Goal: Task Accomplishment & Management: Use online tool/utility

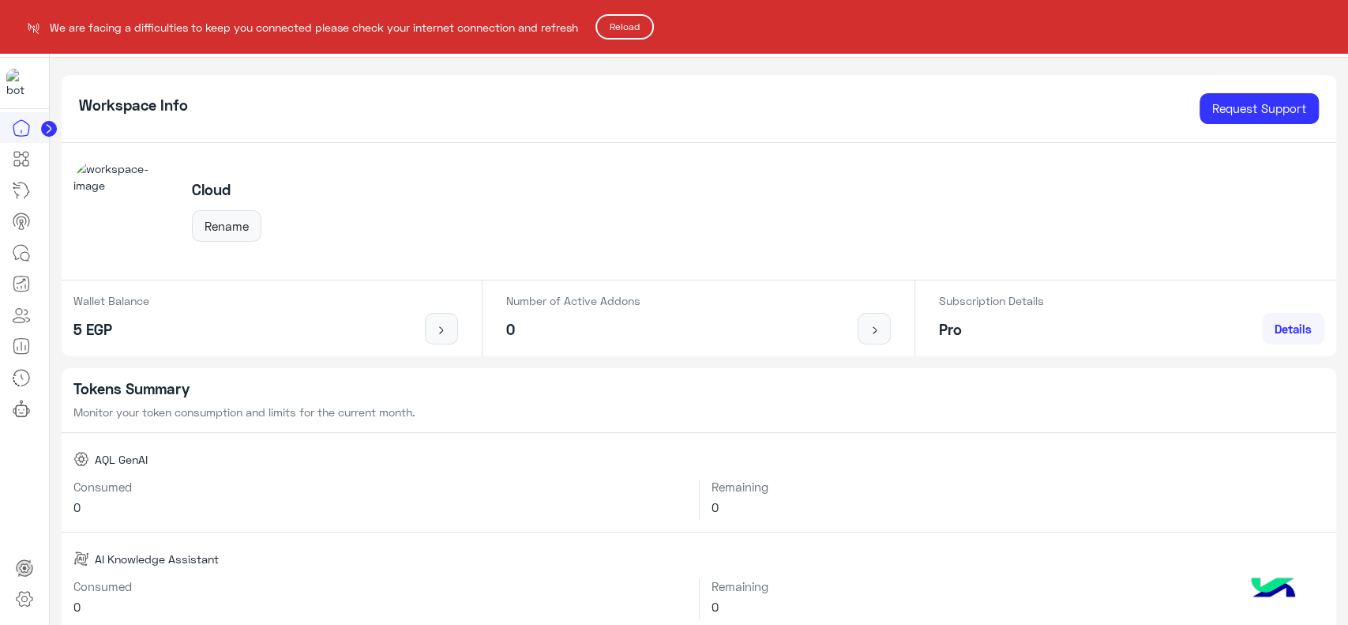
click at [624, 32] on button "Reload" at bounding box center [624, 26] width 58 height 25
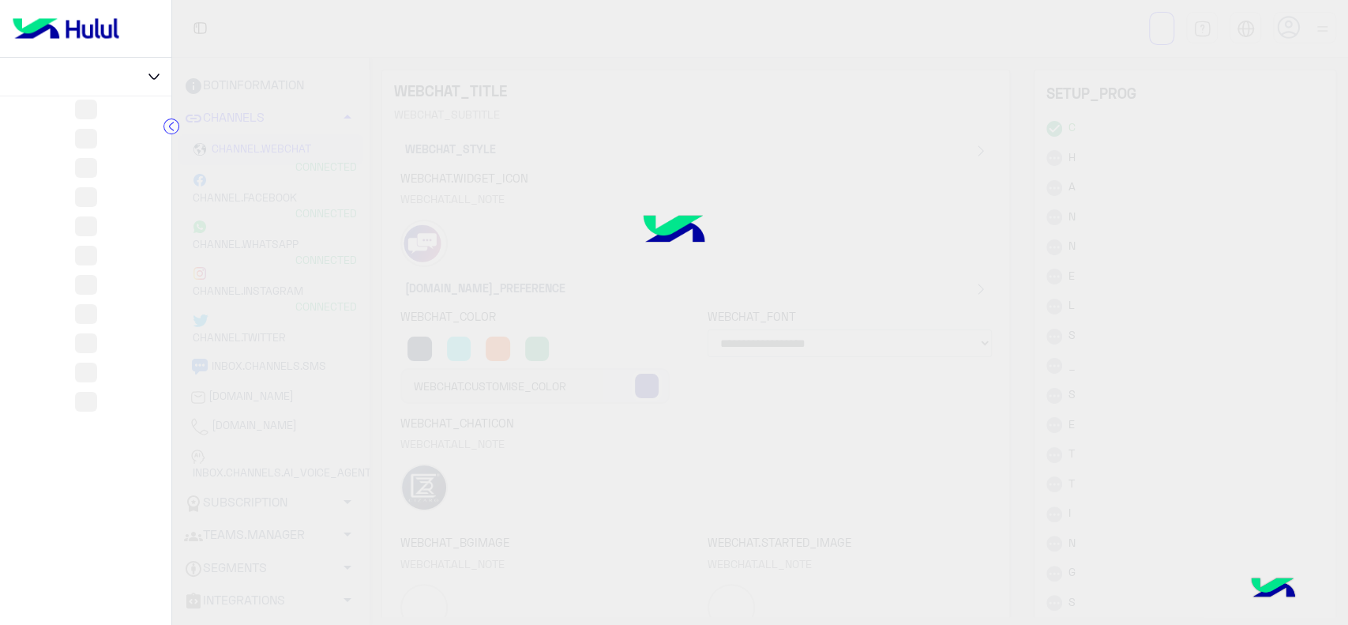
select select "**********"
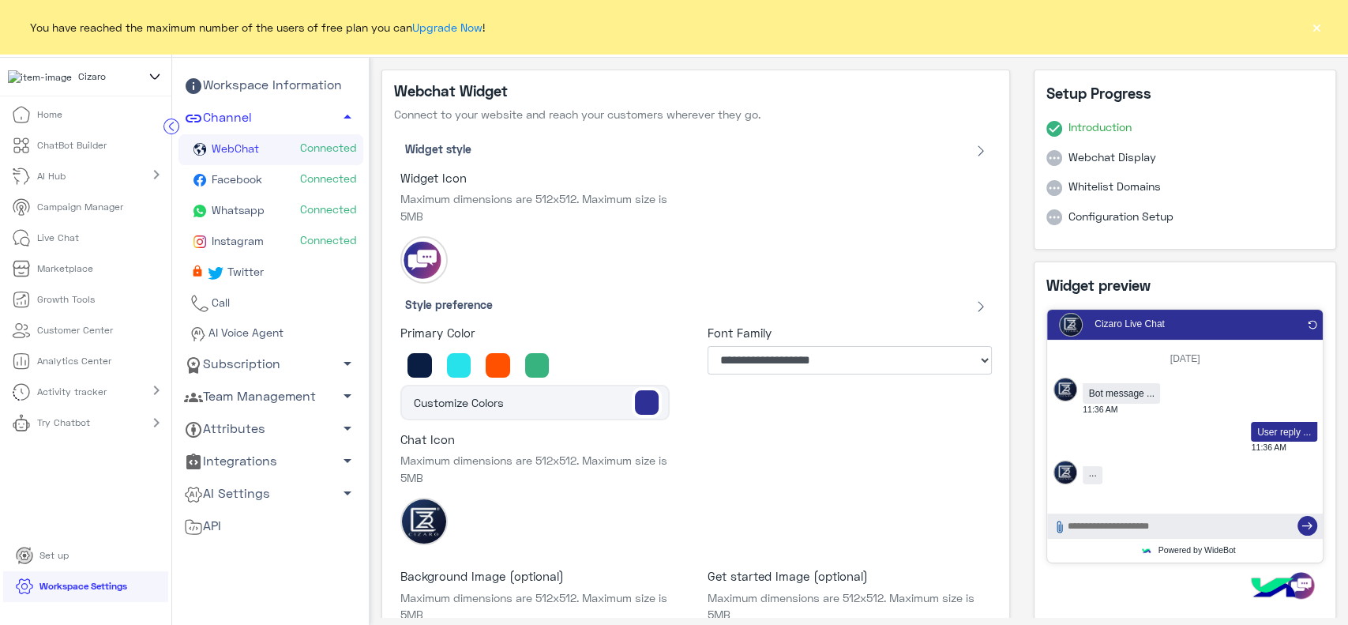
click at [1316, 34] on button "×" at bounding box center [1316, 27] width 16 height 16
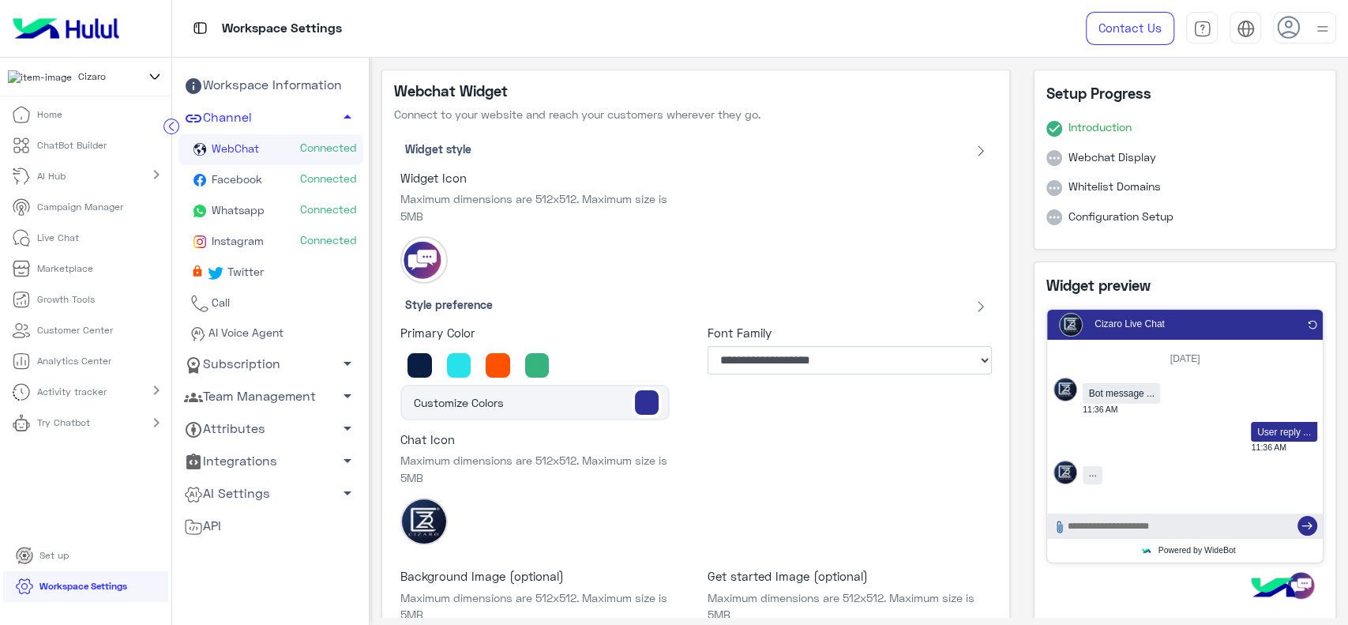
click at [29, 426] on icon at bounding box center [21, 422] width 19 height 19
click at [36, 523] on p "WhatsApp" at bounding box center [56, 522] width 56 height 14
click at [63, 22] on img at bounding box center [65, 28] width 119 height 33
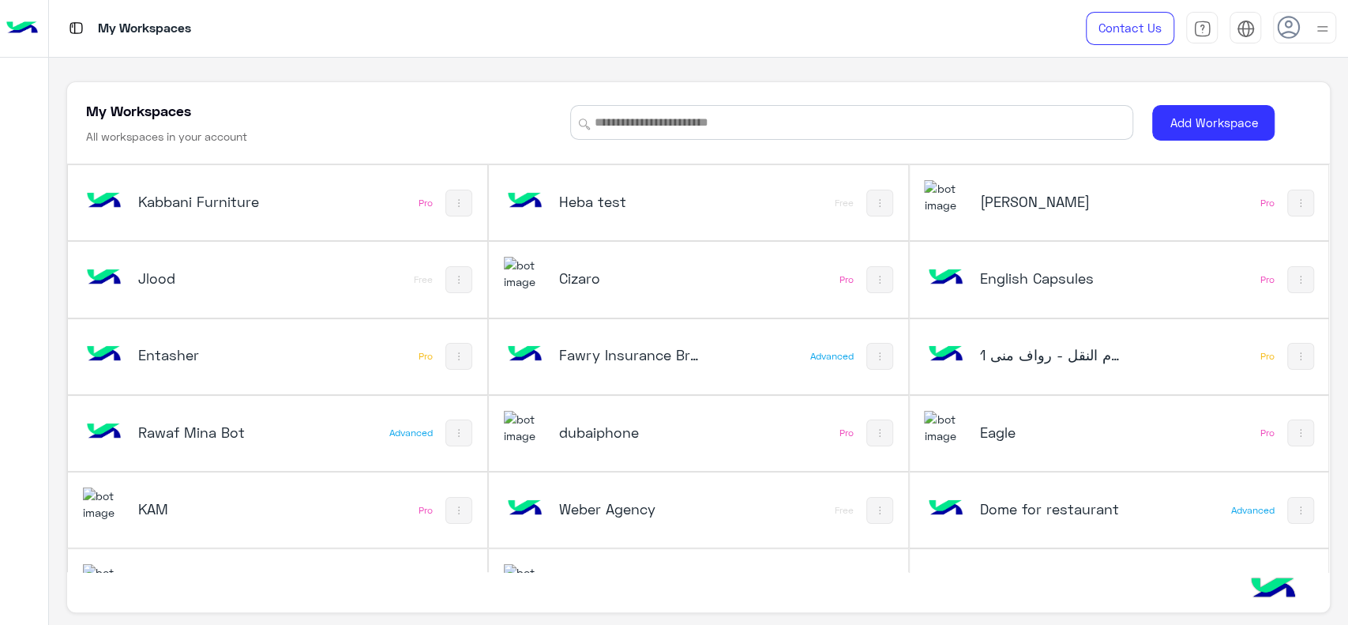
scroll to position [664, 0]
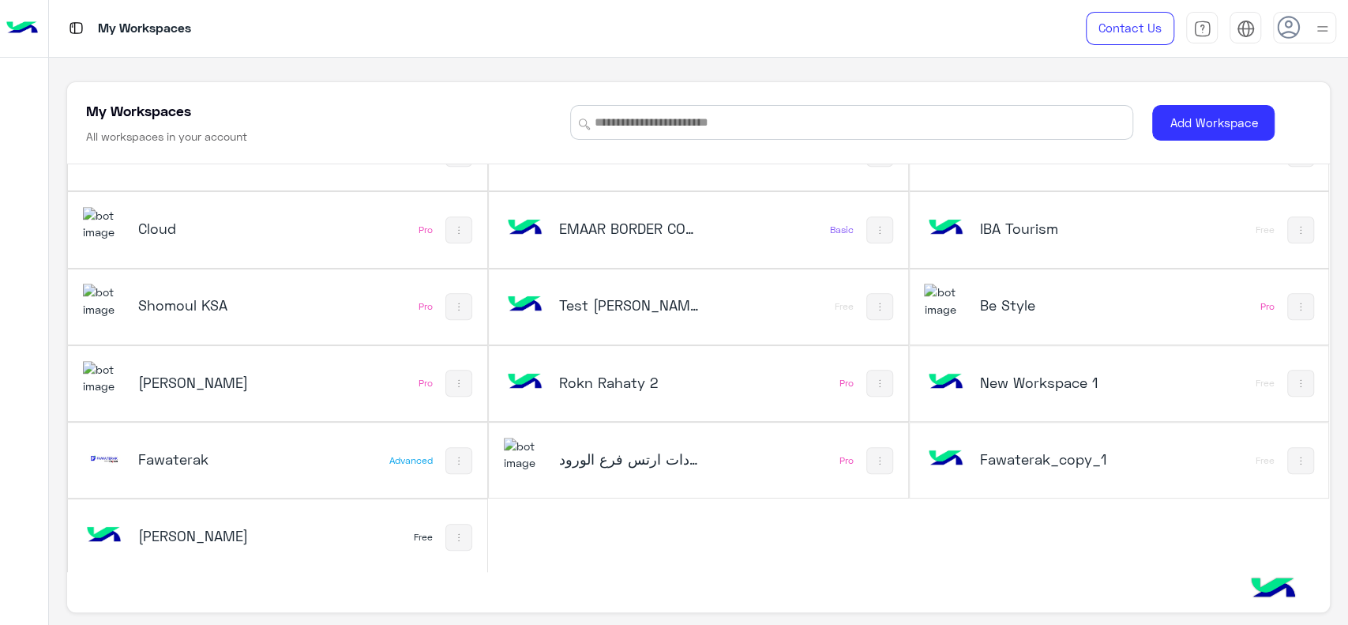
click at [247, 227] on h5 "Cloud" at bounding box center [208, 228] width 141 height 19
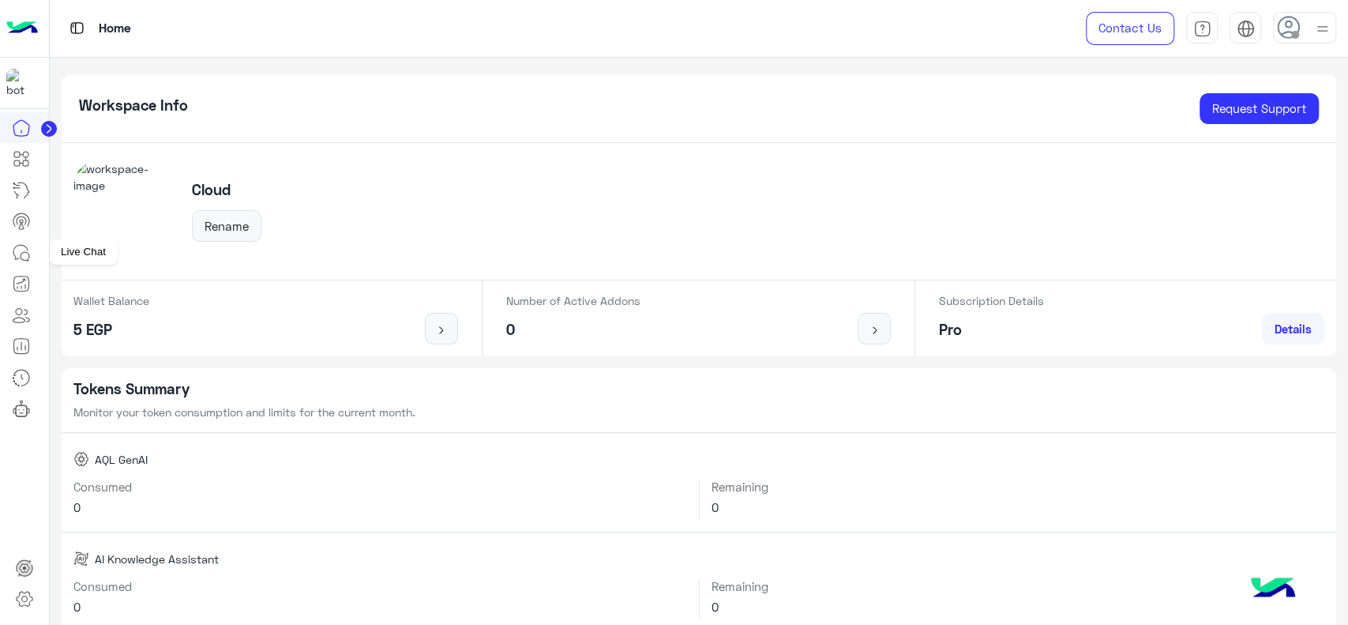
click at [20, 253] on icon at bounding box center [21, 252] width 19 height 19
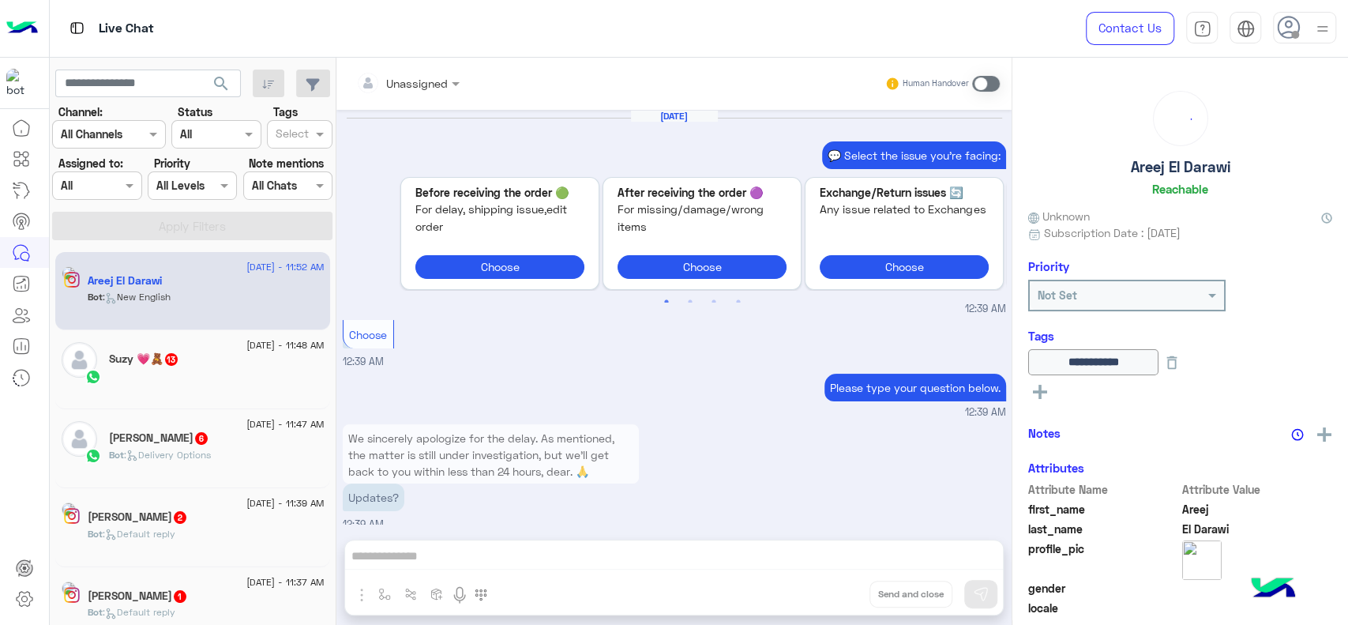
scroll to position [1482, 0]
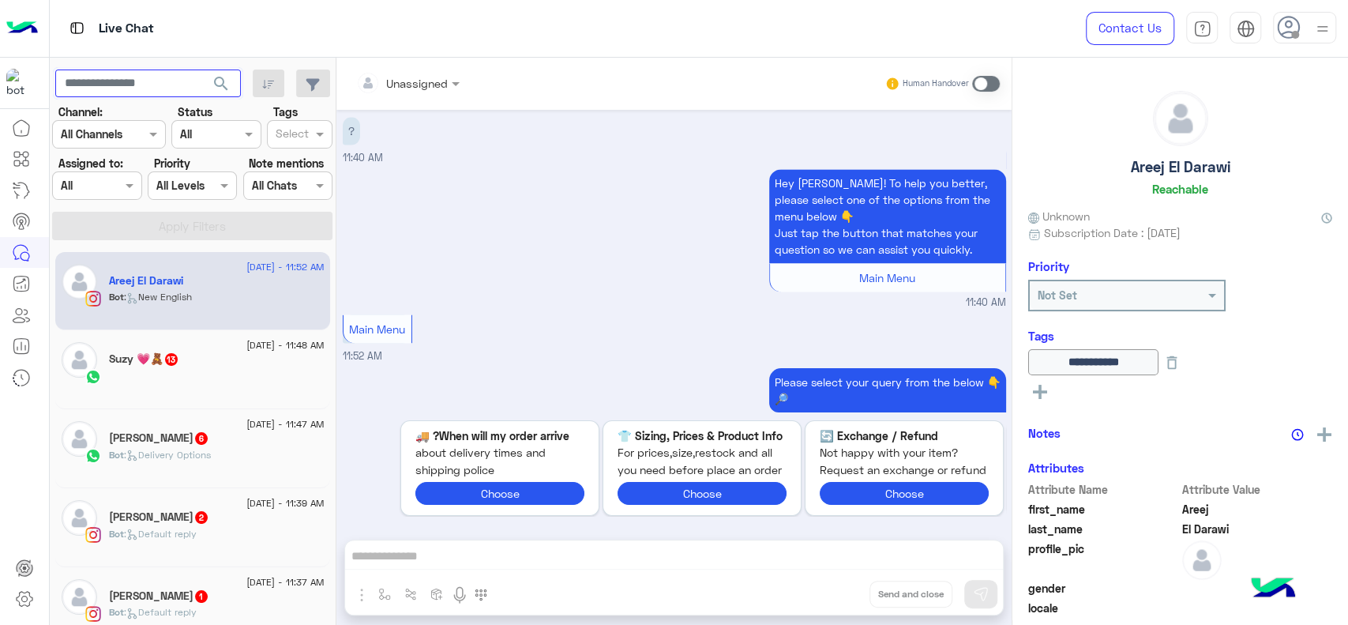
click at [127, 81] on input "text" at bounding box center [148, 83] width 186 height 28
paste input "**********"
click at [202, 69] on button "search" at bounding box center [221, 86] width 39 height 34
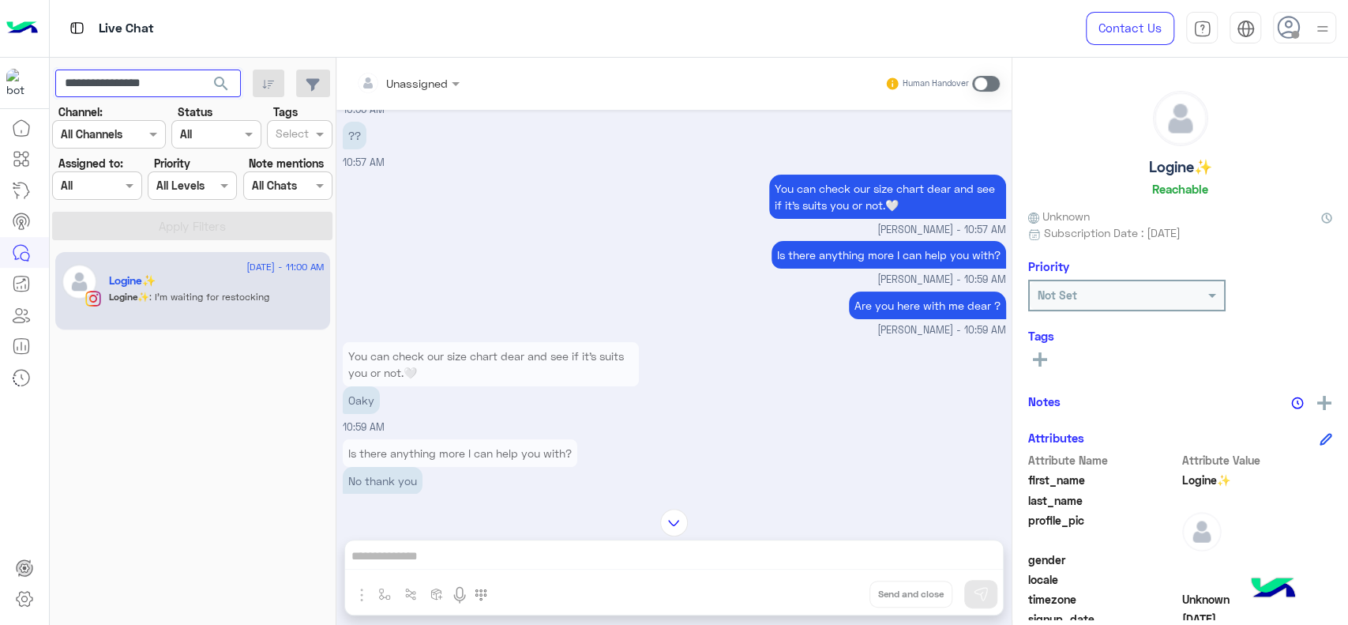
scroll to position [4213, 0]
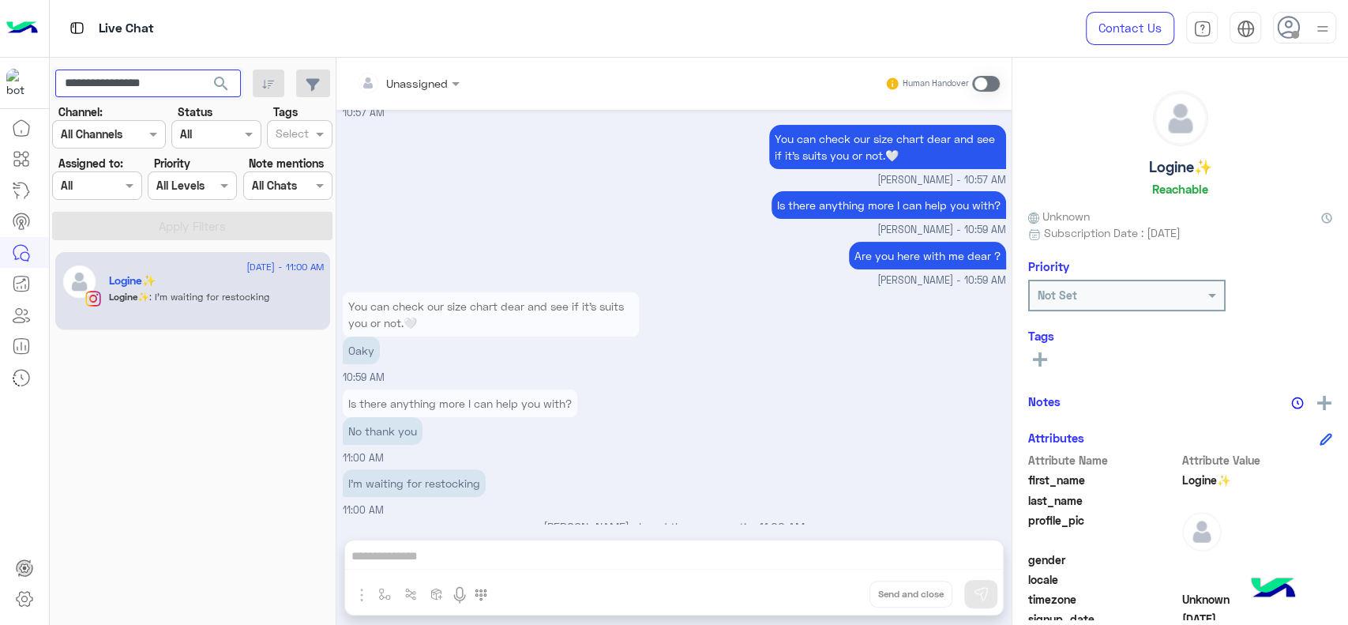
paste input "text"
type input "**********"
click at [202, 69] on button "search" at bounding box center [221, 86] width 39 height 34
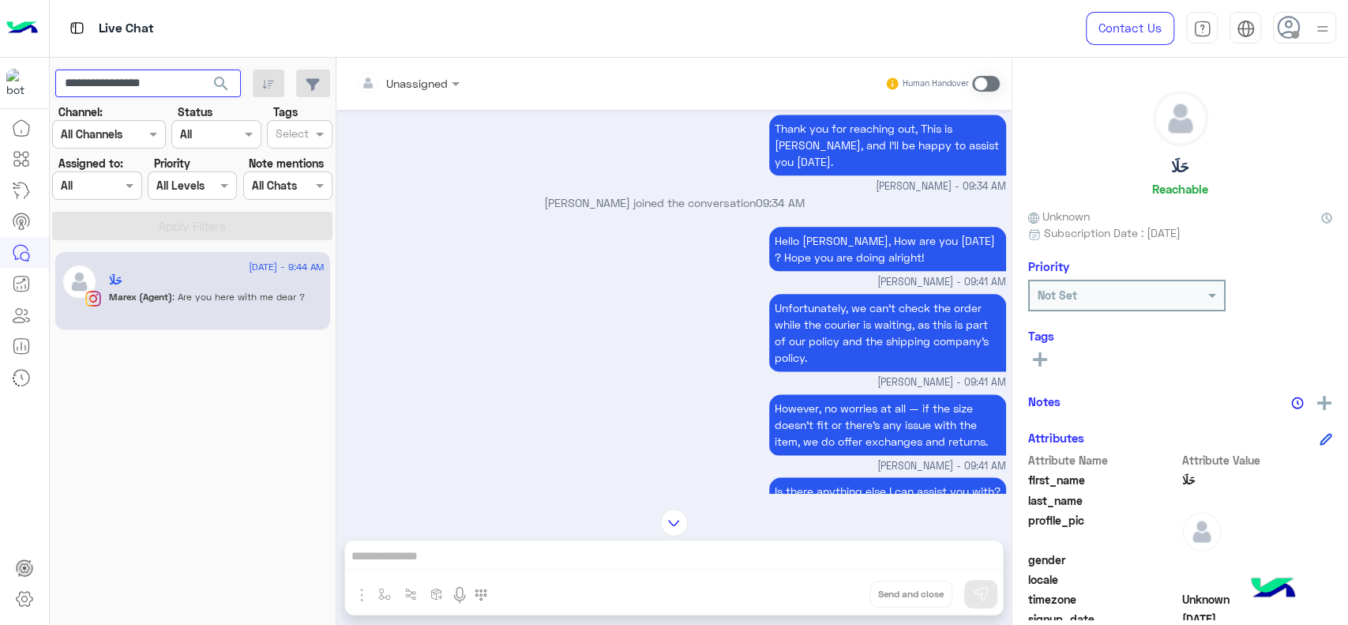
scroll to position [1285, 0]
click at [21, 168] on link at bounding box center [21, 159] width 43 height 32
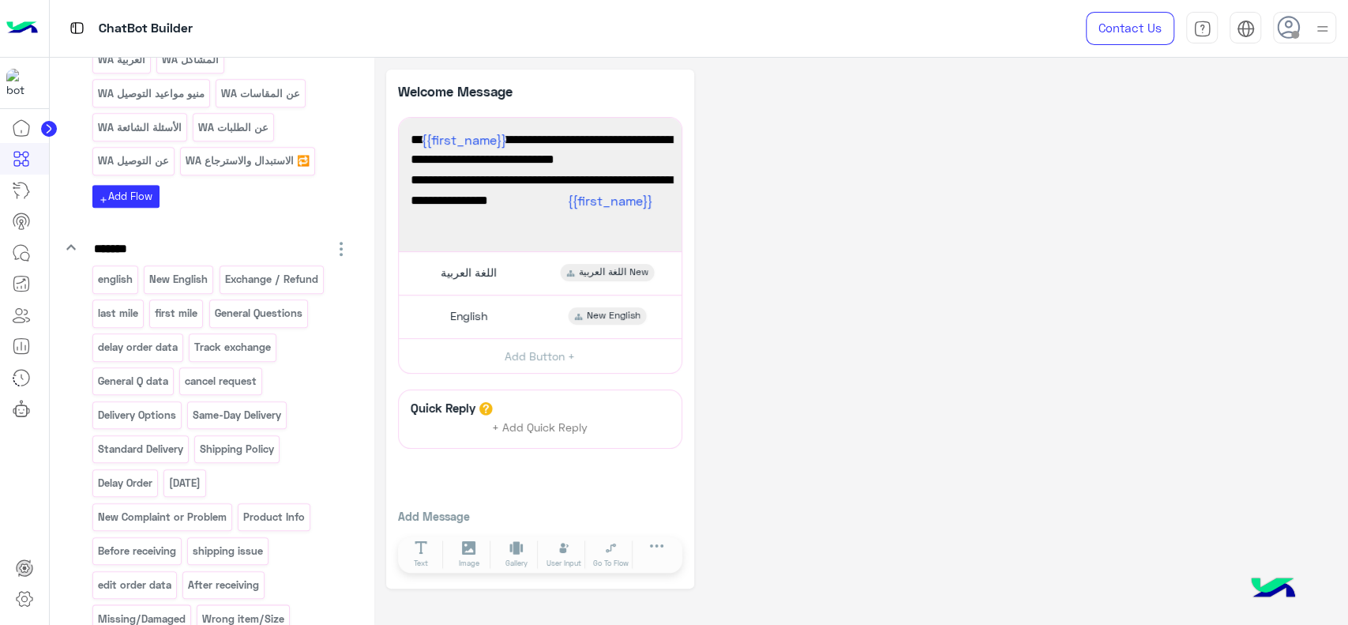
scroll to position [970, 0]
click at [163, 277] on p "New English" at bounding box center [178, 277] width 61 height 18
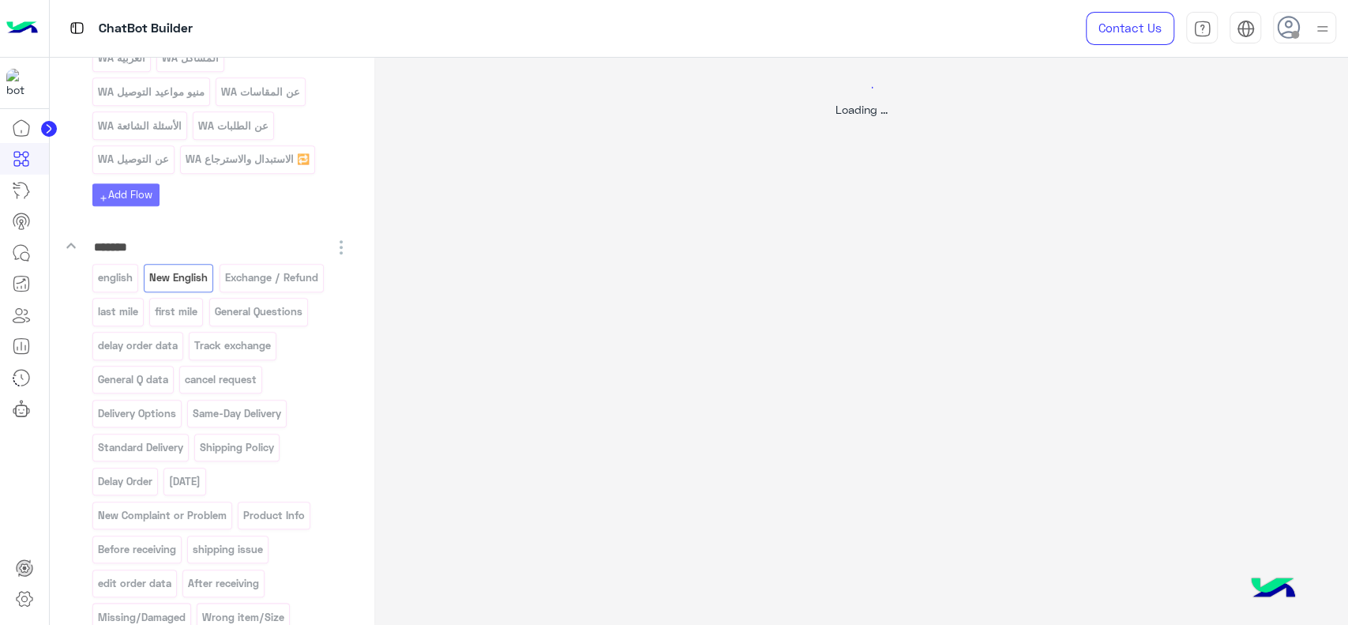
select select "*"
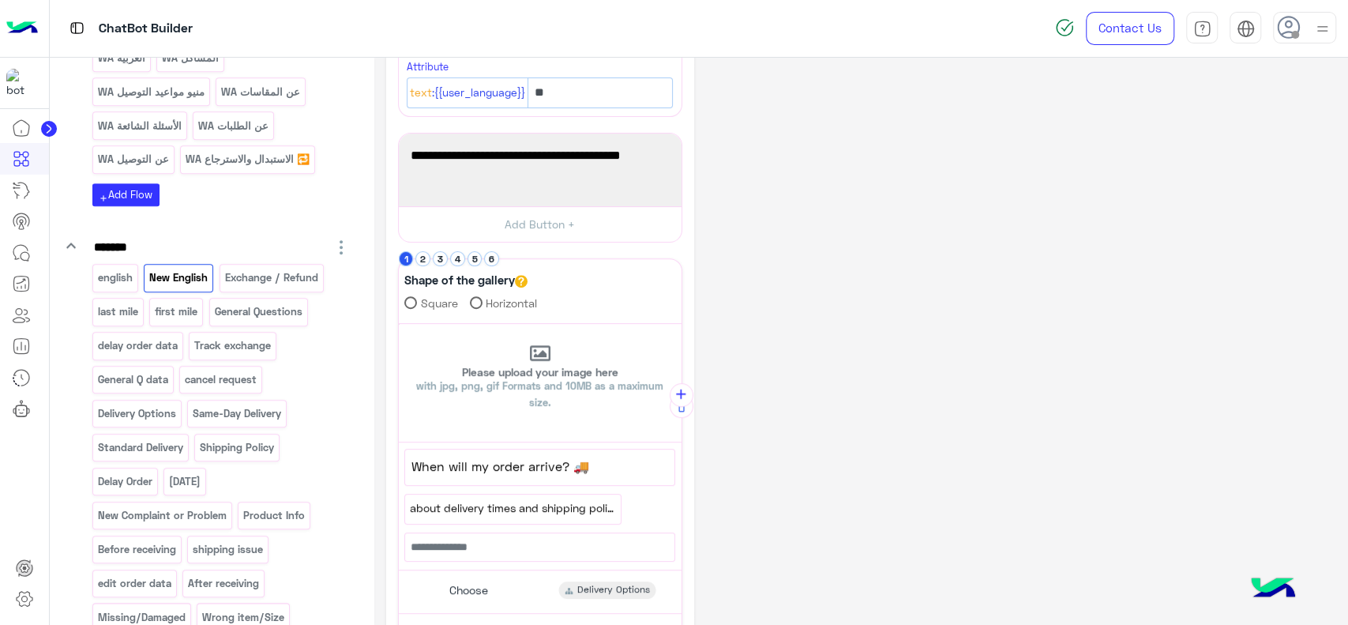
scroll to position [323, 0]
click at [423, 256] on button "2" at bounding box center [422, 255] width 15 height 15
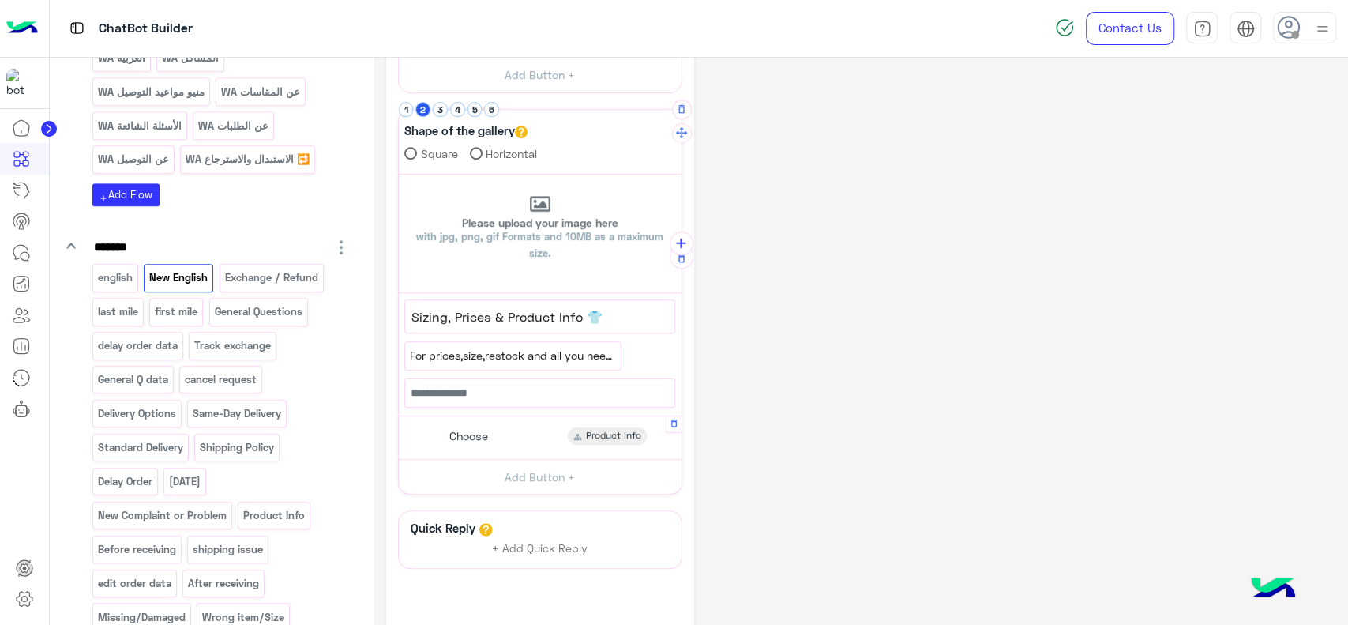
scroll to position [471, 0]
click at [524, 426] on div "Choose Product Info" at bounding box center [539, 435] width 271 height 31
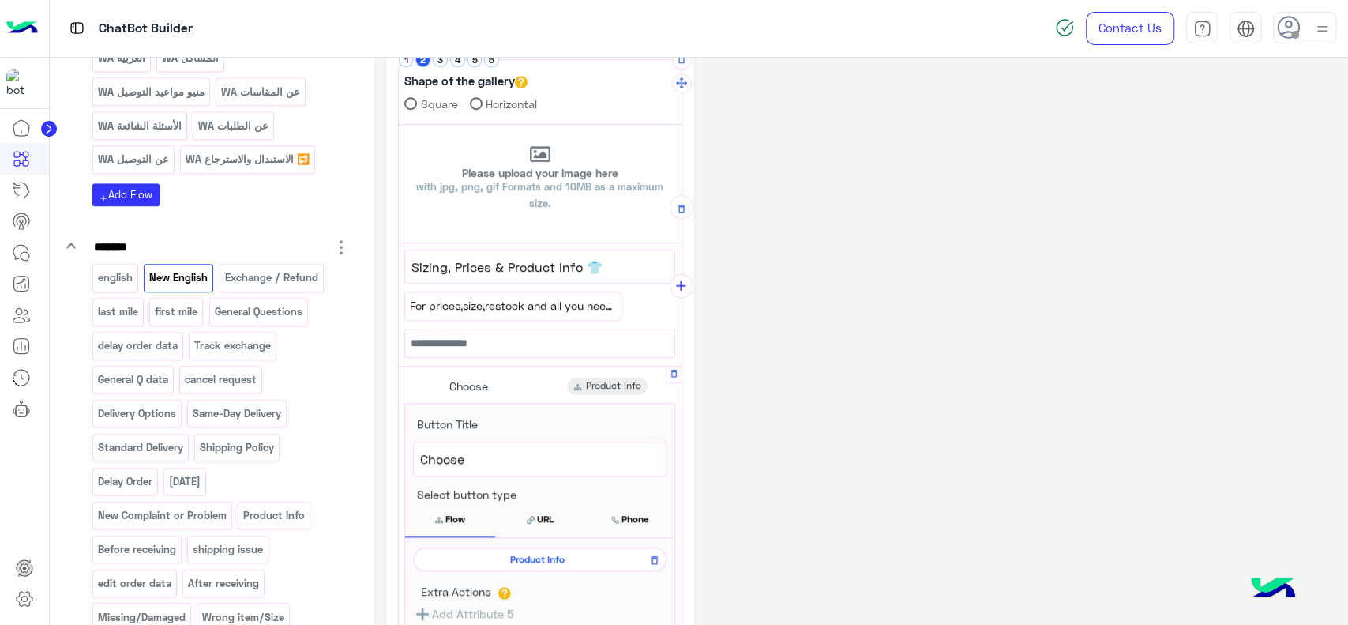
scroll to position [458, 0]
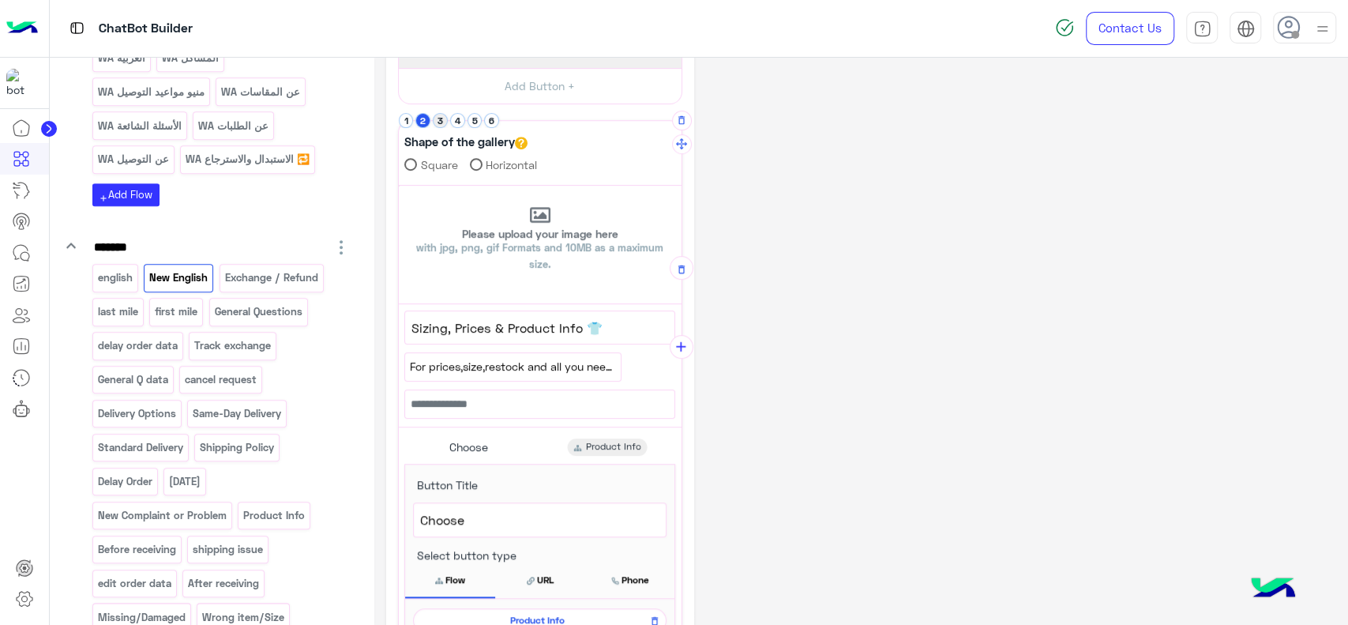
click at [438, 122] on button "3" at bounding box center [440, 120] width 15 height 15
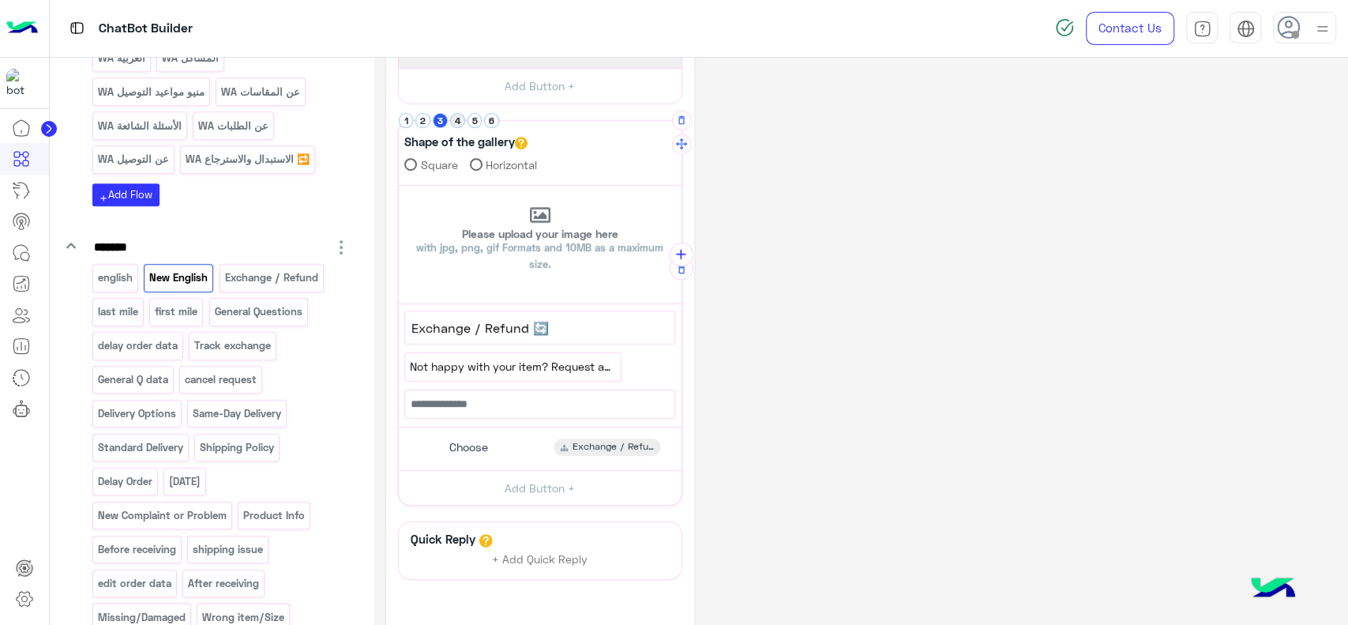
click at [456, 123] on button "4" at bounding box center [457, 120] width 15 height 15
click at [422, 123] on button "2" at bounding box center [422, 120] width 15 height 15
click at [407, 122] on button "1" at bounding box center [406, 120] width 15 height 15
click at [514, 444] on div "Choose Delivery Options" at bounding box center [539, 448] width 271 height 31
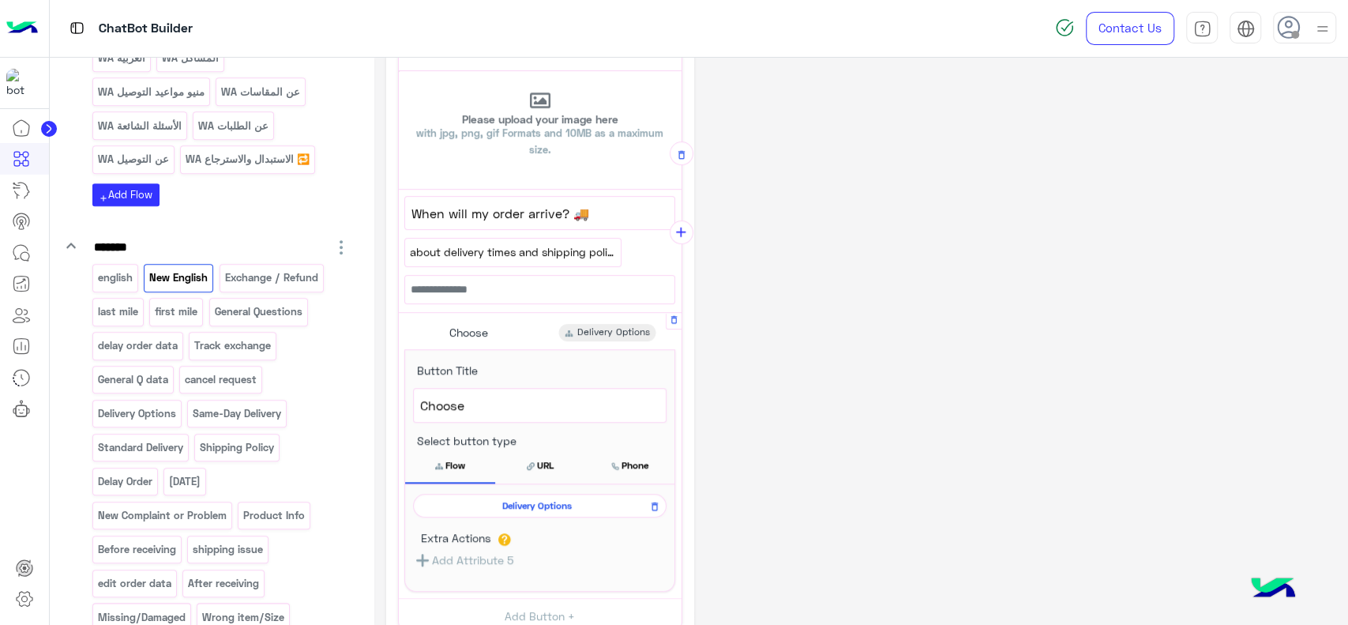
scroll to position [595, 0]
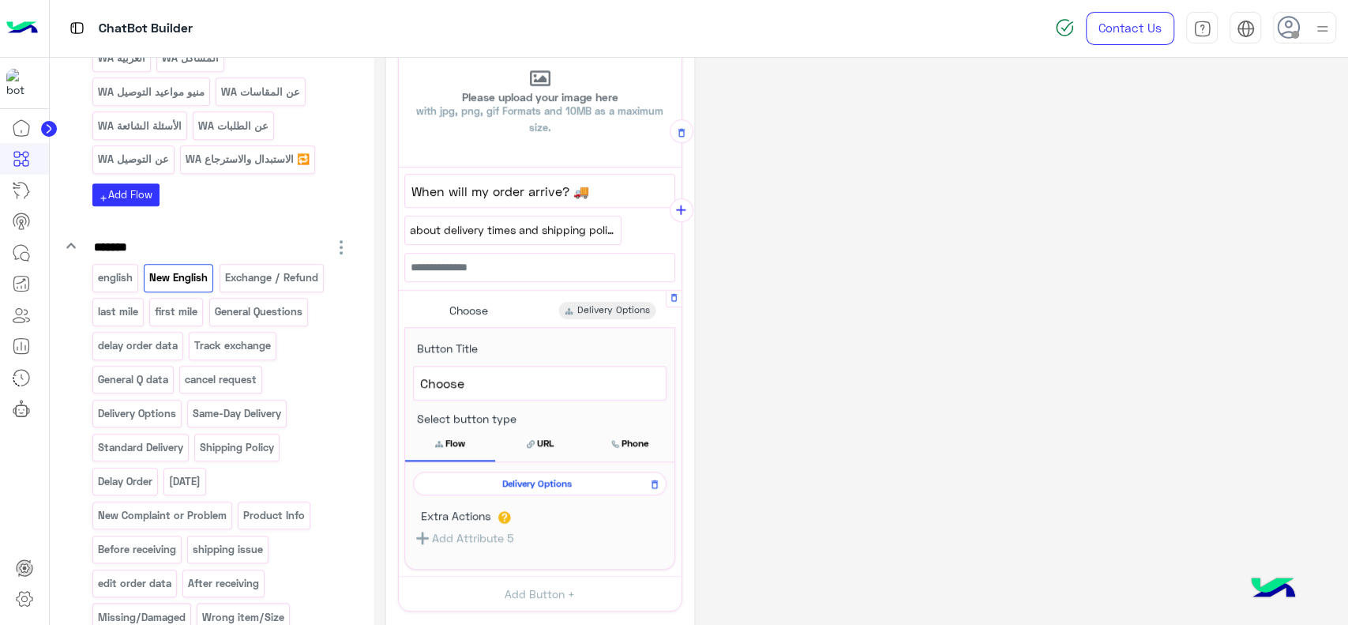
click at [515, 476] on span "Delivery Options" at bounding box center [537, 483] width 231 height 14
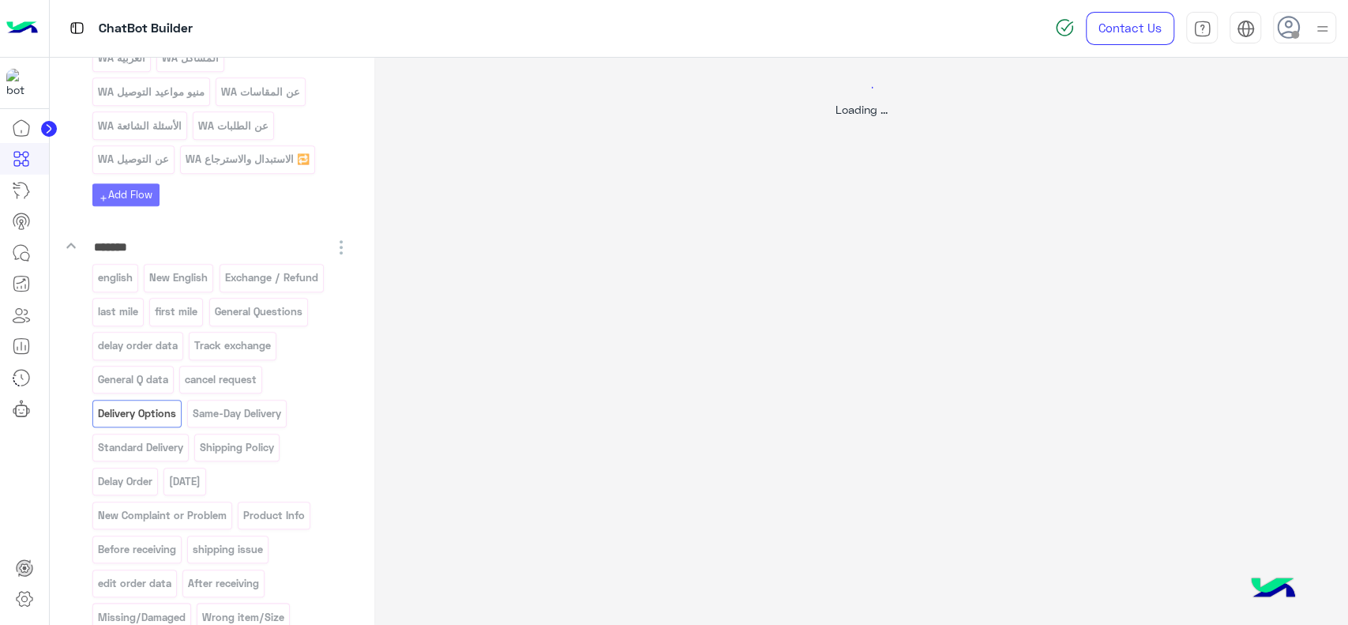
scroll to position [0, 0]
select select "*"
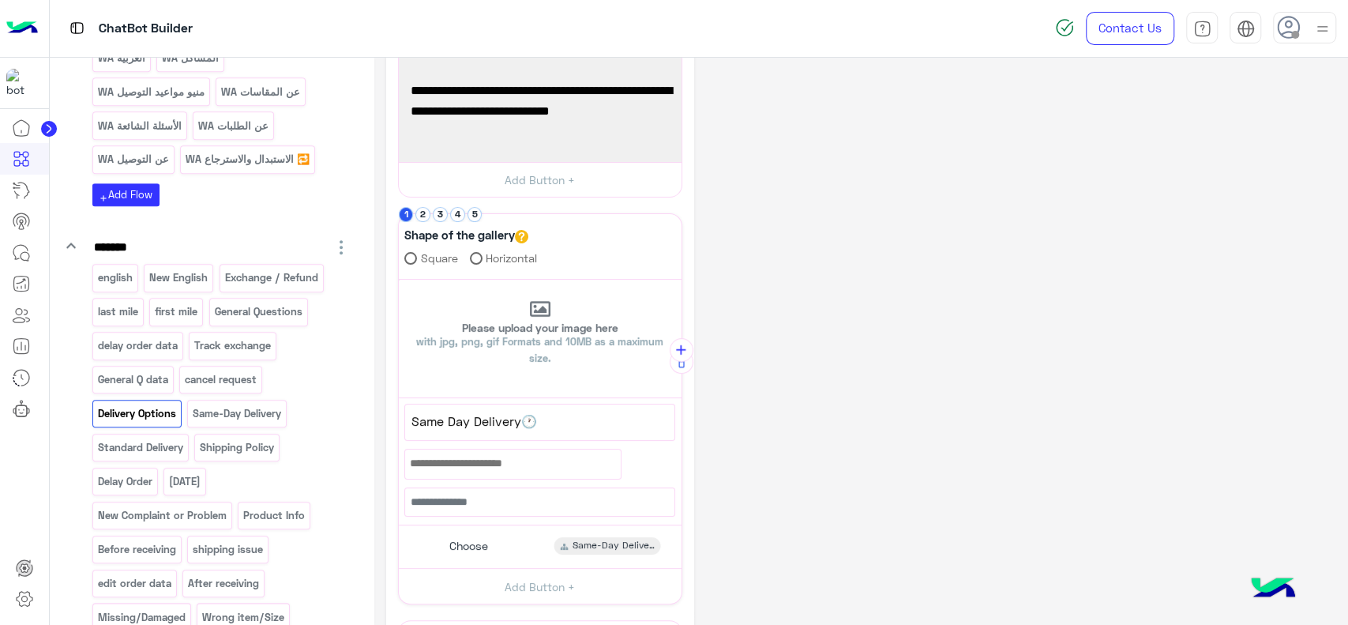
scroll to position [285, 0]
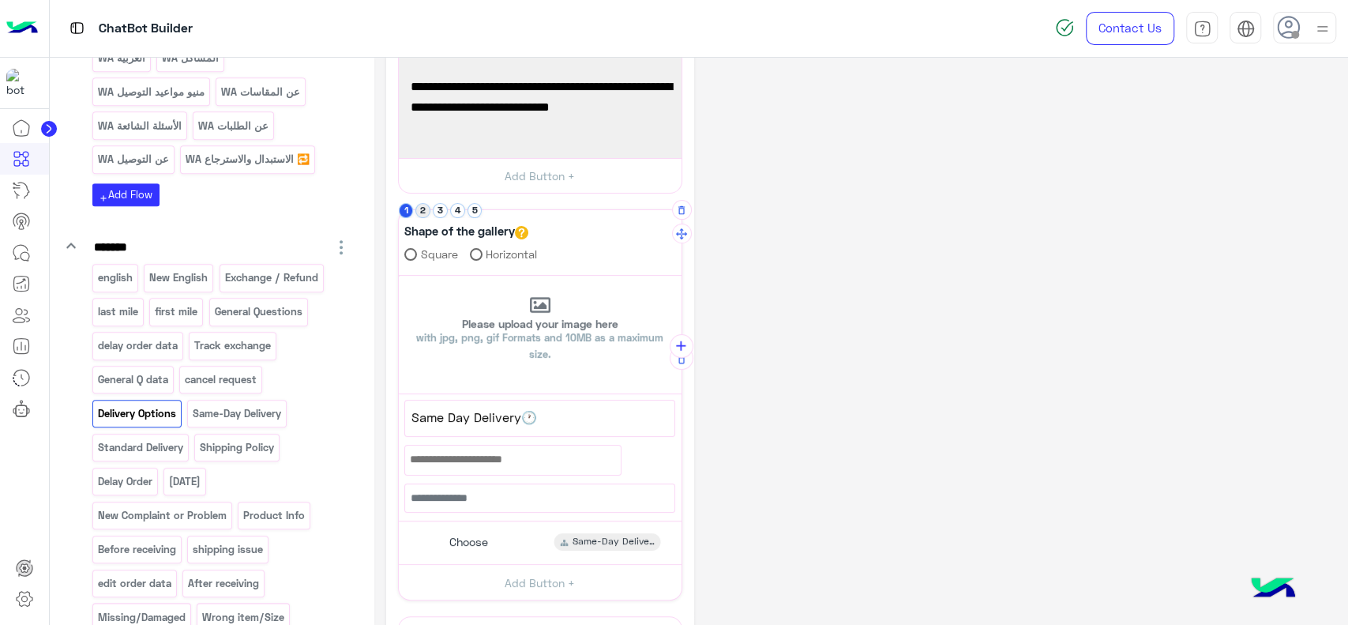
click at [423, 209] on button "2" at bounding box center [422, 210] width 15 height 15
click at [441, 209] on button "3" at bounding box center [440, 210] width 15 height 15
click at [455, 210] on button "4" at bounding box center [457, 210] width 15 height 15
click at [403, 212] on button "1" at bounding box center [406, 210] width 15 height 15
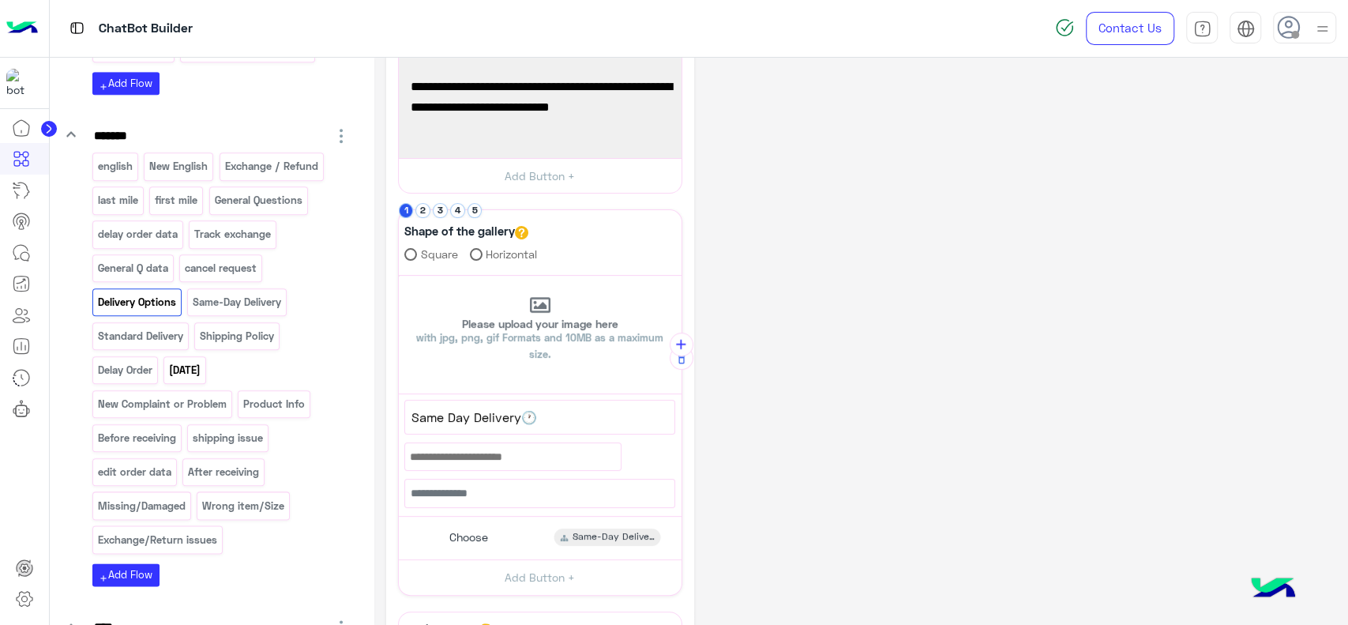
scroll to position [1090, 0]
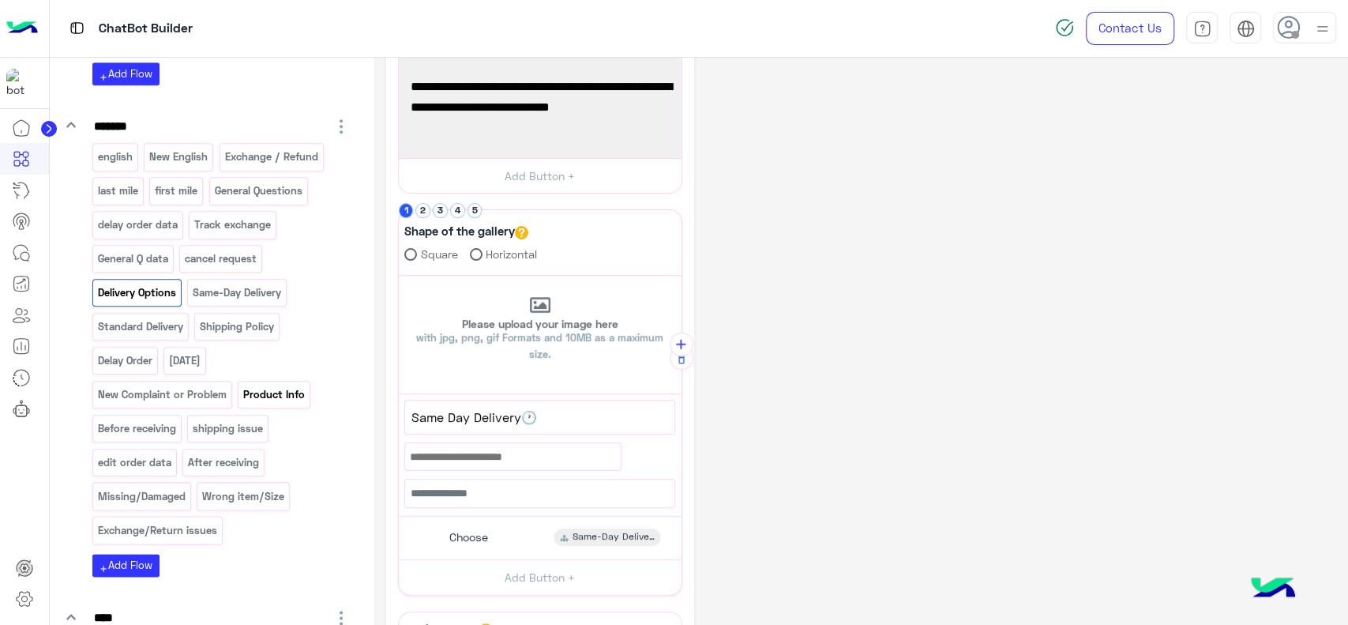
click at [265, 396] on div "Product Info" at bounding box center [274, 395] width 73 height 28
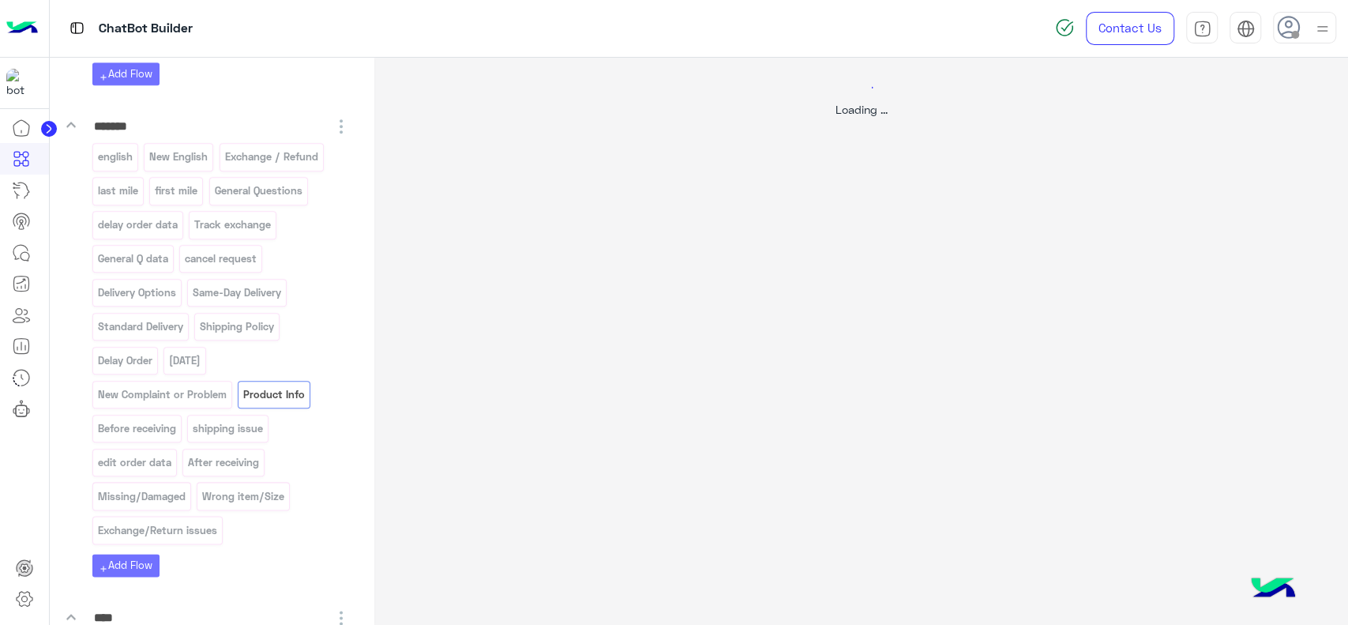
scroll to position [0, 0]
select select "*"
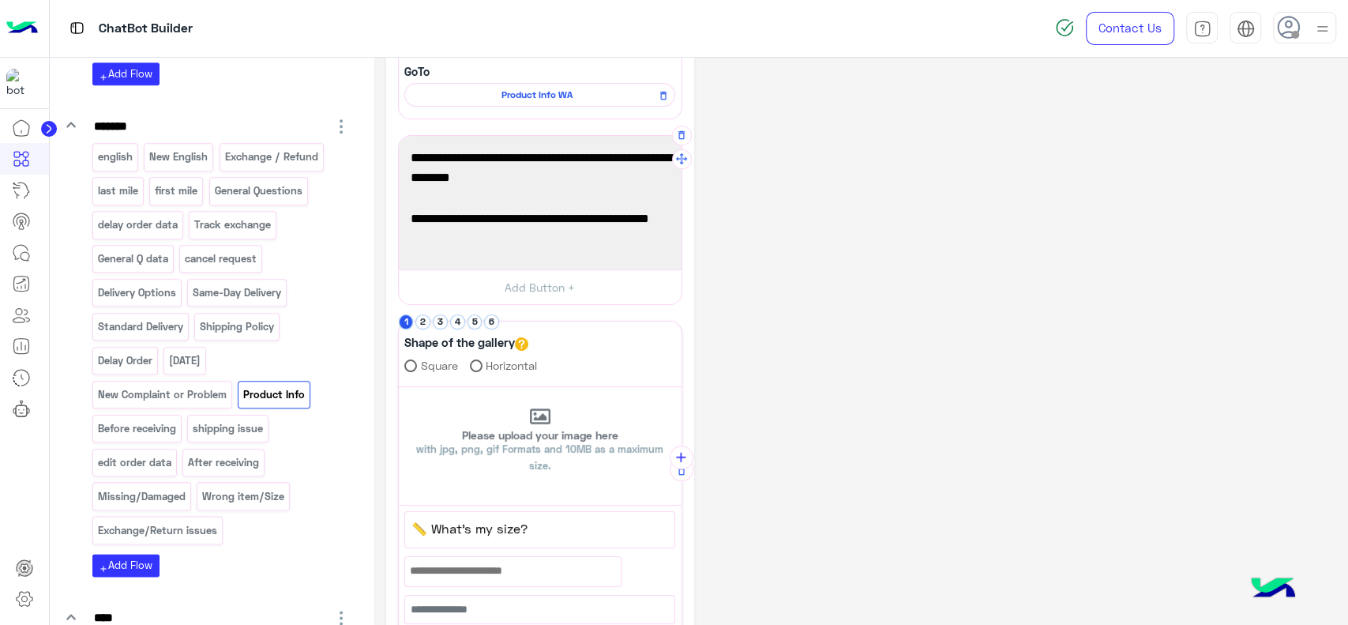
scroll to position [181, 0]
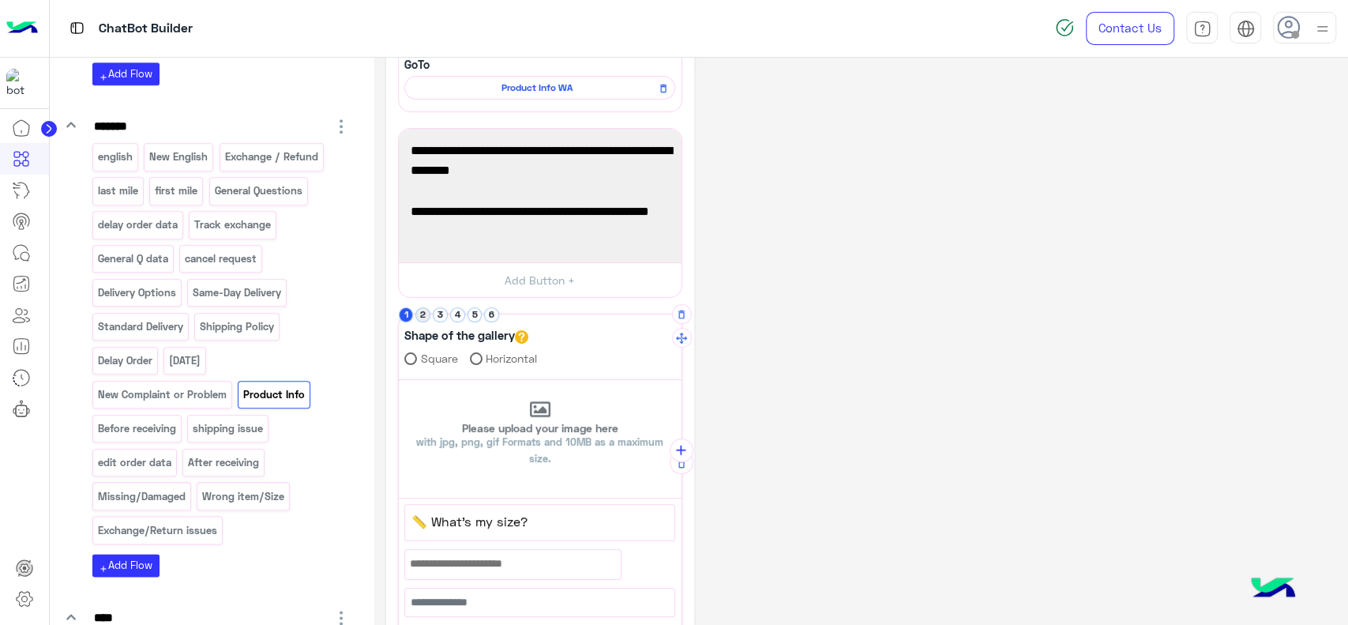
click at [426, 316] on button "2" at bounding box center [422, 314] width 15 height 15
click at [440, 316] on button "3" at bounding box center [440, 314] width 15 height 15
click at [406, 315] on button "1" at bounding box center [406, 314] width 15 height 15
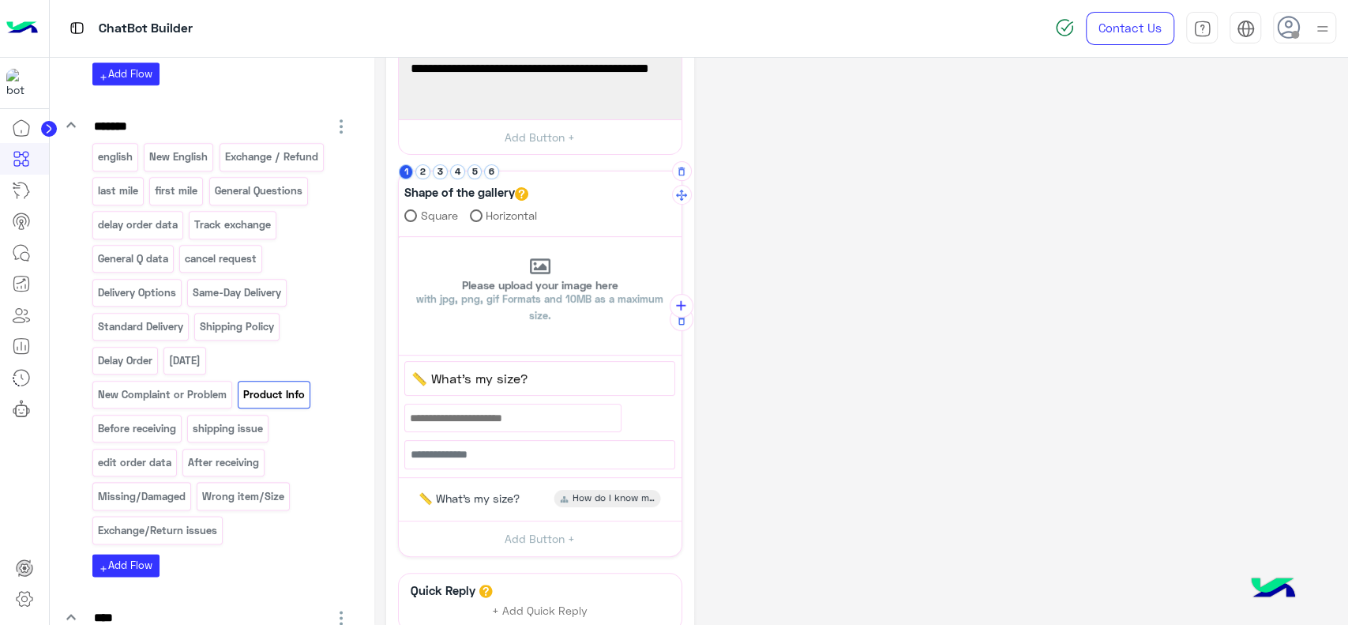
scroll to position [325, 0]
drag, startPoint x: 499, startPoint y: 172, endPoint x: 480, endPoint y: 172, distance: 18.9
click at [480, 172] on ul "1 2 3 4 5 6" at bounding box center [450, 170] width 103 height 15
click at [480, 172] on button "5" at bounding box center [474, 170] width 15 height 15
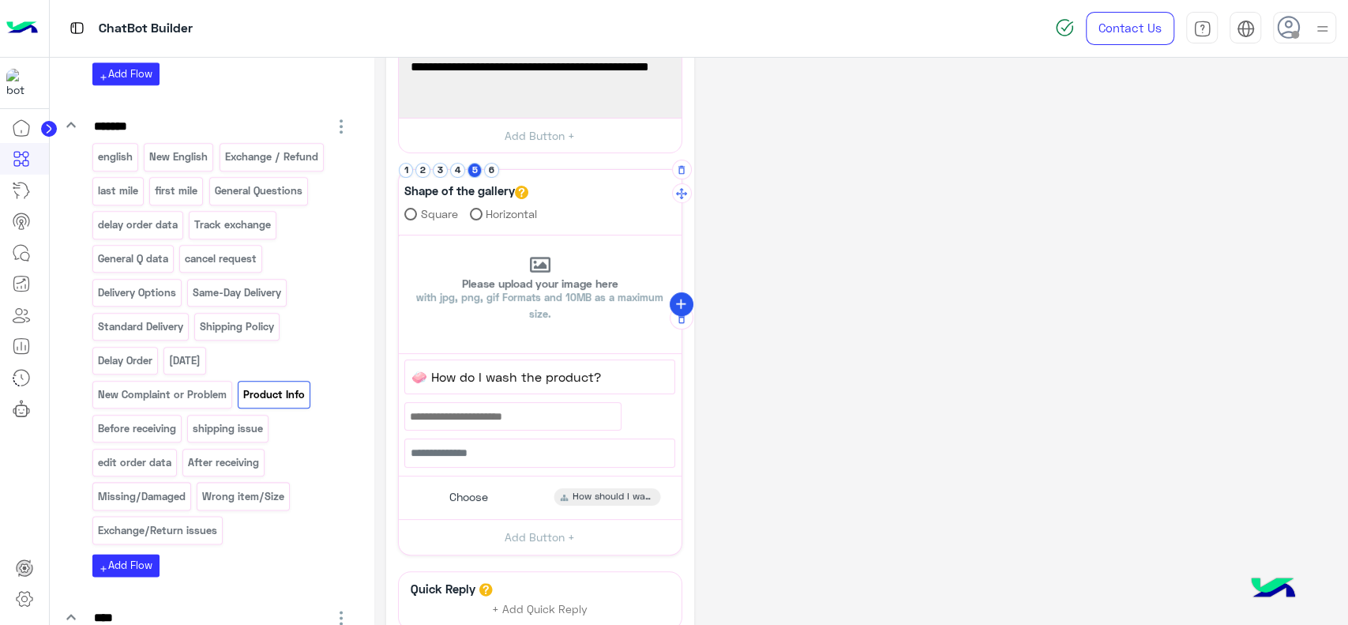
click at [681, 296] on icon "add" at bounding box center [681, 304] width 17 height 17
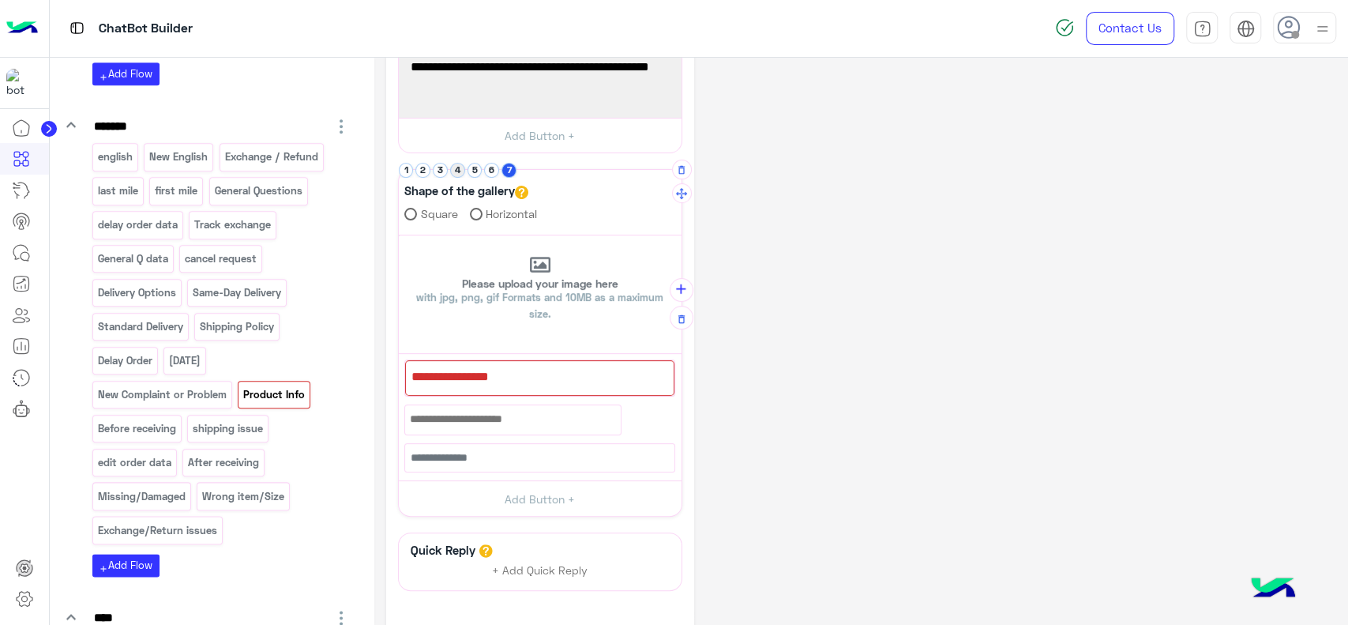
click at [459, 167] on button "4" at bounding box center [457, 170] width 15 height 15
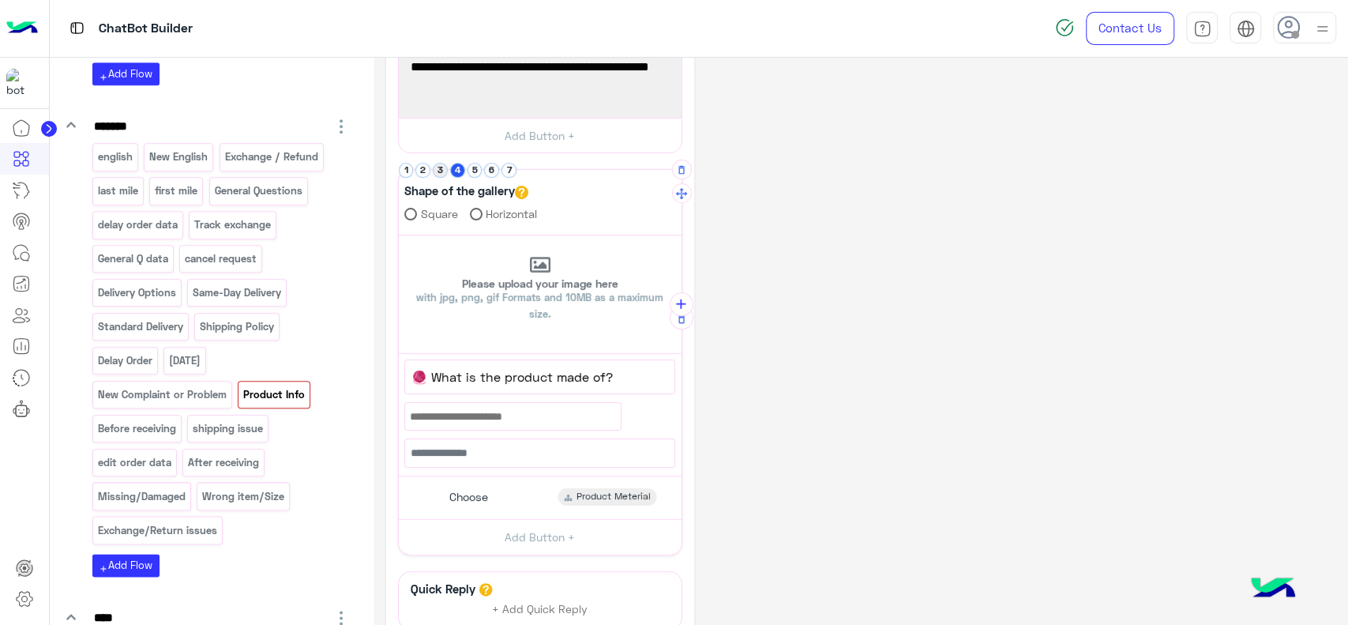
click at [441, 172] on button "3" at bounding box center [440, 170] width 15 height 15
click at [458, 172] on button "4" at bounding box center [457, 170] width 15 height 15
click at [466, 381] on span "🧶 What is the product made of?" at bounding box center [539, 376] width 257 height 21
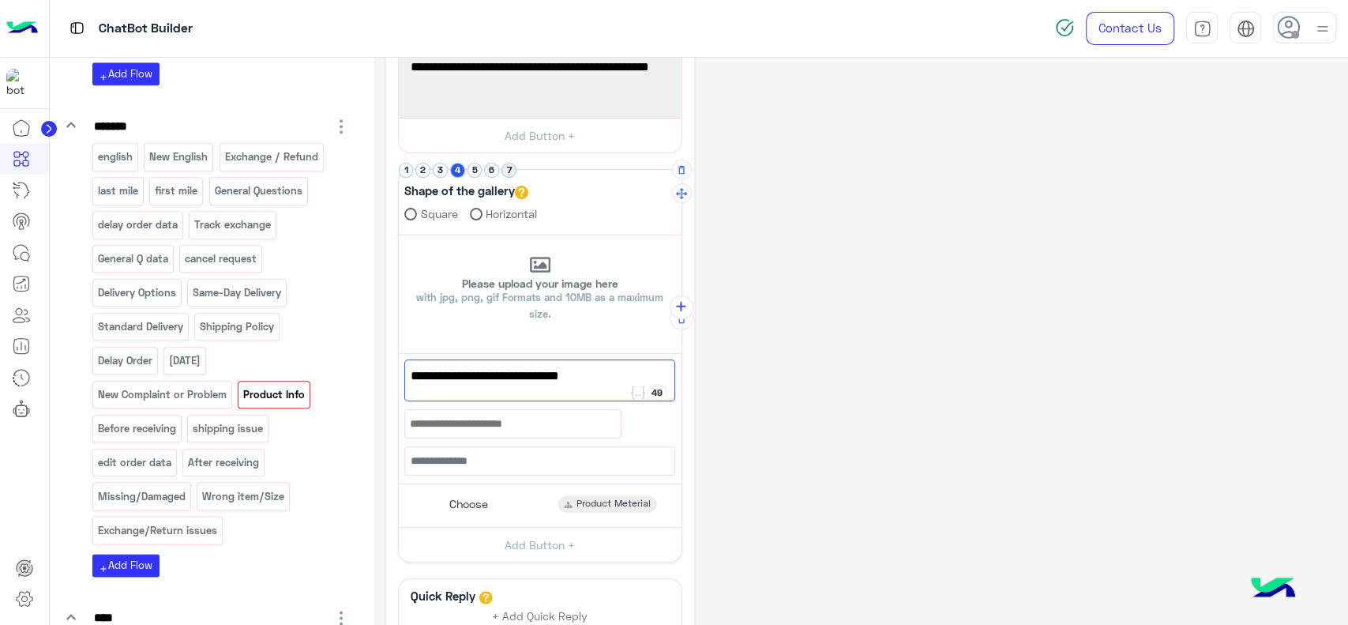
click at [514, 166] on button "7" at bounding box center [508, 170] width 15 height 15
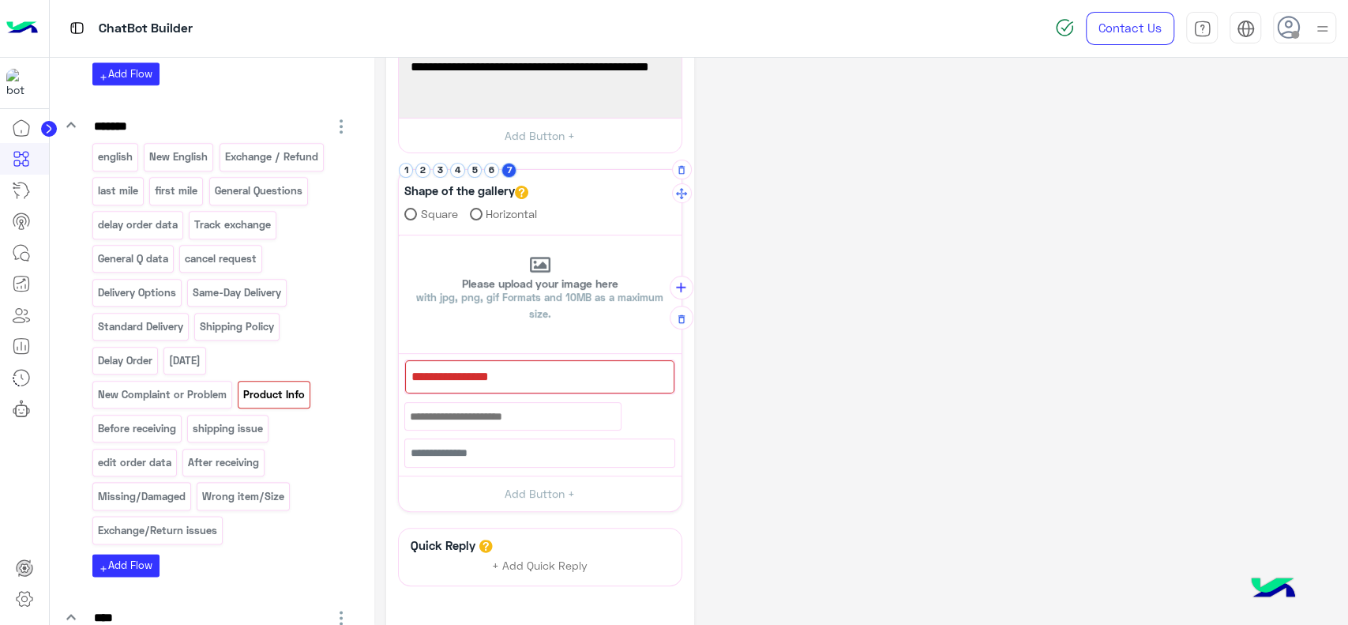
click at [480, 376] on div at bounding box center [539, 376] width 269 height 33
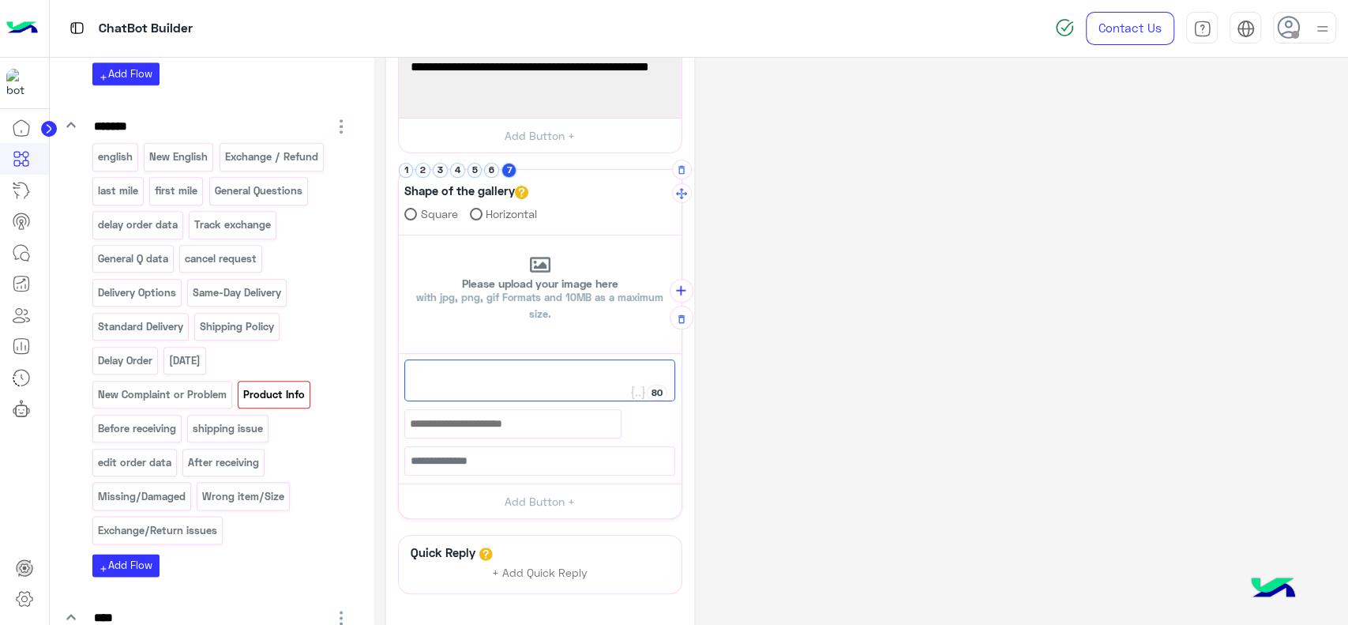
paste textarea "**********"
type textarea "**********"
click at [482, 501] on button "Add Button +" at bounding box center [540, 501] width 283 height 36
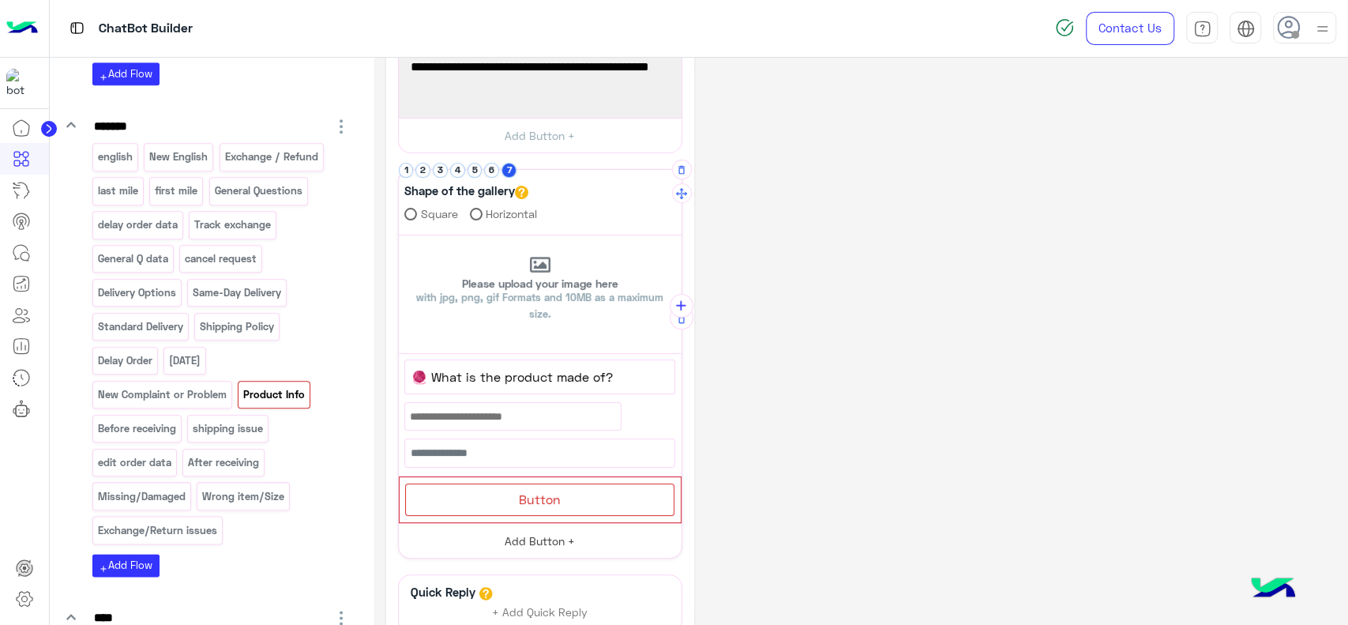
click at [482, 501] on div "Button" at bounding box center [539, 499] width 269 height 32
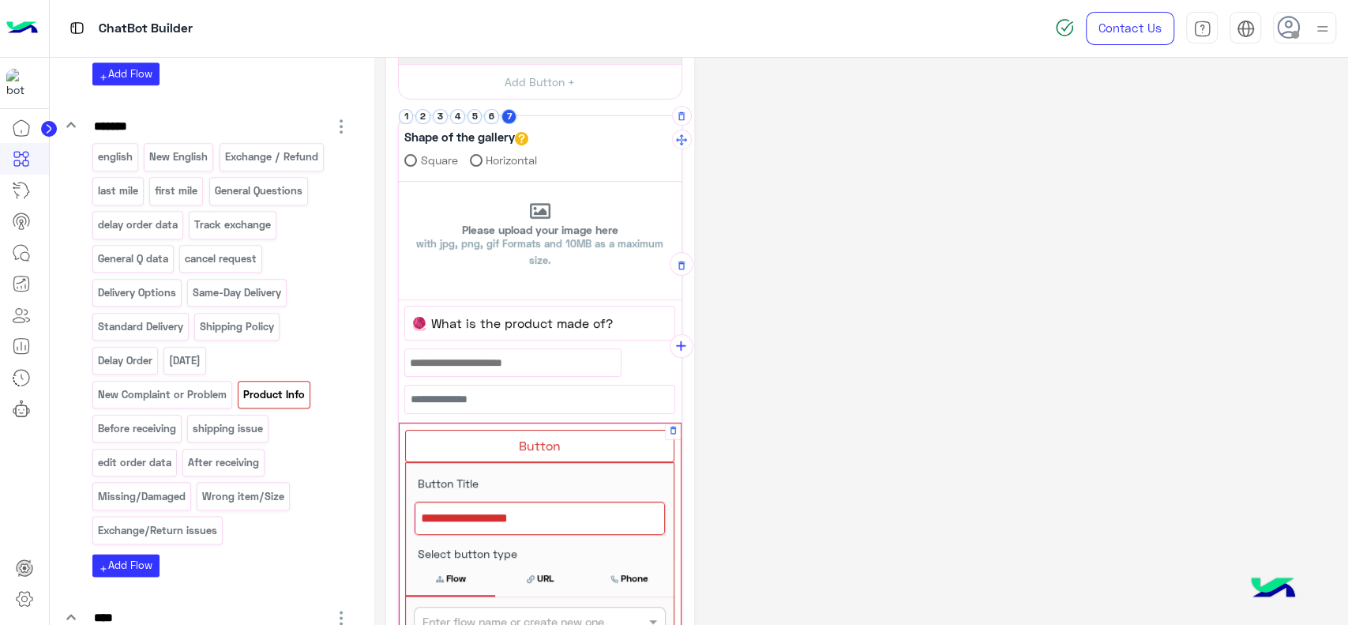
scroll to position [380, 0]
click at [475, 516] on div at bounding box center [540, 517] width 250 height 33
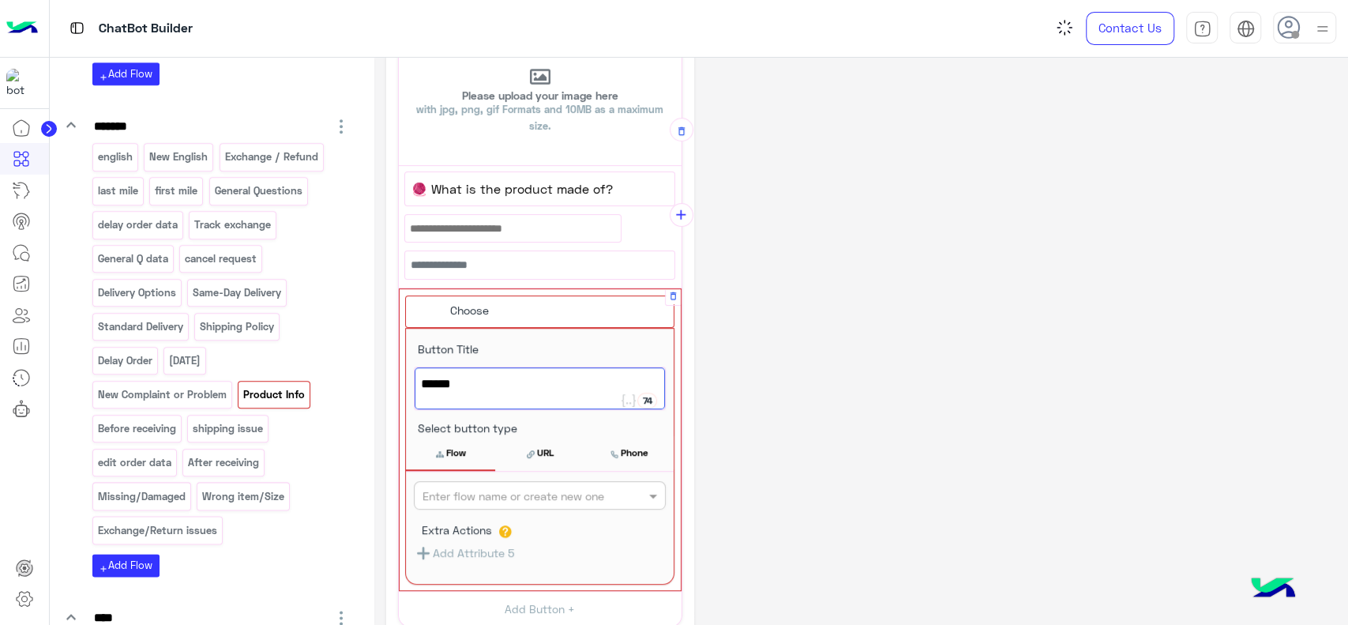
scroll to position [515, 0]
type textarea "******"
click at [477, 495] on input "text" at bounding box center [513, 494] width 182 height 17
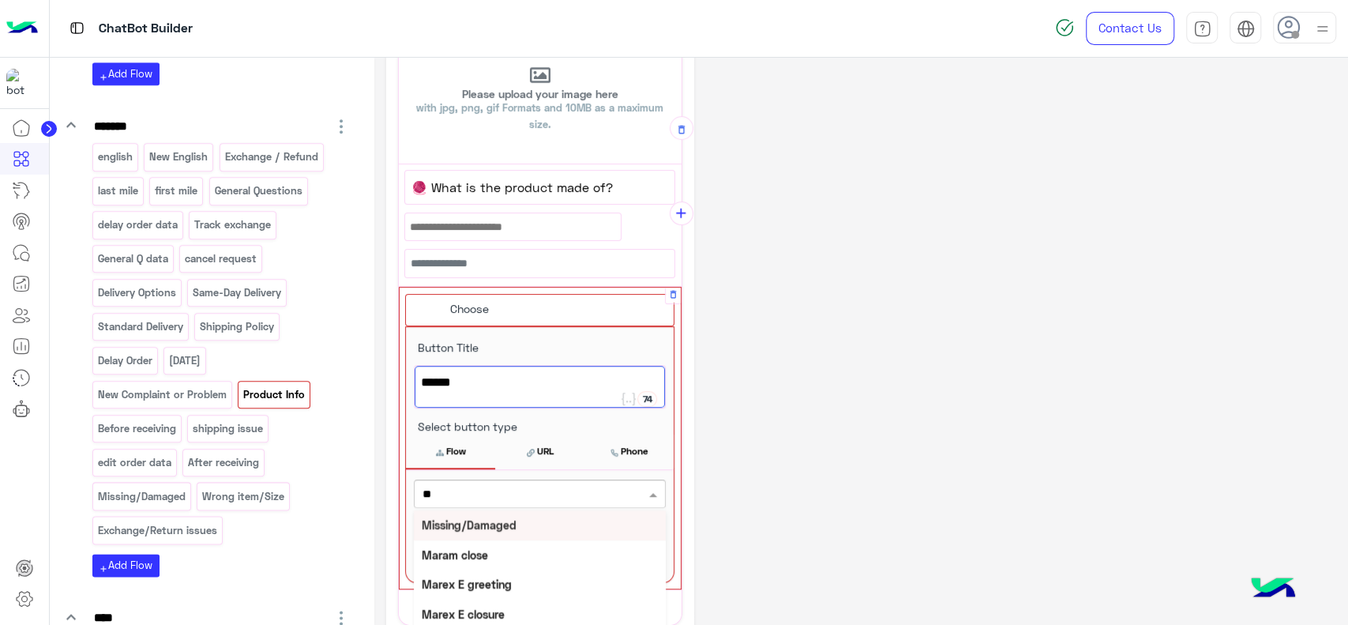
type input "*"
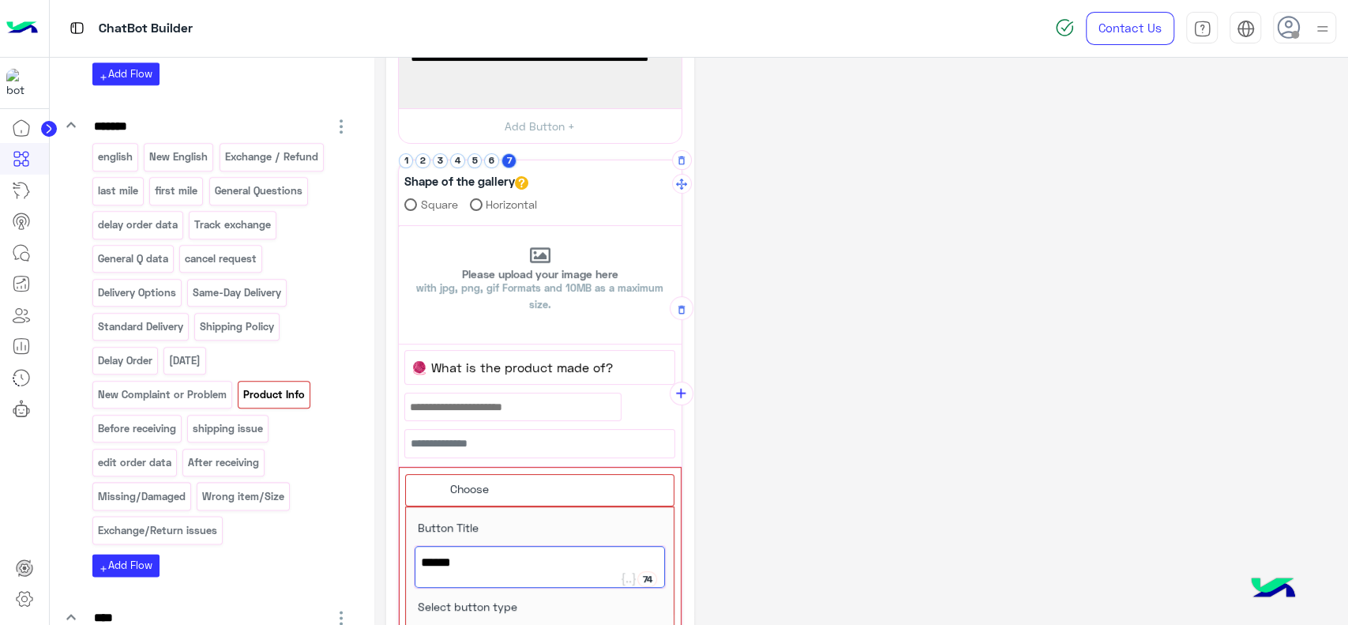
scroll to position [332, 0]
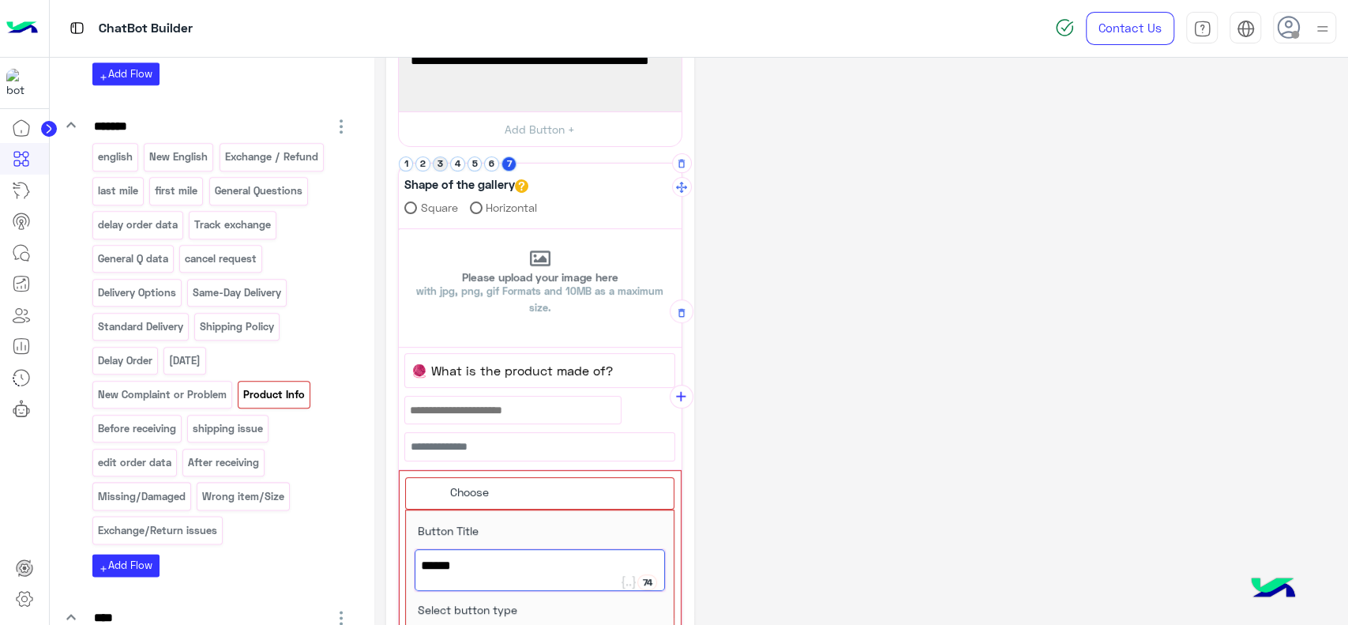
click at [438, 163] on button "3" at bounding box center [440, 163] width 15 height 15
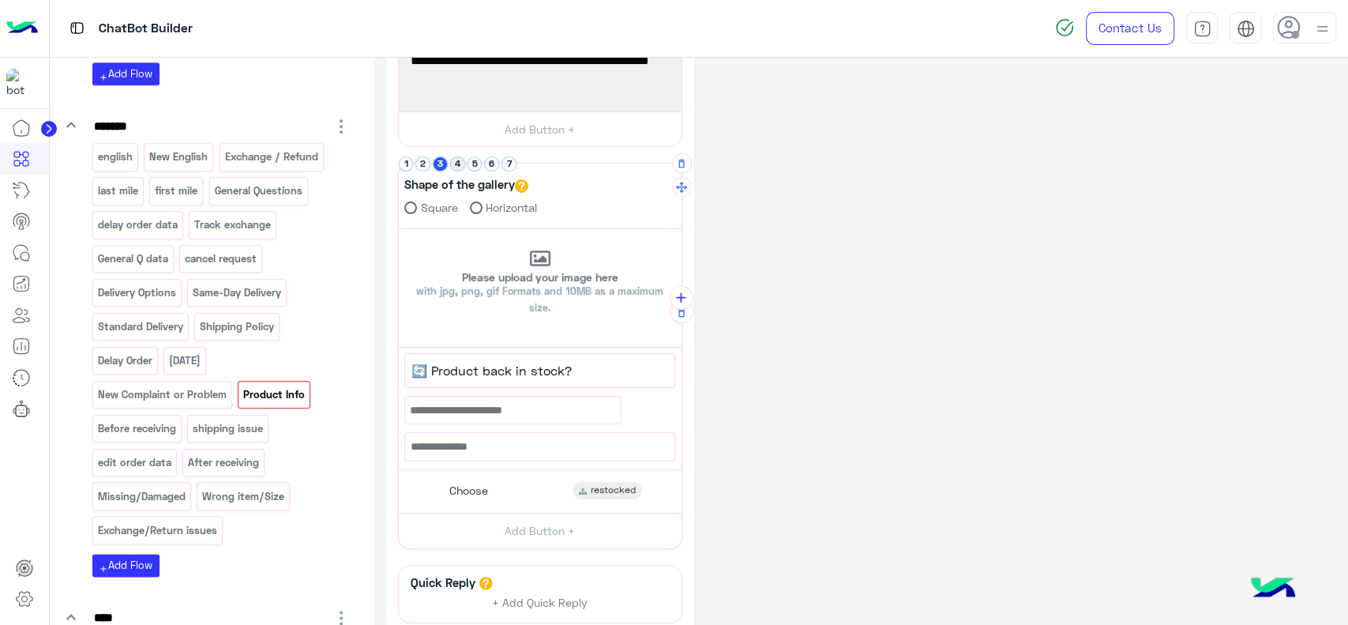
click at [458, 161] on button "4" at bounding box center [457, 163] width 15 height 15
click at [508, 161] on button "7" at bounding box center [508, 163] width 15 height 15
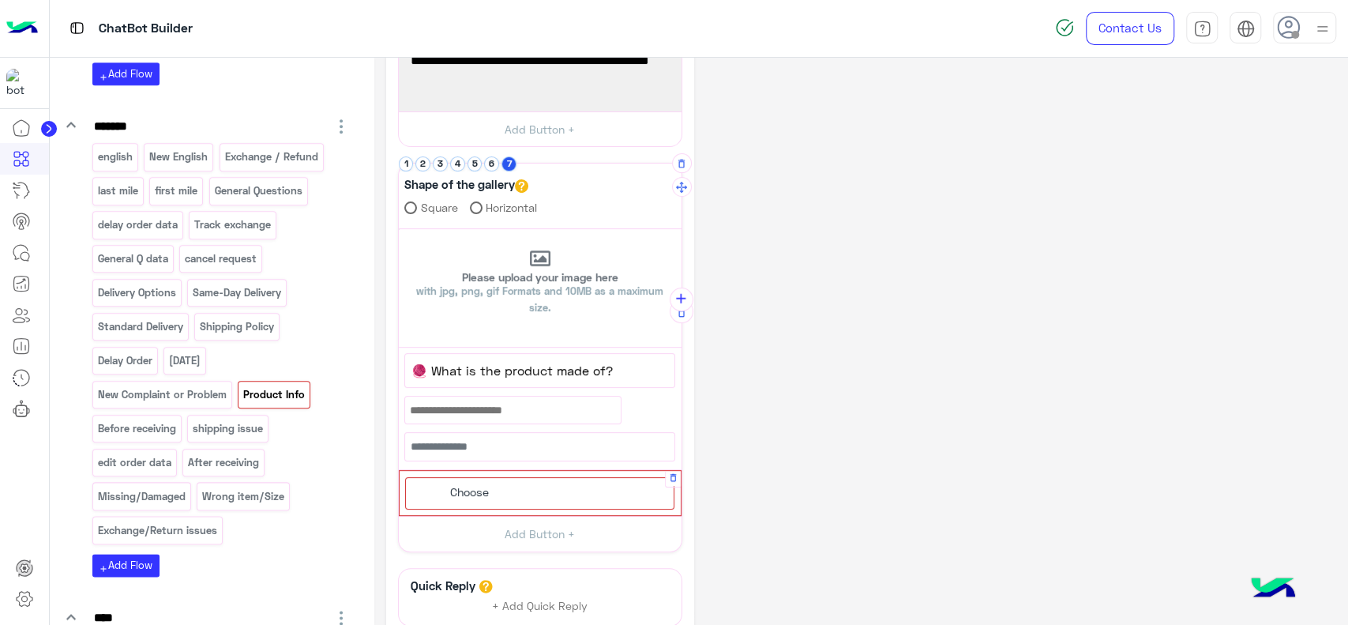
click at [497, 483] on div "Choose" at bounding box center [539, 493] width 269 height 32
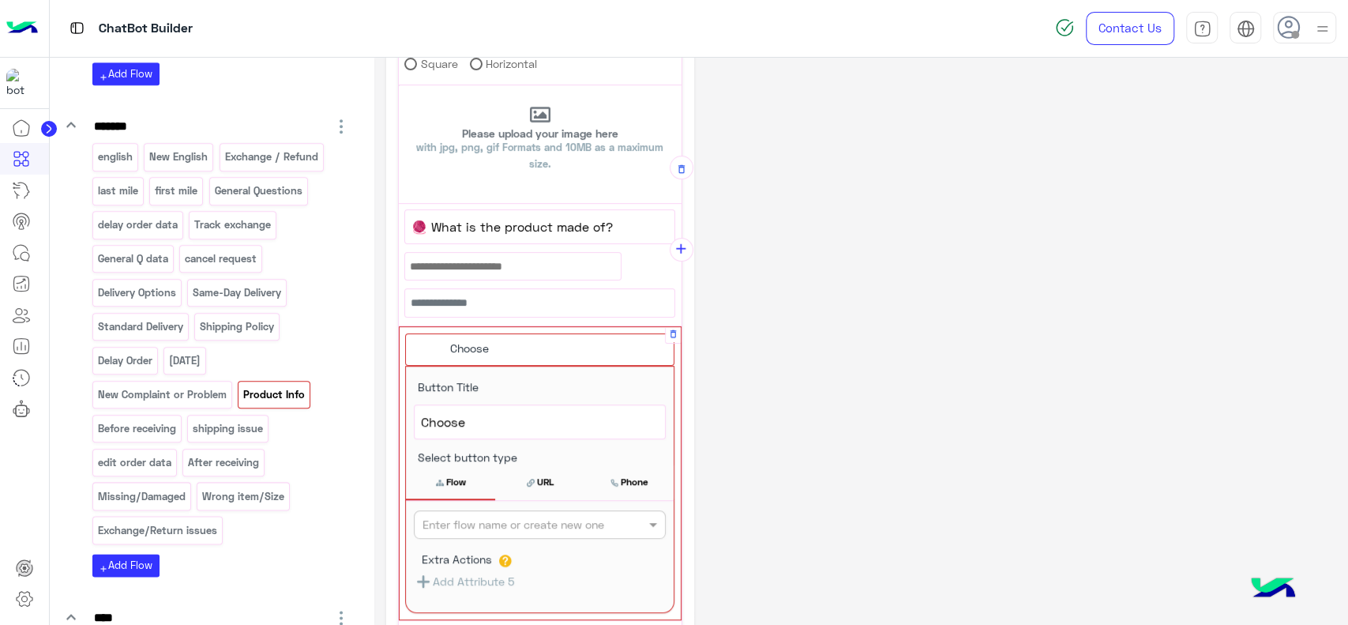
scroll to position [483, 0]
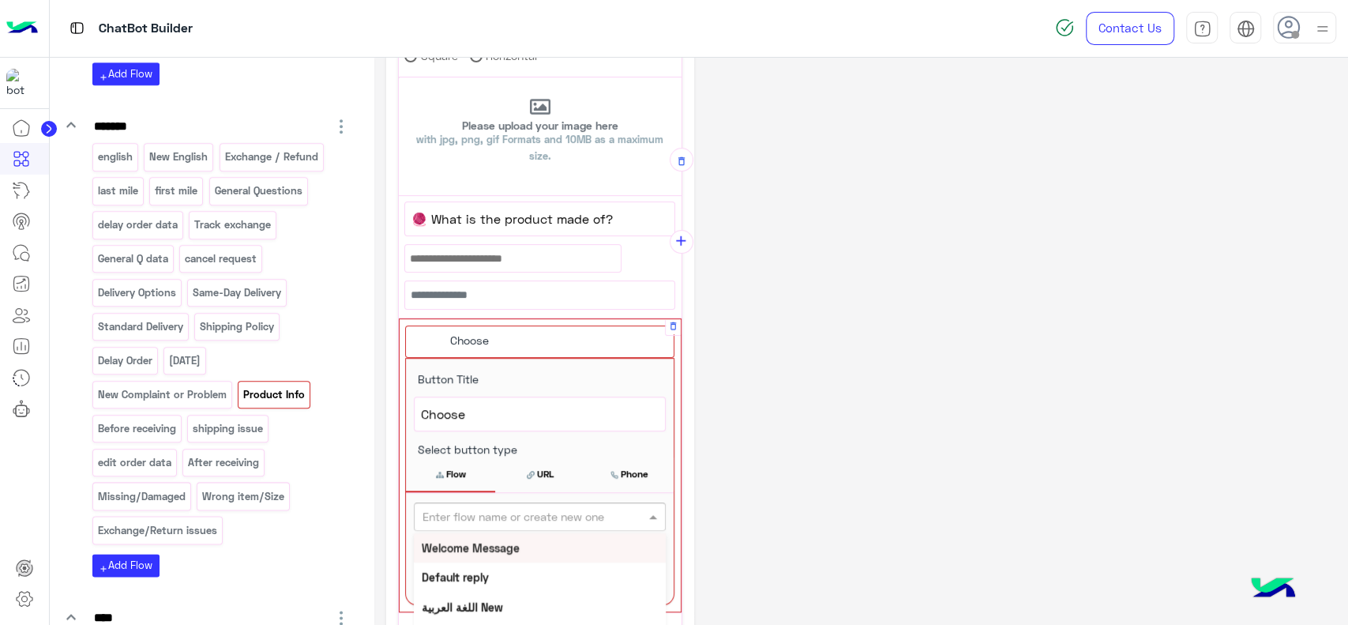
click at [506, 508] on input "text" at bounding box center [513, 516] width 182 height 17
type input "***"
click at [503, 542] on b "Product Meterial" at bounding box center [465, 547] width 87 height 13
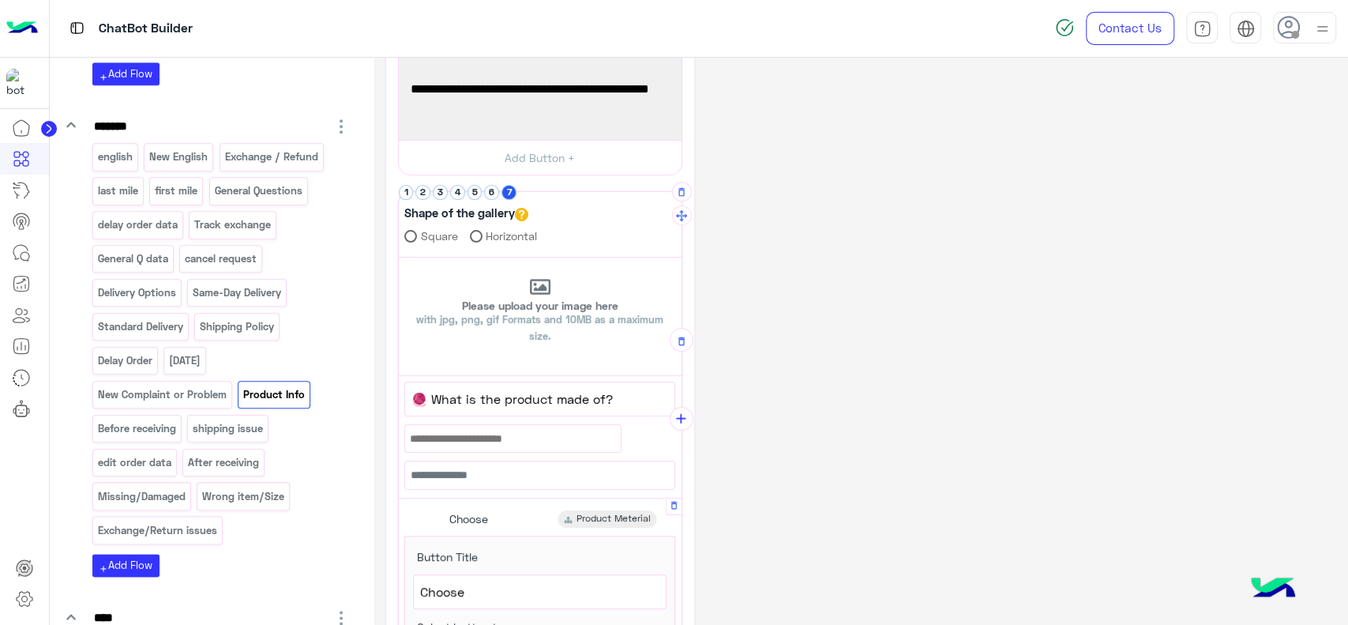
scroll to position [283, 0]
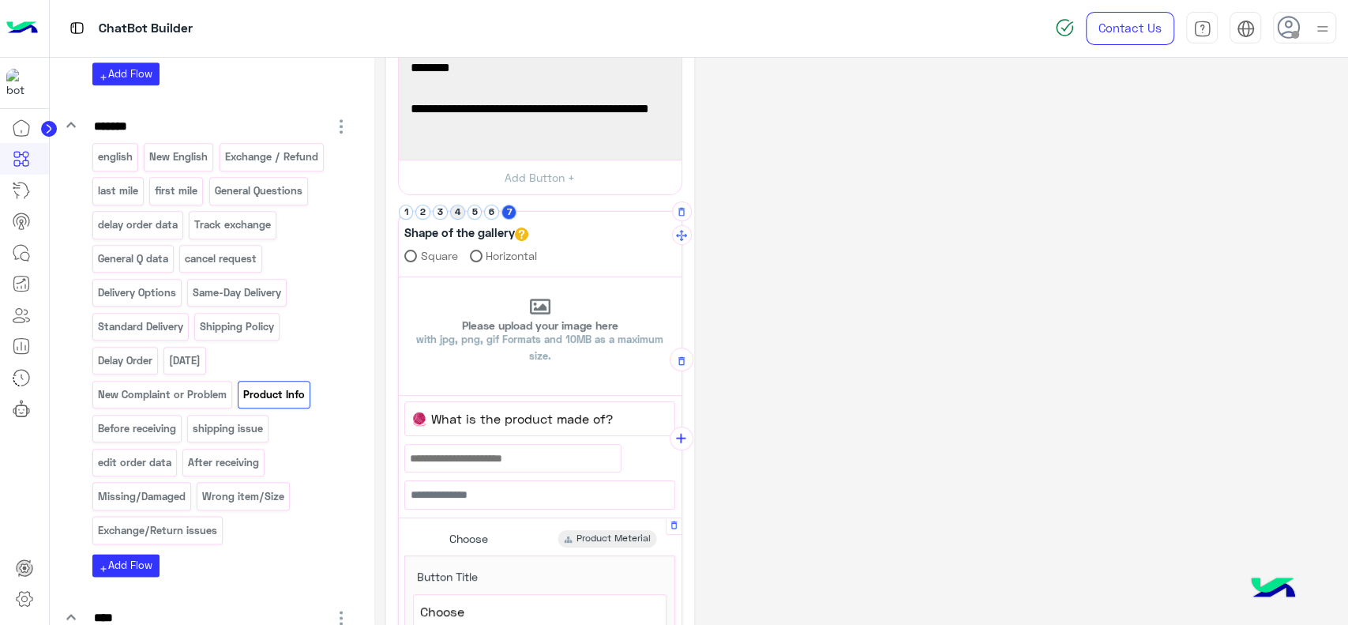
click at [454, 212] on button "4" at bounding box center [457, 211] width 15 height 15
click at [497, 422] on span "🧶 What is the product made of?" at bounding box center [539, 418] width 257 height 21
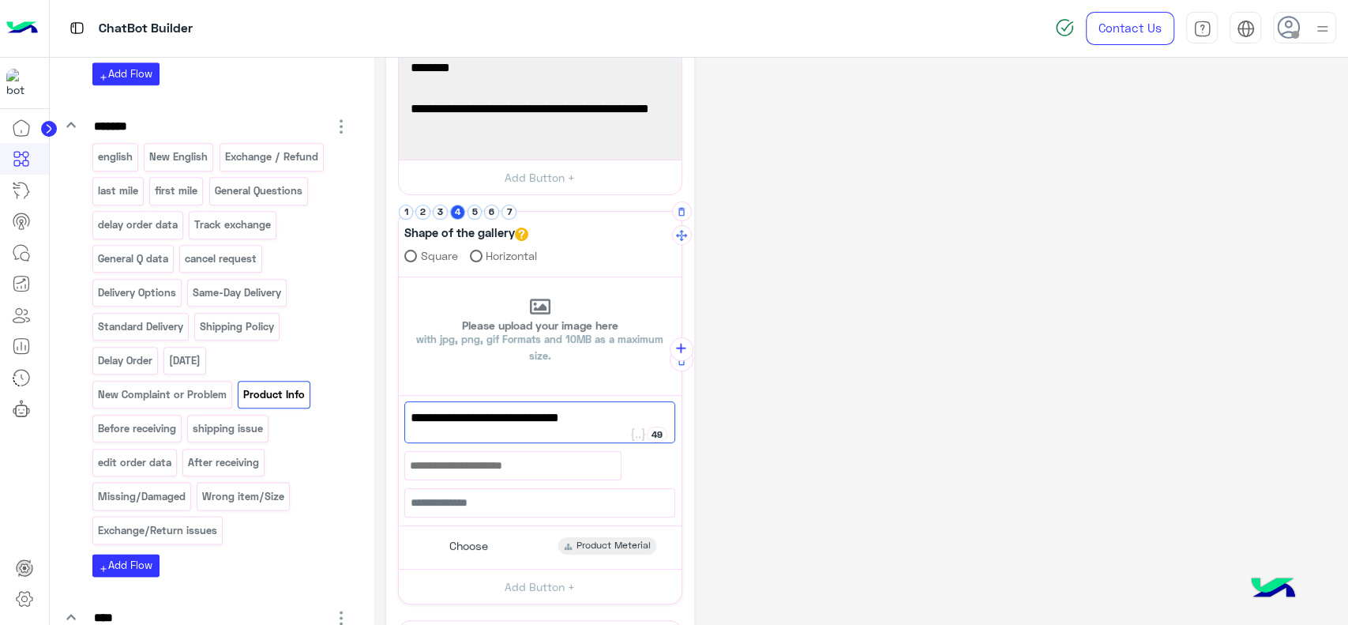
paste textarea "*******"
click at [456, 418] on span "Can I open the package before paying ?" at bounding box center [540, 417] width 258 height 21
drag, startPoint x: 489, startPoint y: 418, endPoint x: 539, endPoint y: 420, distance: 50.6
click at [539, 420] on span "Can I Try the package before paying ?" at bounding box center [540, 417] width 258 height 21
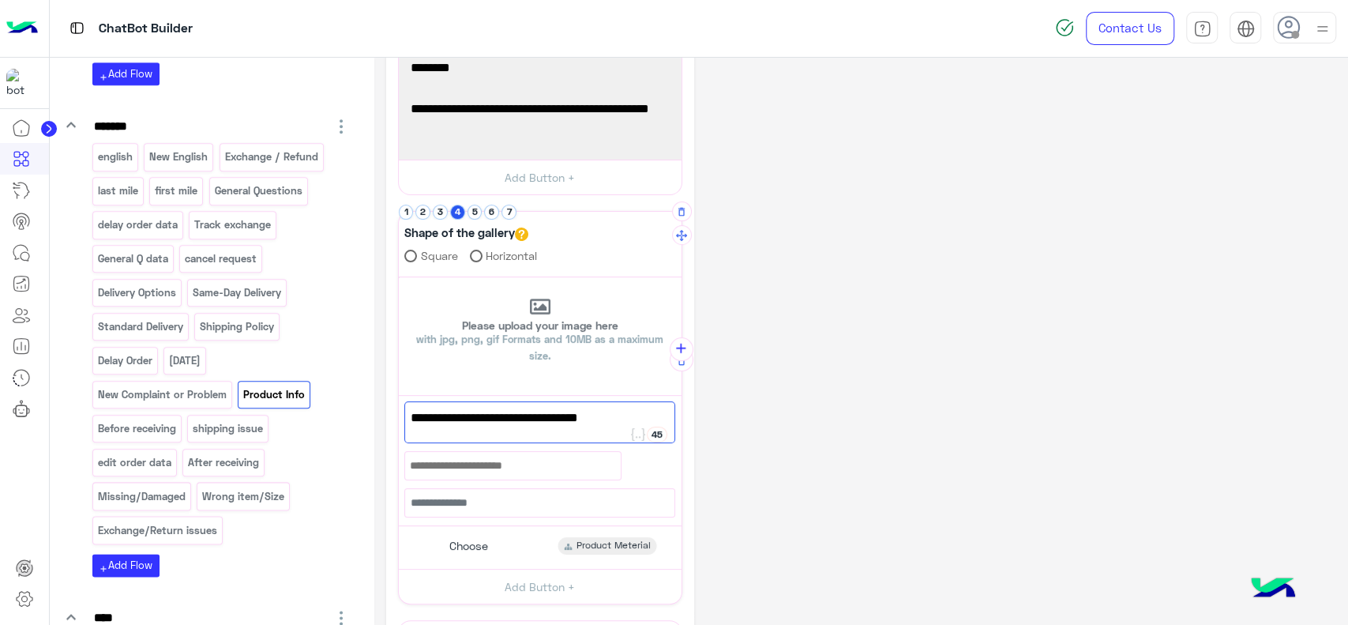
type textarea "**********"
click at [745, 427] on div "**********" at bounding box center [861, 302] width 950 height 1033
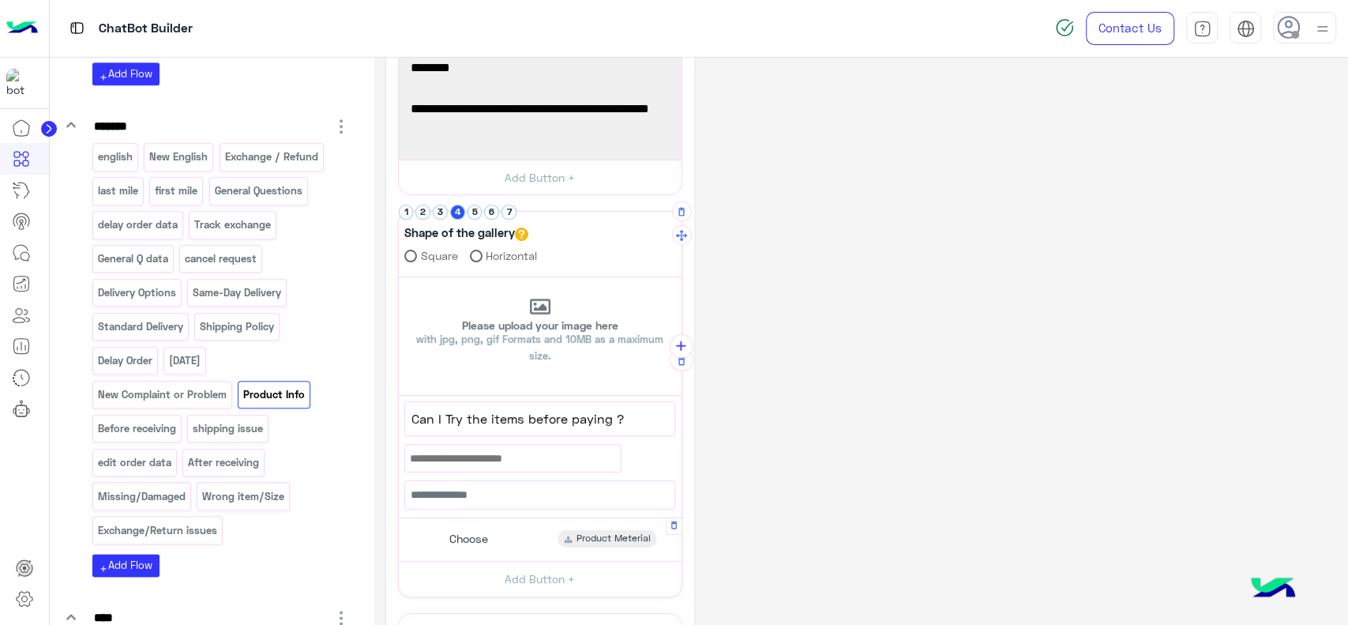
click at [593, 531] on span "Product Meterial" at bounding box center [613, 538] width 74 height 14
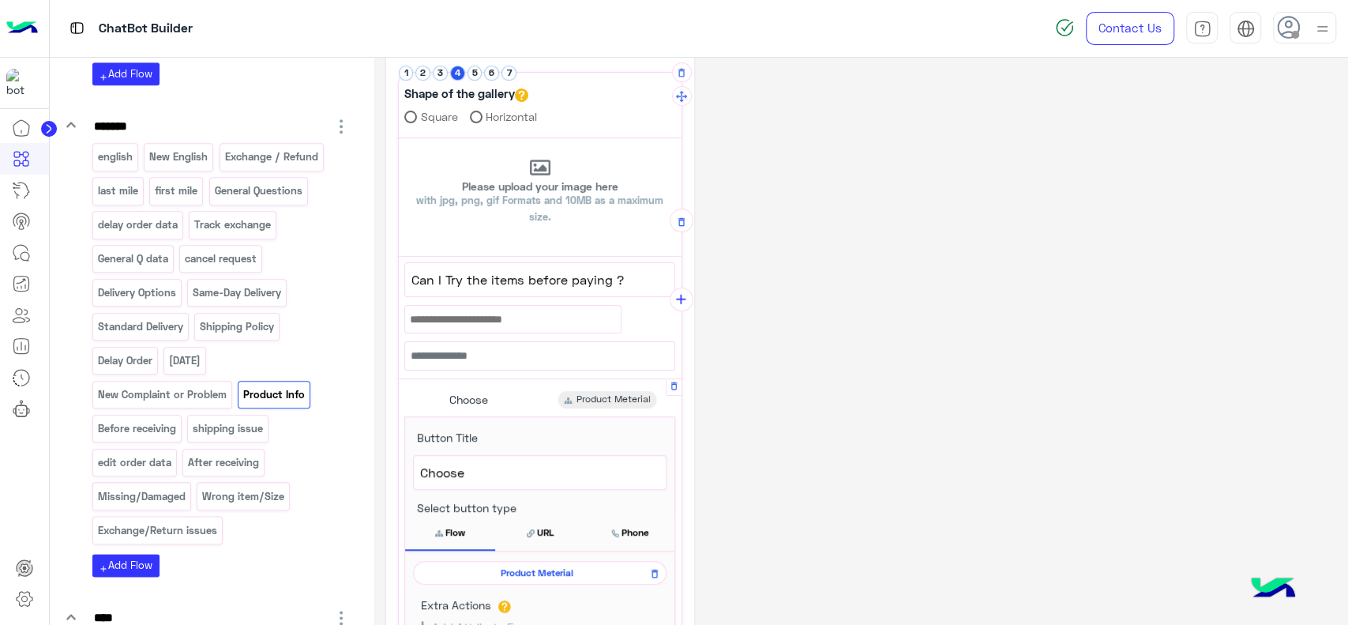
scroll to position [427, 0]
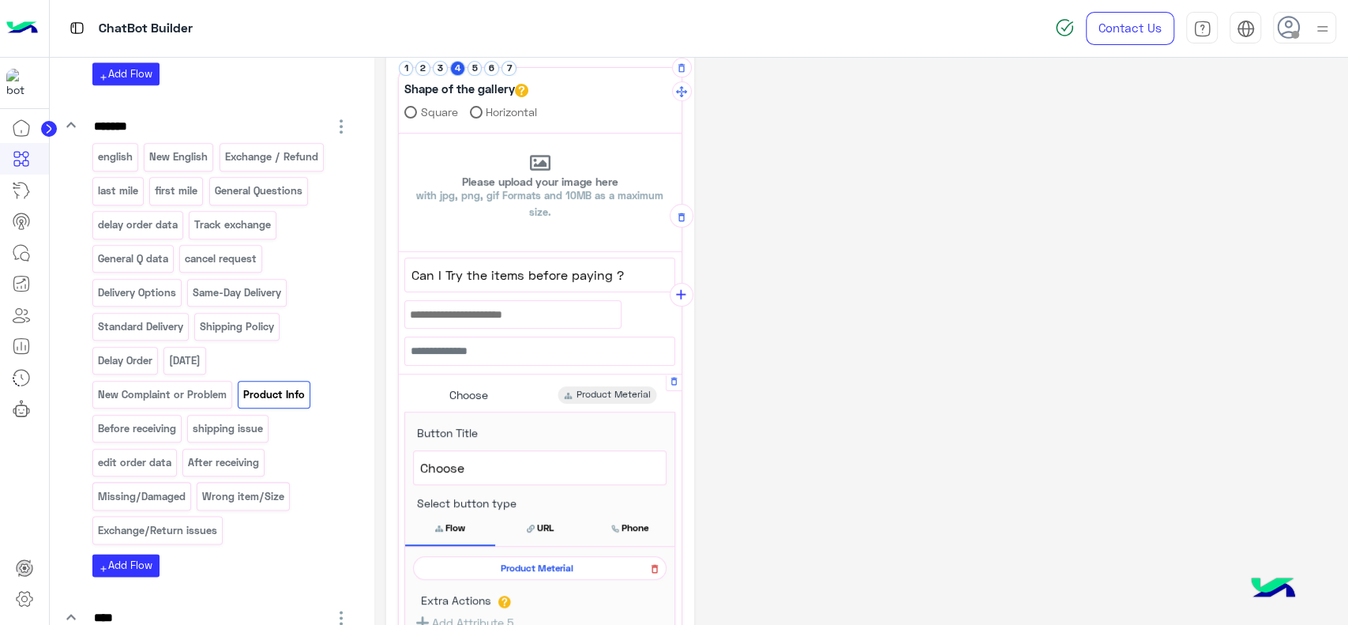
click at [660, 565] on button at bounding box center [654, 568] width 20 height 20
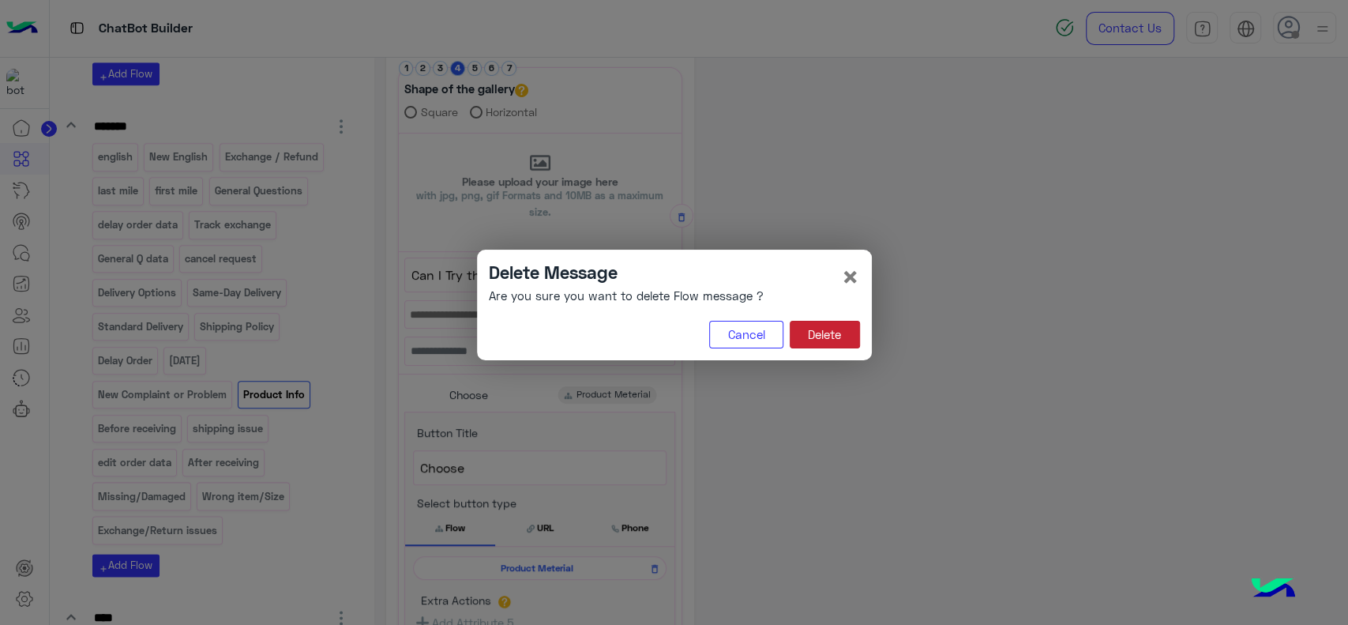
click at [835, 329] on button "Delete" at bounding box center [825, 335] width 70 height 28
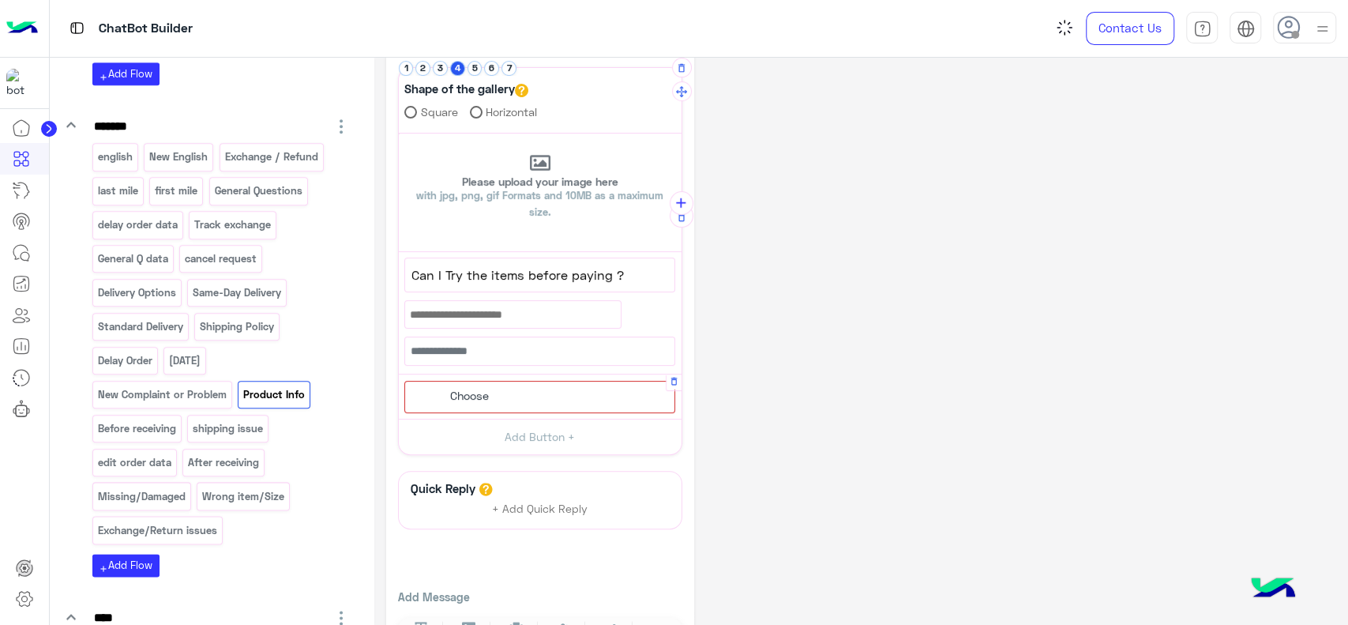
click at [537, 394] on div "Choose" at bounding box center [539, 397] width 271 height 32
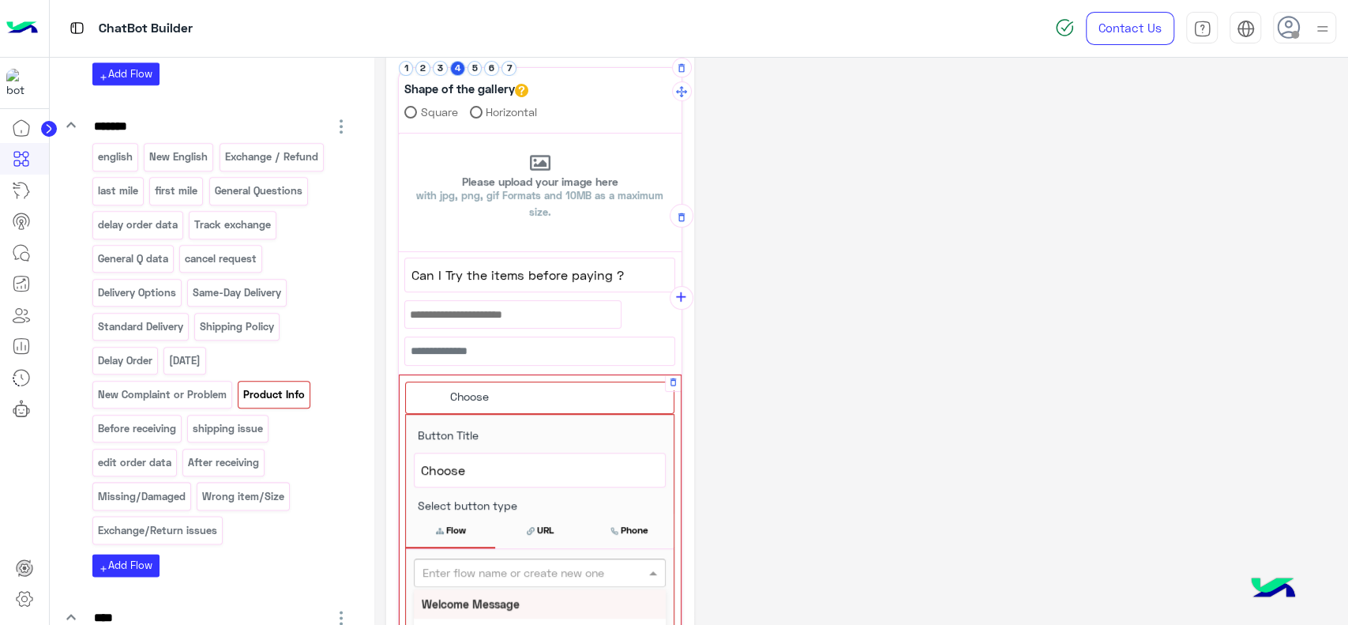
click at [527, 565] on input "text" at bounding box center [513, 573] width 182 height 17
type input "***"
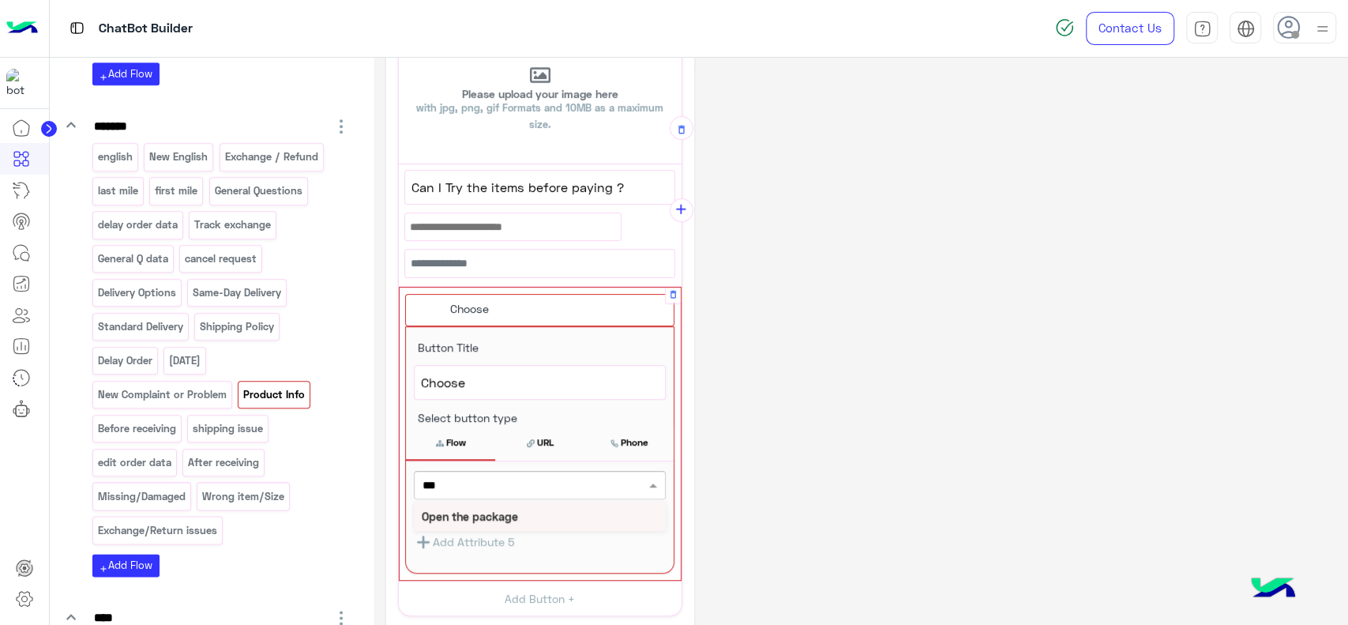
scroll to position [518, 0]
click at [527, 514] on div "Open the package" at bounding box center [540, 512] width 252 height 29
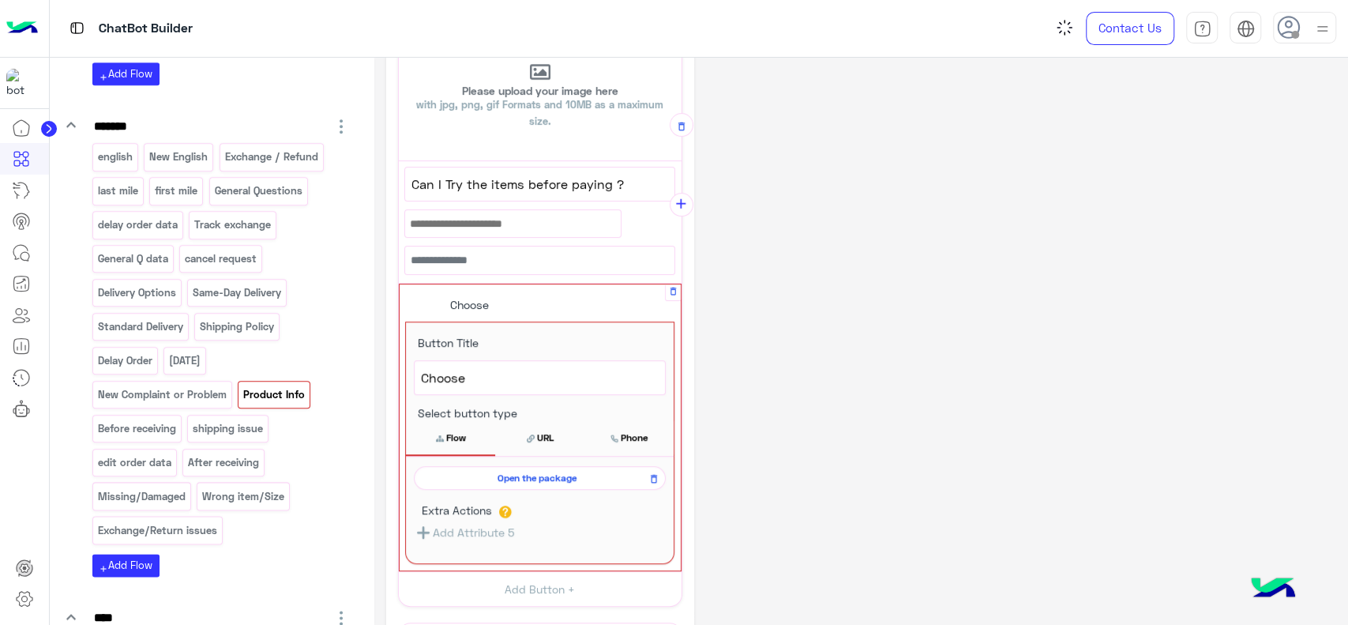
scroll to position [515, 0]
click at [440, 189] on span "Can I Try the items before paying ?" at bounding box center [539, 187] width 257 height 21
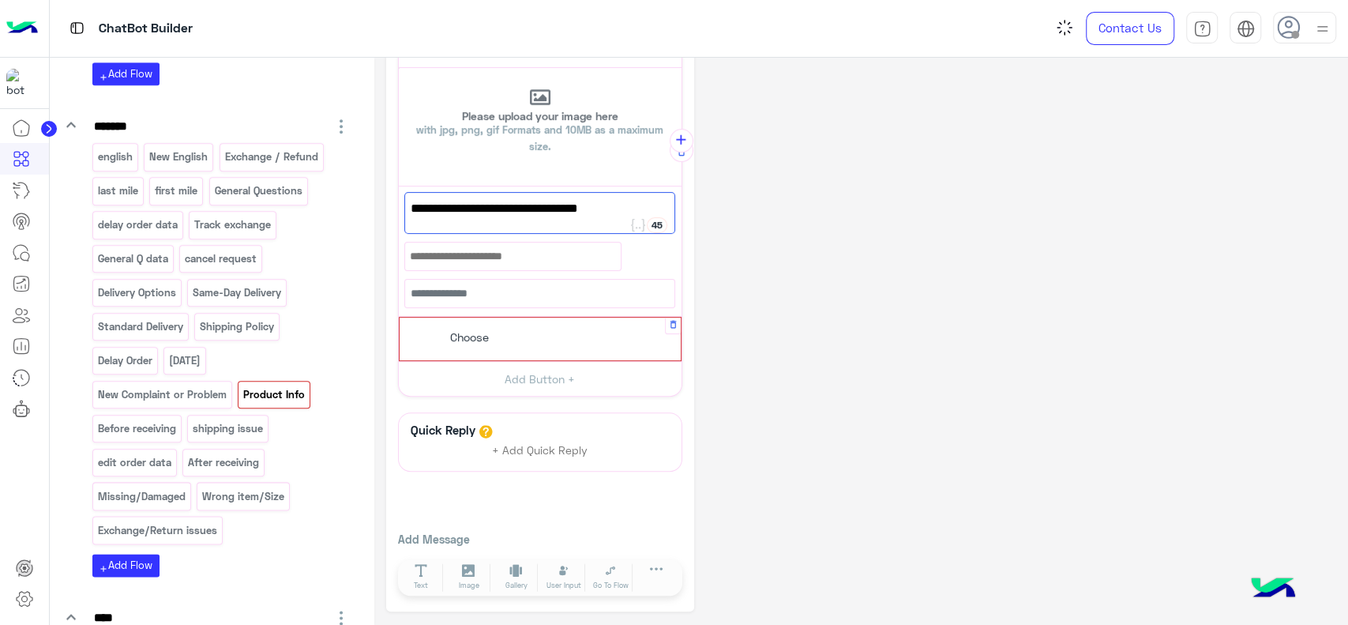
scroll to position [425, 0]
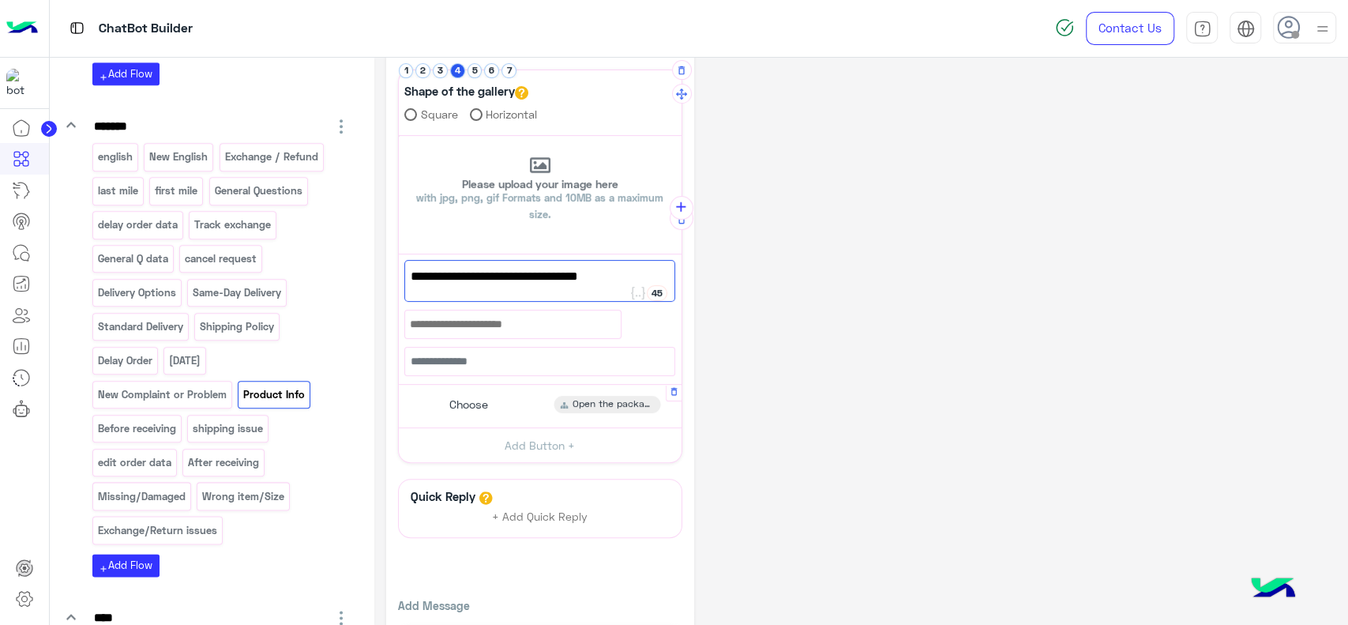
type textarea "**********"
click at [749, 234] on div "**********" at bounding box center [861, 161] width 950 height 1033
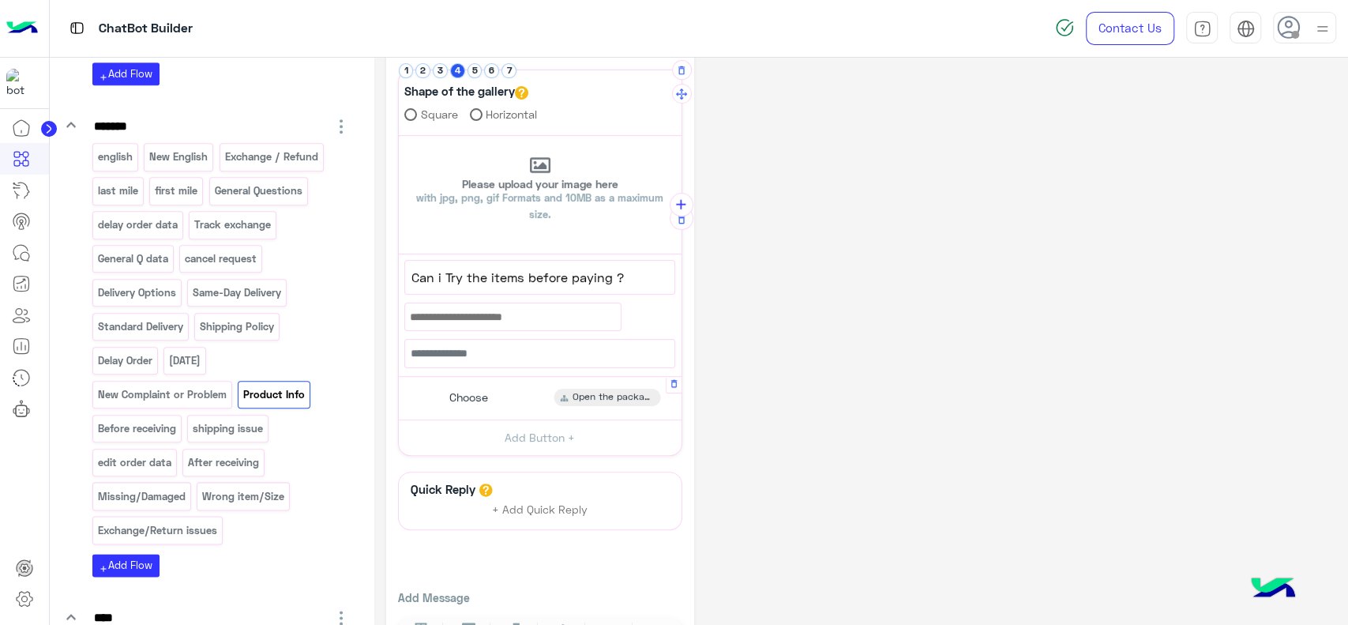
click at [476, 264] on div "Can i Try the items before paying ?" at bounding box center [539, 277] width 269 height 33
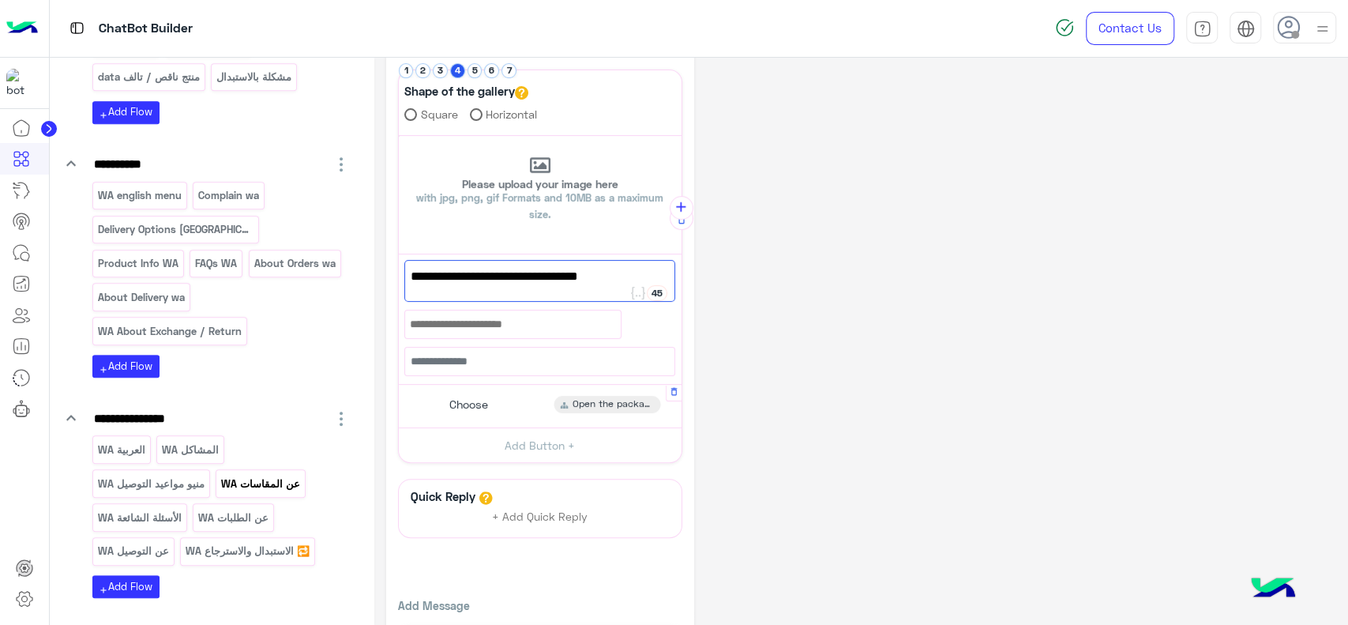
scroll to position [557, 0]
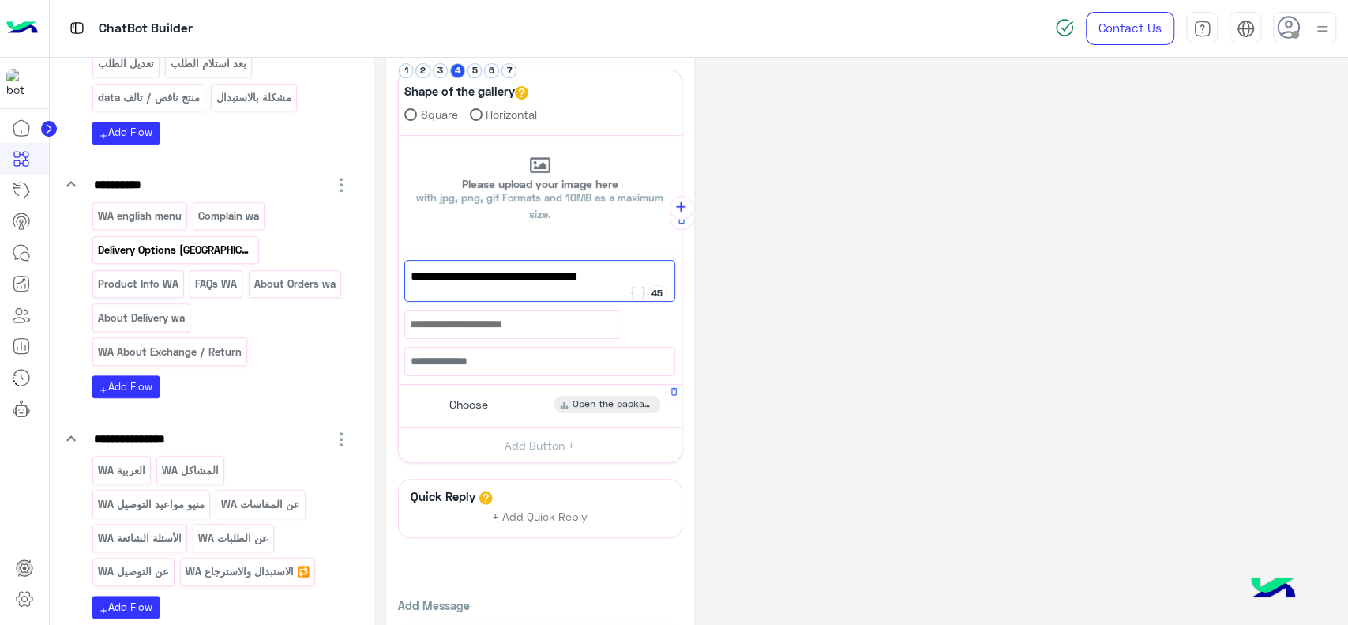
click at [173, 247] on p "Delivery Options WA" at bounding box center [175, 250] width 158 height 18
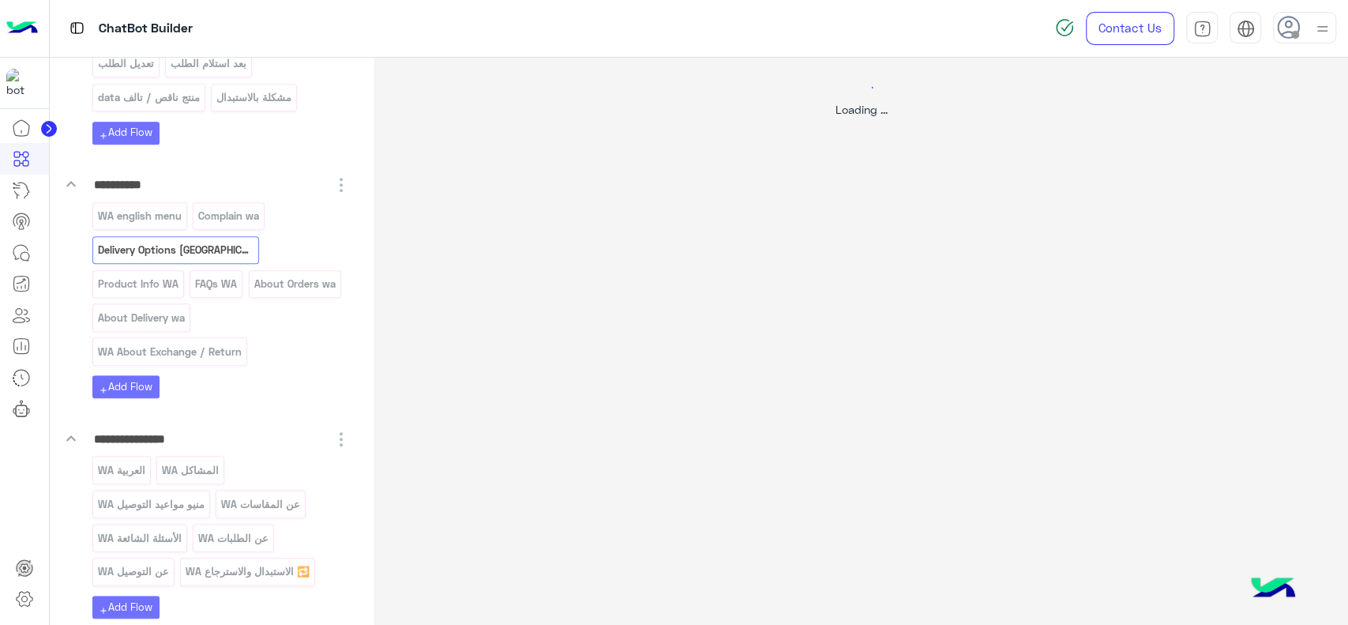
scroll to position [0, 0]
select select "*"
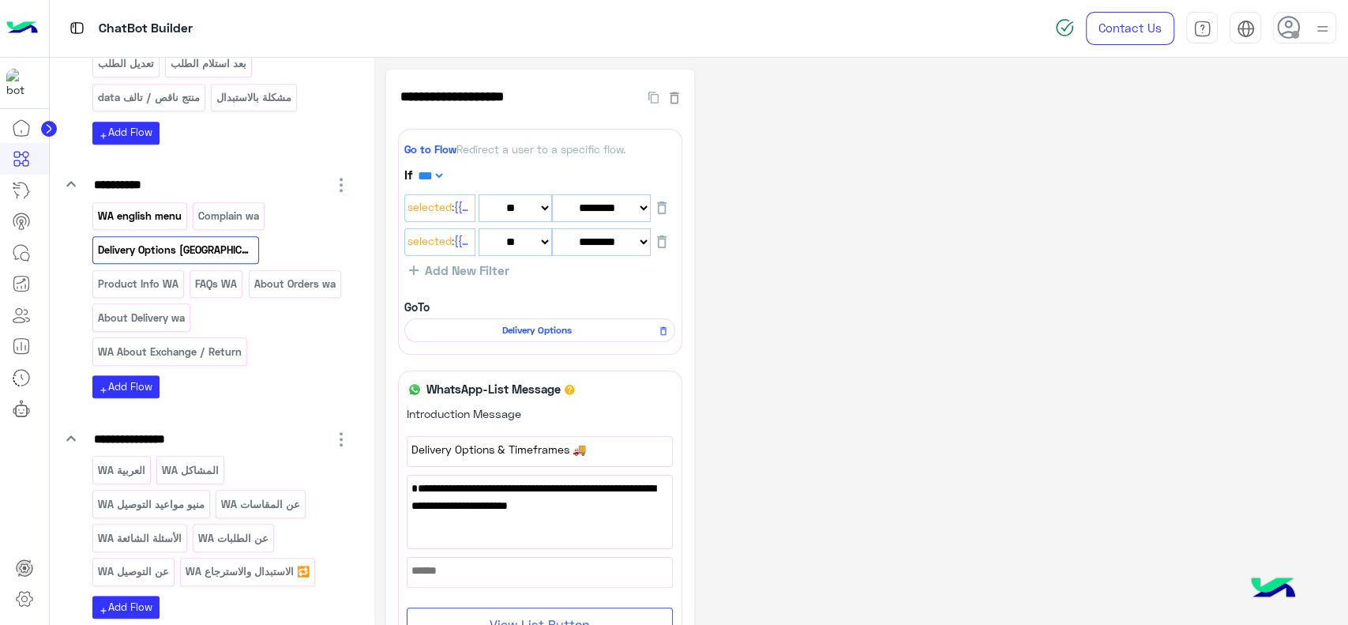
click at [170, 207] on p "WA english menu" at bounding box center [139, 216] width 86 height 18
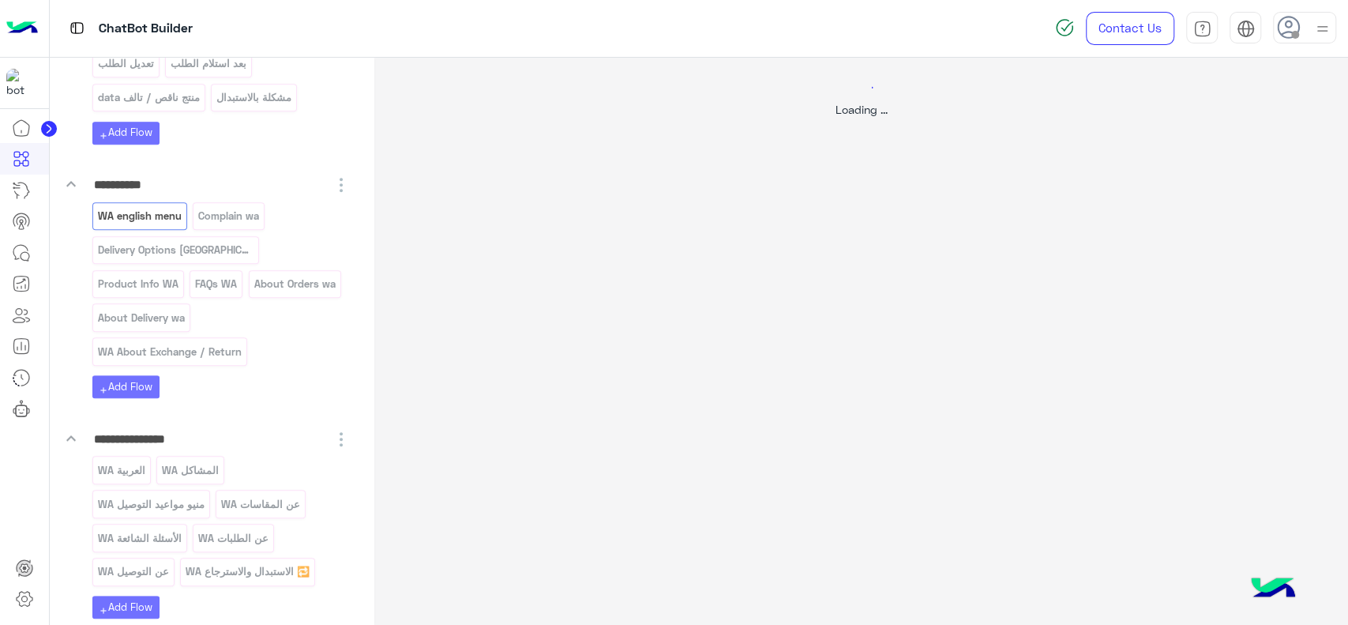
select select "*"
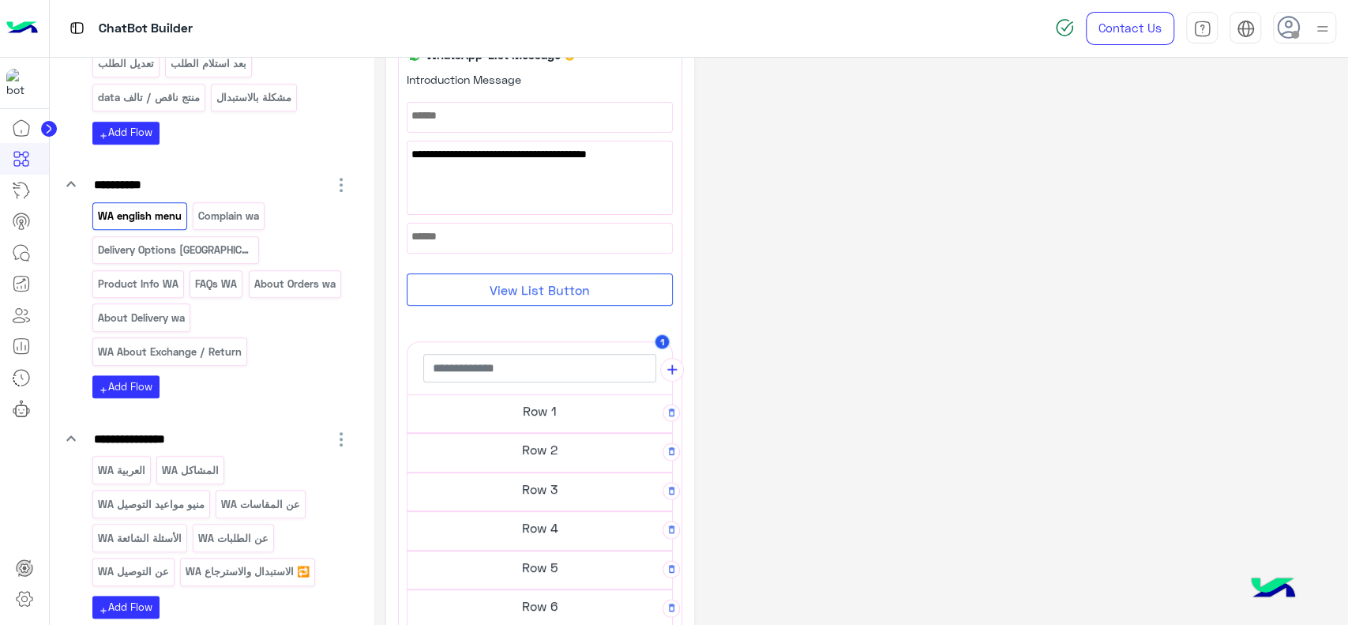
scroll to position [336, 0]
click at [179, 275] on p "Product Info WA" at bounding box center [137, 284] width 83 height 18
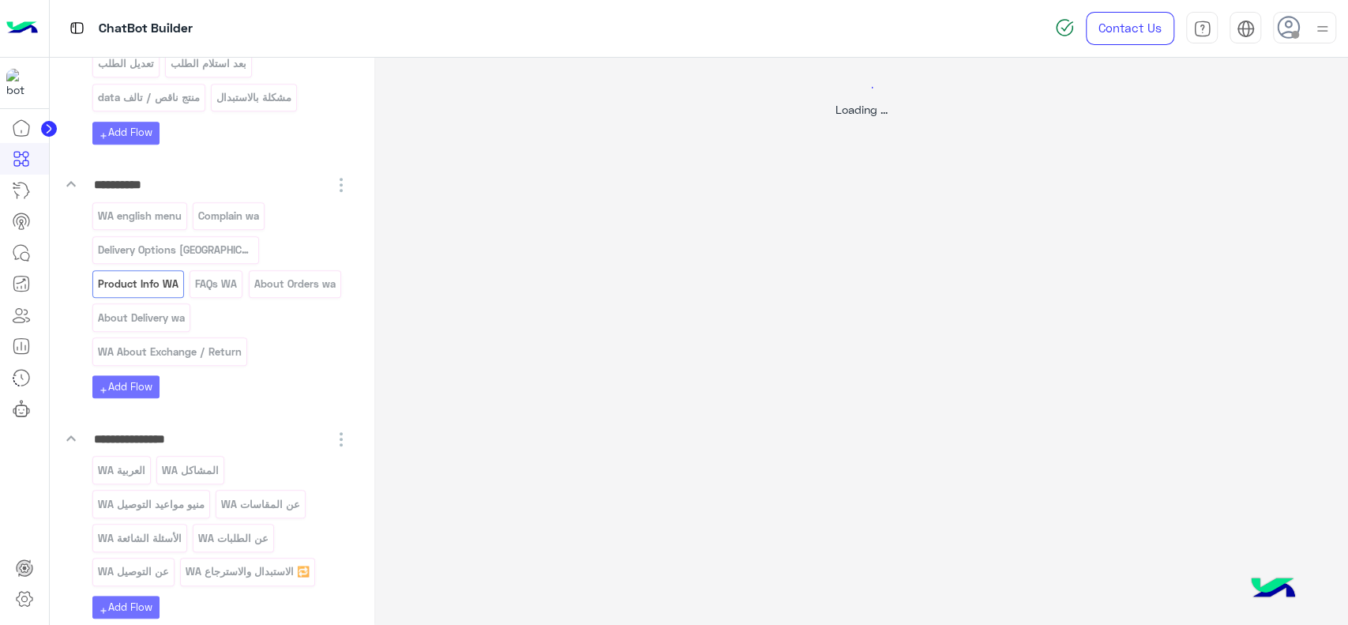
scroll to position [0, 0]
select select "*"
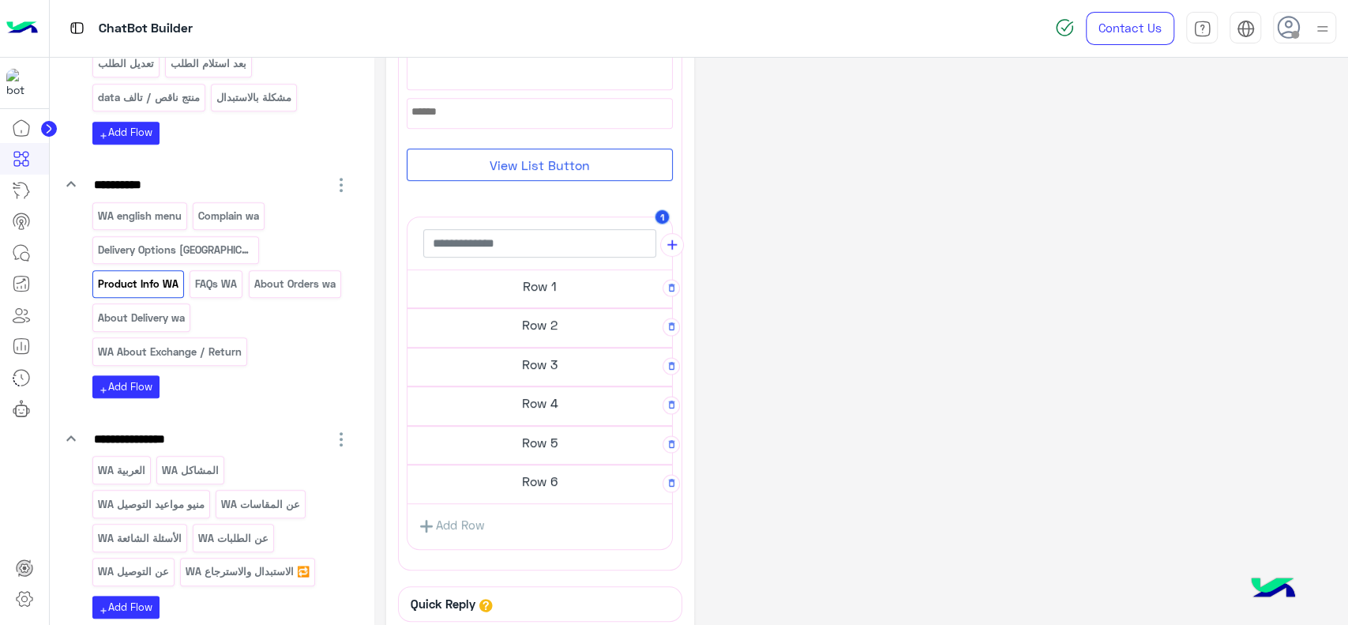
click at [518, 365] on h5 "Row 3" at bounding box center [539, 364] width 264 height 32
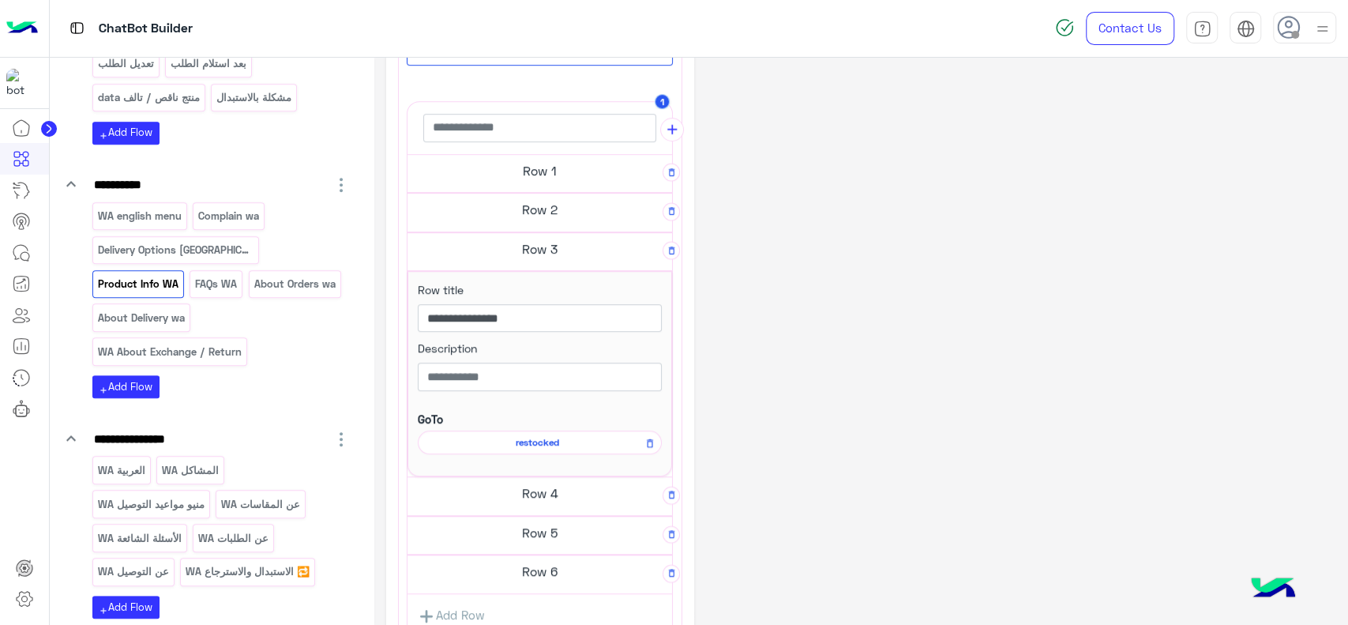
scroll to position [644, 0]
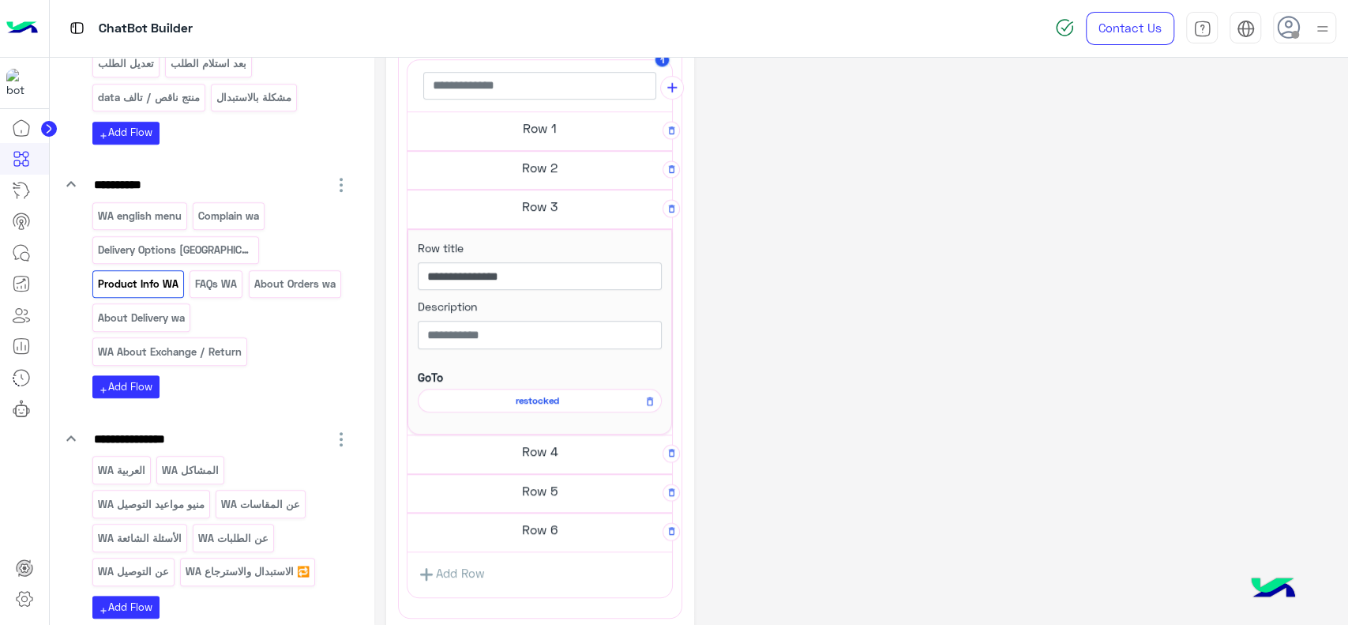
click at [523, 457] on h5 "Row 4" at bounding box center [539, 451] width 264 height 32
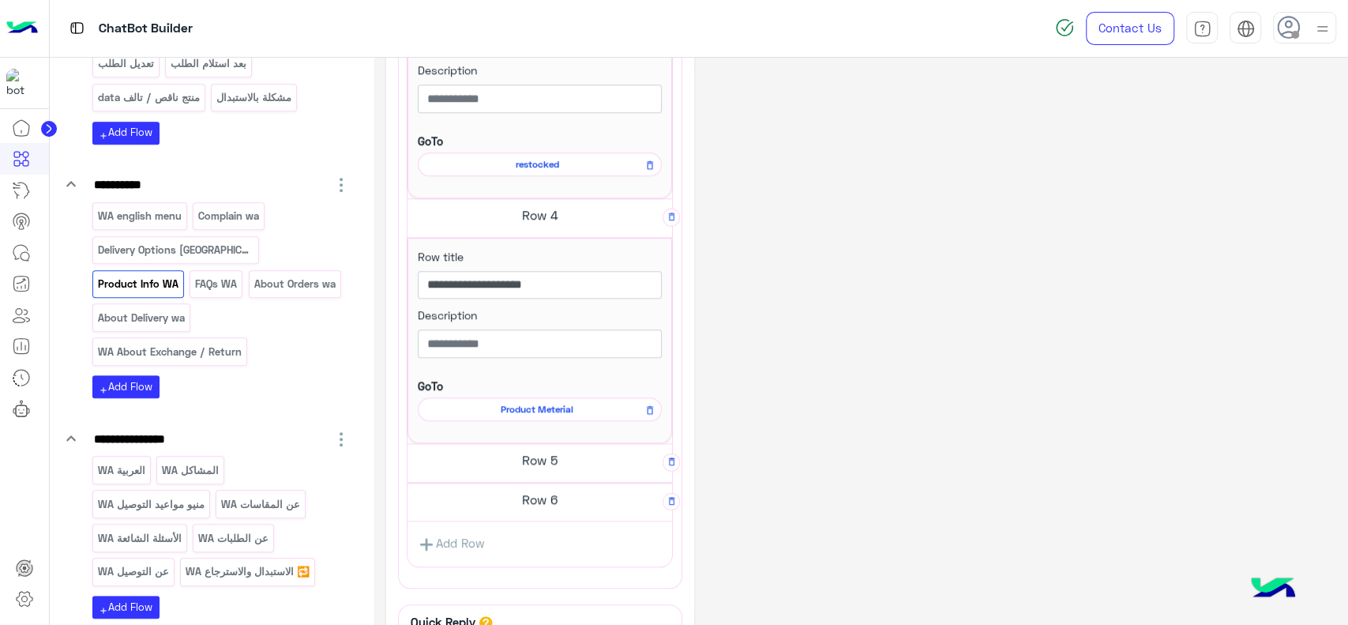
scroll to position [914, 0]
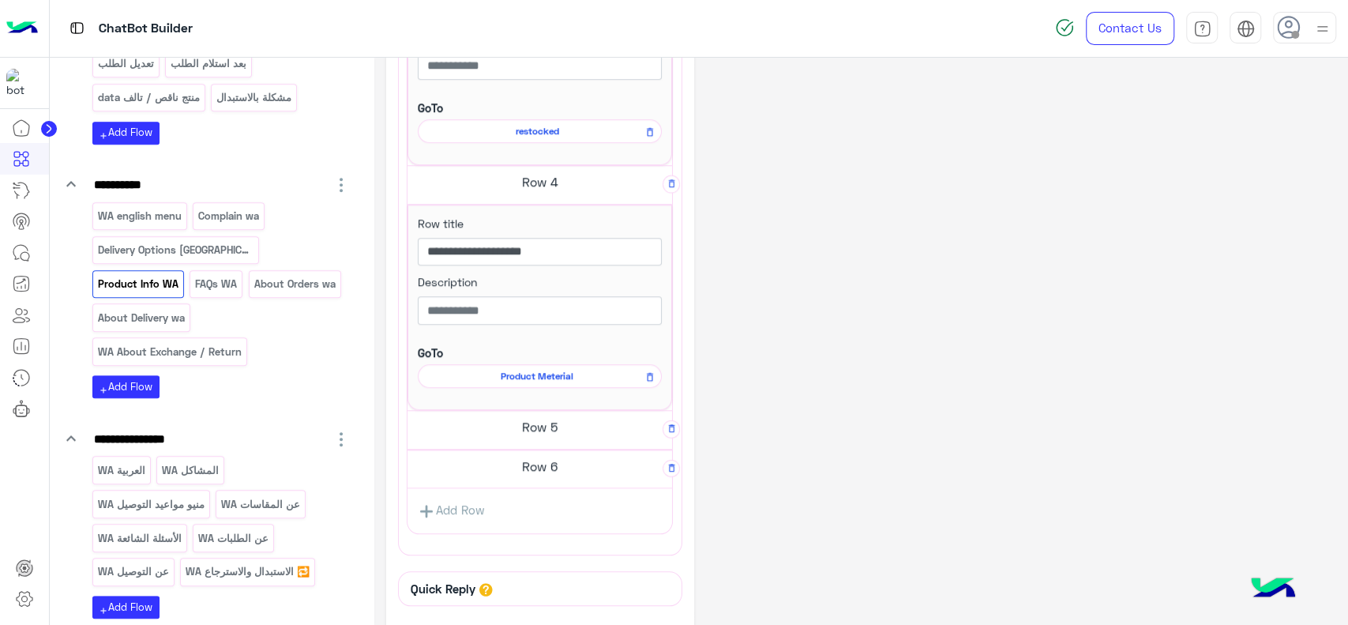
click at [474, 497] on link "Add Row" at bounding box center [451, 510] width 88 height 29
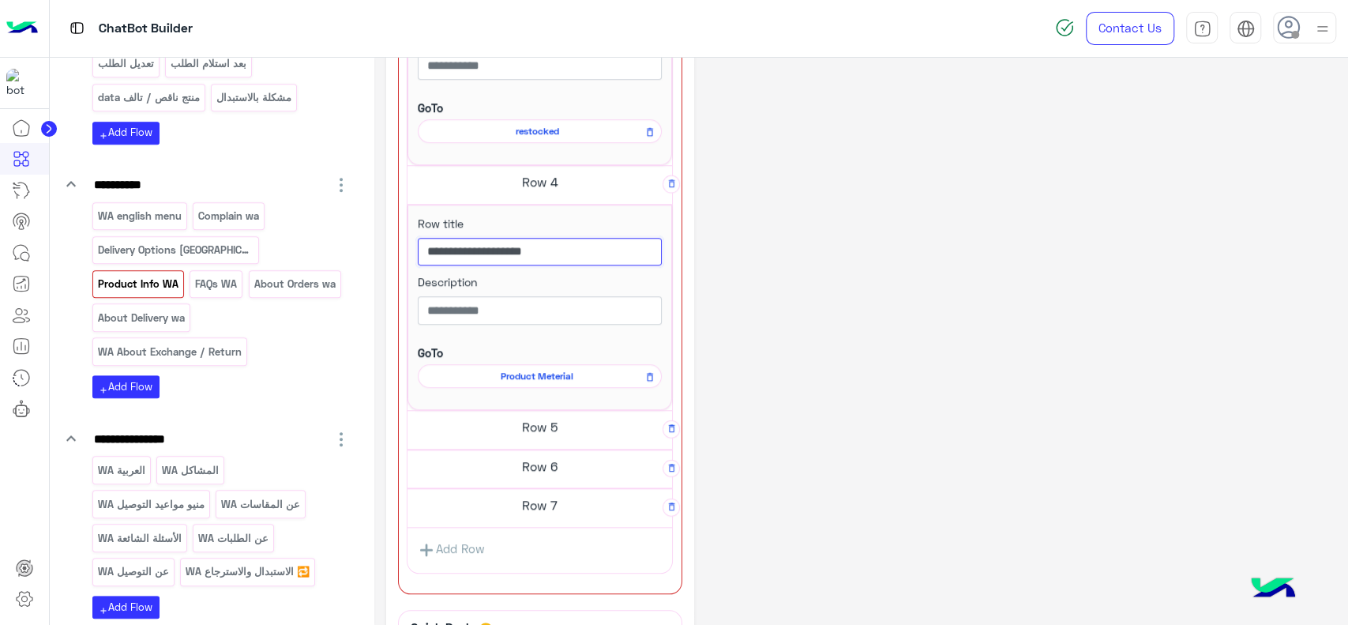
click at [503, 248] on input "**********" at bounding box center [540, 252] width 244 height 28
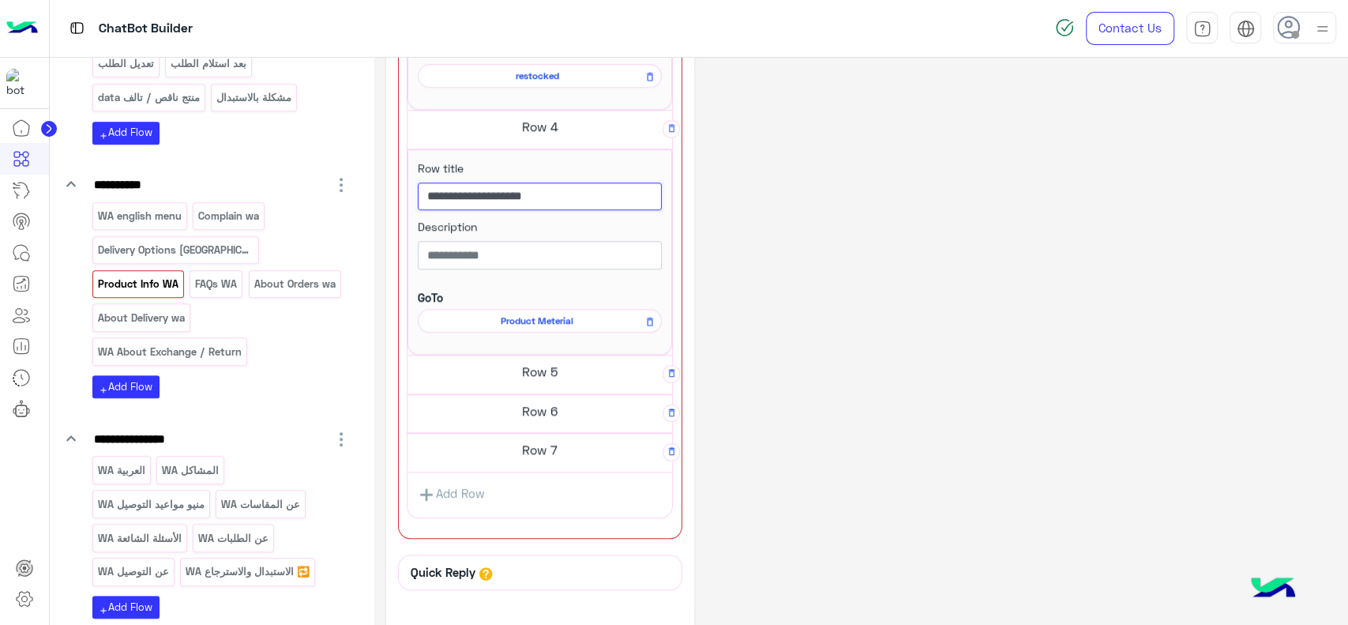
scroll to position [964, 0]
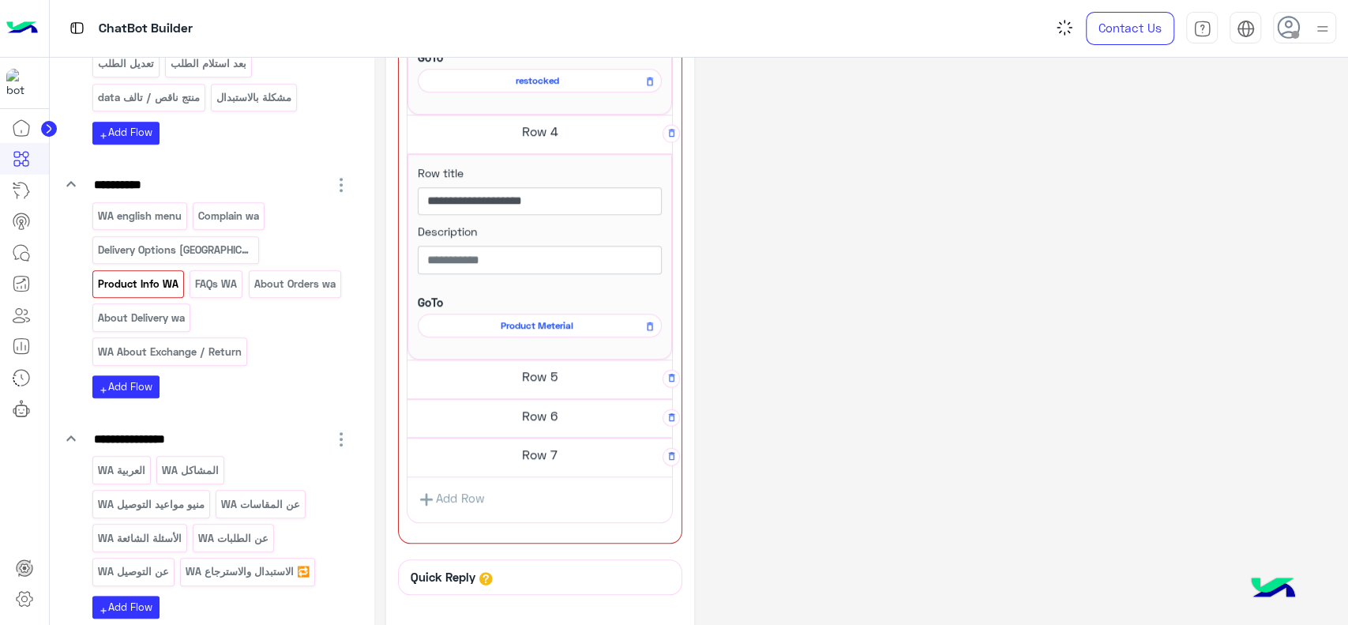
click at [517, 448] on h5 "Row 7" at bounding box center [539, 454] width 264 height 32
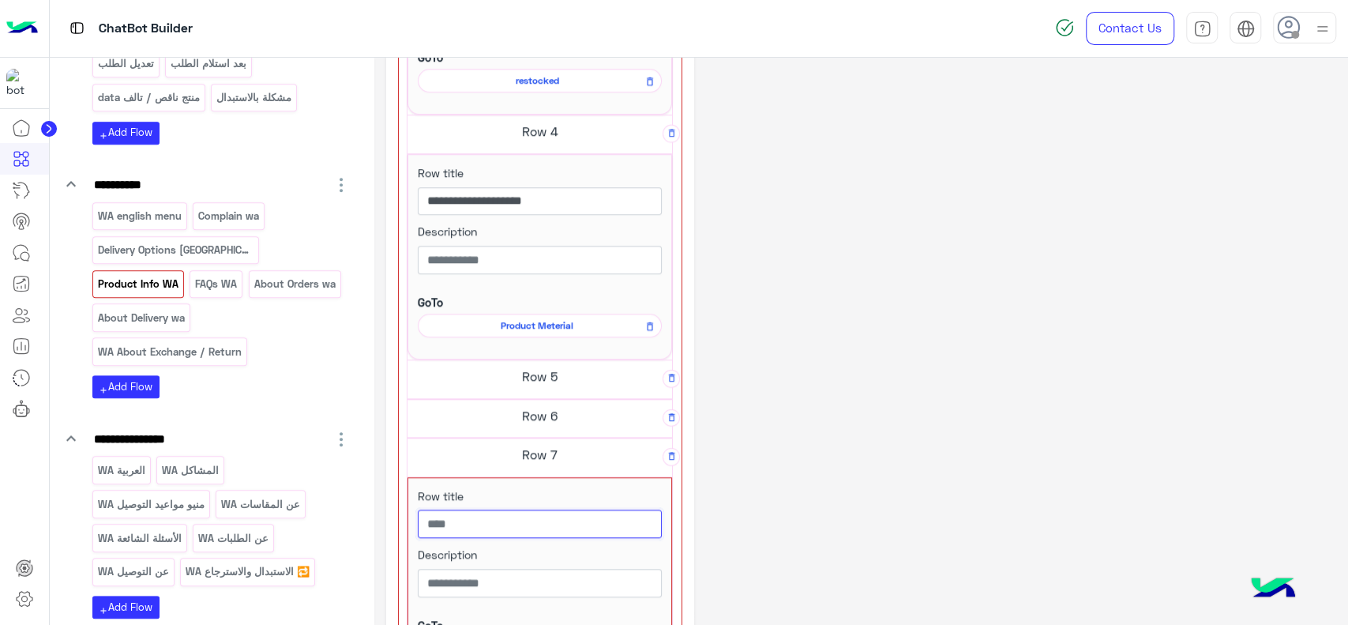
click at [500, 527] on input "text" at bounding box center [540, 523] width 244 height 28
paste input "**********"
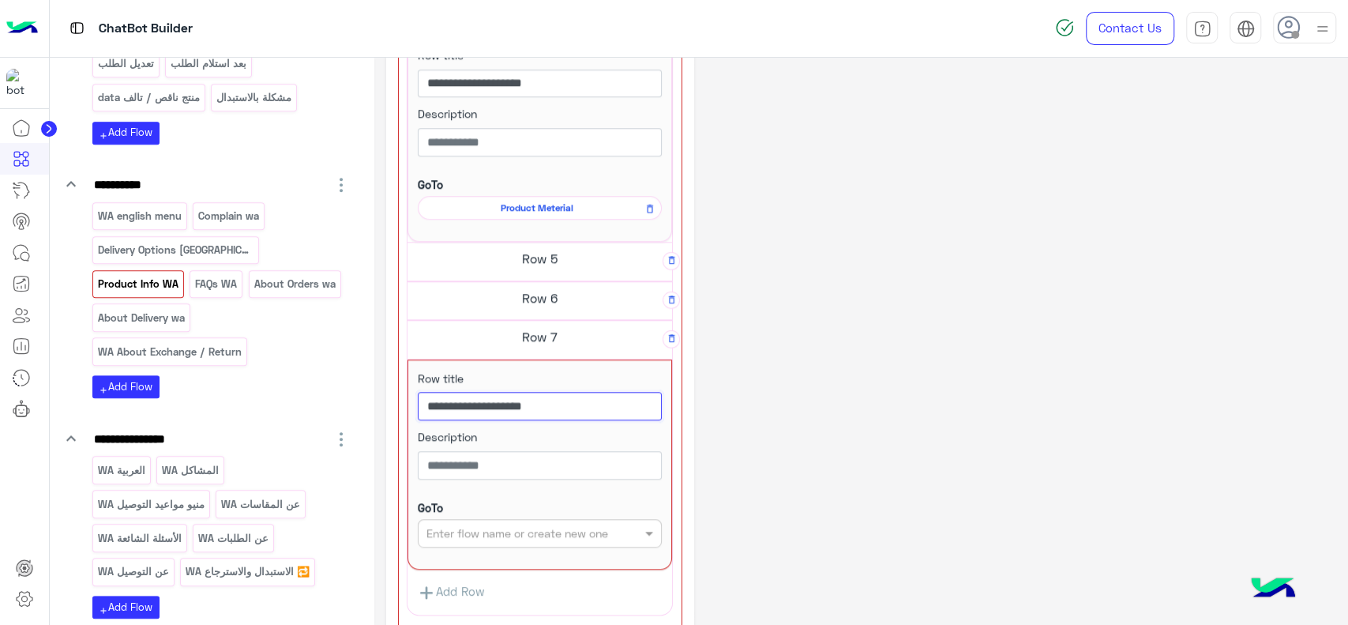
scroll to position [1084, 0]
type input "**********"
click at [500, 527] on input "text" at bounding box center [513, 531] width 175 height 17
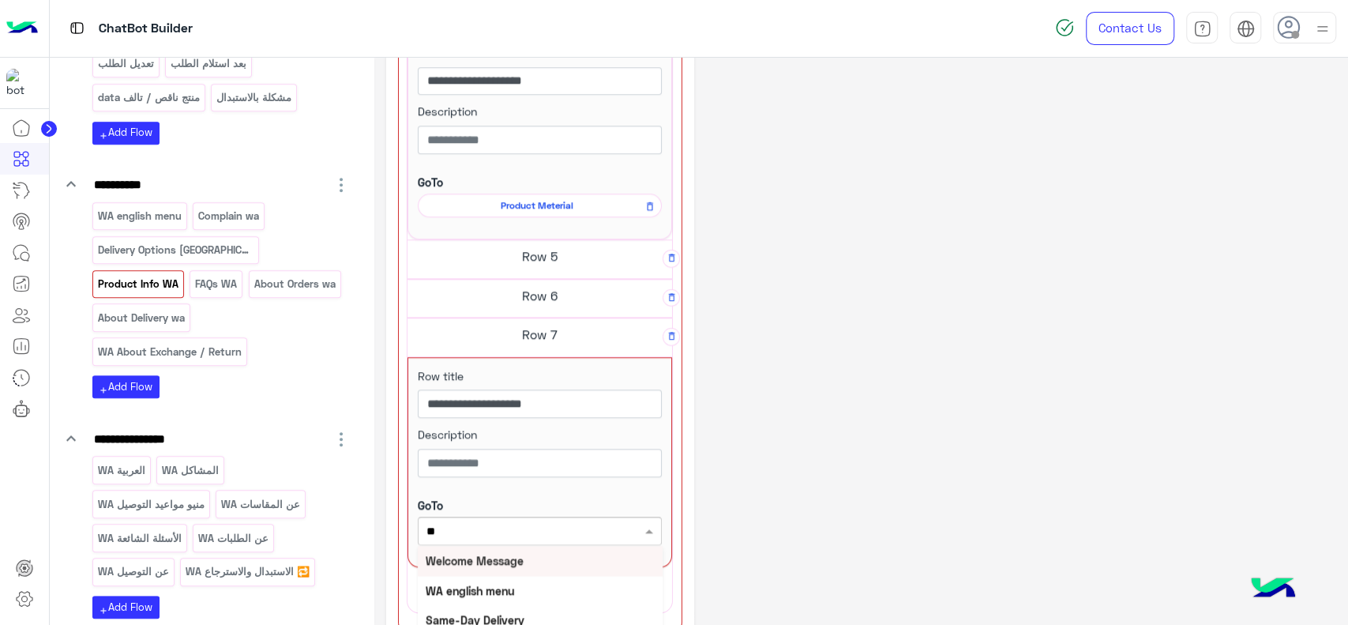
type input "***"
click at [499, 557] on b "Product Meterial" at bounding box center [469, 559] width 87 height 13
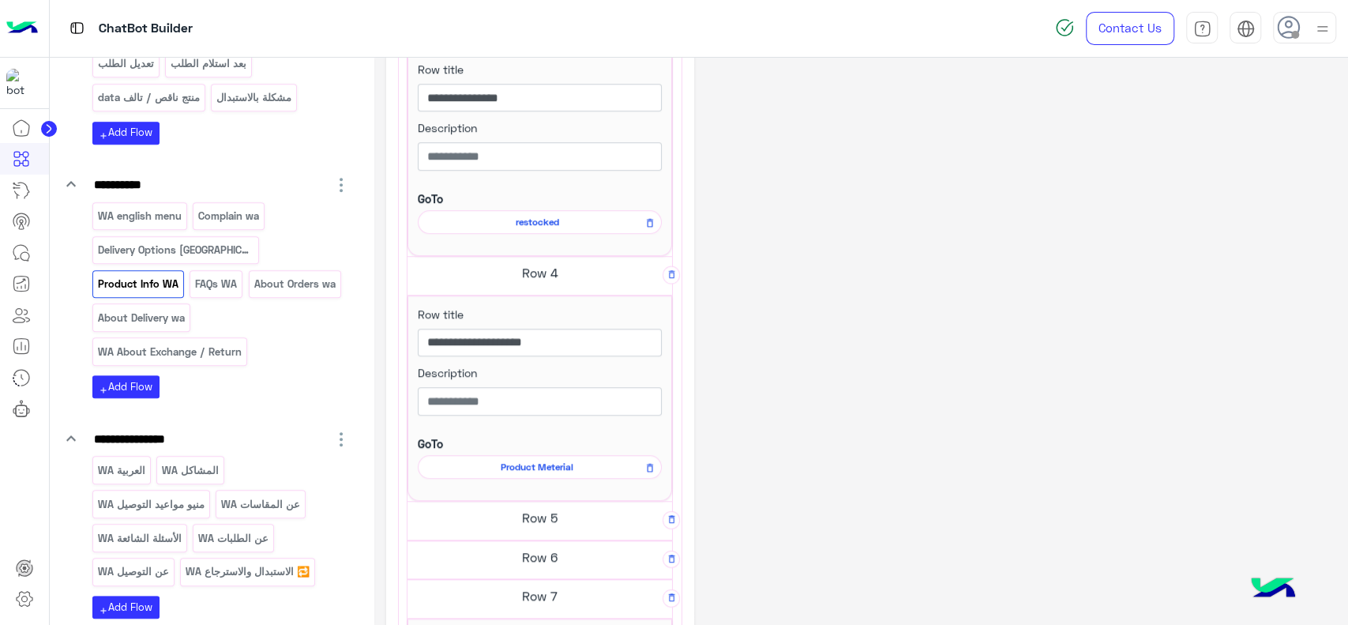
scroll to position [821, 0]
drag, startPoint x: 447, startPoint y: 341, endPoint x: 552, endPoint y: 338, distance: 105.1
click at [552, 338] on input "**********" at bounding box center [540, 344] width 244 height 28
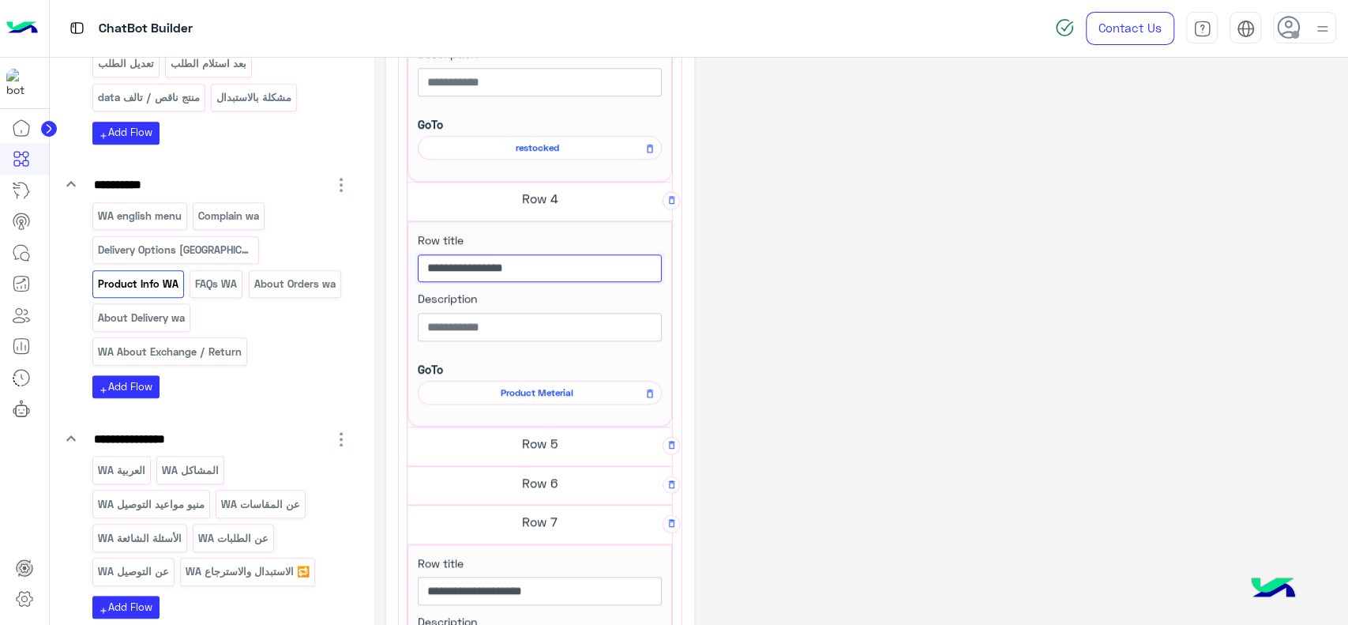
scroll to position [897, 0]
type input "**********"
click at [649, 384] on icon at bounding box center [649, 393] width 11 height 19
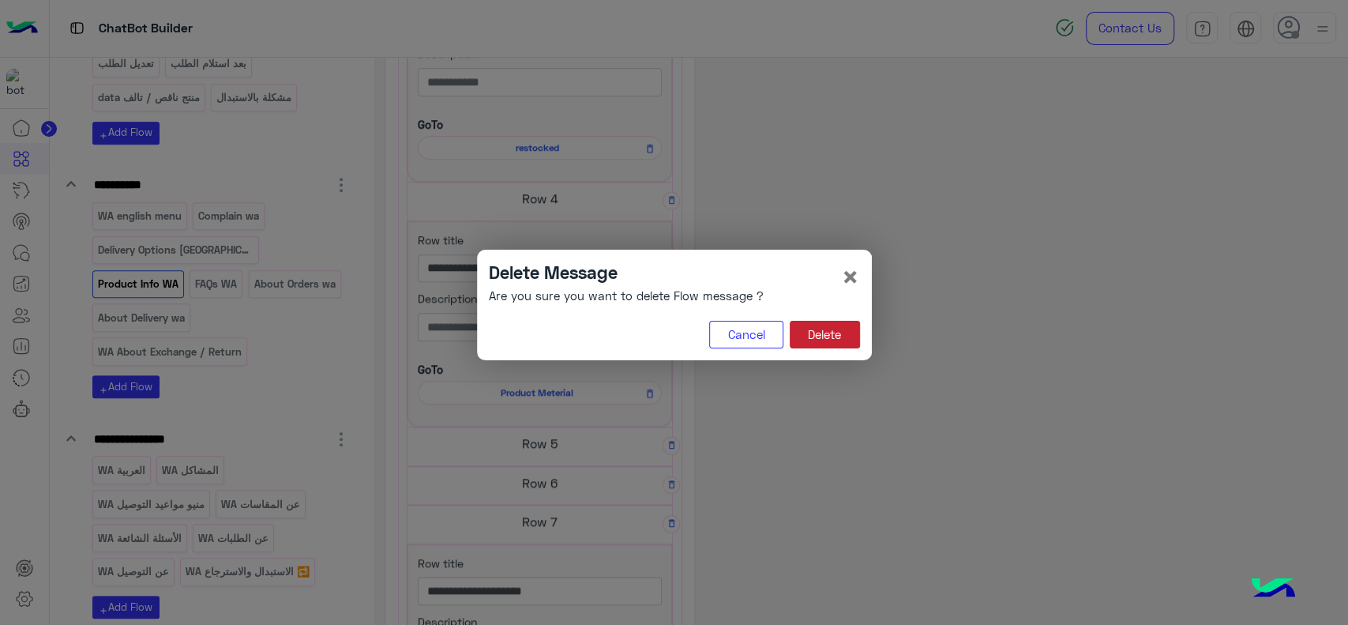
click at [822, 332] on button "Delete" at bounding box center [825, 335] width 70 height 28
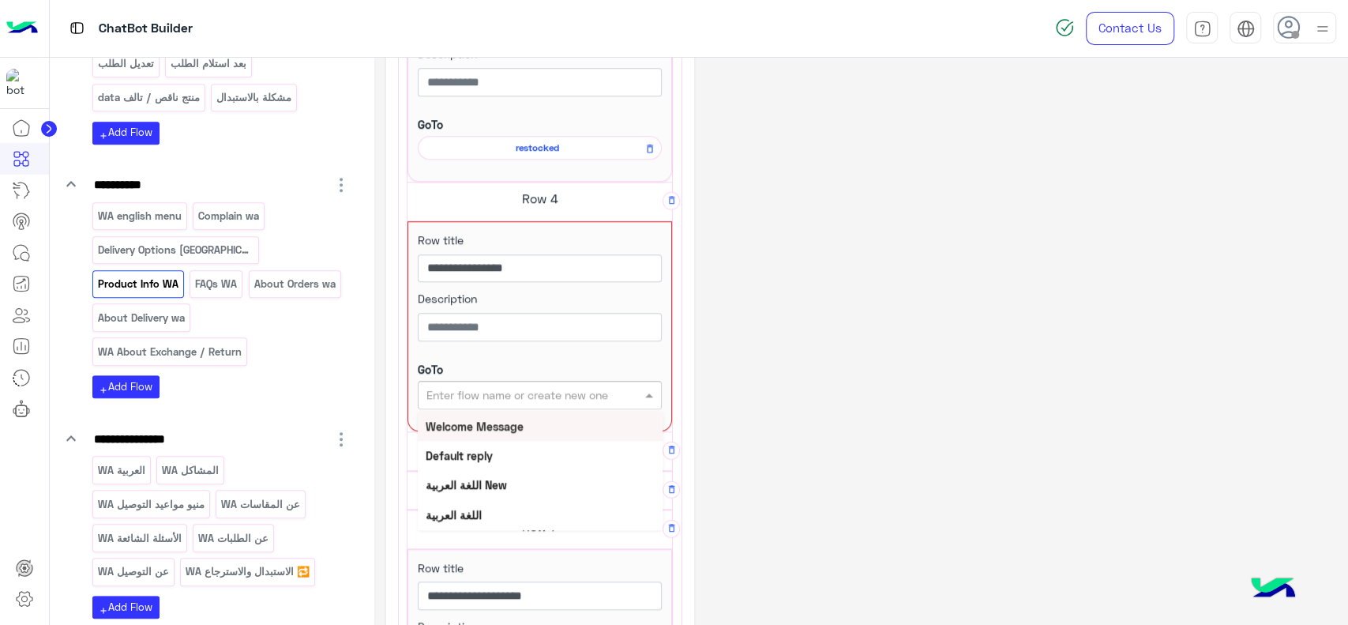
click at [573, 405] on div "Enter flow name or create new one" at bounding box center [540, 395] width 244 height 28
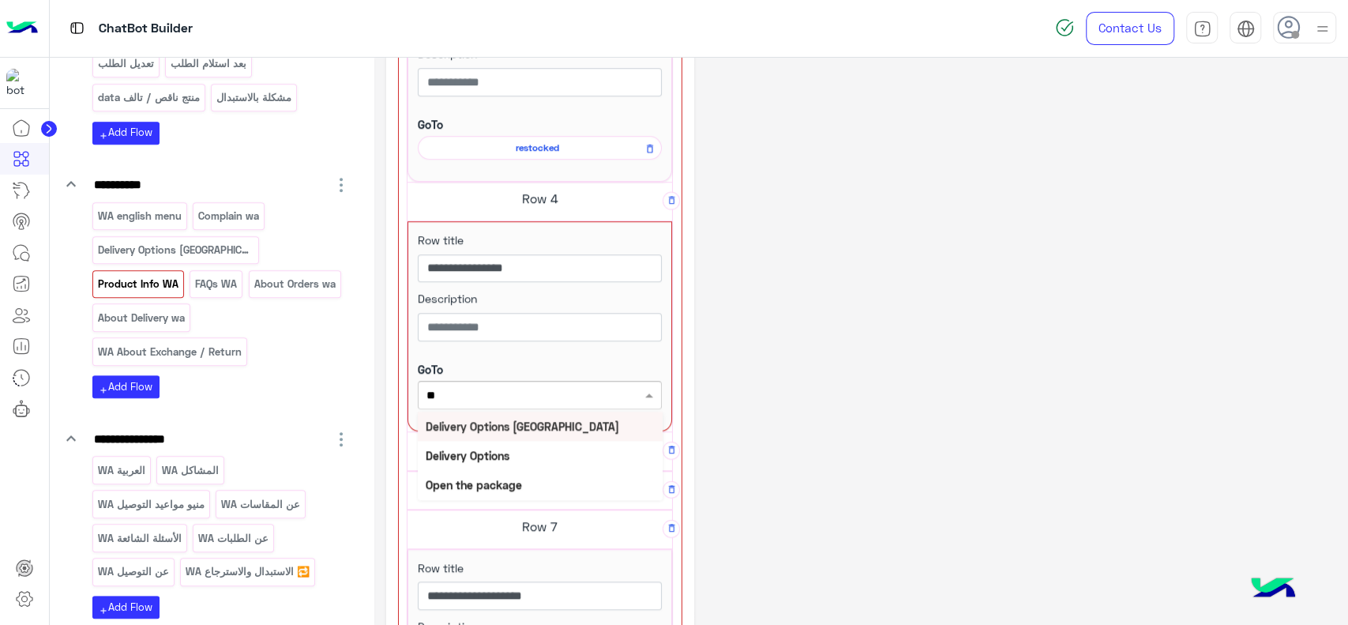
type input "***"
click at [554, 423] on div "Open the package" at bounding box center [540, 425] width 245 height 29
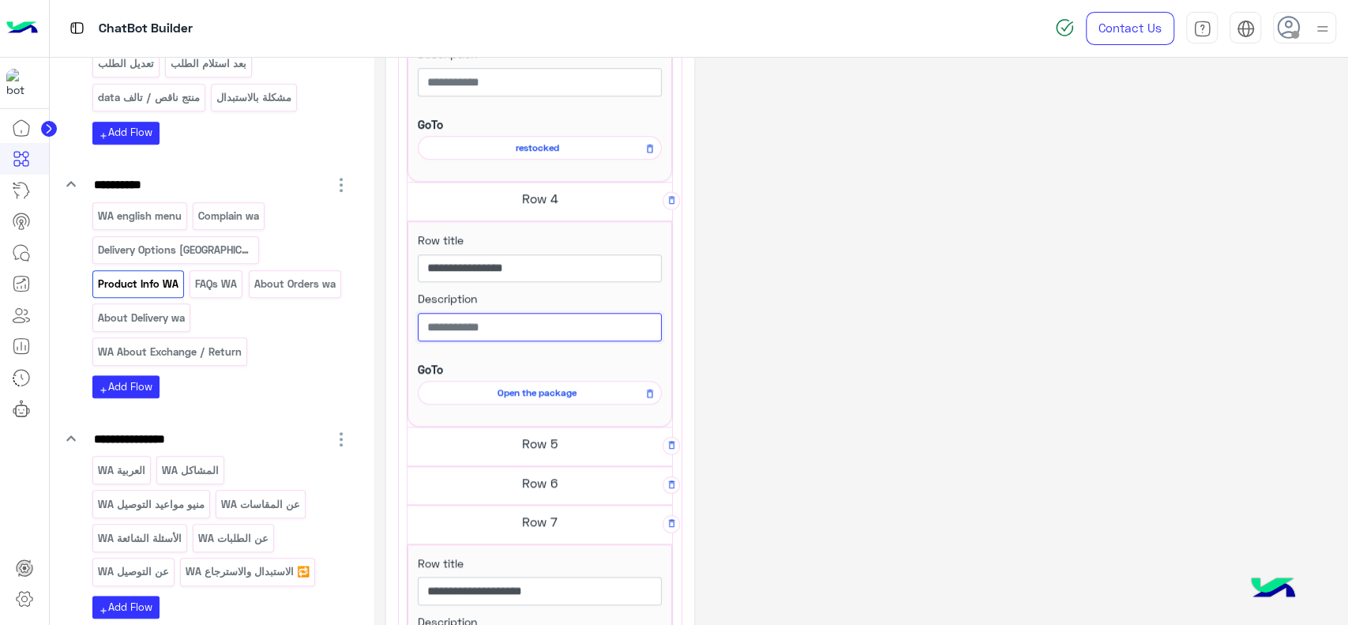
click at [452, 317] on input "text" at bounding box center [540, 327] width 244 height 28
paste input "**********"
drag, startPoint x: 455, startPoint y: 329, endPoint x: 417, endPoint y: 324, distance: 38.3
click at [418, 324] on div "**********" at bounding box center [540, 319] width 244 height 59
type input "**********"
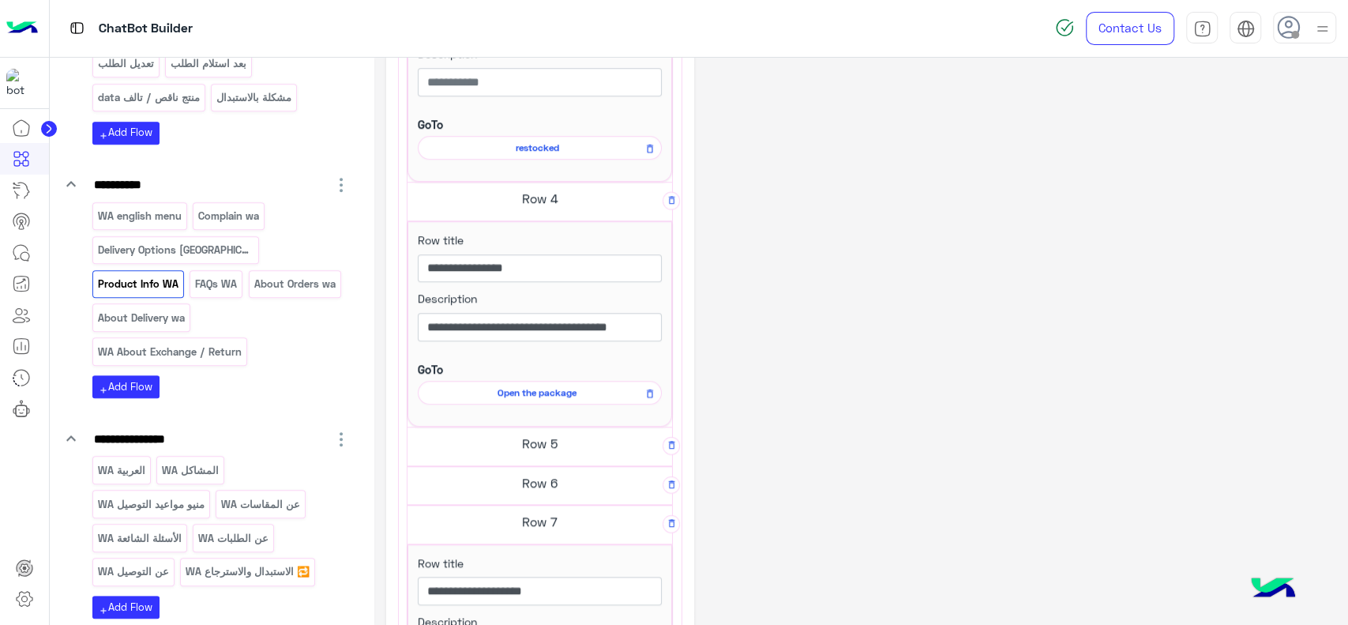
click at [763, 347] on div "**********" at bounding box center [861, 90] width 950 height 1835
click at [766, 295] on div "**********" at bounding box center [861, 90] width 950 height 1835
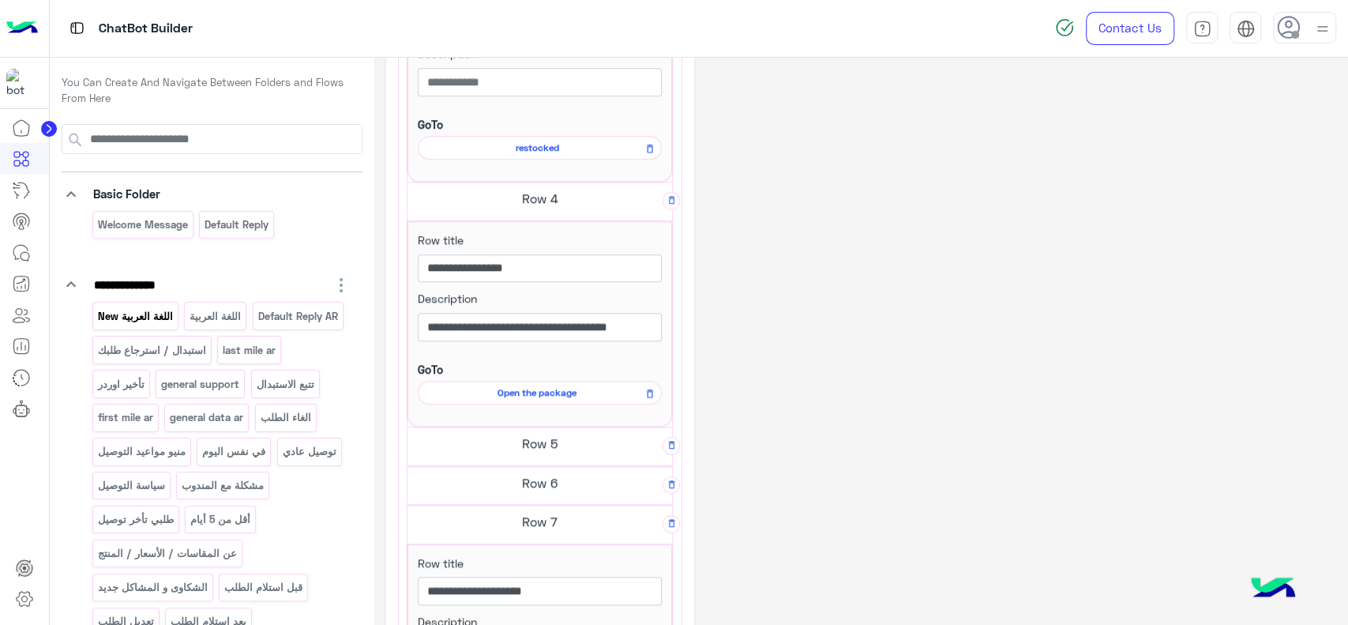
click at [149, 313] on p "اللغة العربية New" at bounding box center [134, 316] width 77 height 18
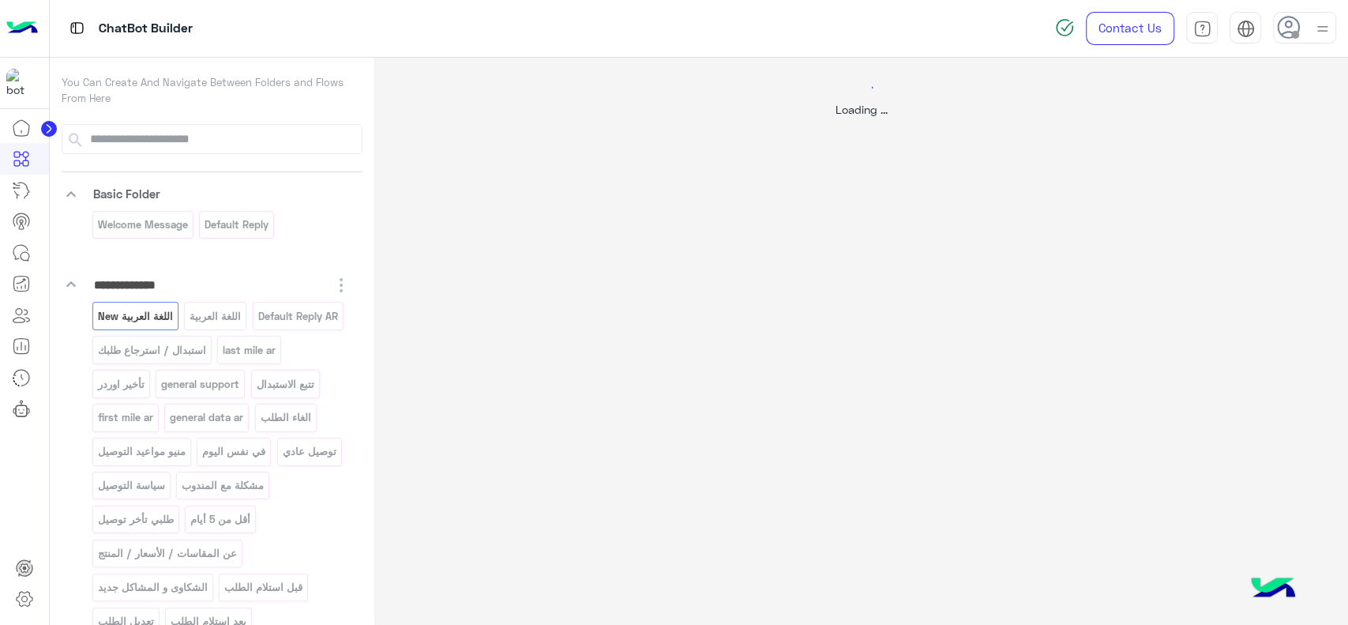
select select "*"
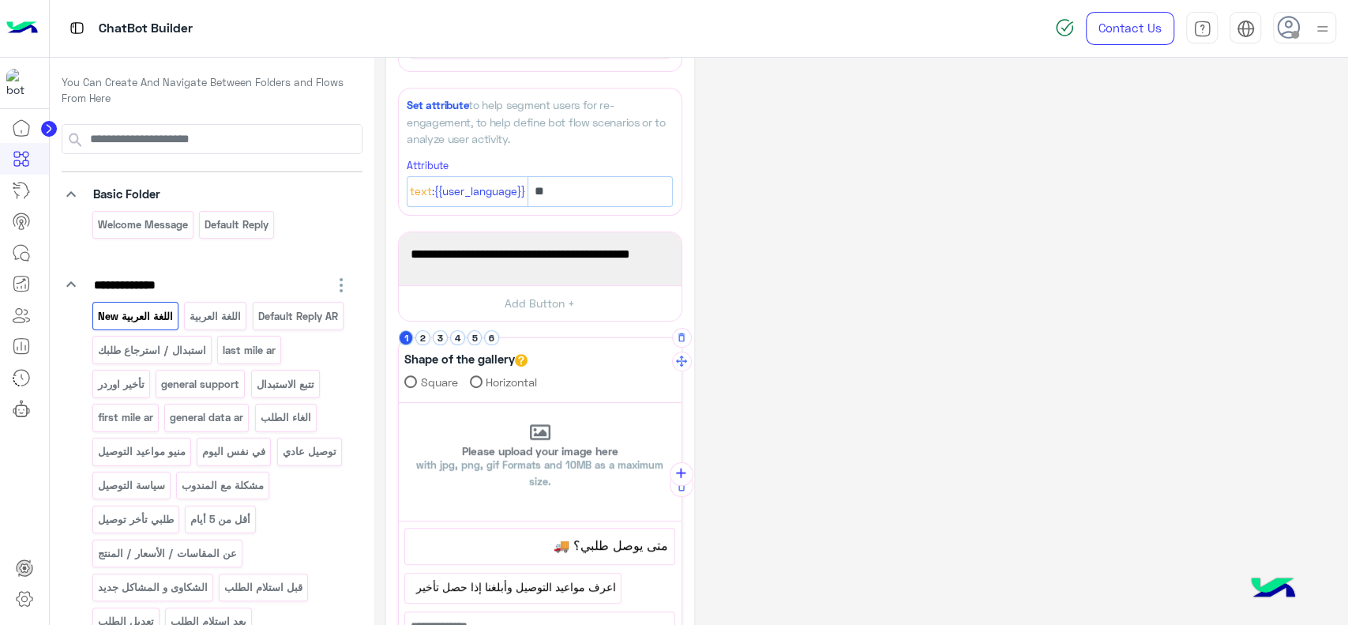
scroll to position [223, 0]
click at [686, 476] on icon "add" at bounding box center [681, 471] width 17 height 17
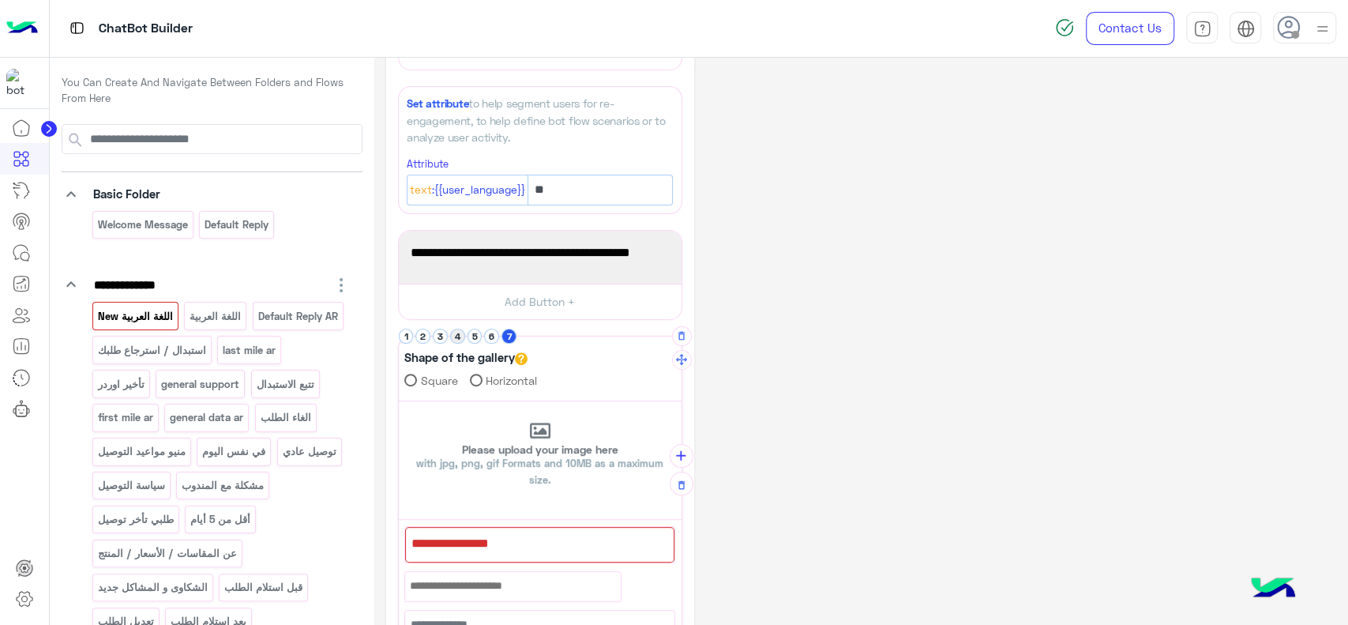
click at [462, 333] on button "4" at bounding box center [457, 335] width 15 height 15
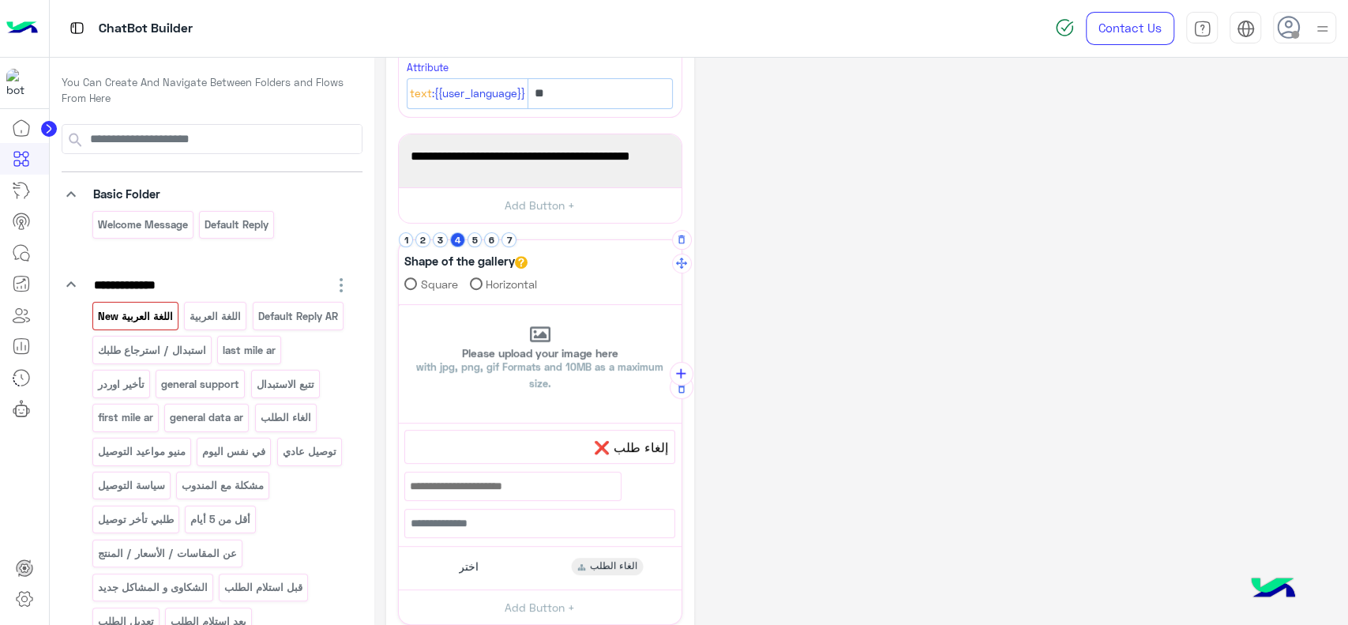
scroll to position [322, 0]
click at [508, 241] on button "7" at bounding box center [508, 236] width 15 height 15
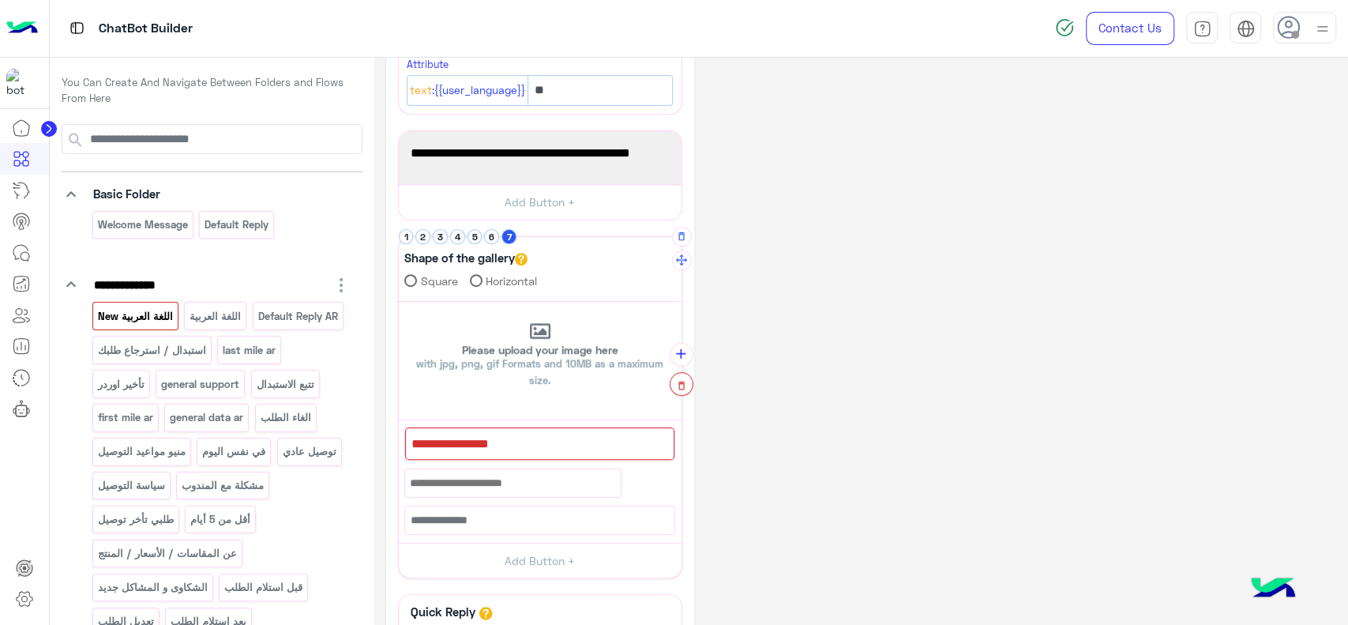
click at [680, 392] on button "button" at bounding box center [682, 384] width 24 height 24
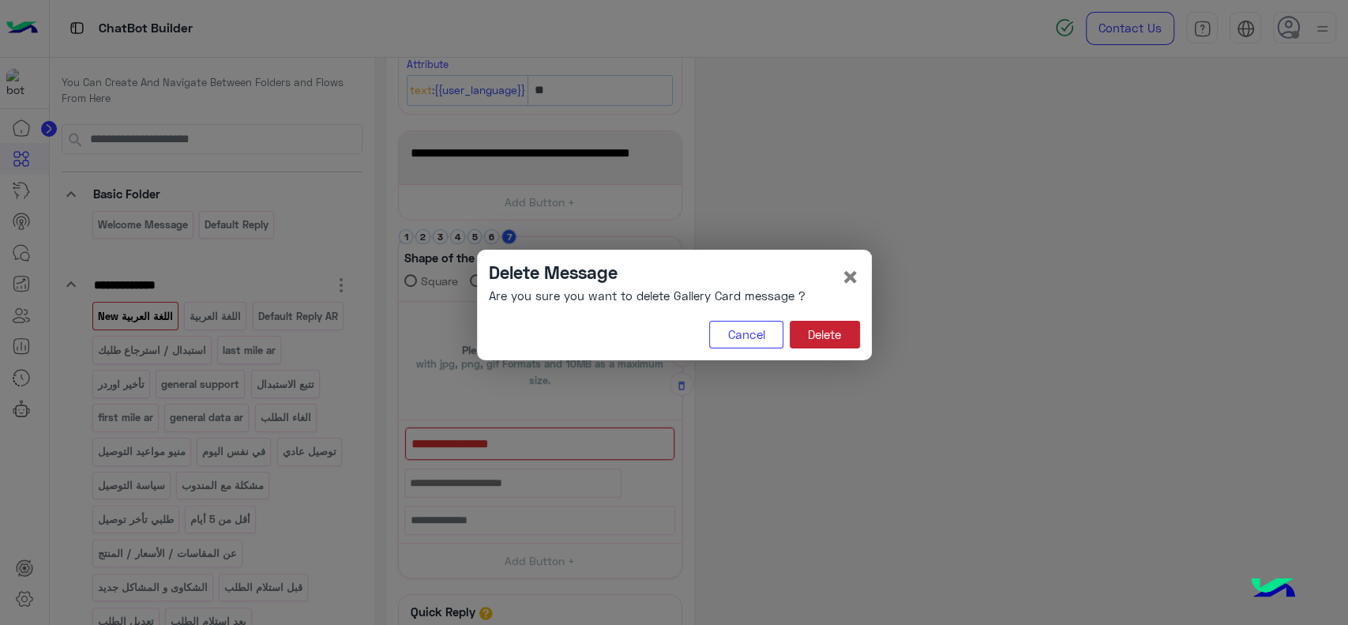
click at [827, 341] on button "Delete" at bounding box center [825, 335] width 70 height 28
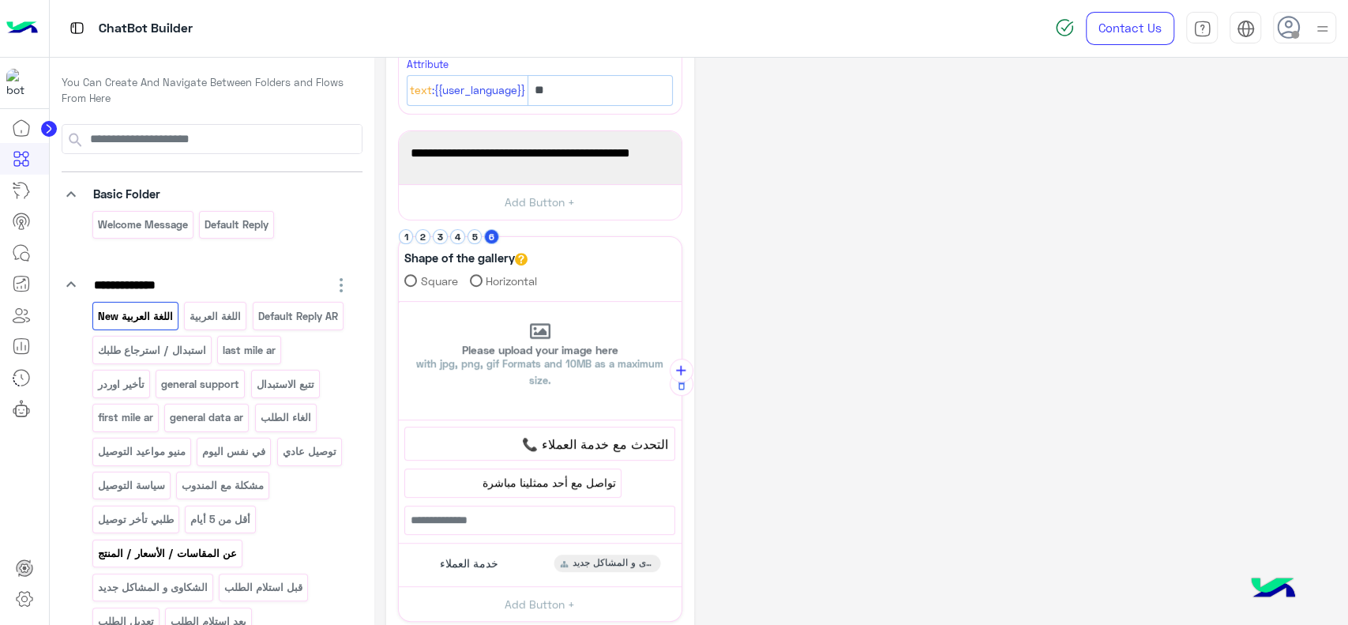
click at [227, 557] on p "عن المقاسات / الأسعار / المنتج" at bounding box center [166, 553] width 141 height 18
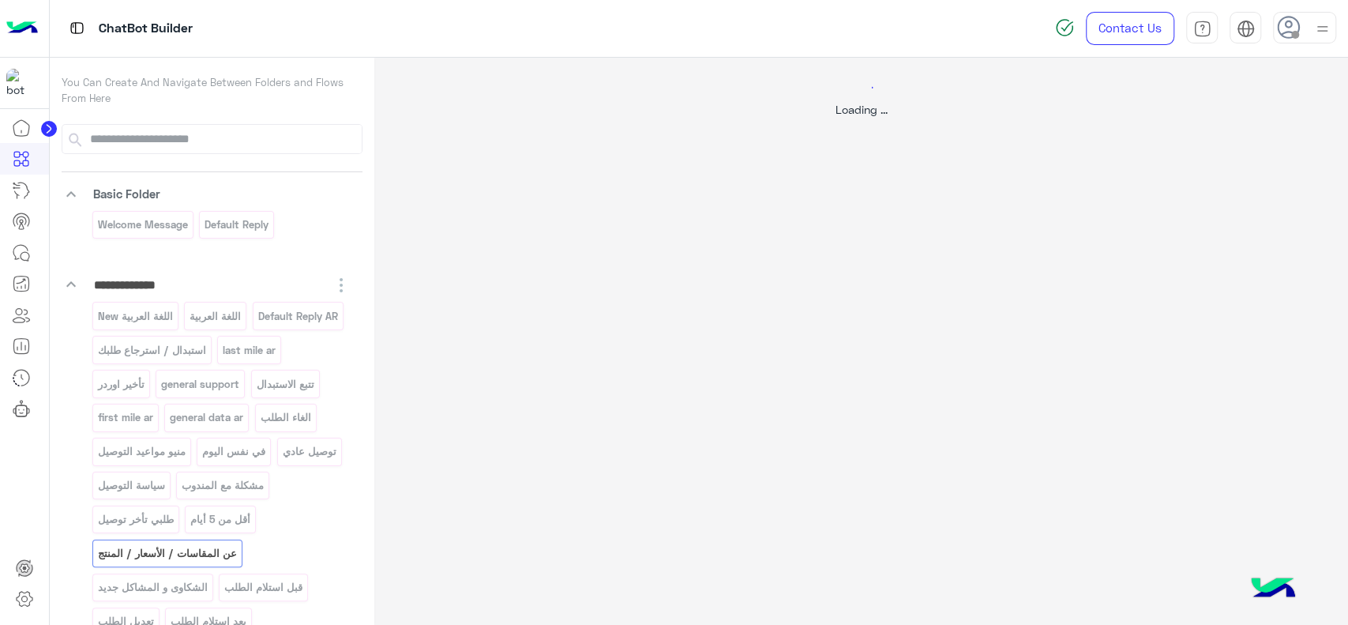
scroll to position [0, 0]
select select "*"
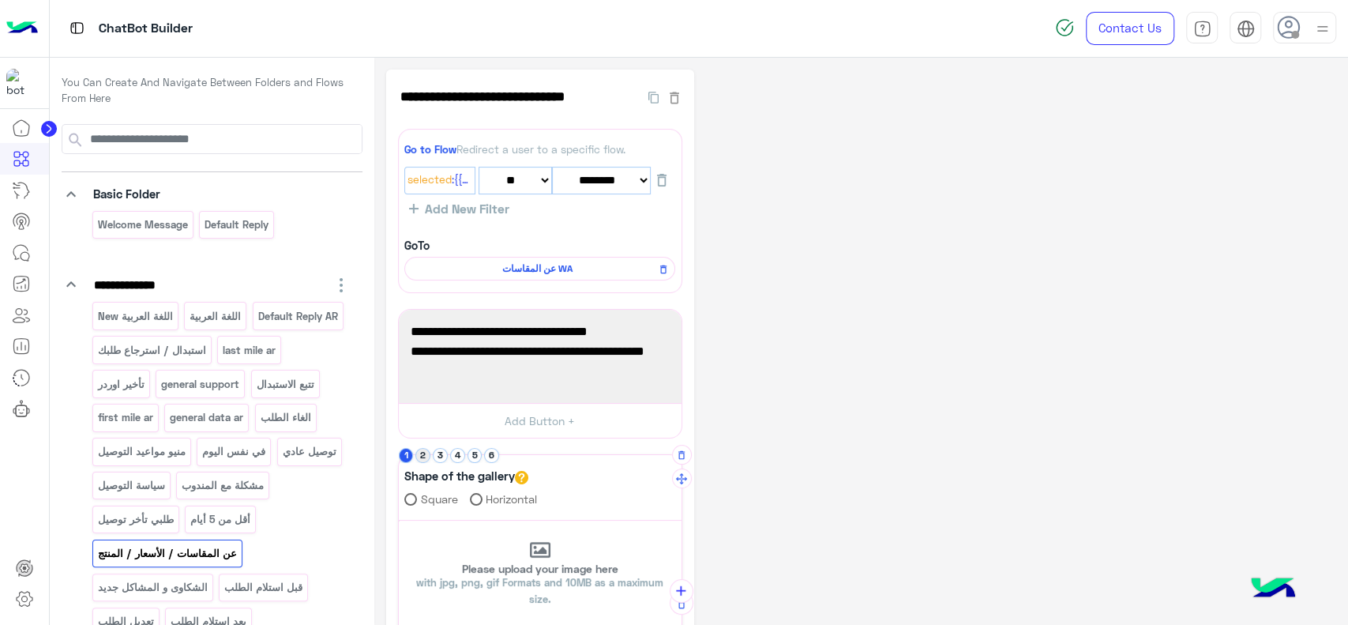
click at [418, 452] on button "2" at bounding box center [422, 455] width 15 height 15
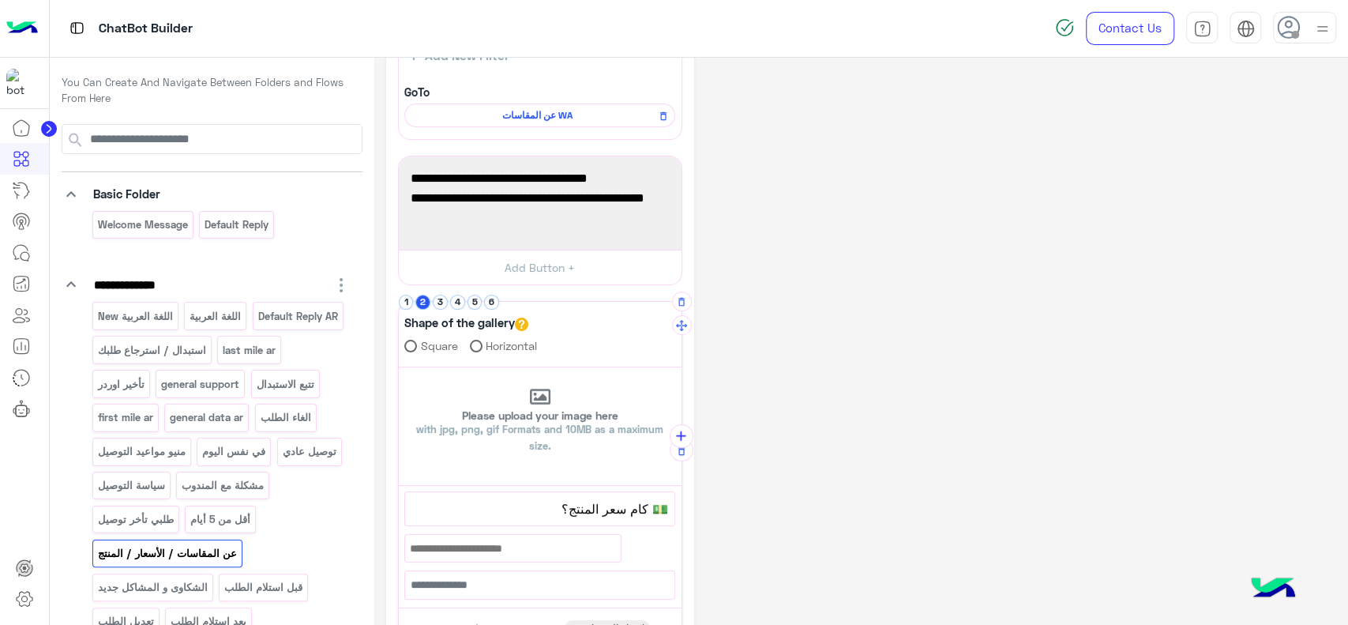
scroll to position [158, 0]
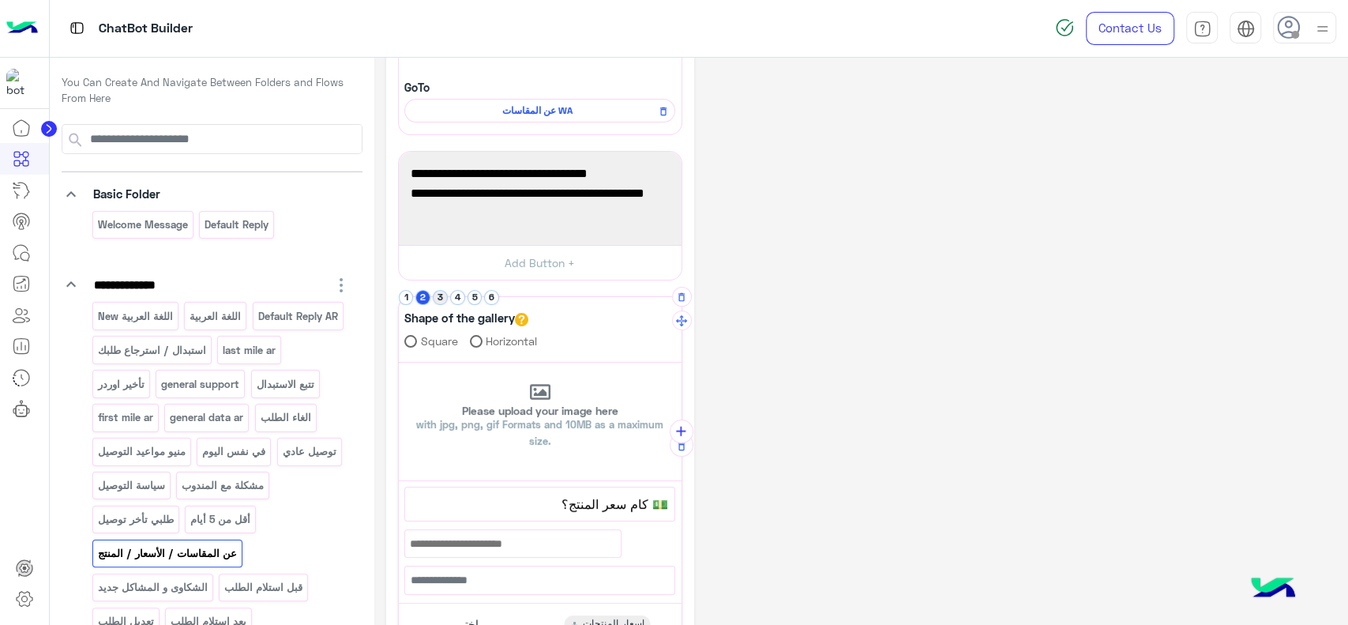
click at [441, 297] on button "3" at bounding box center [440, 297] width 15 height 15
click at [457, 297] on button "4" at bounding box center [457, 297] width 15 height 15
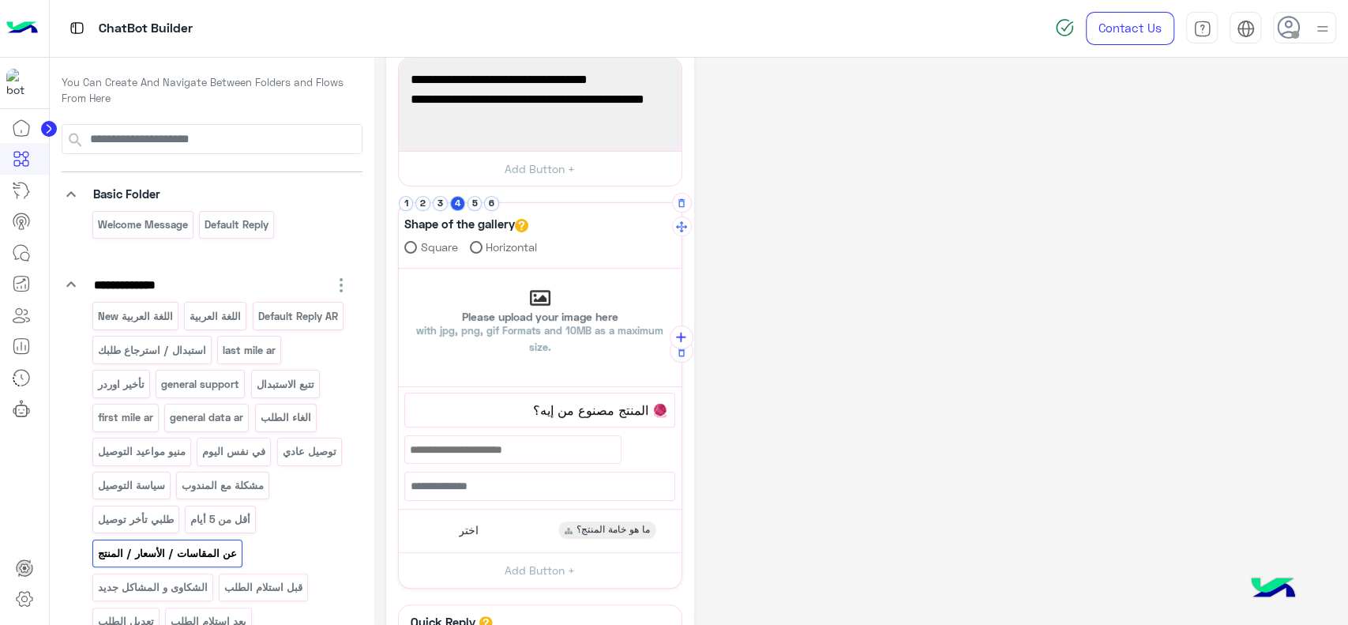
scroll to position [253, 0]
click at [523, 405] on span "🧶 المنتج مصنوع من إيه؟" at bounding box center [539, 408] width 257 height 21
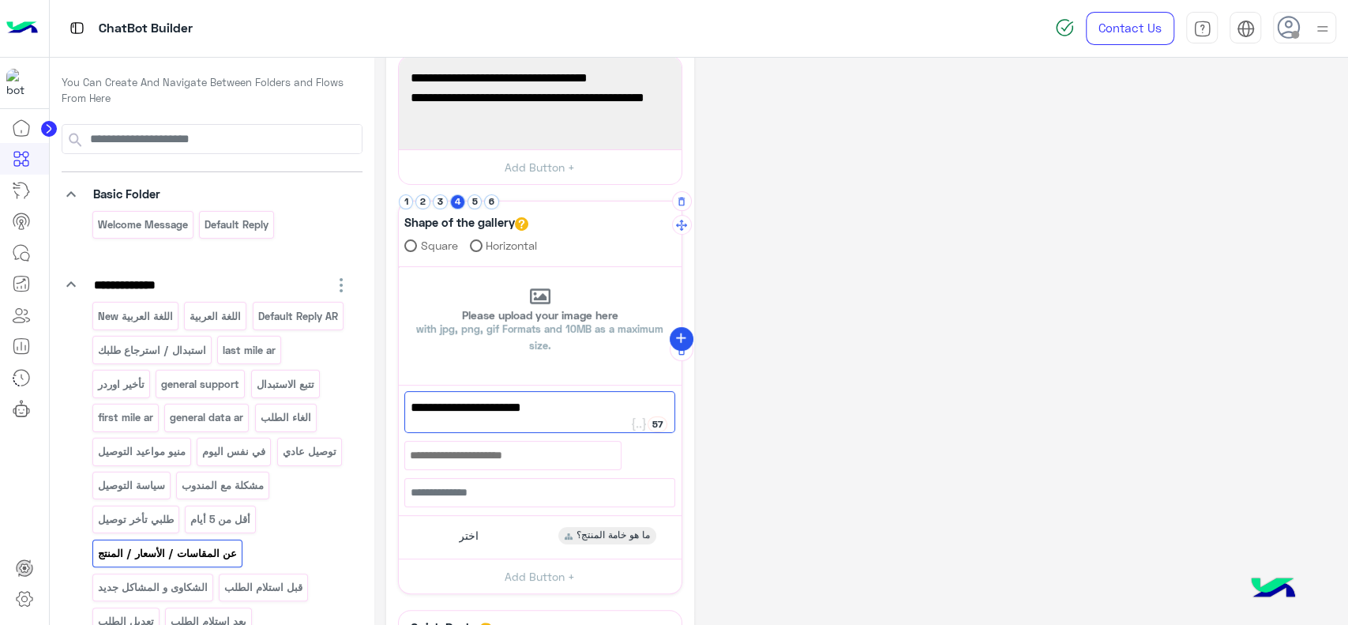
click at [677, 337] on icon "add" at bounding box center [681, 338] width 17 height 17
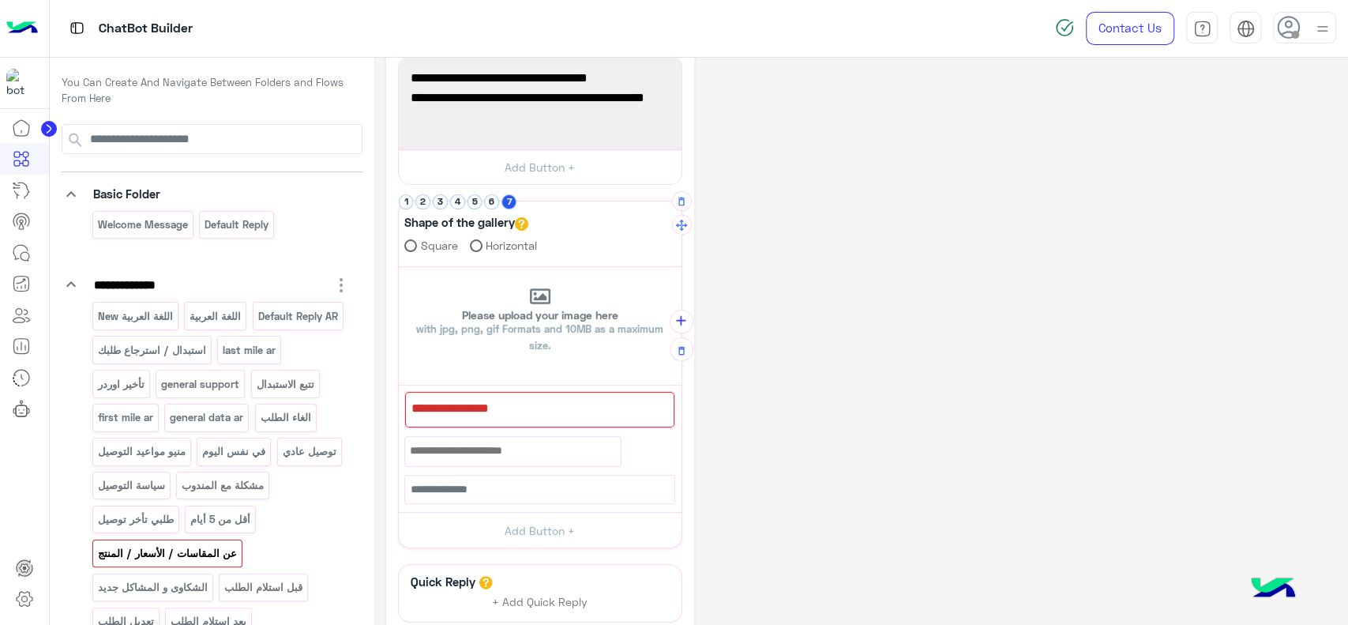
click at [583, 409] on div at bounding box center [539, 410] width 269 height 36
paste textarea "**********"
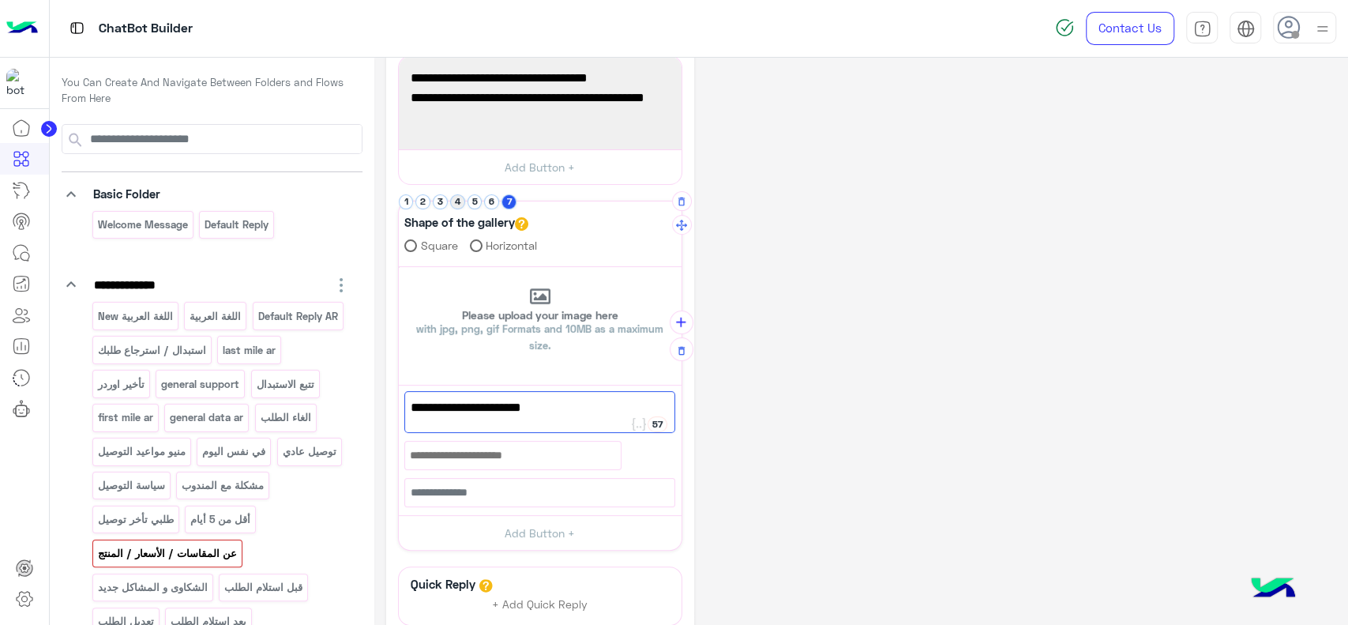
type textarea "**********"
click at [456, 204] on button "4" at bounding box center [457, 201] width 15 height 15
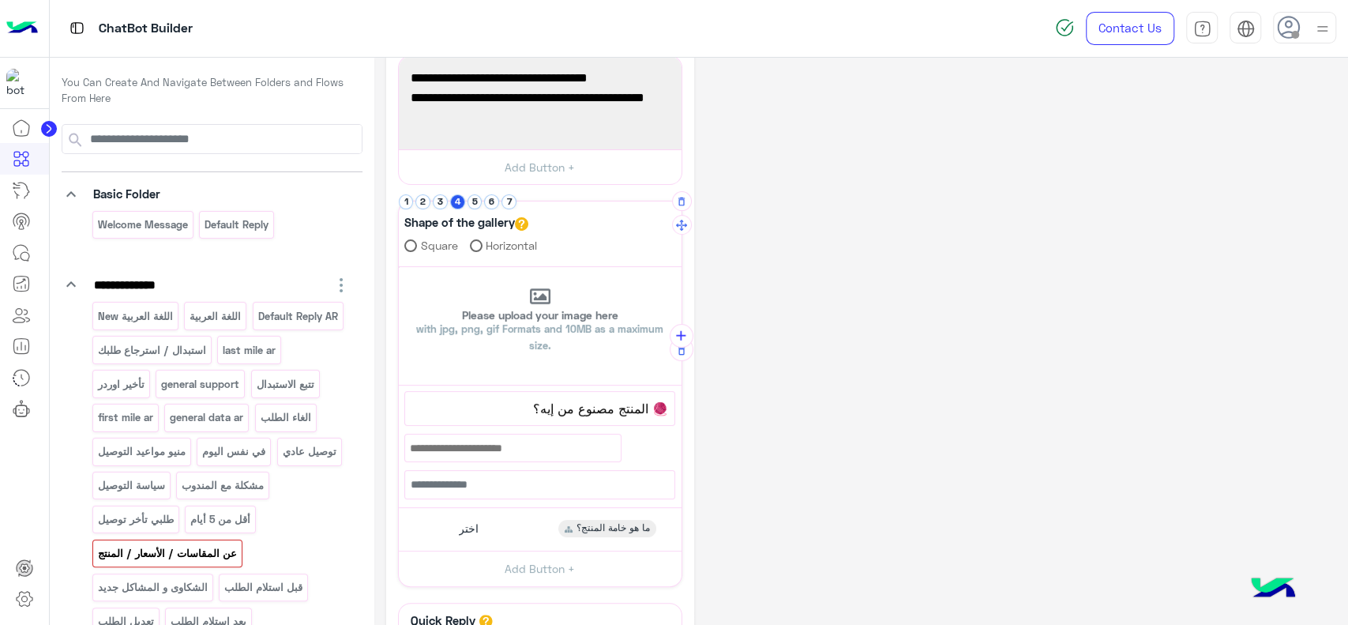
click at [513, 194] on li "7" at bounding box center [509, 201] width 17 height 15
click at [511, 199] on button "7" at bounding box center [508, 201] width 15 height 15
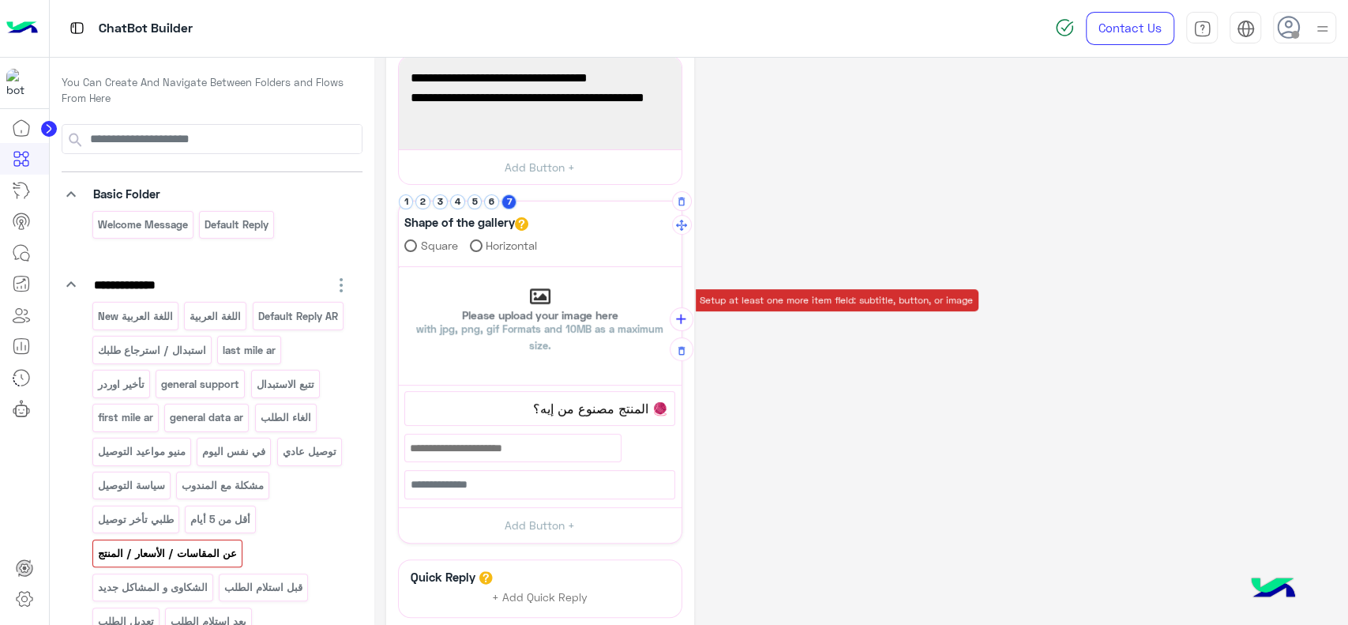
scroll to position [291, 0]
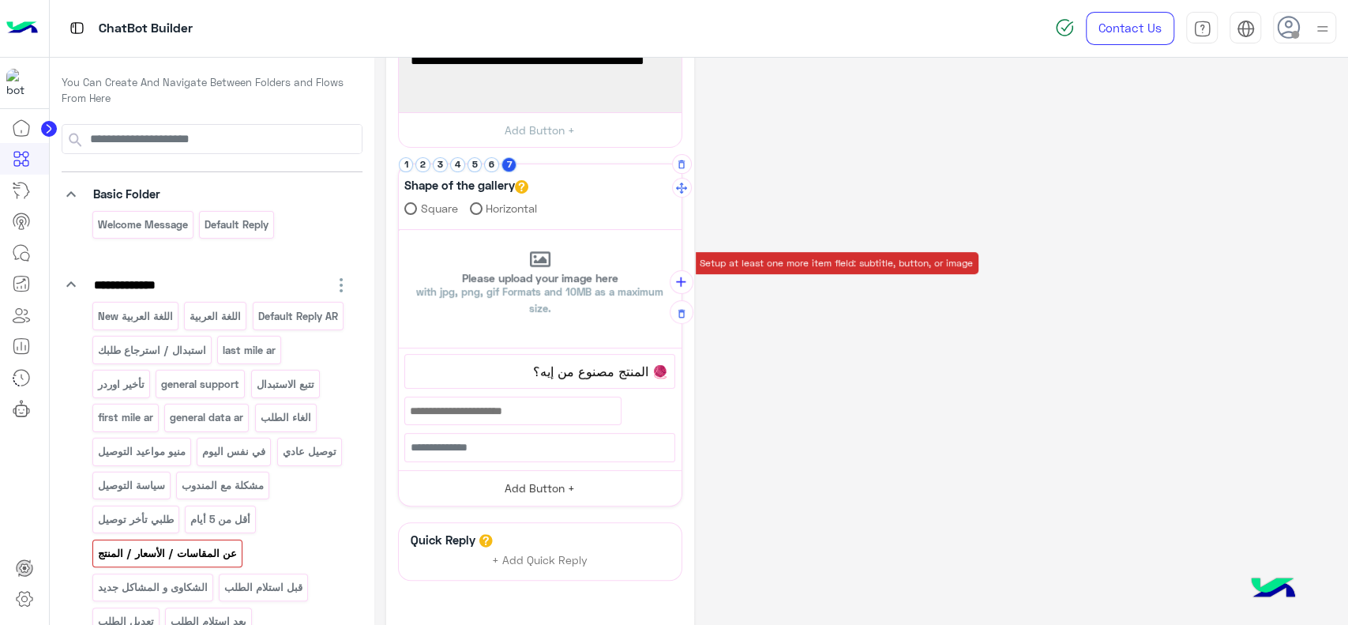
click at [532, 478] on button "Add Button +" at bounding box center [540, 488] width 283 height 36
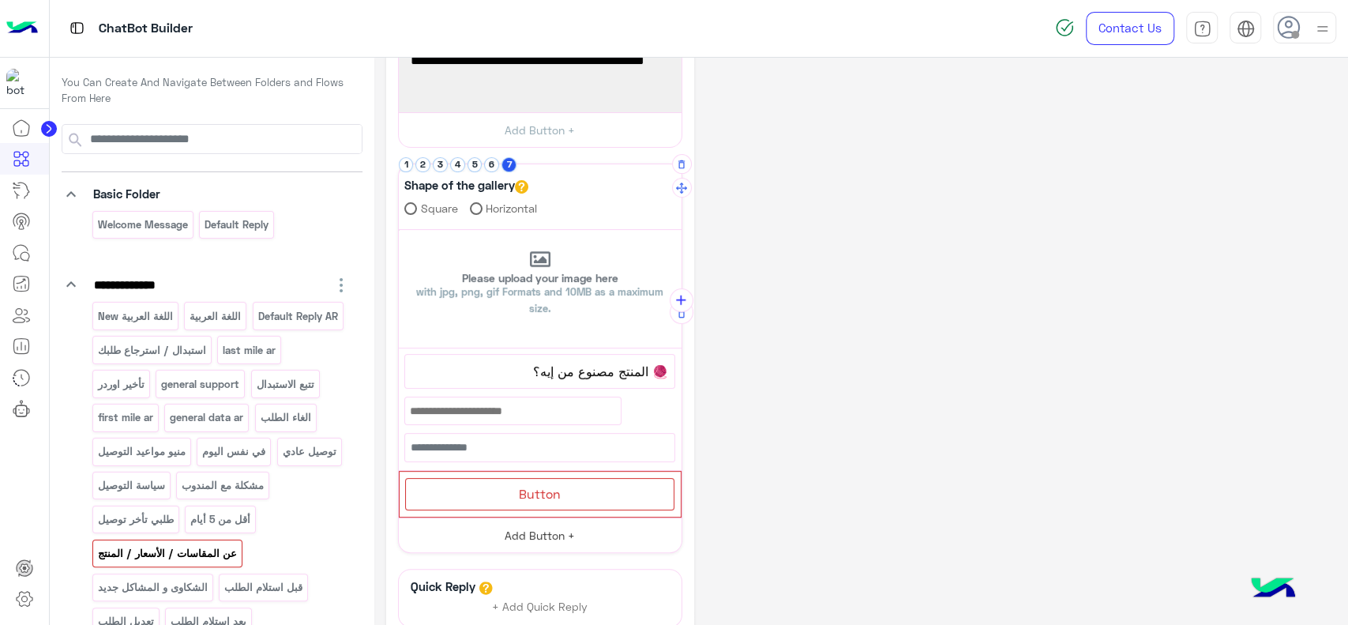
click at [532, 478] on div "Button" at bounding box center [539, 494] width 269 height 32
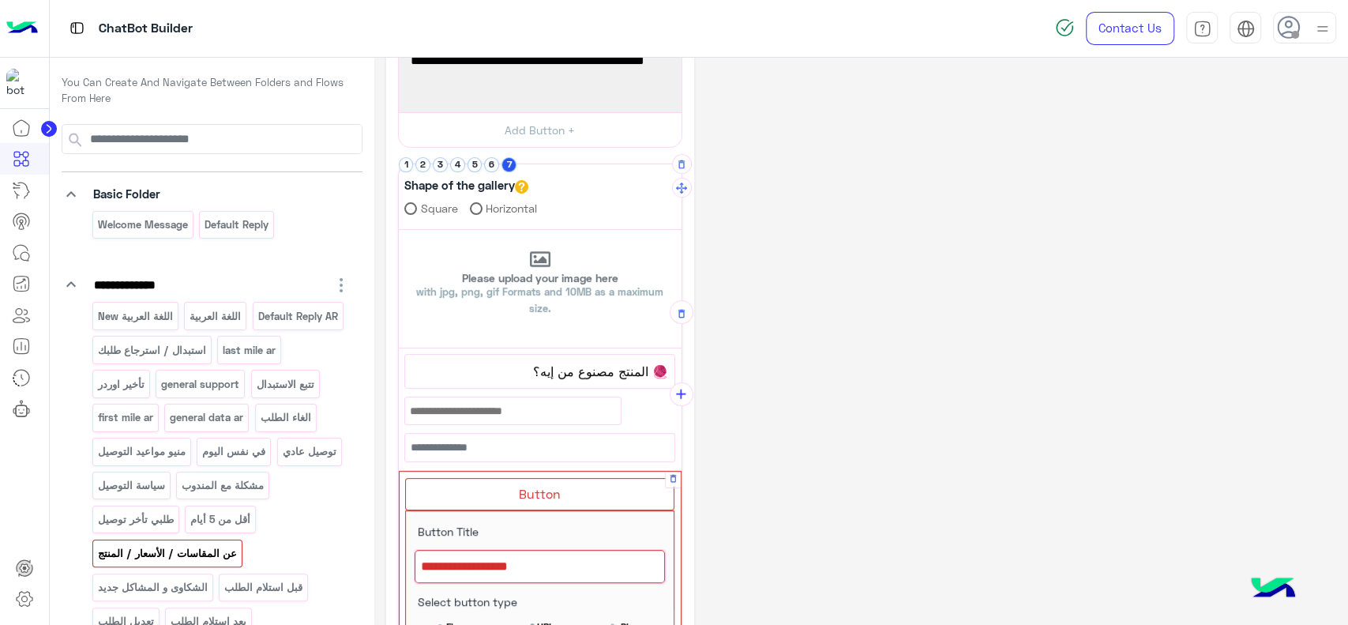
click at [518, 561] on div at bounding box center [540, 566] width 250 height 33
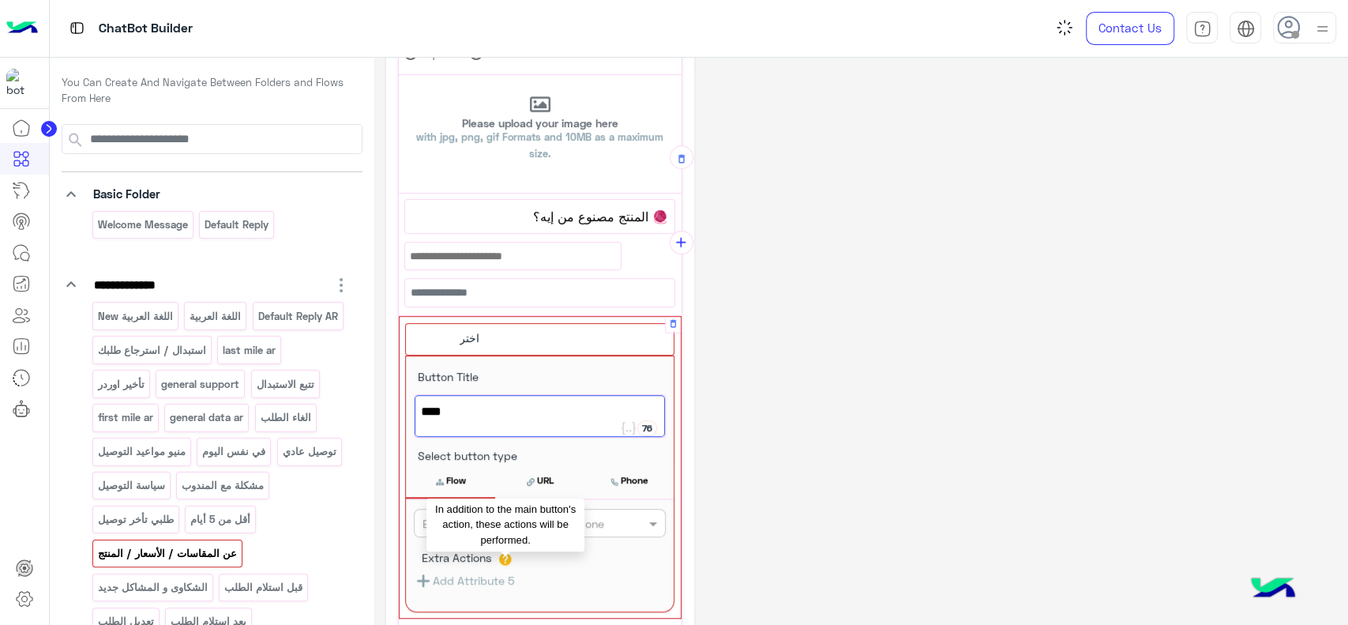
scroll to position [448, 0]
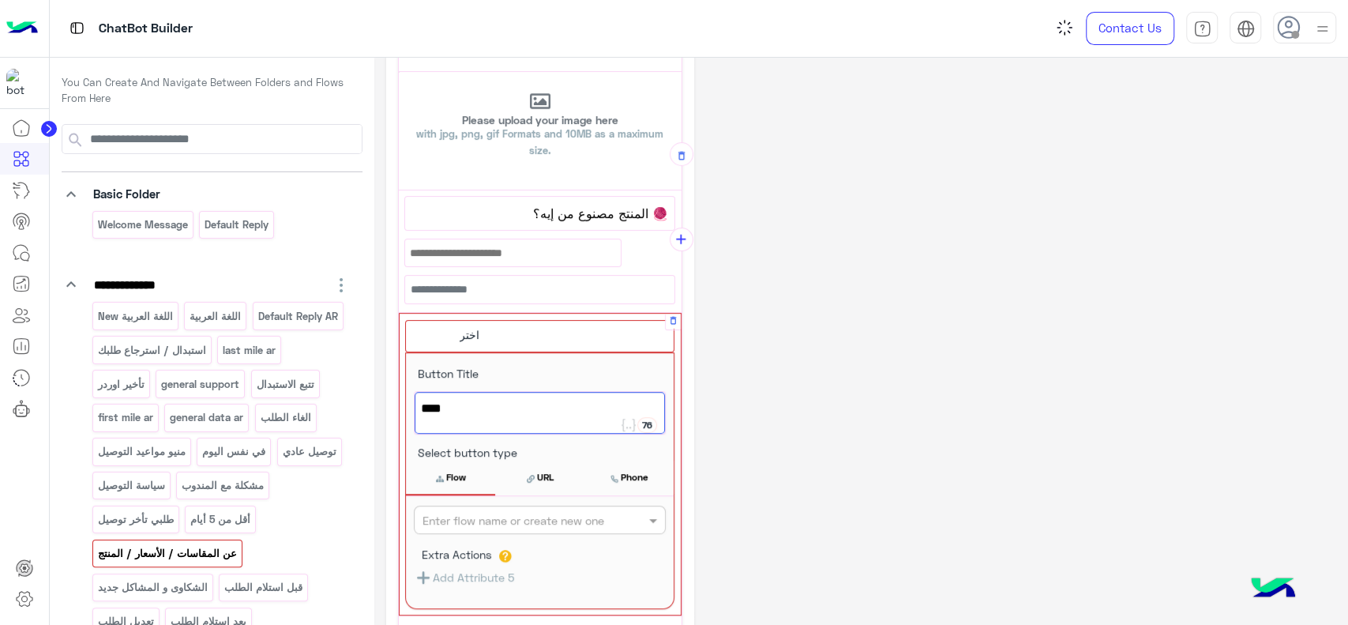
type textarea "****"
click at [556, 512] on input "text" at bounding box center [513, 520] width 182 height 17
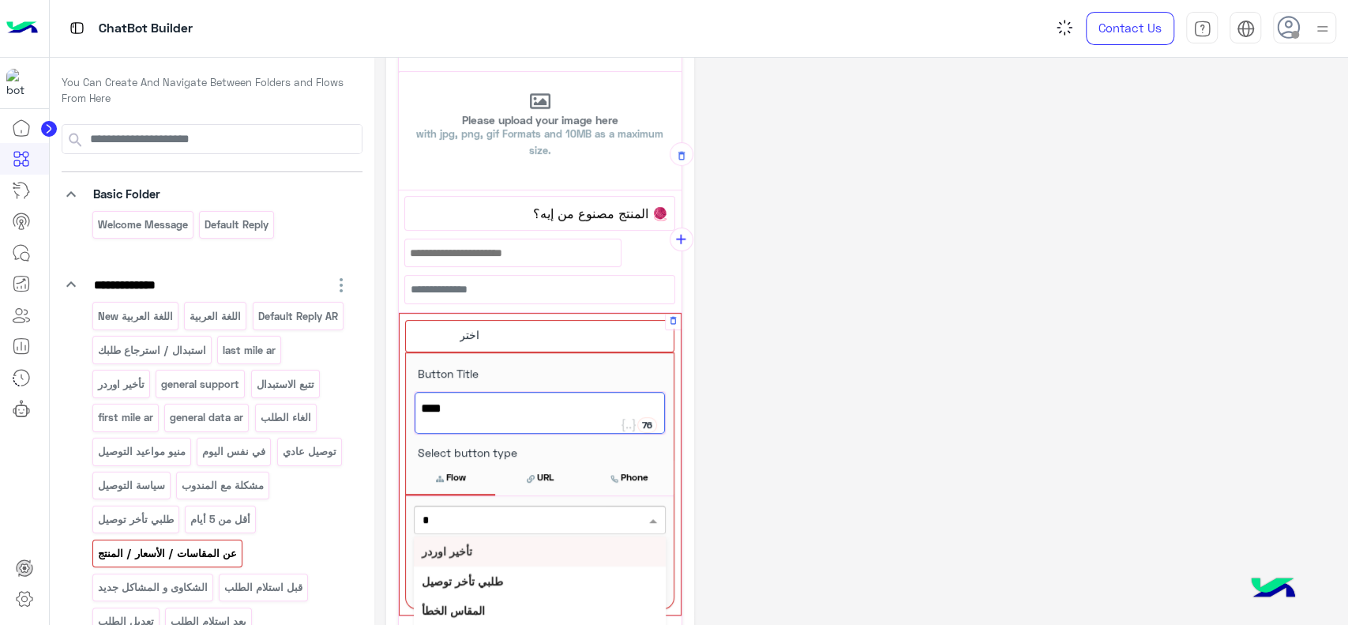
type input "**"
click at [523, 553] on div "ما هو خامة المنتج؟" at bounding box center [540, 550] width 252 height 29
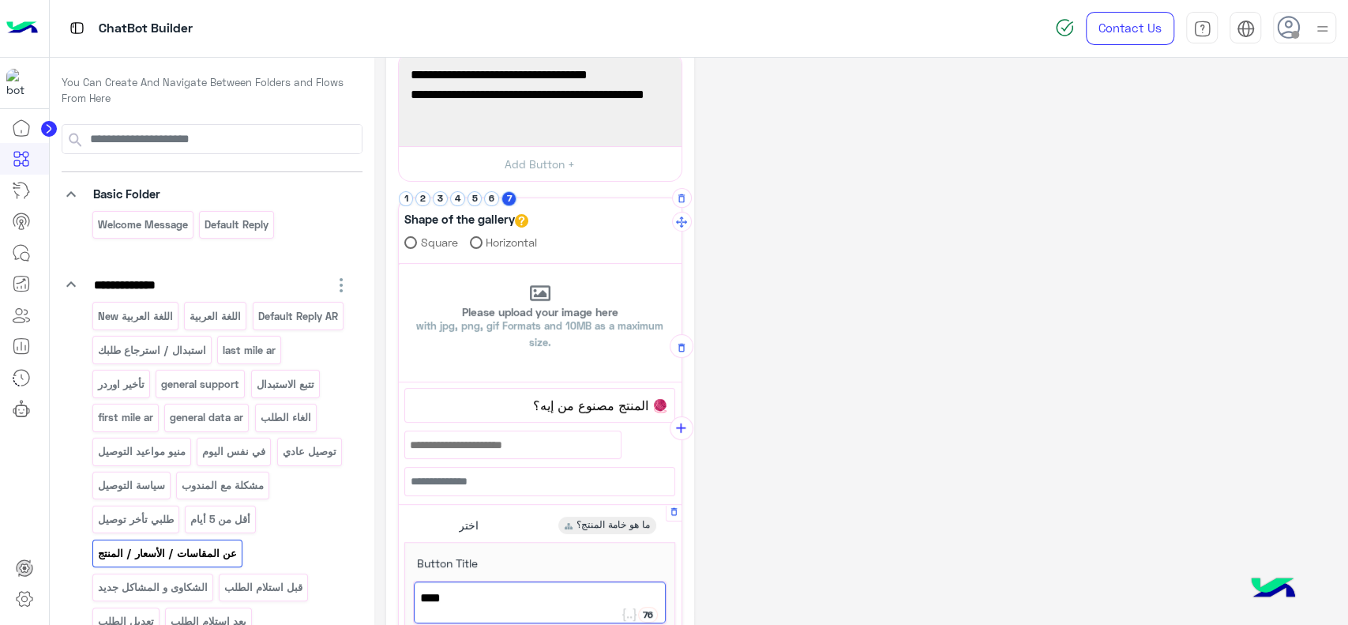
scroll to position [225, 0]
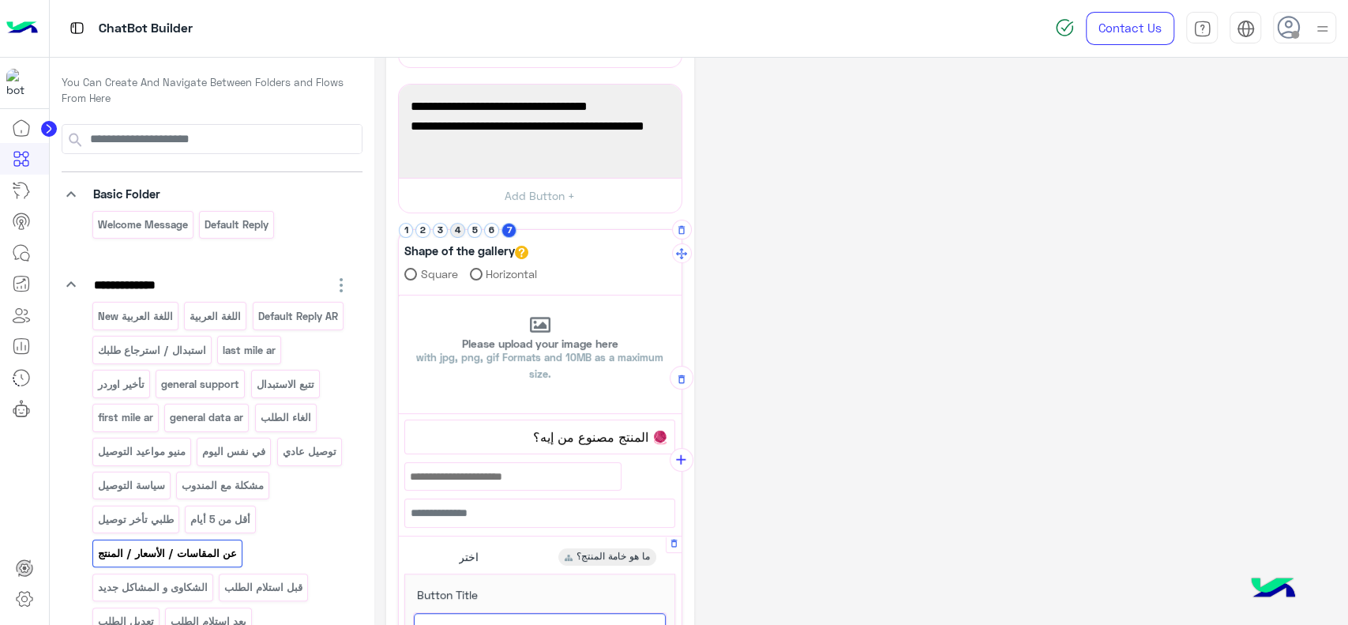
click at [457, 232] on button "4" at bounding box center [457, 230] width 15 height 15
click at [460, 441] on span "🧶 المنتج مصنوع من إيه؟" at bounding box center [539, 436] width 257 height 21
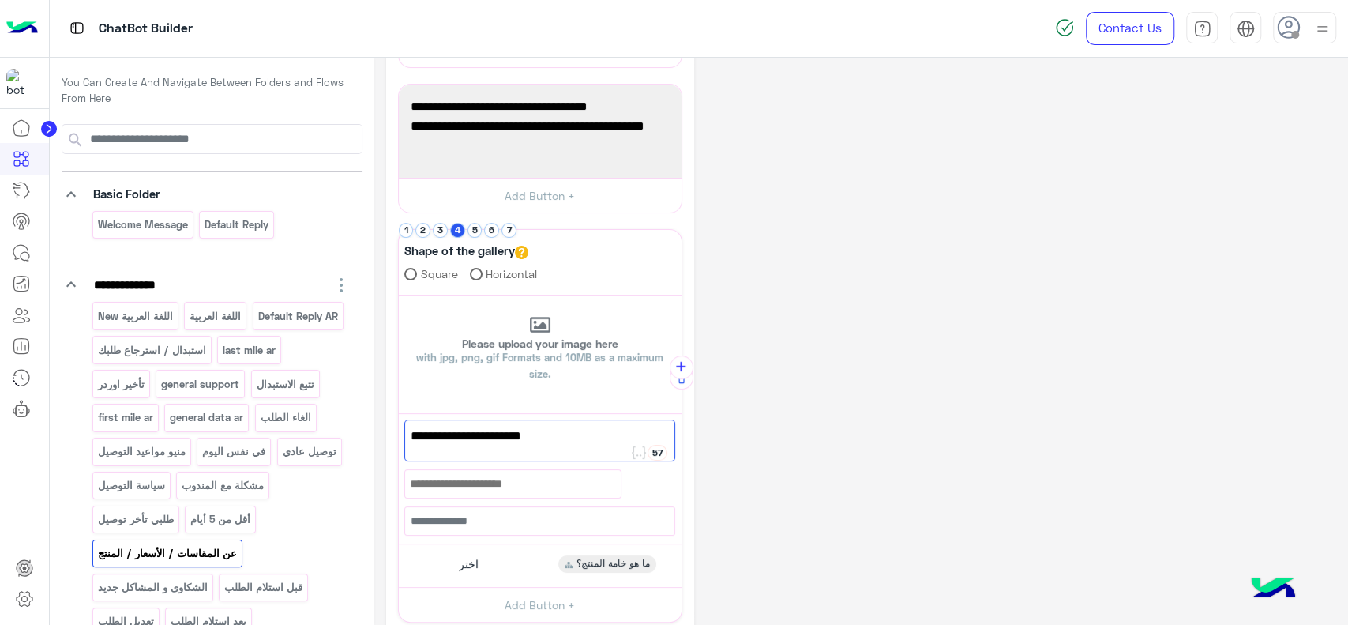
paste textarea "**********"
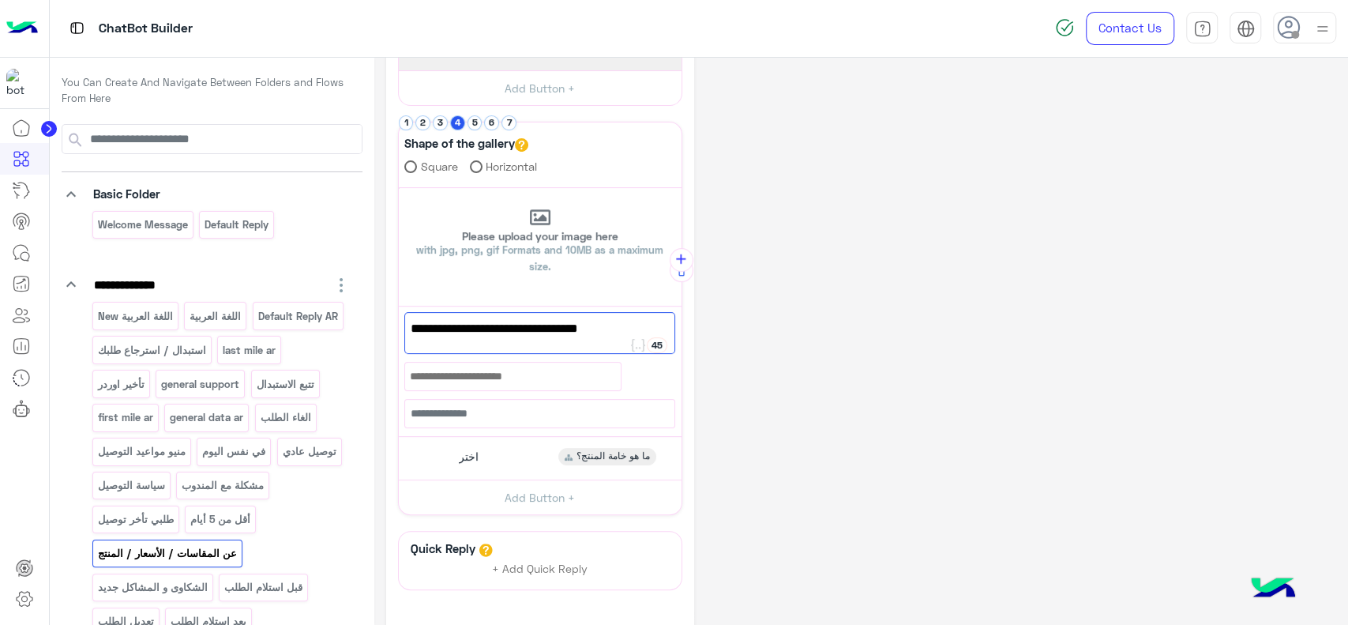
scroll to position [336, 0]
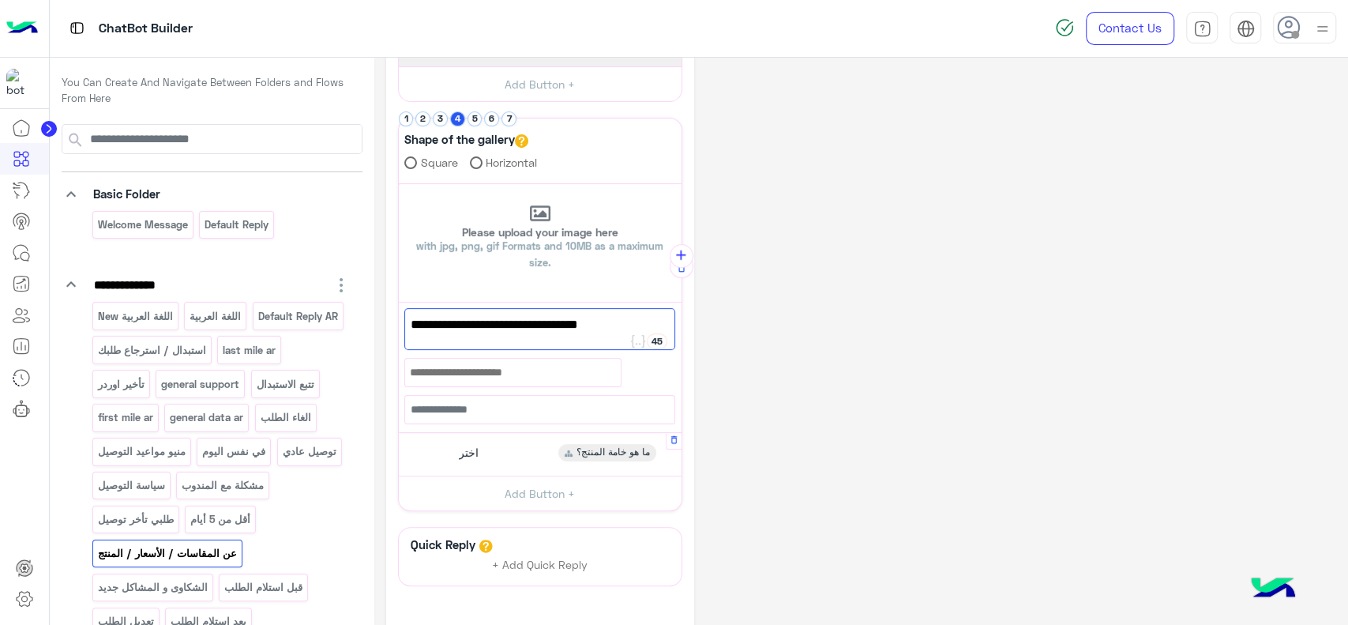
type textarea "**********"
click at [499, 441] on div "اختر ما هو خامة المنتج؟" at bounding box center [539, 453] width 271 height 31
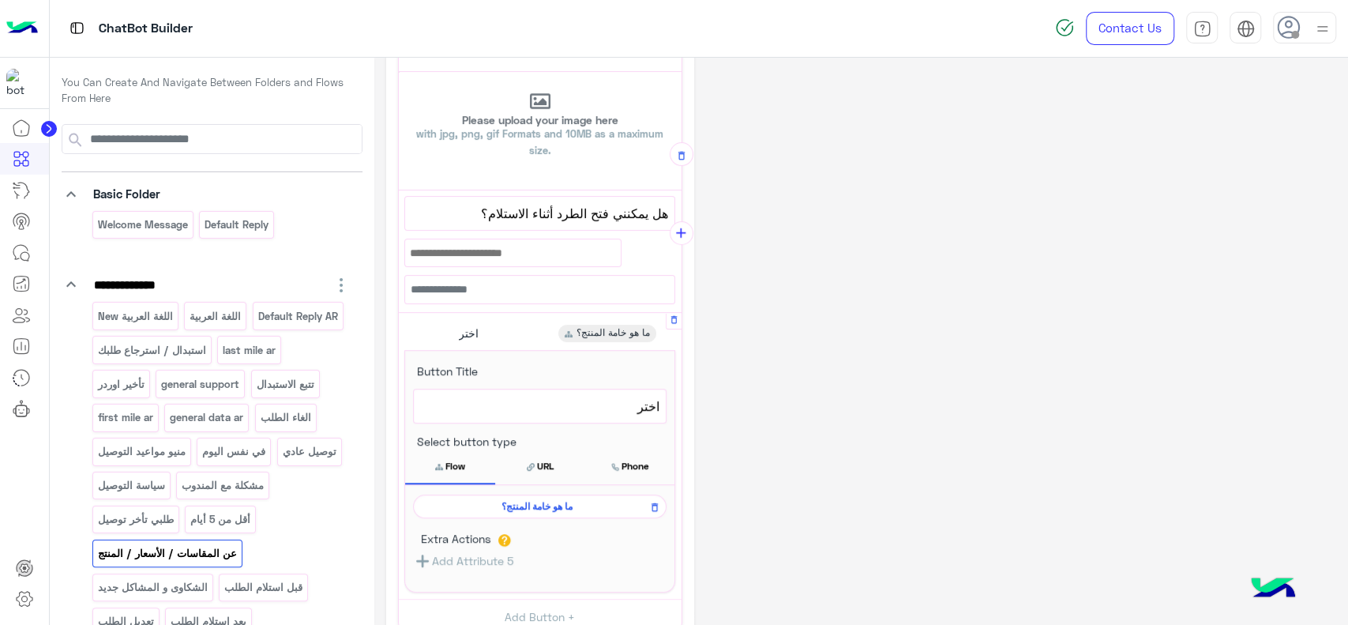
scroll to position [456, 0]
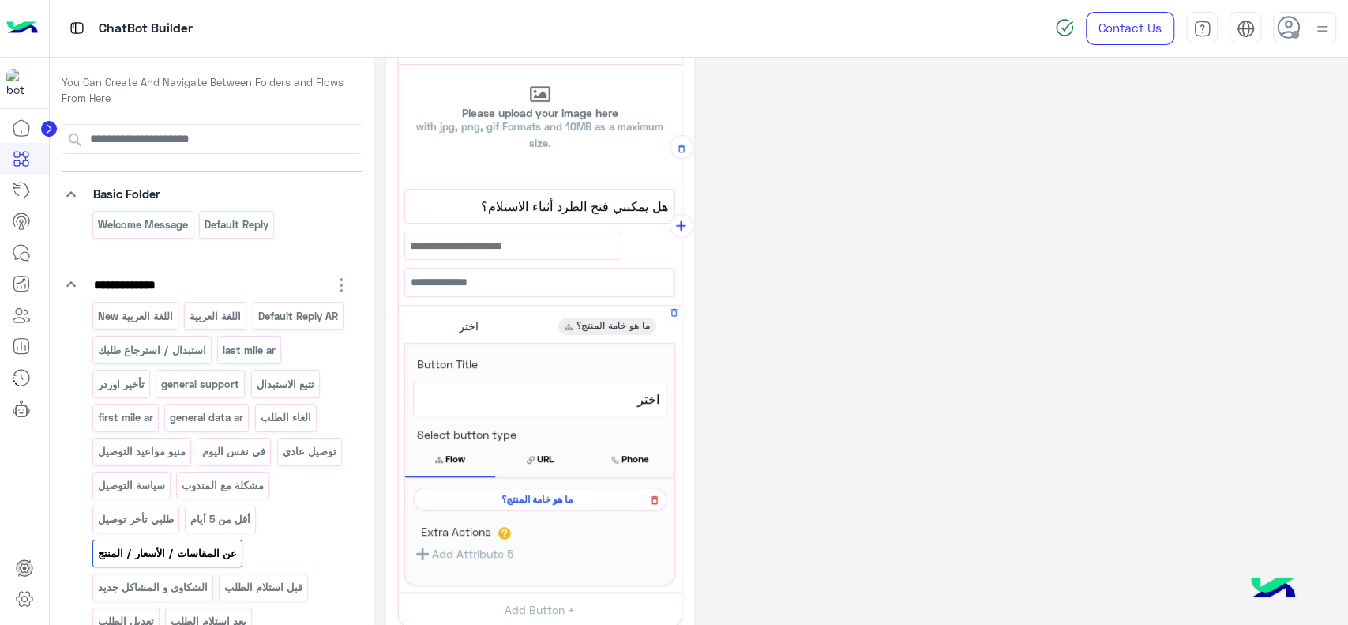
click at [656, 492] on icon at bounding box center [654, 499] width 11 height 19
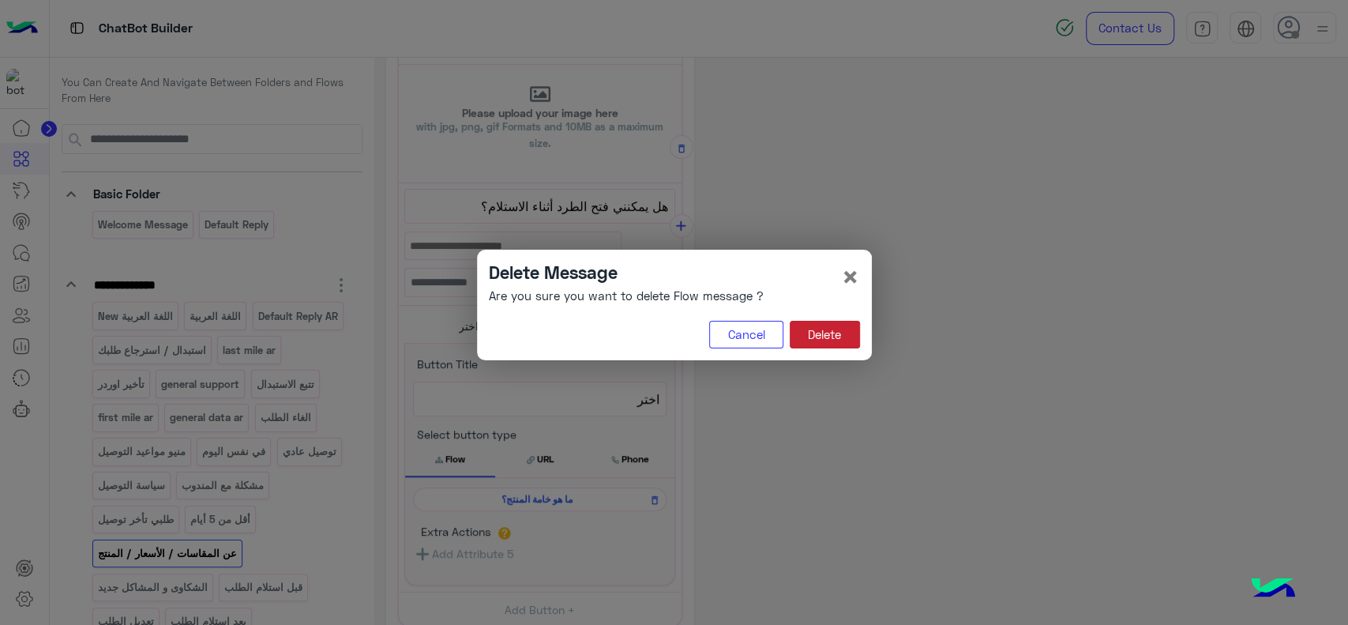
click at [830, 321] on button "Delete" at bounding box center [825, 335] width 70 height 28
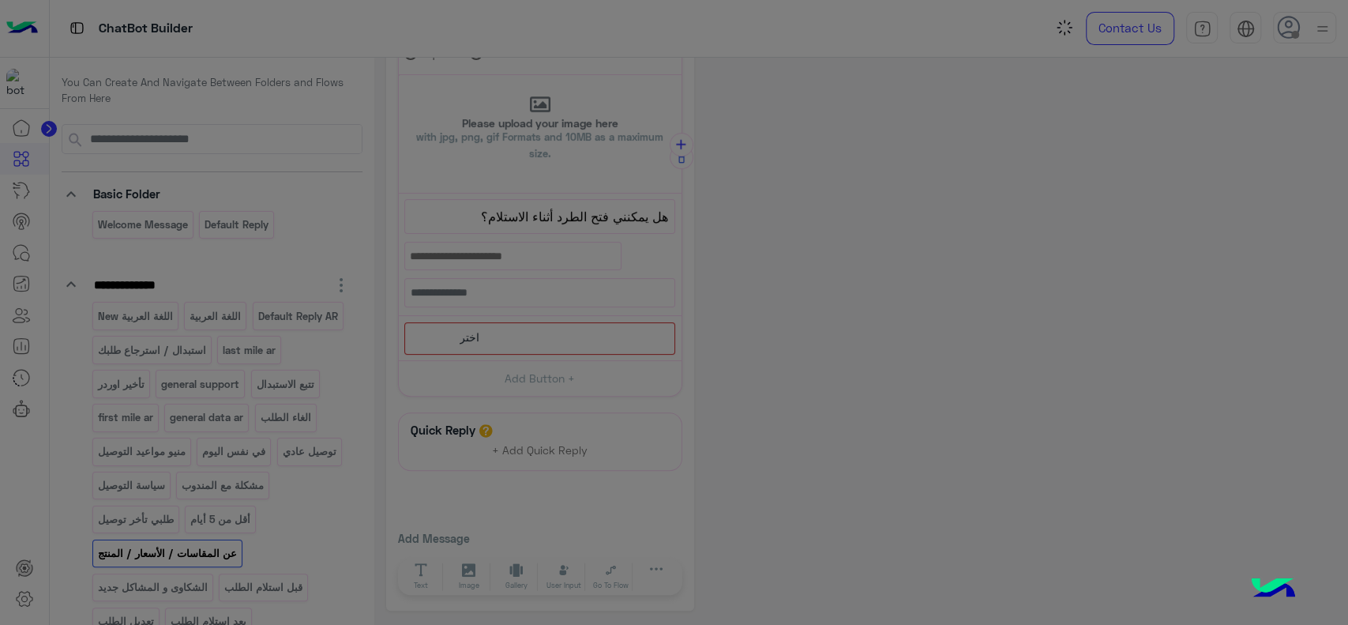
scroll to position [442, 0]
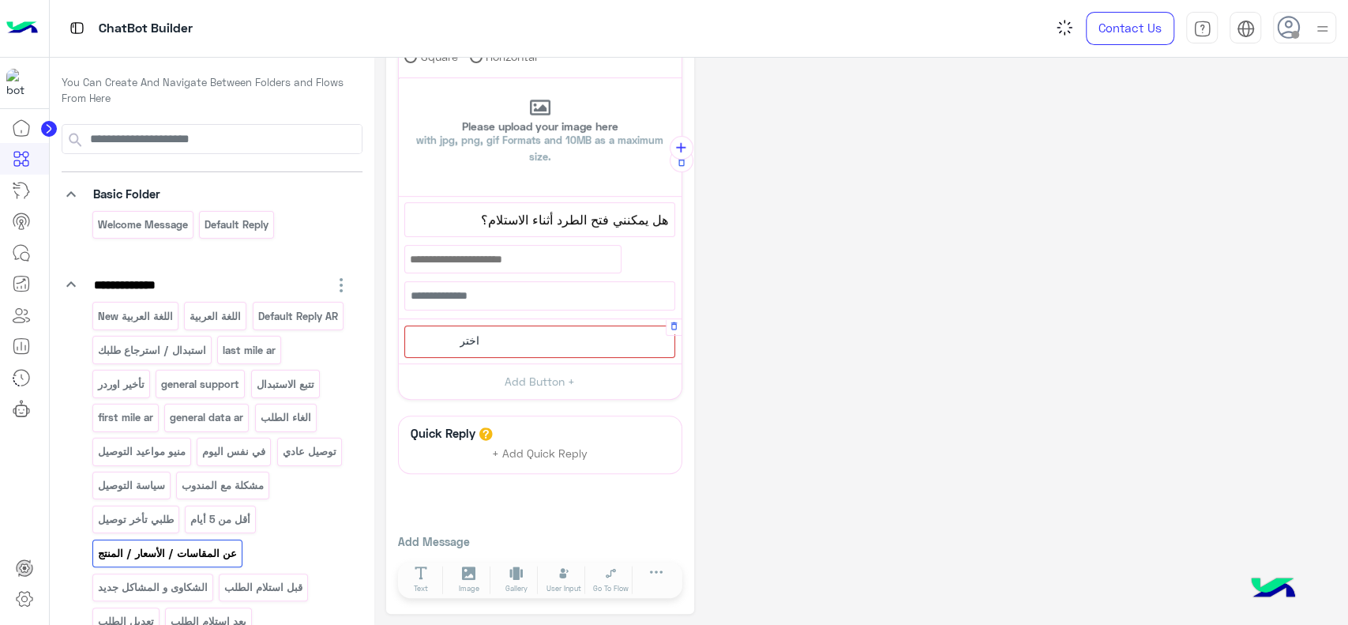
click at [553, 337] on div "اختر" at bounding box center [539, 341] width 271 height 32
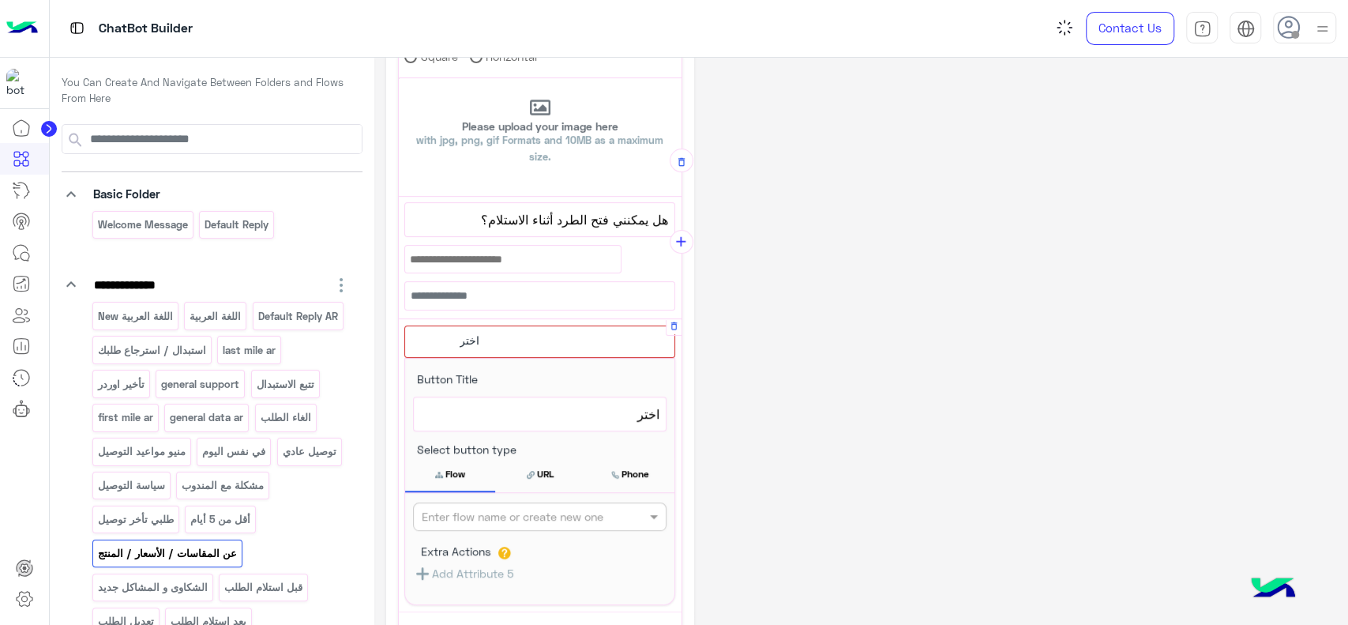
scroll to position [456, 0]
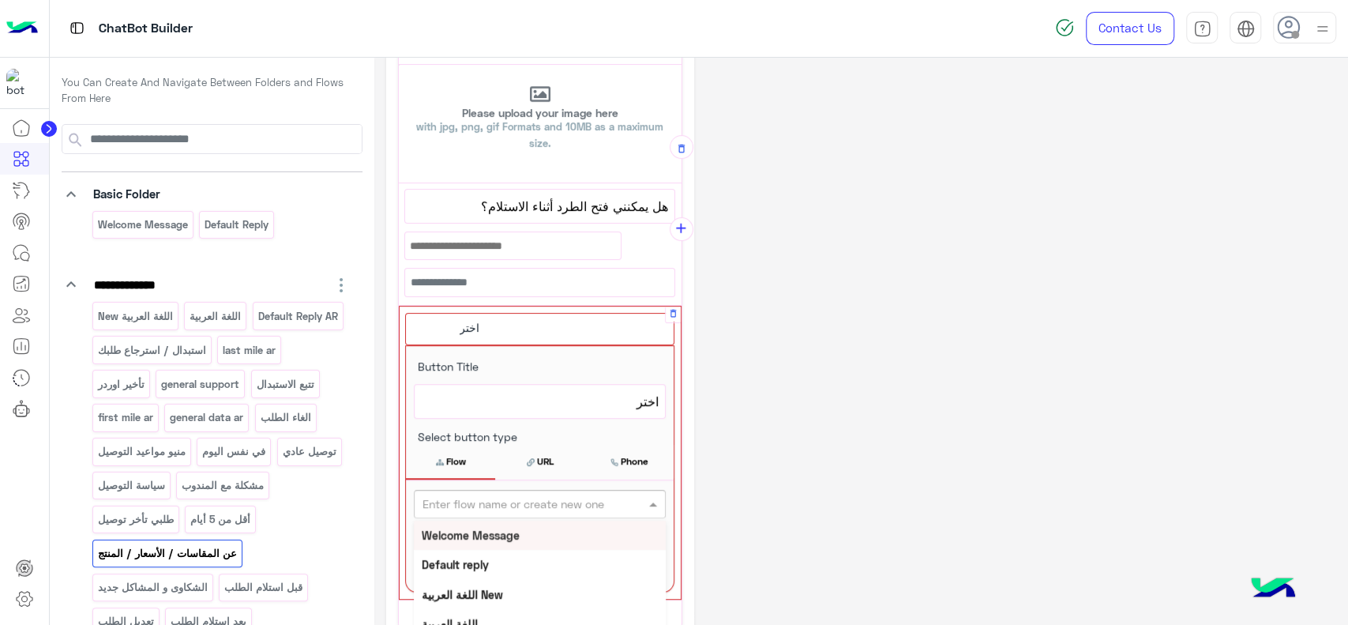
click at [520, 504] on input "text" at bounding box center [513, 504] width 182 height 17
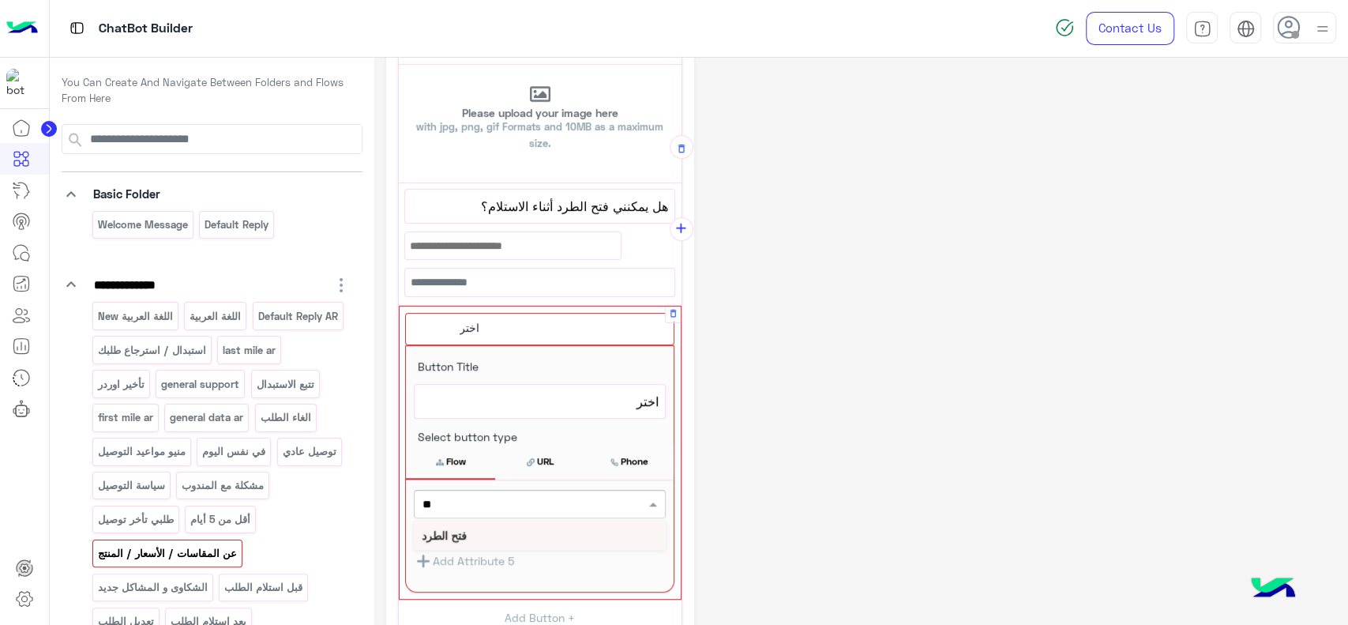
type input "***"
click at [490, 529] on div "فتح الطرد" at bounding box center [540, 534] width 252 height 29
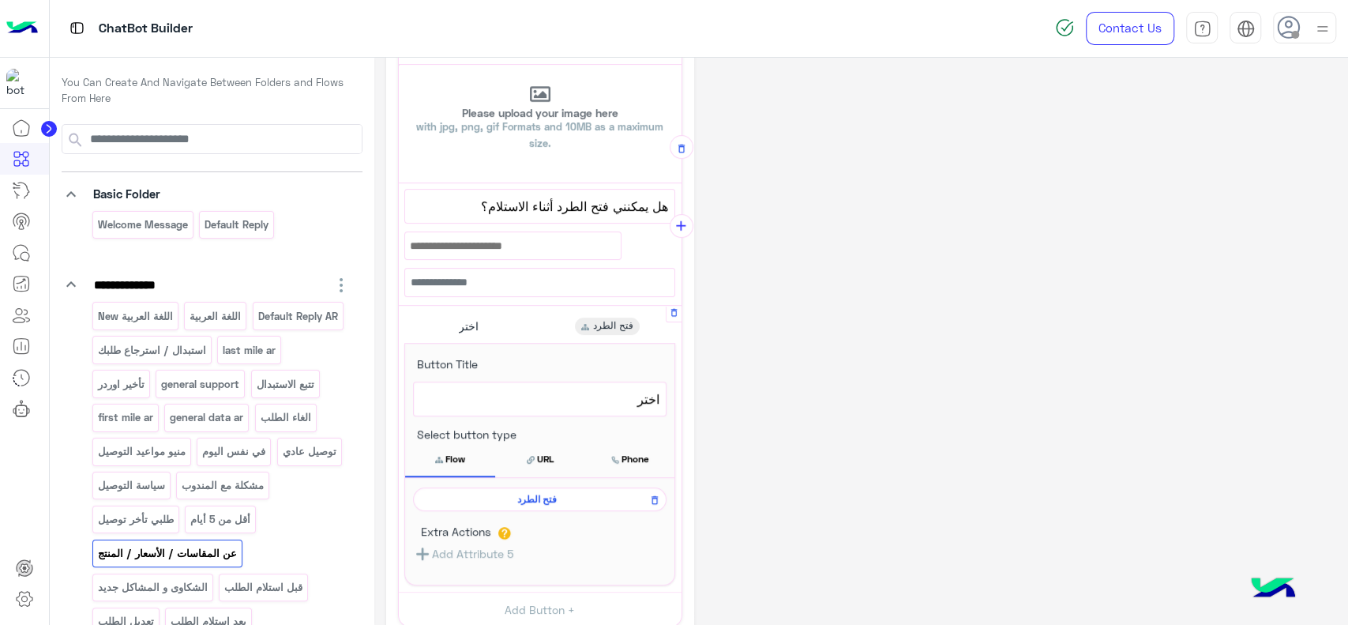
click at [867, 319] on div "**********" at bounding box center [861, 228] width 950 height 1228
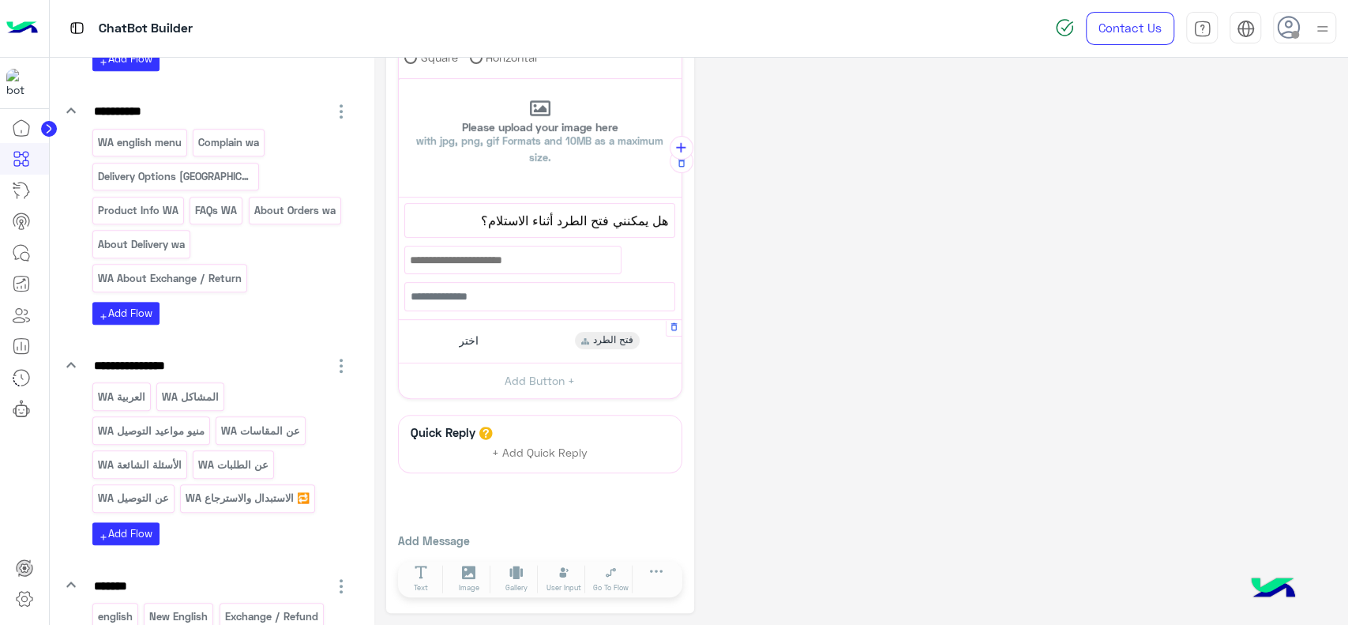
scroll to position [628, 0]
click at [273, 434] on p "عن المقاسات WA" at bounding box center [260, 433] width 81 height 18
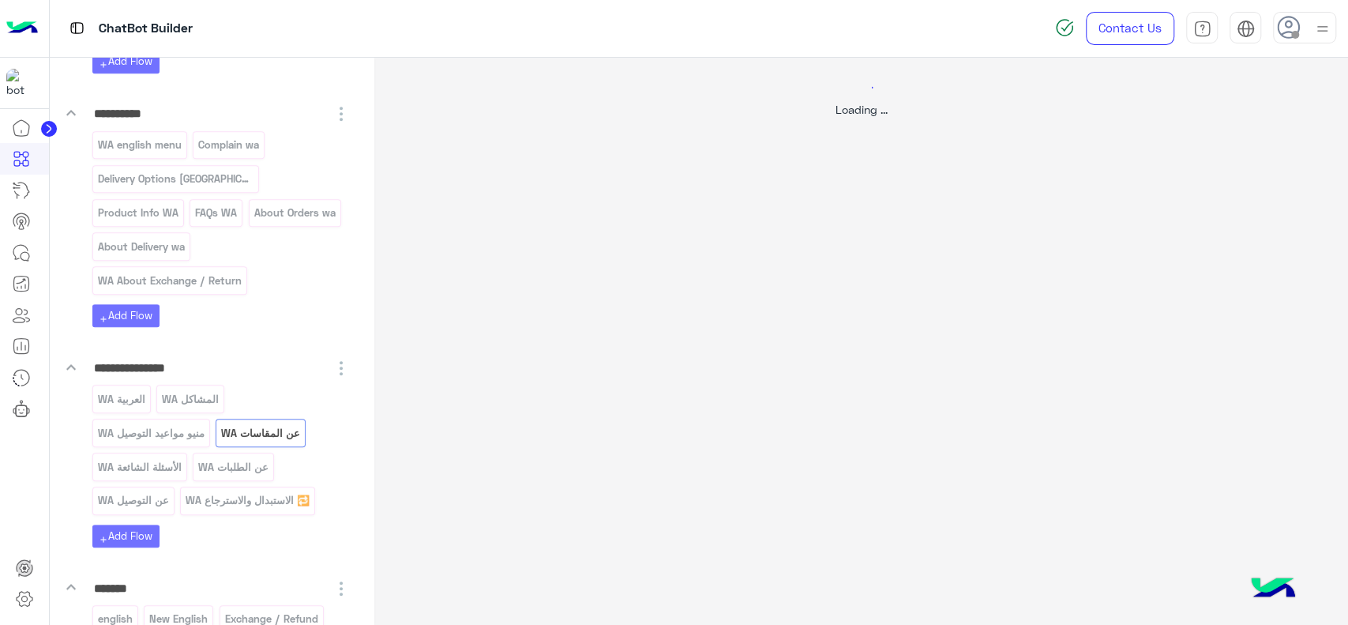
scroll to position [0, 0]
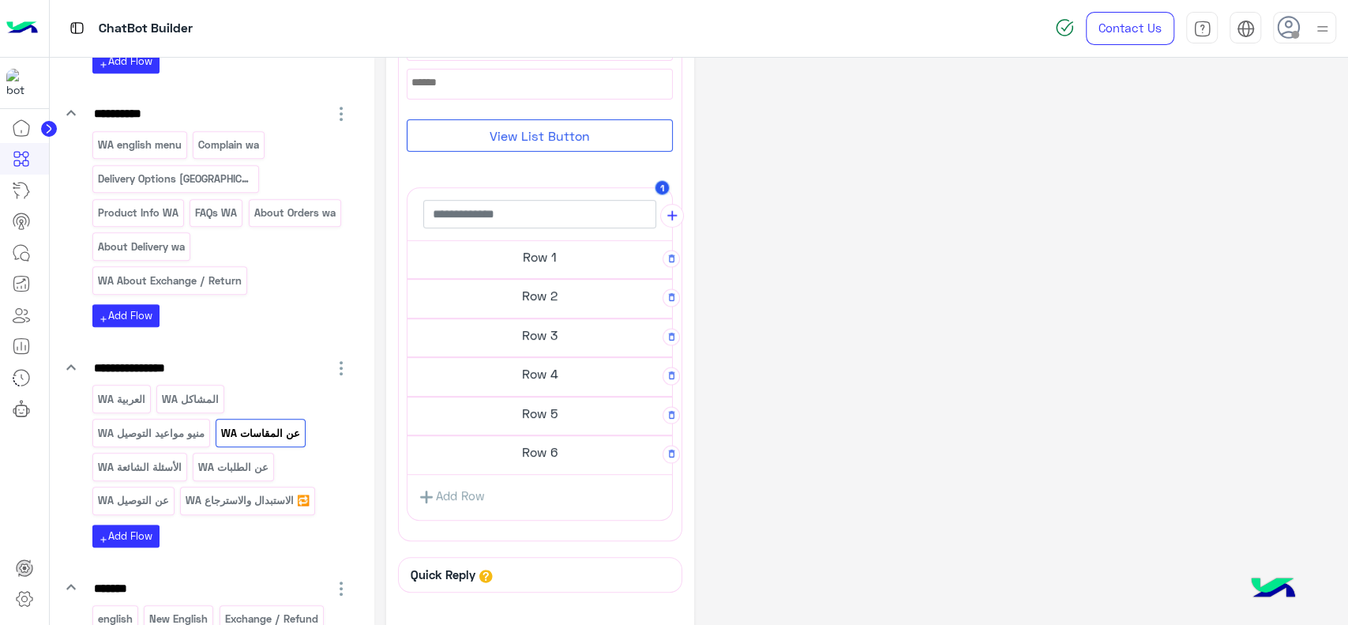
click at [516, 374] on h5 "Row 4" at bounding box center [539, 374] width 264 height 32
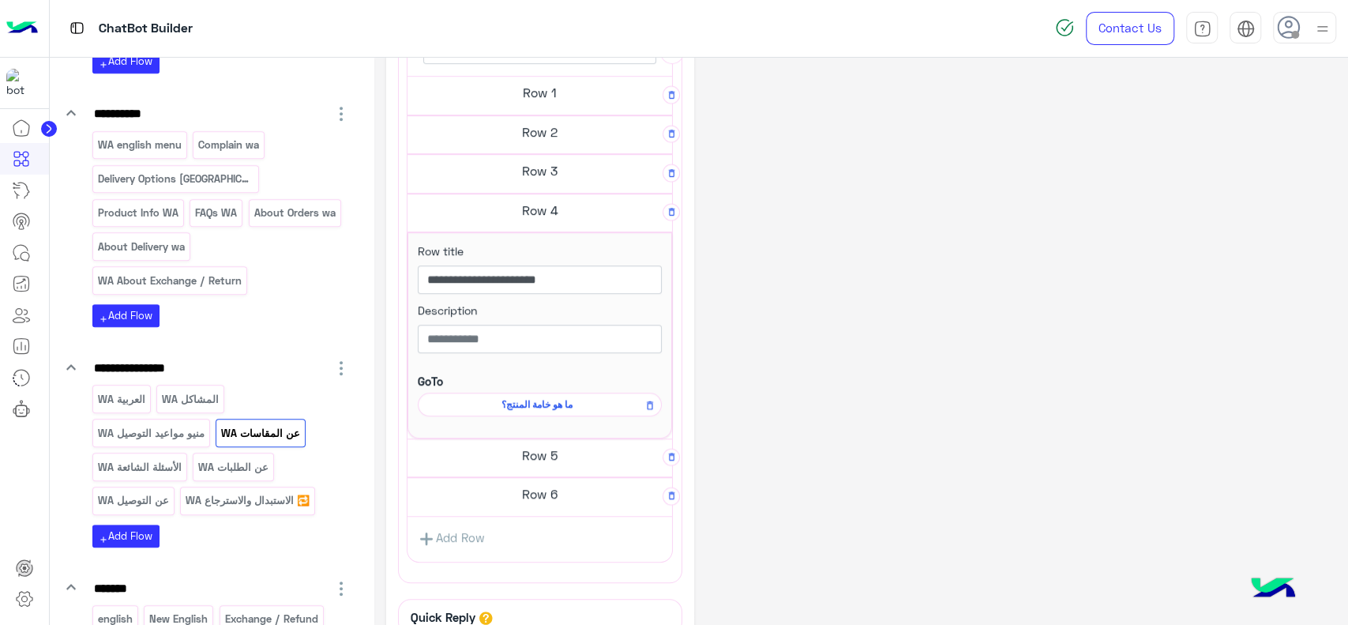
scroll to position [585, 0]
click at [550, 277] on input "**********" at bounding box center [540, 277] width 244 height 28
click at [475, 538] on link "Add Row" at bounding box center [451, 536] width 88 height 29
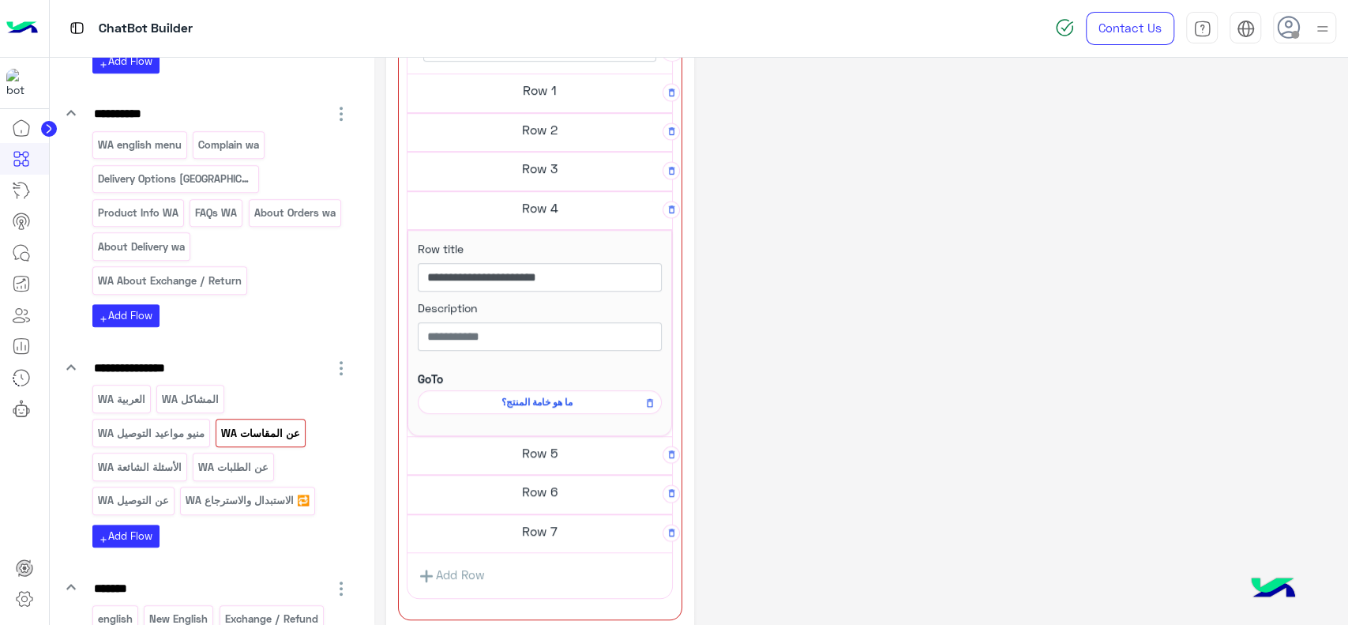
click at [474, 529] on h5 "Row 7" at bounding box center [539, 531] width 264 height 32
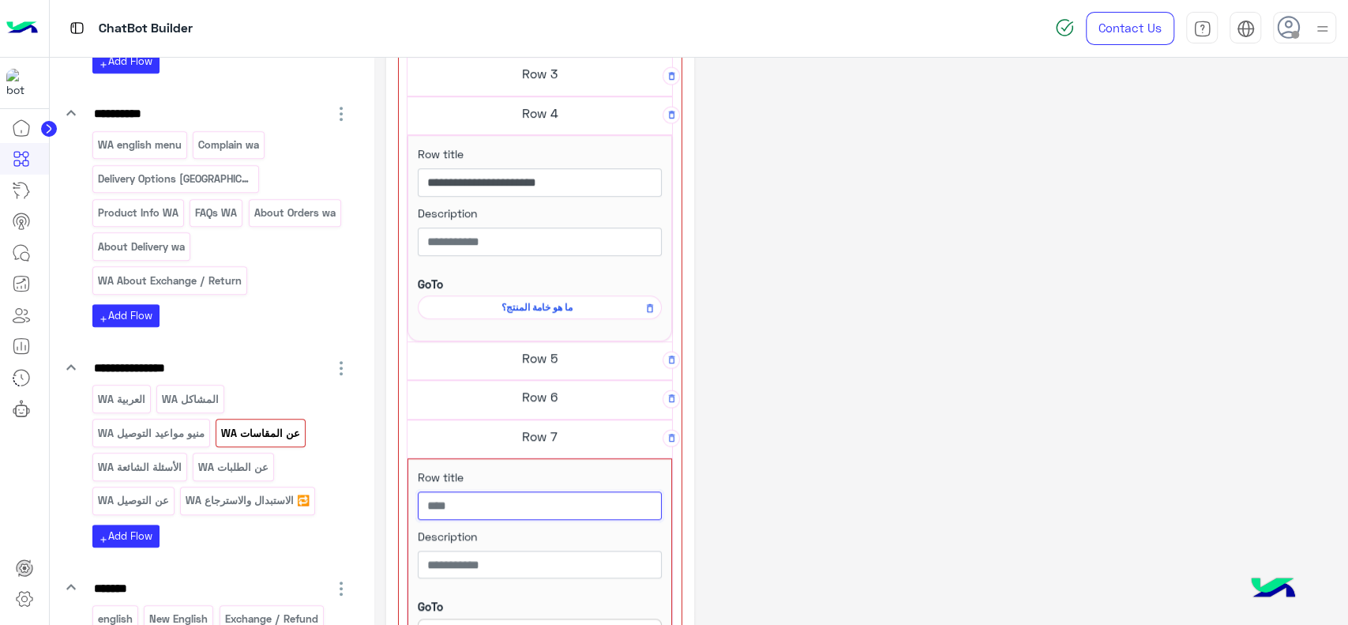
click at [473, 508] on input "text" at bounding box center [540, 505] width 244 height 28
paste input "**********"
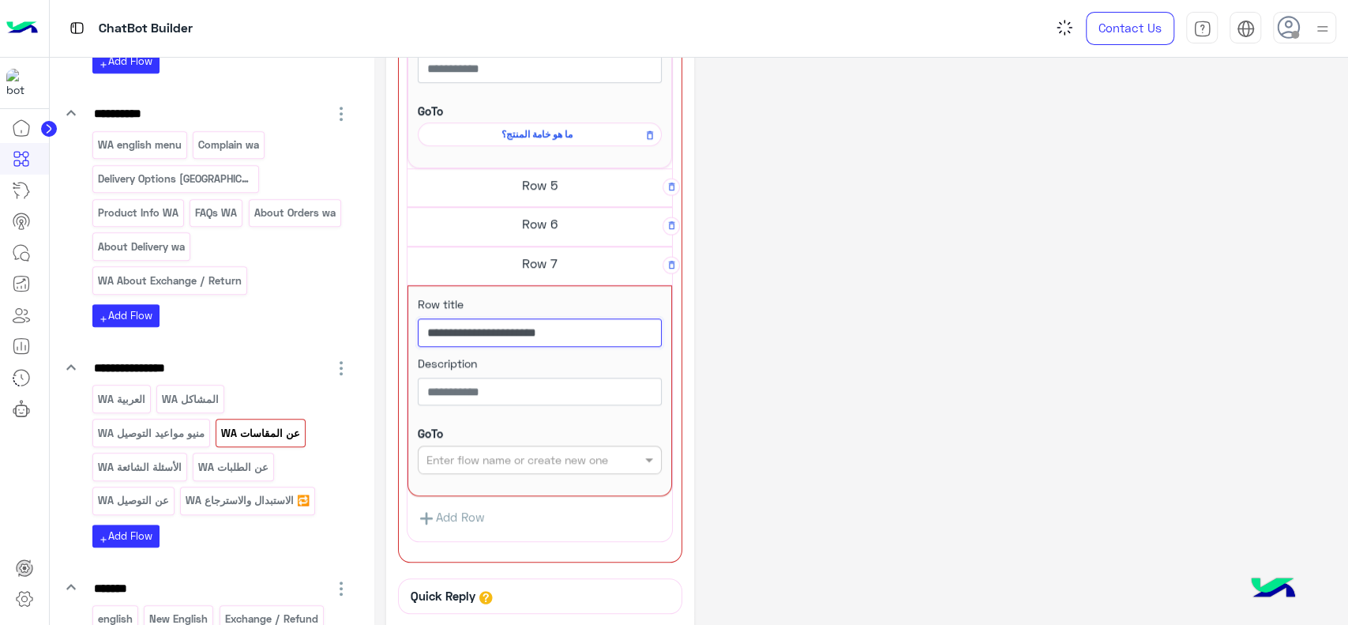
scroll to position [859, 0]
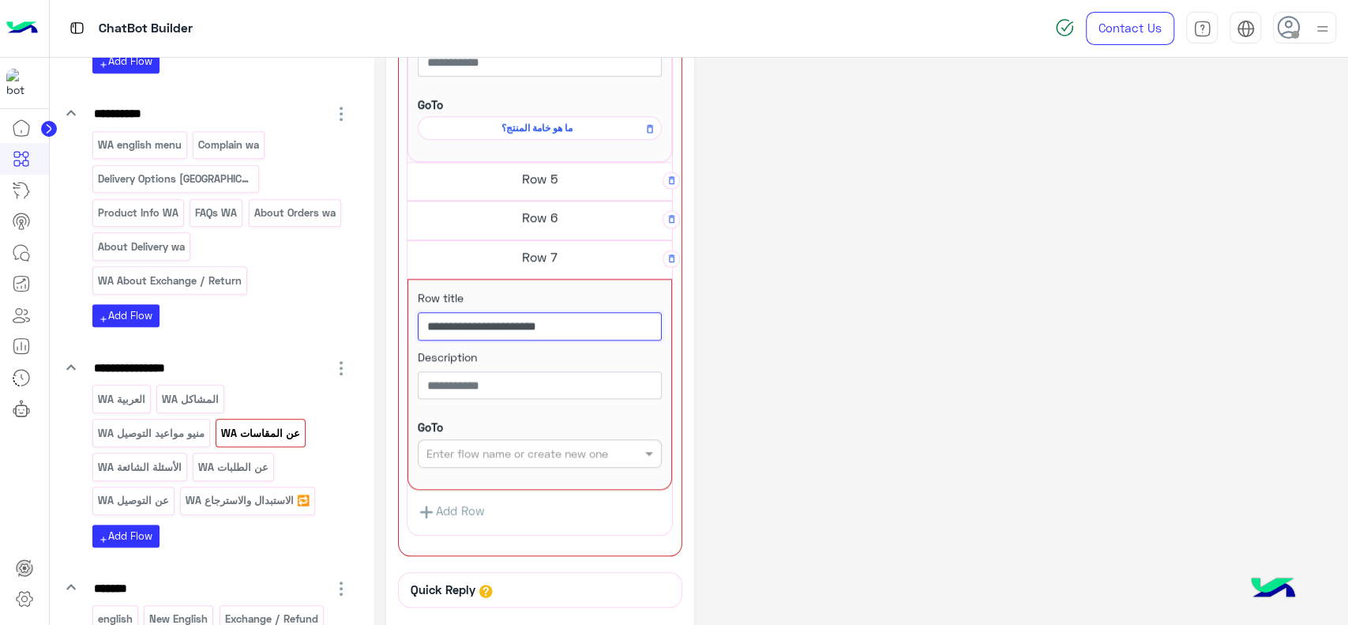
type input "**********"
click at [496, 445] on input "text" at bounding box center [513, 453] width 175 height 17
type input "*"
type input "**"
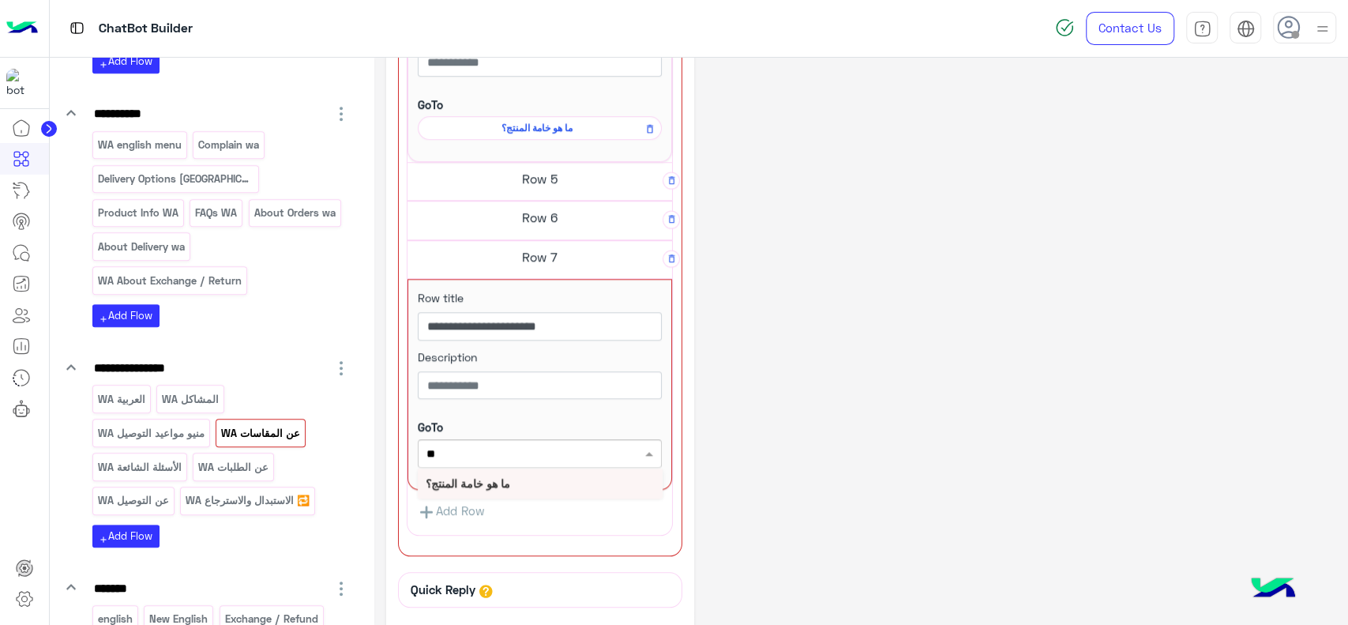
click at [498, 483] on b "ما هو خامة المنتج؟" at bounding box center [468, 482] width 84 height 13
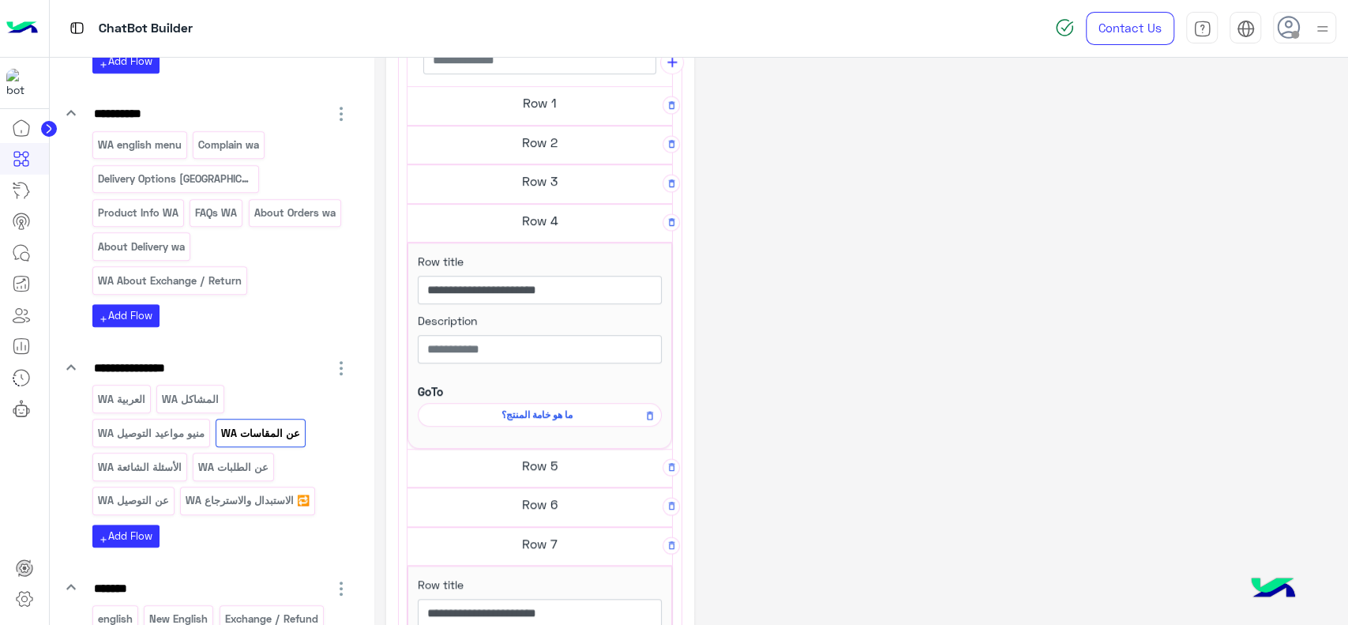
scroll to position [571, 0]
click at [512, 287] on input "**********" at bounding box center [540, 291] width 244 height 28
drag, startPoint x: 526, startPoint y: 287, endPoint x: 632, endPoint y: 291, distance: 106.7
click at [632, 291] on input "**********" at bounding box center [540, 291] width 244 height 28
type input "**********"
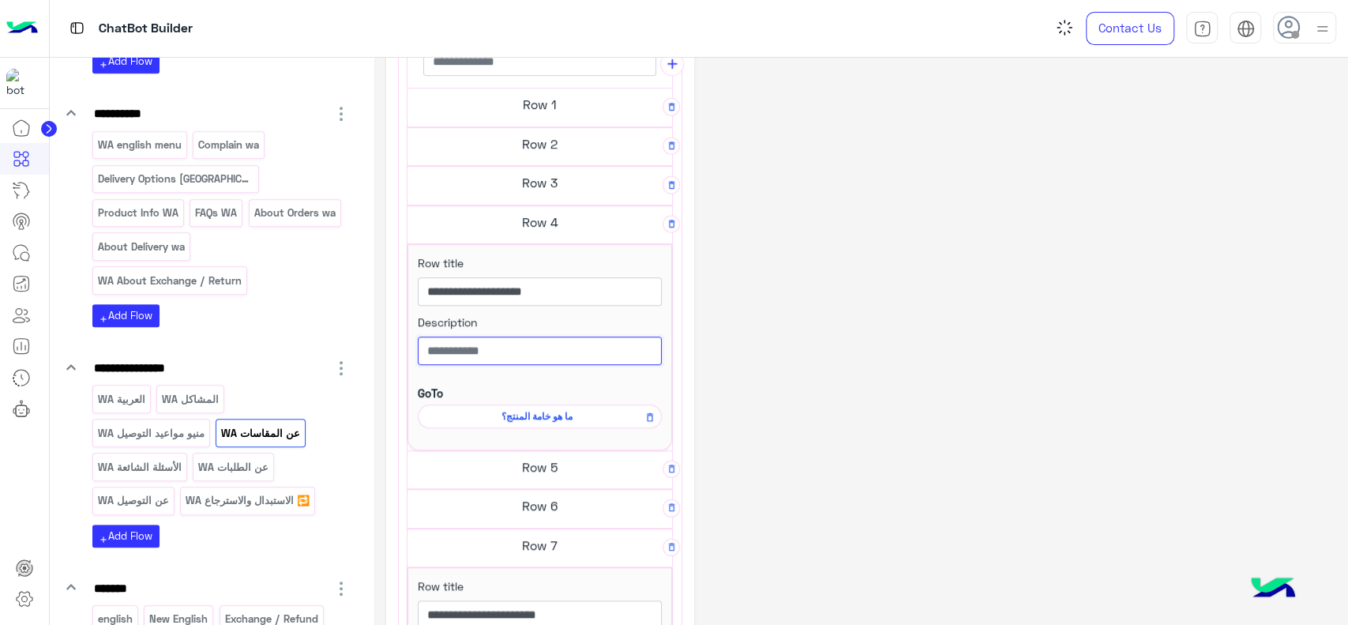
click at [632, 347] on input "text" at bounding box center [540, 350] width 244 height 28
type input "*"
type input "**********"
click at [556, 411] on span "ما هو خامة المنتج؟" at bounding box center [536, 416] width 221 height 14
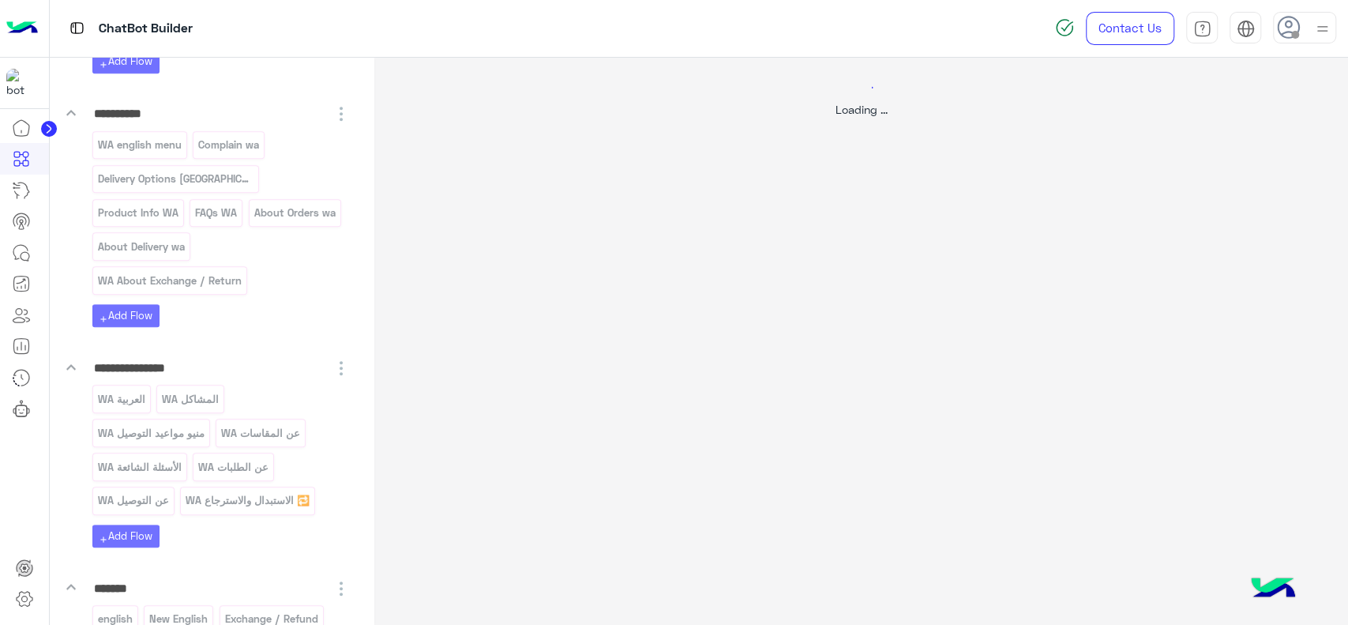
scroll to position [0, 0]
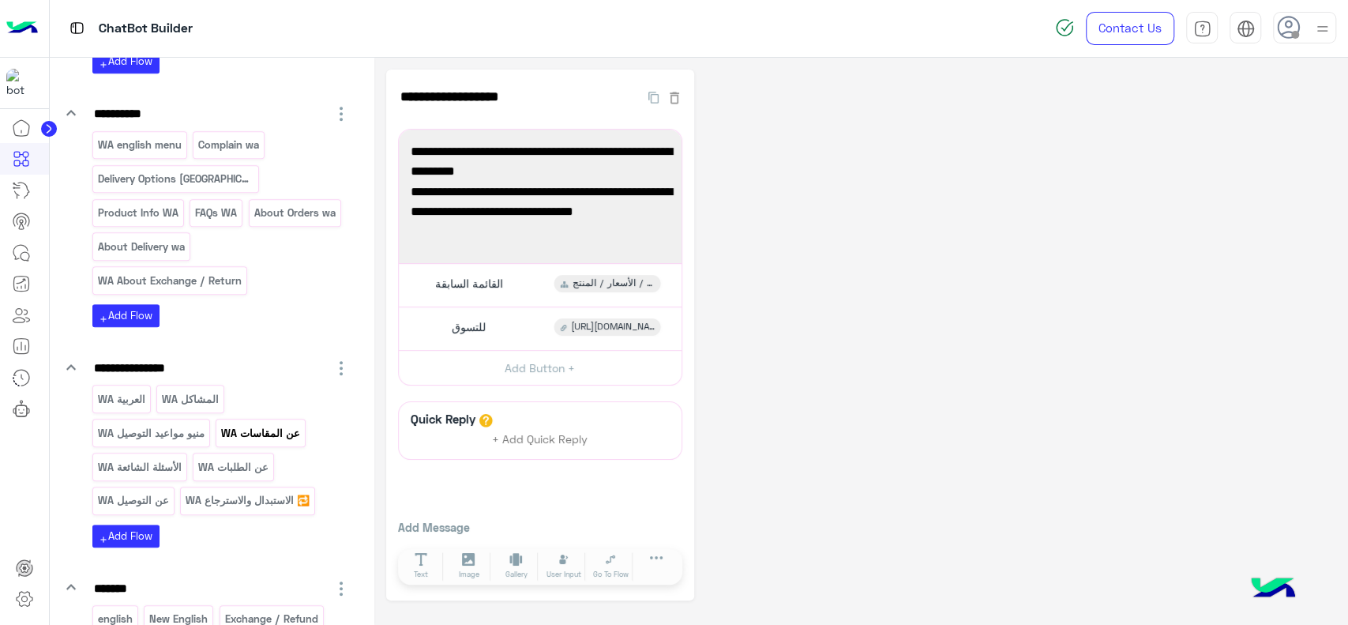
click at [254, 424] on p "عن المقاسات WA" at bounding box center [260, 433] width 81 height 18
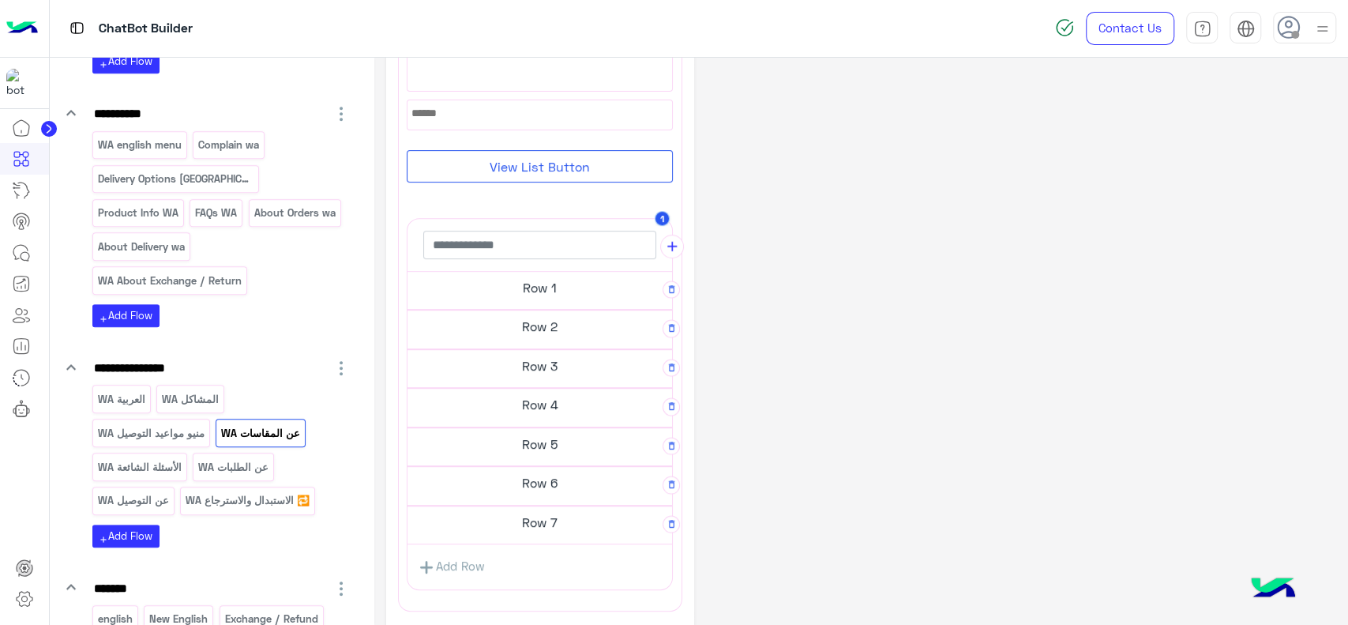
scroll to position [400, 0]
click at [493, 396] on h5 "Row 4" at bounding box center [539, 401] width 264 height 32
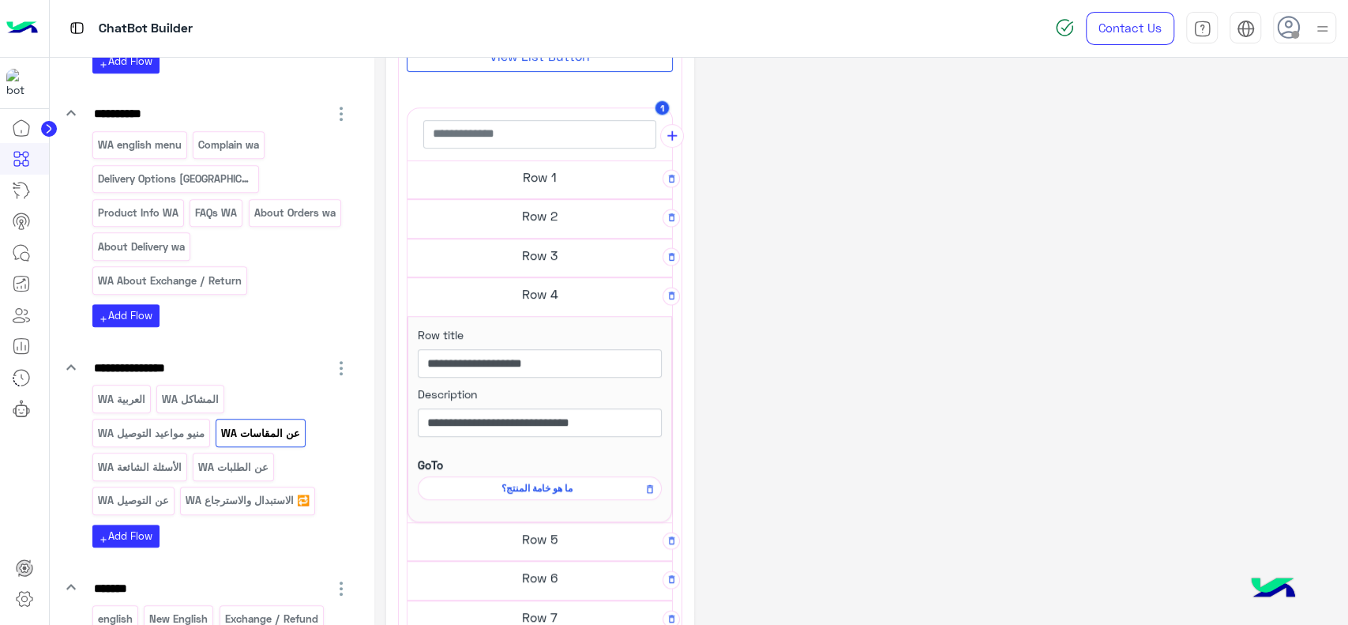
scroll to position [501, 0]
click at [651, 486] on icon at bounding box center [649, 486] width 11 height 19
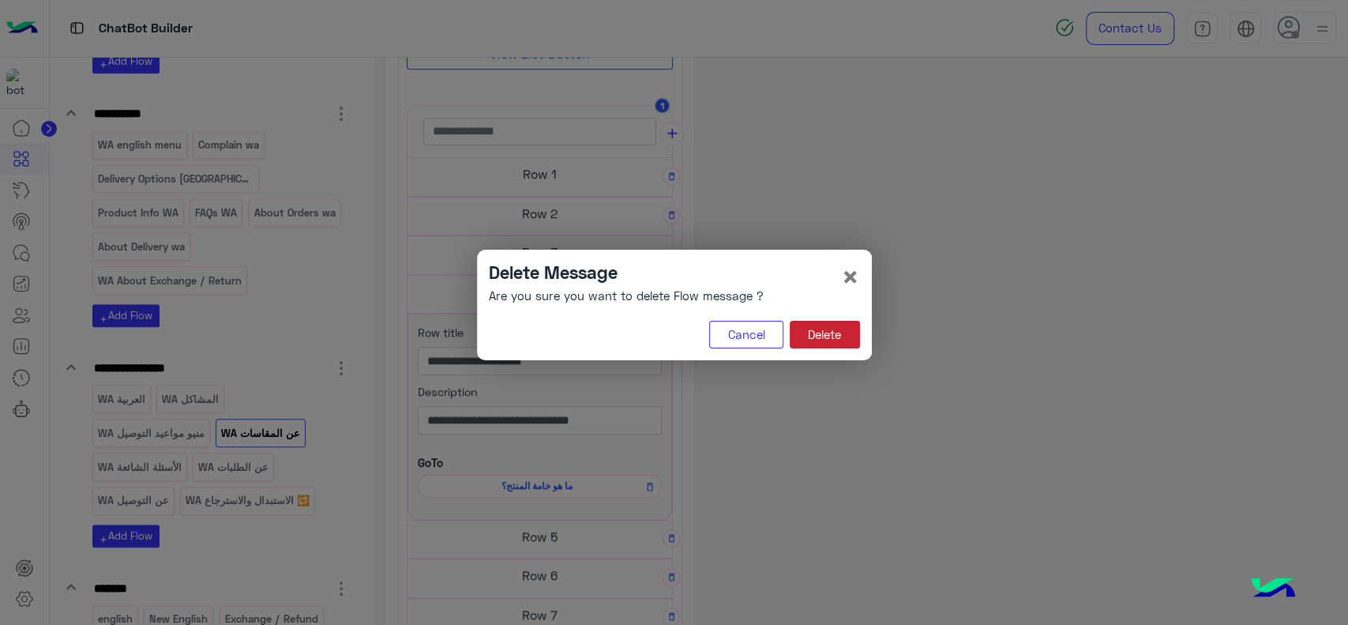
click at [827, 332] on button "Delete" at bounding box center [825, 335] width 70 height 28
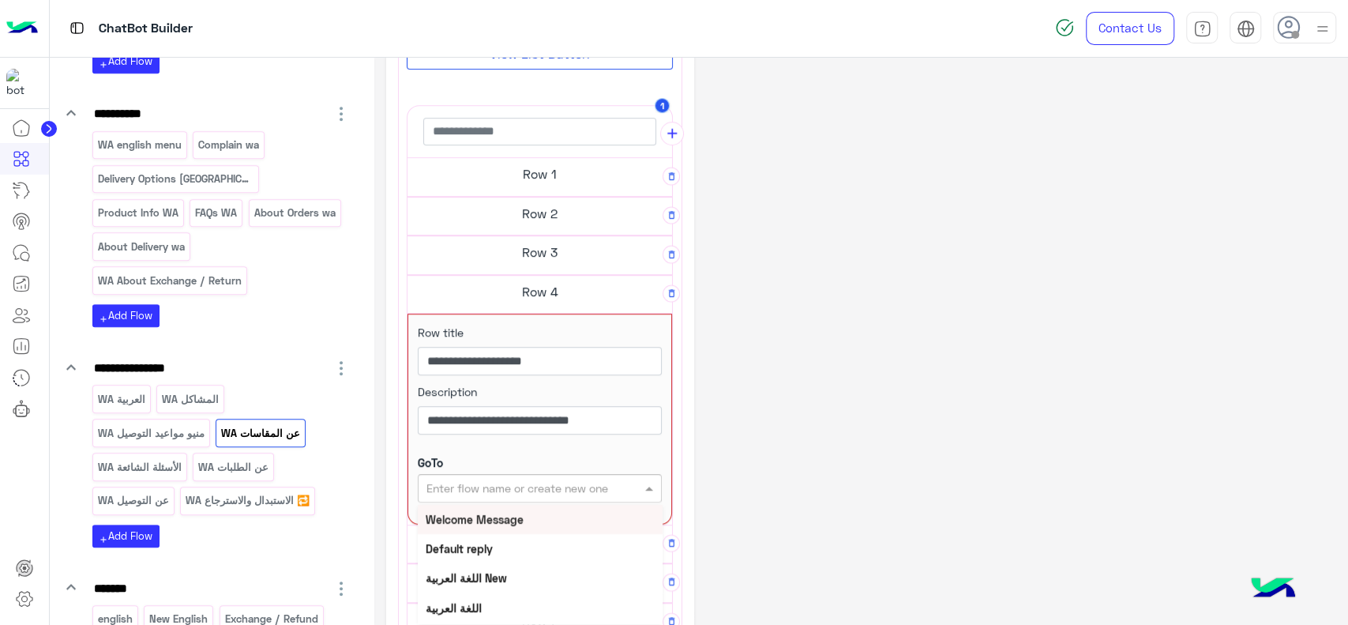
click at [609, 474] on div "Enter flow name or create new one" at bounding box center [540, 488] width 244 height 28
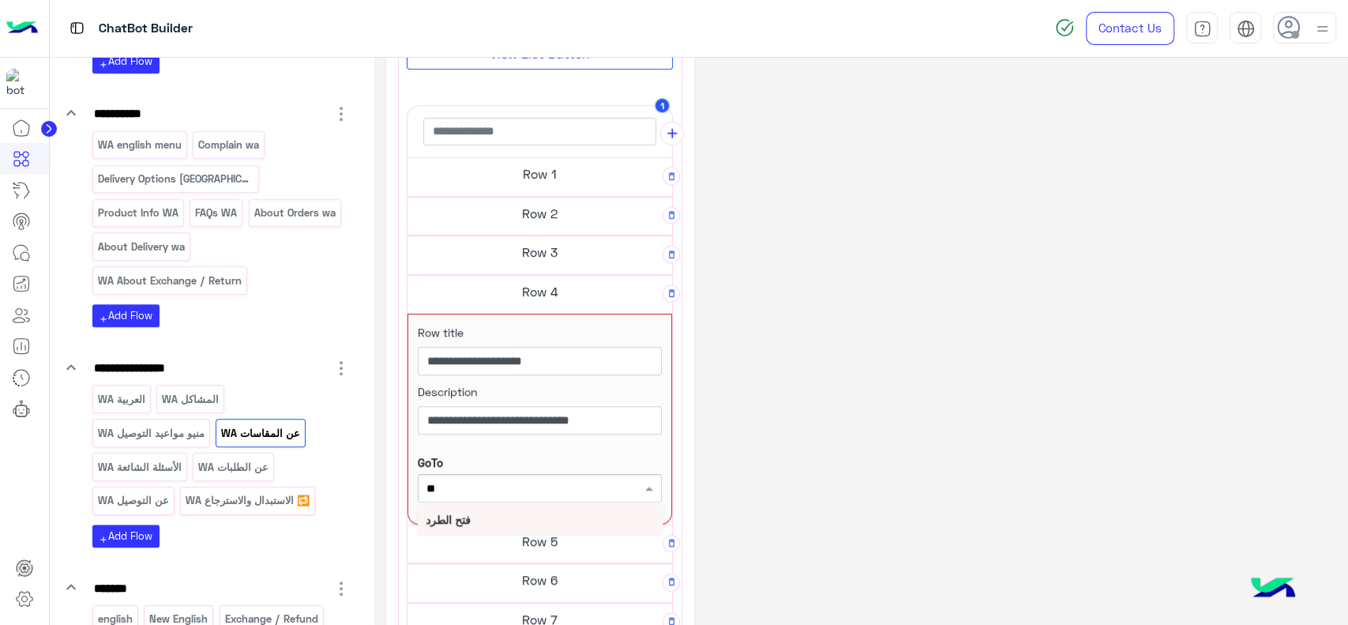
type input "***"
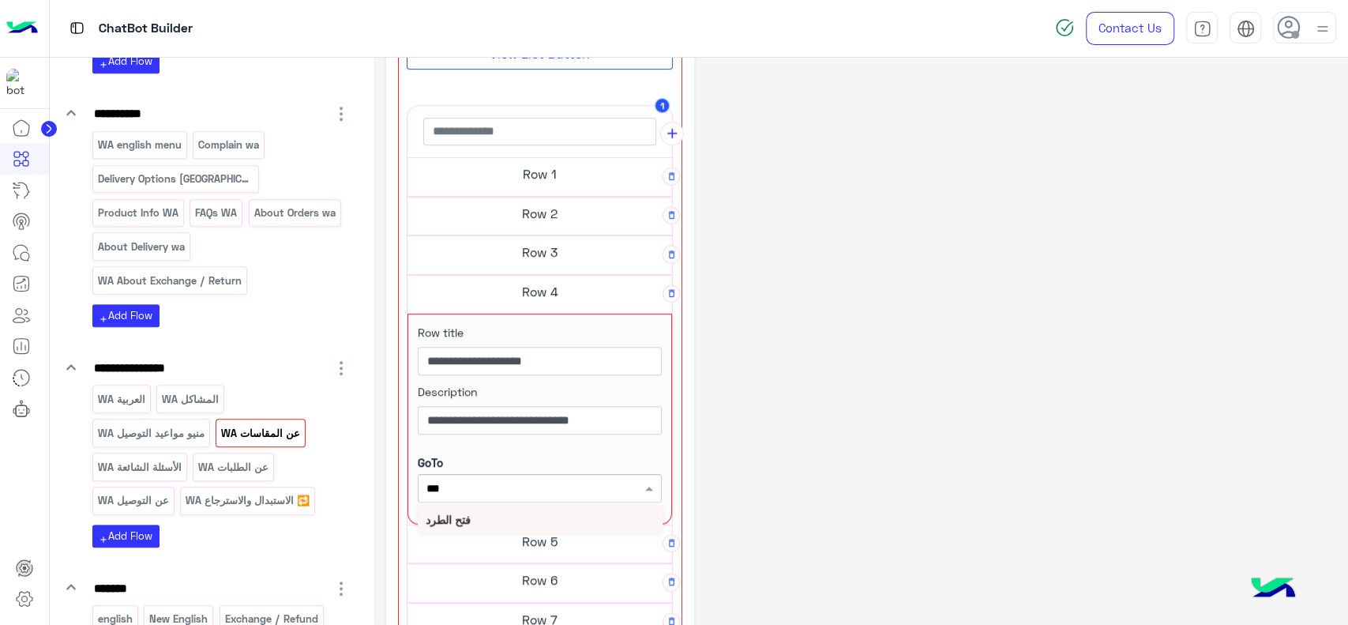
click at [595, 515] on div "فتح الطرد" at bounding box center [540, 519] width 245 height 29
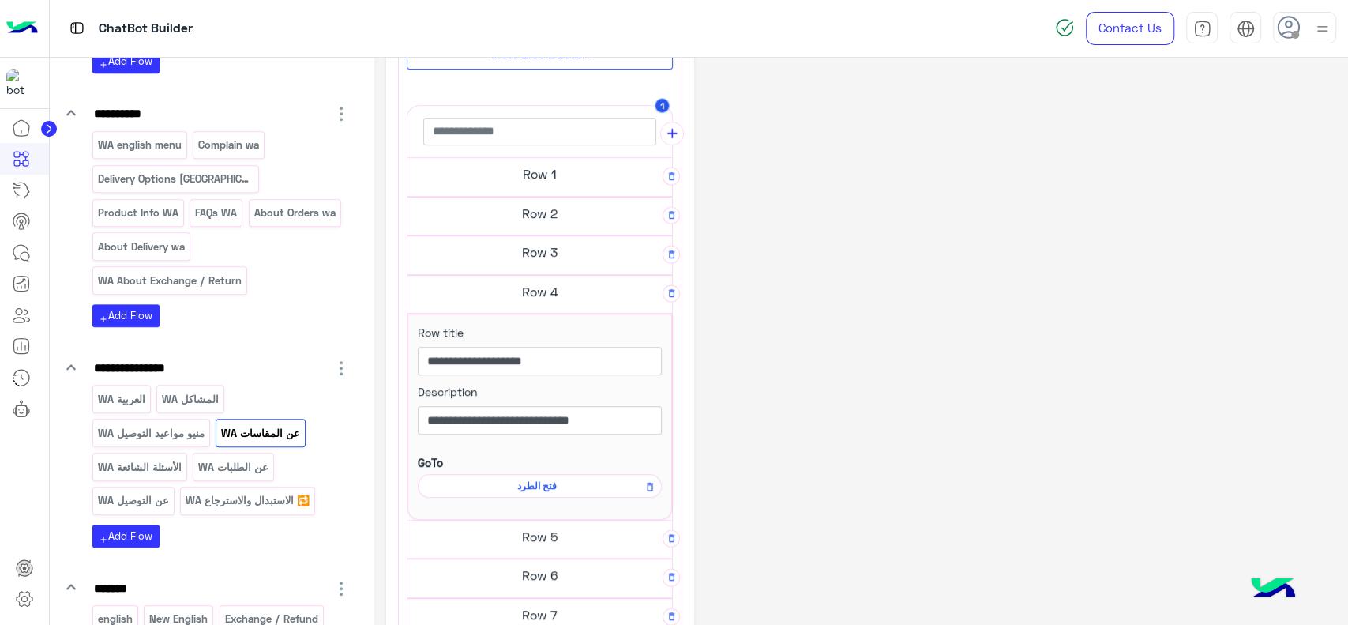
click at [581, 487] on span "فتح الطرد" at bounding box center [536, 485] width 221 height 14
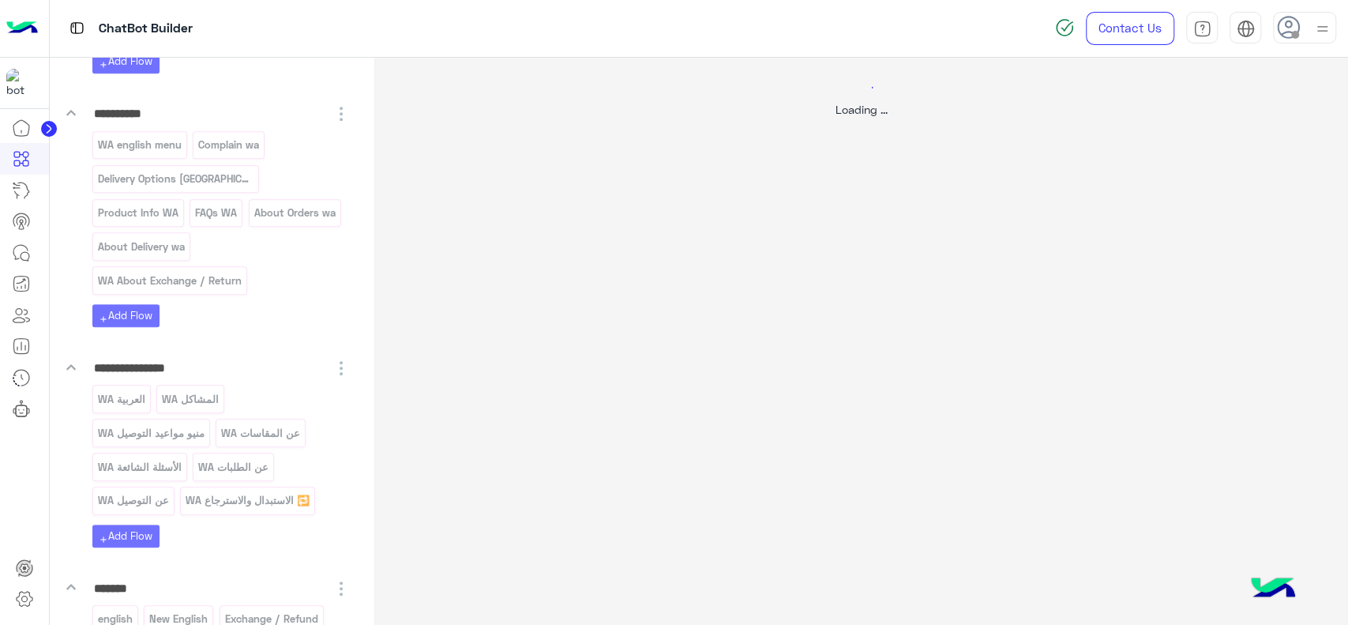
scroll to position [0, 0]
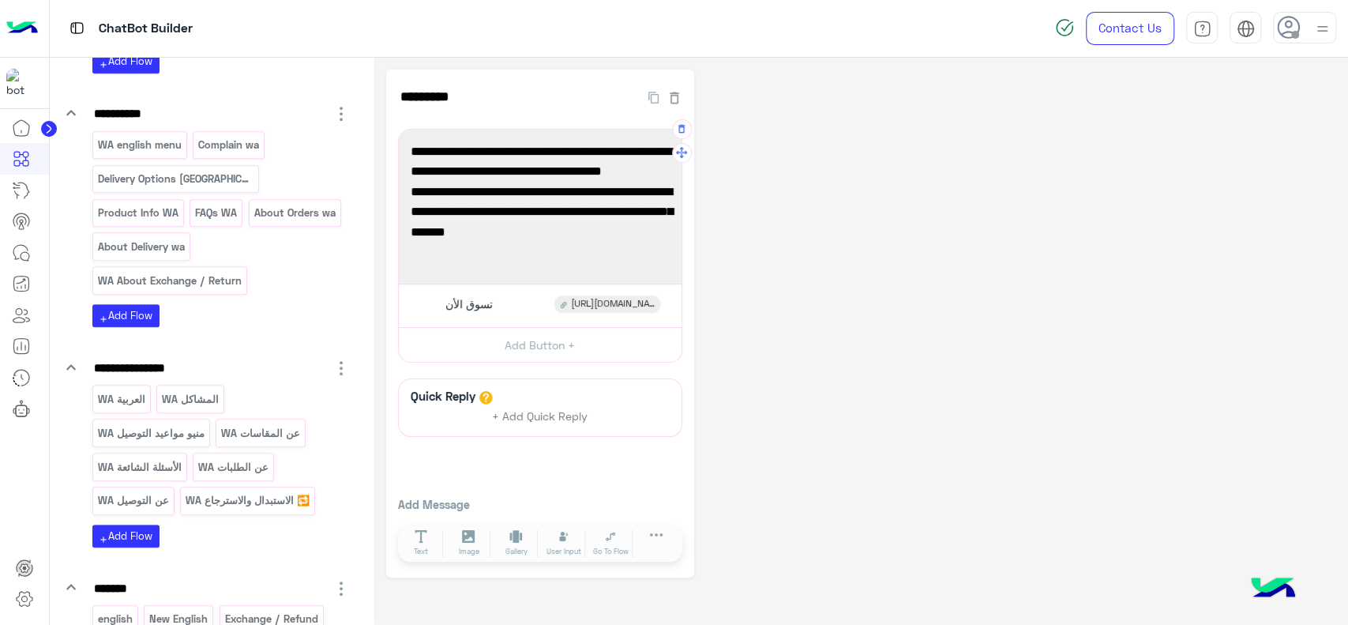
click at [587, 212] on span "إذا كنت ترغب في استبدال أو استرجاع أحد المنتجات، يمكنك القيام بذلك بسهولة من خل…" at bounding box center [540, 231] width 259 height 61
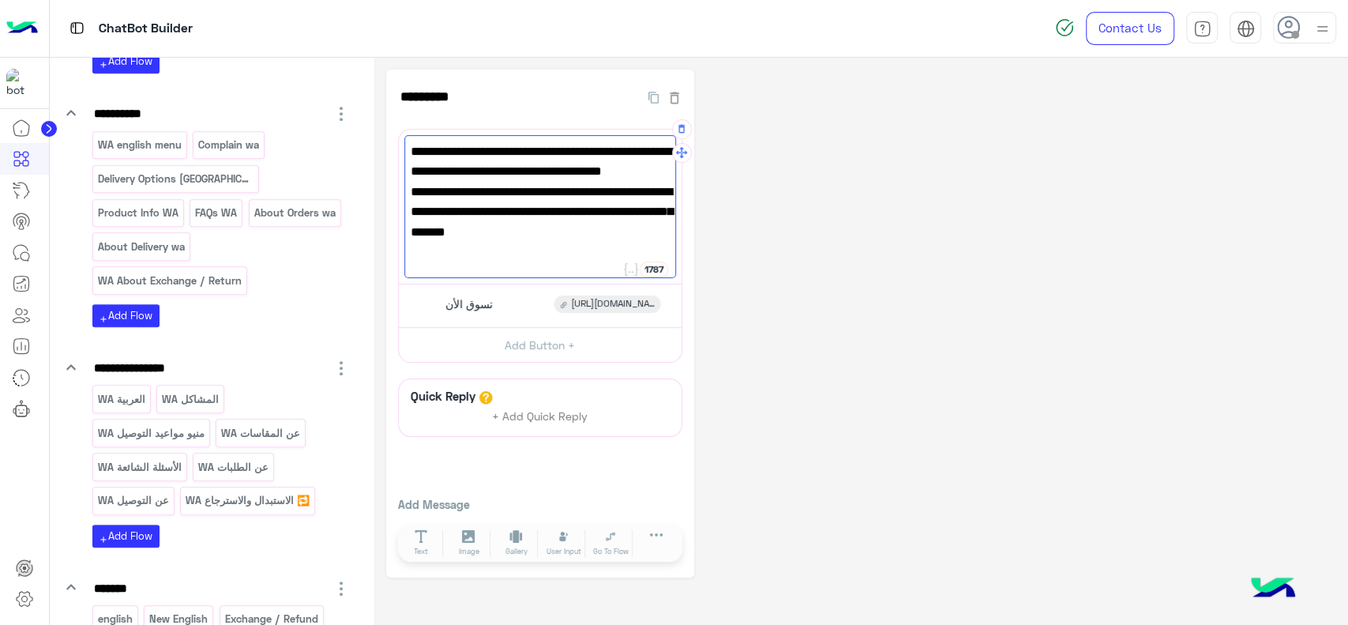
paste textarea "**********"
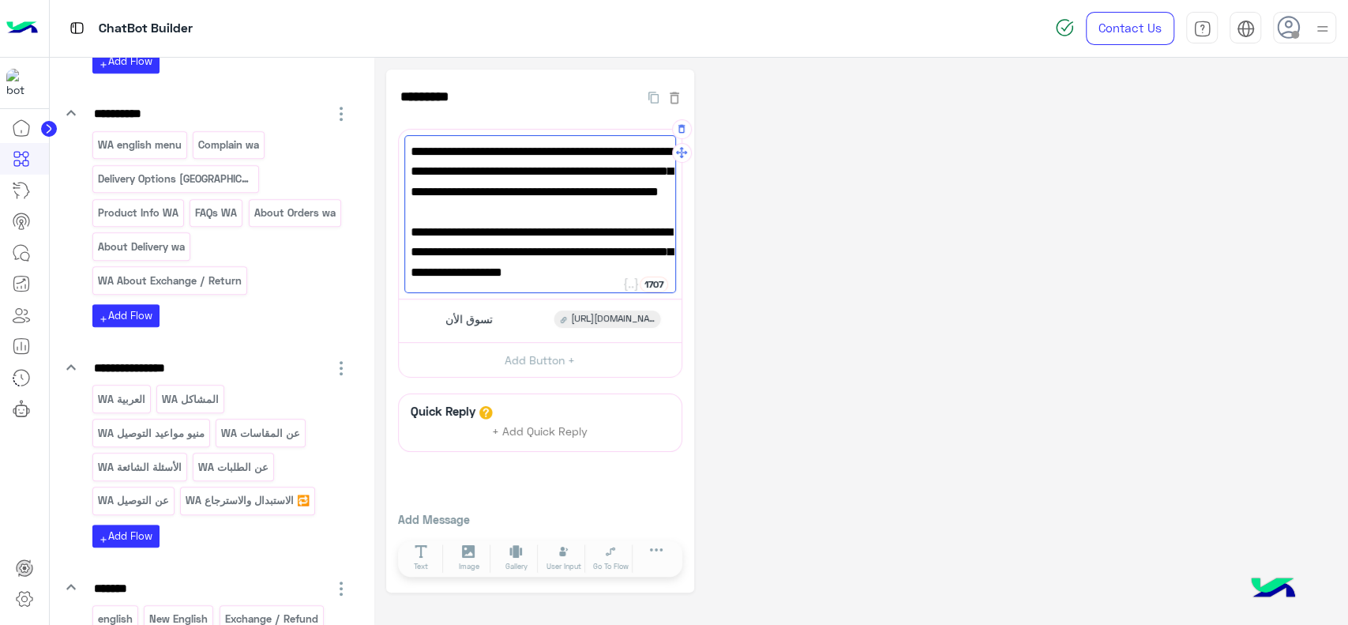
click at [617, 186] on span "يرجى ملاحظة أن شركات الشحن لا يمكنها فتح الطرود قبل الاستلام أو الانتظار حتى يت…" at bounding box center [540, 181] width 259 height 81
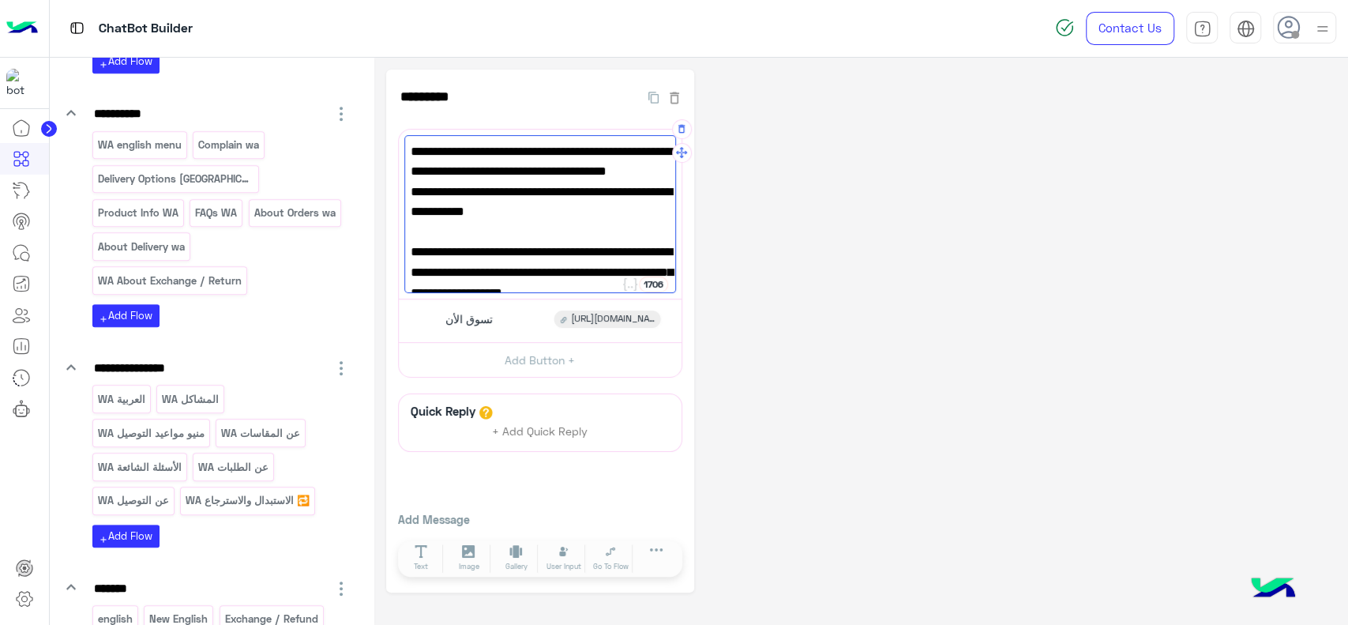
click at [612, 192] on span "يرجى ملاحظة أن شركات الشحن لا يمكنها فتح الطرود قبل الاستلام أو الانتظار حتى يت…" at bounding box center [540, 171] width 259 height 61
click at [663, 153] on span "يرجى ملاحظة أن شركات الشحن لا يمكنها فتح الطرود قبل الاستلام أو الانتظار حتى يت…" at bounding box center [540, 171] width 259 height 61
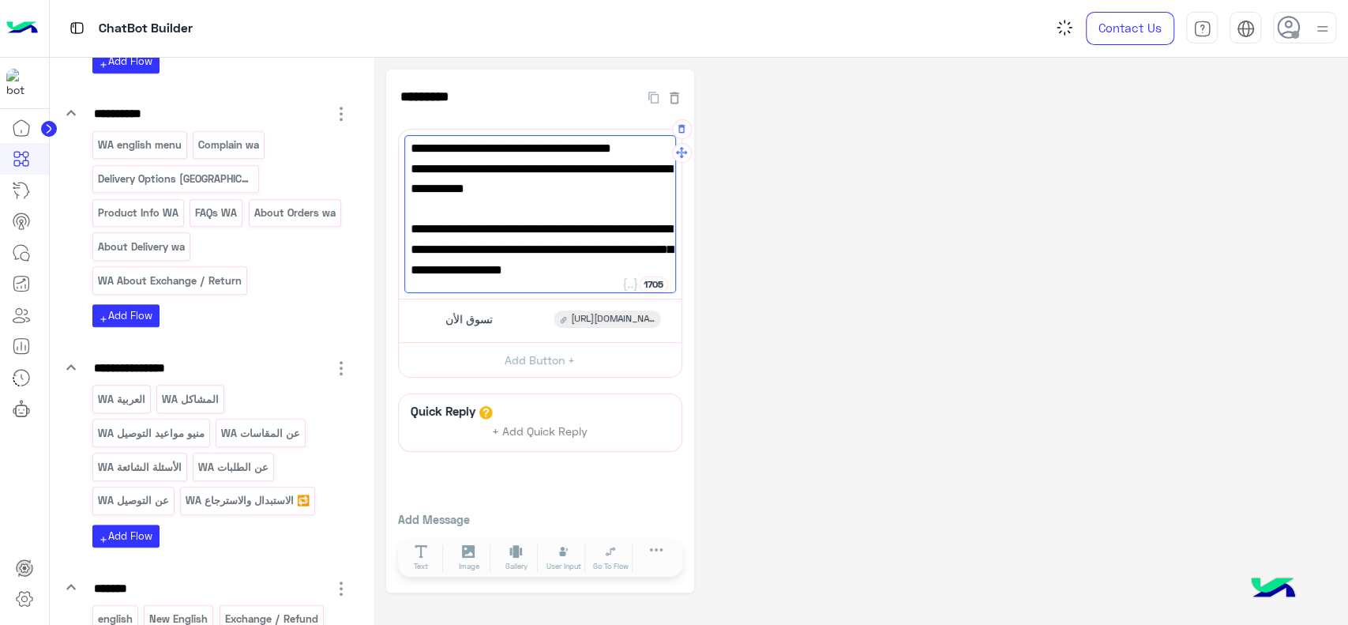
click at [663, 223] on span "في حال لم يكن المنتج مناسبًا لك، يمكنك طلب الاستبدال أو الاسترجاع خلال 14 يومًا…" at bounding box center [540, 249] width 259 height 61
type textarea "**********"
click at [625, 224] on span "-في حال لم يكن المنتج مناسبًا لك، يمكنك طلب الاستبدال أو الاسترجاع خلال 14 يومً…" at bounding box center [540, 249] width 259 height 61
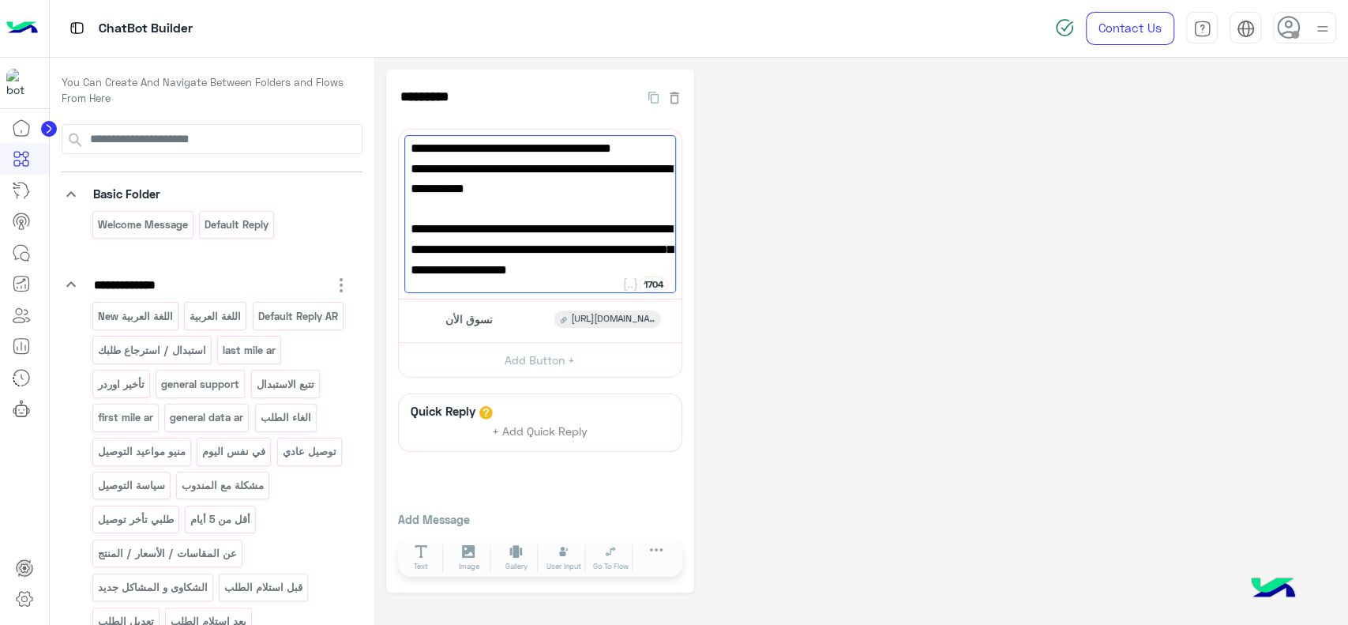
click at [804, 199] on div "**********" at bounding box center [861, 330] width 950 height 523
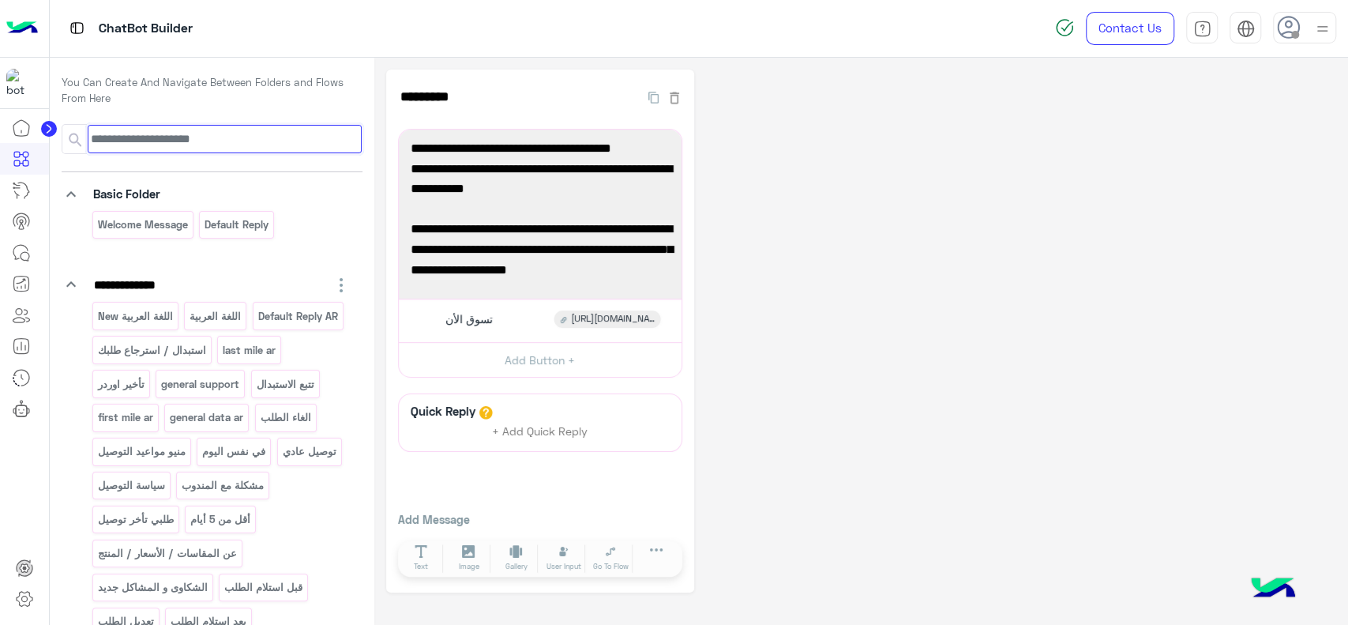
click at [154, 149] on input at bounding box center [225, 139] width 274 height 28
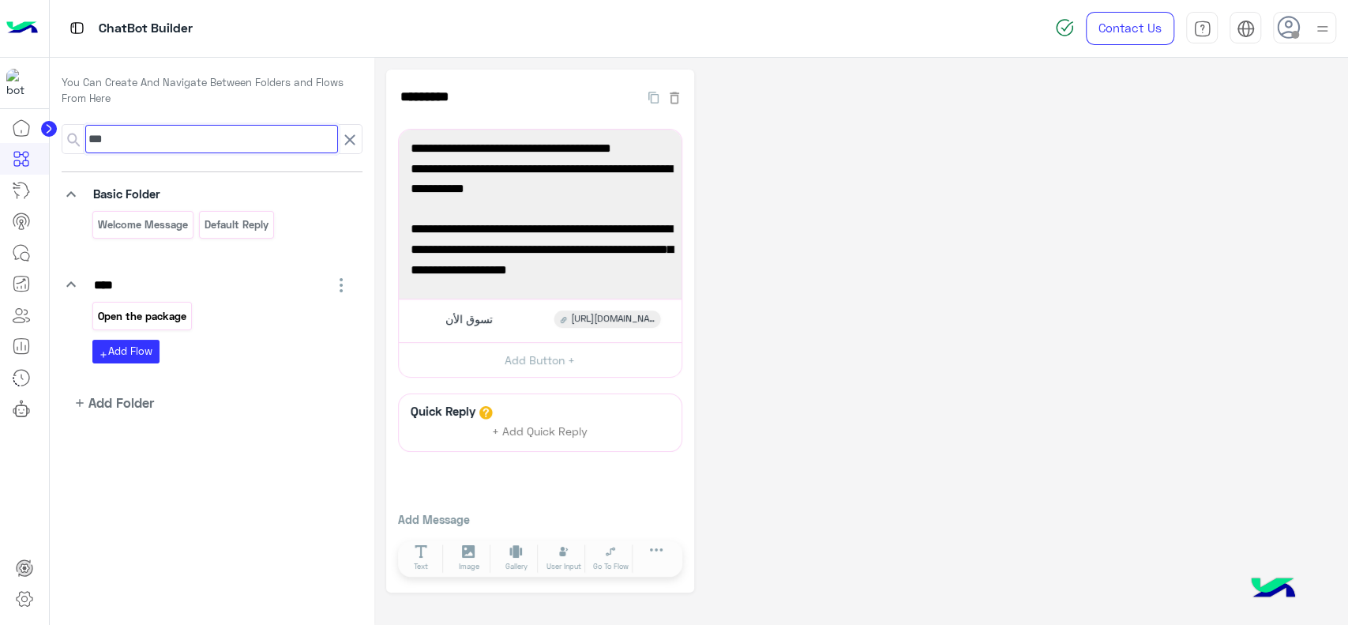
type input "***"
click at [154, 307] on p "Open the package" at bounding box center [141, 316] width 91 height 18
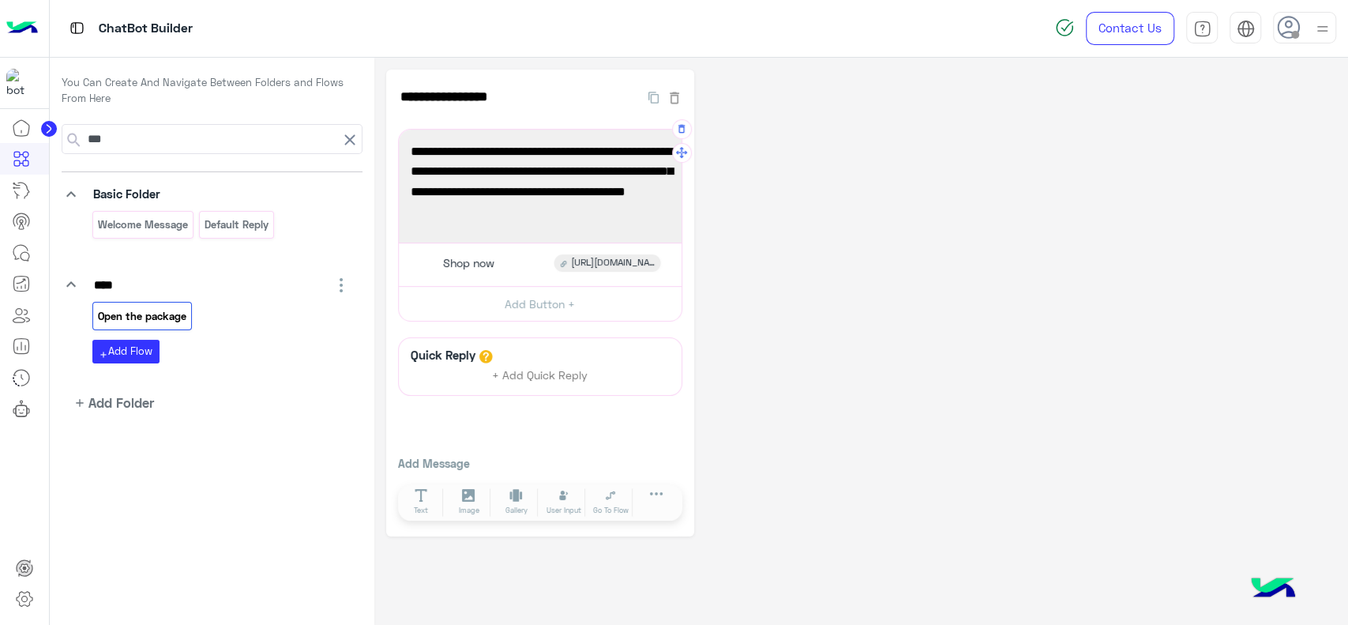
click at [467, 193] on span "No, opening or trying the product before accepting the delivery is not allowed.…" at bounding box center [540, 181] width 259 height 81
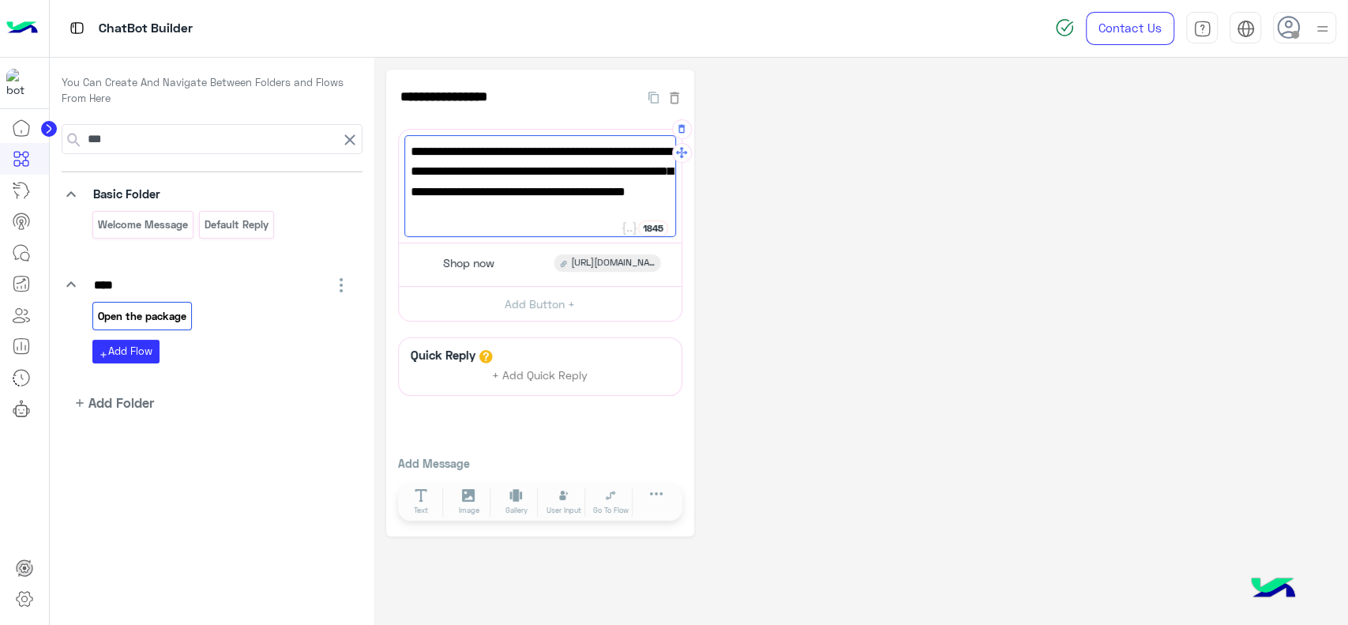
paste textarea "**********"
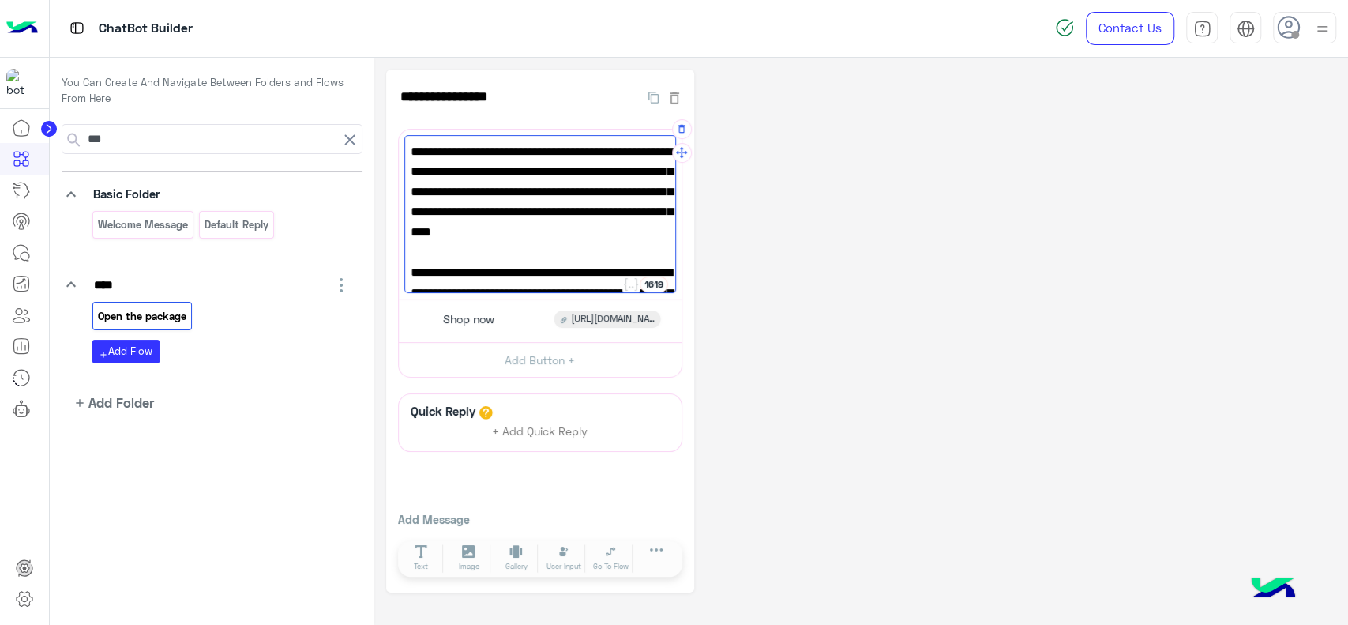
click at [632, 193] on span "Please note that shipping companies cannot open parcels before delivery or wait…" at bounding box center [540, 202] width 259 height 122
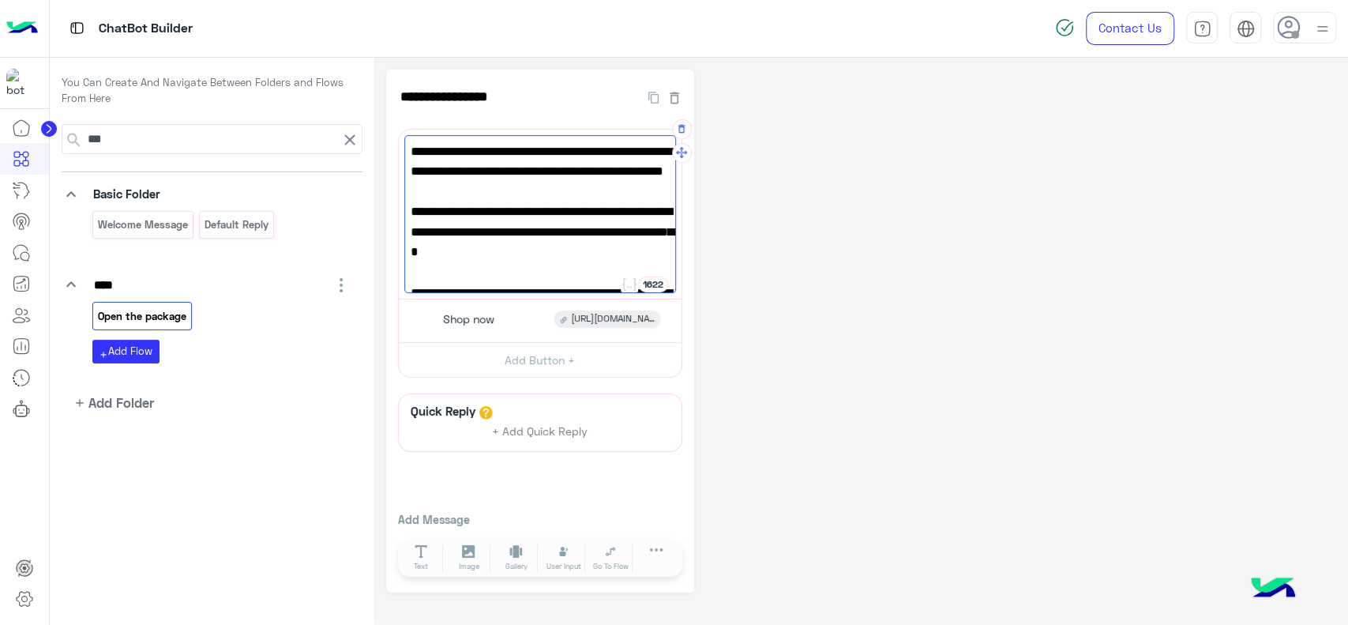
click at [415, 148] on span "Please note that shipping companies cannot open parcels before delivery or wait…" at bounding box center [540, 171] width 259 height 61
click at [411, 145] on span "Please note that shipping companies cannot open parcels before delivery or wait…" at bounding box center [540, 171] width 259 height 61
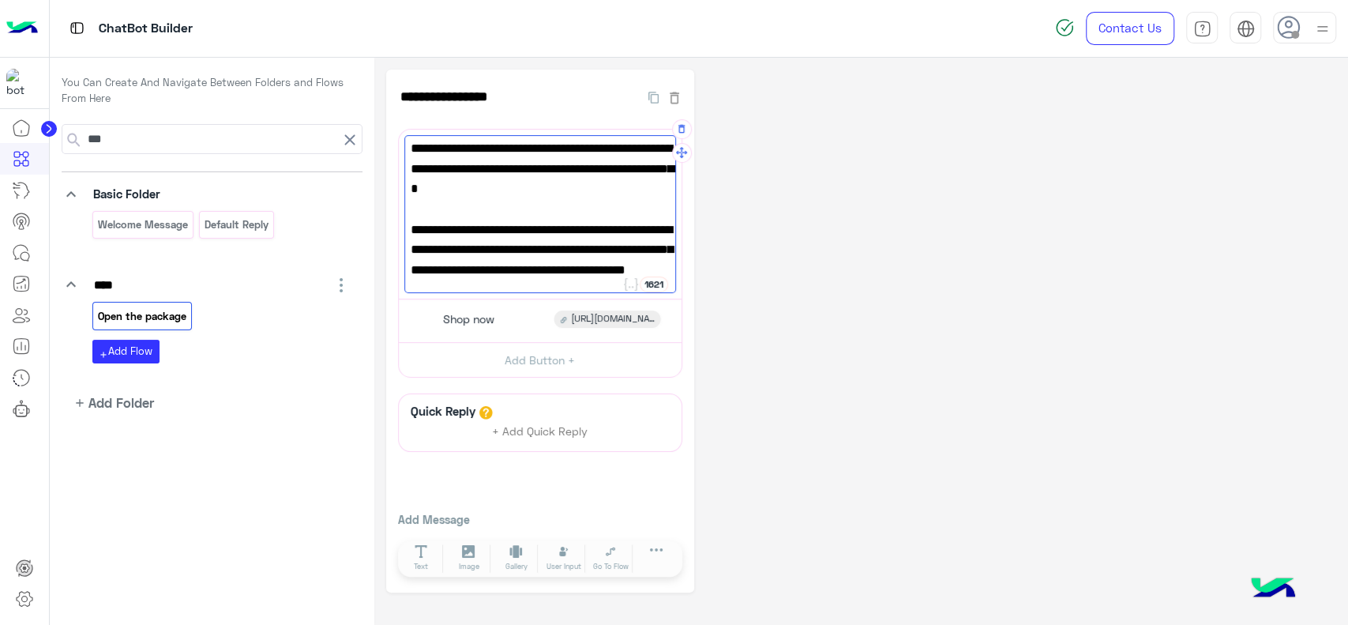
click at [409, 191] on div "-Please note that shipping companies cannot open parcels before delivery or wai…" at bounding box center [540, 214] width 272 height 158
type textarea "**********"
click at [747, 218] on div "**********" at bounding box center [861, 330] width 950 height 523
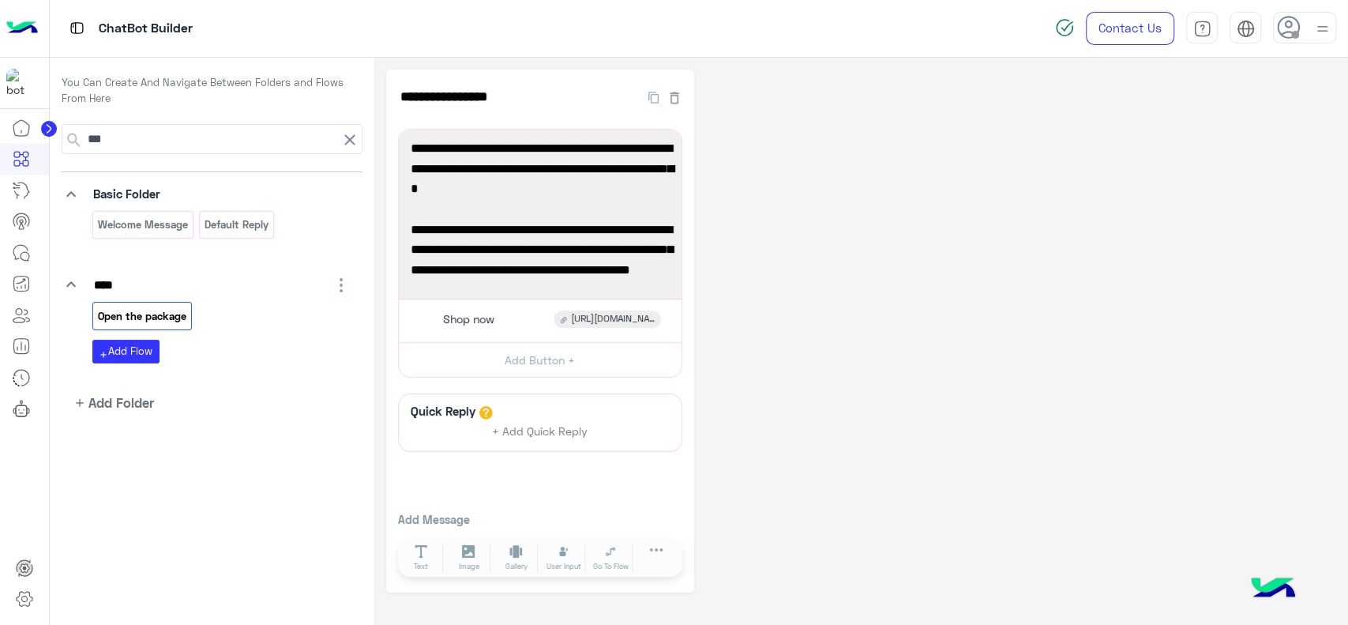
click at [347, 142] on icon at bounding box center [349, 140] width 10 height 10
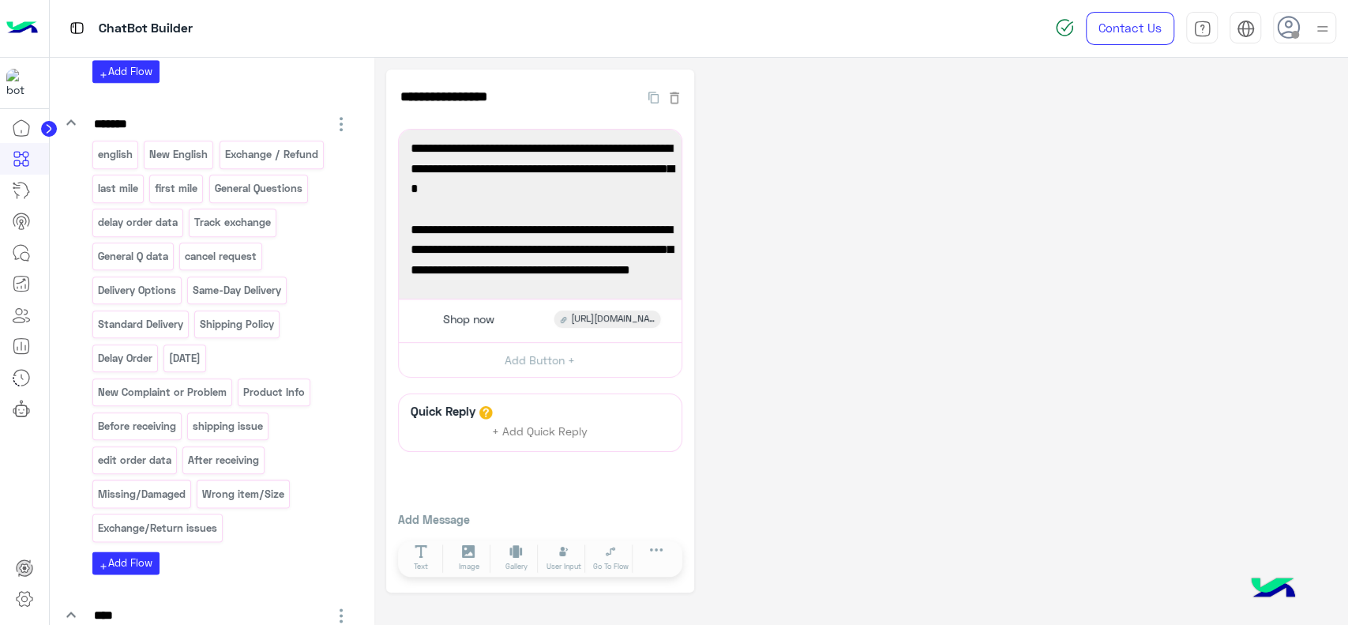
scroll to position [1094, 0]
click at [266, 382] on p "Product Info" at bounding box center [274, 391] width 64 height 18
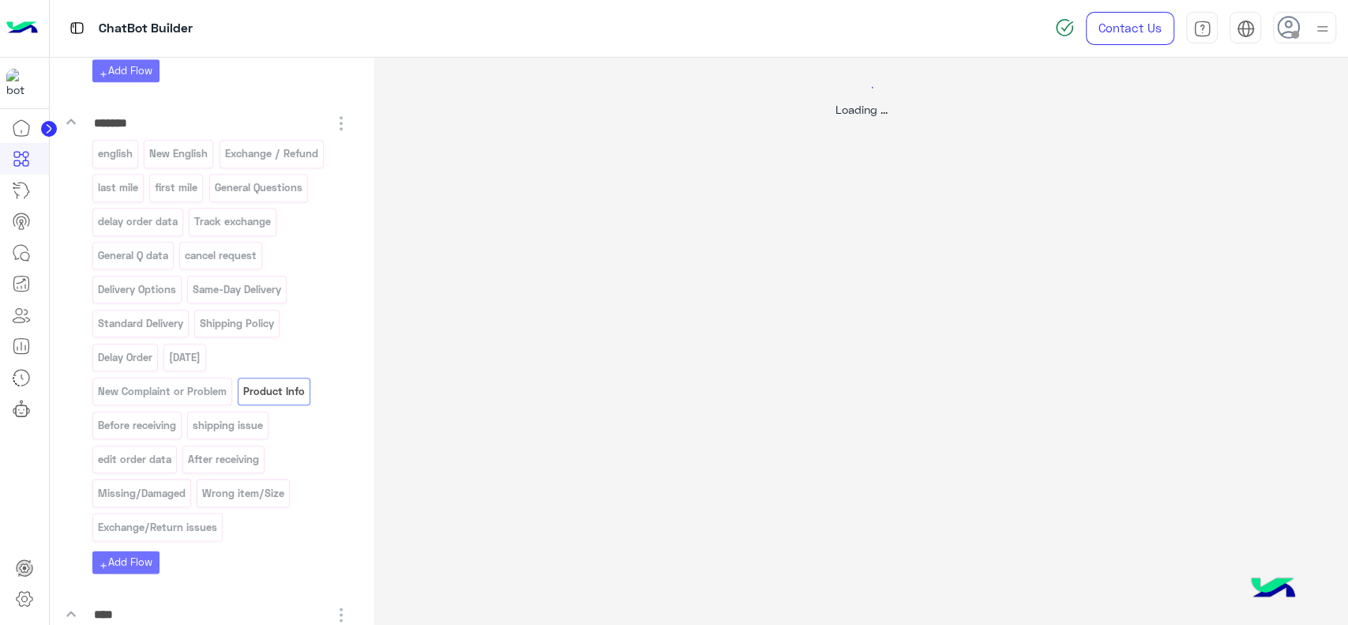
select select "*"
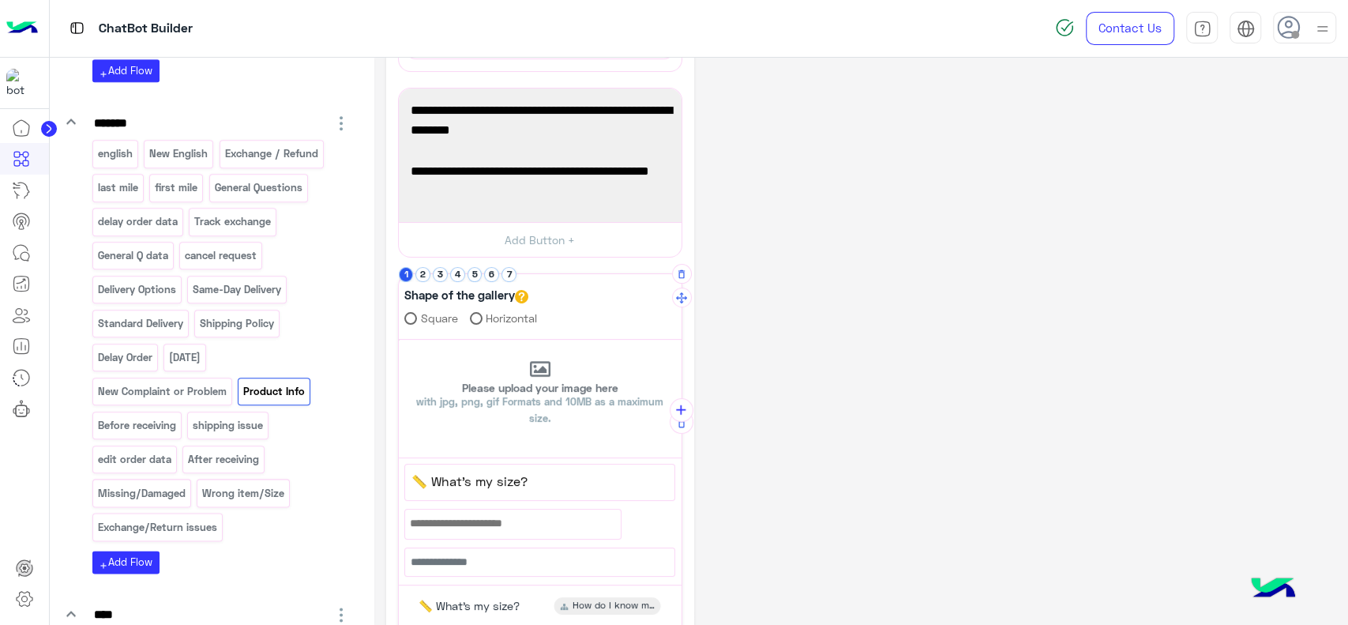
scroll to position [222, 0]
click at [422, 270] on button "2" at bounding box center [422, 273] width 15 height 15
click at [437, 270] on button "3" at bounding box center [440, 273] width 15 height 15
click at [457, 272] on button "4" at bounding box center [457, 273] width 15 height 15
click at [475, 487] on span "Can i Try the items before paying ?" at bounding box center [539, 480] width 257 height 21
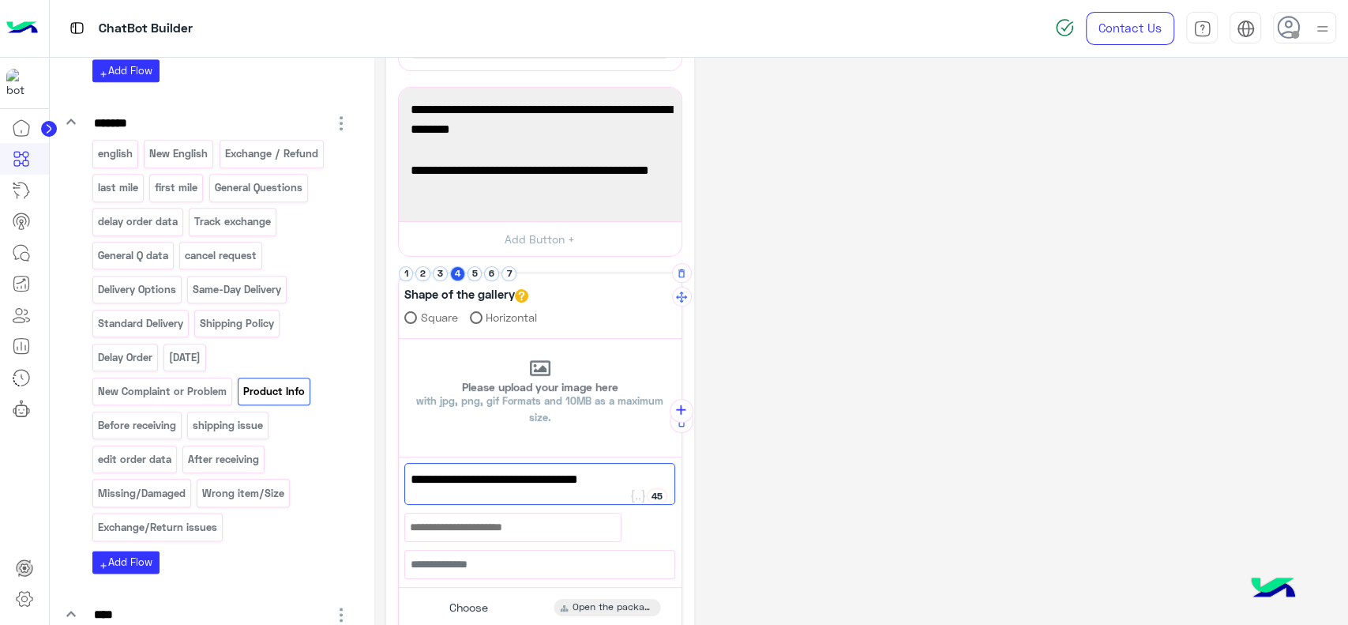
click at [446, 475] on span "Can i Try the items before paying ?" at bounding box center [540, 479] width 258 height 21
type textarea "**********"
click at [157, 153] on p "New English" at bounding box center [178, 153] width 61 height 18
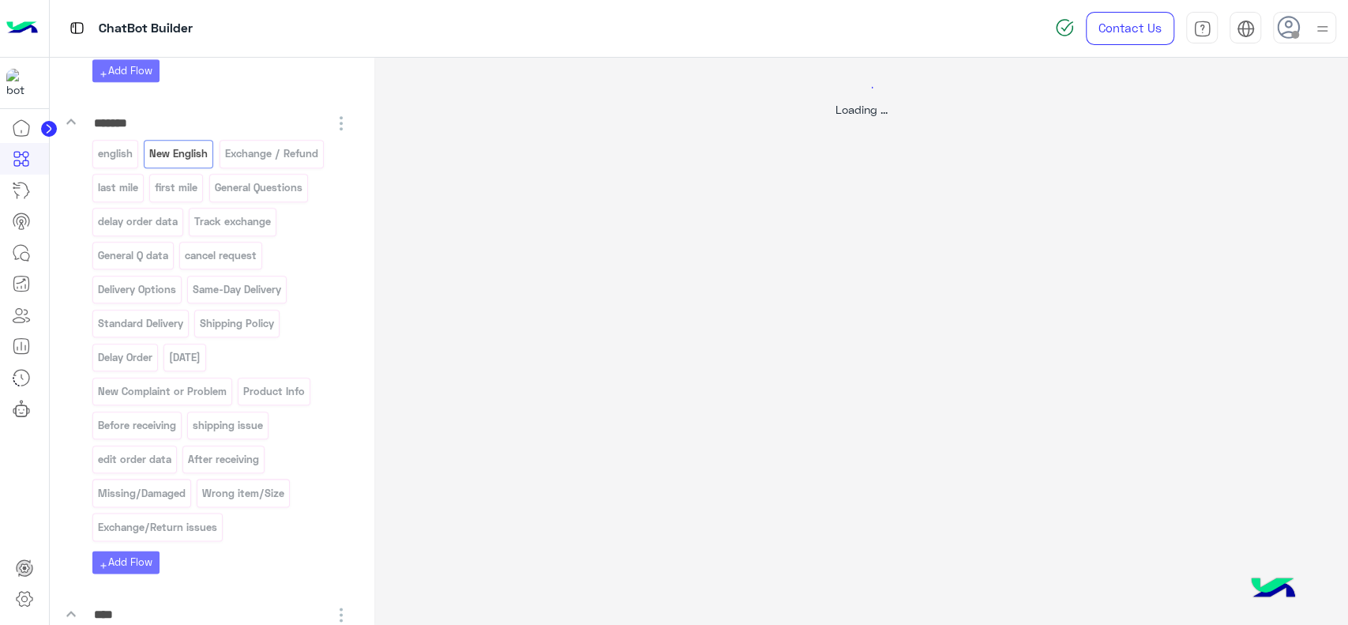
scroll to position [0, 0]
select select "*"
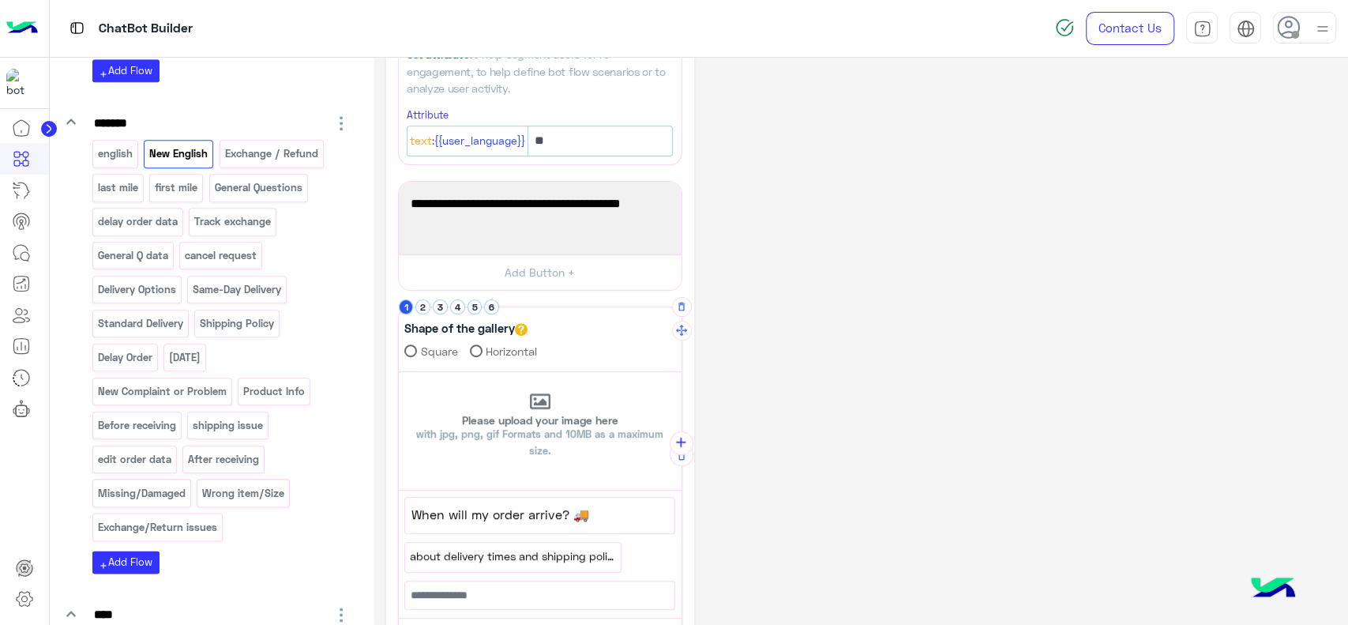
scroll to position [272, 0]
click at [422, 304] on button "2" at bounding box center [422, 306] width 15 height 15
click at [483, 501] on div "Sizing, Prices & Product Info 👕" at bounding box center [539, 513] width 269 height 33
click at [714, 271] on div "**********" at bounding box center [861, 356] width 950 height 1116
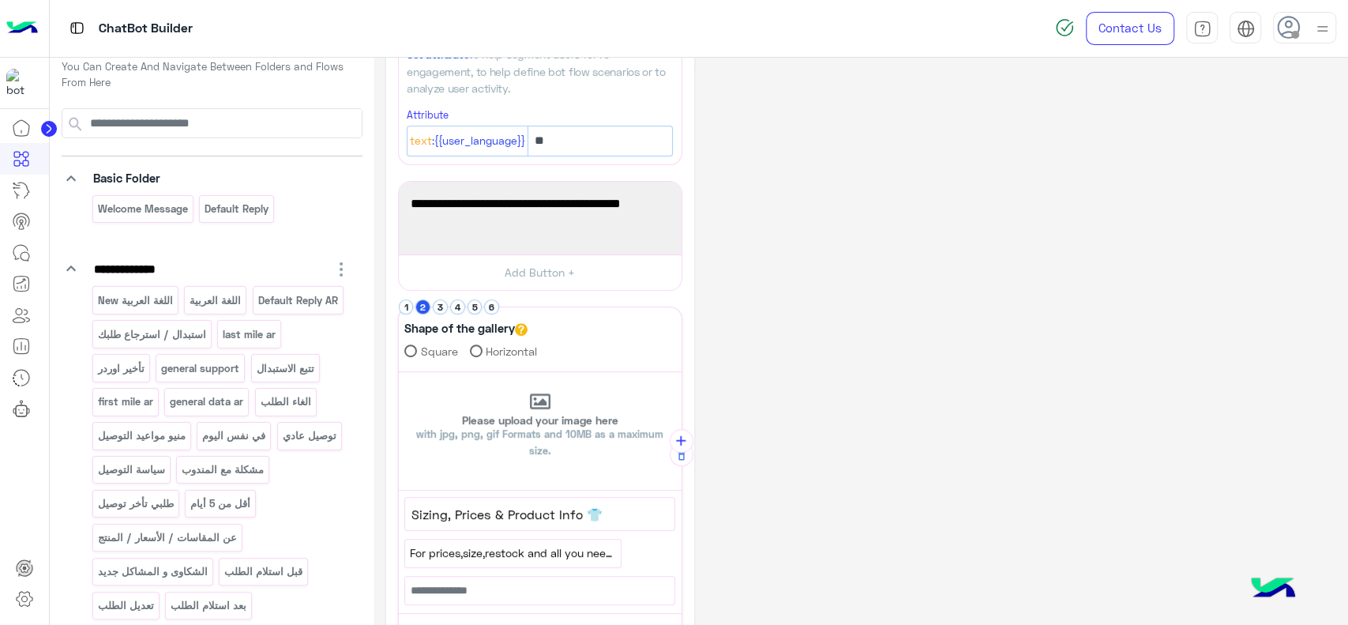
scroll to position [0, 0]
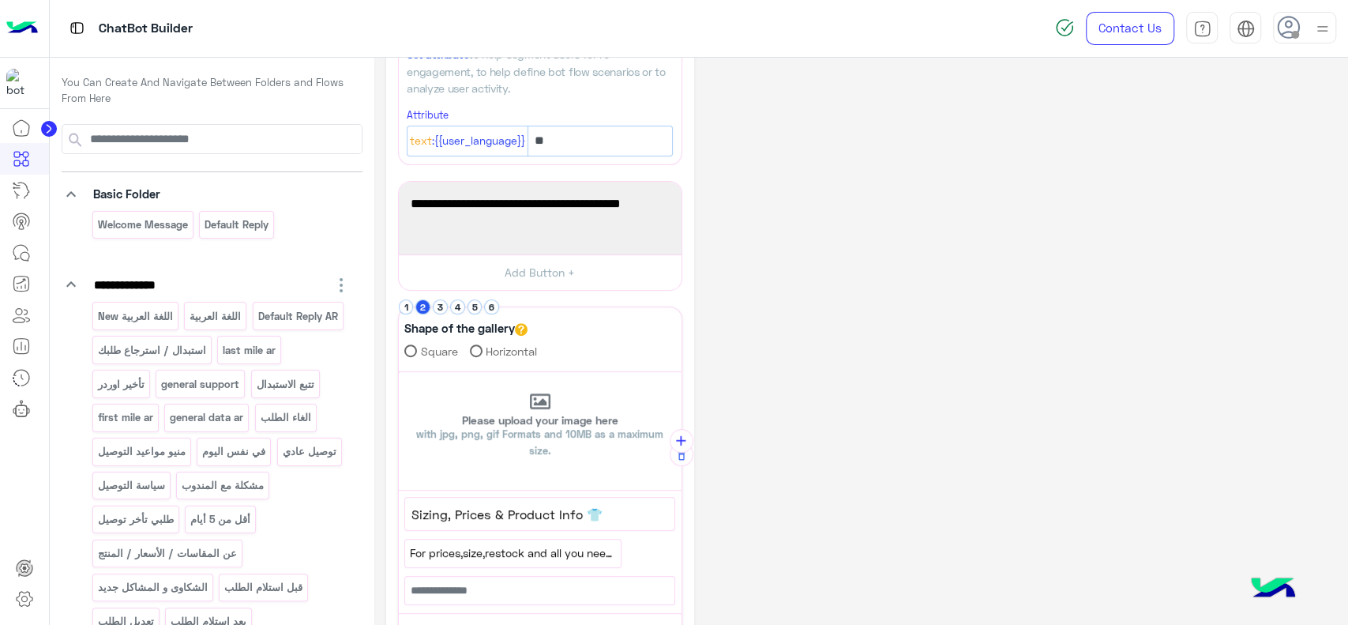
click at [179, 82] on p "You Can Create And Navigate Between Folders and Flows From Here" at bounding box center [212, 90] width 301 height 31
click at [30, 244] on icon at bounding box center [21, 252] width 19 height 19
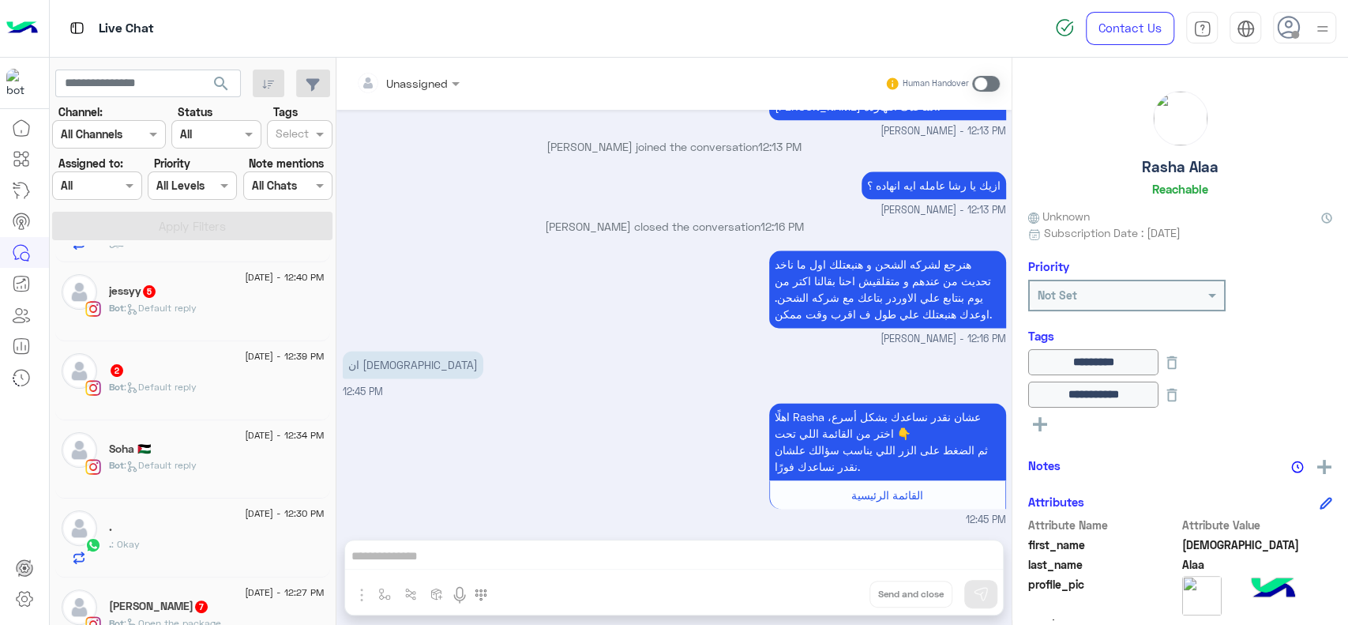
scroll to position [234, 0]
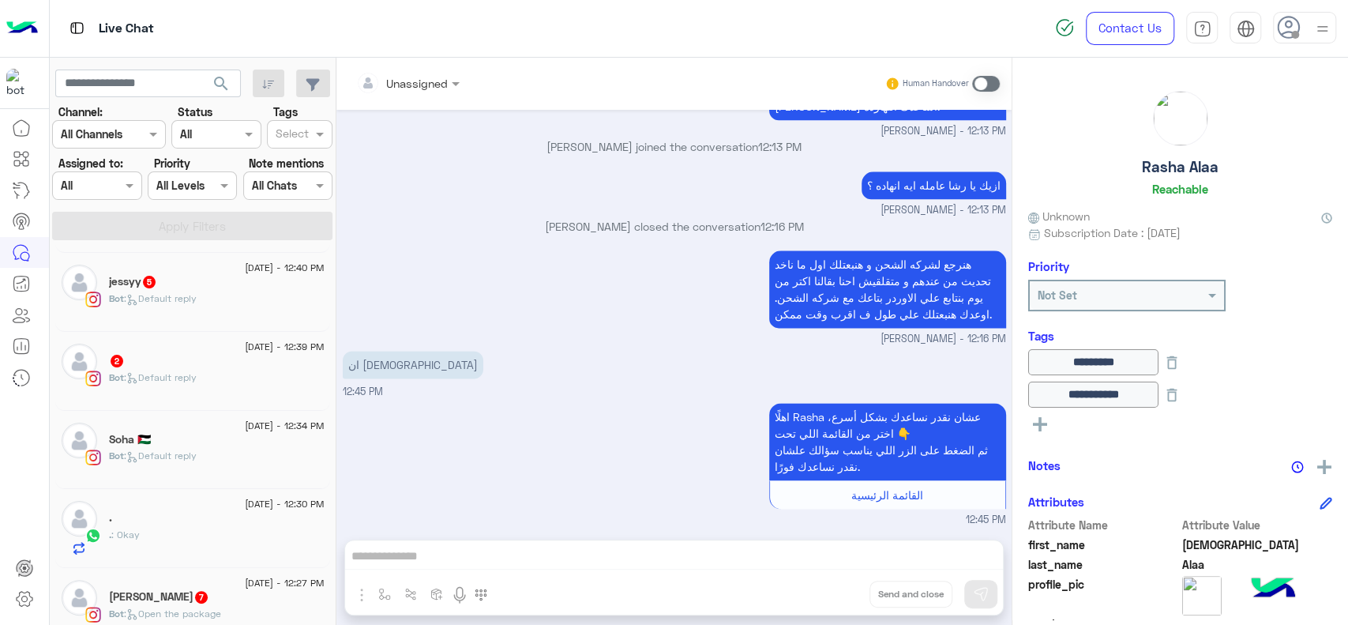
click at [169, 532] on div ". : Okay" at bounding box center [217, 541] width 216 height 28
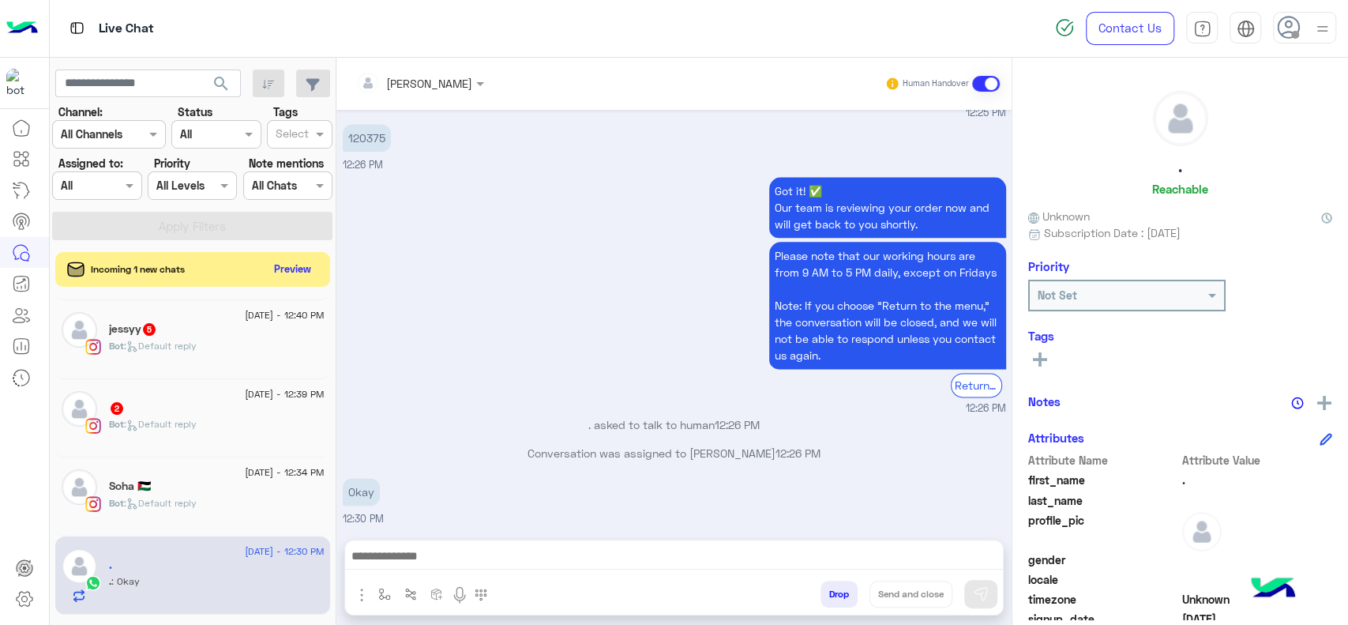
scroll to position [235, 0]
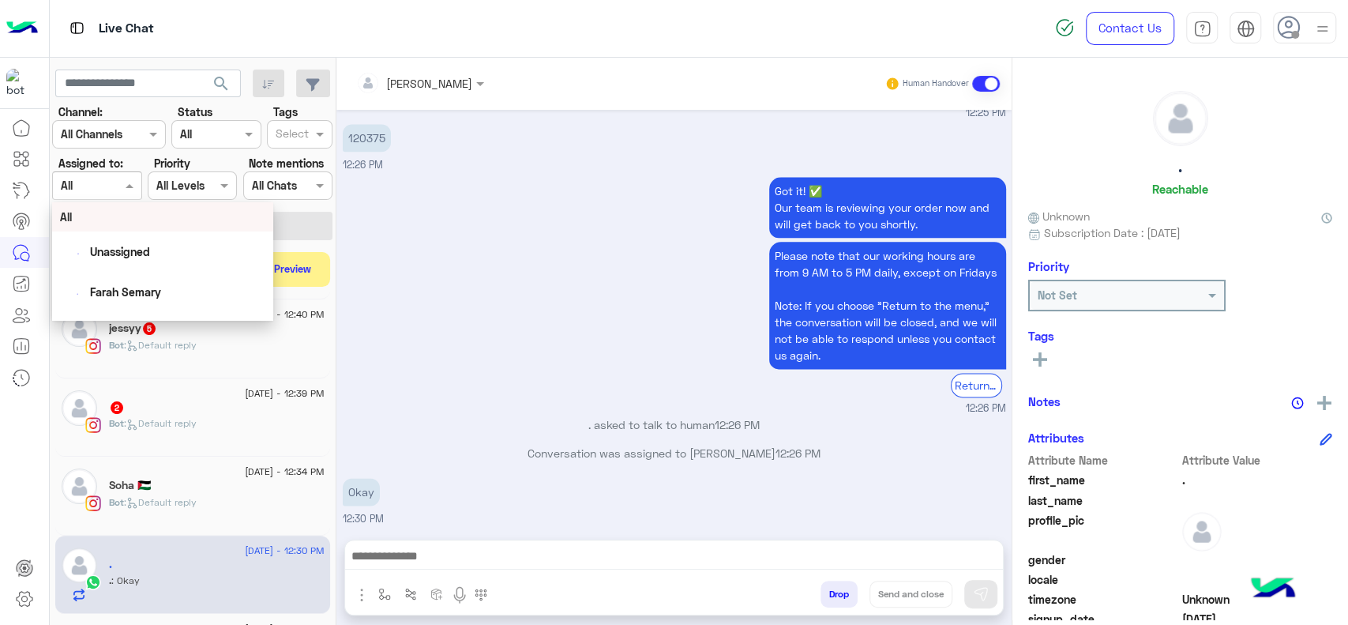
click at [122, 180] on span at bounding box center [132, 185] width 20 height 17
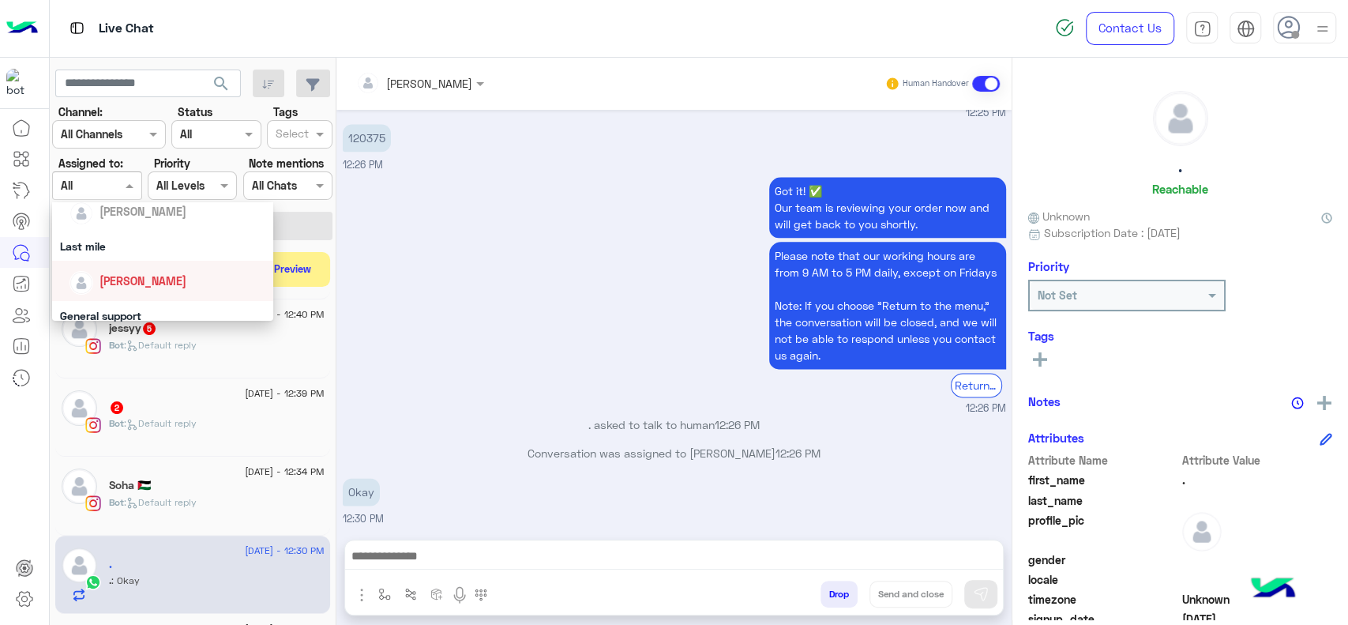
scroll to position [191, 0]
click at [135, 287] on div "Jana Aboelseoud" at bounding box center [142, 280] width 87 height 17
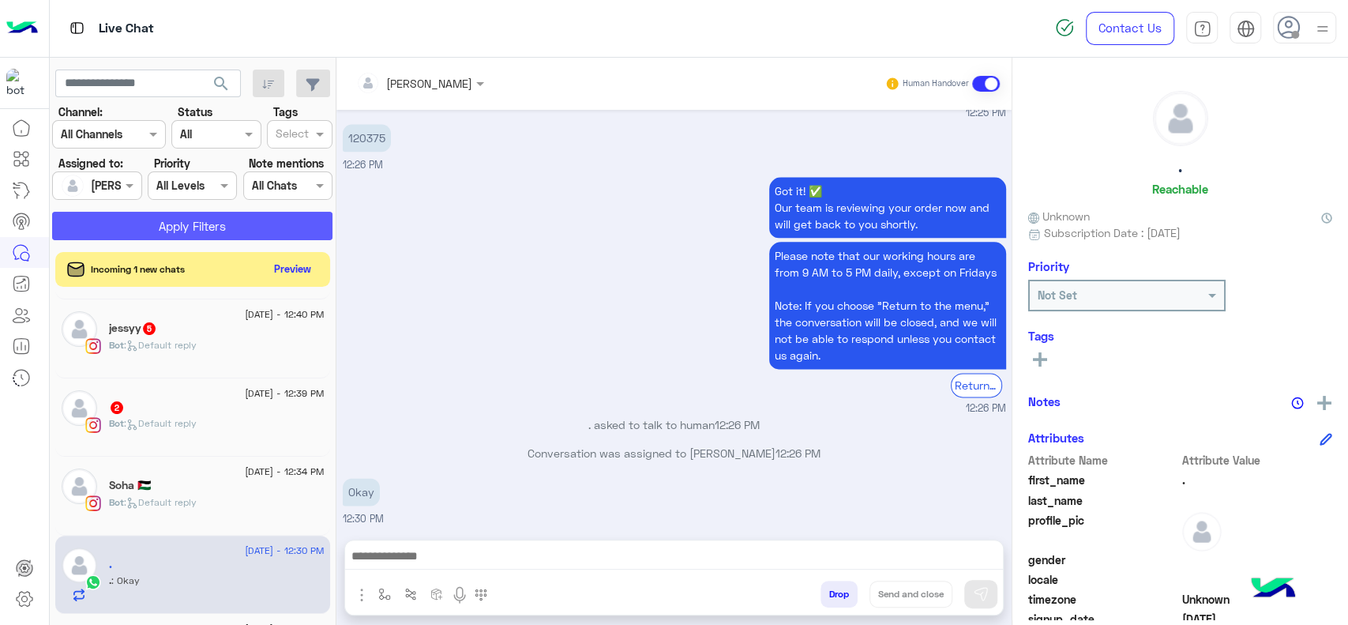
click at [135, 234] on button "Apply Filters" at bounding box center [192, 226] width 280 height 28
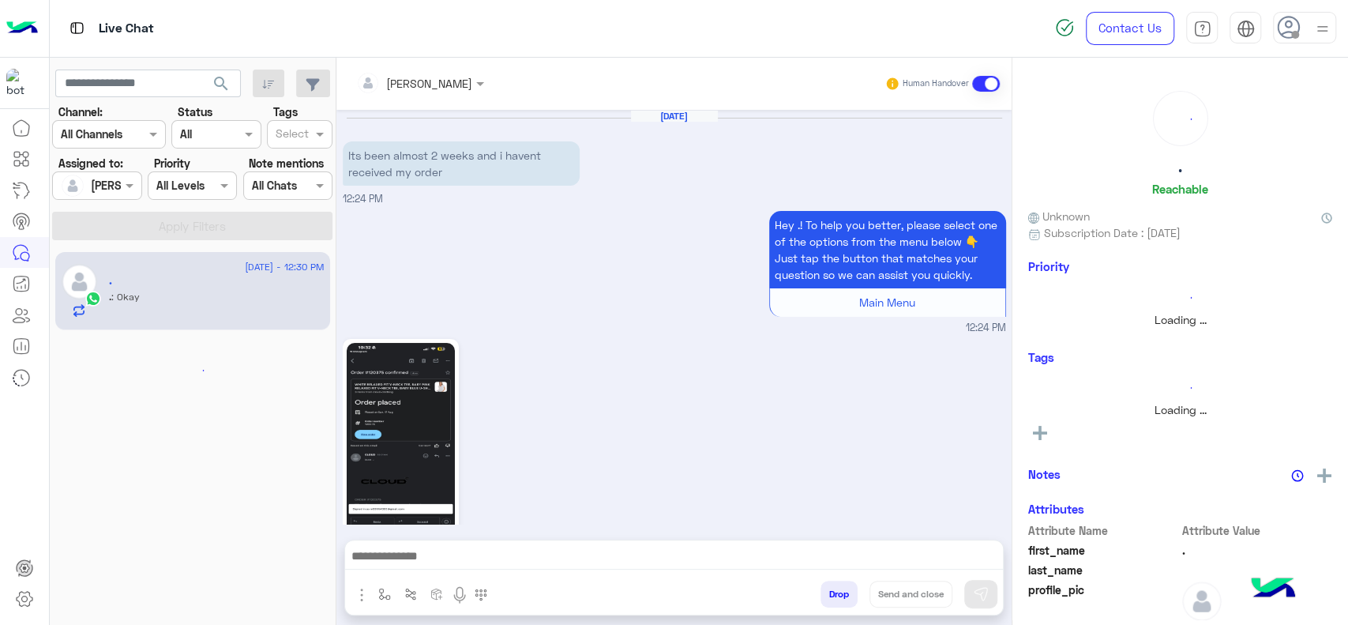
scroll to position [1266, 0]
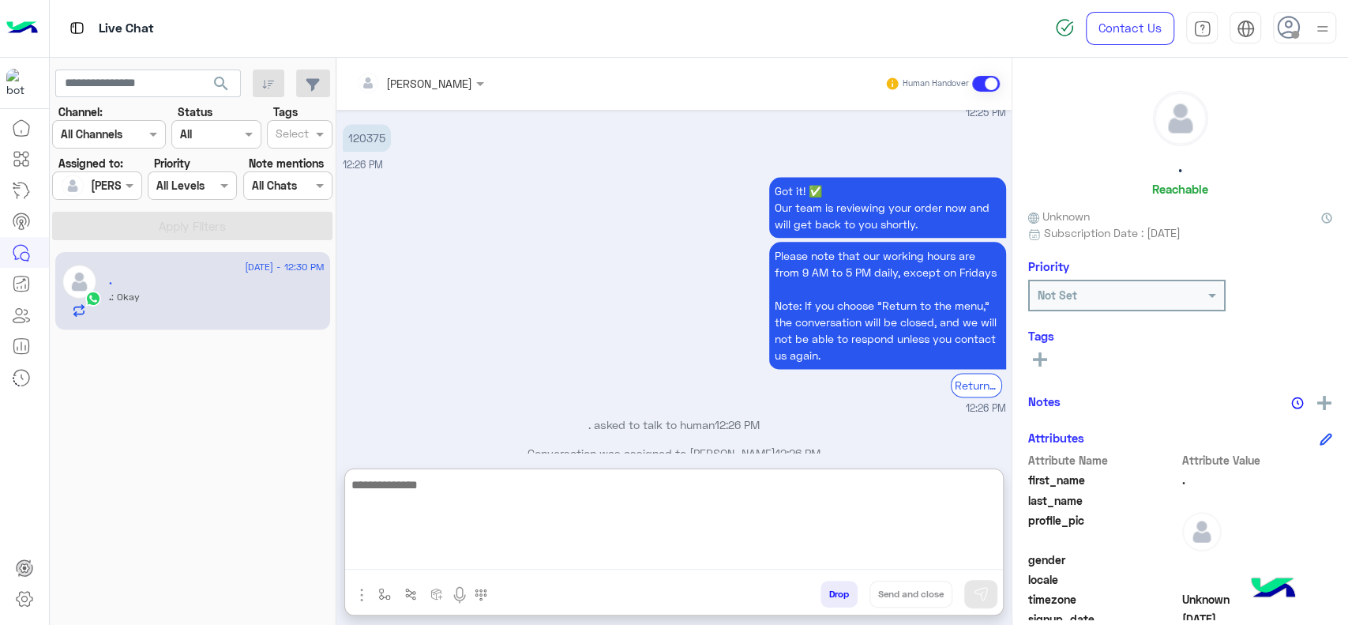
click at [451, 561] on textarea at bounding box center [674, 522] width 658 height 95
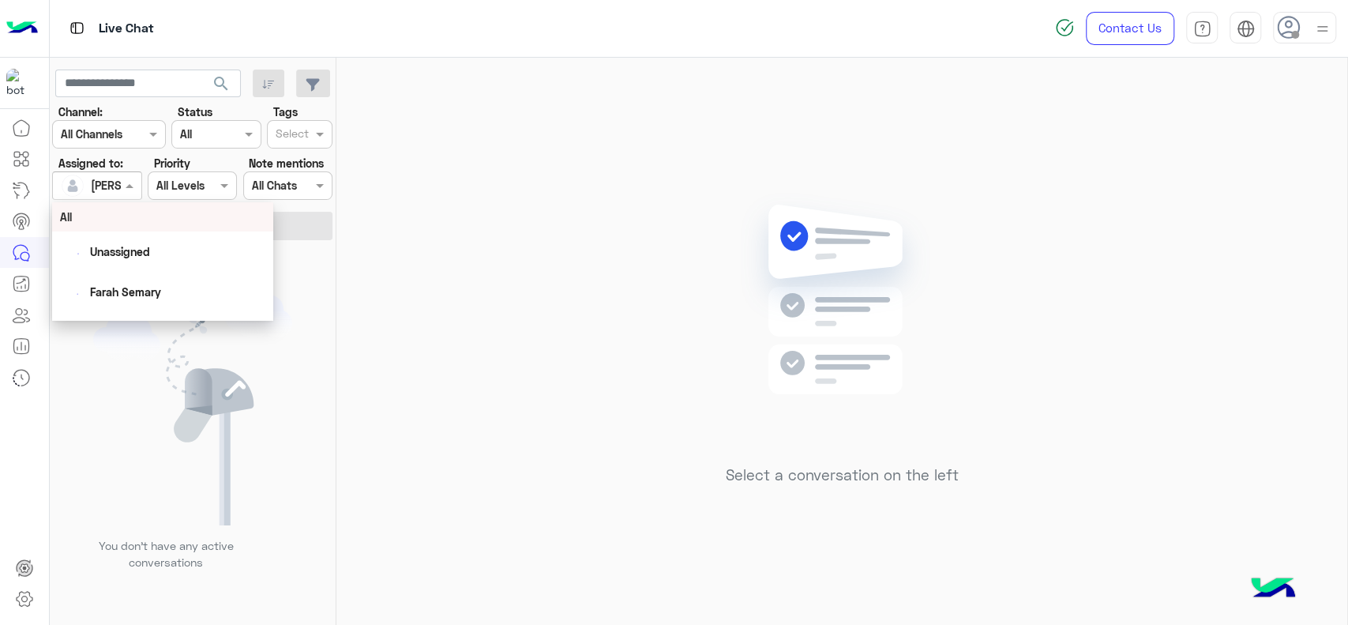
click at [122, 189] on span at bounding box center [132, 185] width 20 height 17
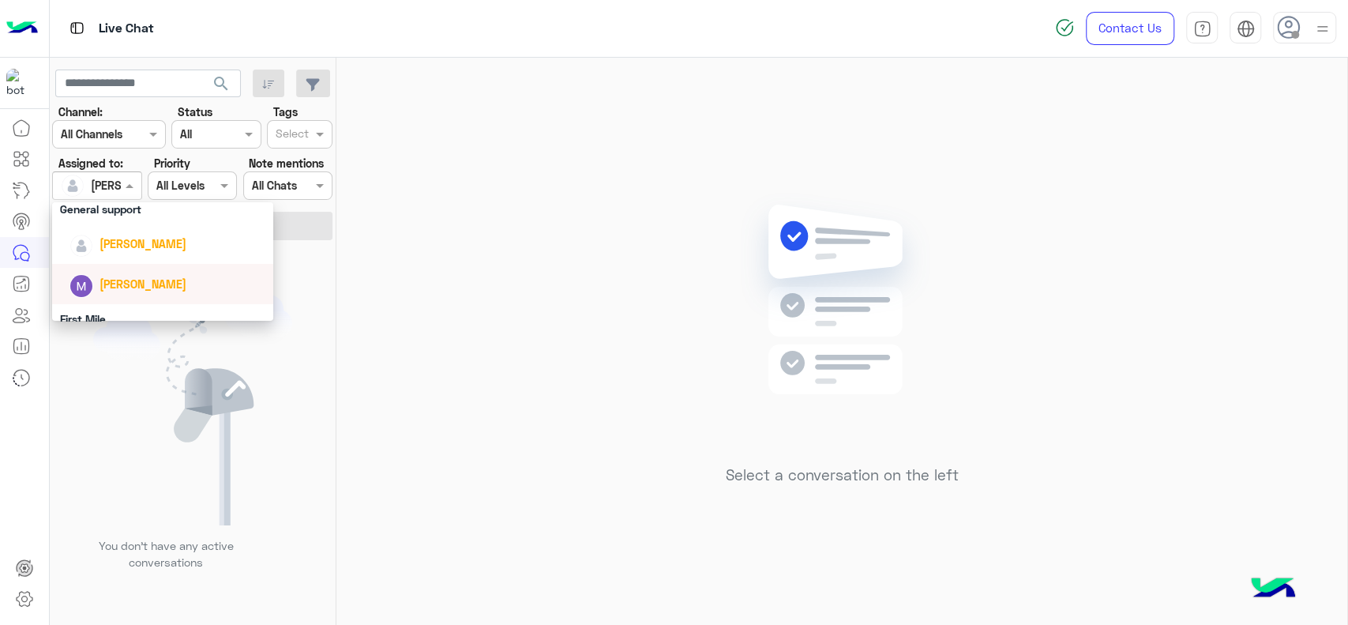
scroll to position [293, 0]
click at [133, 239] on div "Maram Ahmed" at bounding box center [142, 247] width 87 height 17
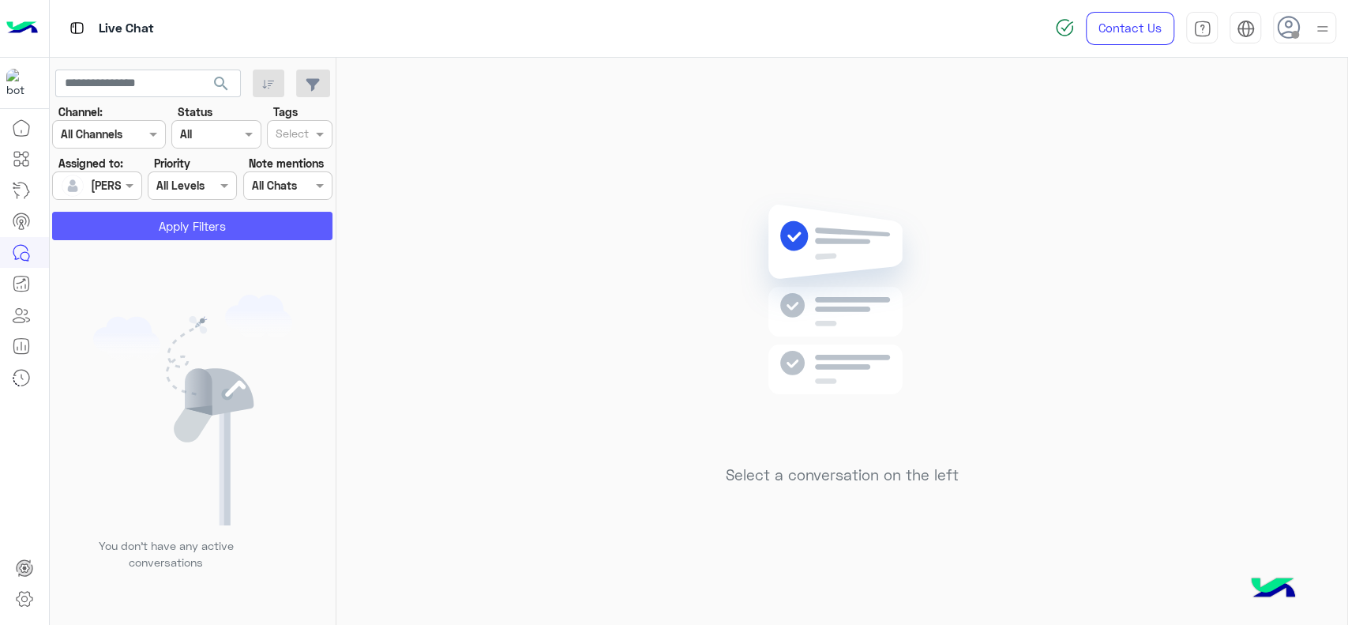
click at [133, 238] on button "Apply Filters" at bounding box center [192, 226] width 280 height 28
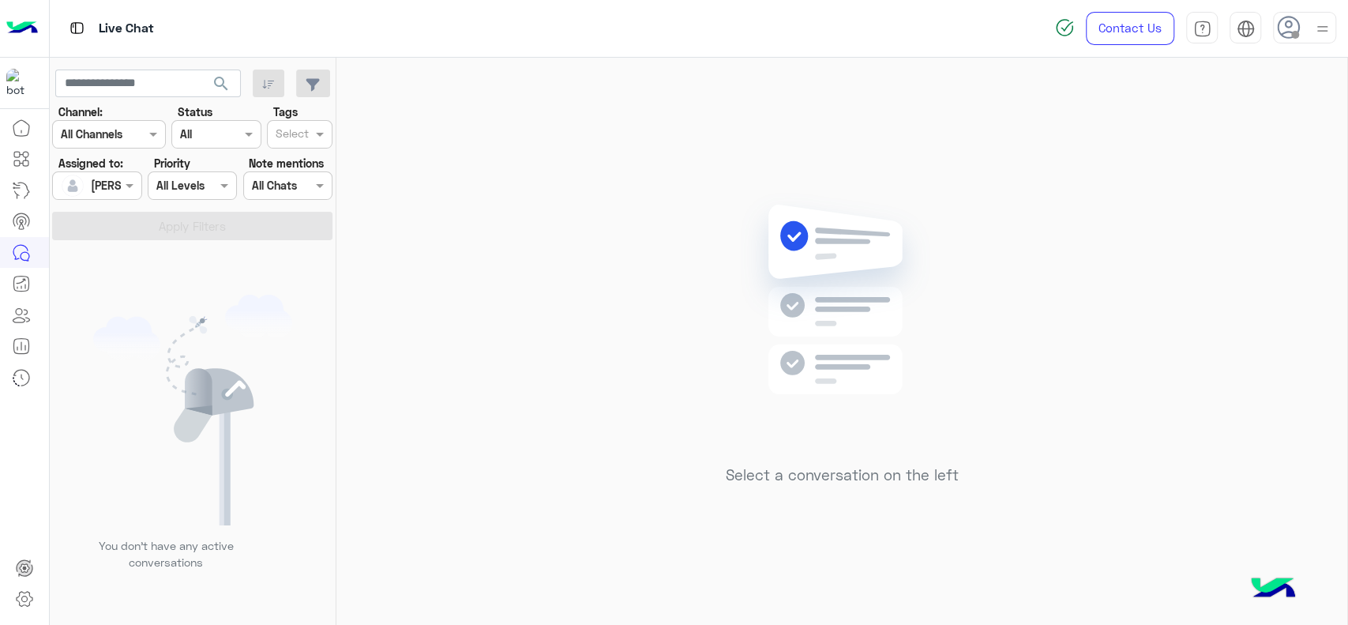
click at [118, 189] on div at bounding box center [97, 185] width 88 height 18
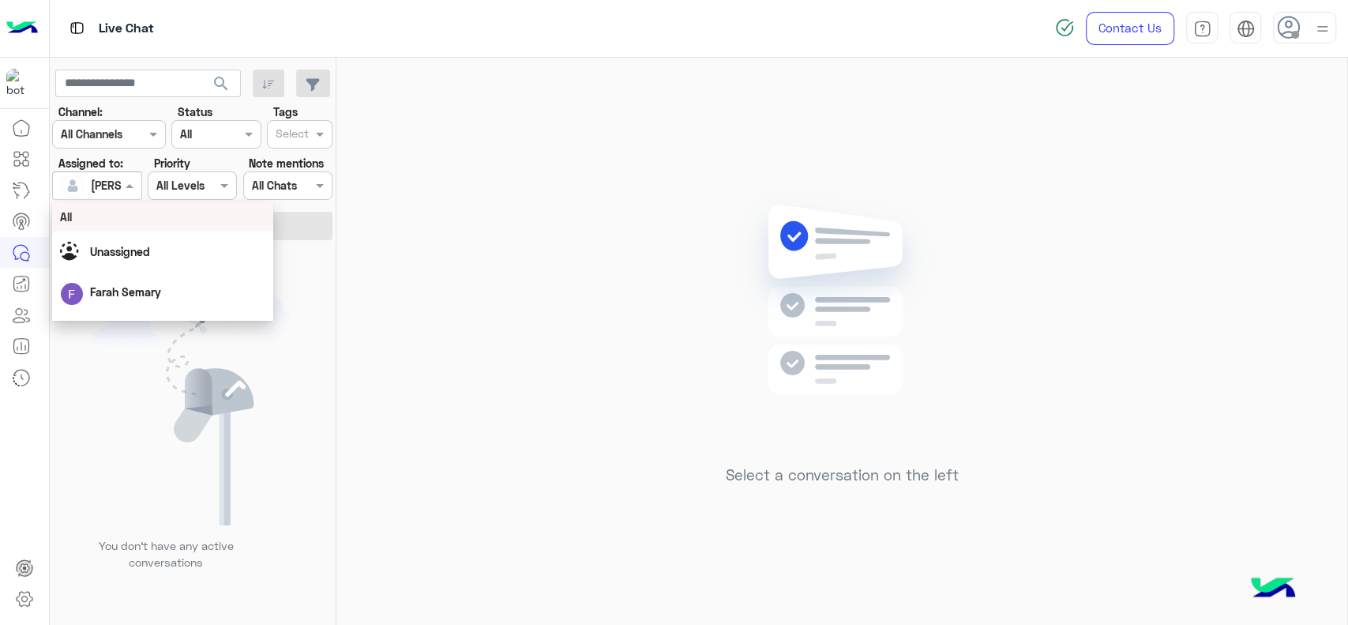
click at [92, 211] on div "All" at bounding box center [162, 216] width 205 height 17
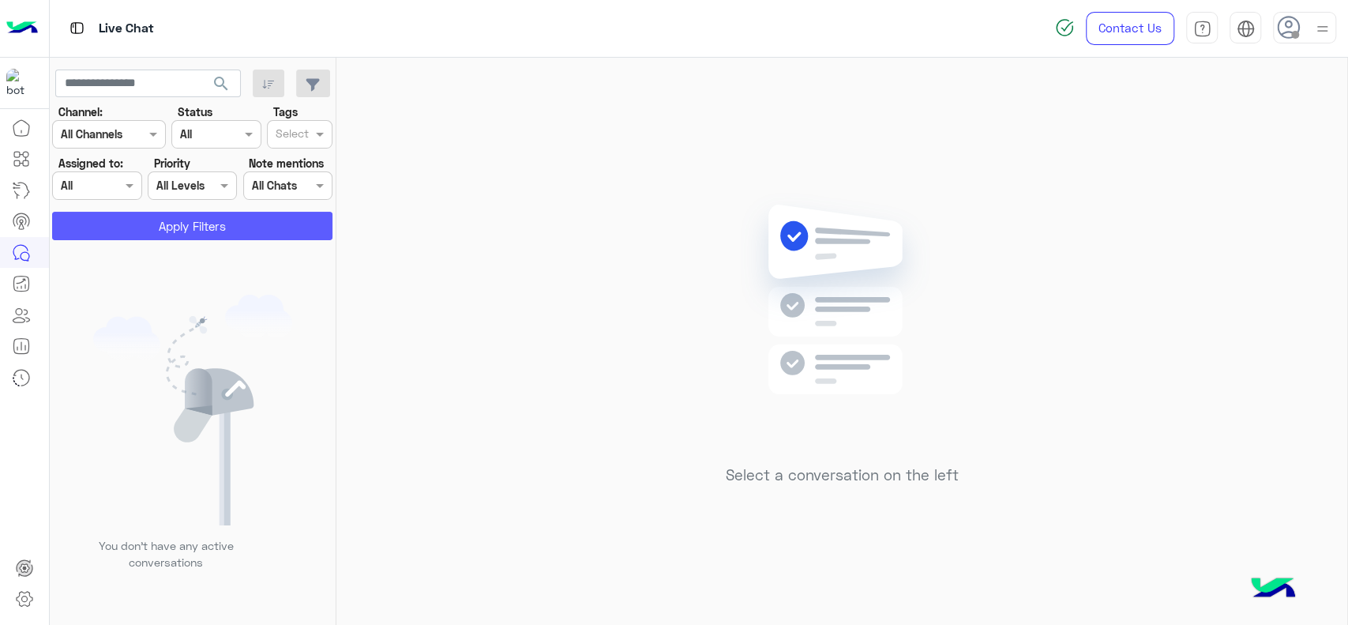
click at [95, 217] on button "Apply Filters" at bounding box center [192, 226] width 280 height 28
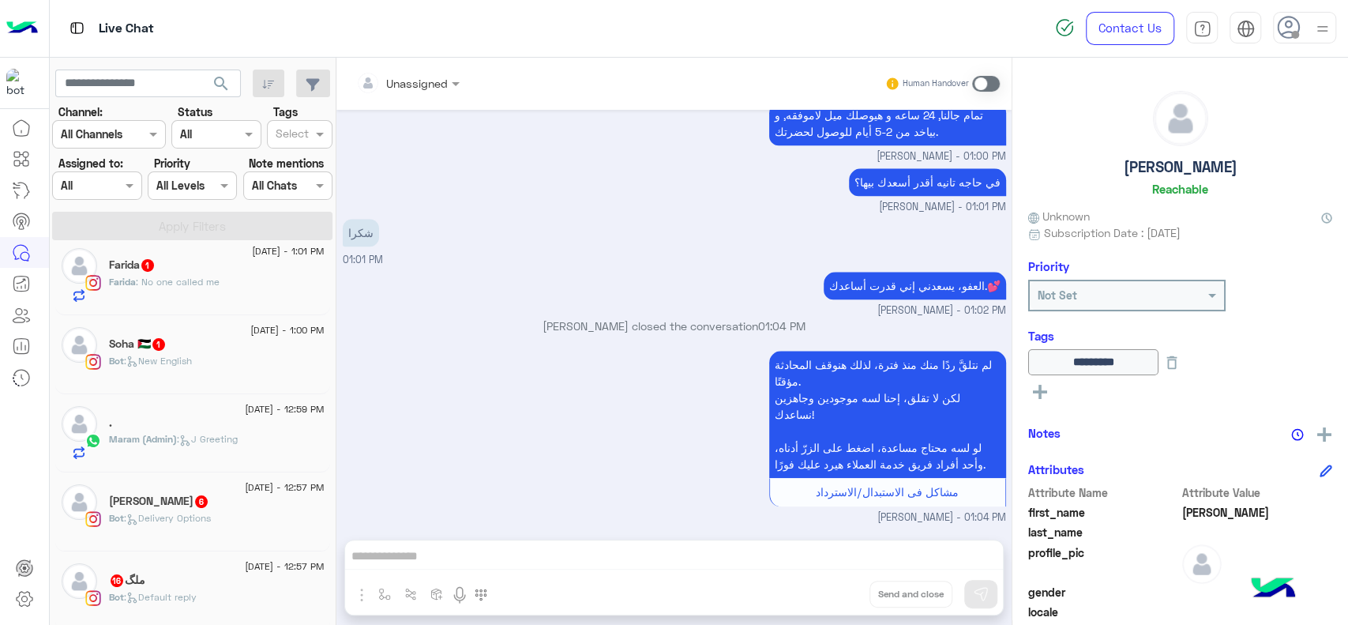
scroll to position [99, 0]
click at [202, 433] on span ": J Greeting" at bounding box center [207, 434] width 61 height 12
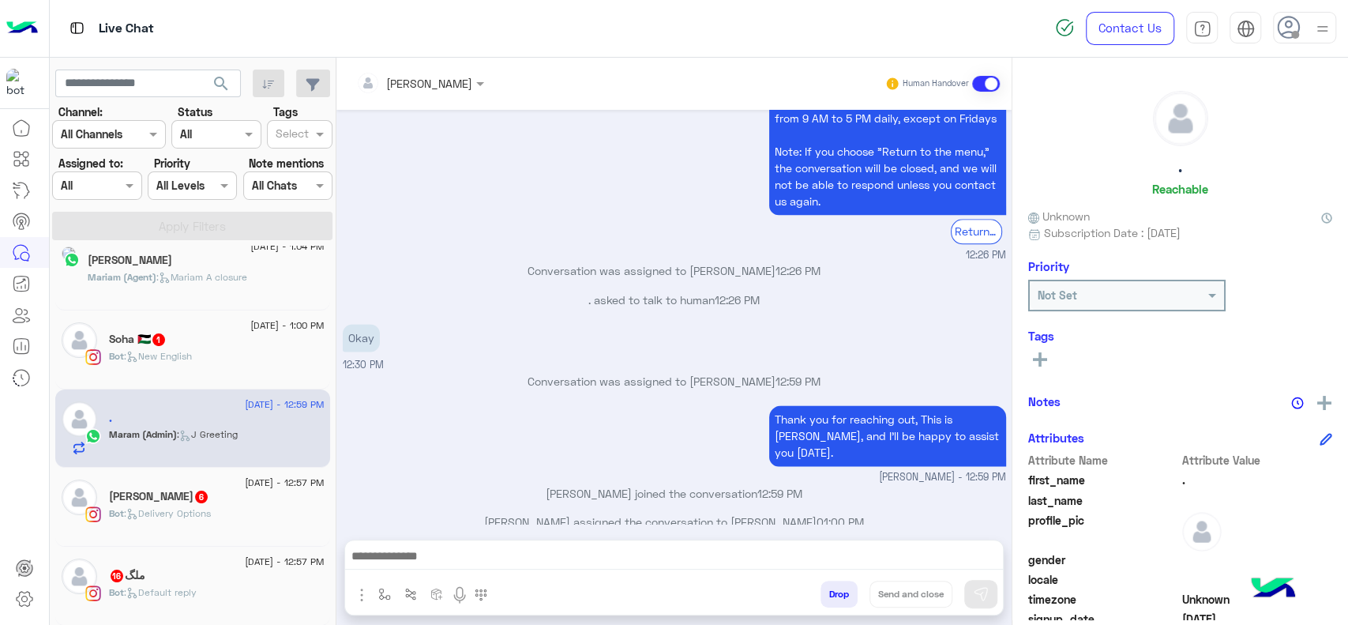
scroll to position [99, 0]
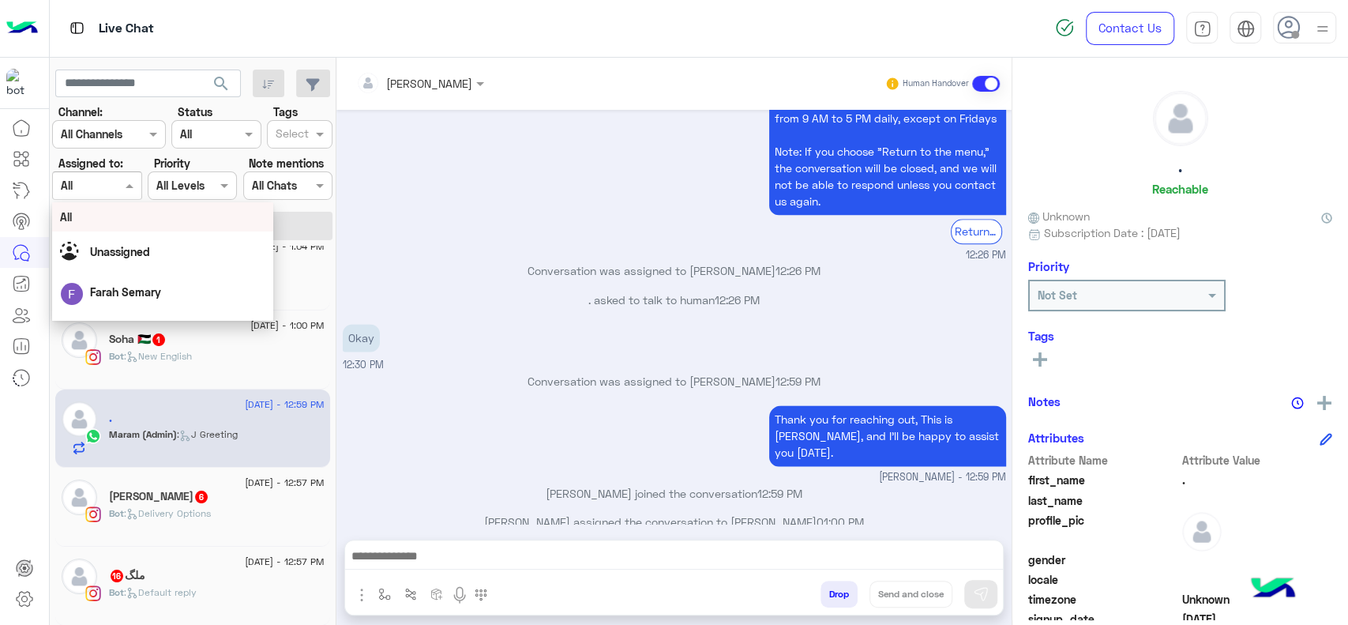
click at [106, 189] on div at bounding box center [97, 185] width 88 height 18
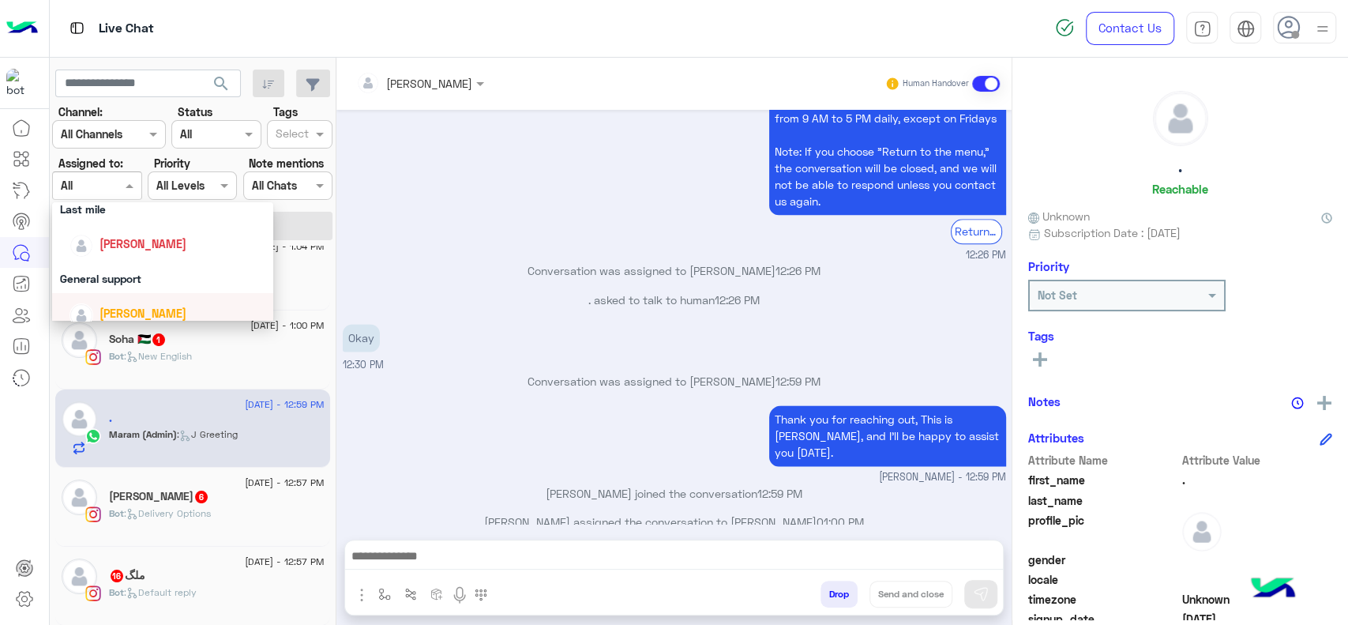
scroll to position [226, 0]
click at [133, 244] on span "Jana Aboelseoud" at bounding box center [142, 244] width 87 height 13
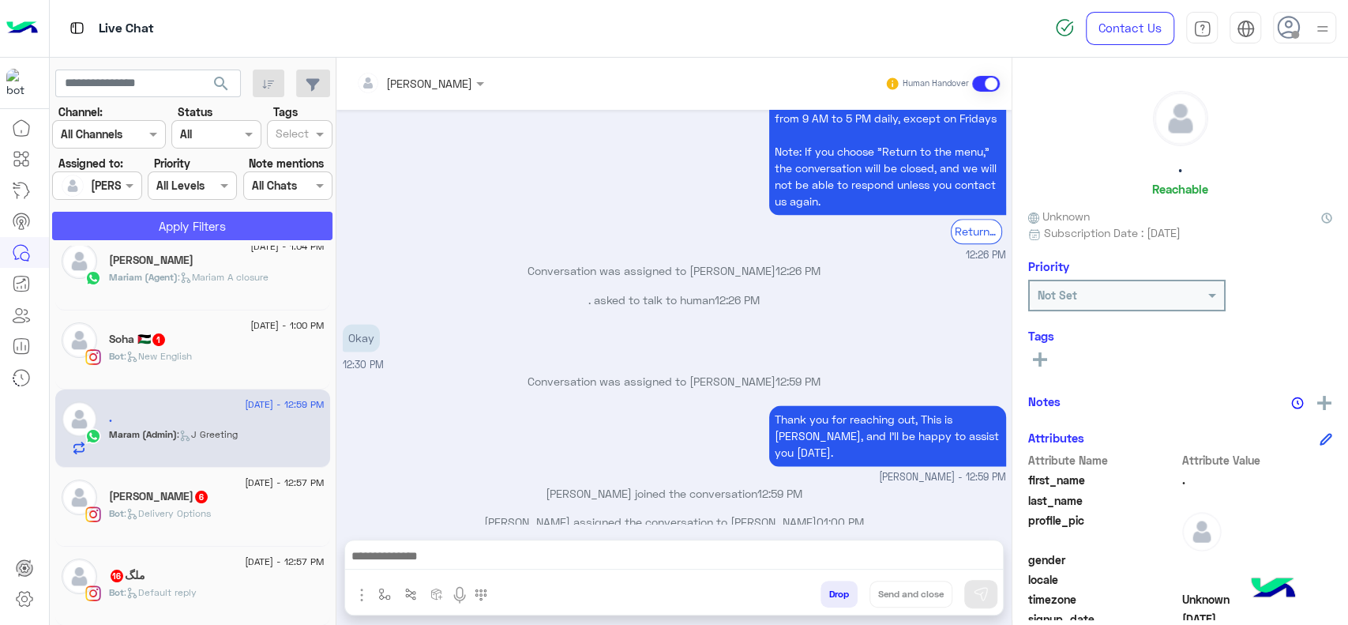
click at [139, 225] on button "Apply Filters" at bounding box center [192, 226] width 280 height 28
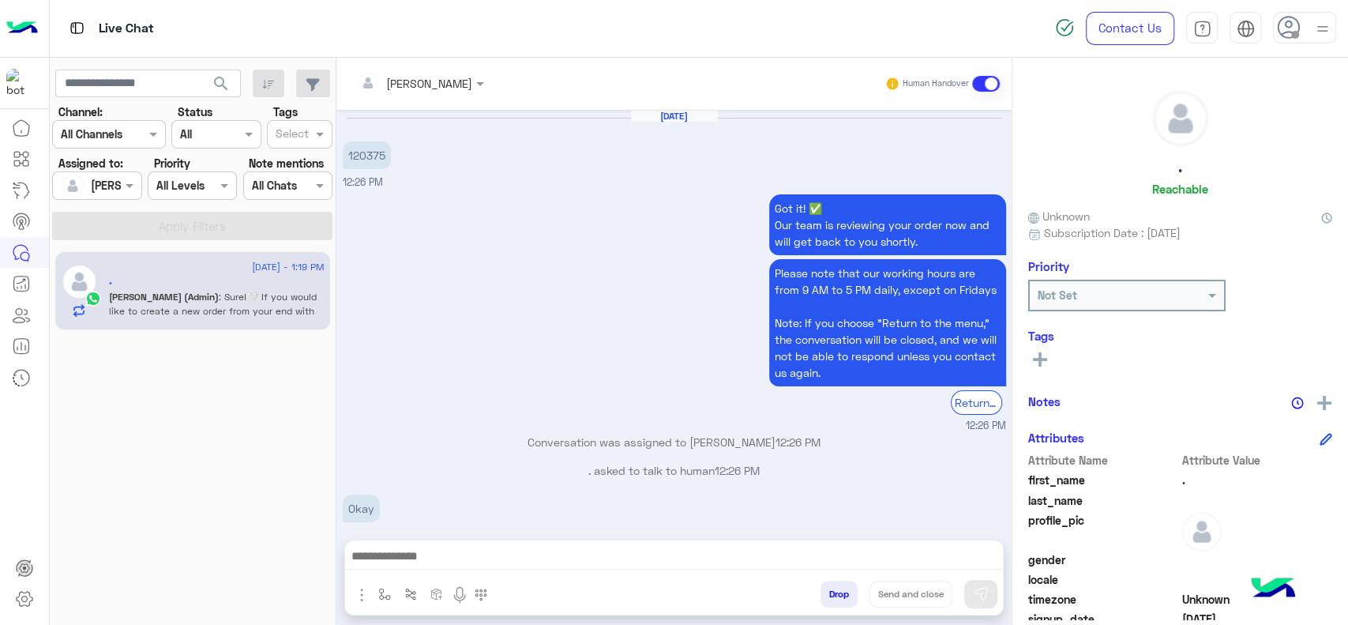
scroll to position [1420, 0]
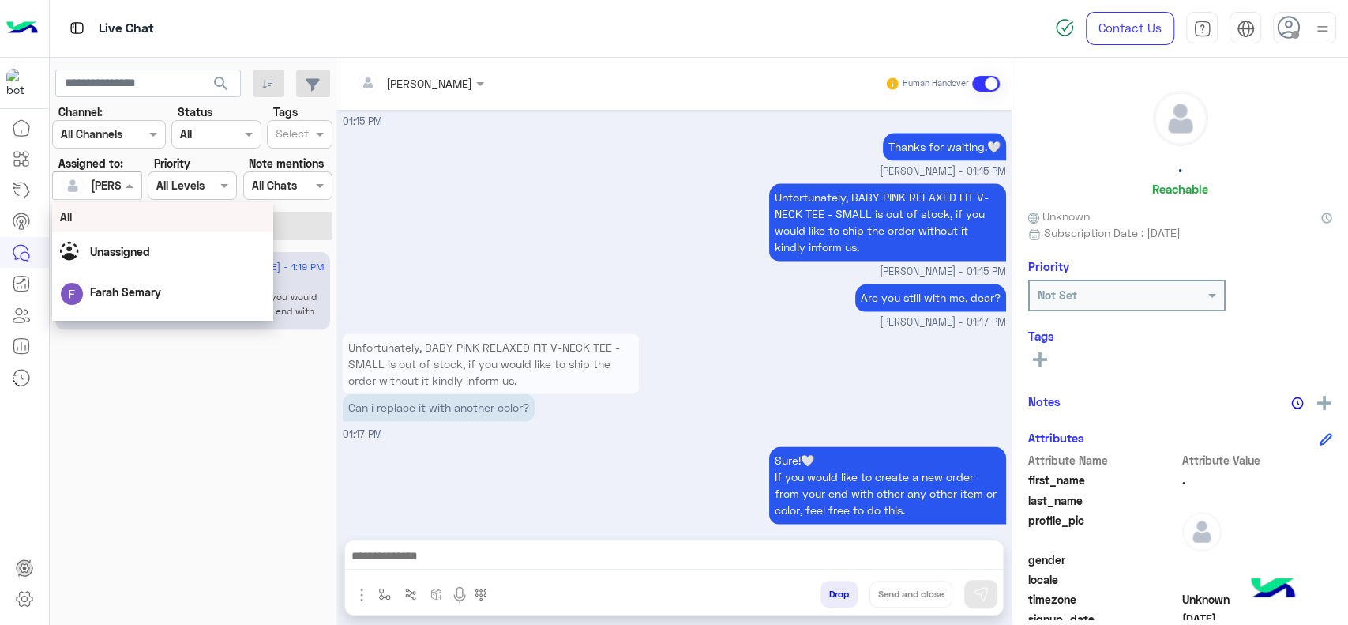
click at [107, 184] on div at bounding box center [97, 185] width 88 height 18
click at [107, 230] on div "All" at bounding box center [162, 216] width 221 height 29
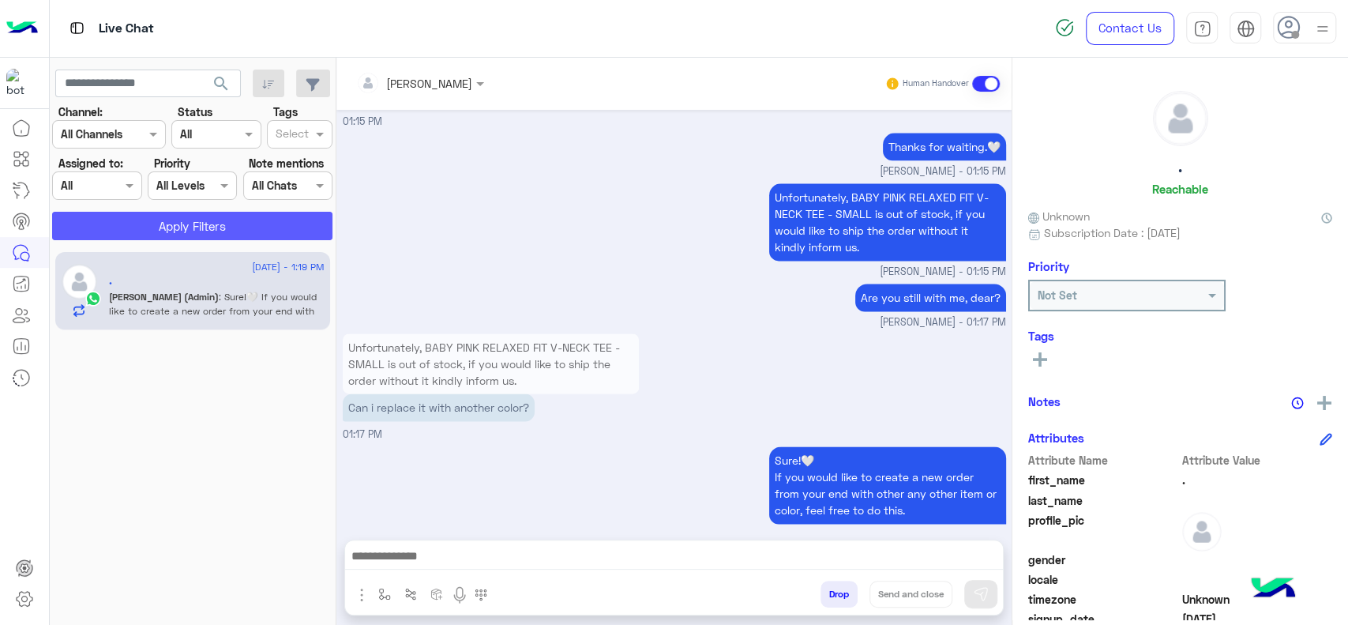
click at [107, 230] on button "Apply Filters" at bounding box center [192, 226] width 280 height 28
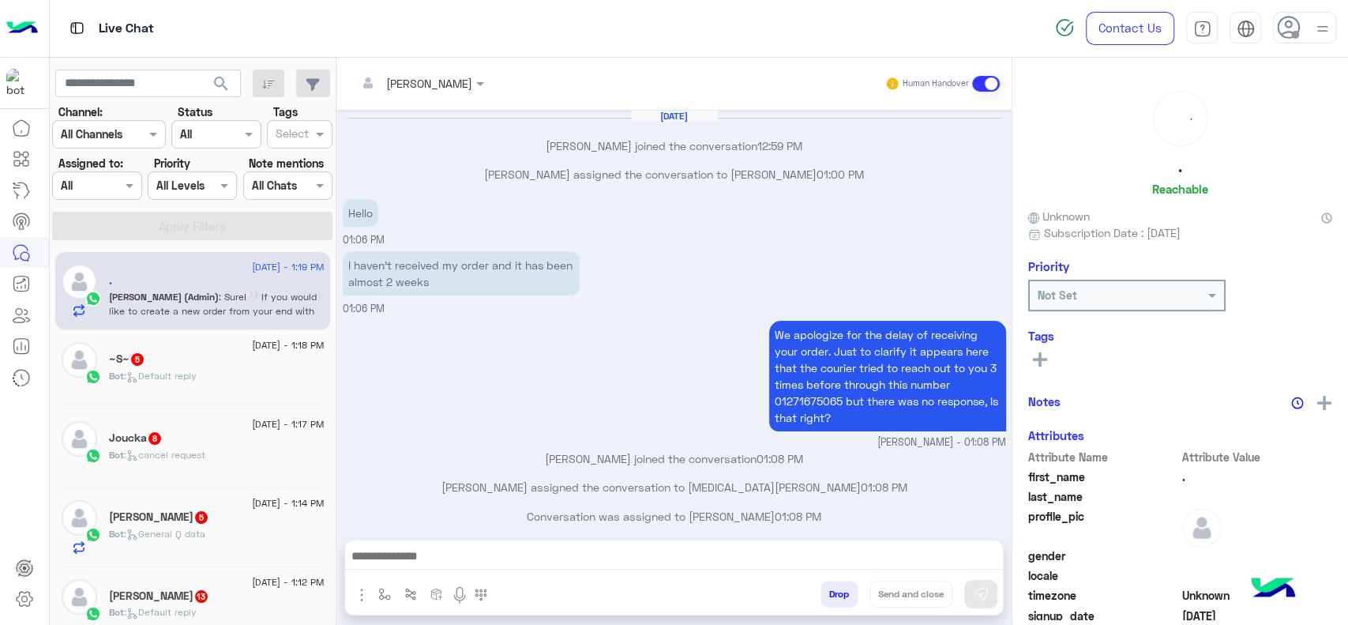
scroll to position [918, 0]
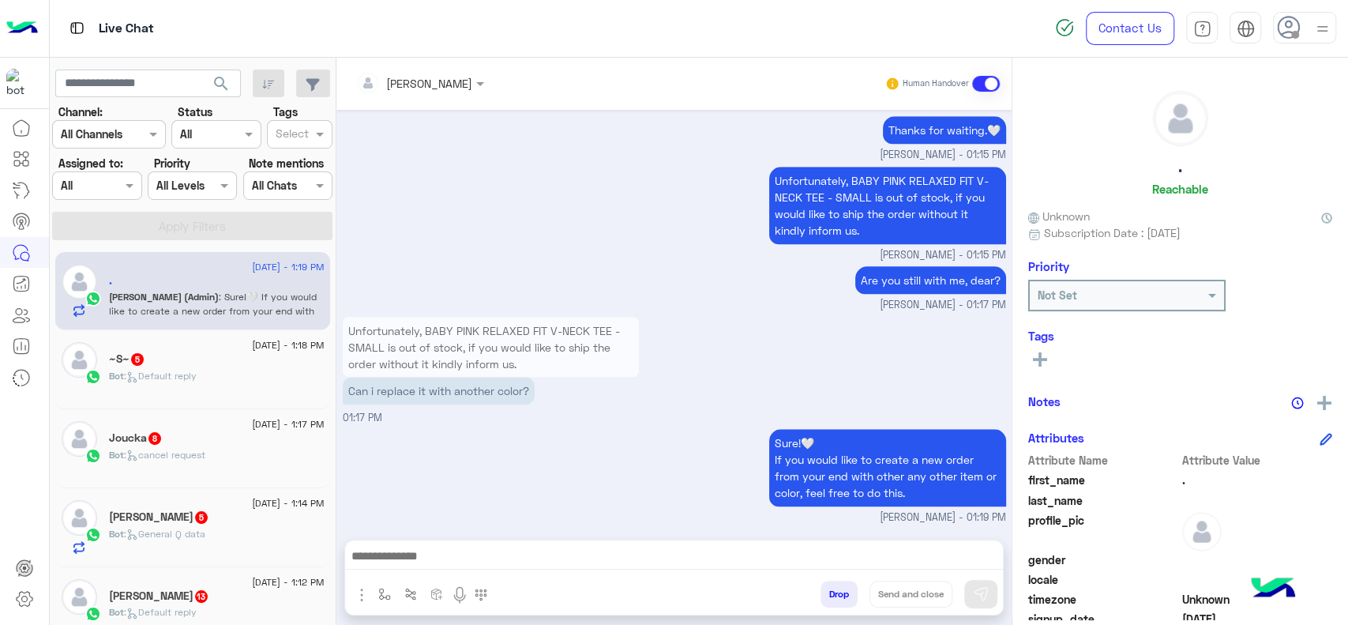
click at [29, 35] on img at bounding box center [22, 28] width 32 height 33
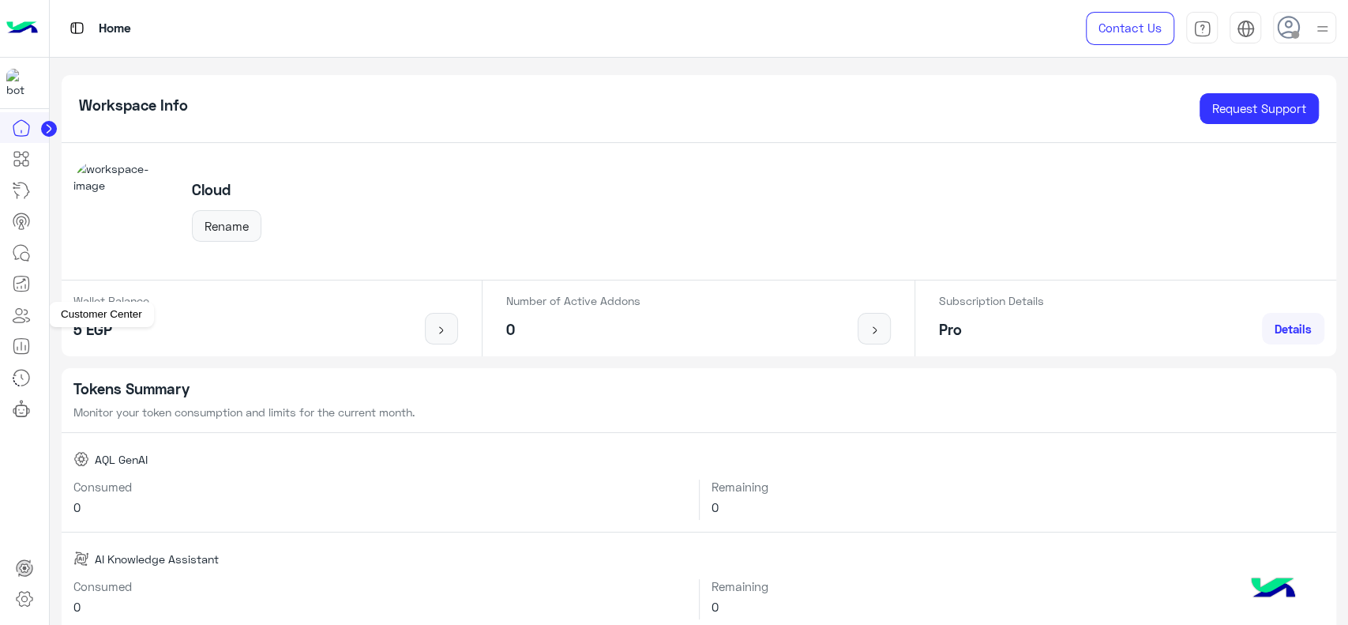
click at [17, 321] on icon at bounding box center [21, 315] width 19 height 19
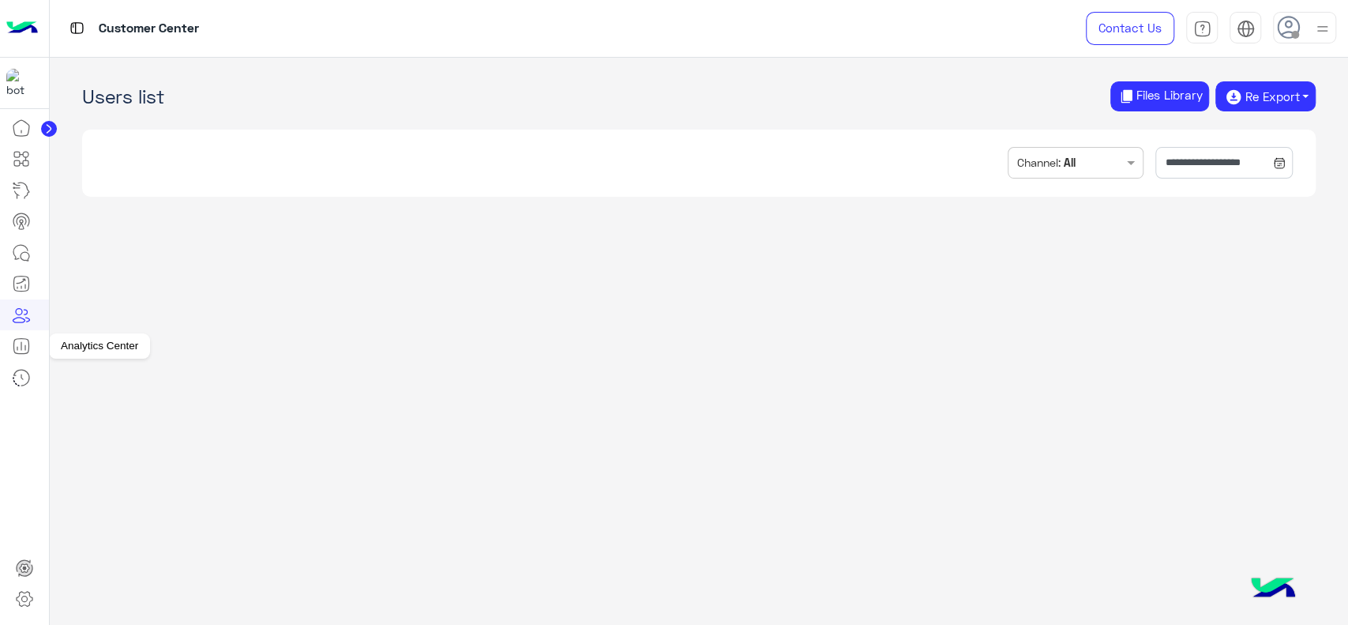
click at [23, 347] on icon at bounding box center [21, 345] width 19 height 19
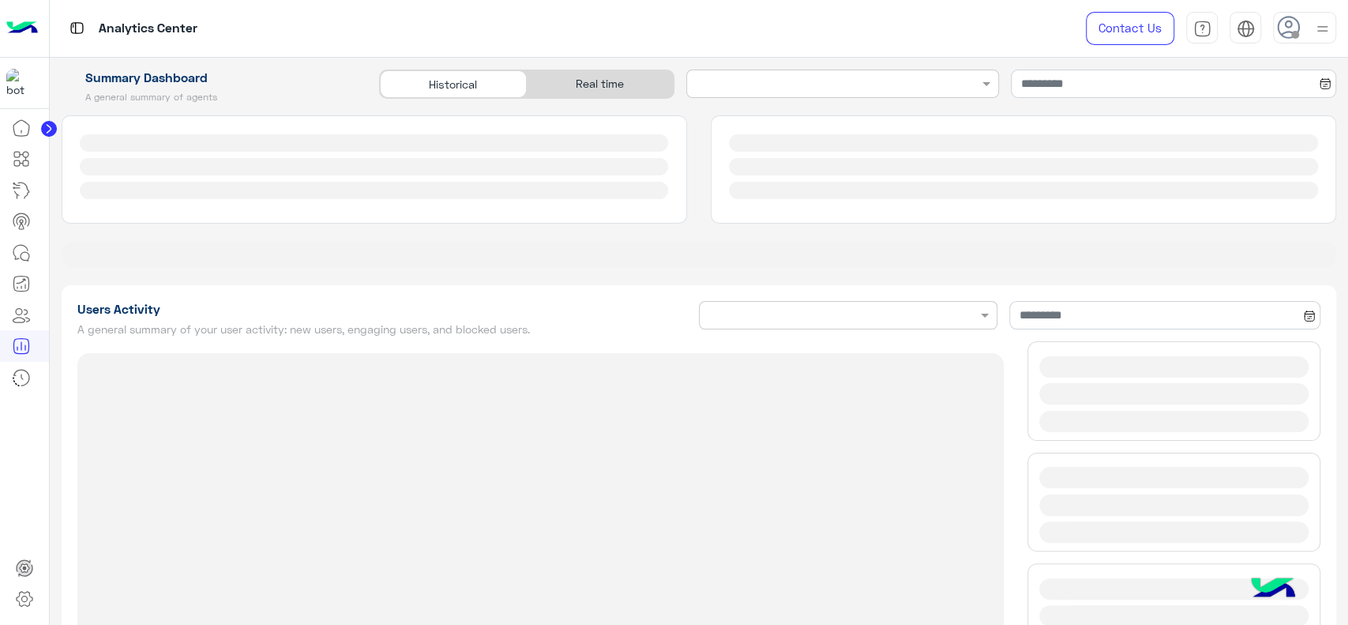
type input "**********"
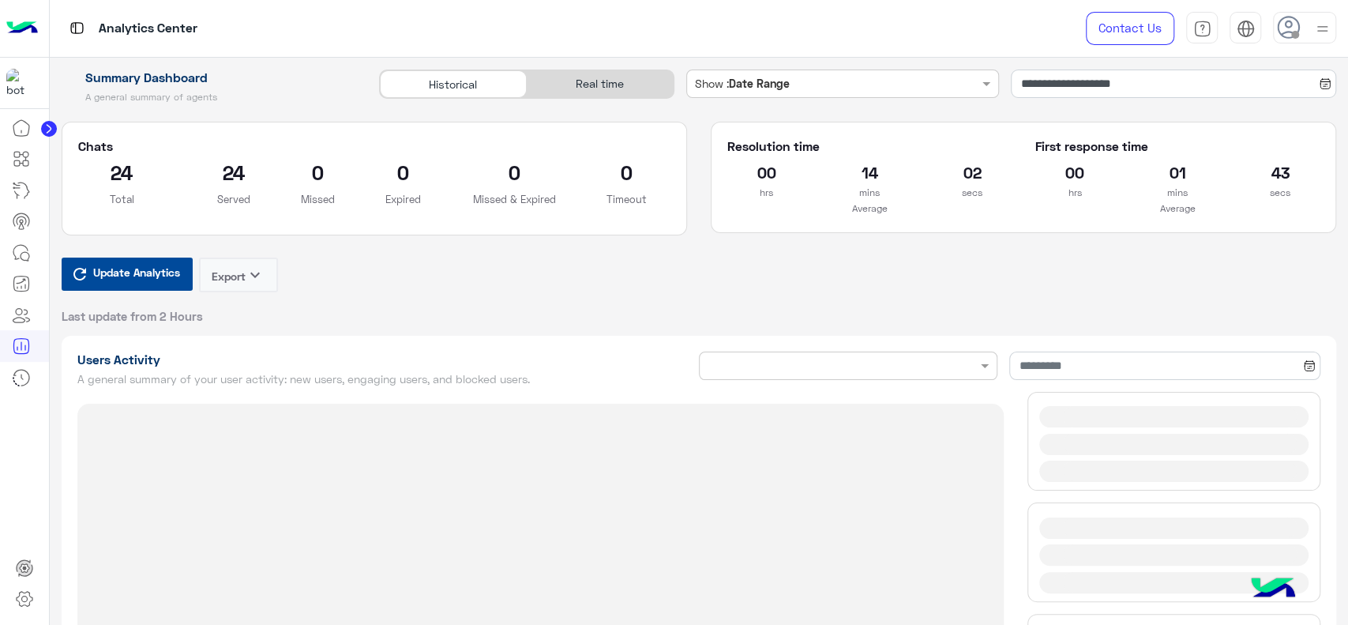
type input "**********"
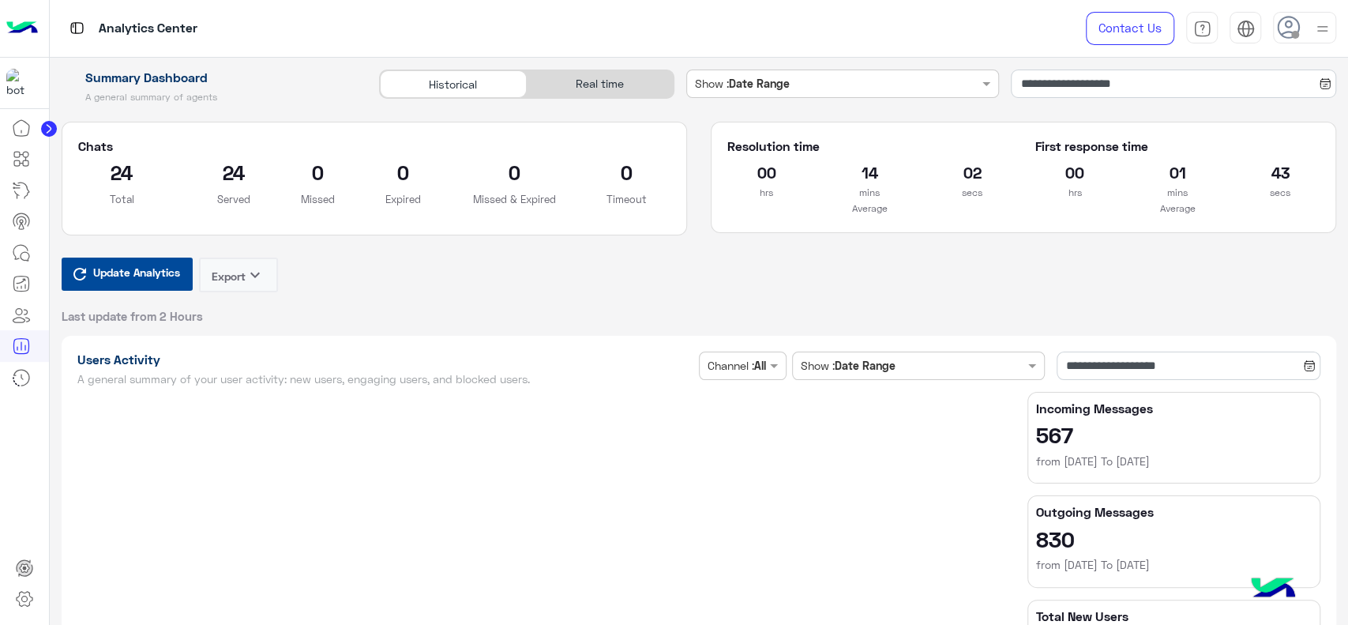
type input "**********"
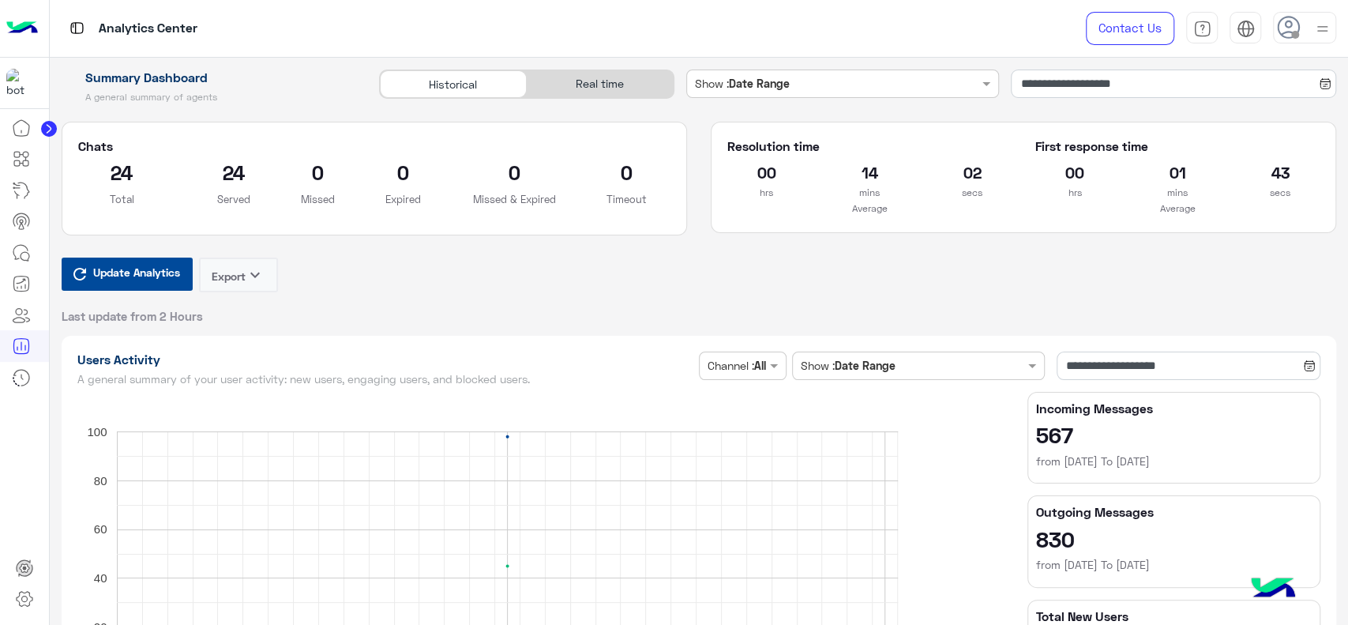
type input "**********"
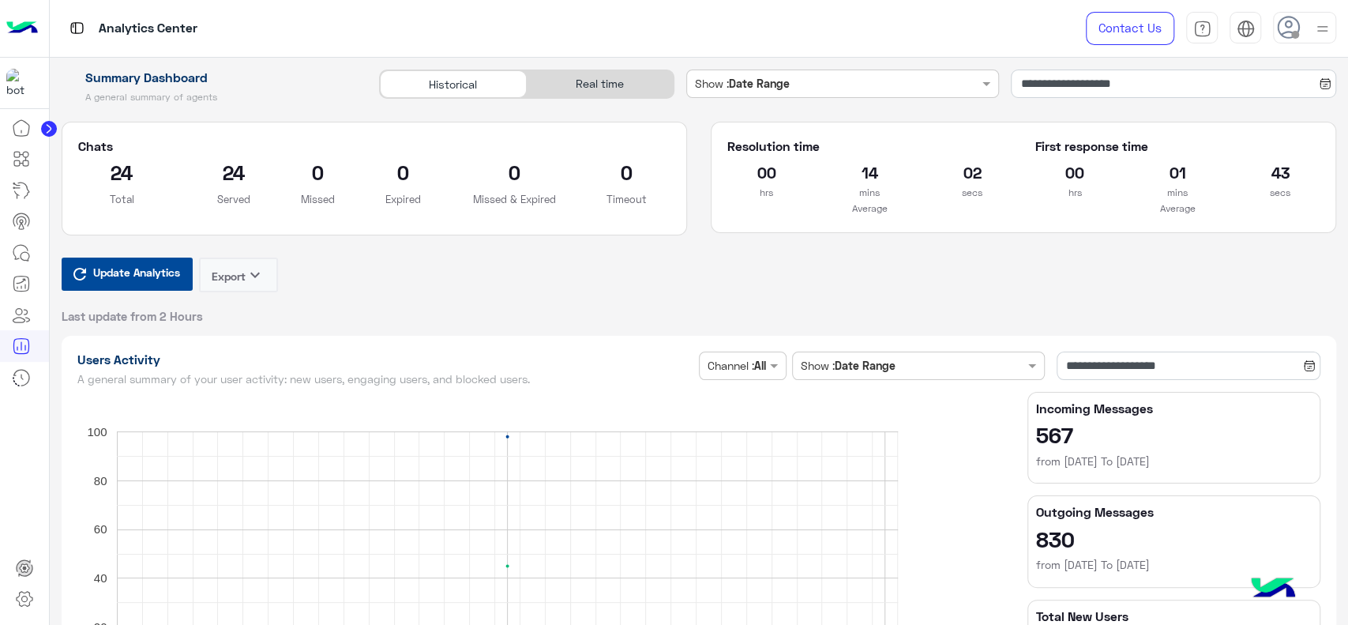
type input "**********"
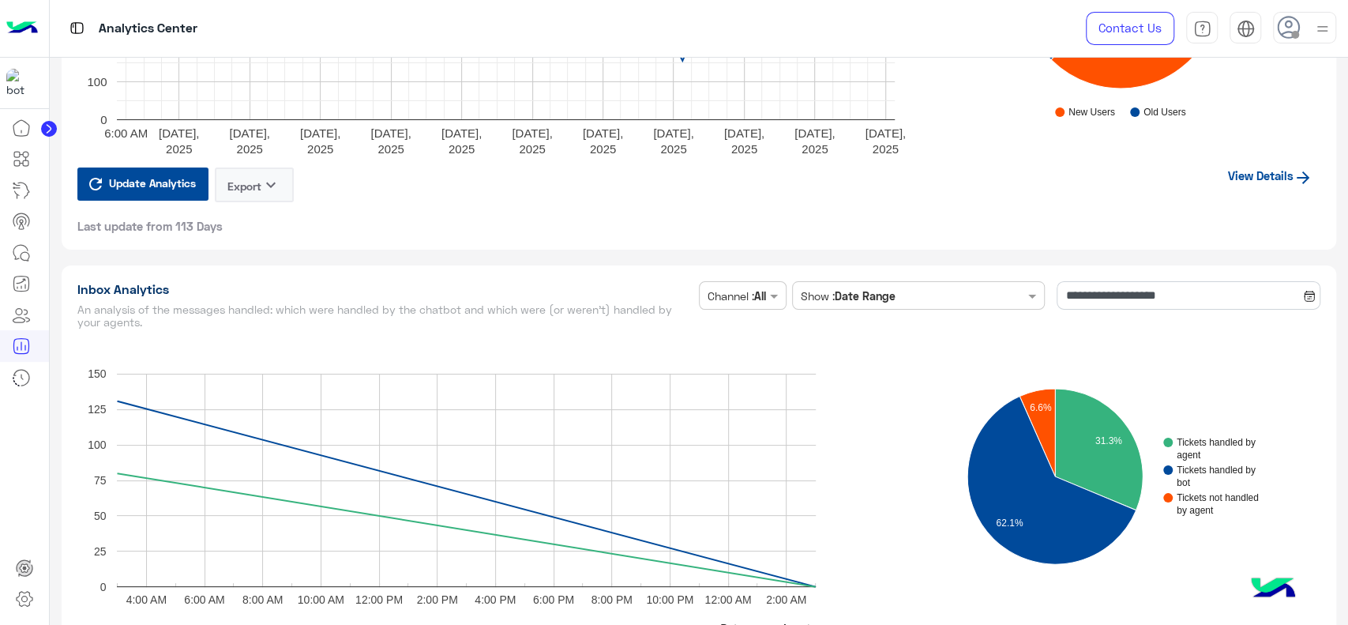
scroll to position [3636, 0]
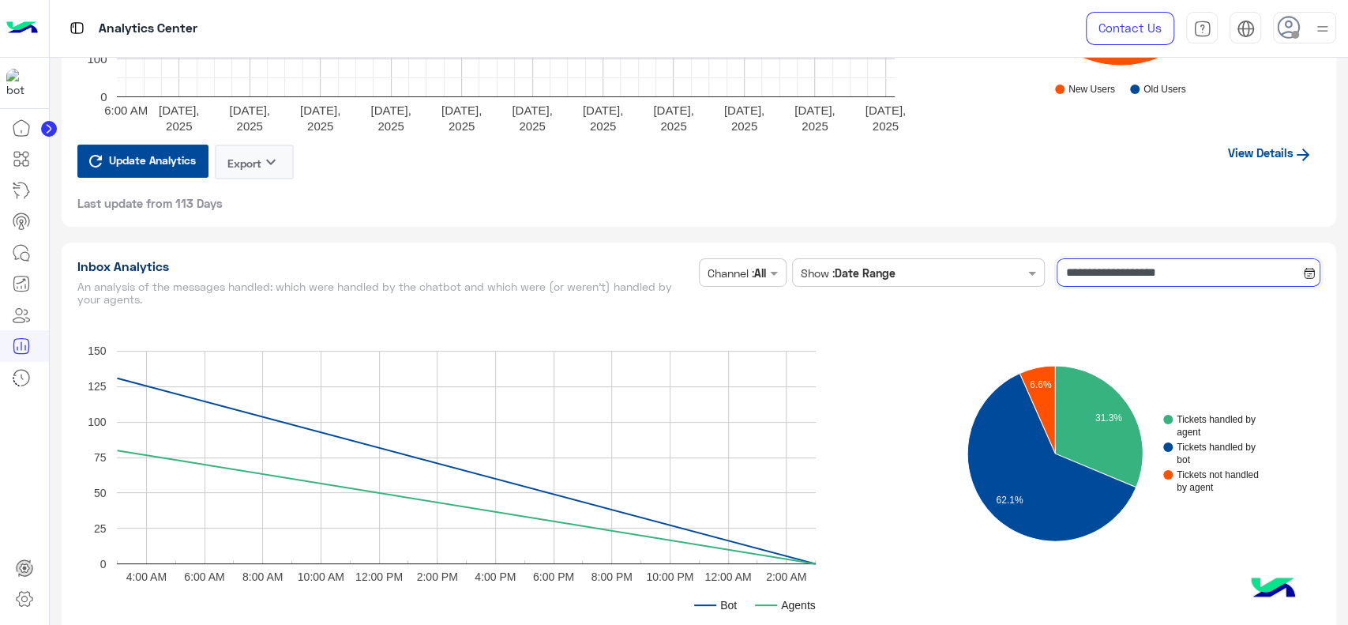
click at [1075, 265] on input "**********" at bounding box center [1188, 272] width 264 height 28
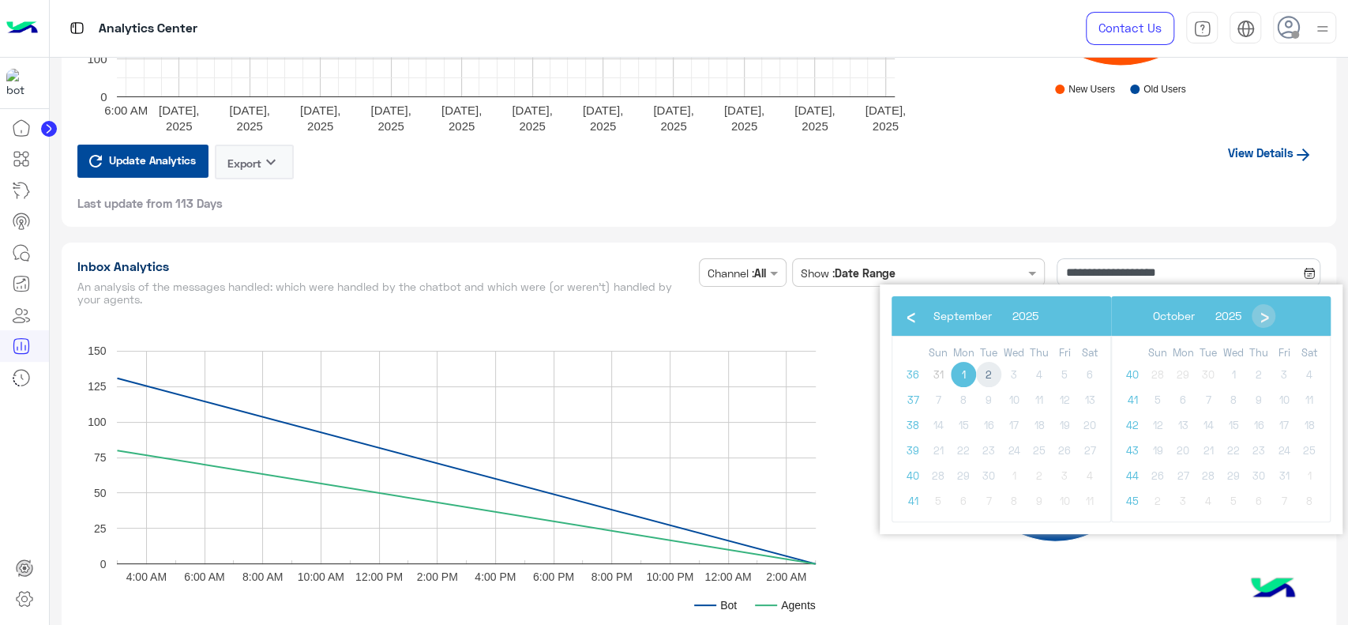
click at [987, 376] on span "2" at bounding box center [988, 374] width 25 height 25
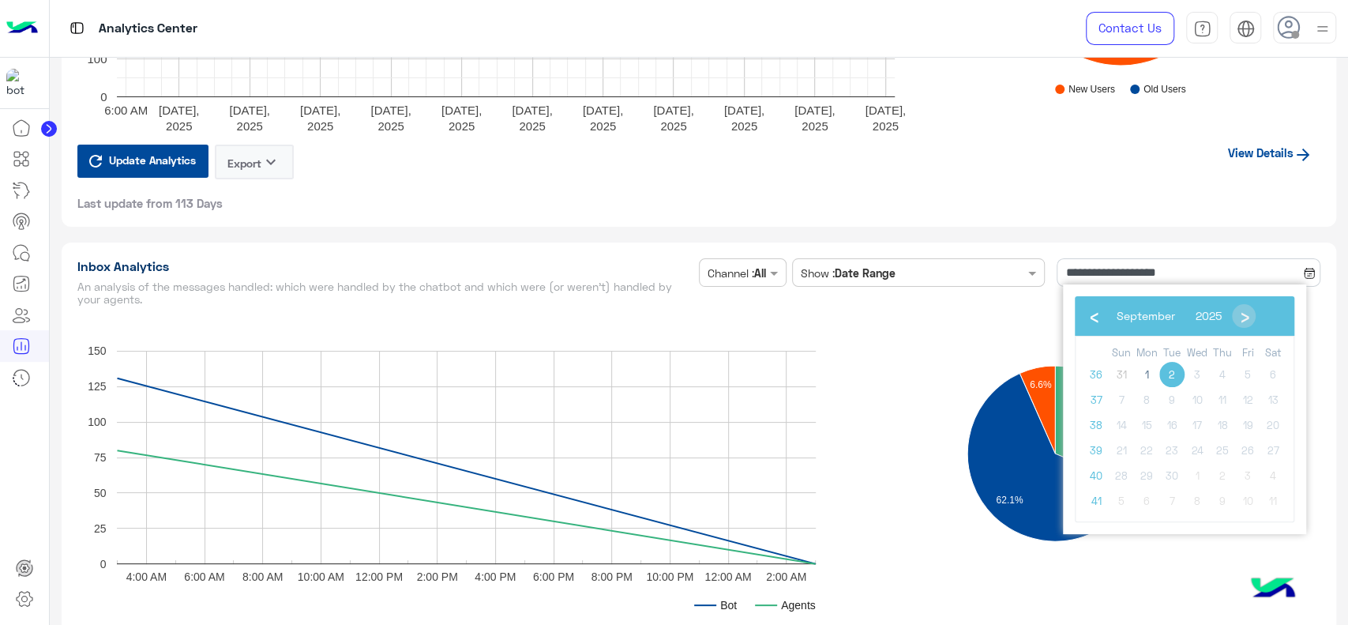
click at [1169, 372] on span "2" at bounding box center [1171, 374] width 25 height 25
type input "**********"
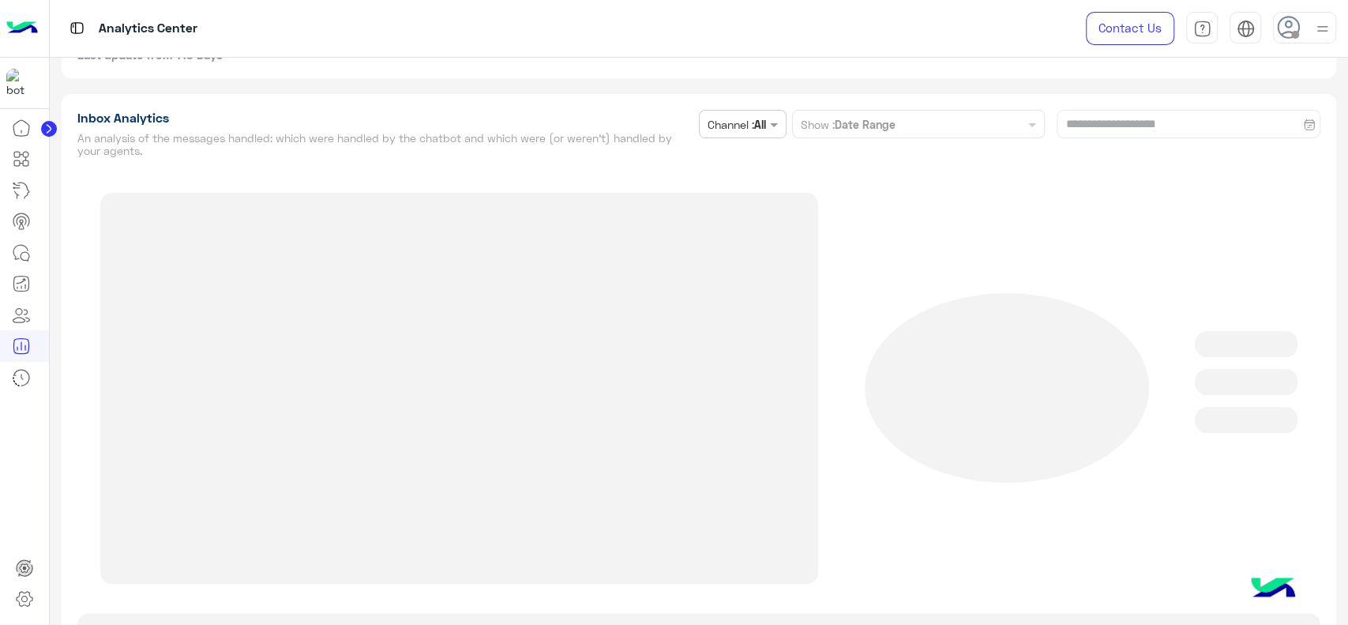
scroll to position [3799, 0]
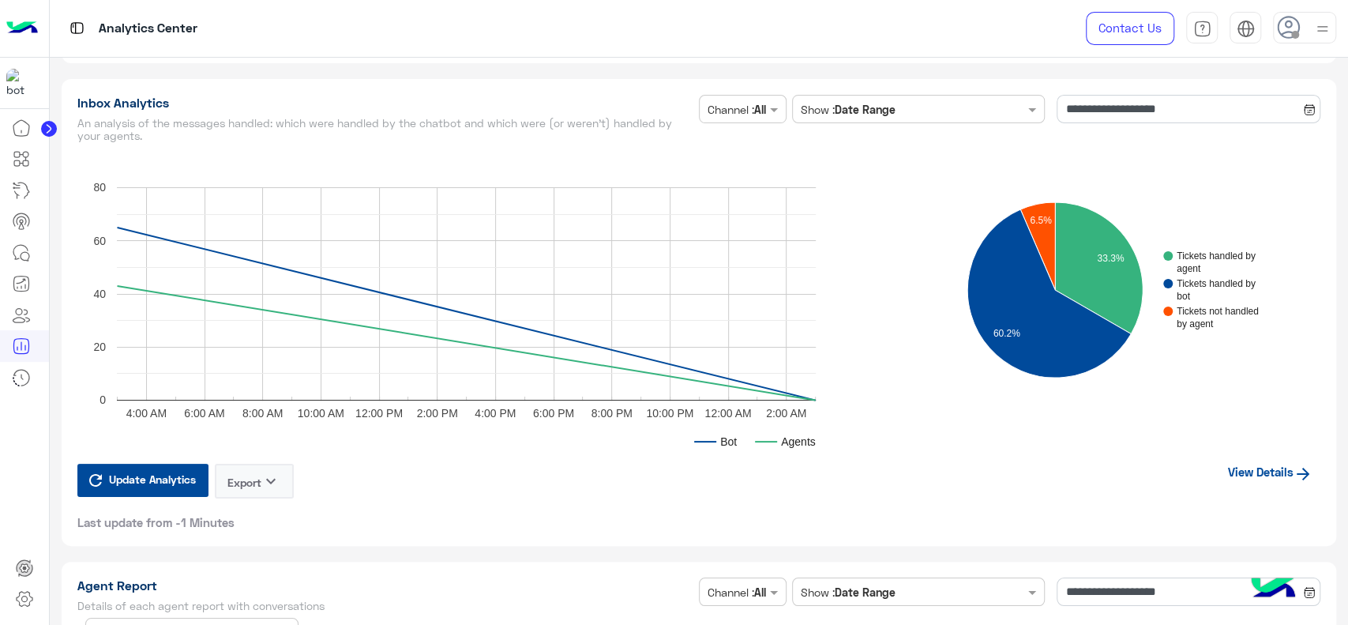
click at [1232, 467] on link "View Details" at bounding box center [1270, 471] width 100 height 30
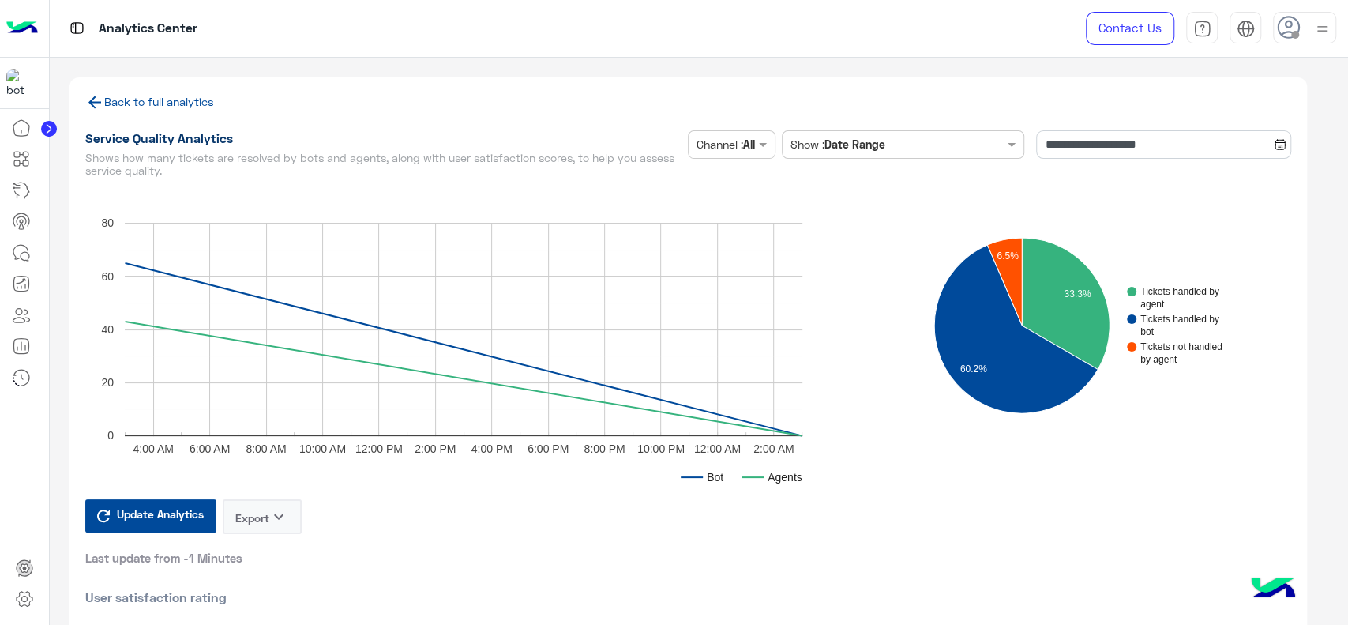
click at [193, 104] on link "Back to full analytics" at bounding box center [149, 101] width 129 height 13
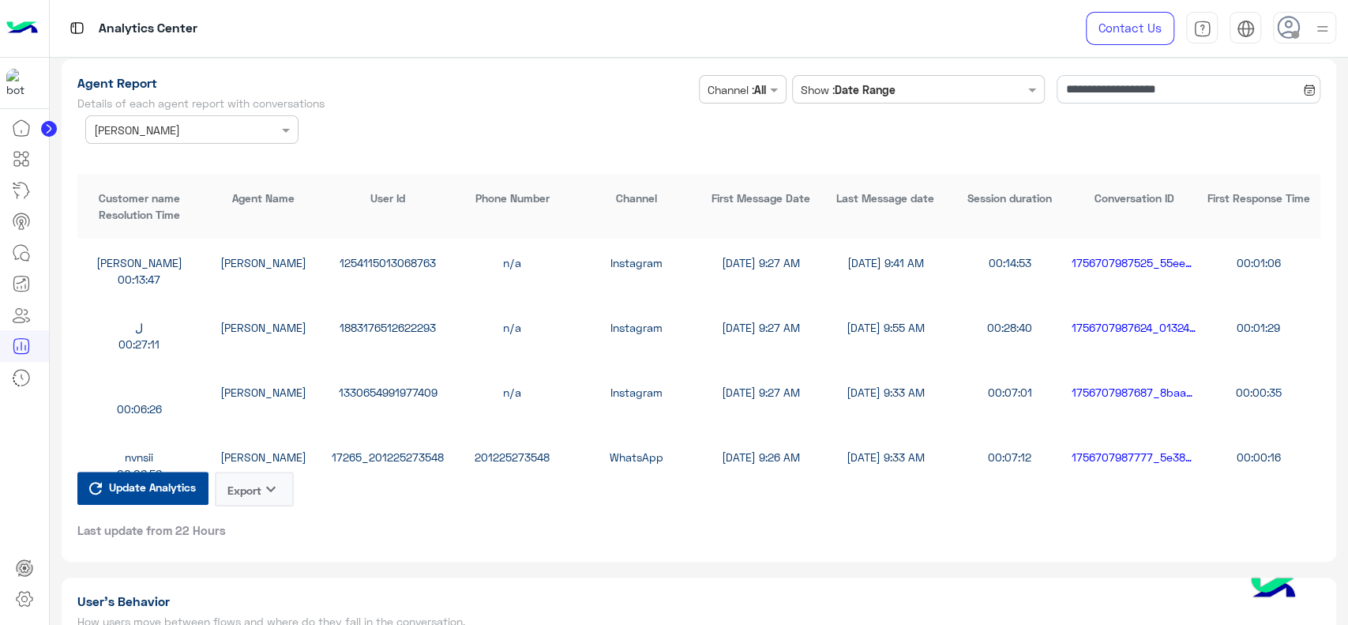
scroll to position [4302, 0]
click at [1092, 92] on input "**********" at bounding box center [1188, 88] width 264 height 28
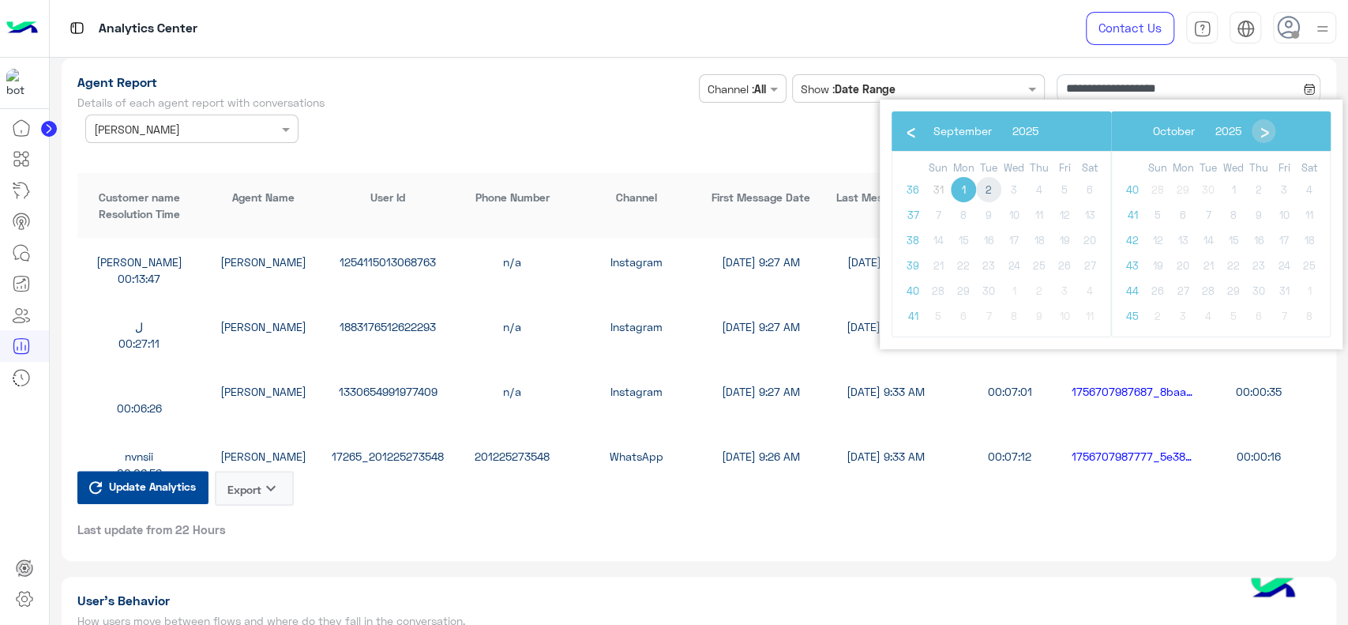
click at [990, 189] on span "2" at bounding box center [988, 189] width 25 height 25
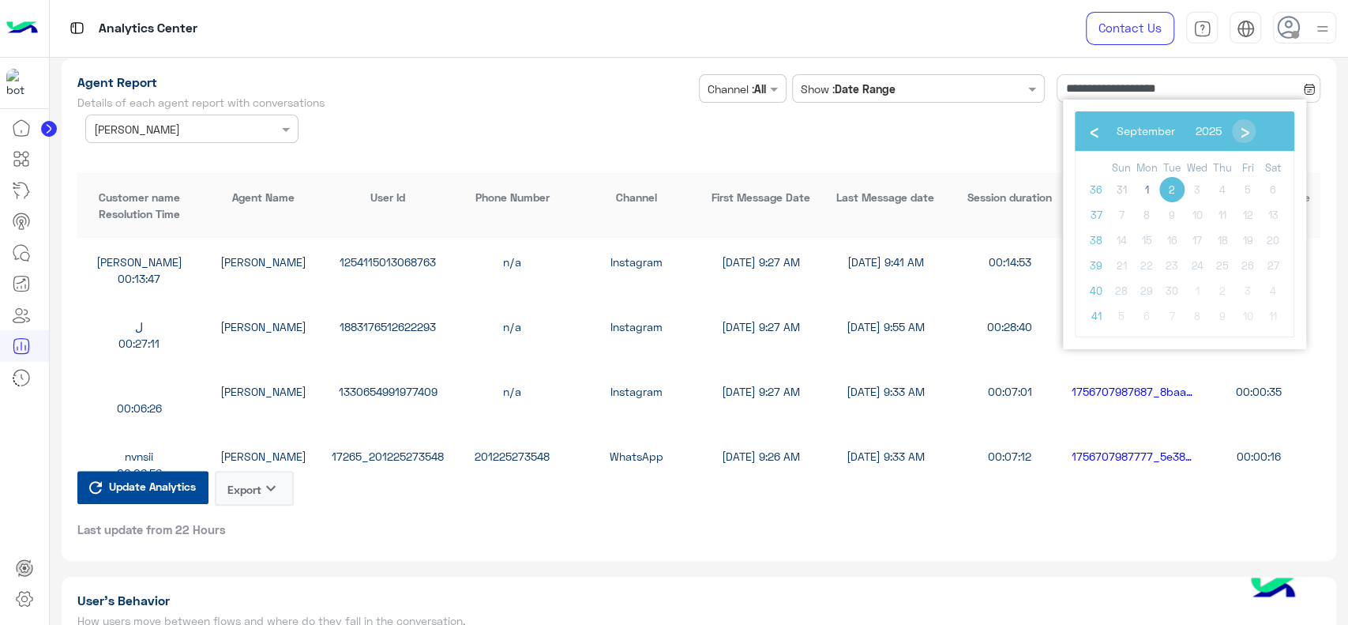
click at [1169, 189] on span "2" at bounding box center [1171, 189] width 25 height 25
type input "**********"
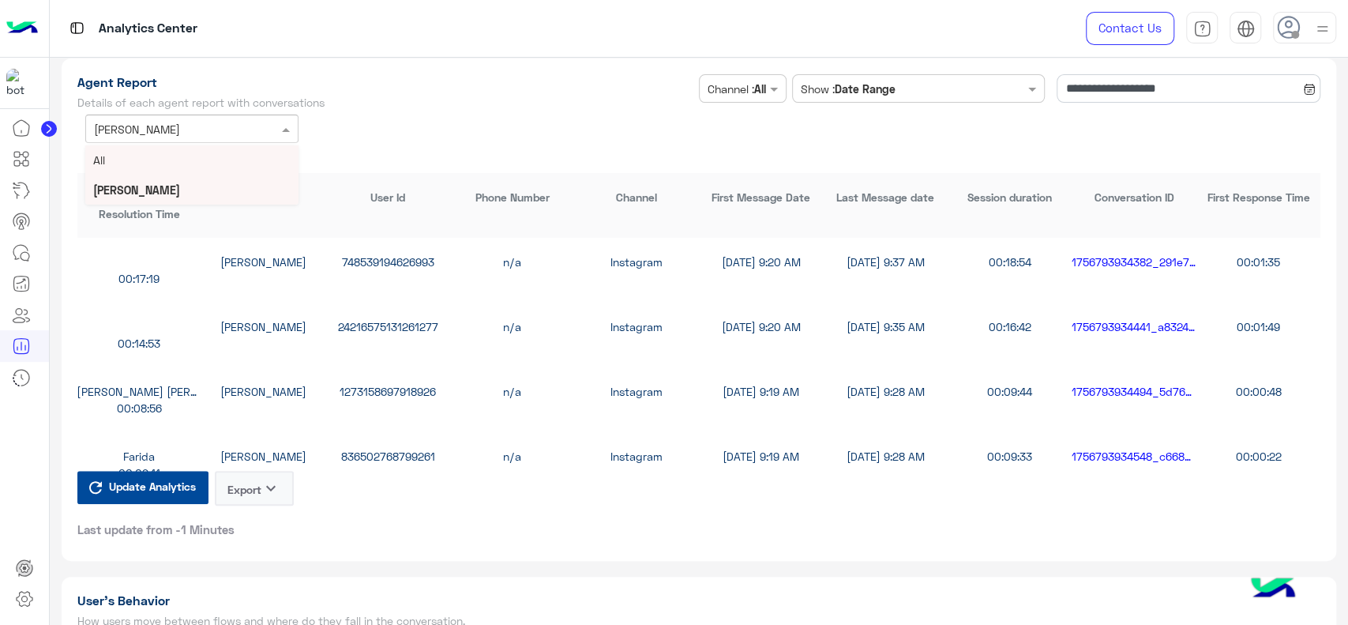
drag, startPoint x: 261, startPoint y: 127, endPoint x: 244, endPoint y: 162, distance: 38.8
click at [244, 143] on ng-select "Agent Name × Marex George All Marex George" at bounding box center [191, 128] width 213 height 28
click at [244, 162] on div "All" at bounding box center [191, 159] width 213 height 29
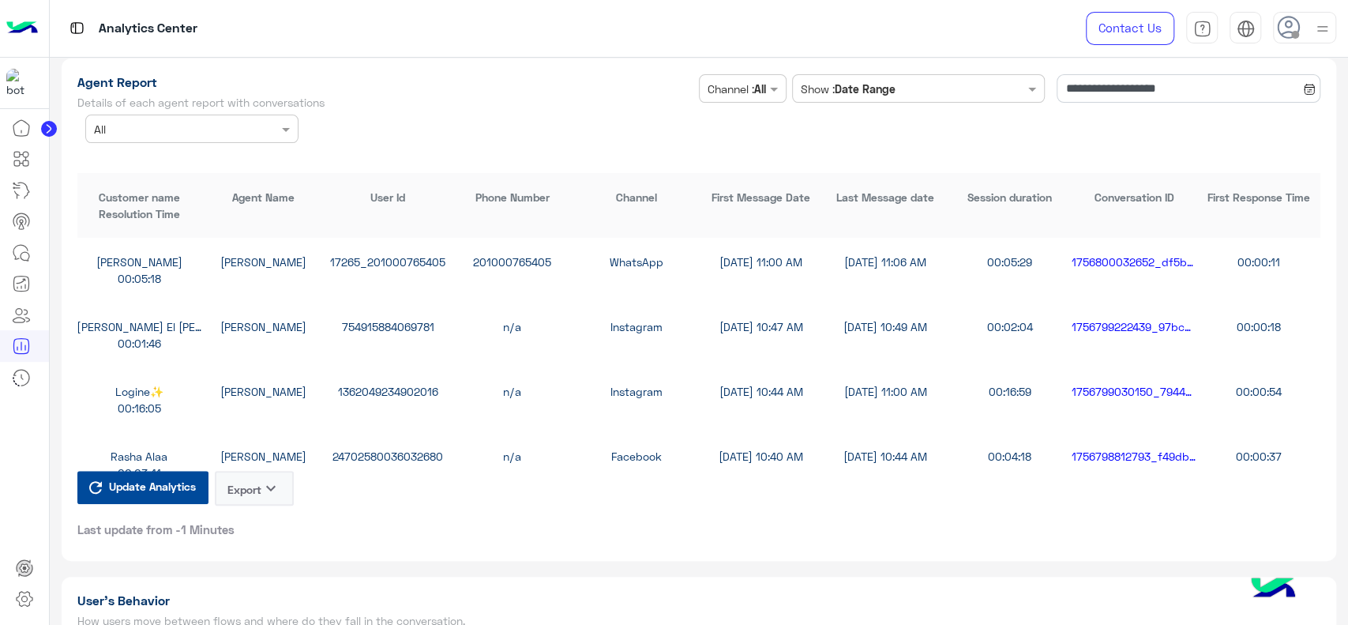
click at [260, 490] on button "Export keyboard_arrow_down" at bounding box center [254, 488] width 79 height 35
click at [249, 531] on button "CSV" at bounding box center [254, 523] width 79 height 29
click at [28, 249] on icon at bounding box center [21, 252] width 19 height 19
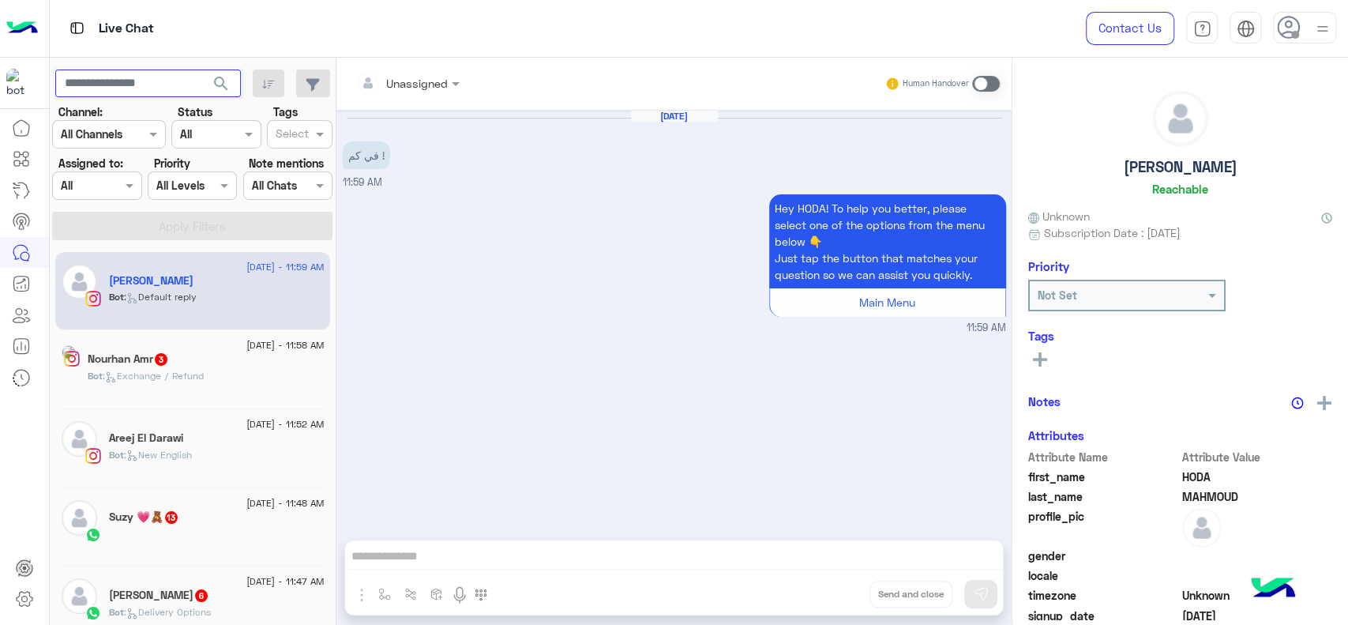
click at [146, 75] on input "text" at bounding box center [148, 83] width 186 height 28
paste input "**********"
type input "**********"
click at [202, 69] on button "search" at bounding box center [221, 86] width 39 height 34
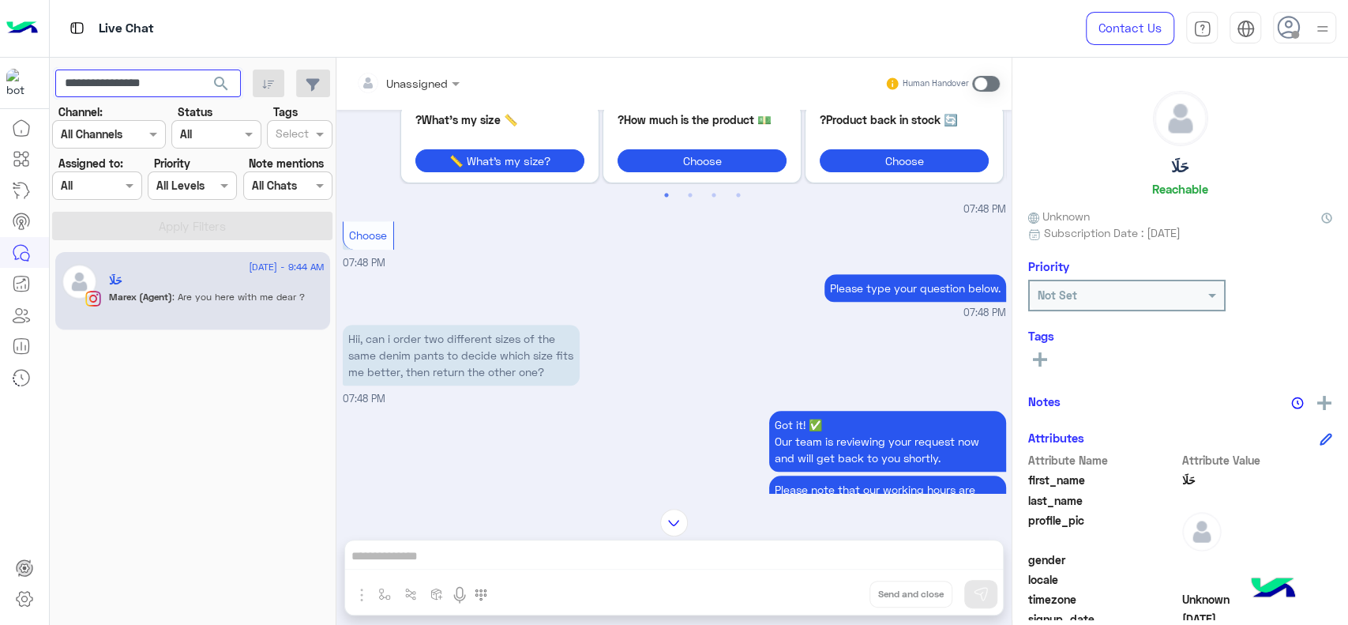
scroll to position [662, 0]
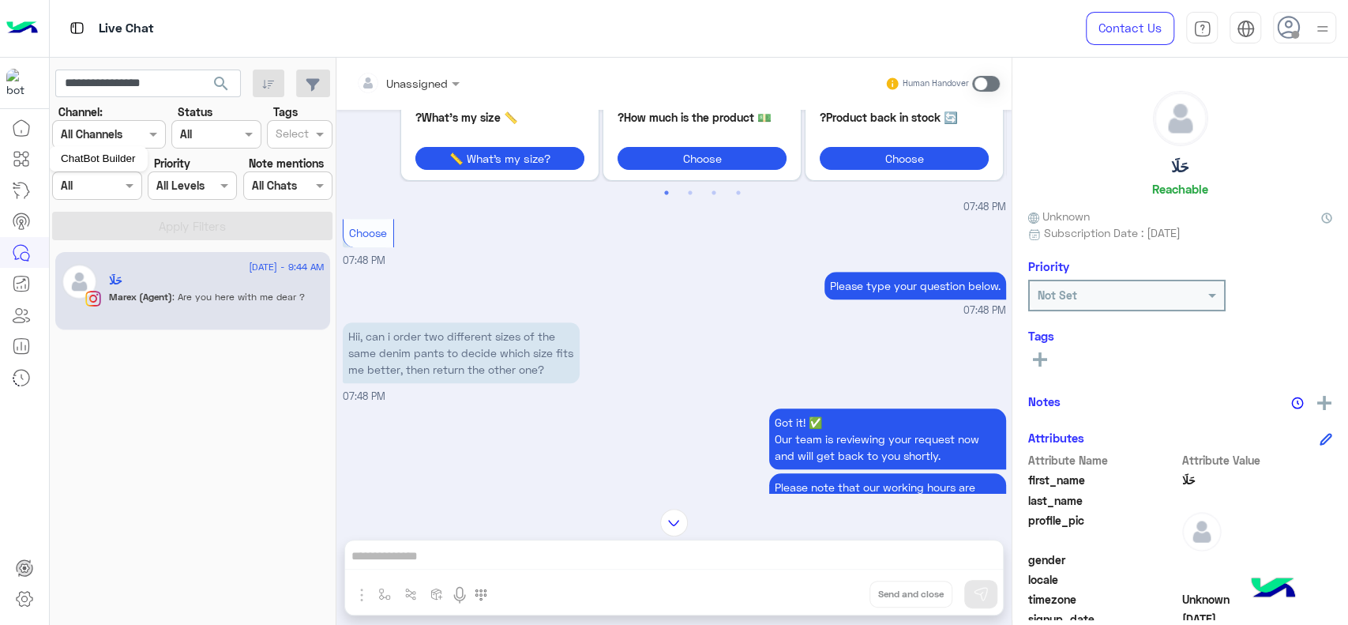
click at [23, 159] on icon at bounding box center [21, 158] width 19 height 19
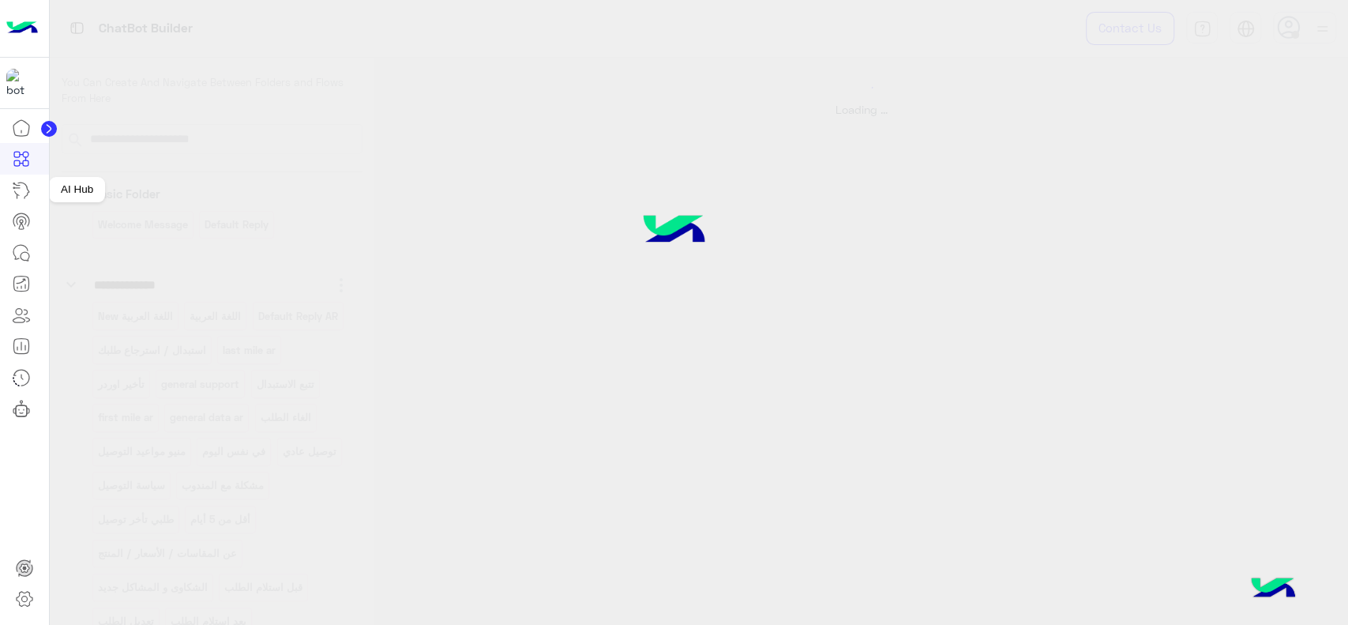
select select "*"
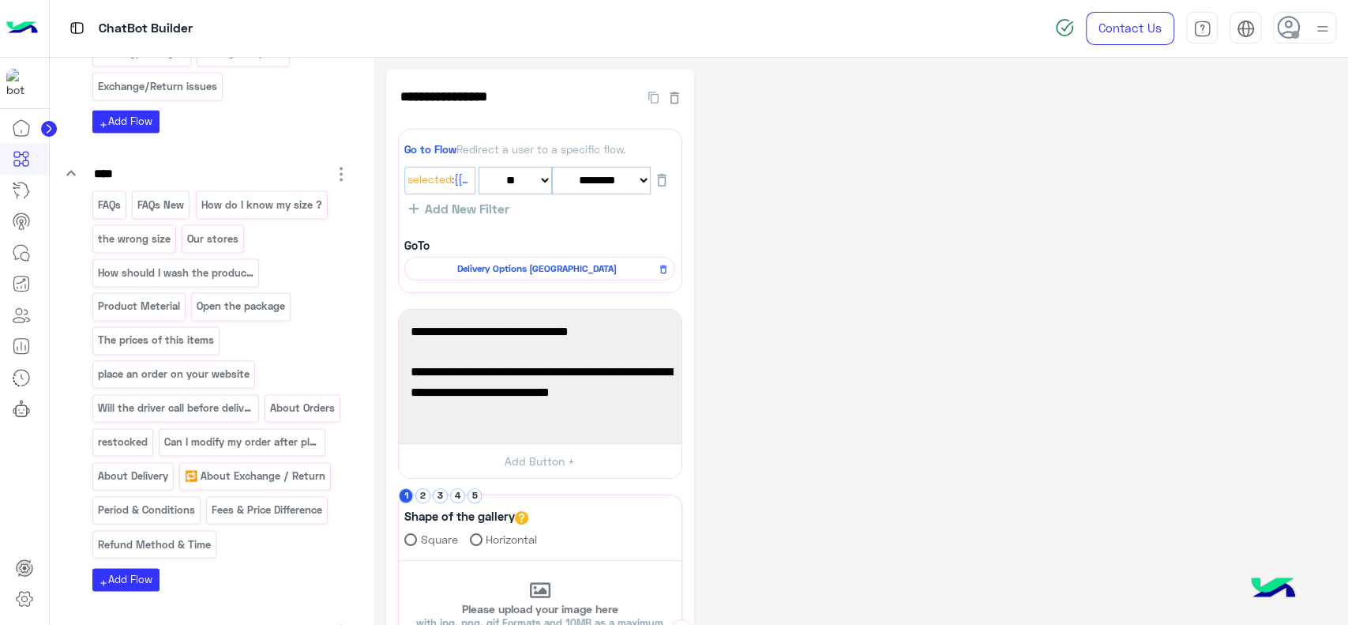
scroll to position [1535, 0]
click at [167, 204] on p "FAQs New" at bounding box center [161, 204] width 49 height 18
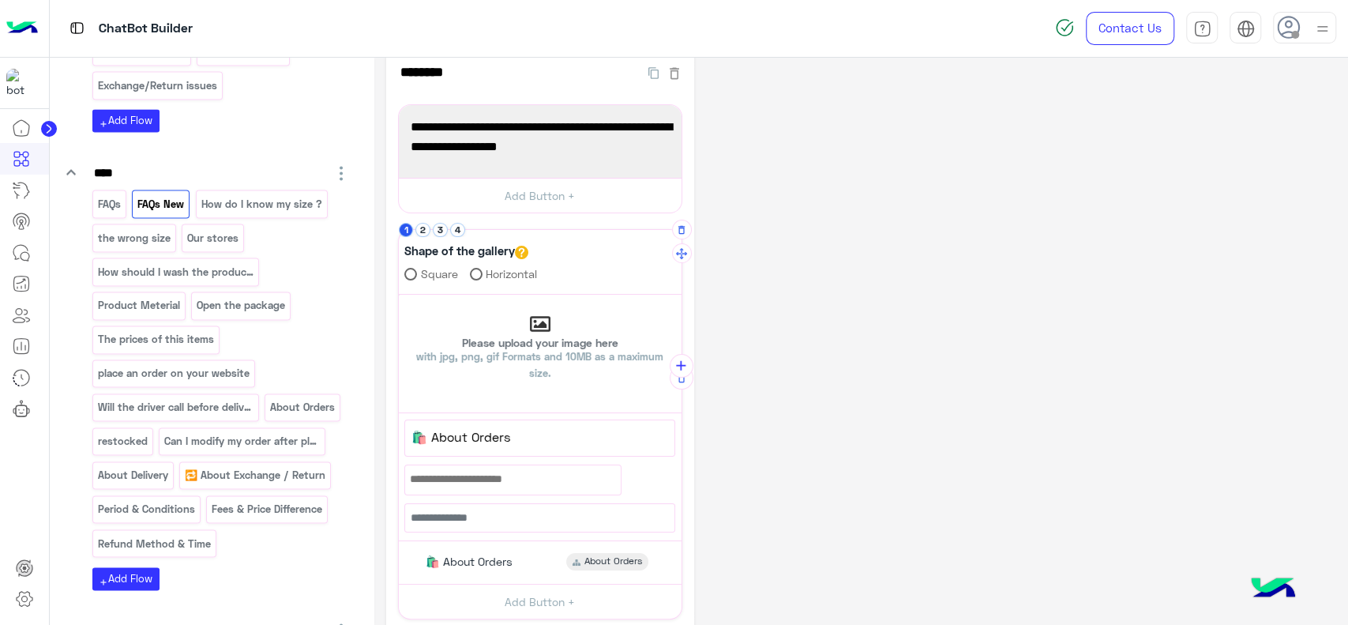
scroll to position [26, 0]
click at [311, 401] on p "About Orders" at bounding box center [302, 407] width 67 height 18
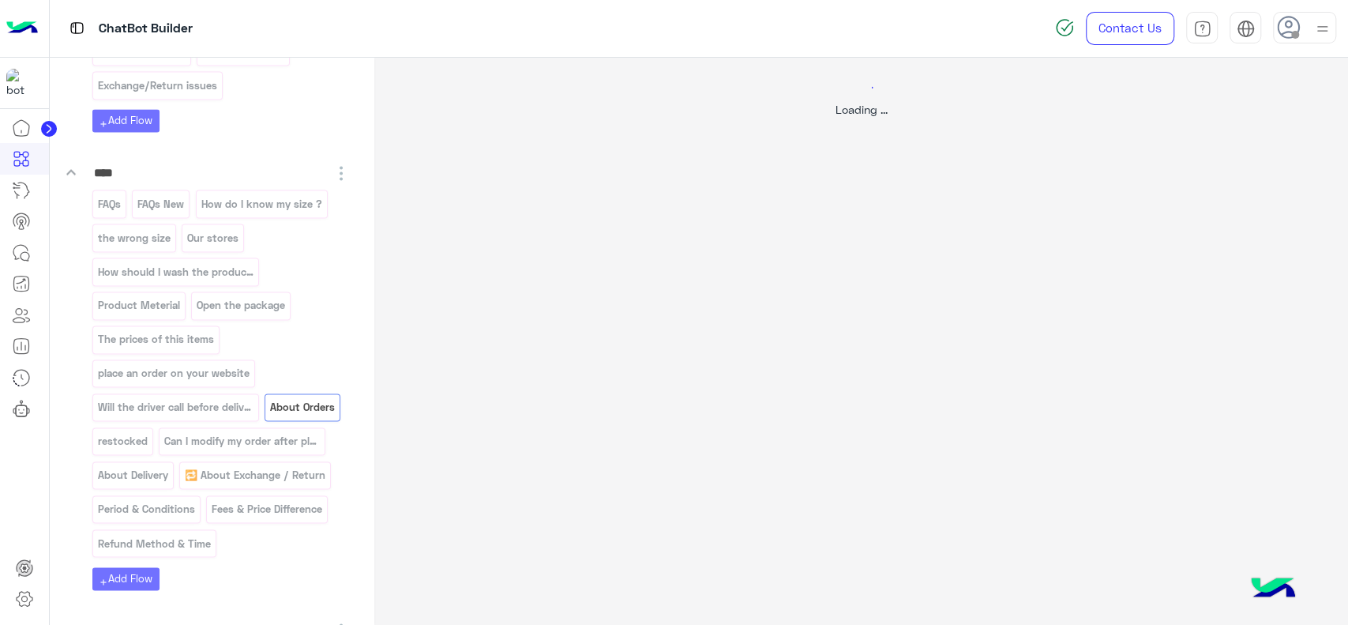
scroll to position [0, 0]
select select "*"
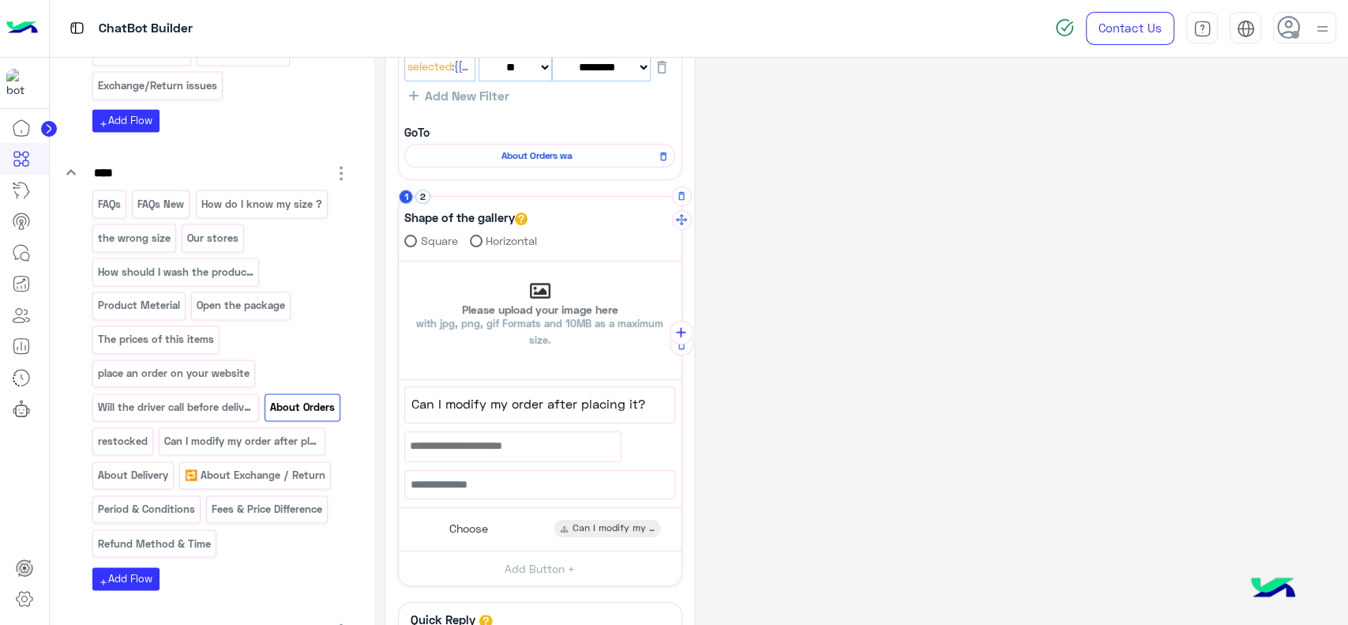
scroll to position [117, 0]
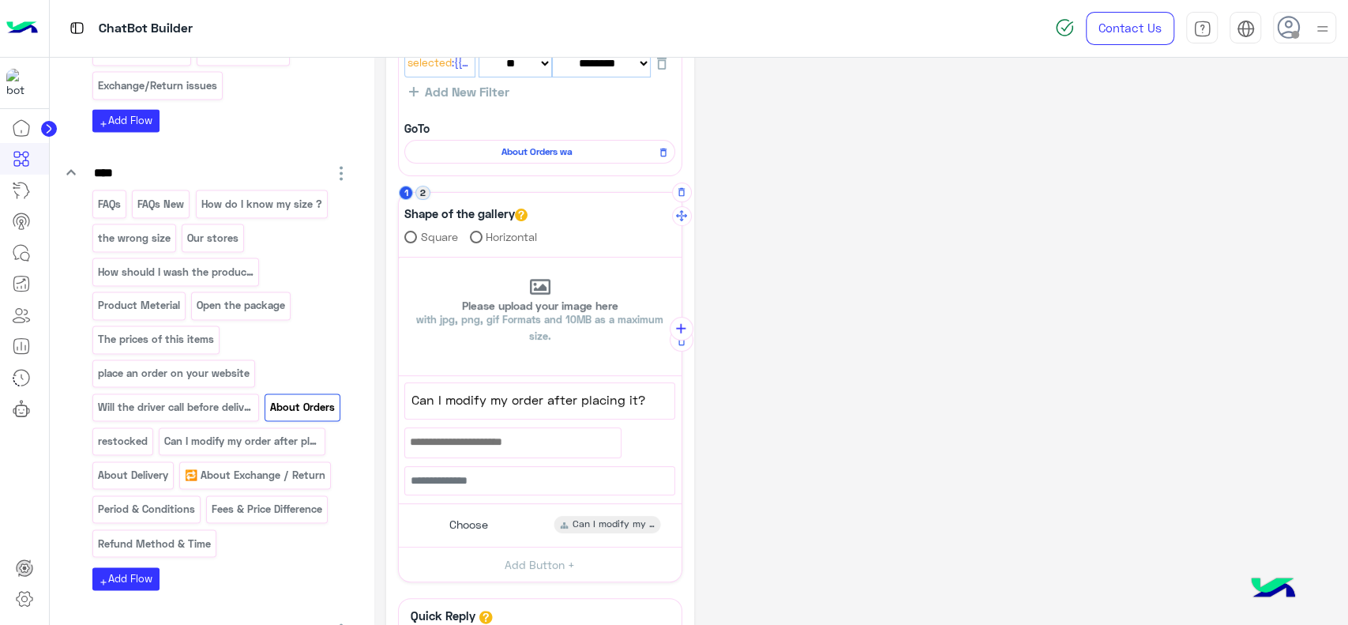
click at [421, 193] on button "2" at bounding box center [422, 193] width 15 height 15
click at [146, 466] on p "About Delivery" at bounding box center [132, 475] width 73 height 18
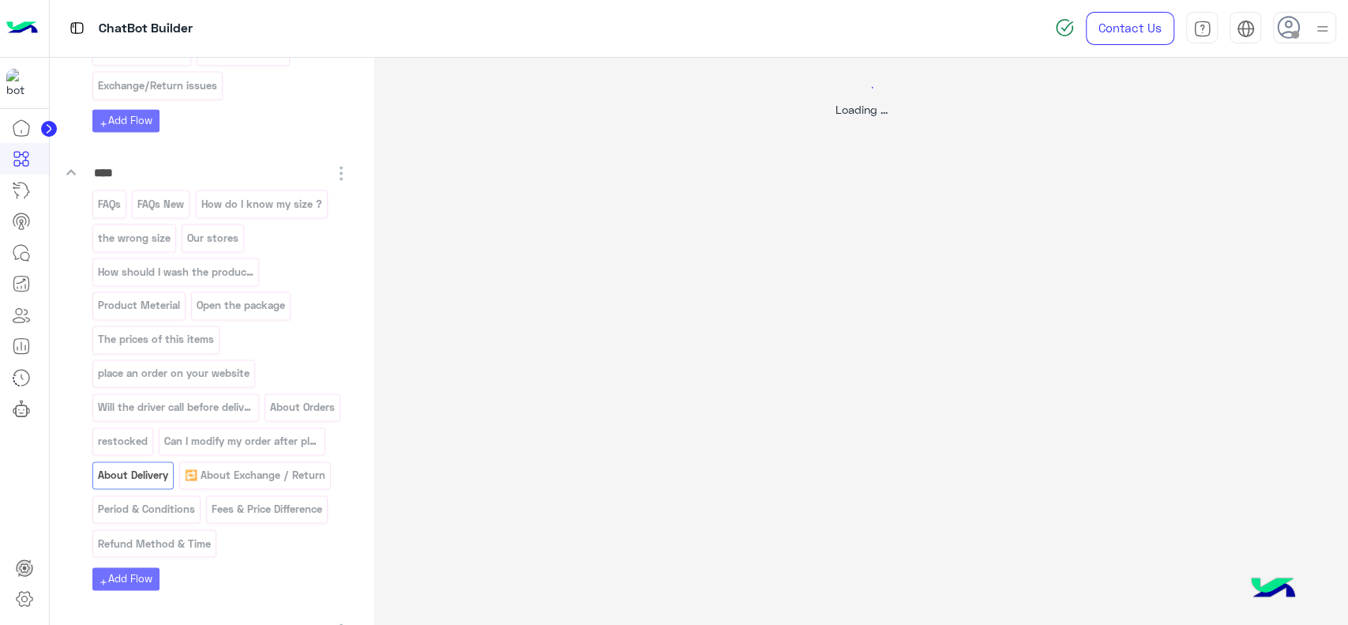
scroll to position [0, 0]
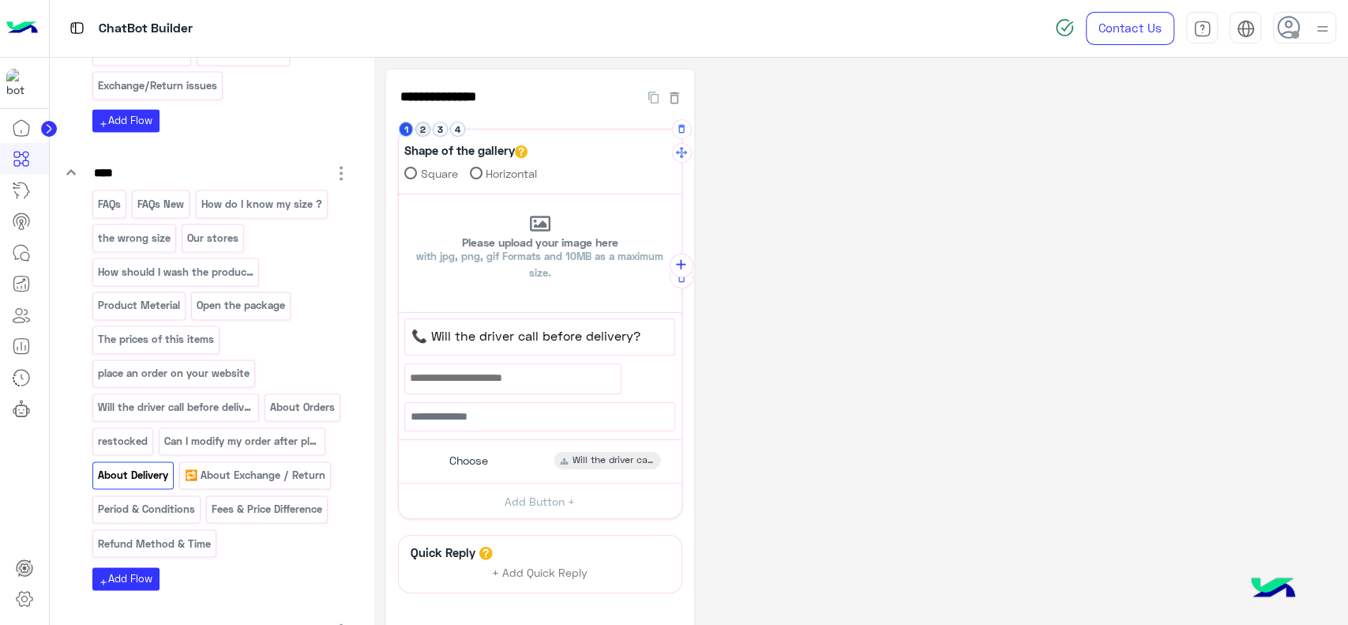
click at [423, 132] on button "2" at bounding box center [422, 129] width 15 height 15
click at [453, 332] on span "Can I open the package before paying ?" at bounding box center [539, 335] width 257 height 21
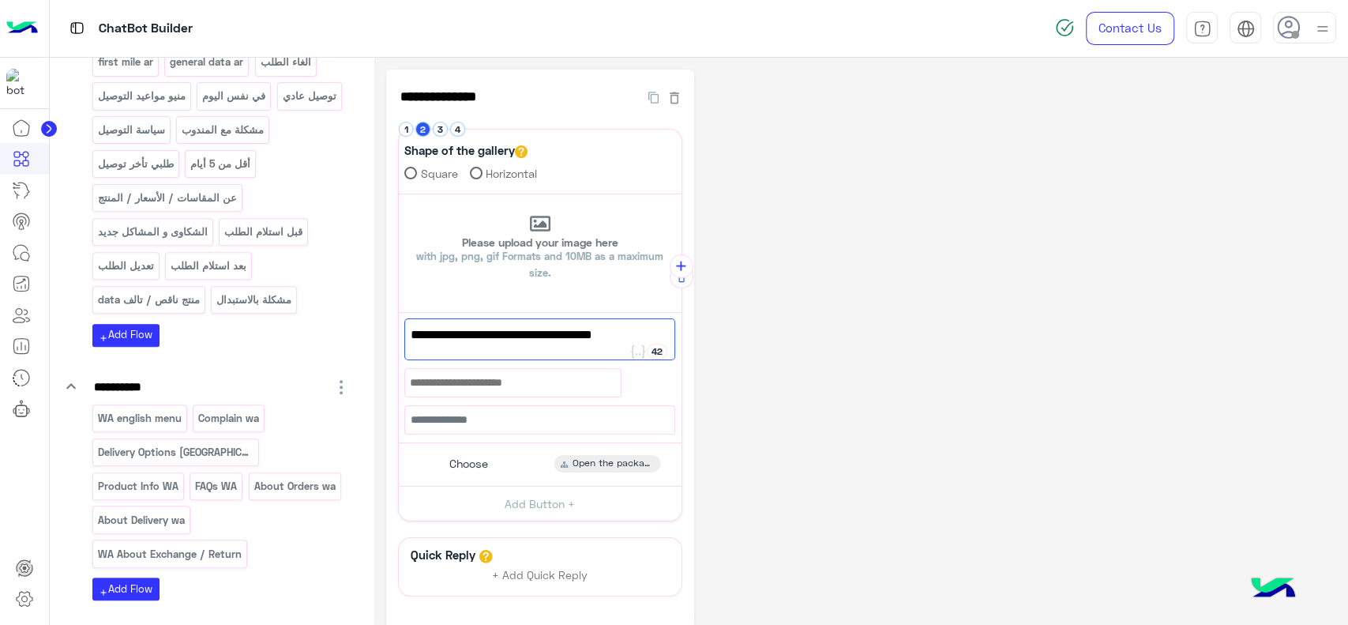
scroll to position [317, 0]
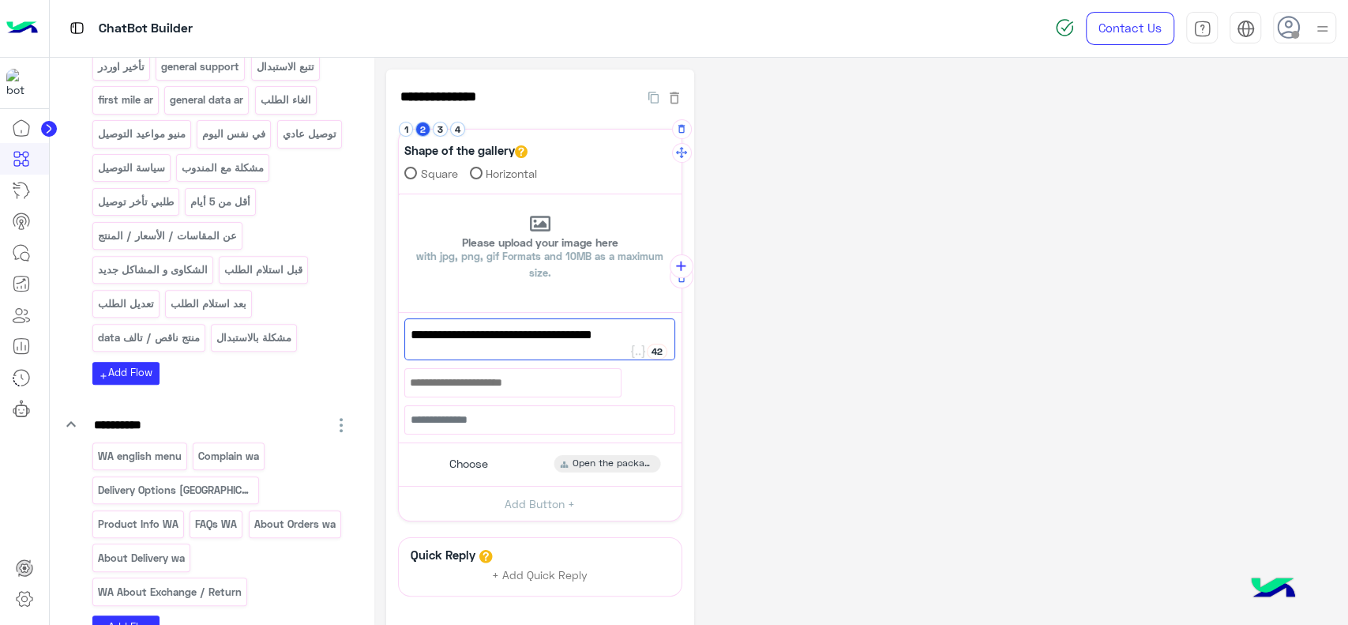
click at [459, 332] on span "Can I open the package before paying ?" at bounding box center [540, 335] width 258 height 21
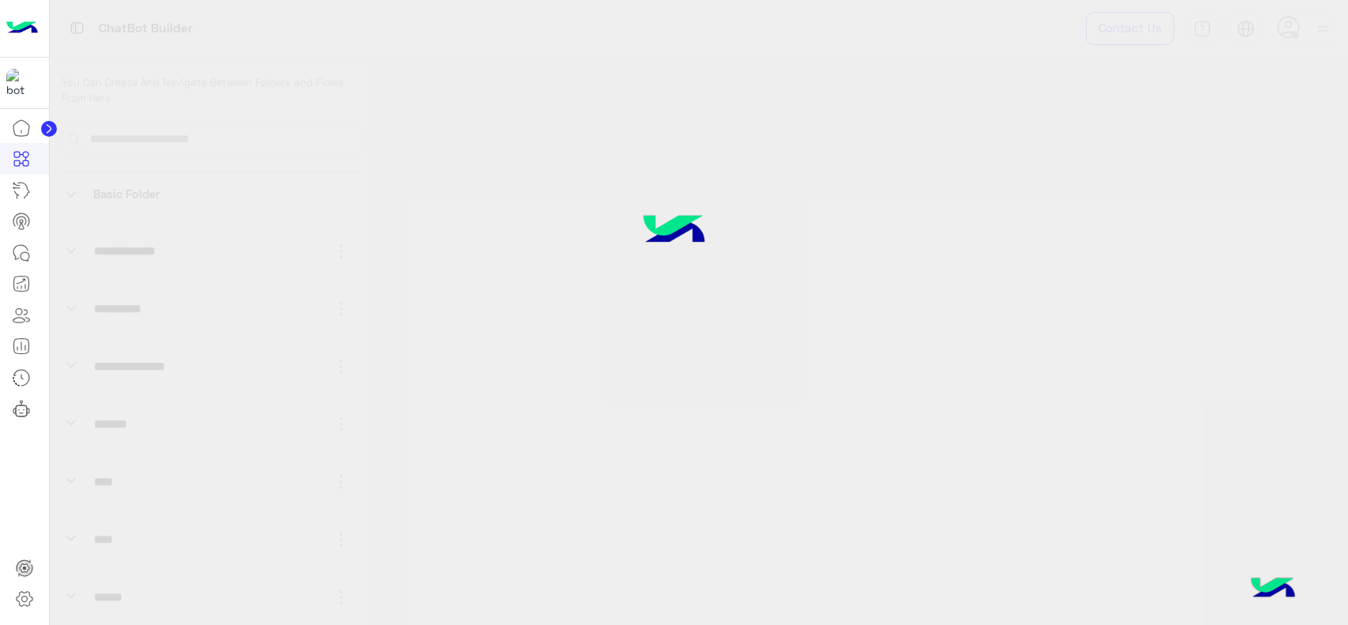
select select "*"
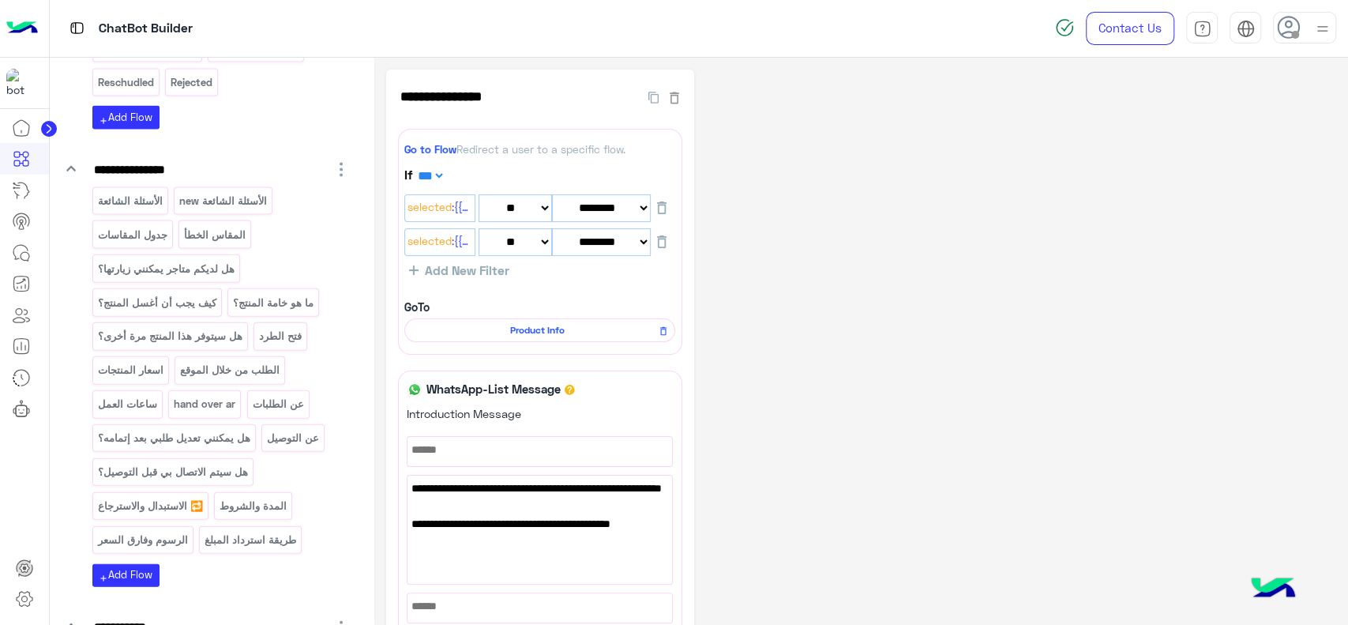
scroll to position [2331, 0]
click at [227, 200] on p "الأسئلة الشائعة new" at bounding box center [223, 204] width 90 height 18
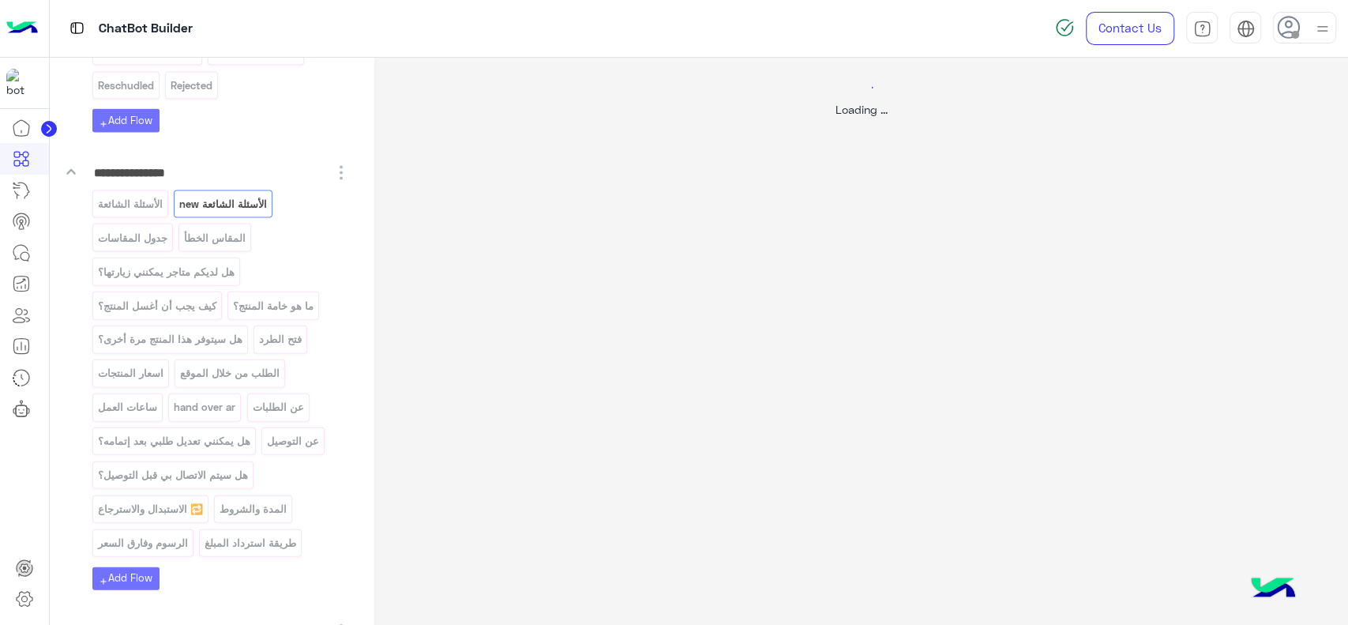
select select "*"
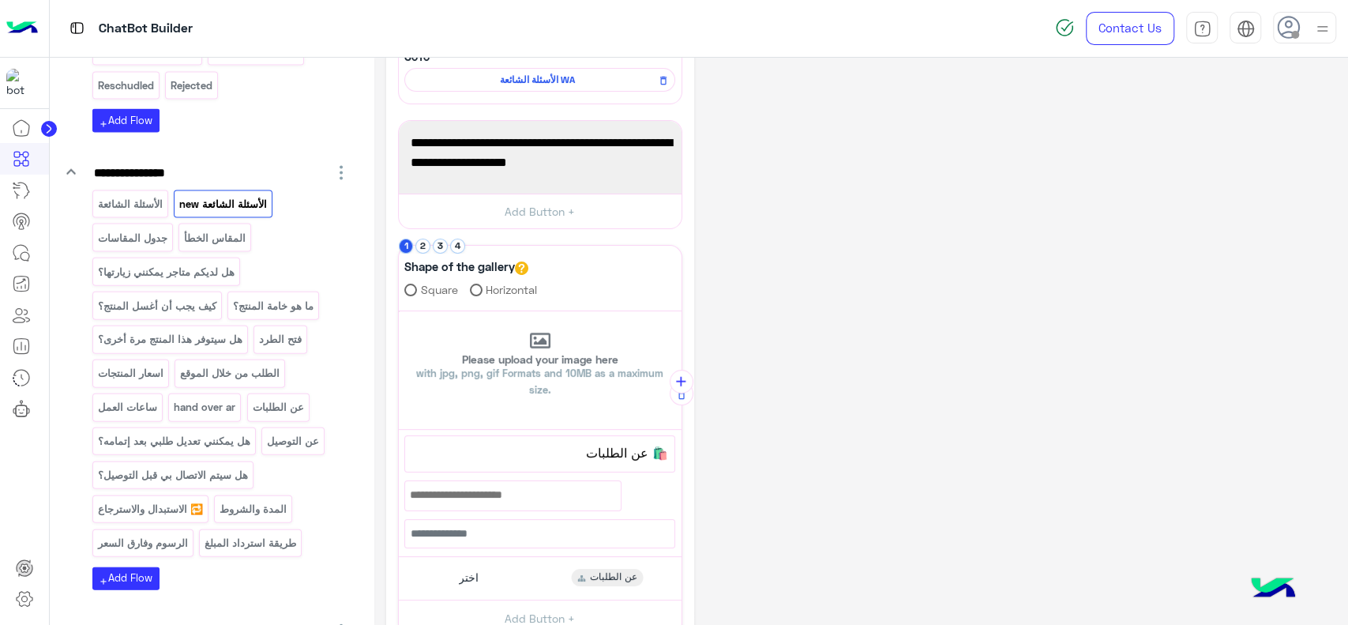
scroll to position [199, 0]
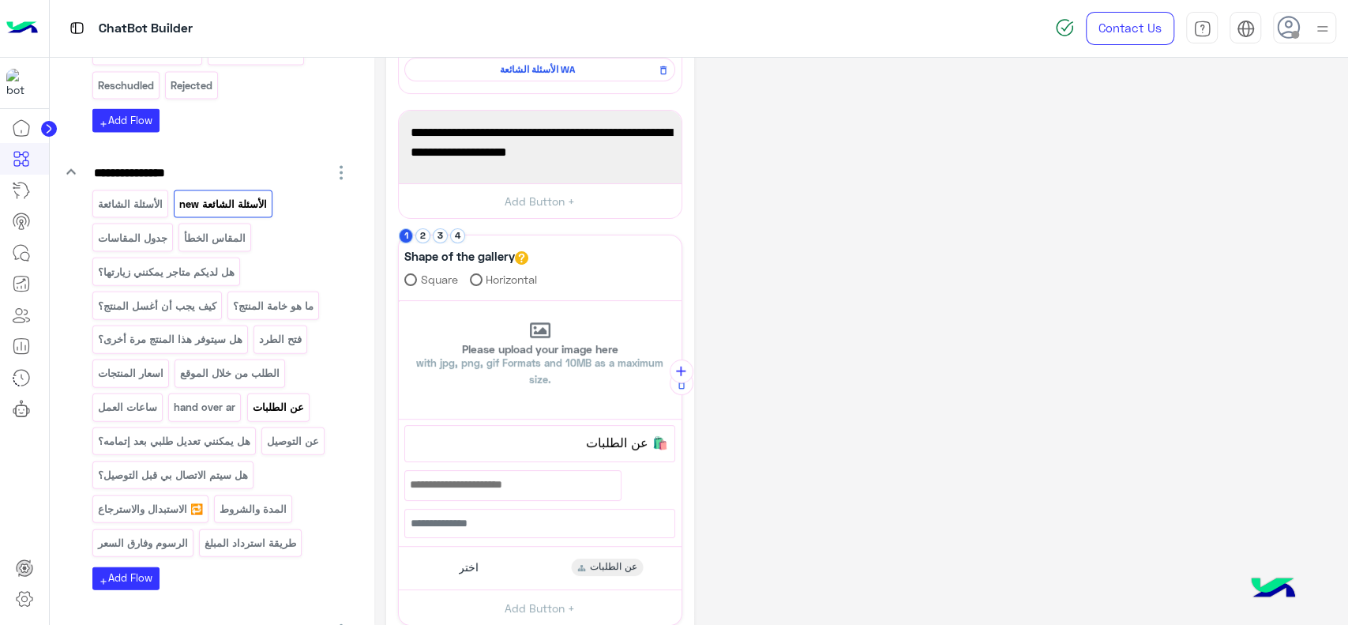
click at [278, 398] on p "عن الطلبات" at bounding box center [278, 407] width 54 height 18
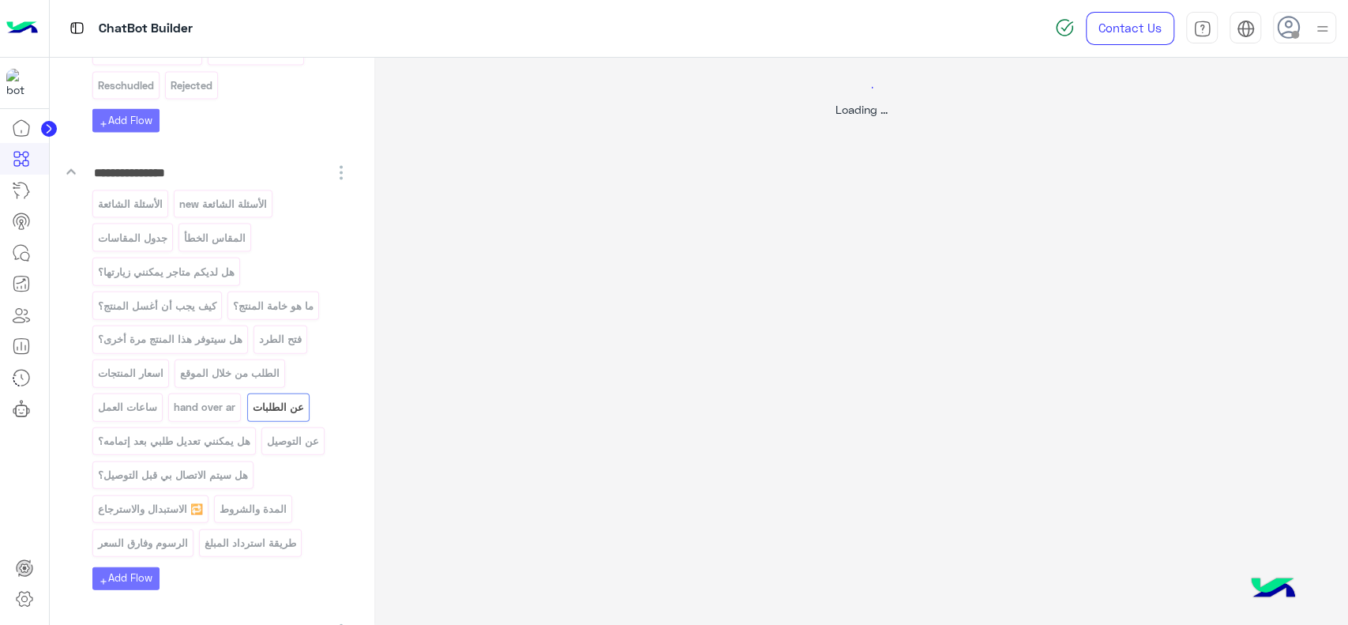
scroll to position [0, 0]
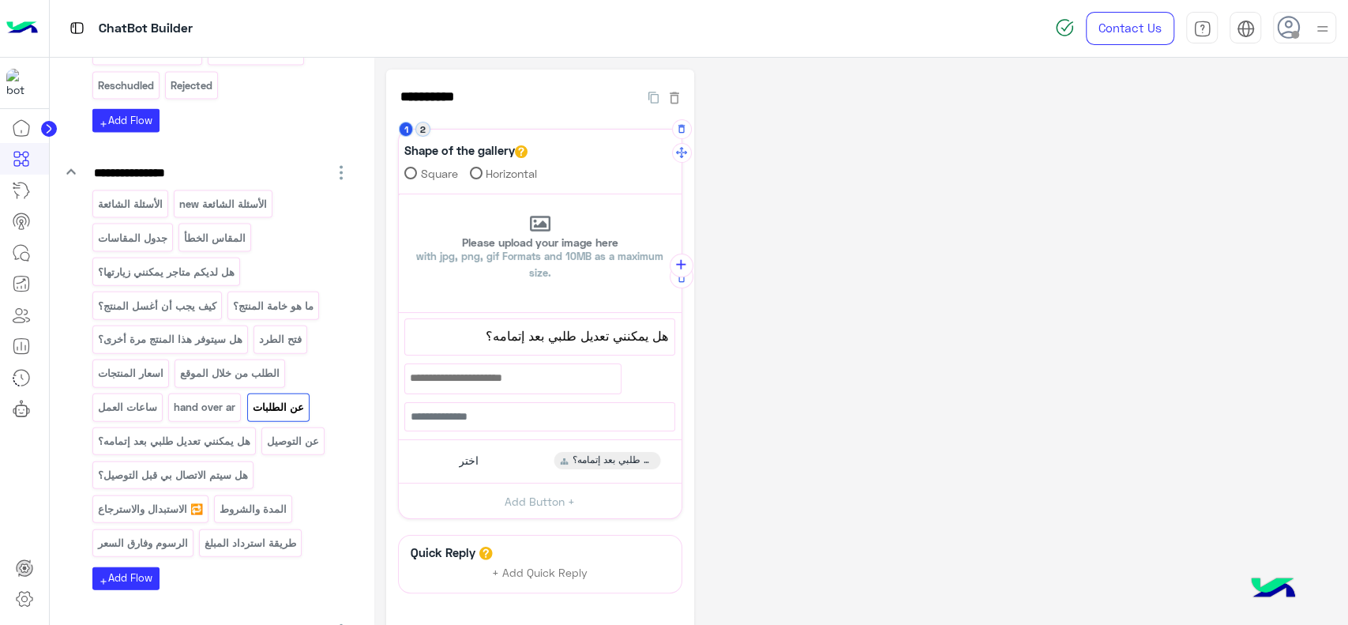
click at [423, 133] on button "2" at bounding box center [422, 129] width 15 height 15
click at [295, 432] on p "عن التوصيل" at bounding box center [293, 441] width 54 height 18
click at [499, 343] on span "هل يمكنني فتح الطرد أثناء الاستلام؟" at bounding box center [539, 335] width 257 height 21
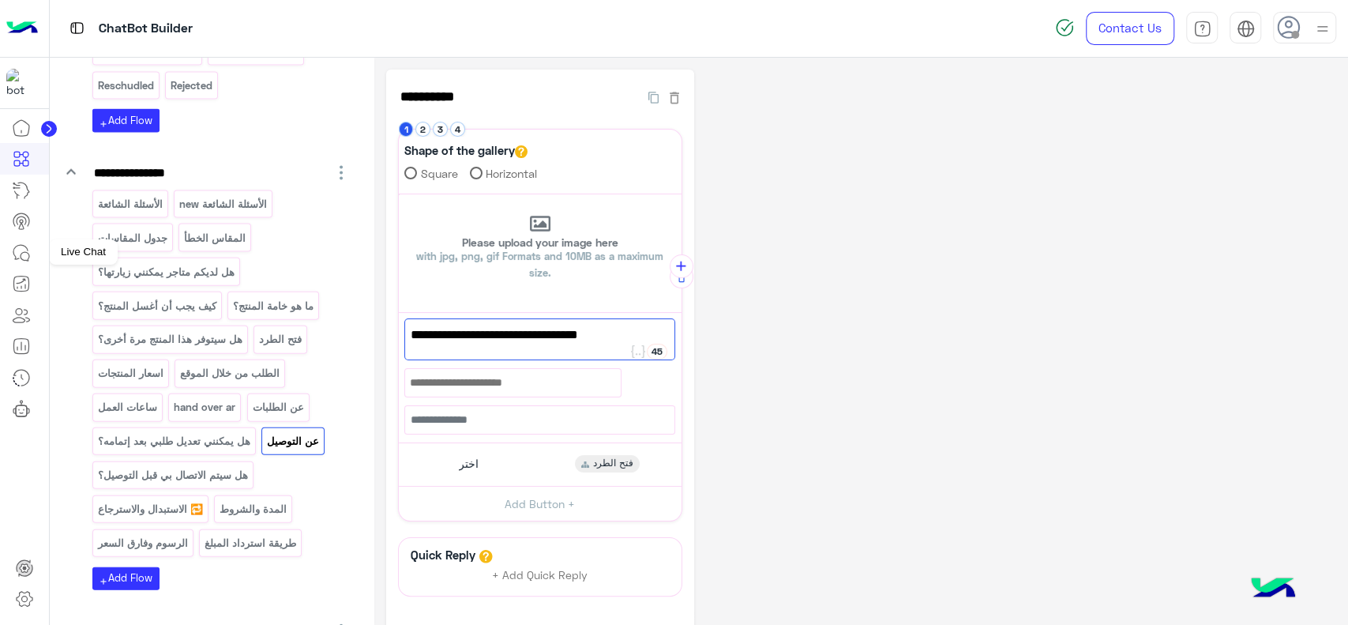
click at [21, 245] on icon at bounding box center [21, 252] width 19 height 19
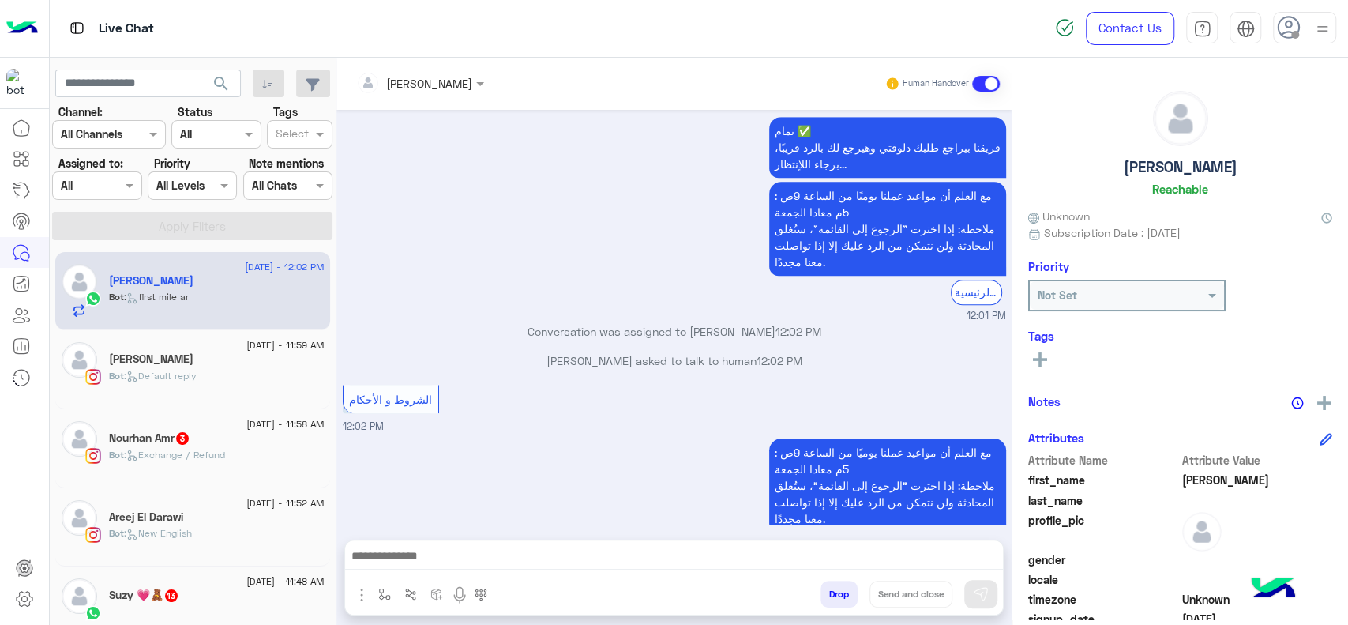
scroll to position [923, 0]
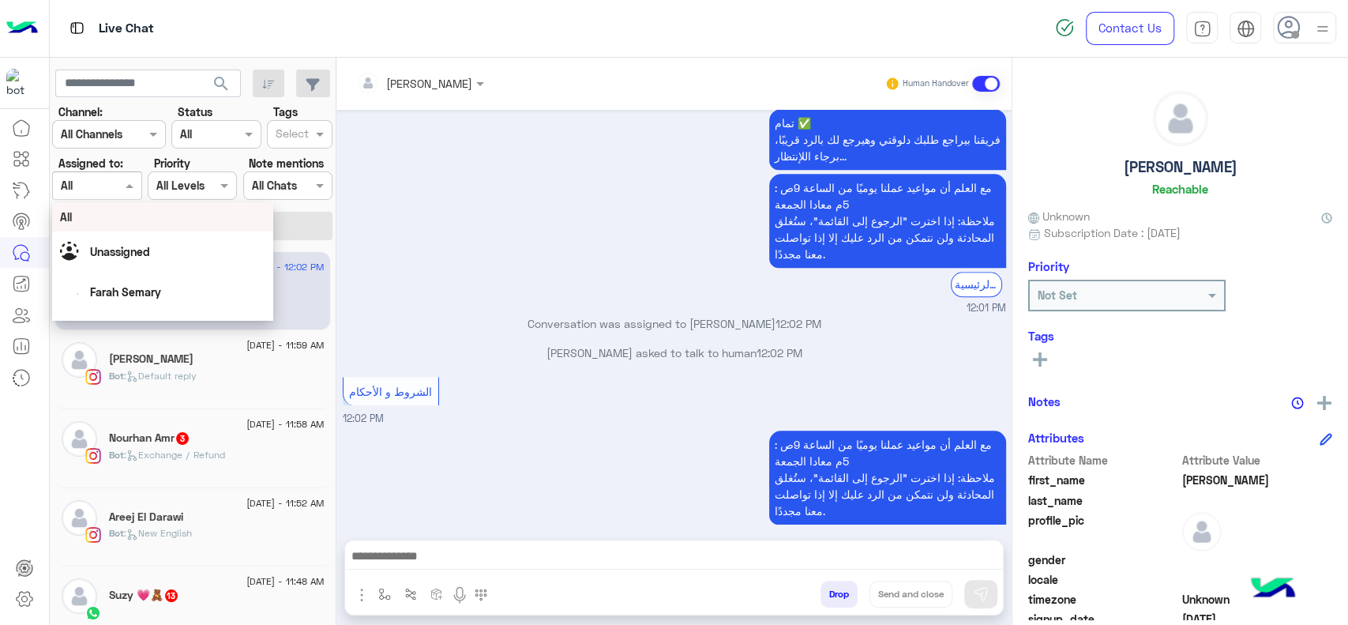
click at [101, 174] on div "Assigned on All" at bounding box center [96, 185] width 89 height 28
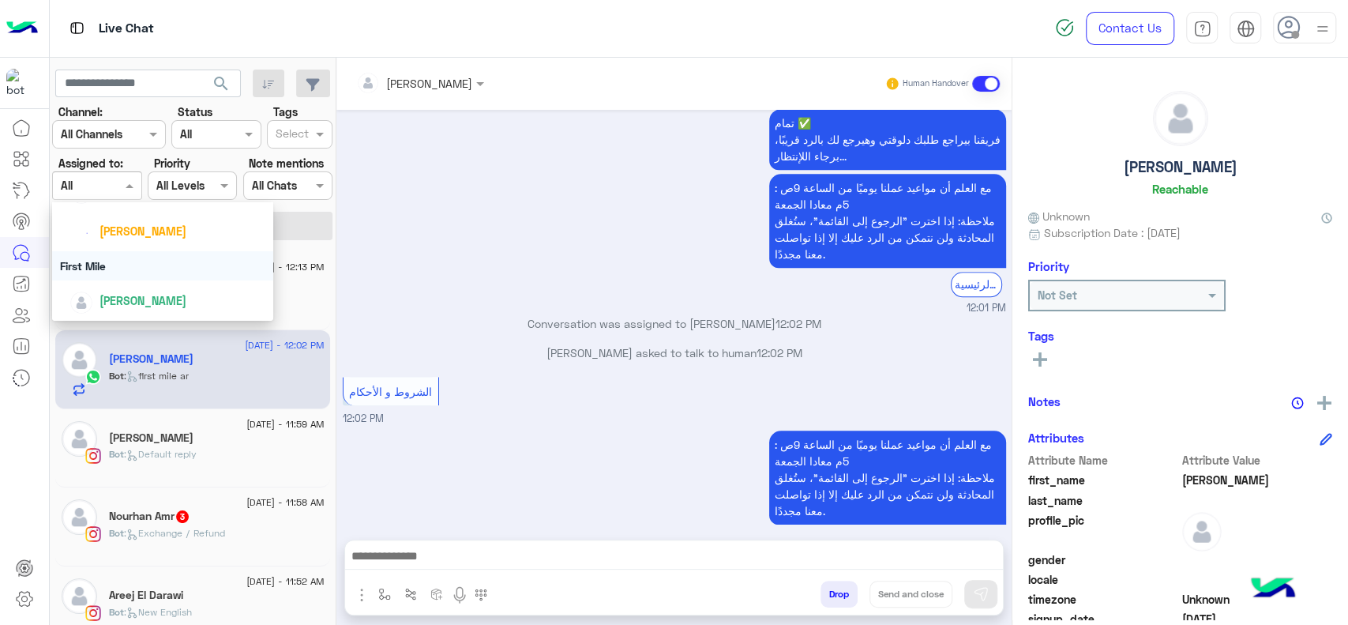
click at [129, 266] on div "First Mile" at bounding box center [162, 265] width 221 height 29
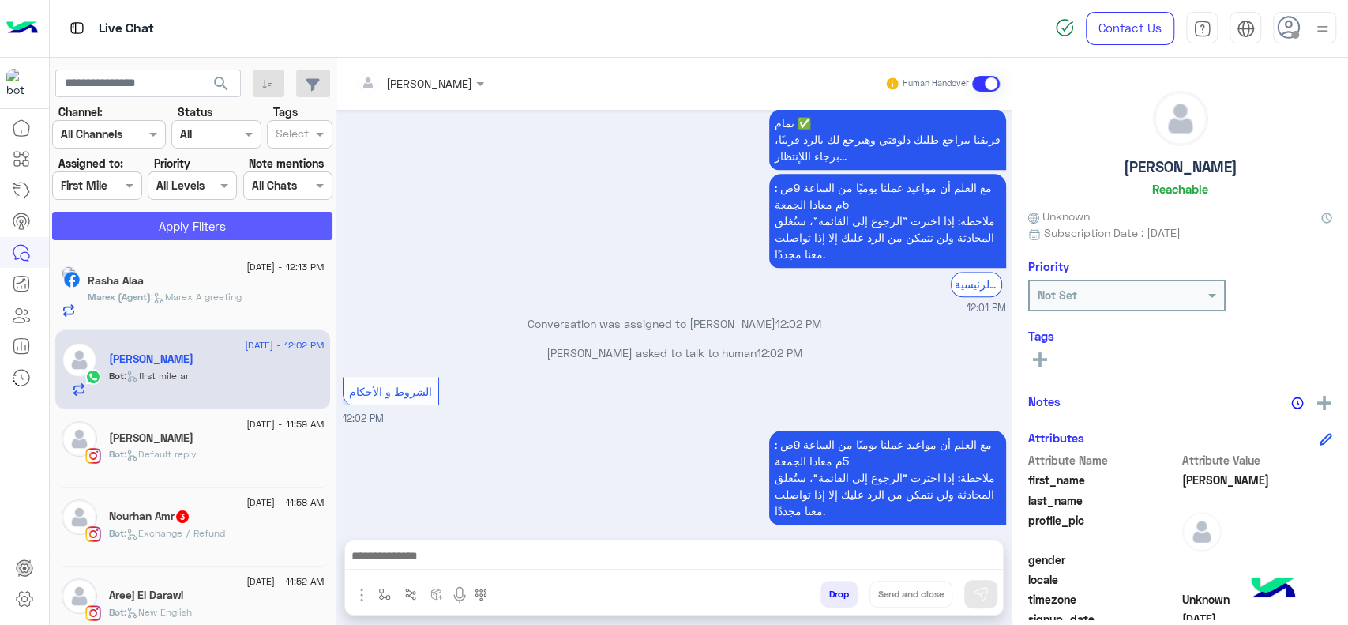
click at [169, 230] on button "Apply Filters" at bounding box center [192, 226] width 280 height 28
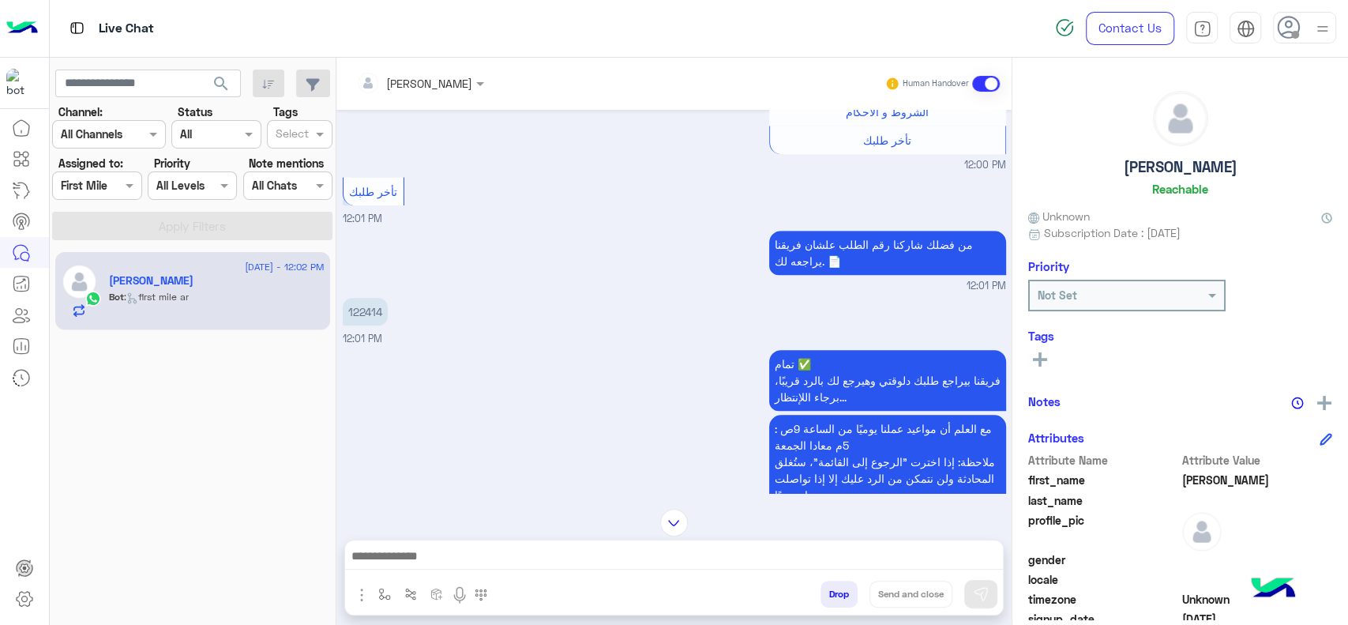
scroll to position [923, 0]
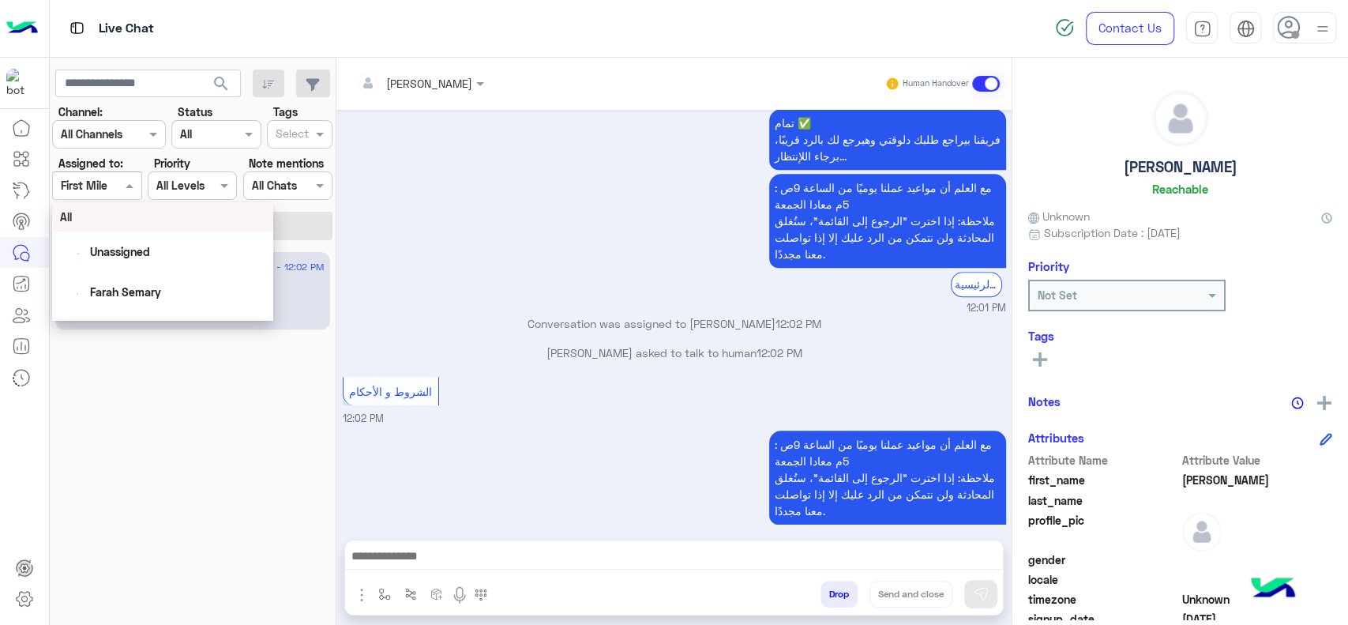
click at [126, 187] on span at bounding box center [132, 185] width 20 height 17
click at [526, 426] on div "مع العلم أن مواعيد عملنا يوميًا من الساعة 9ص : 5م معادا الجمعة ملاحظة: إذا اختر…" at bounding box center [674, 484] width 663 height 117
click at [120, 180] on div at bounding box center [97, 185] width 88 height 18
click at [114, 256] on div "General support" at bounding box center [162, 248] width 221 height 29
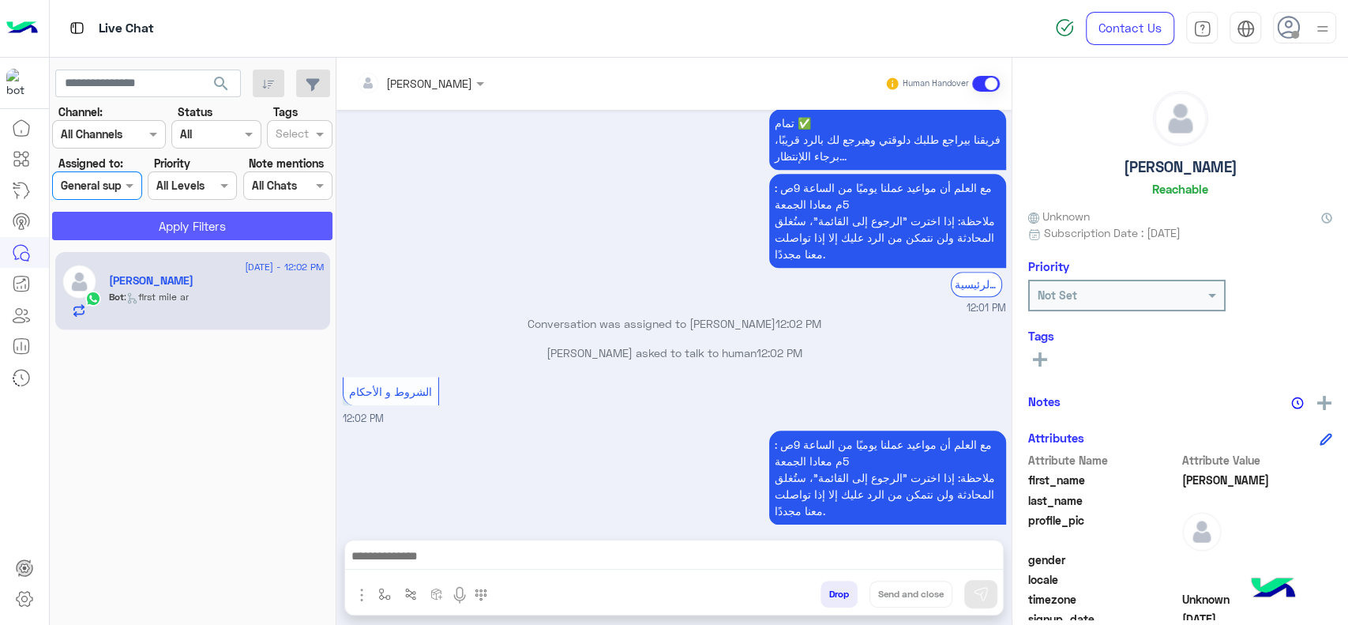
click at [139, 227] on button "Apply Filters" at bounding box center [192, 226] width 280 height 28
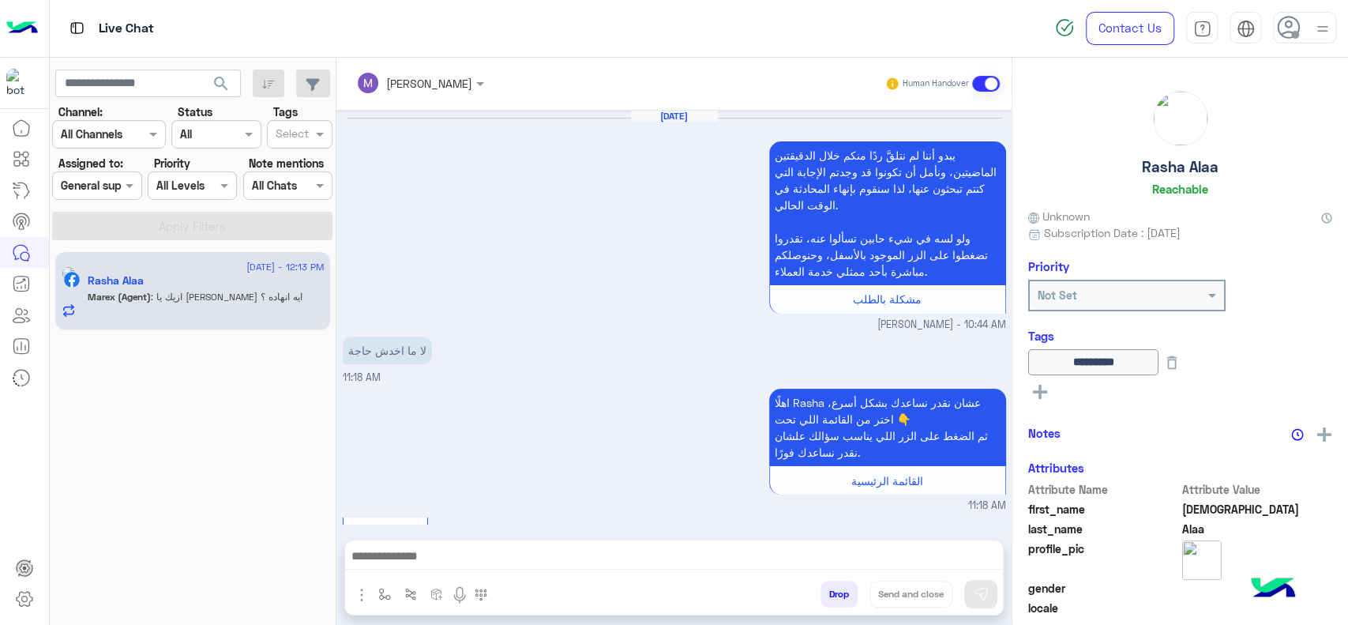
scroll to position [1434, 0]
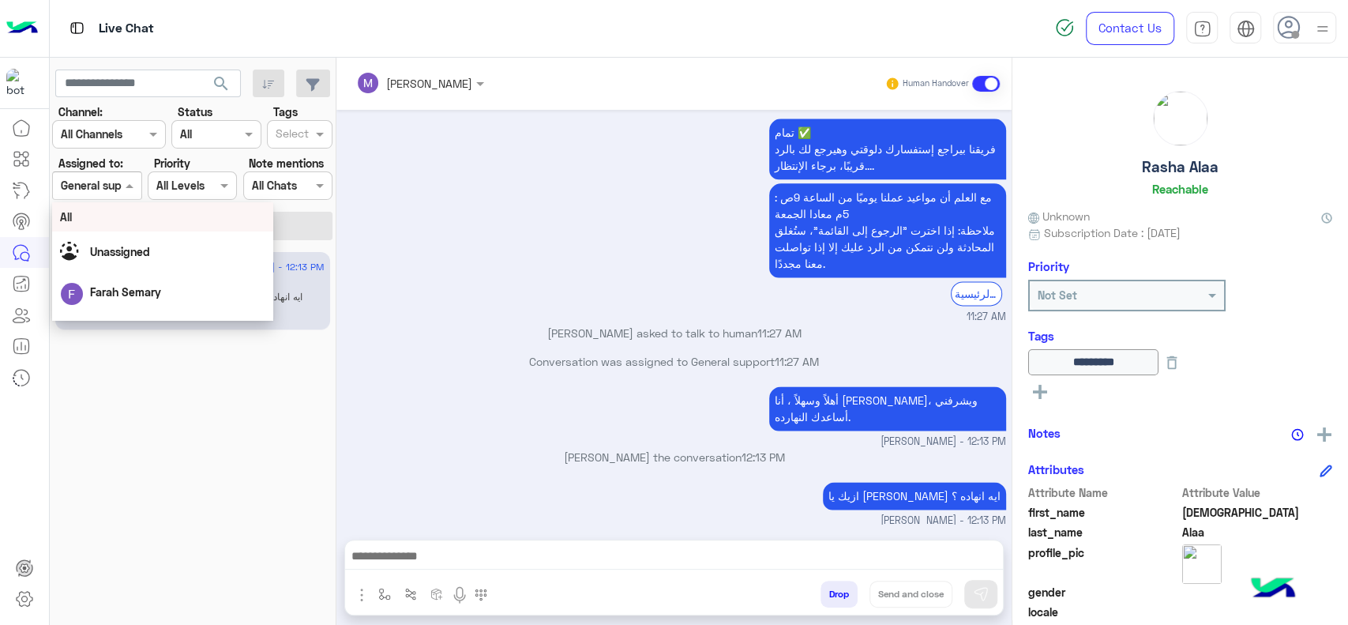
click at [116, 193] on div at bounding box center [97, 185] width 88 height 18
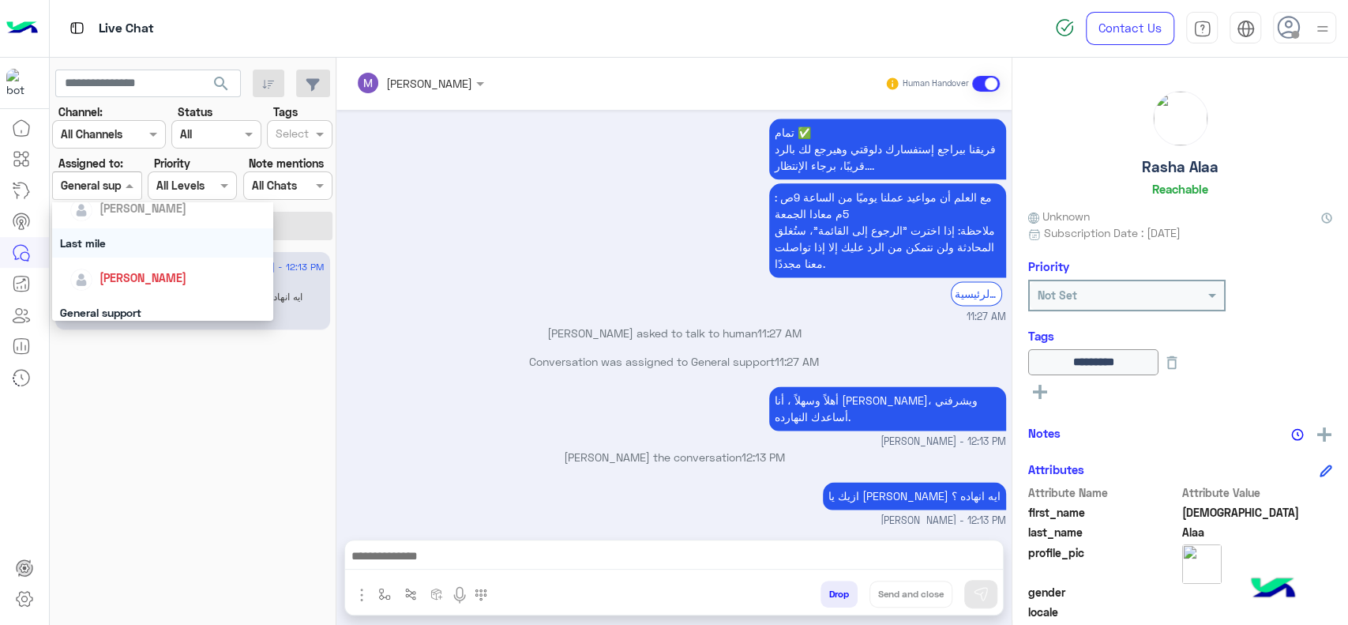
click at [114, 240] on div "Last mile" at bounding box center [162, 242] width 221 height 29
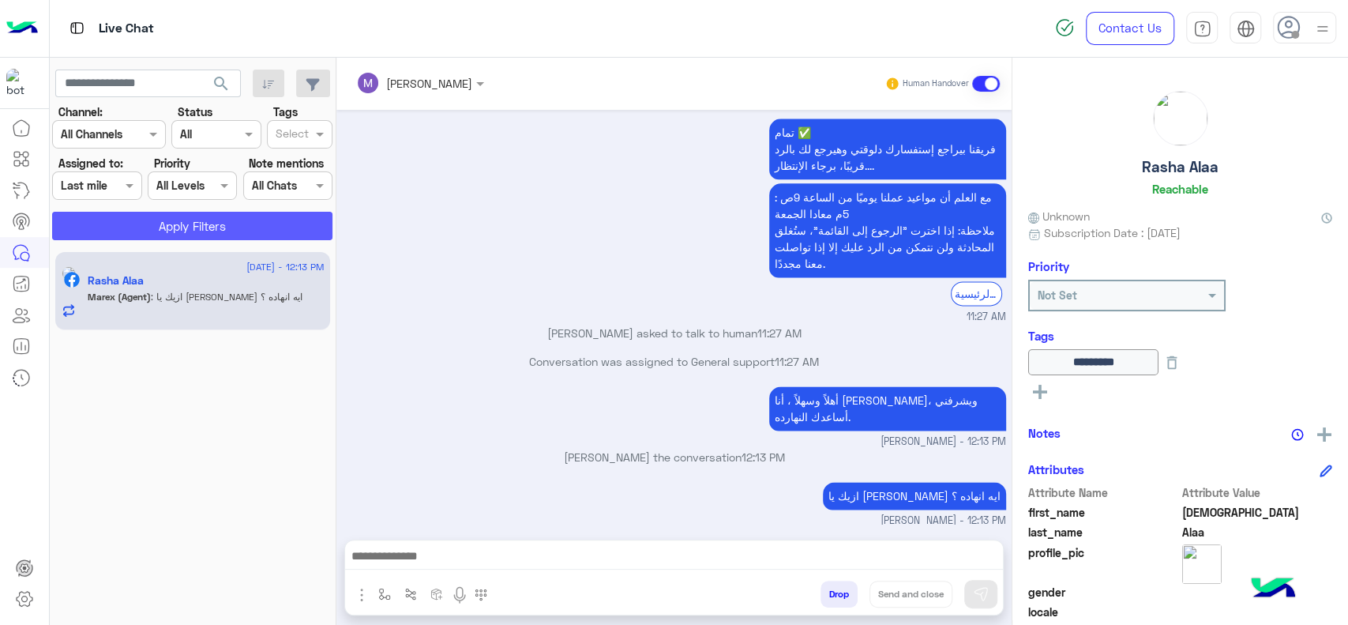
click at [141, 231] on button "Apply Filters" at bounding box center [192, 226] width 280 height 28
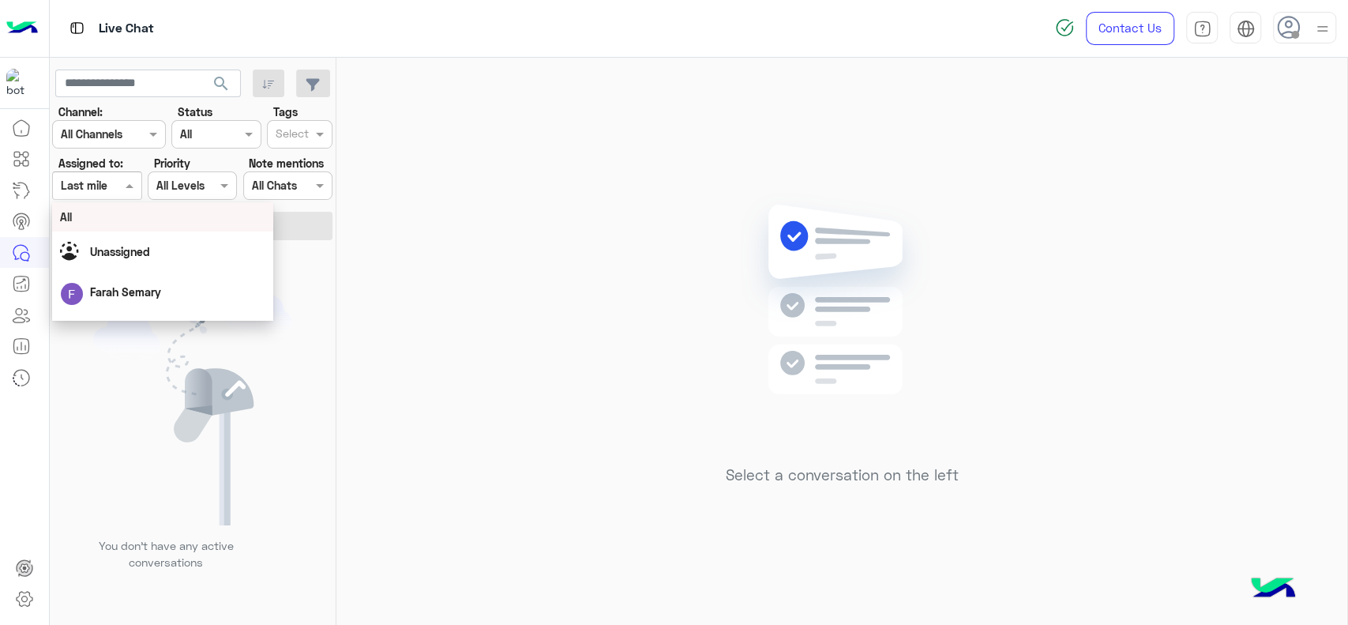
click at [105, 186] on div at bounding box center [97, 185] width 88 height 18
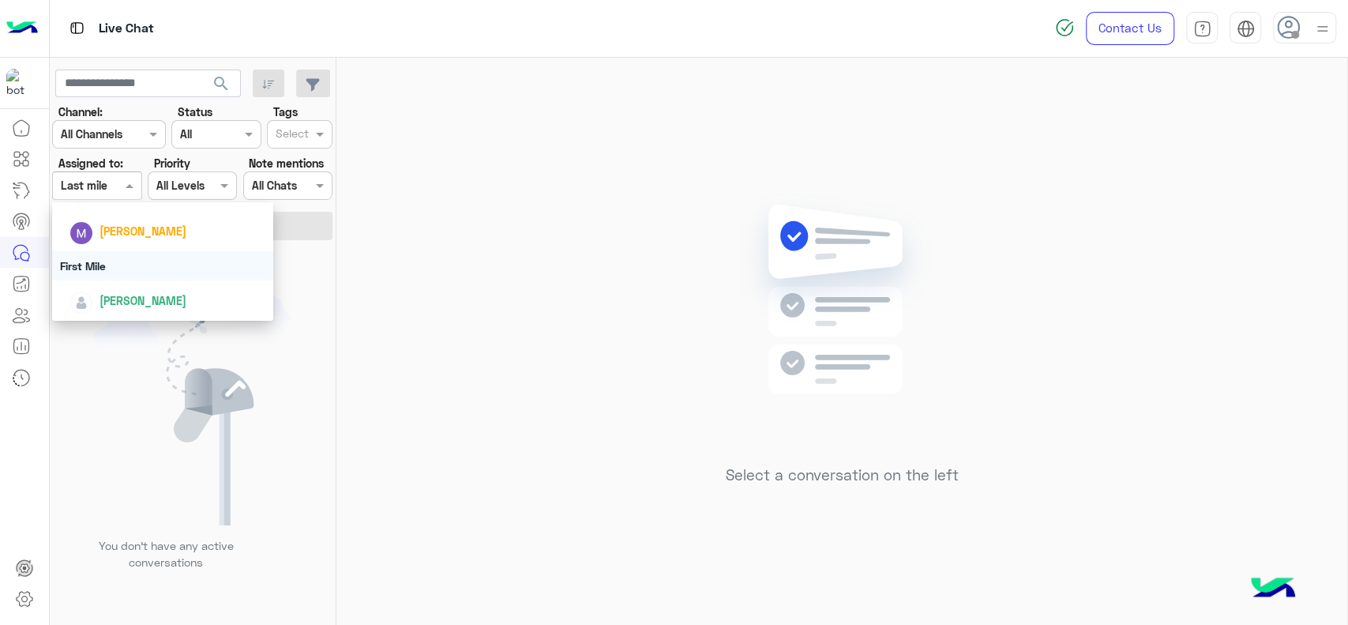
click at [104, 263] on div "First Mile" at bounding box center [162, 265] width 221 height 29
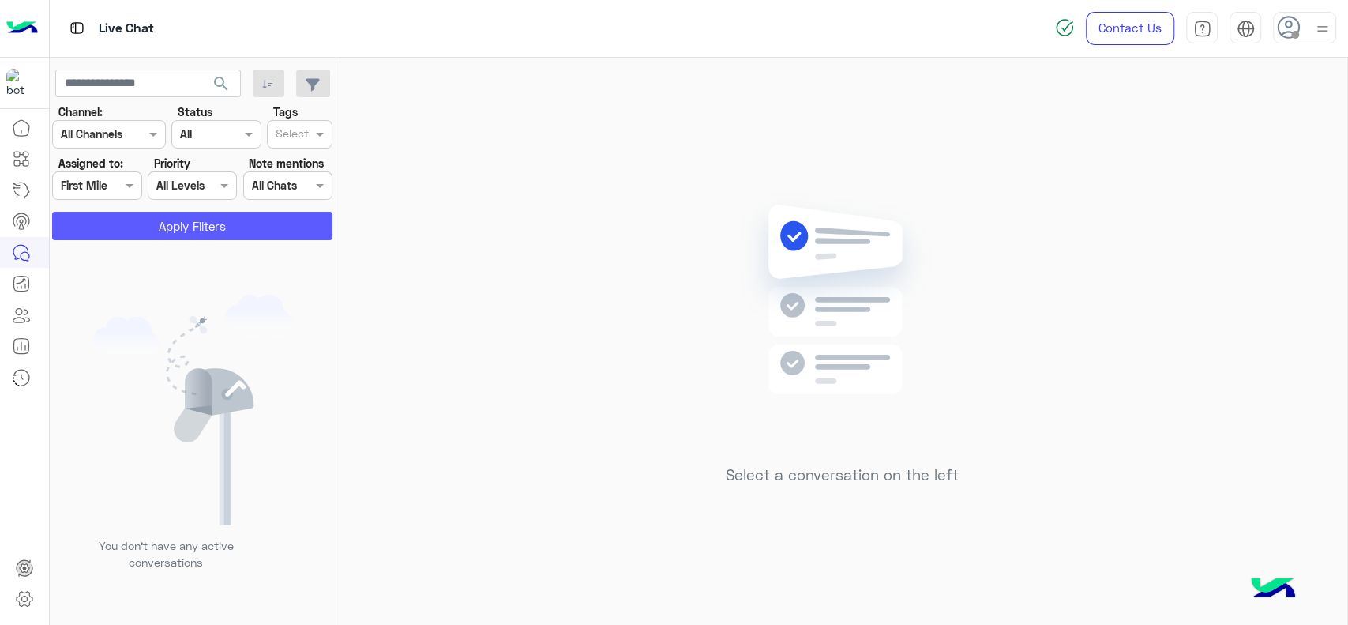
click at [151, 235] on button "Apply Filters" at bounding box center [192, 226] width 280 height 28
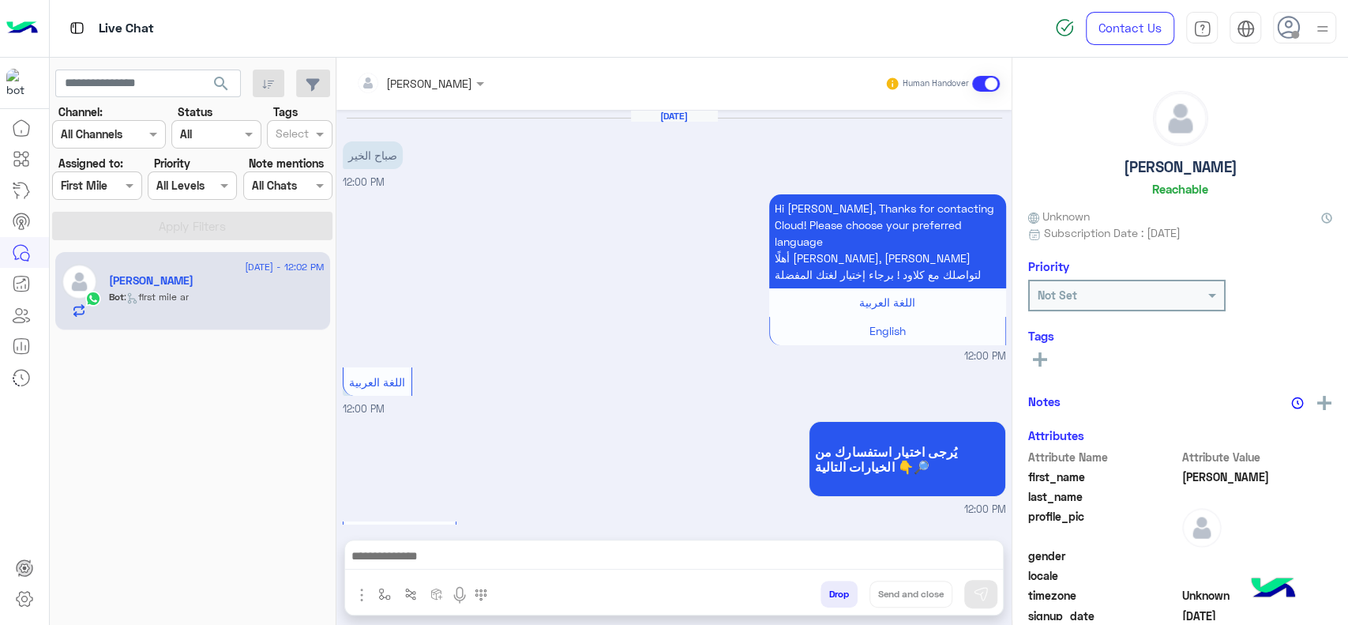
scroll to position [923, 0]
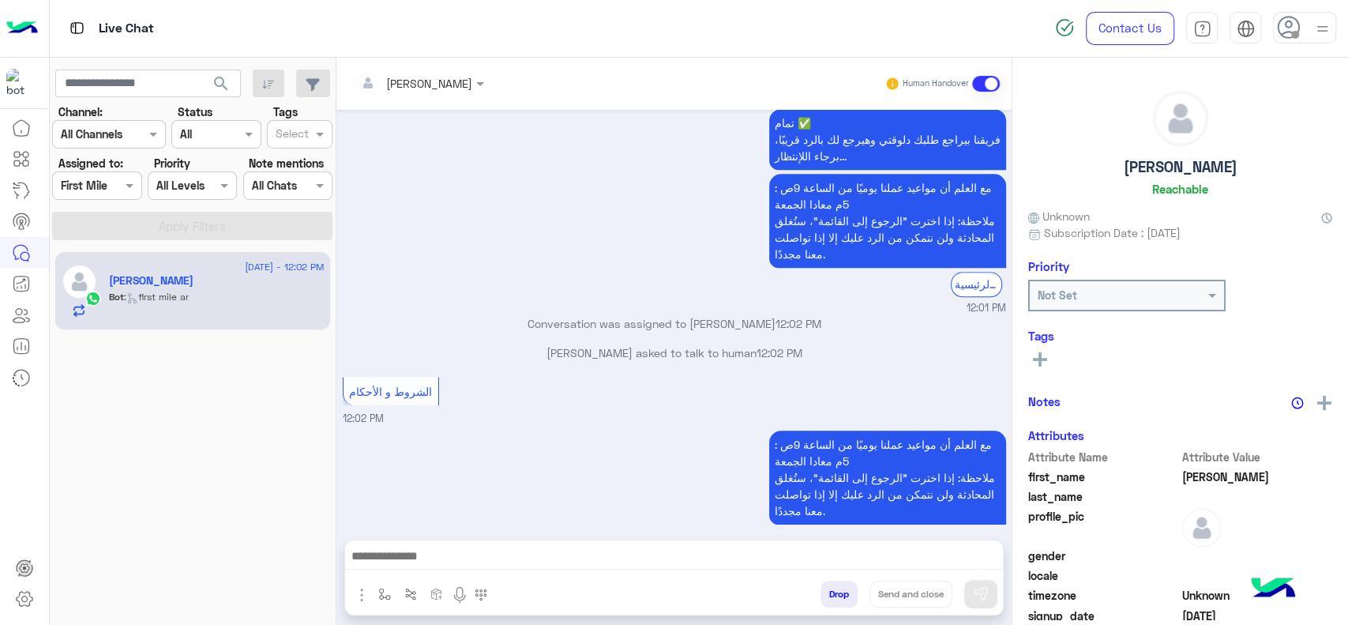
click at [171, 282] on div "Yasmine" at bounding box center [217, 282] width 216 height 17
click at [378, 597] on img "button" at bounding box center [384, 593] width 13 height 13
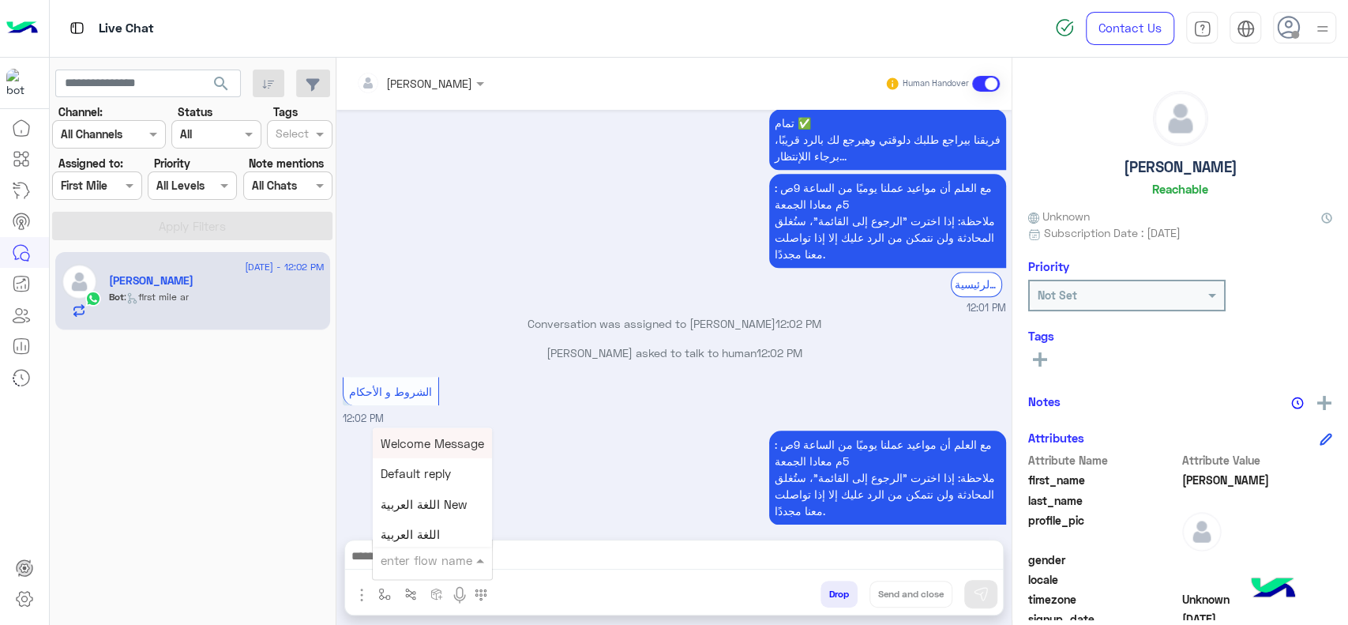
click at [419, 555] on input "text" at bounding box center [413, 559] width 65 height 18
type input "*"
type input "***"
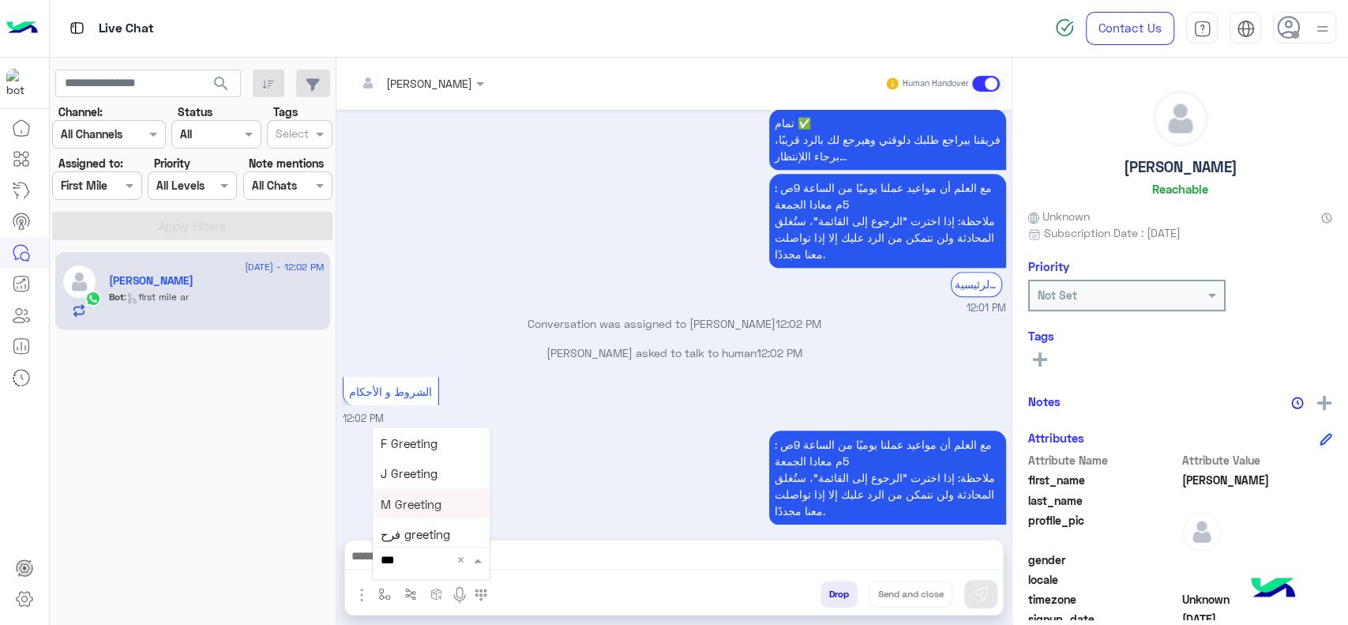
click at [423, 501] on span "M Greeting" at bounding box center [411, 503] width 61 height 14
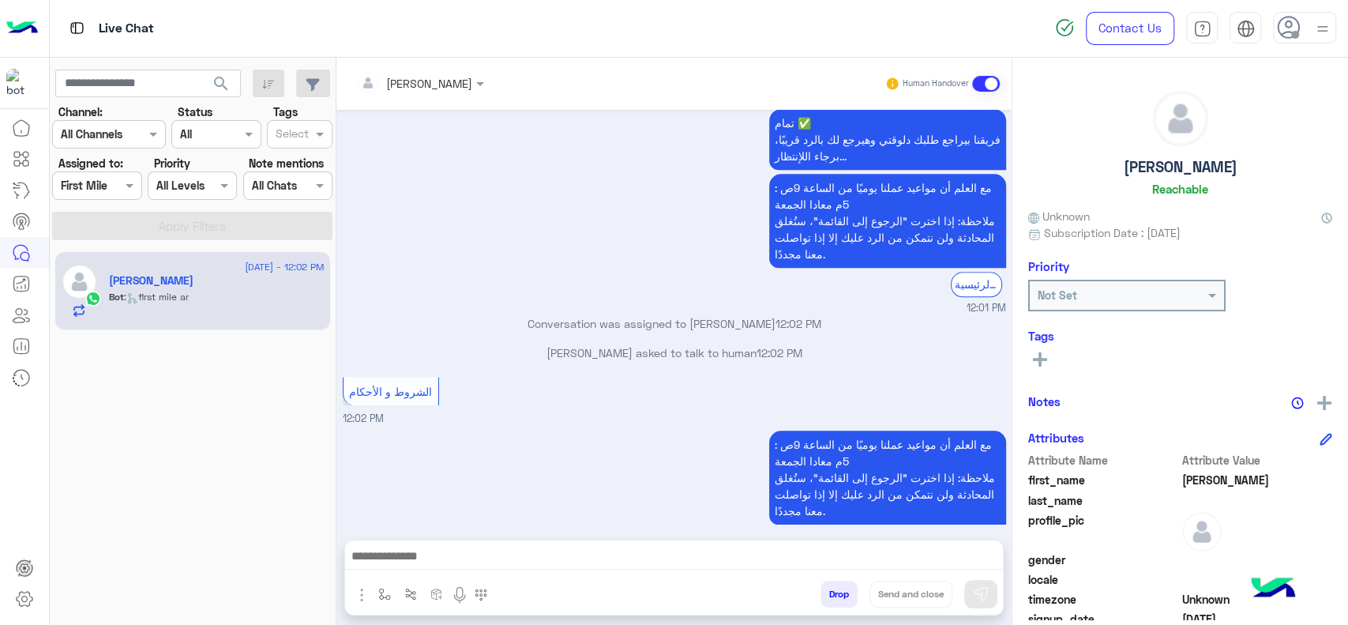
type textarea "**********"
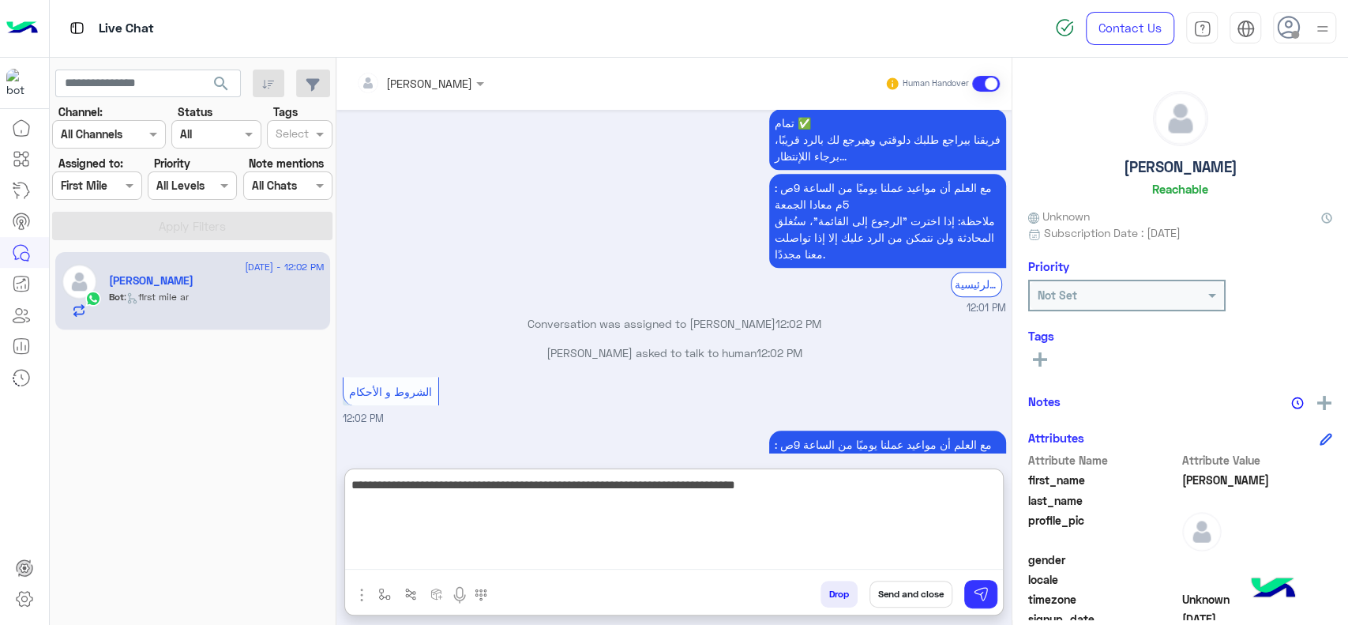
click at [441, 553] on textarea "**********" at bounding box center [674, 522] width 658 height 95
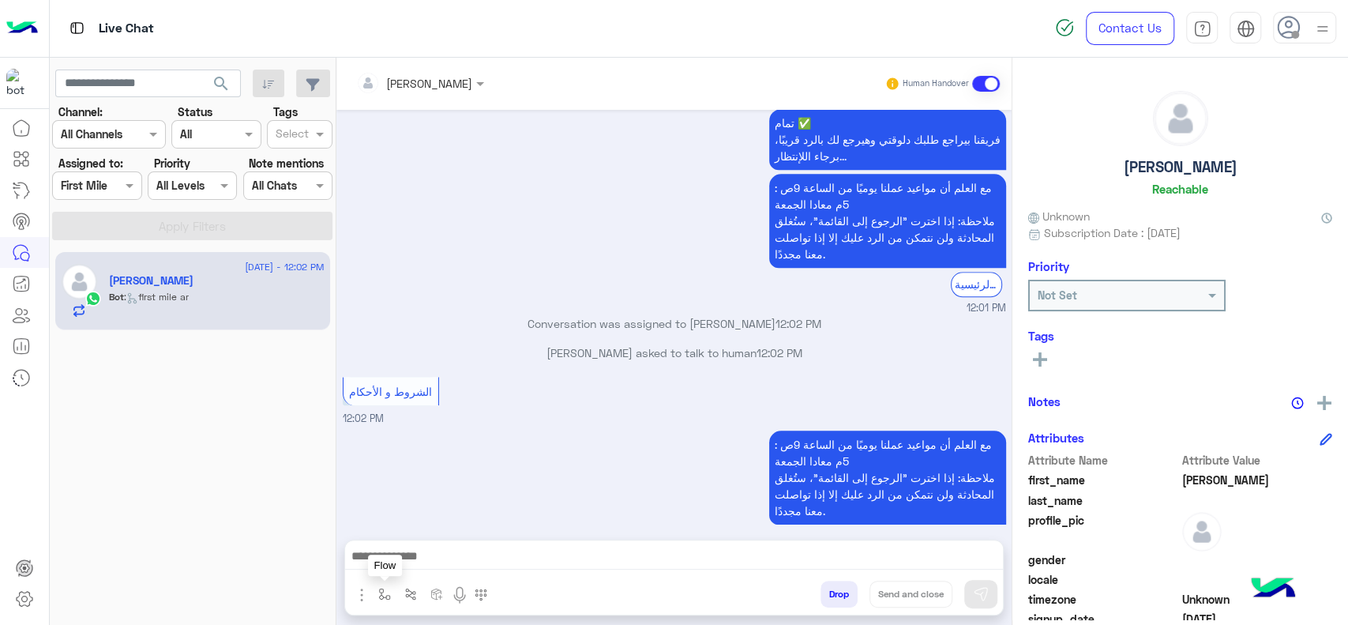
click at [384, 594] on img "button" at bounding box center [384, 593] width 13 height 13
click at [407, 558] on input "text" at bounding box center [413, 559] width 65 height 18
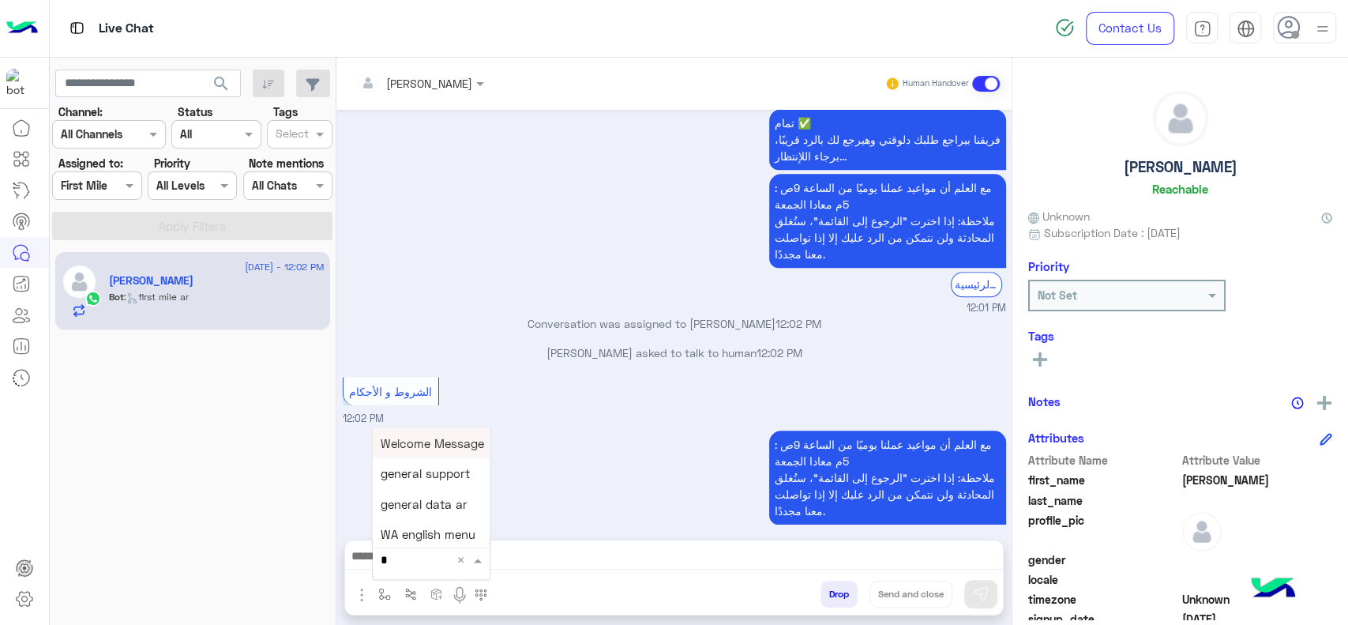
type input "**"
click at [425, 527] on span "Mariam A greeting" at bounding box center [432, 531] width 103 height 14
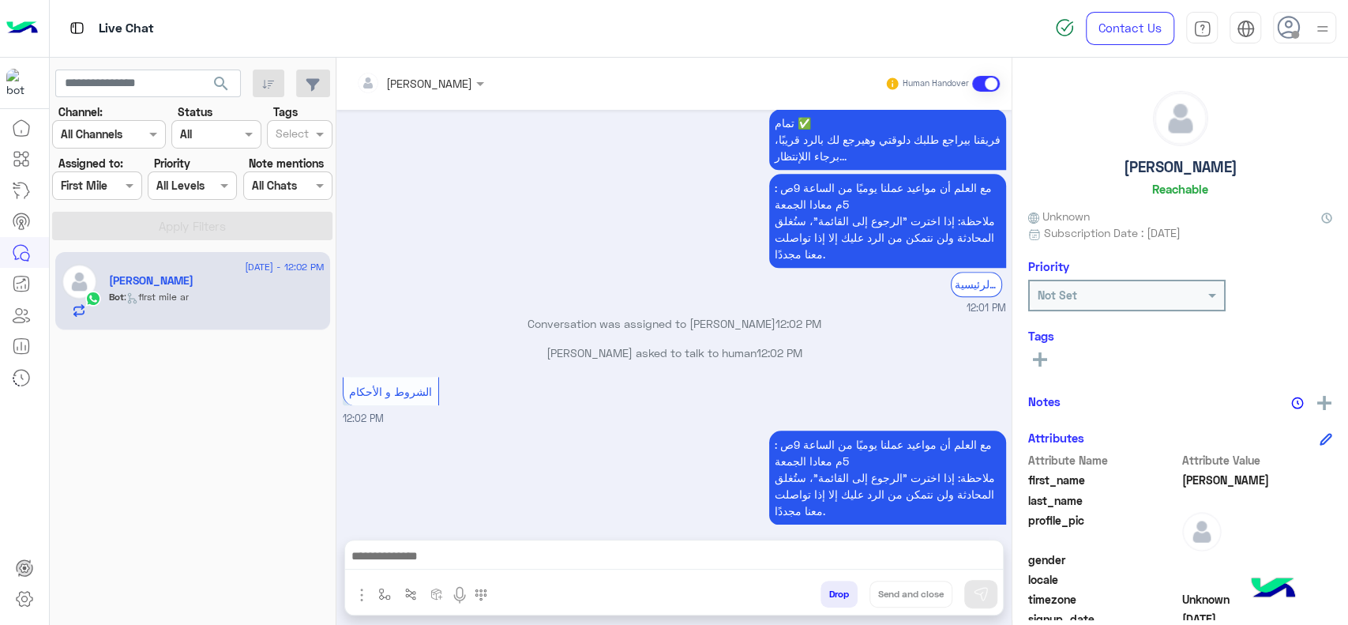
type textarea "**********"
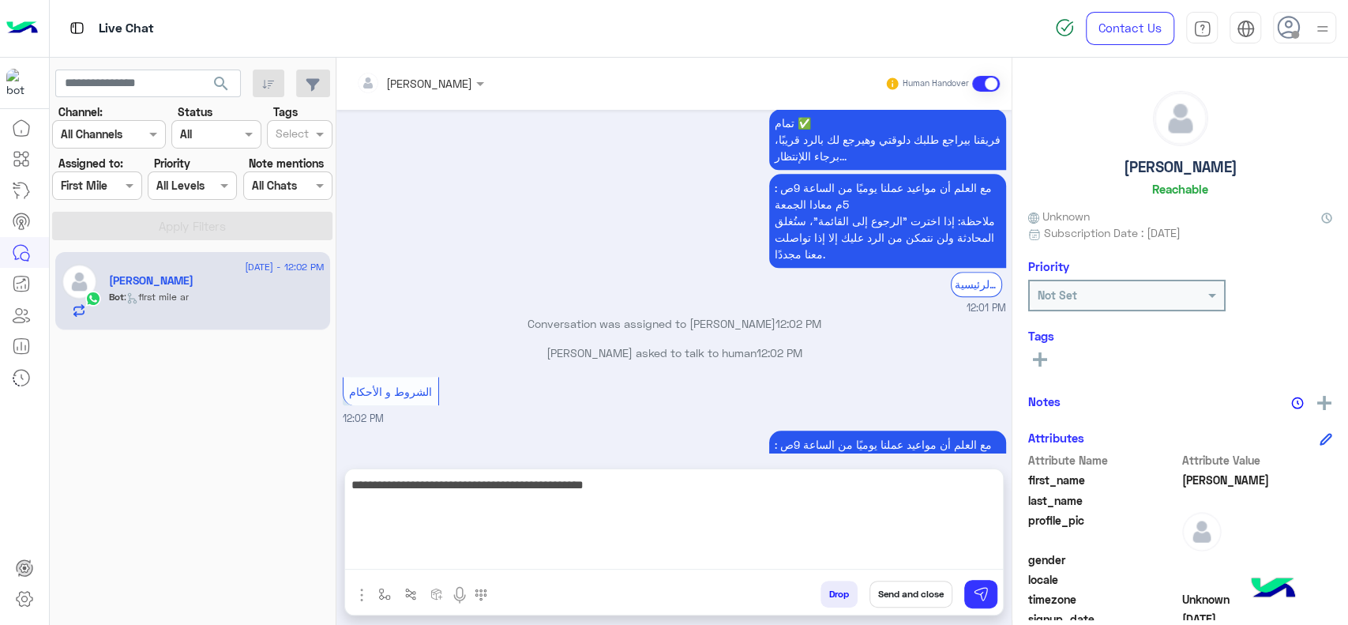
click at [425, 555] on textarea "**********" at bounding box center [674, 522] width 658 height 95
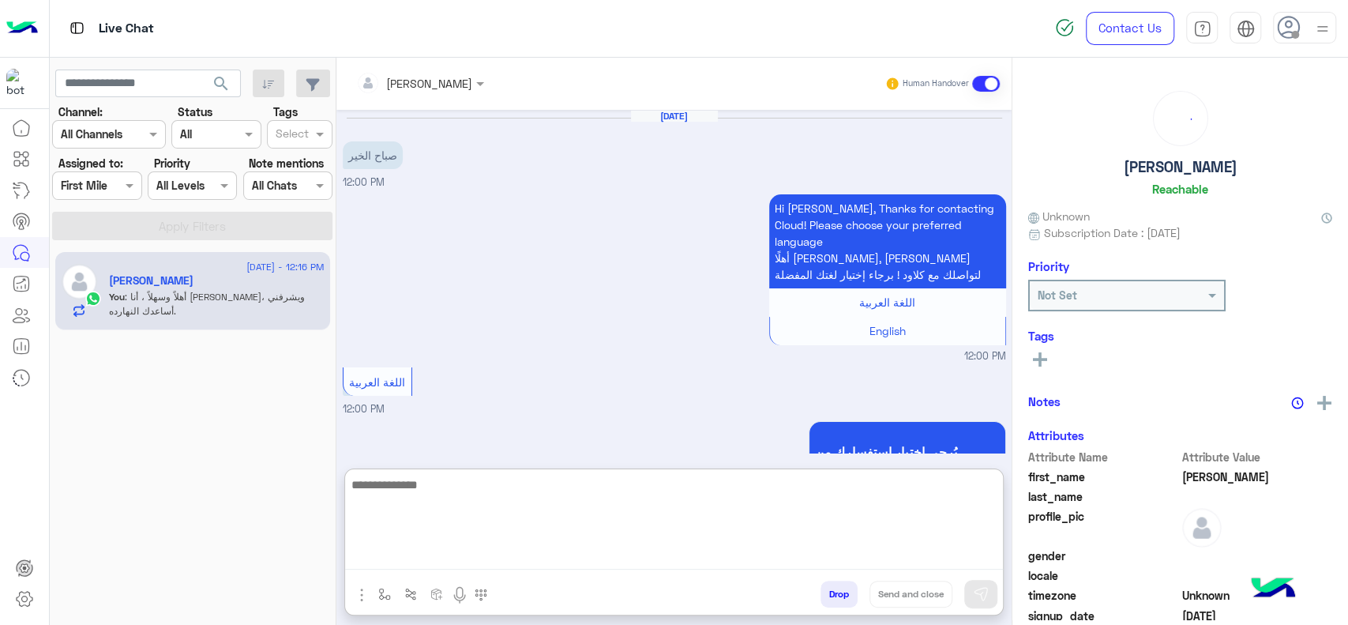
scroll to position [1074, 0]
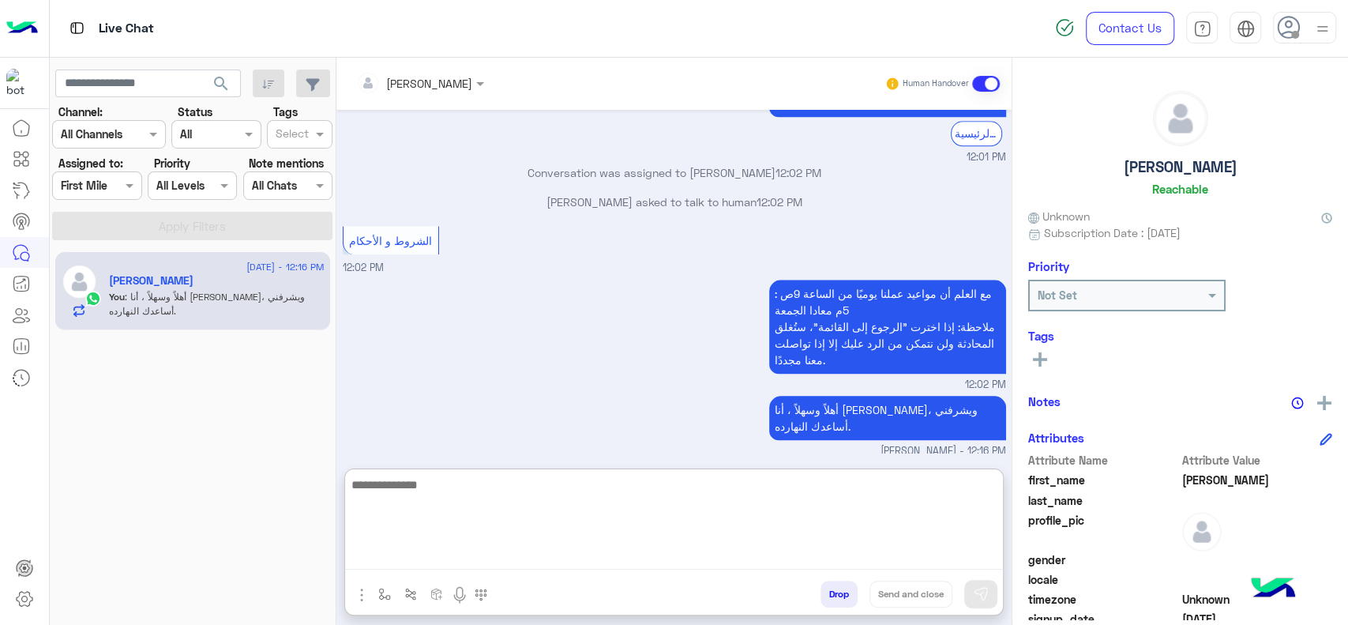
click at [448, 502] on textarea at bounding box center [674, 522] width 658 height 95
type textarea "*"
type textarea "**********"
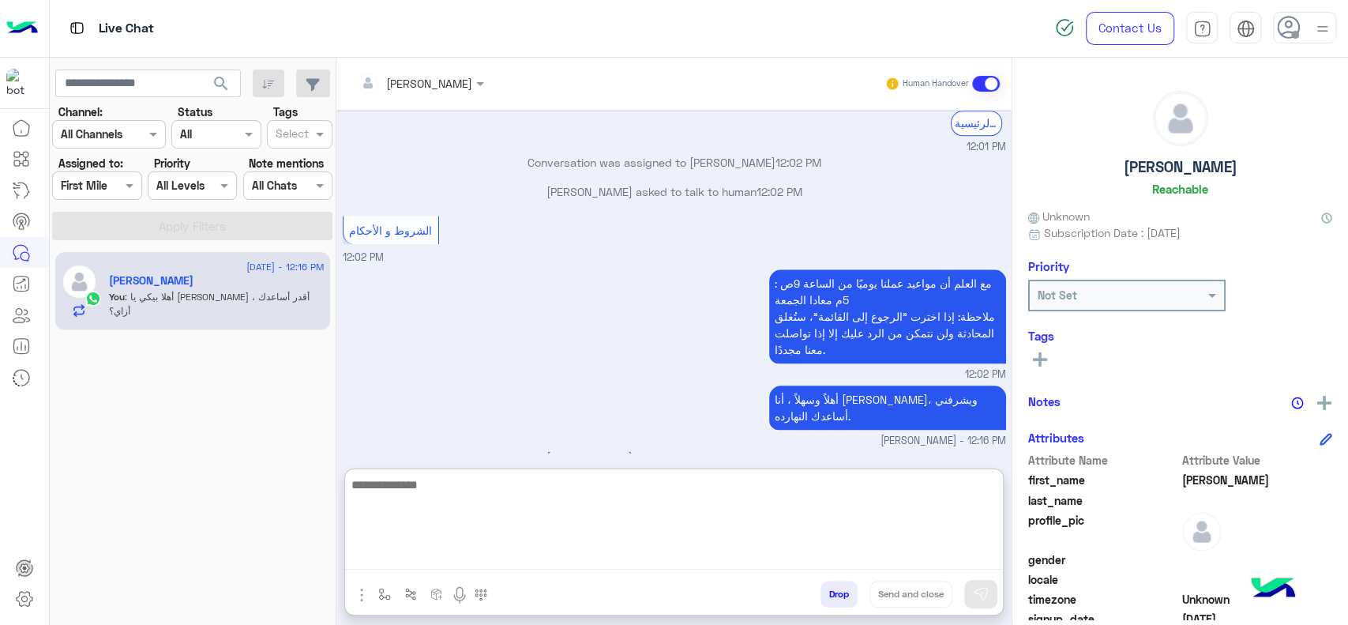
scroll to position [1124, 0]
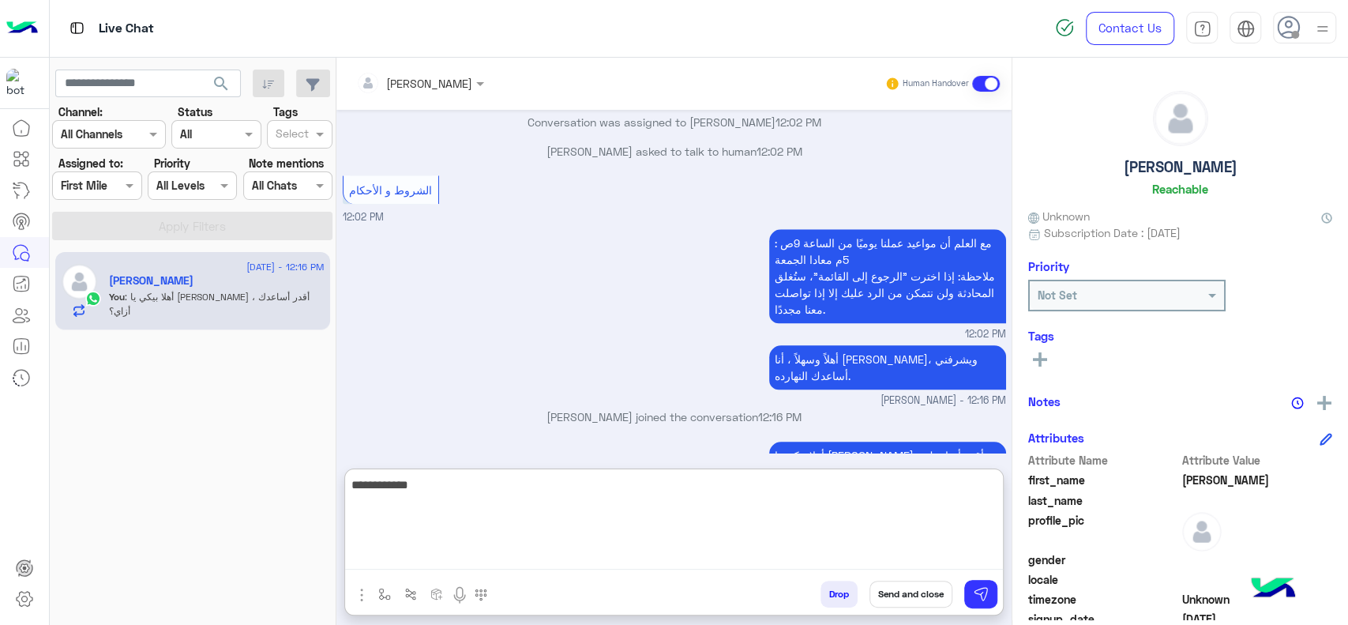
type textarea "**********"
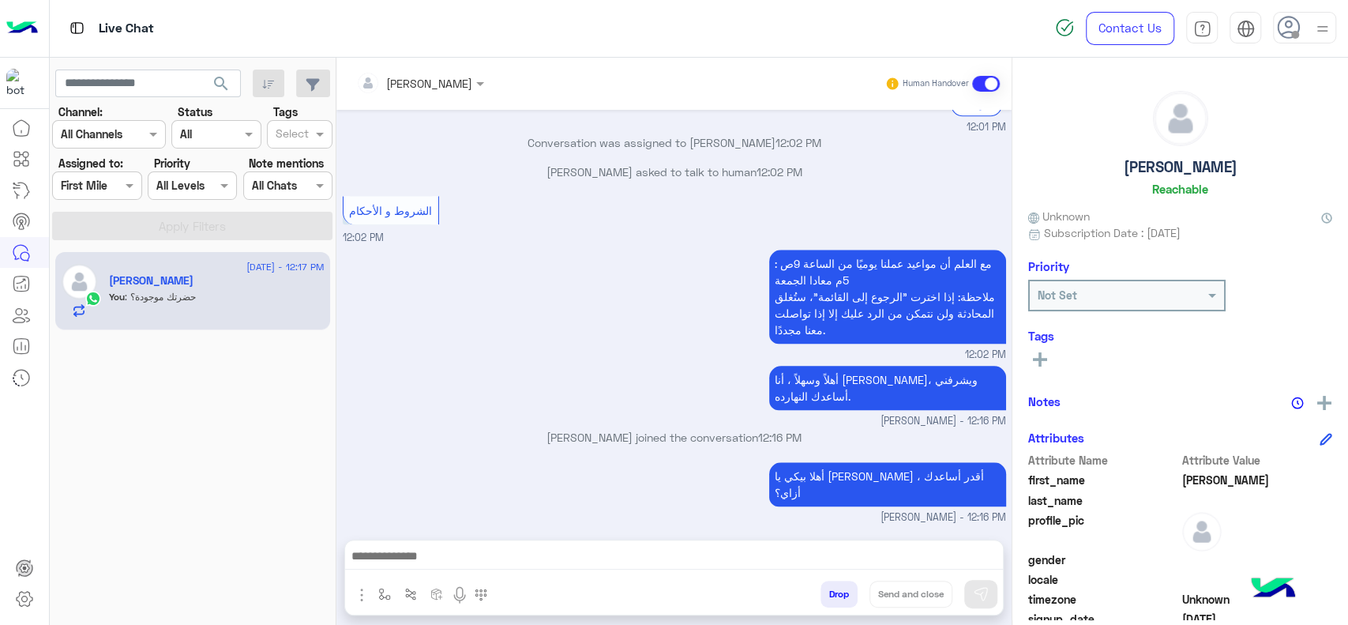
scroll to position [1103, 0]
click at [607, 302] on div "مع العلم أن مواعيد عملنا يوميًا من الساعة 9ص : 5م معادا الجمعة ملاحظة: إذا اختر…" at bounding box center [674, 304] width 663 height 117
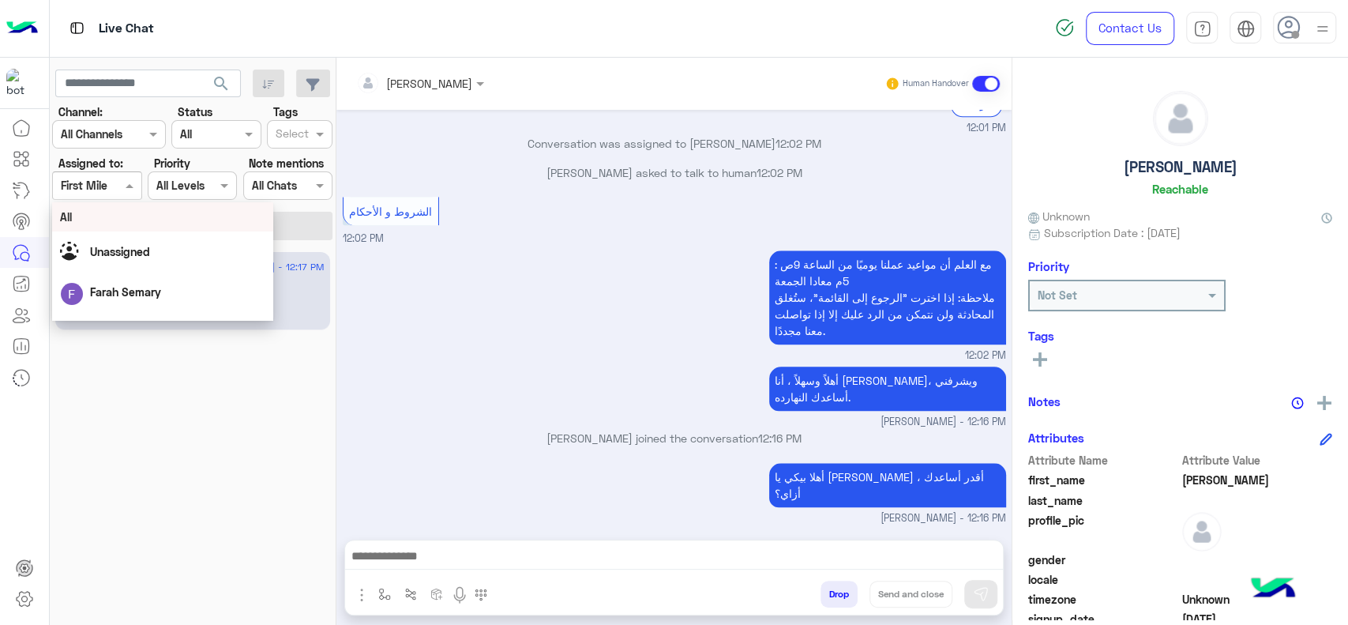
click at [115, 193] on div "Assigned on First Mile" at bounding box center [96, 185] width 89 height 28
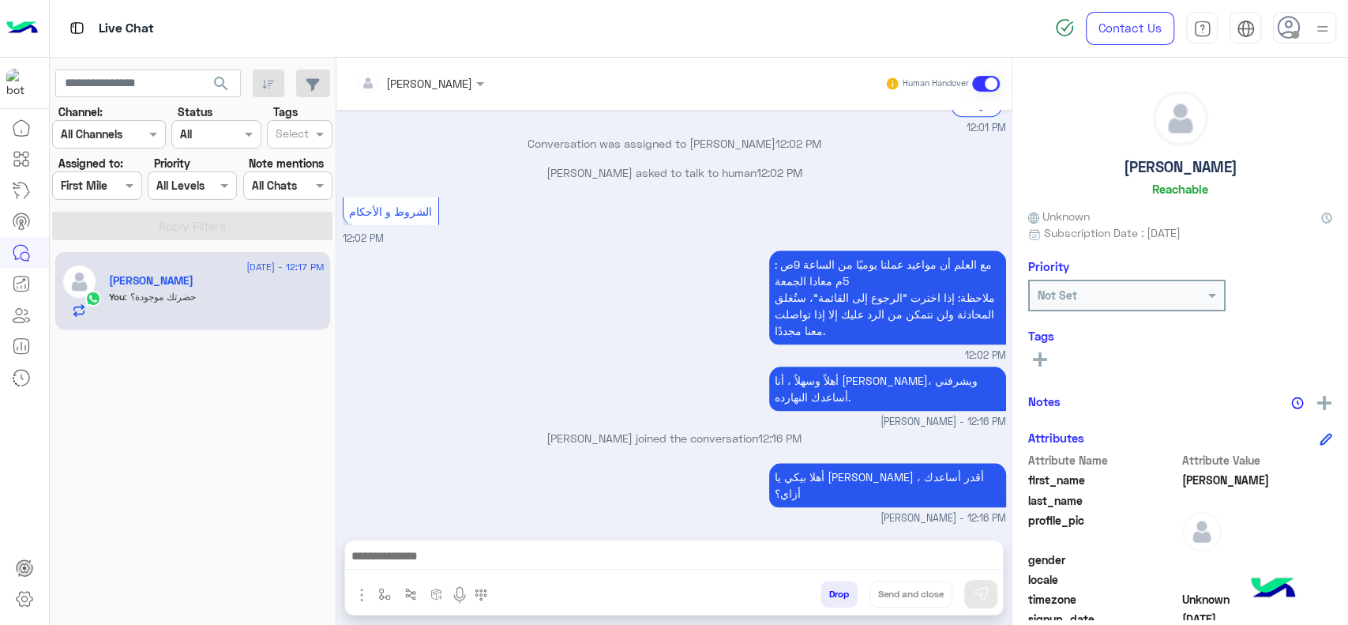
click at [152, 416] on div "2 September - 12:17 PM Yasmine You : حضرتك موجودة؟" at bounding box center [193, 438] width 287 height 385
click at [380, 591] on img "button" at bounding box center [384, 593] width 13 height 13
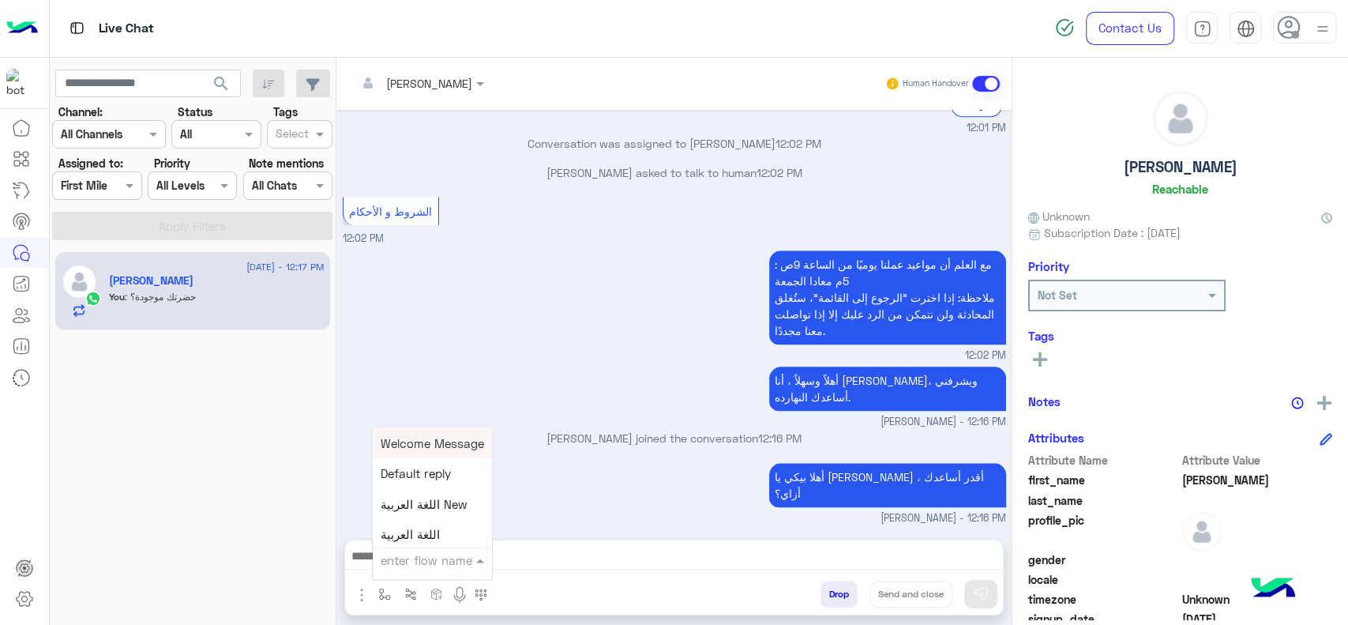
click at [403, 558] on input "text" at bounding box center [413, 559] width 65 height 18
type input "***"
click at [434, 535] on span "Mariam A closure" at bounding box center [430, 530] width 98 height 14
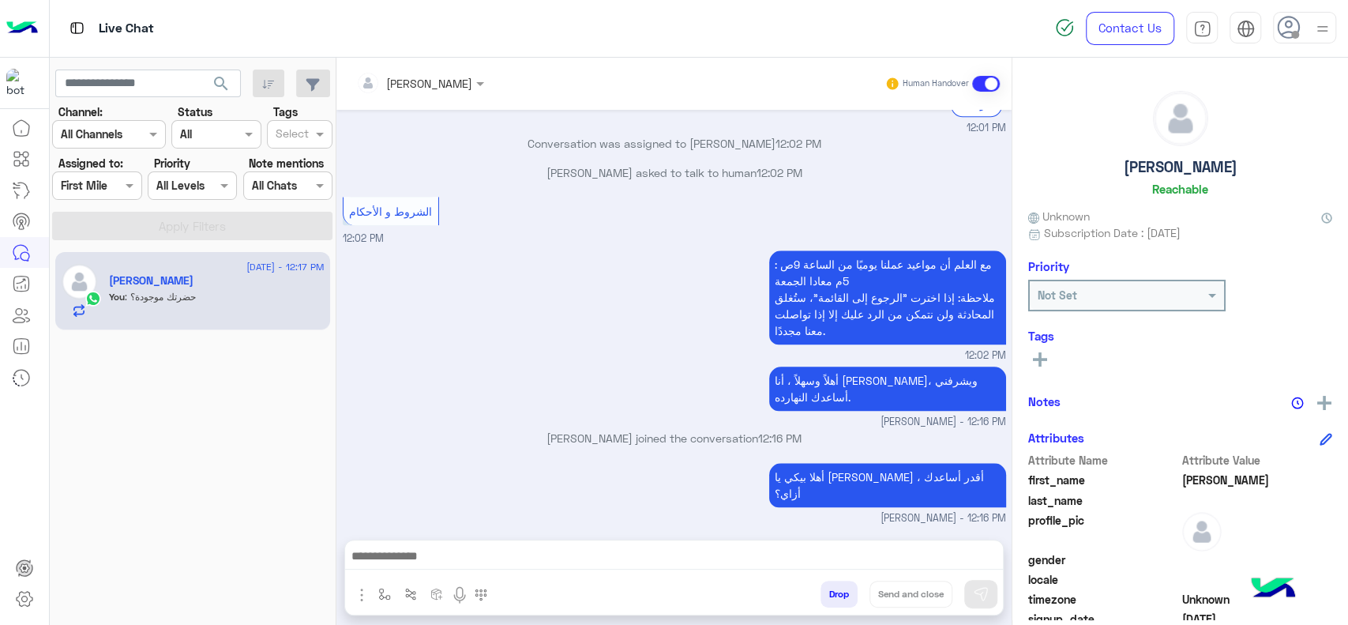
type textarea "**********"
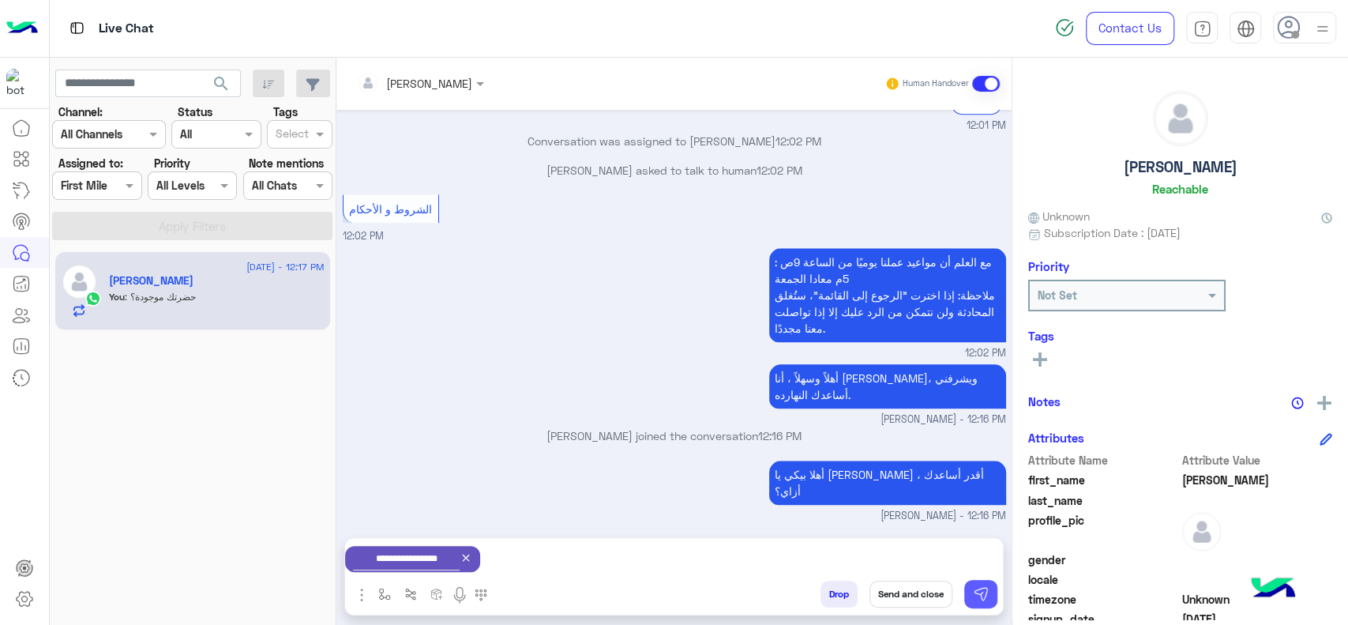
click at [974, 590] on img at bounding box center [981, 594] width 16 height 16
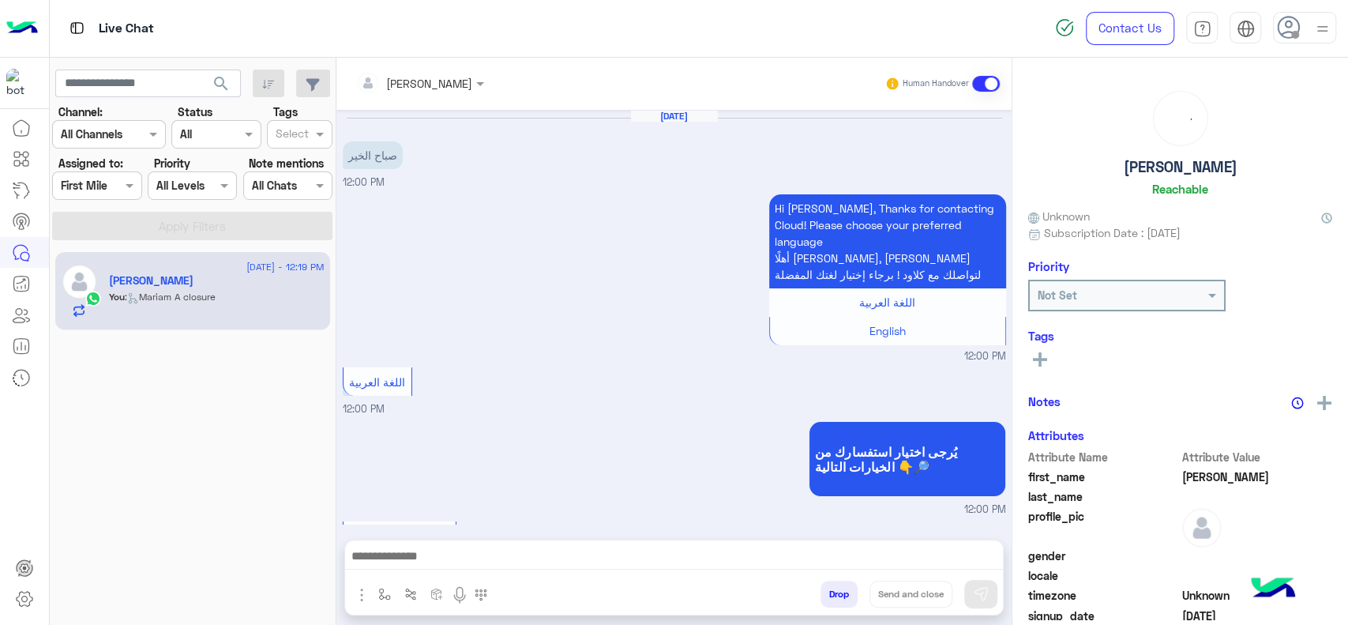
scroll to position [1281, 0]
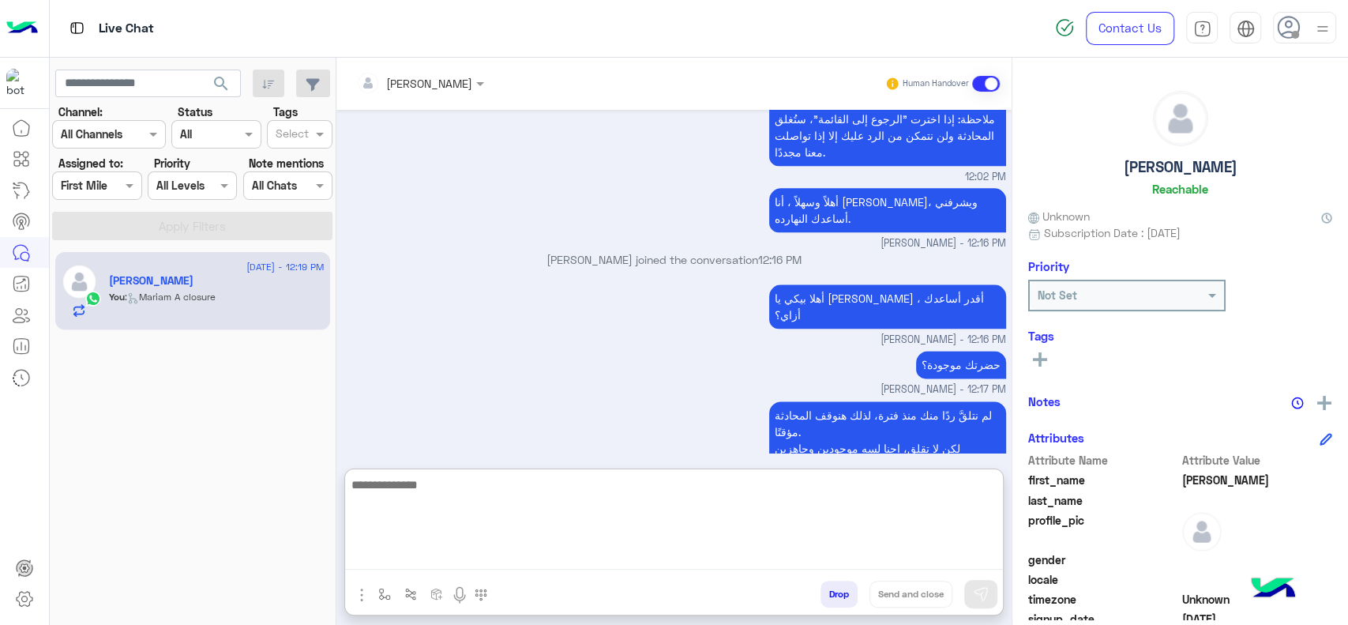
click at [839, 557] on textarea at bounding box center [674, 522] width 658 height 95
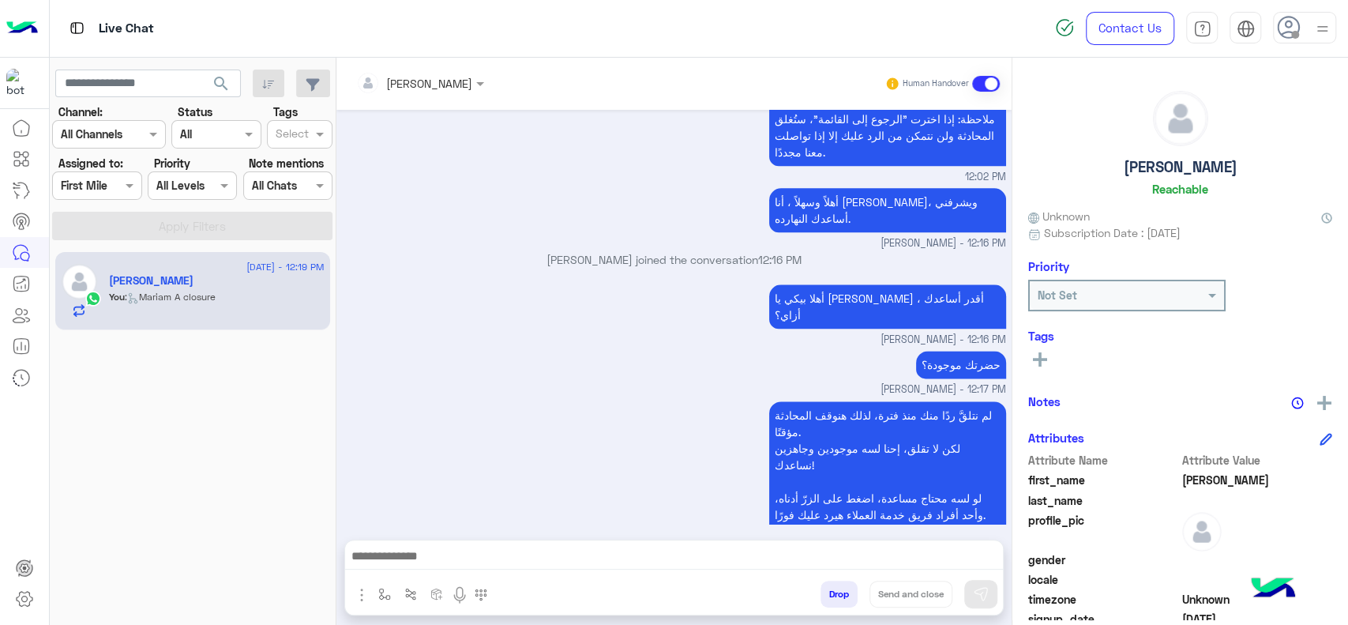
click at [832, 602] on button "Drop" at bounding box center [838, 593] width 37 height 27
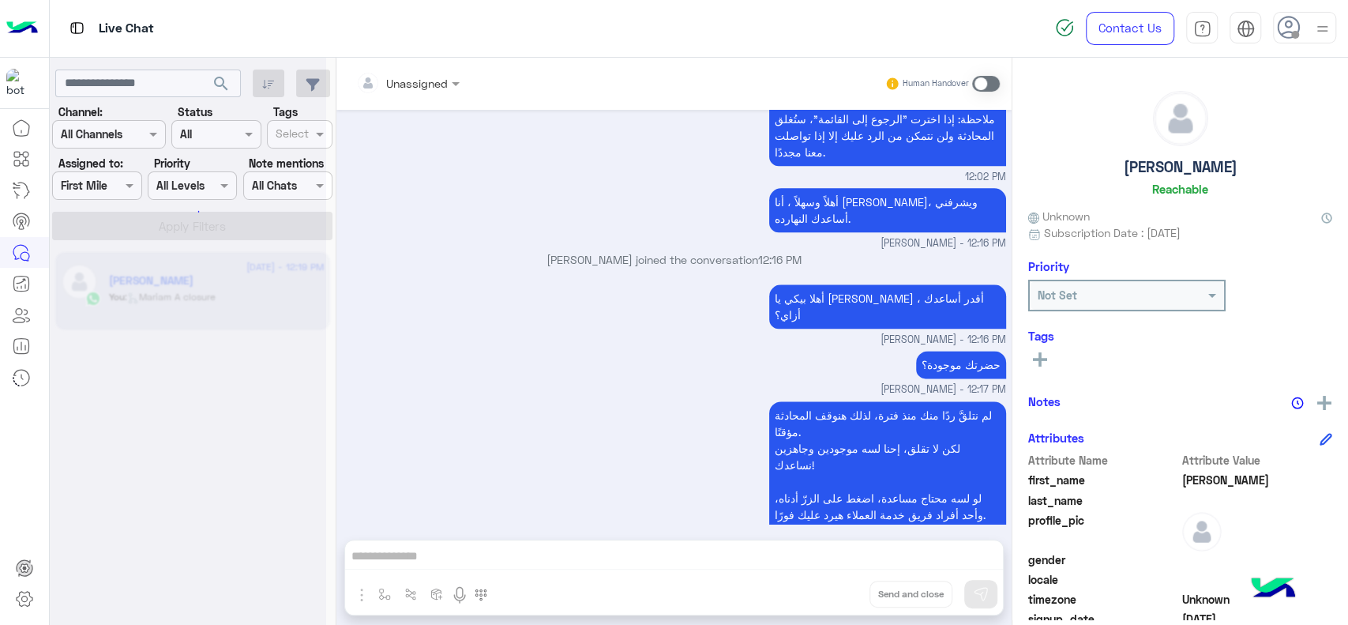
scroll to position [1310, 0]
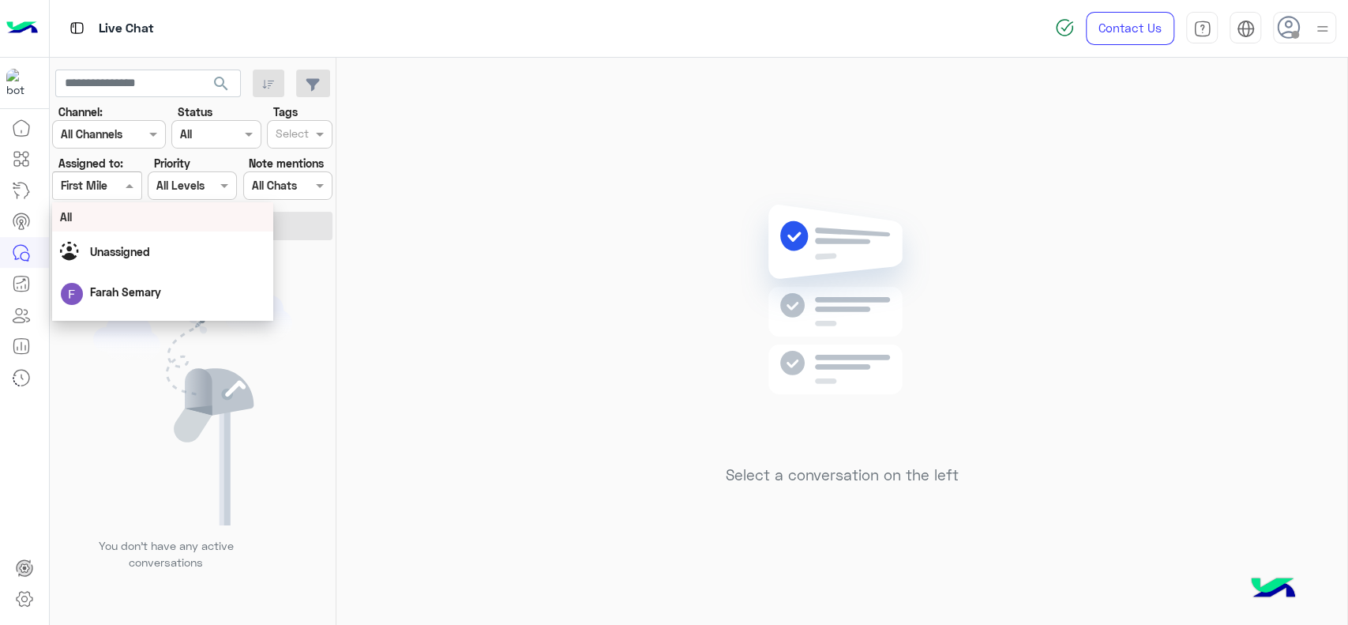
click at [88, 187] on input "text" at bounding box center [79, 186] width 36 height 17
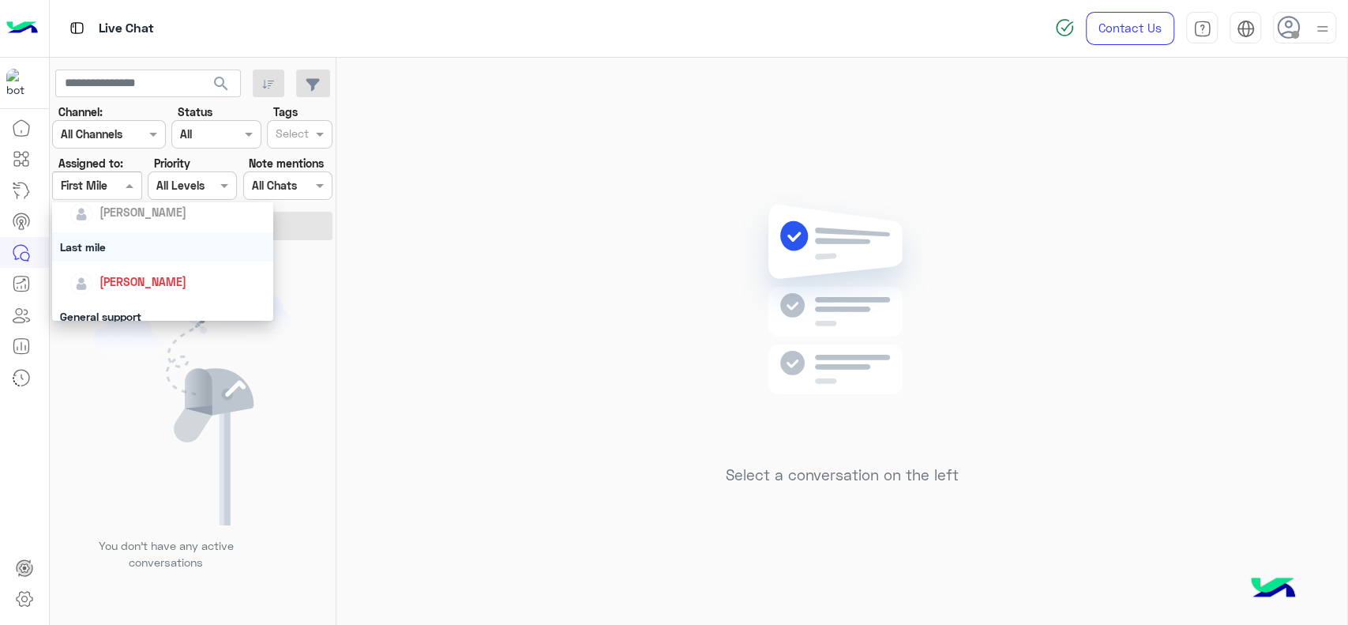
click at [114, 246] on div "Last mile" at bounding box center [162, 246] width 221 height 29
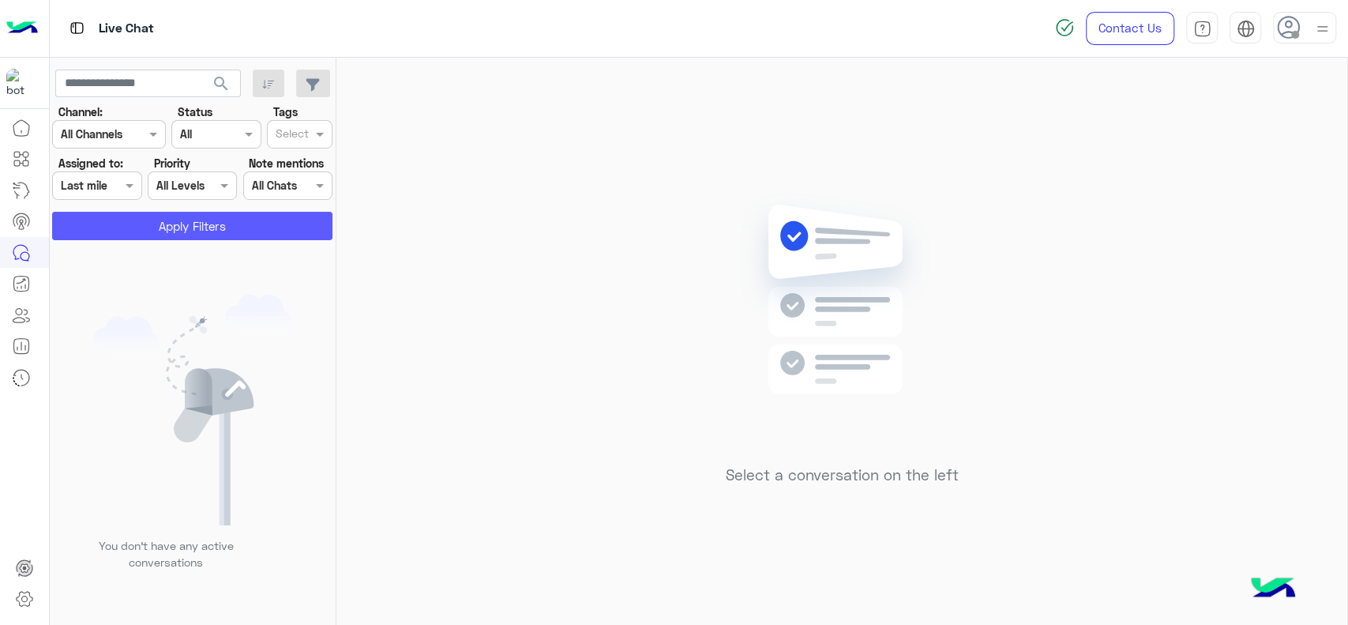
click at [143, 231] on button "Apply Filters" at bounding box center [192, 226] width 280 height 28
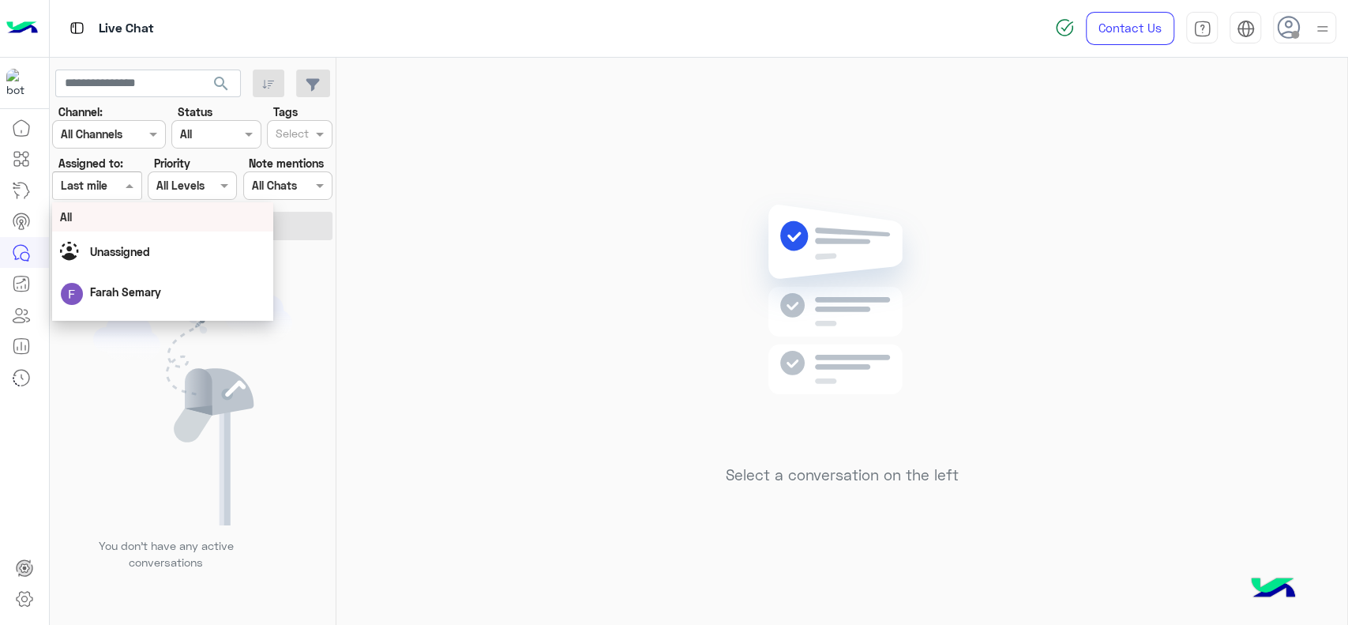
click at [116, 193] on div at bounding box center [97, 185] width 88 height 18
click at [125, 283] on div "General support" at bounding box center [162, 291] width 221 height 29
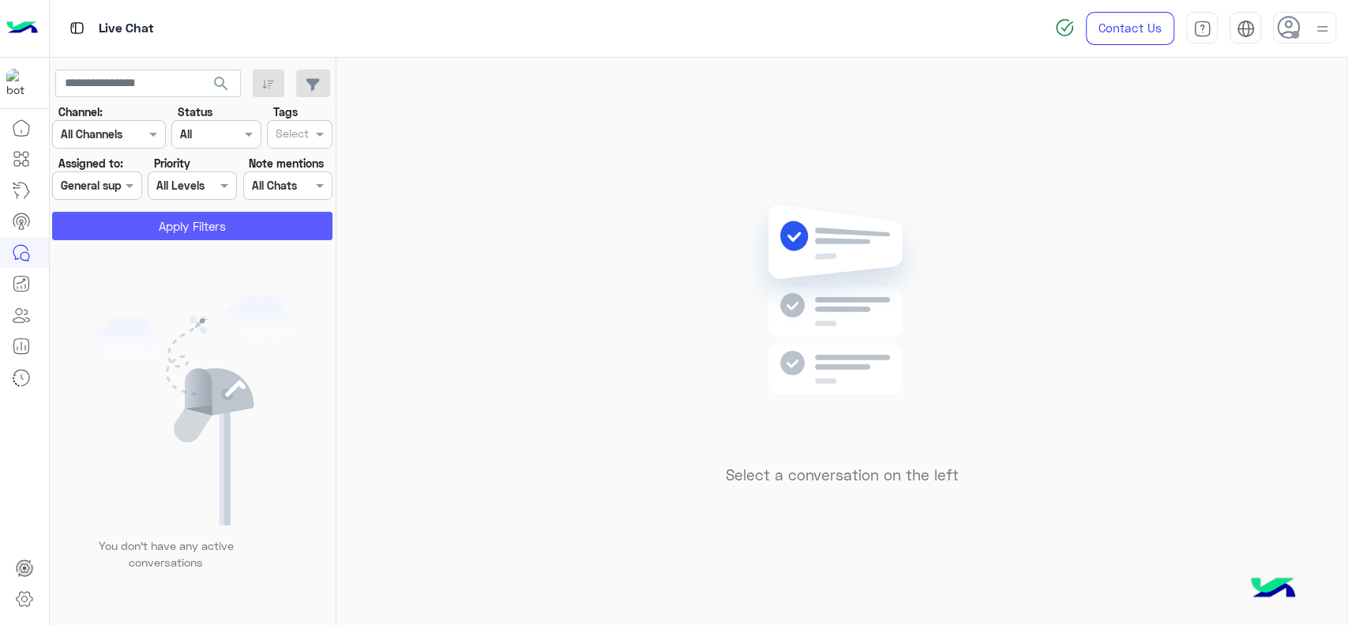
click at [164, 234] on button "Apply Filters" at bounding box center [192, 226] width 280 height 28
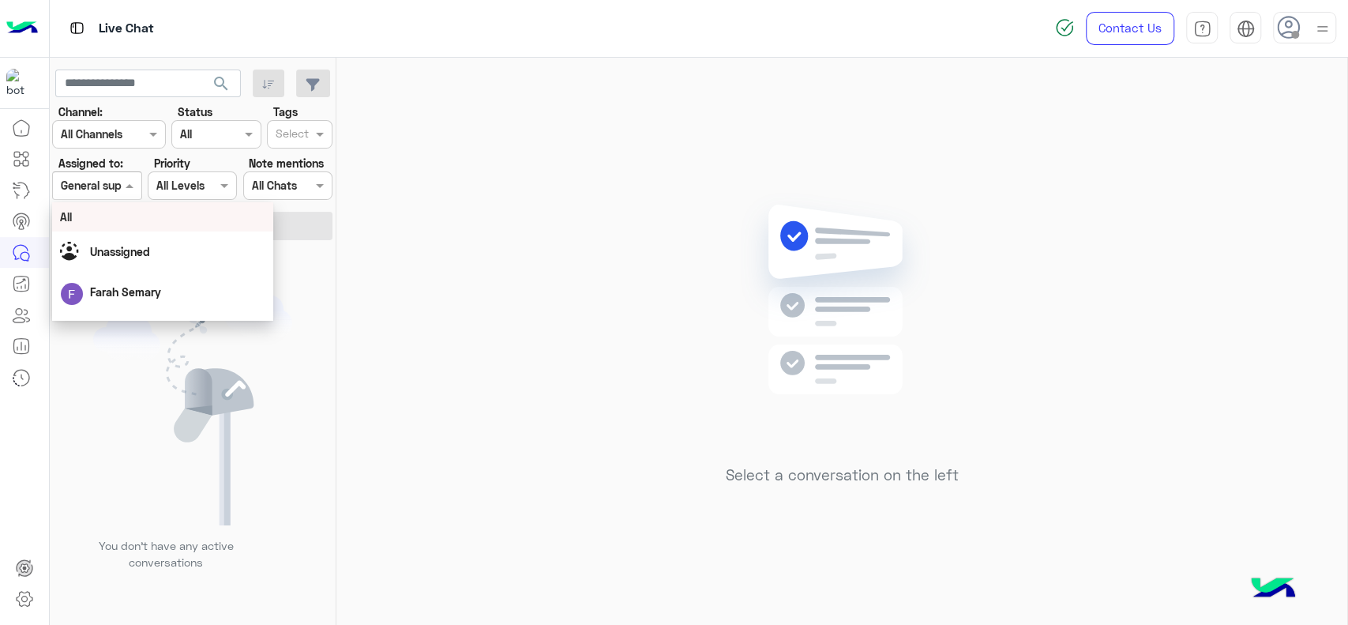
click at [107, 188] on div at bounding box center [97, 185] width 88 height 18
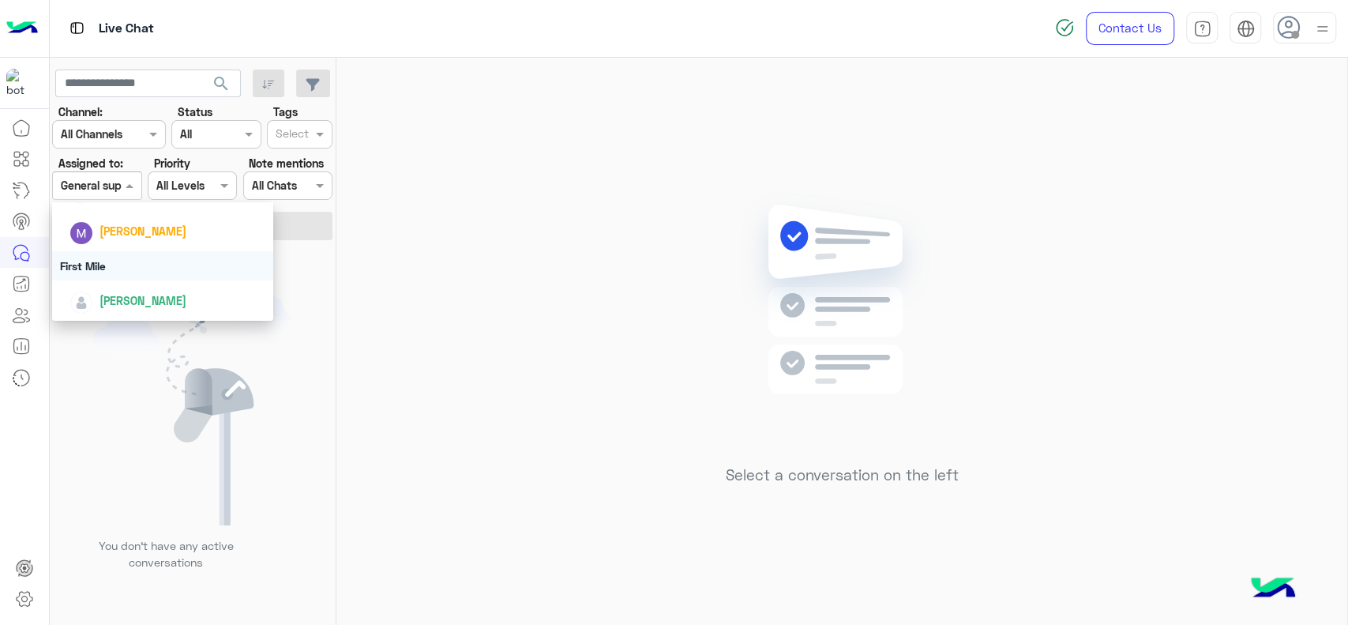
click at [121, 262] on div "First Mile" at bounding box center [162, 265] width 221 height 29
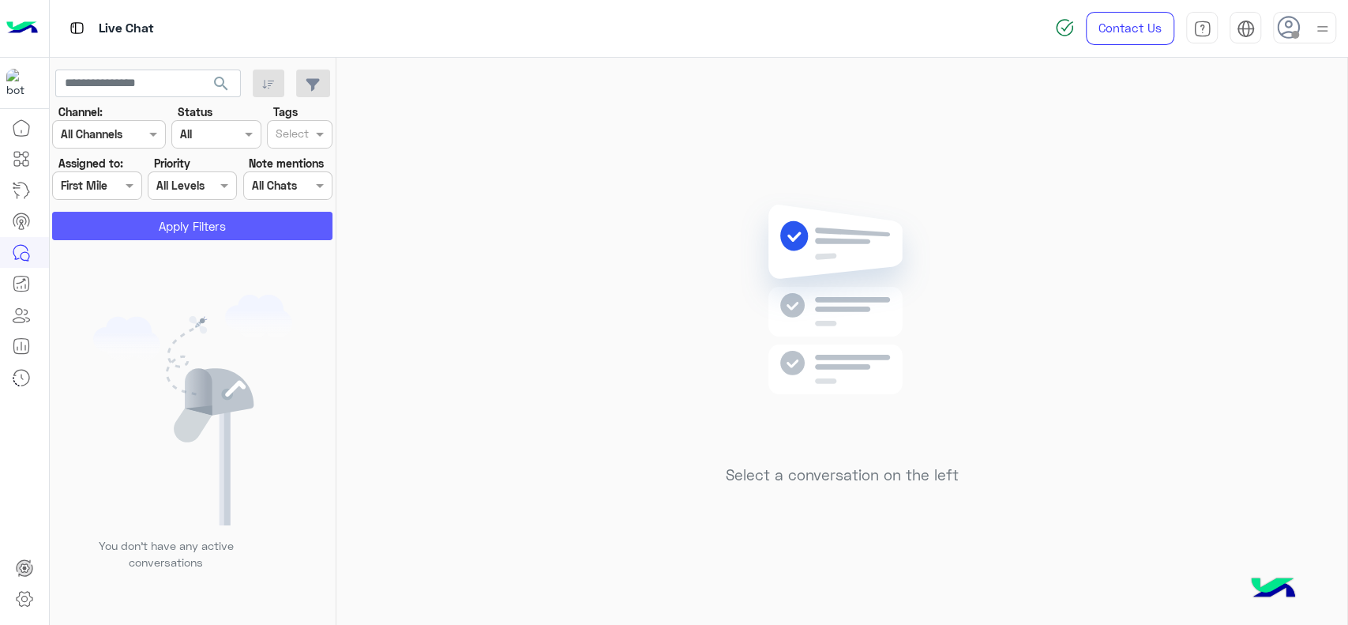
click at [155, 229] on button "Apply Filters" at bounding box center [192, 226] width 280 height 28
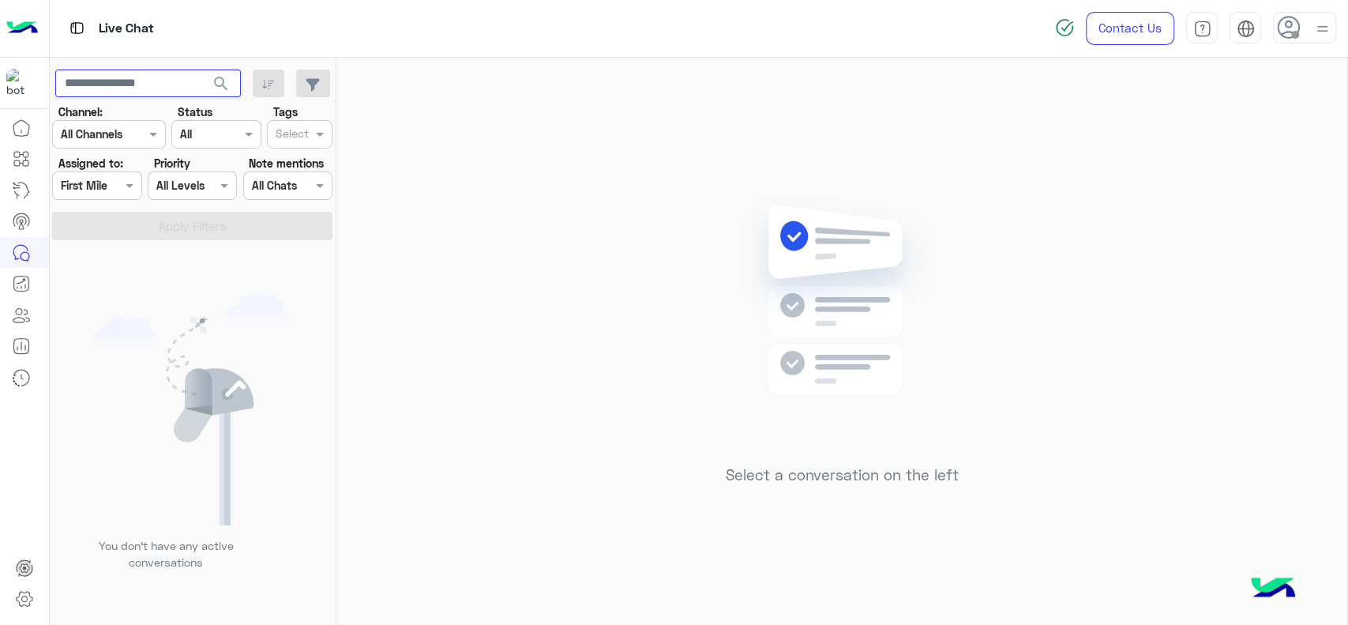
click at [158, 85] on input "text" at bounding box center [148, 83] width 186 height 28
paste input "**********"
type input "**********"
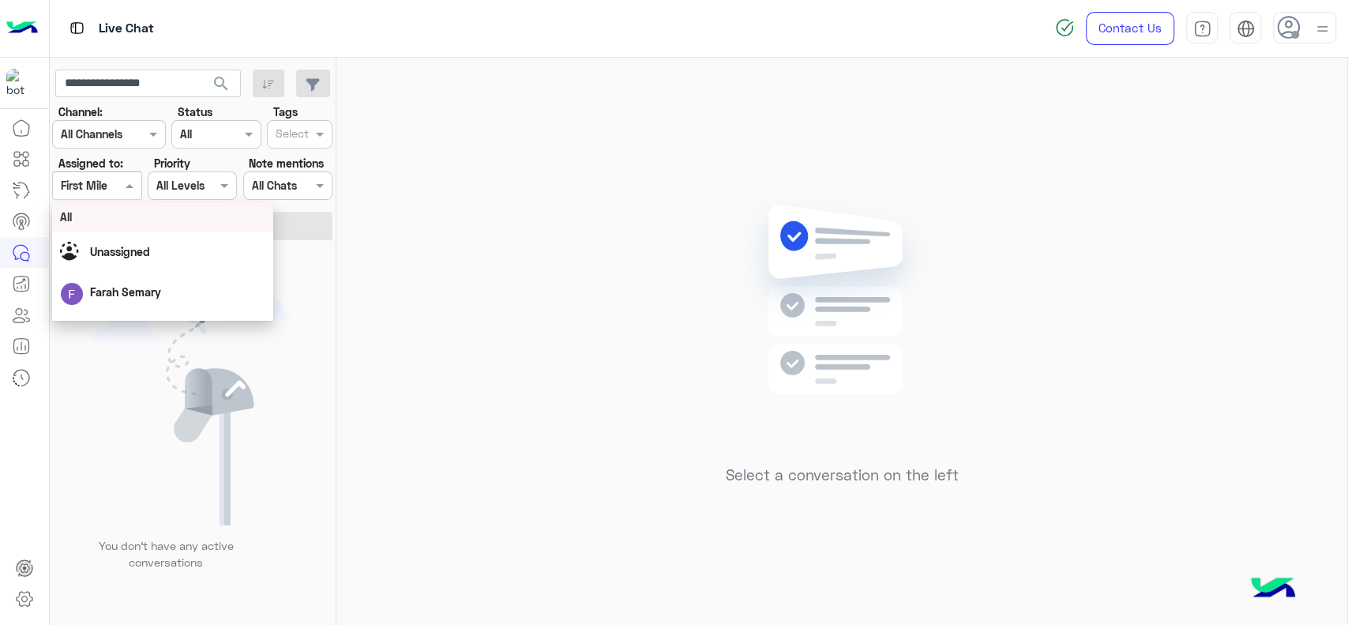
drag, startPoint x: 96, startPoint y: 174, endPoint x: 101, endPoint y: 212, distance: 38.3
click at [101, 212] on body "**********" at bounding box center [674, 312] width 1348 height 625
click at [101, 212] on div "All" at bounding box center [162, 216] width 205 height 17
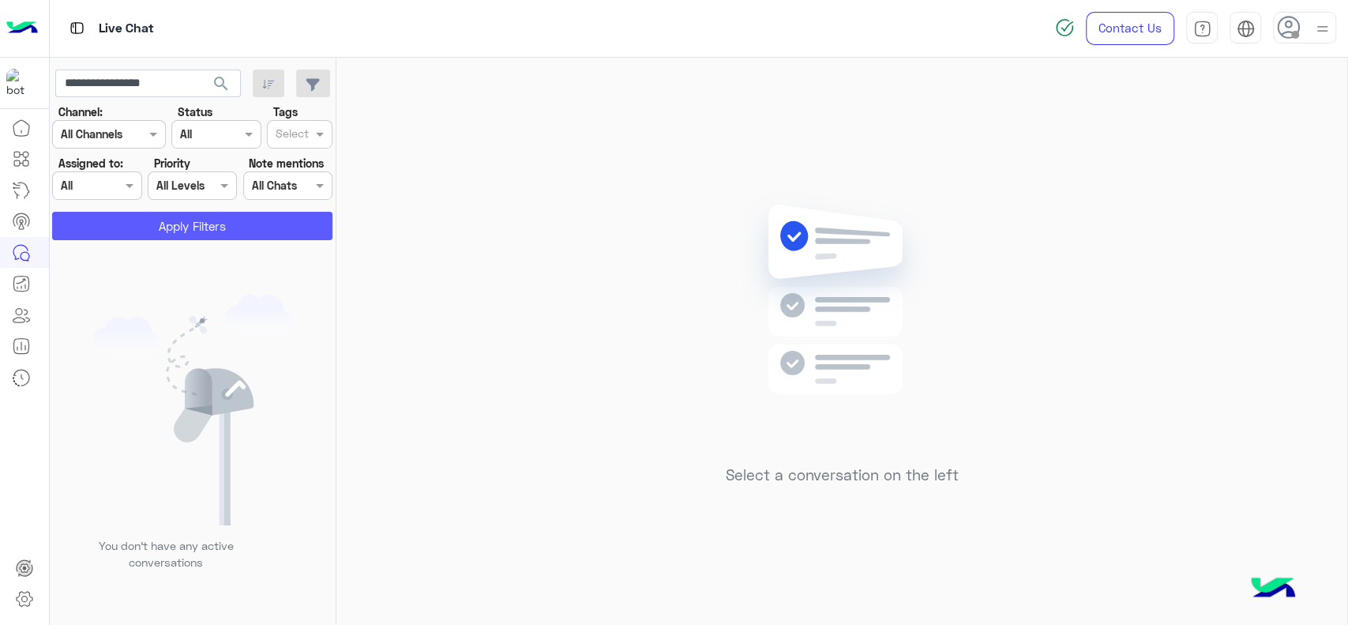
click at [119, 223] on button "Apply Filters" at bounding box center [192, 226] width 280 height 28
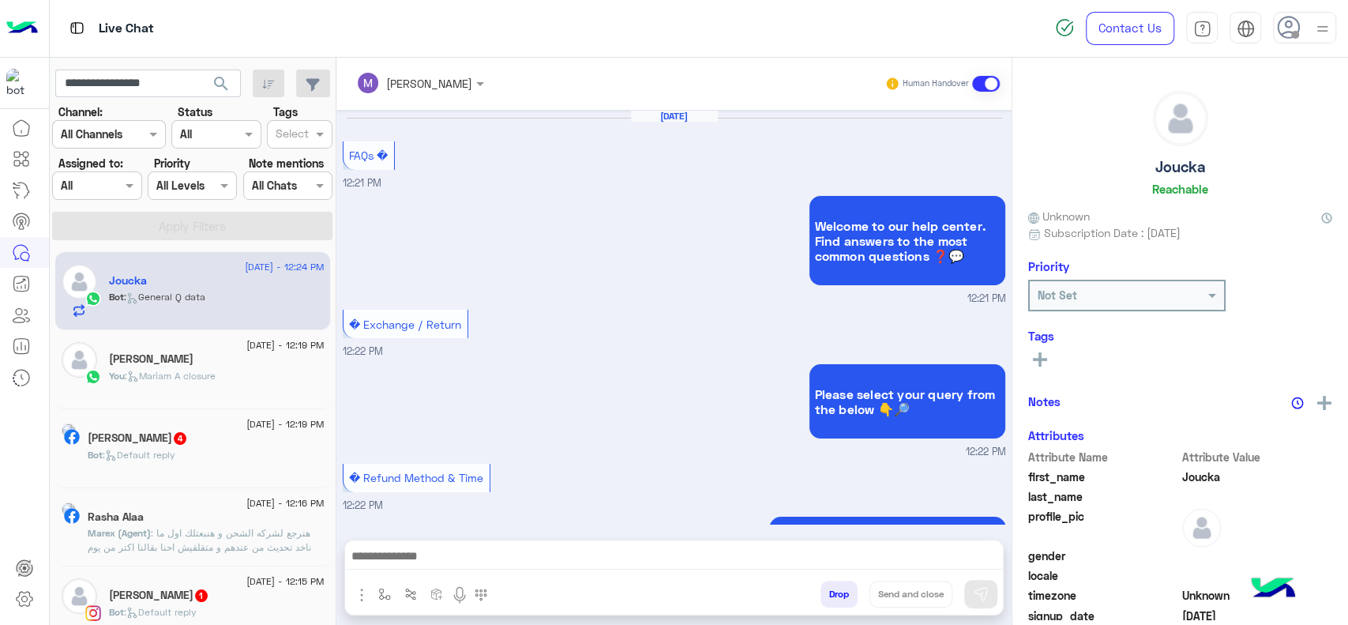
scroll to position [1292, 0]
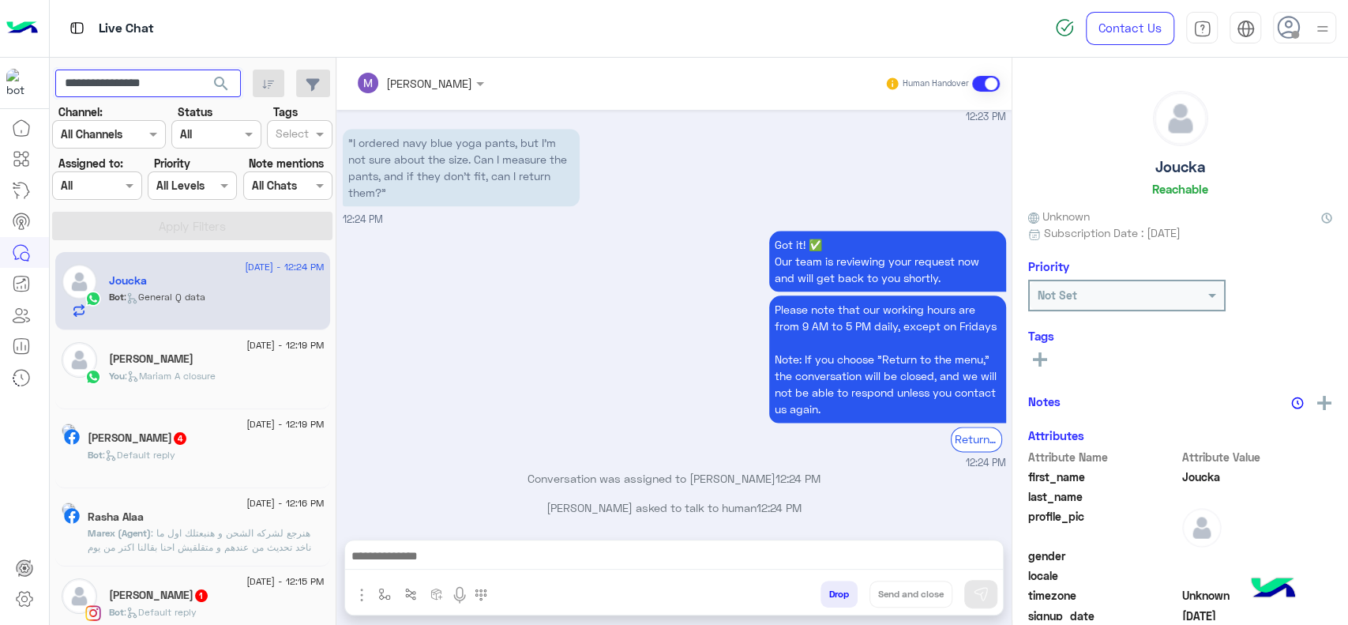
click at [176, 93] on input "**********" at bounding box center [148, 83] width 186 height 28
click at [202, 69] on button "search" at bounding box center [221, 86] width 39 height 34
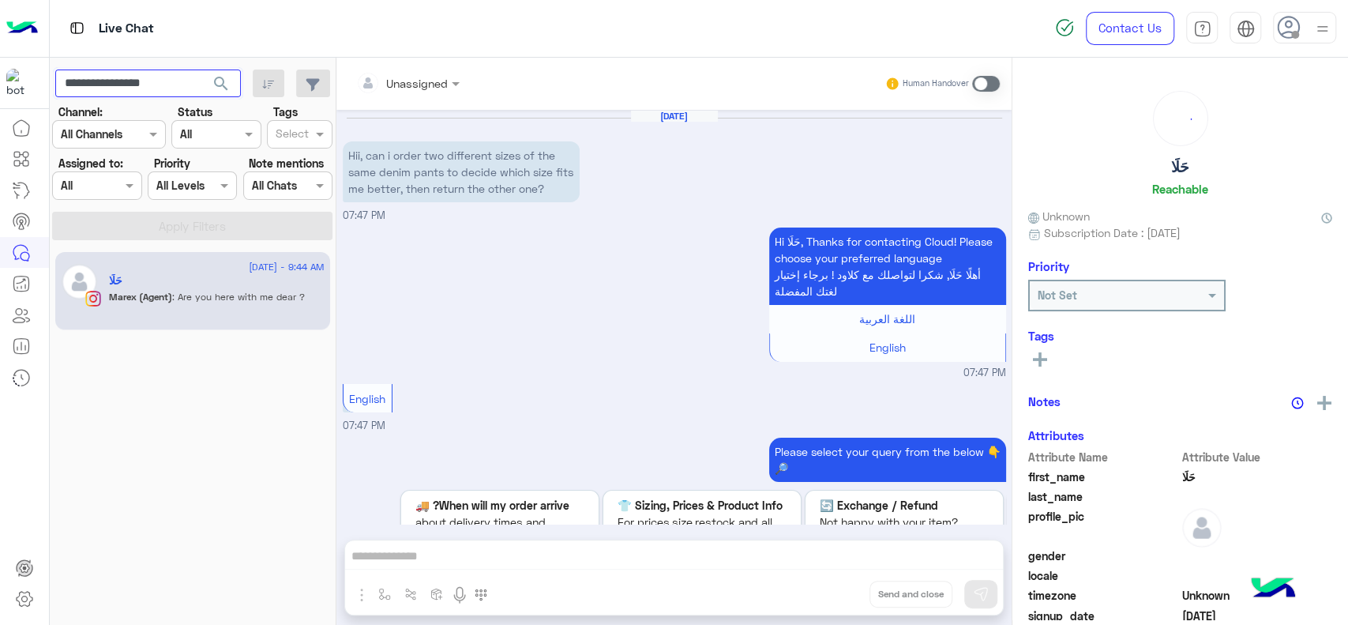
scroll to position [1361, 0]
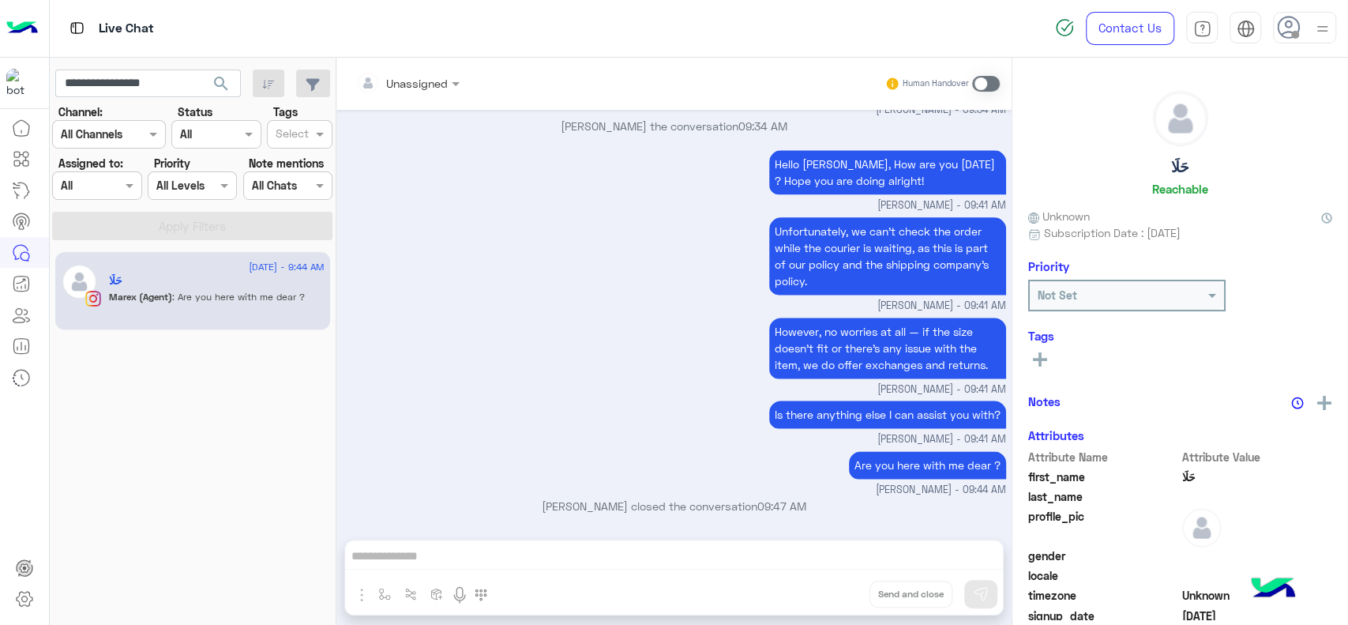
click at [179, 284] on div "حَلَا" at bounding box center [217, 282] width 216 height 17
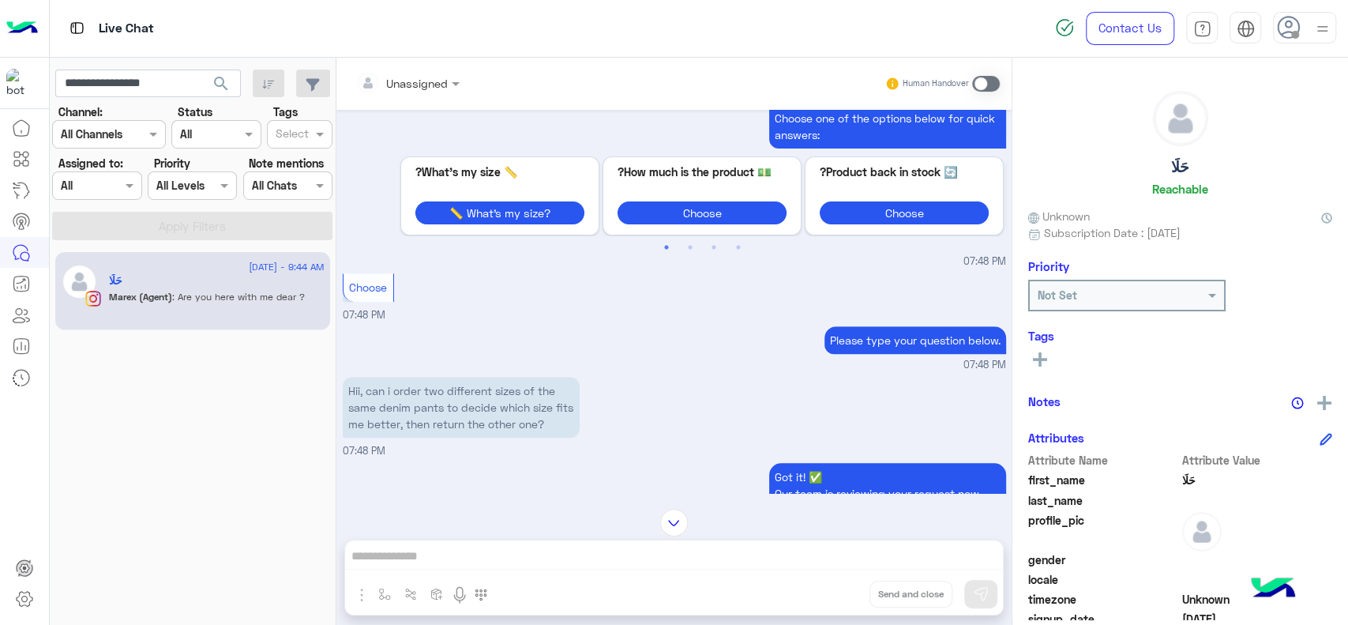
scroll to position [612, 0]
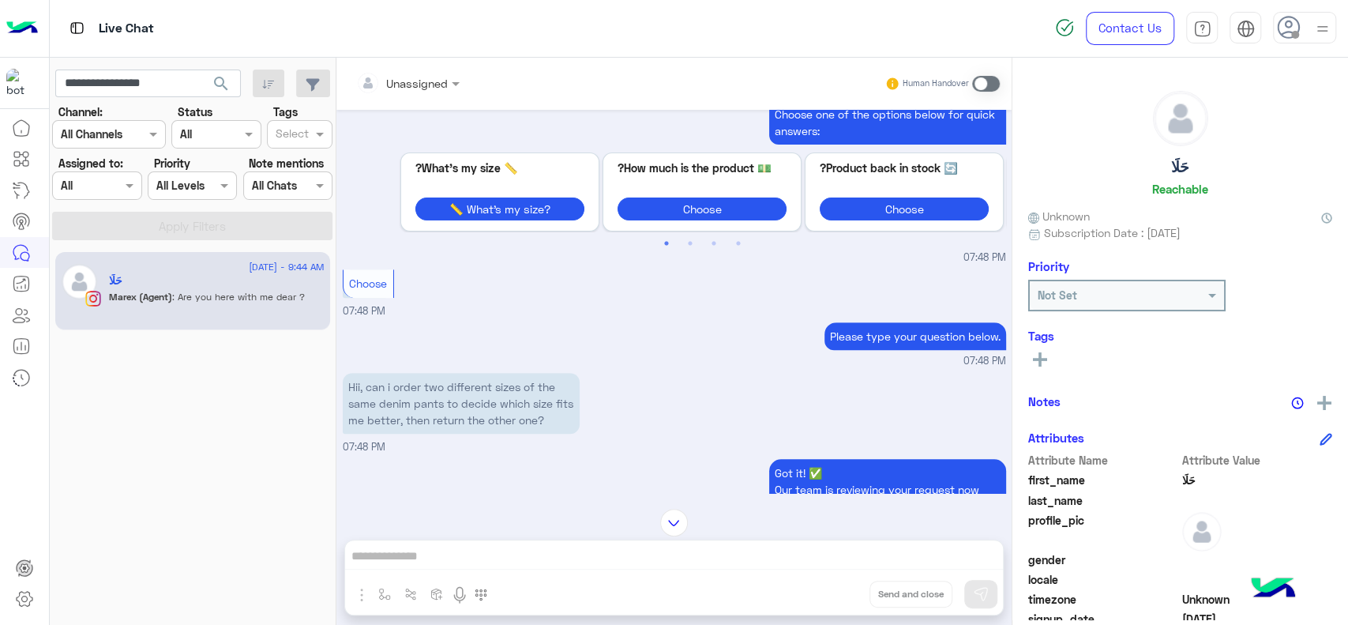
click at [95, 184] on input "text" at bounding box center [79, 186] width 36 height 17
click at [142, 90] on input "**********" at bounding box center [148, 83] width 186 height 28
click at [219, 86] on span "search" at bounding box center [221, 83] width 19 height 19
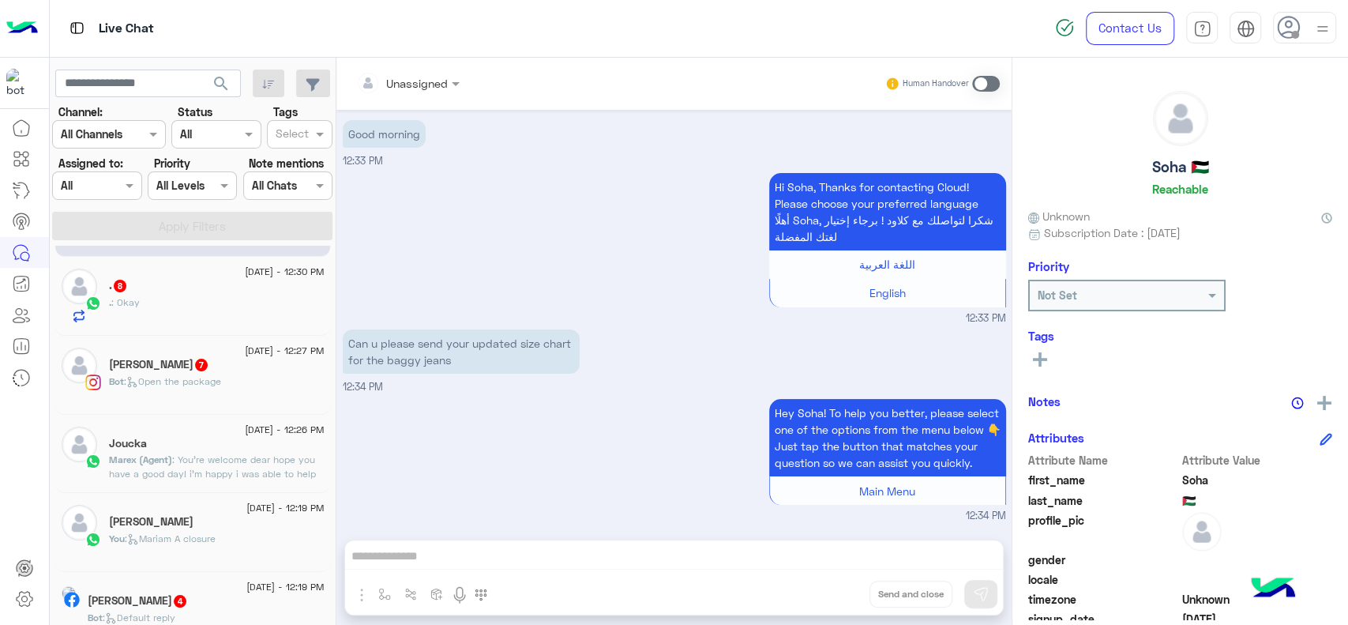
scroll to position [88, 0]
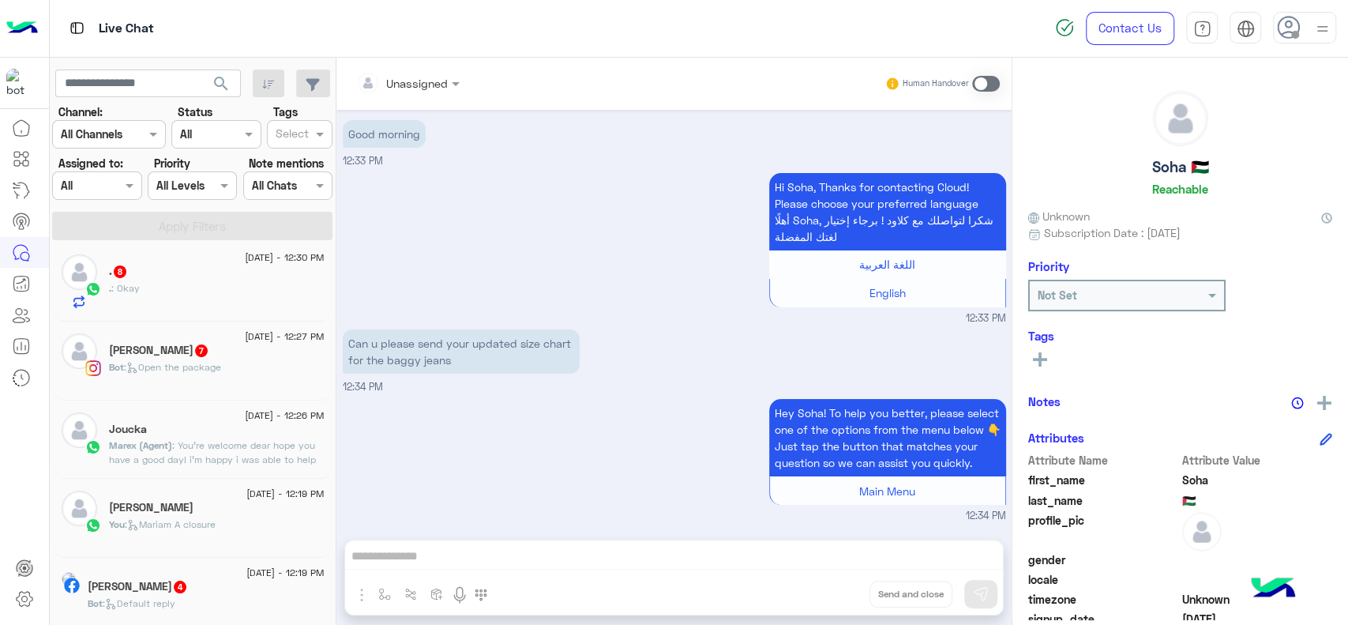
click at [198, 443] on span ": You're welcome dear hope you have a good day! i'm happy i was able to help 🤍" at bounding box center [212, 459] width 207 height 40
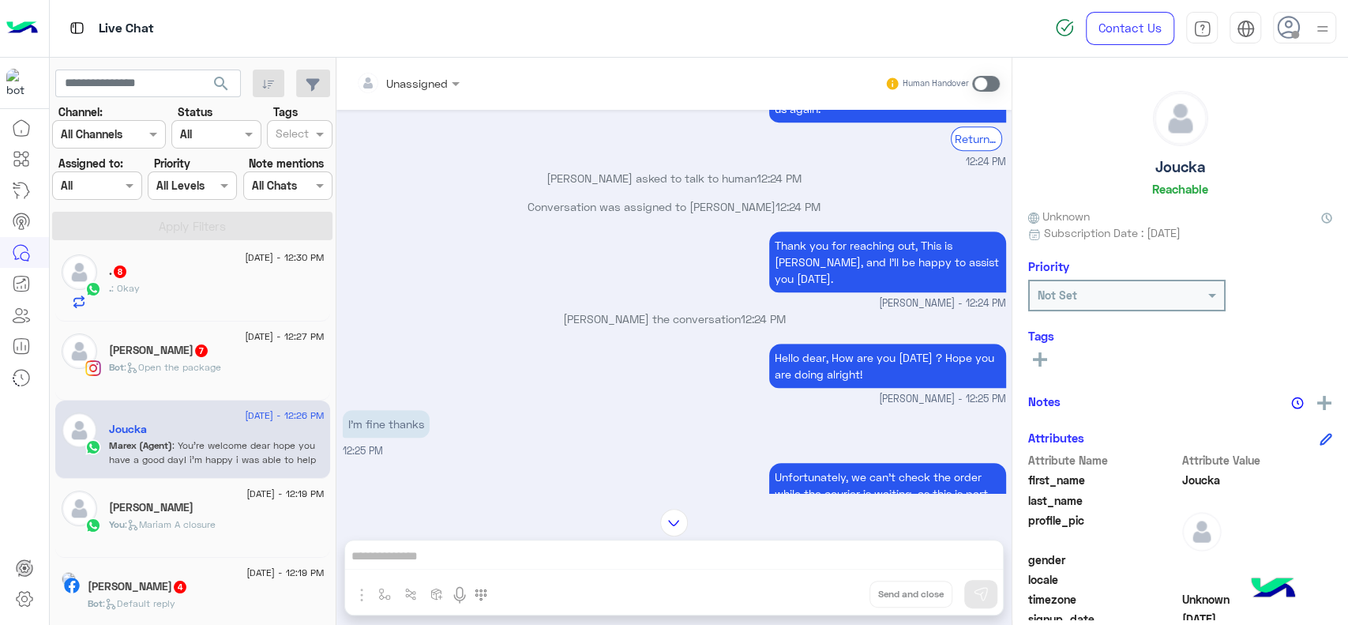
scroll to position [441, 0]
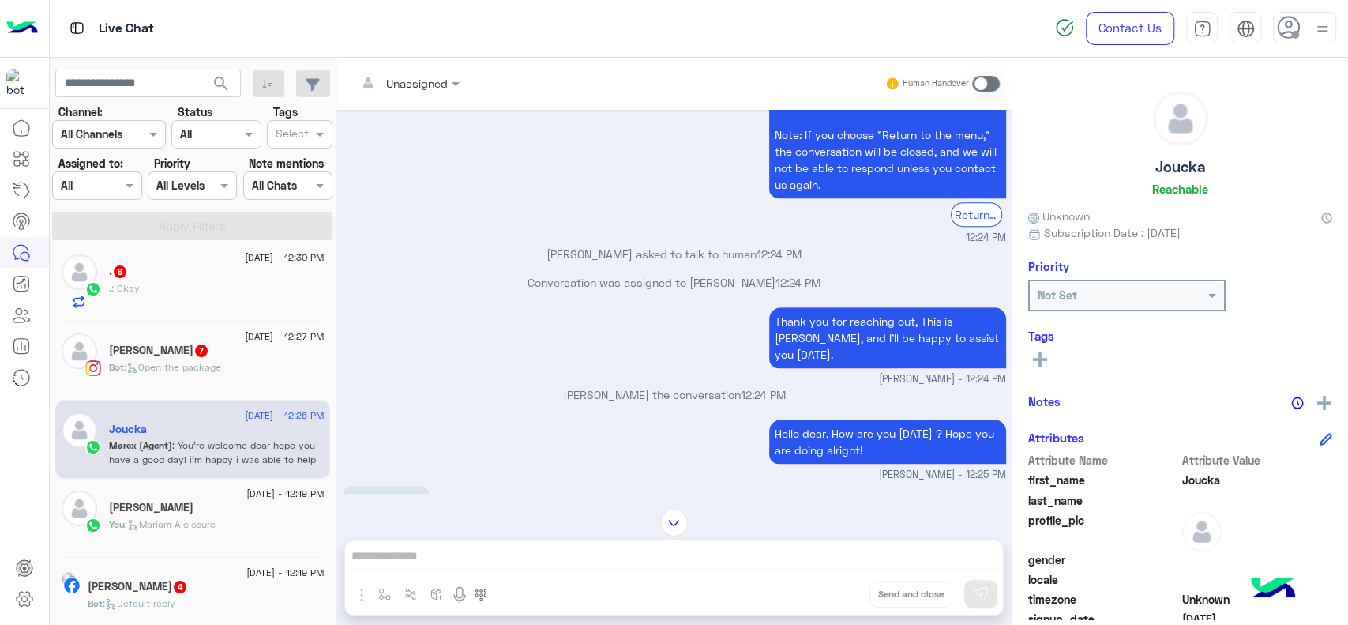
click at [25, 40] on img at bounding box center [22, 28] width 32 height 33
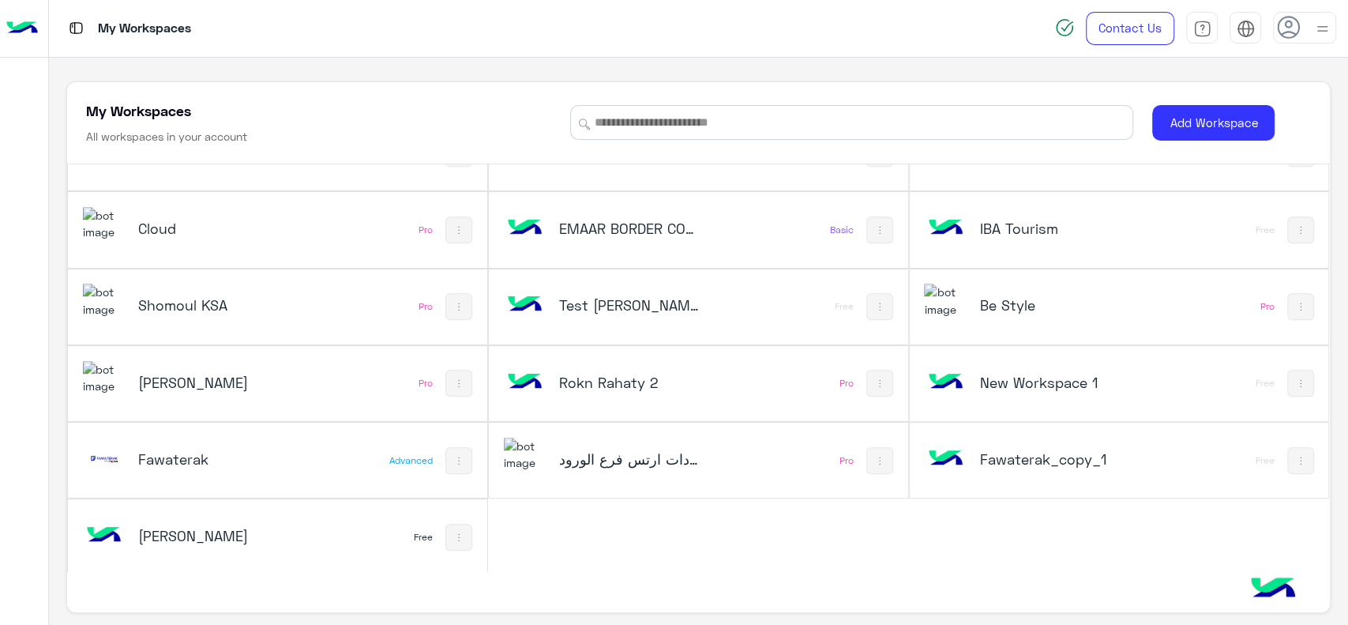
scroll to position [6, 0]
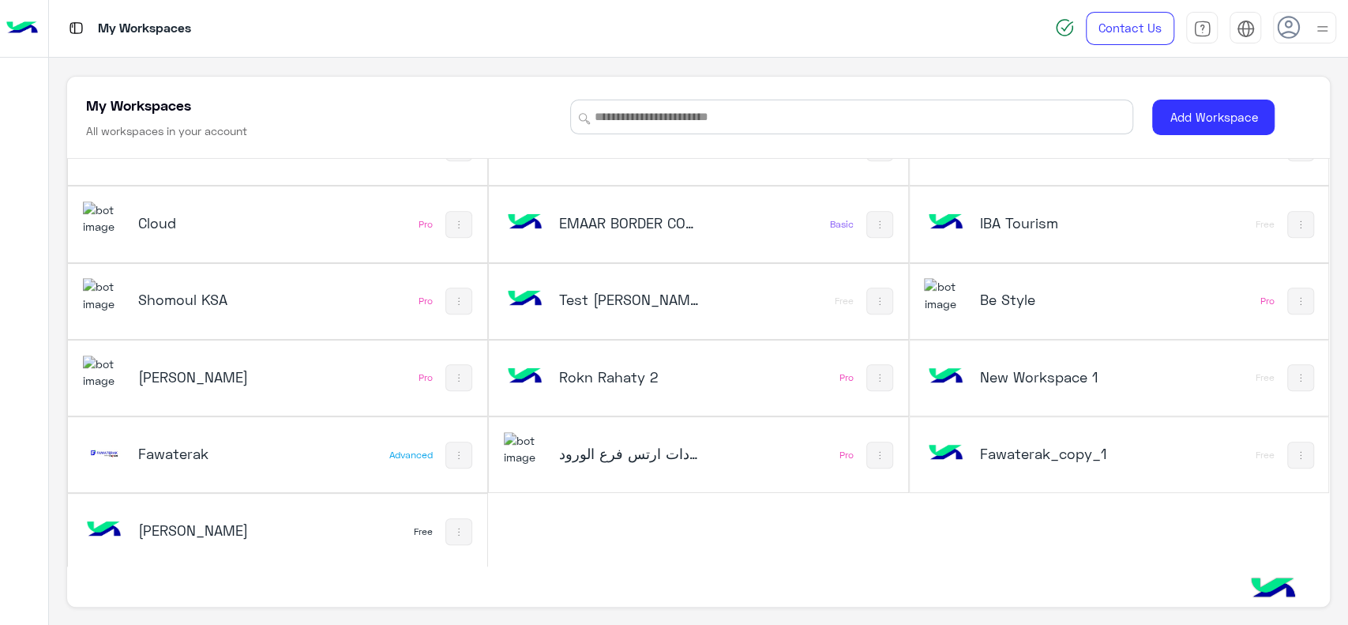
click at [141, 543] on div "[PERSON_NAME]" at bounding box center [200, 531] width 234 height 46
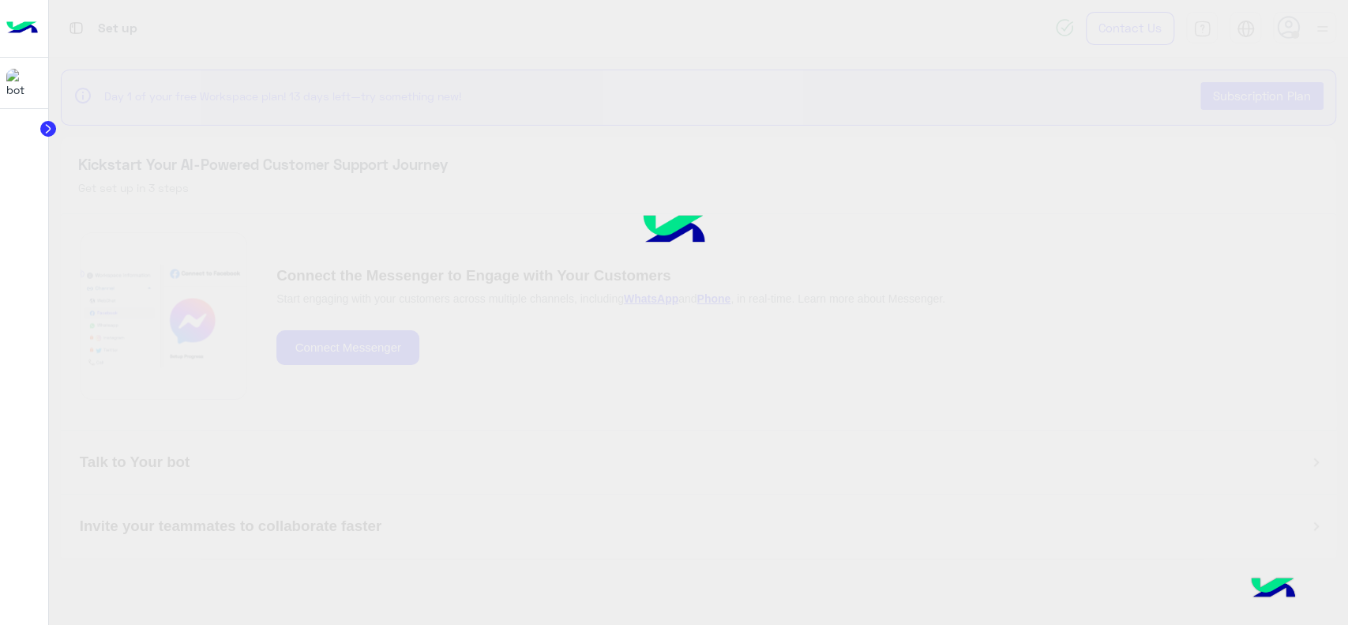
click at [169, 529] on div at bounding box center [674, 312] width 1348 height 625
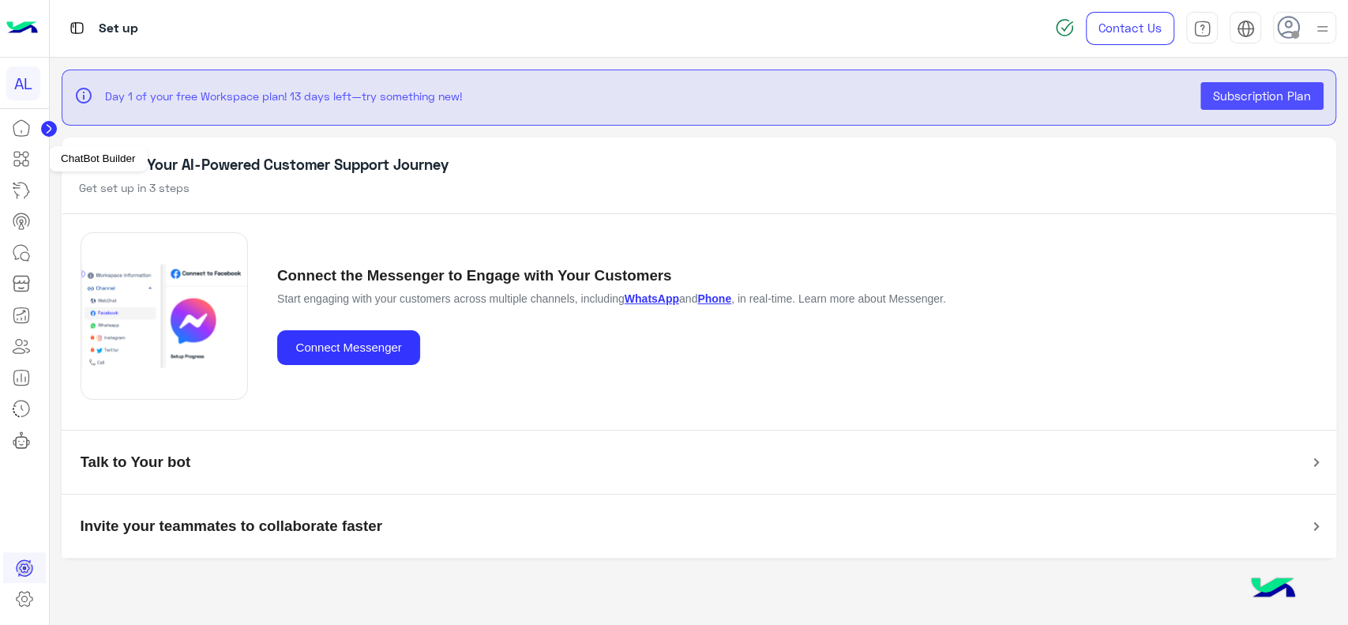
click at [29, 159] on icon at bounding box center [21, 158] width 19 height 19
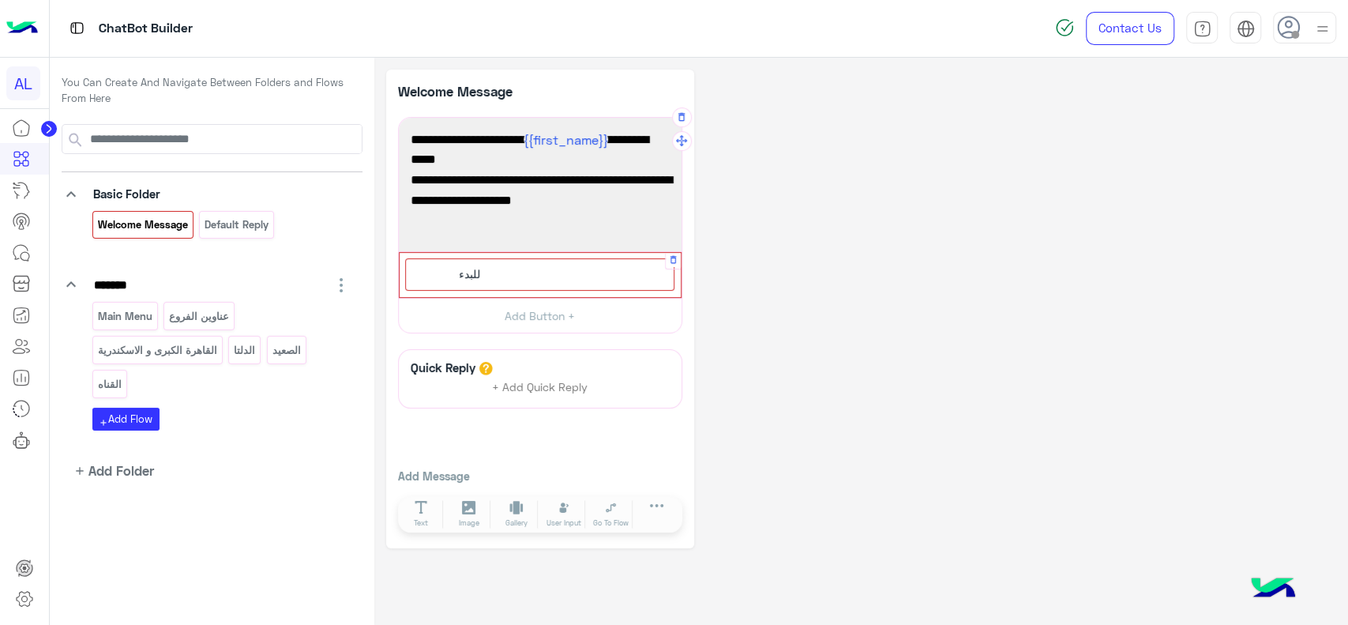
click at [482, 280] on div "للبدء" at bounding box center [467, 273] width 38 height 17
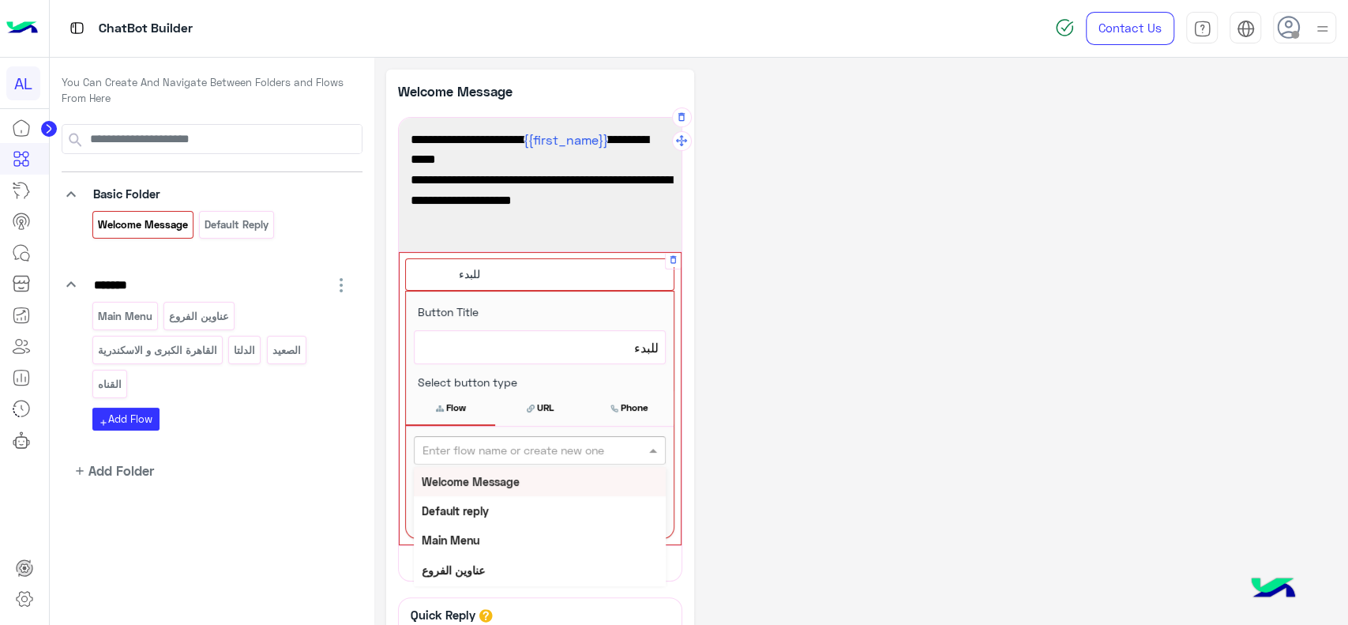
click at [494, 443] on input "text" at bounding box center [513, 450] width 182 height 17
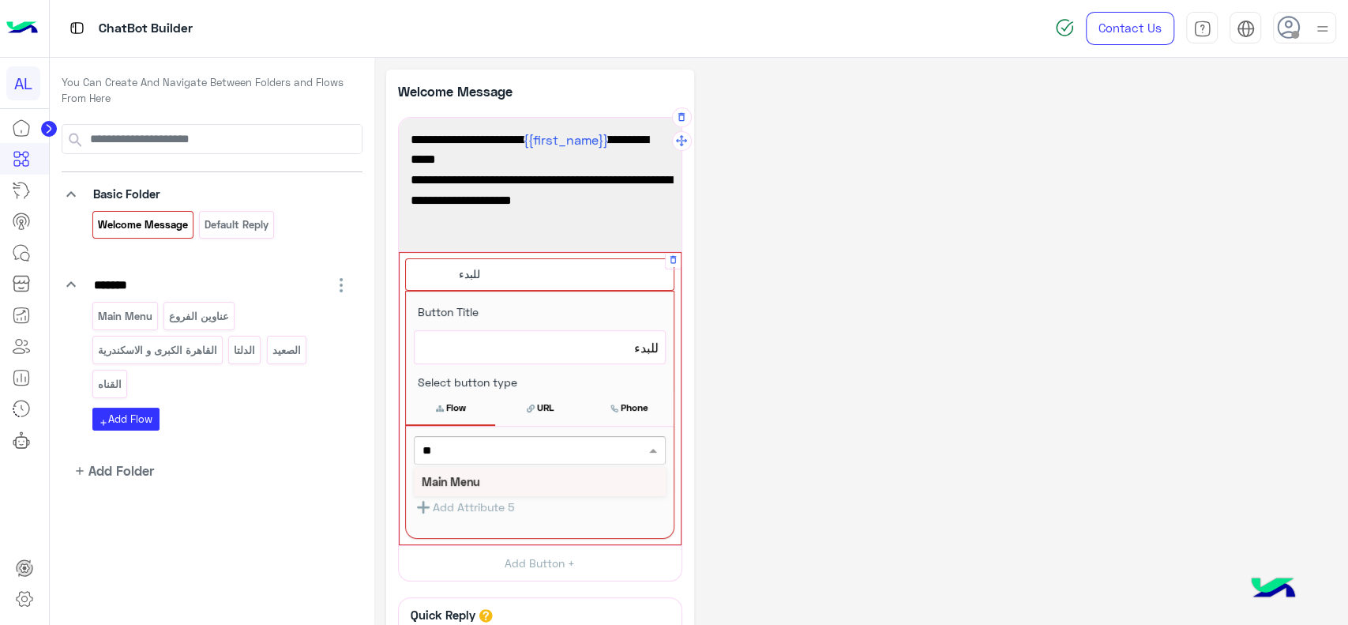
type input "***"
click at [480, 485] on div "Main Menu" at bounding box center [540, 481] width 252 height 29
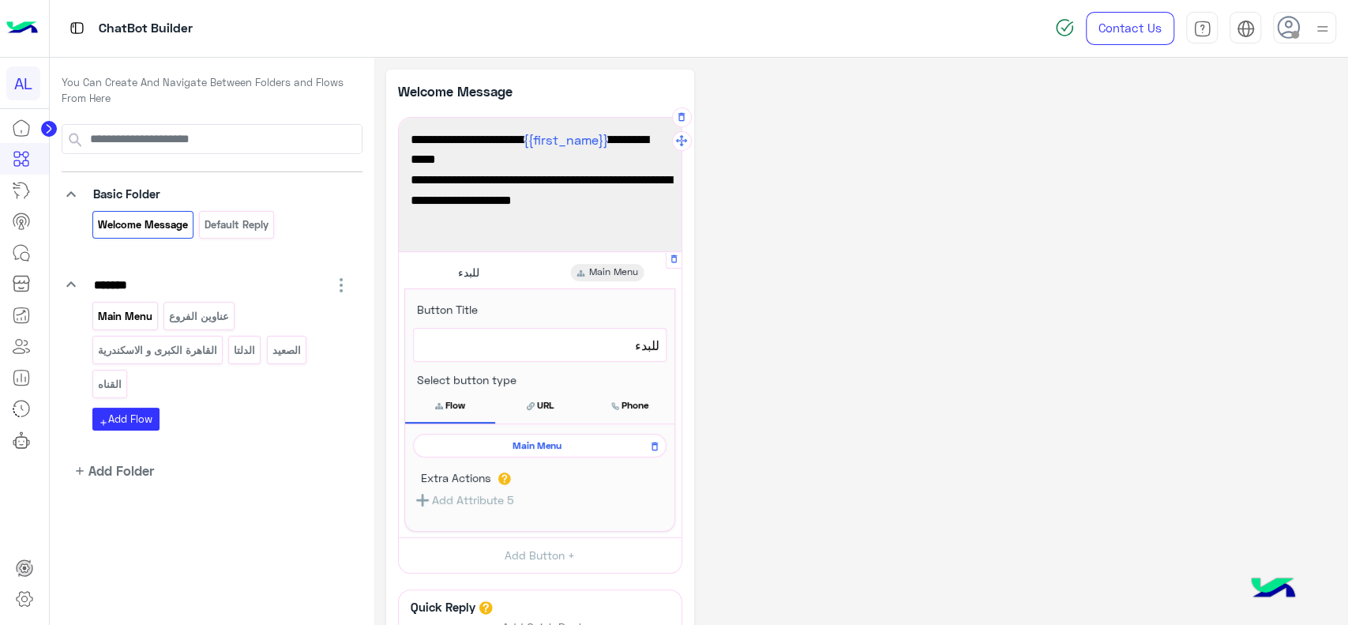
click at [139, 311] on p "Main Menu" at bounding box center [124, 316] width 57 height 18
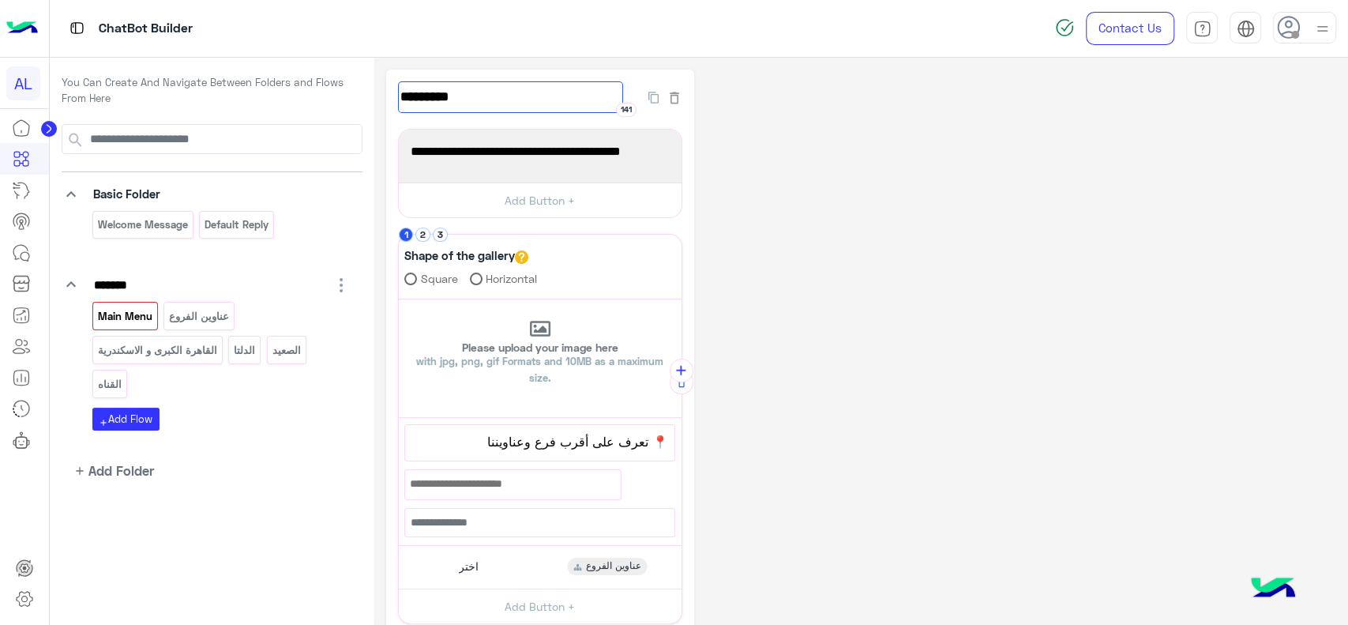
click at [458, 104] on input "*********" at bounding box center [510, 97] width 225 height 32
type input "**********"
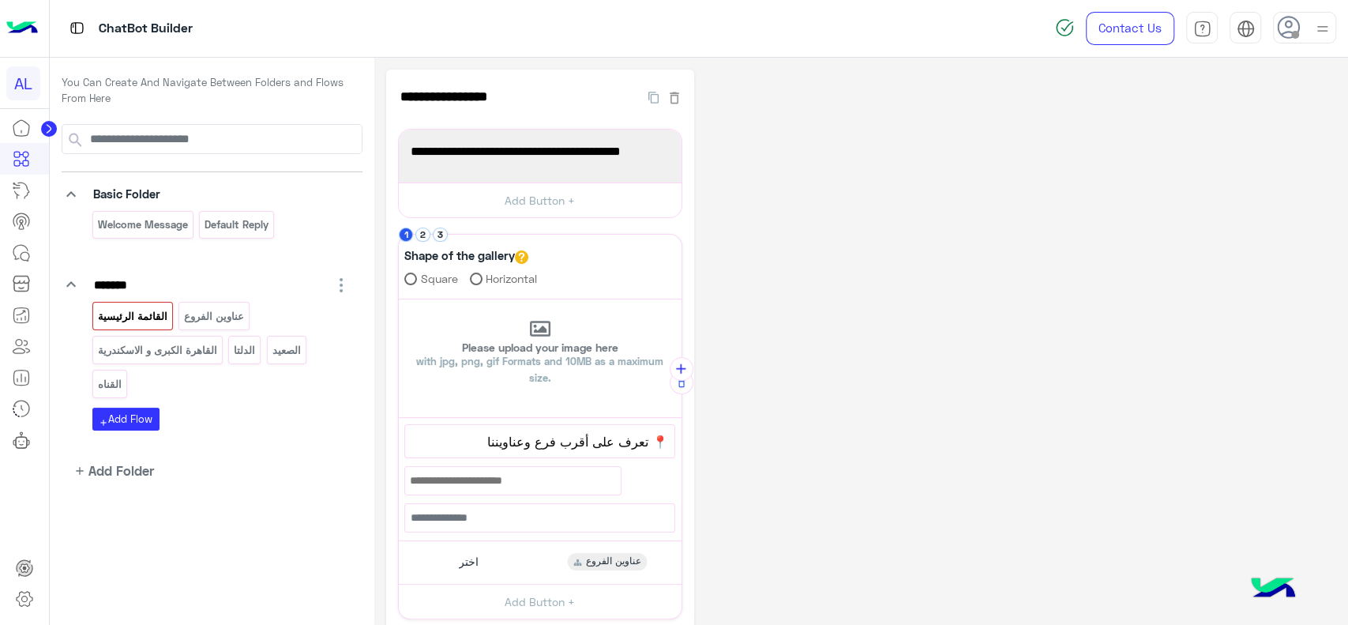
click at [778, 152] on div "**********" at bounding box center [861, 451] width 950 height 765
click at [428, 240] on li "2" at bounding box center [423, 234] width 17 height 15
click at [201, 343] on p "القاهرة الكبرى و الاسكندرية" at bounding box center [157, 350] width 122 height 18
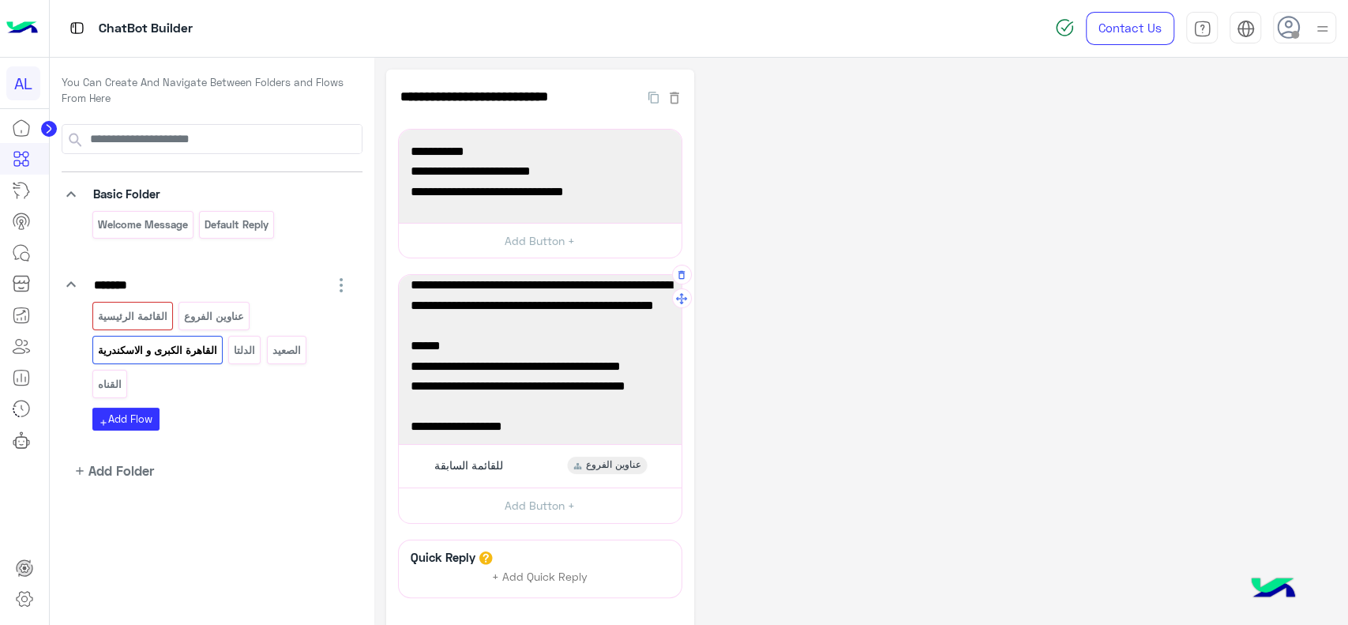
scroll to position [54, 0]
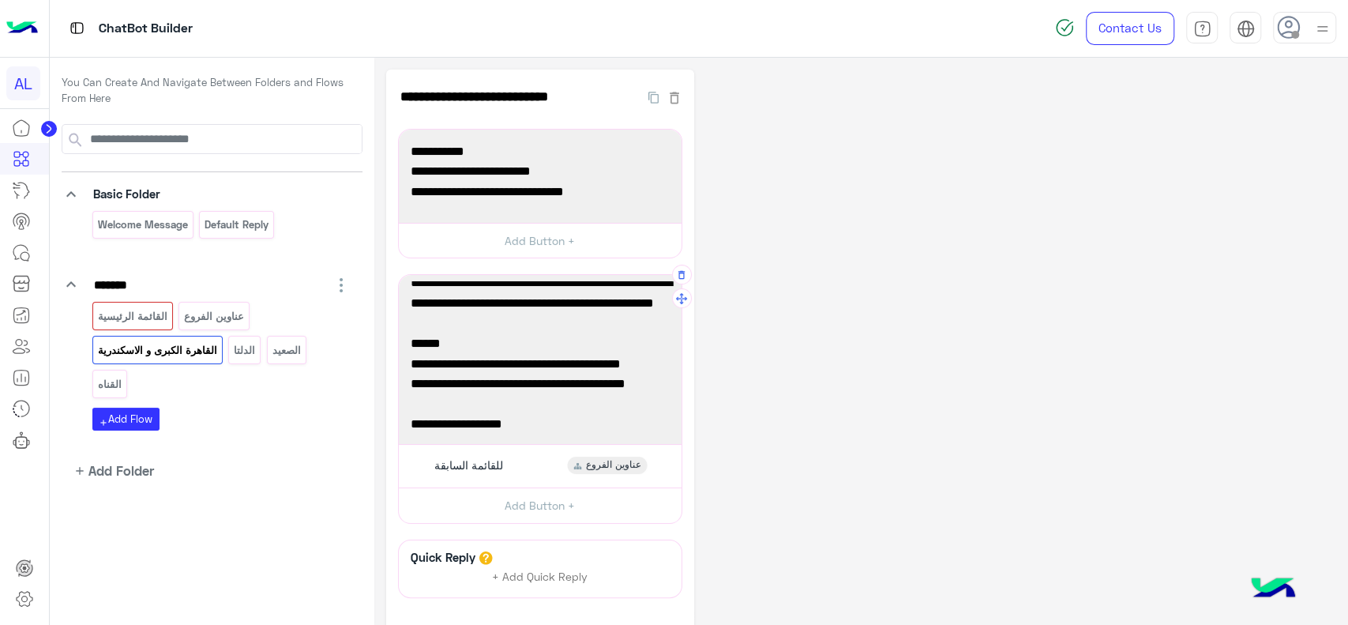
click at [527, 363] on div "مدينة نصر https://goo.gl/maps/roKJ9pDtJw5WbRgY6 🌍 📌 عمارة 16 ش الفريق محمد ابرا…" at bounding box center [540, 359] width 272 height 158
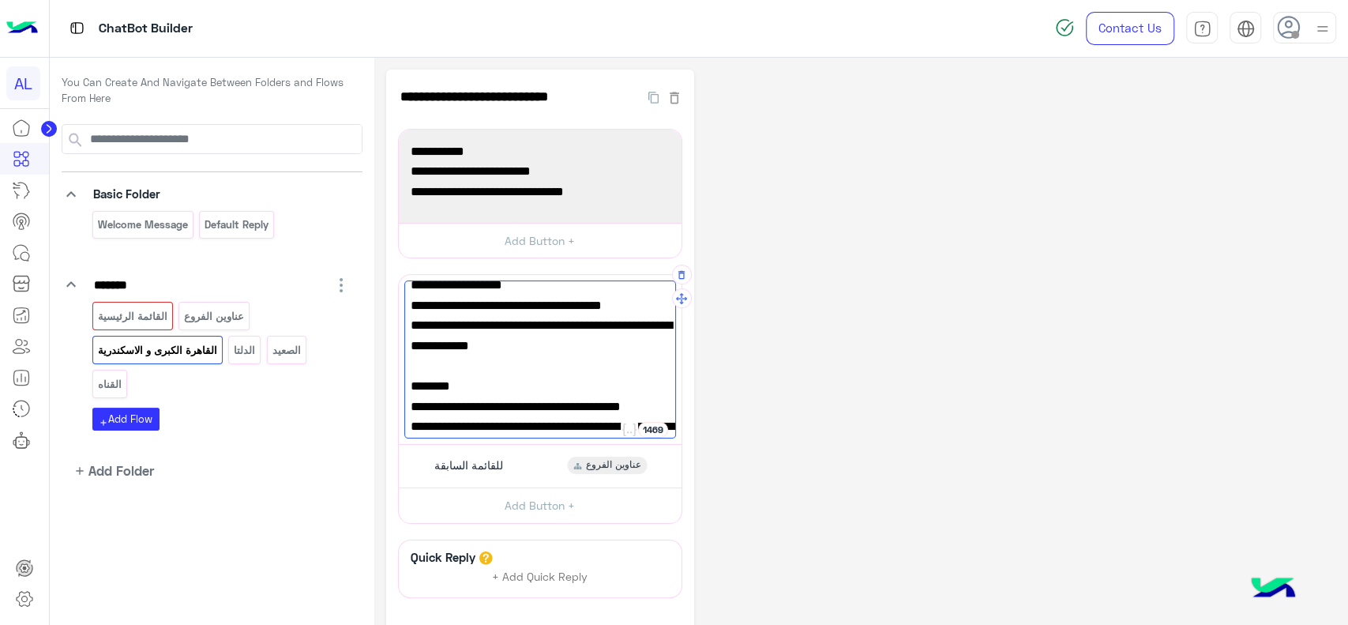
scroll to position [0, 0]
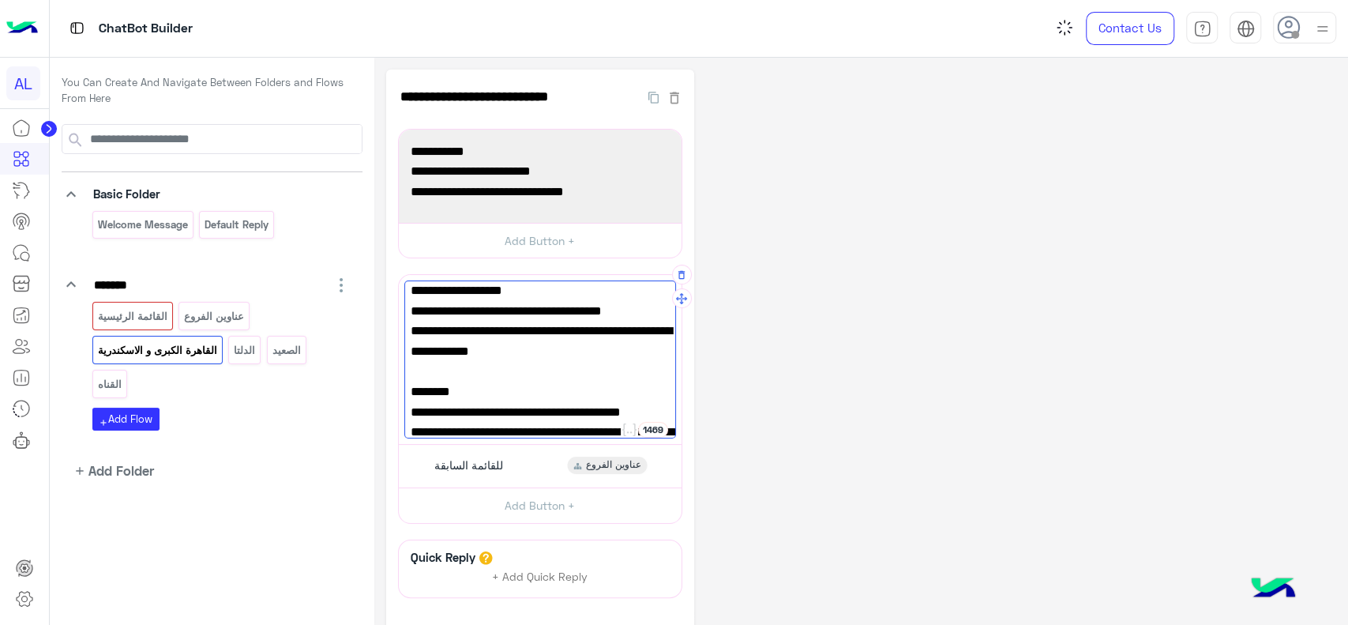
click at [527, 355] on div "مدينة نصر https://goo.gl/maps/roKJ9pDtJw5WbRgY6 🌍 📌 عمارة 16 ش الفريق محمد ابرا…" at bounding box center [540, 359] width 272 height 158
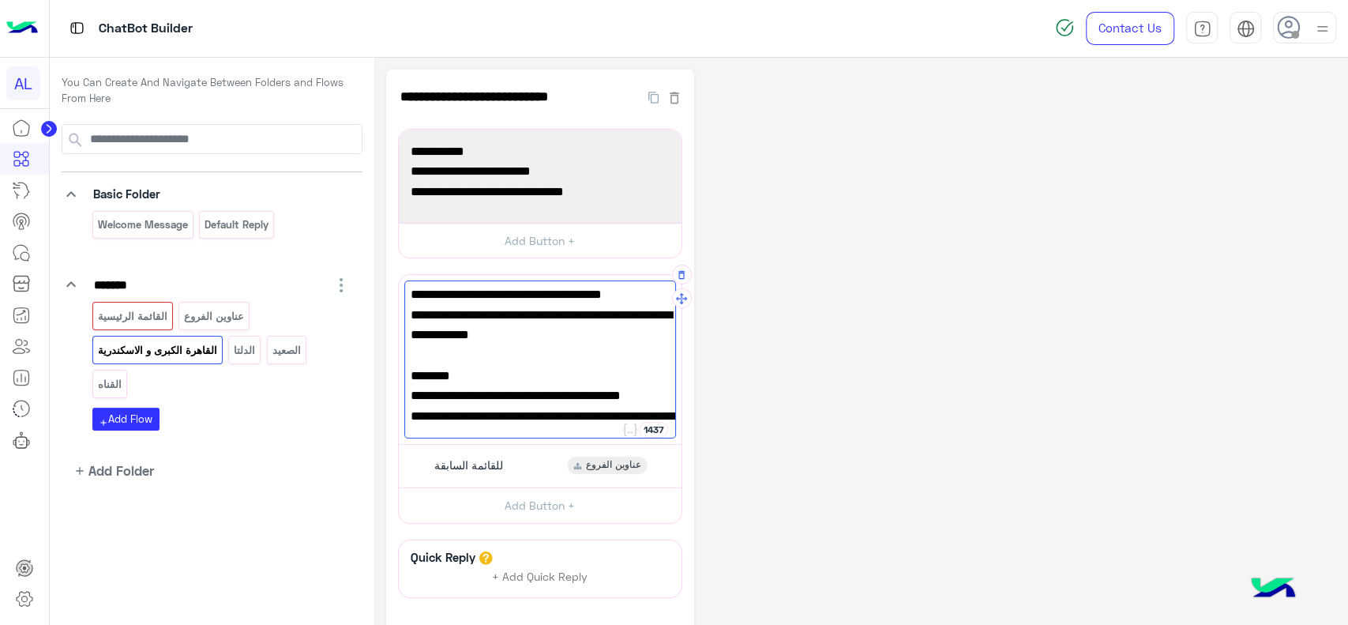
scroll to position [322, 0]
click at [526, 369] on span "سيدي بشر" at bounding box center [540, 358] width 259 height 21
click at [526, 384] on div "مدينة نصر https://goo.gl/maps/roKJ9pDtJw5WbRgY6 🌍 📌 عمارة 16 ش الفريق محمد ابرا…" at bounding box center [540, 359] width 272 height 158
click at [526, 402] on div "مدينة نصر https://goo.gl/maps/roKJ9pDtJw5WbRgY6 🌍 📌 عمارة 16 ش الفريق محمد ابرا…" at bounding box center [540, 359] width 272 height 158
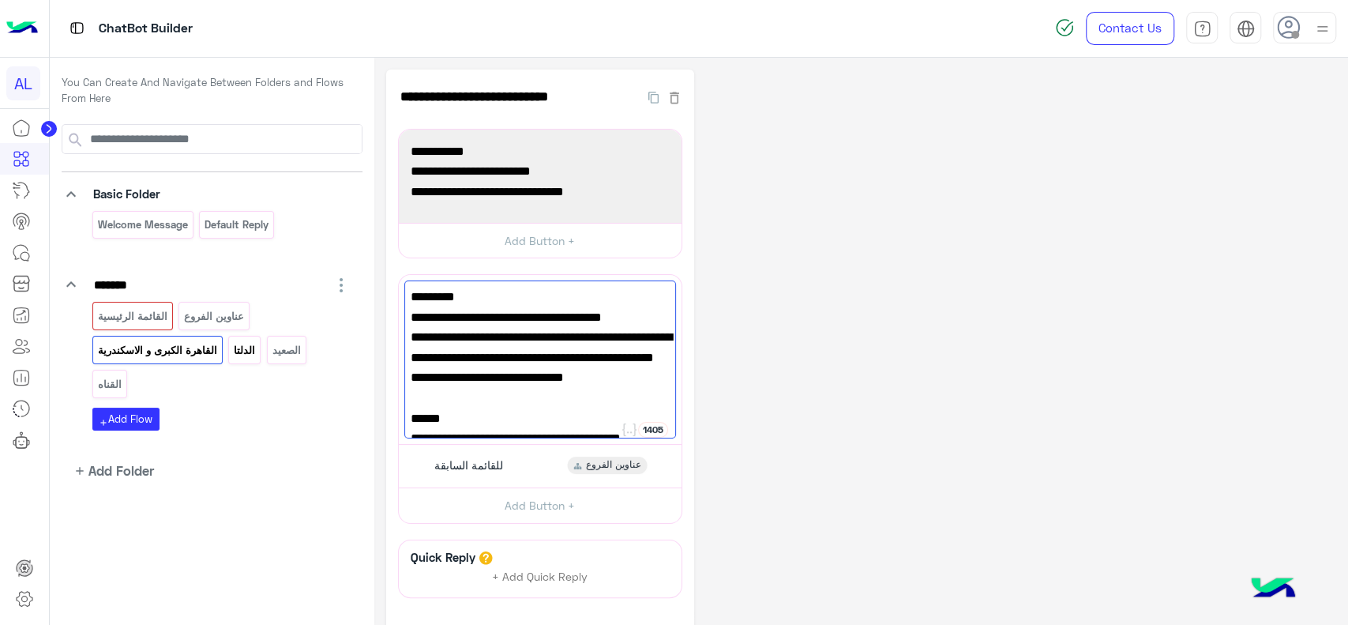
type textarea "**********"
click at [250, 355] on p "الدلتا" at bounding box center [245, 350] width 24 height 18
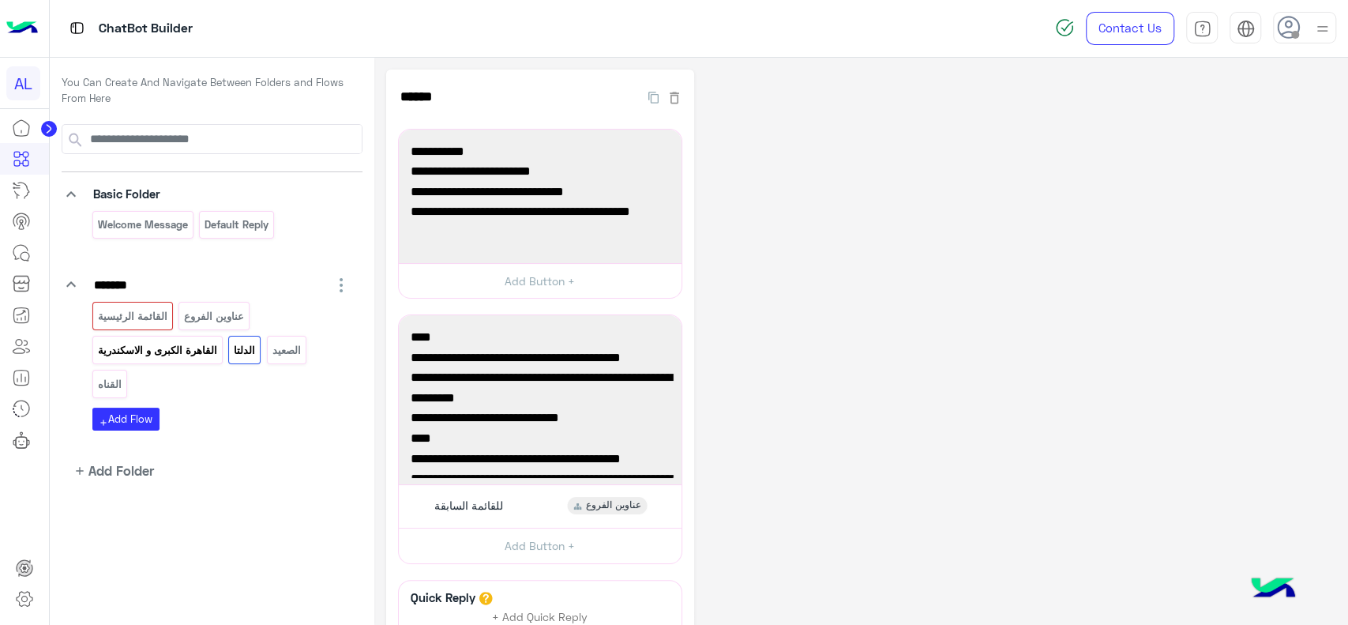
click at [192, 358] on div "القاهرة الكبرى و الاسكندرية" at bounding box center [157, 350] width 130 height 28
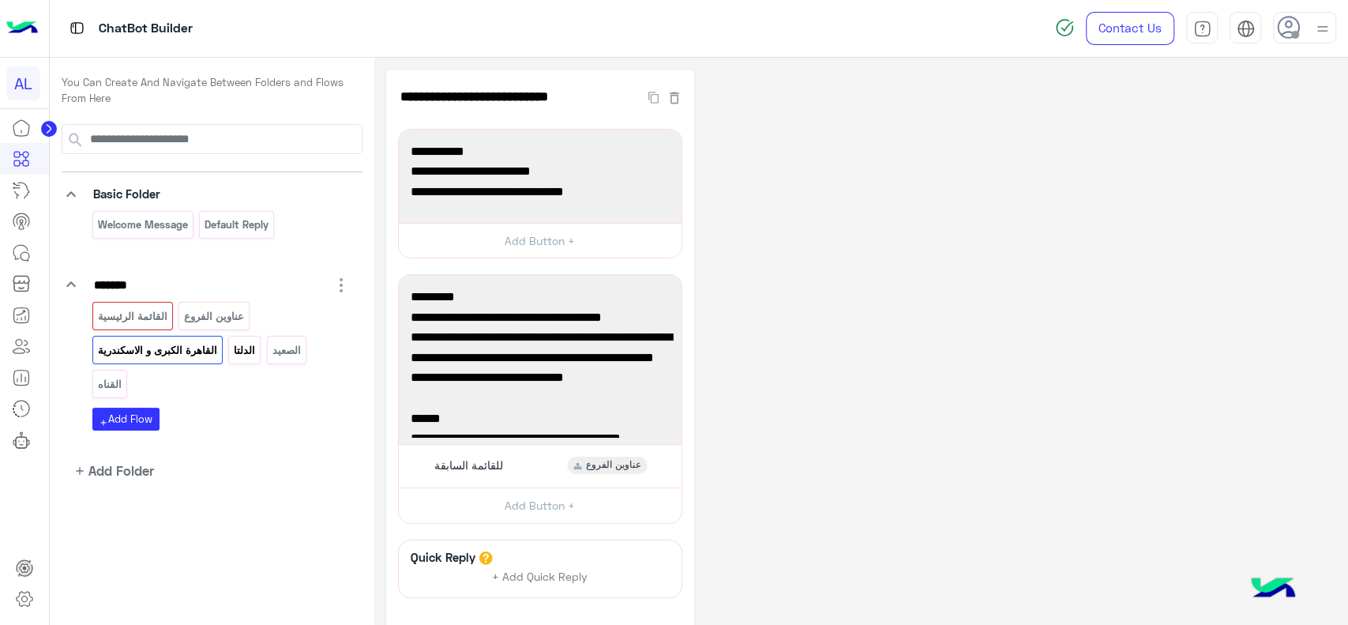
click at [254, 347] on p "الدلتا" at bounding box center [245, 350] width 24 height 18
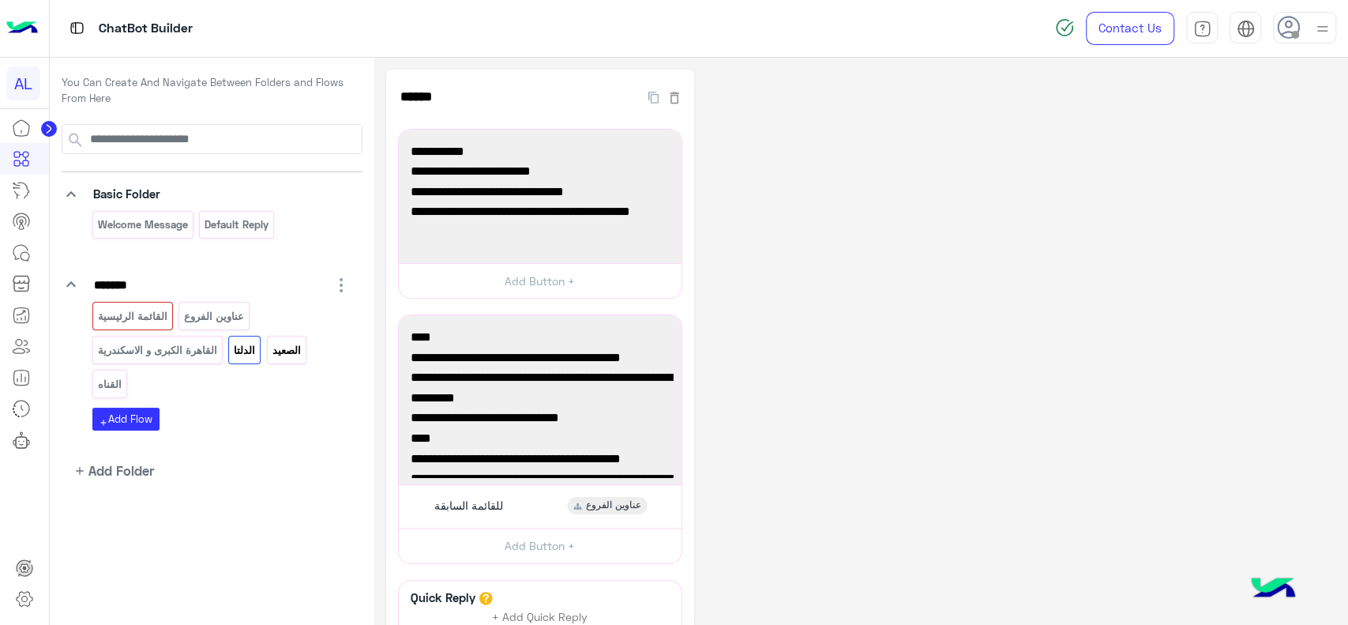
click at [285, 362] on div "الصعيد" at bounding box center [286, 350] width 39 height 28
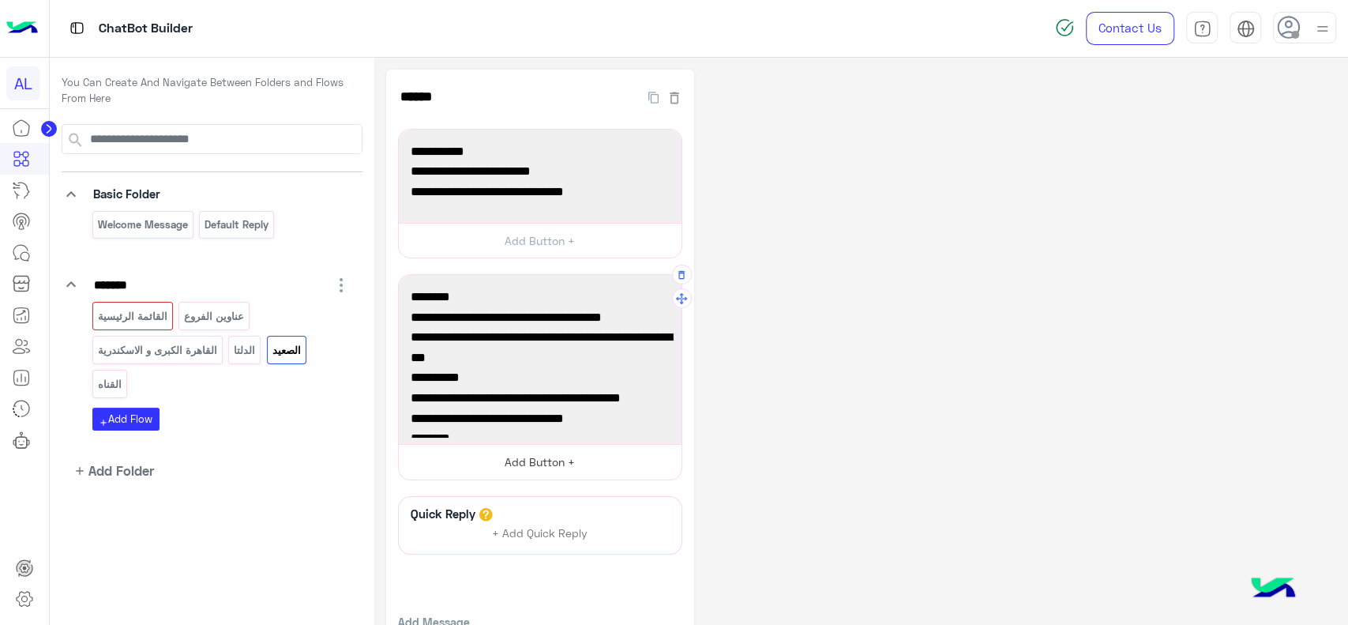
click at [480, 464] on button "Add Button +" at bounding box center [540, 462] width 283 height 36
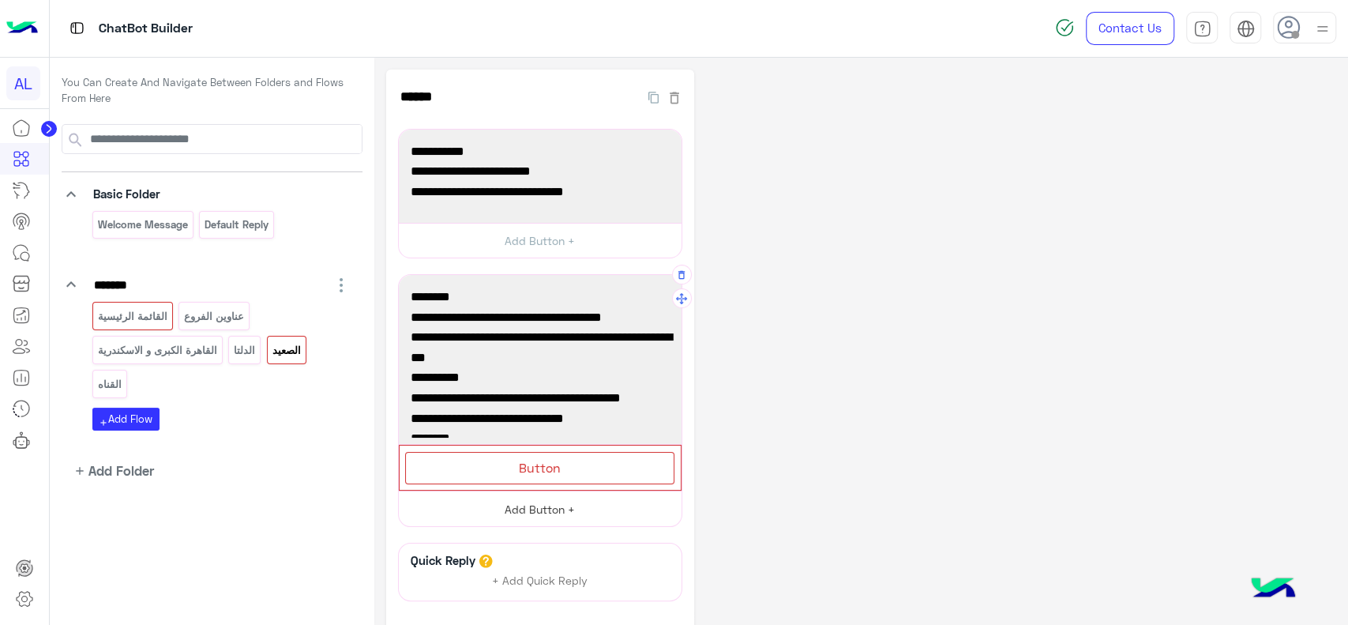
click at [480, 464] on div "Button" at bounding box center [539, 468] width 269 height 32
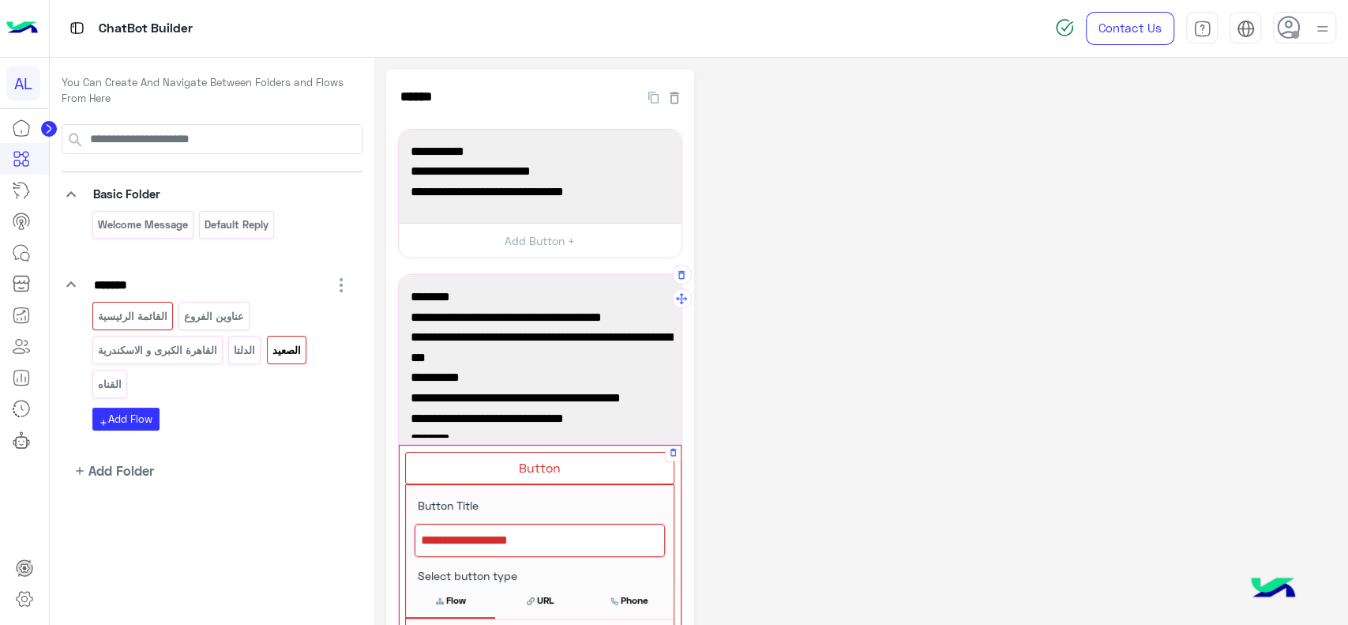
click at [508, 544] on div at bounding box center [540, 539] width 250 height 33
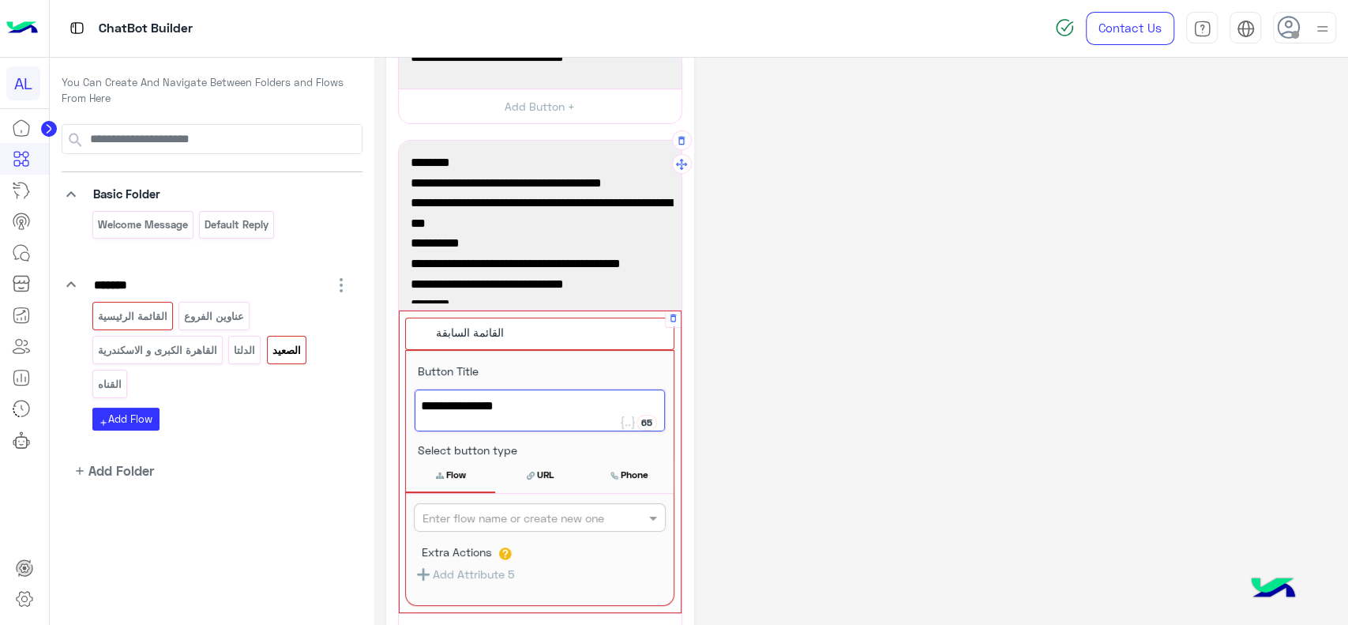
type textarea "**********"
click at [508, 514] on input "text" at bounding box center [513, 517] width 182 height 17
type input "***"
click at [497, 546] on div "عناوين الفروع" at bounding box center [540, 548] width 252 height 29
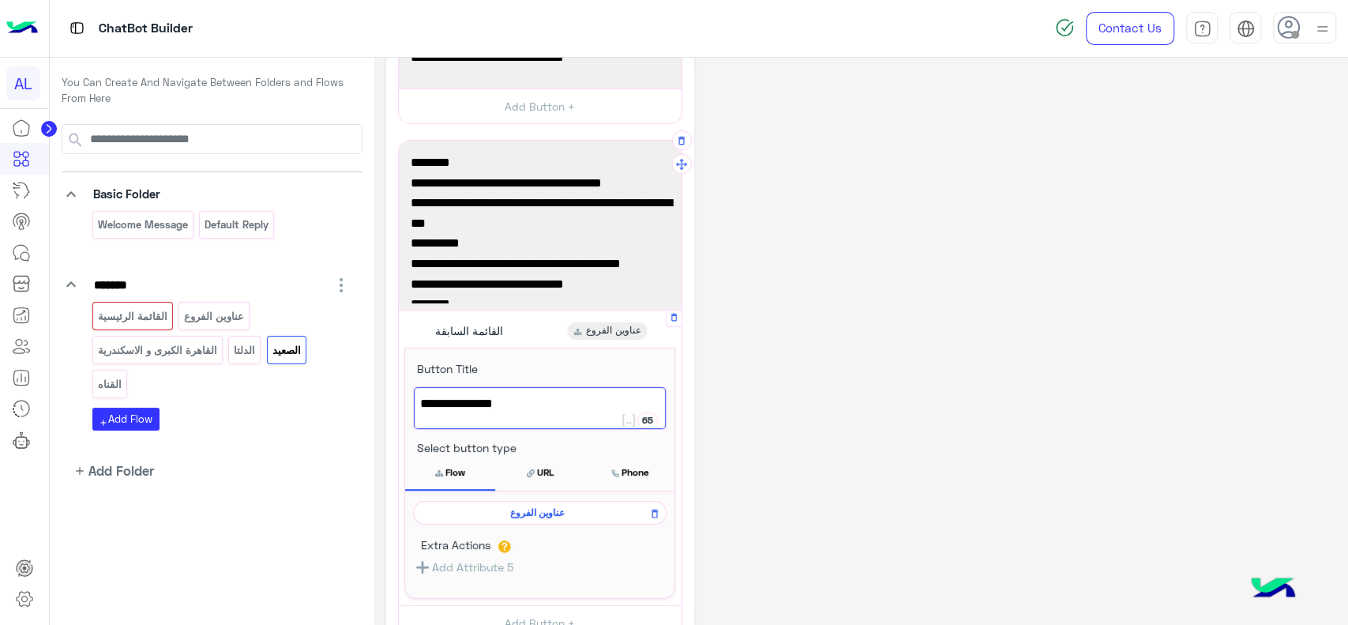
click at [815, 382] on div "**********" at bounding box center [861, 395] width 950 height 921
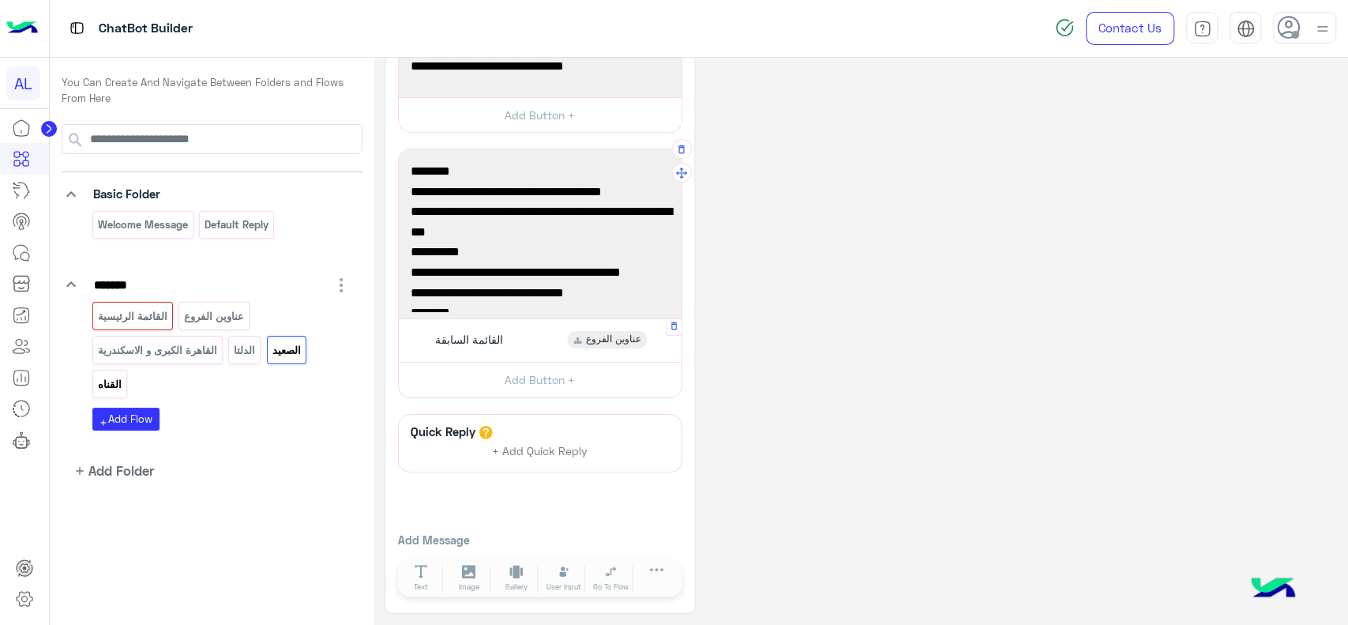
click at [112, 387] on p "القناه" at bounding box center [109, 384] width 26 height 18
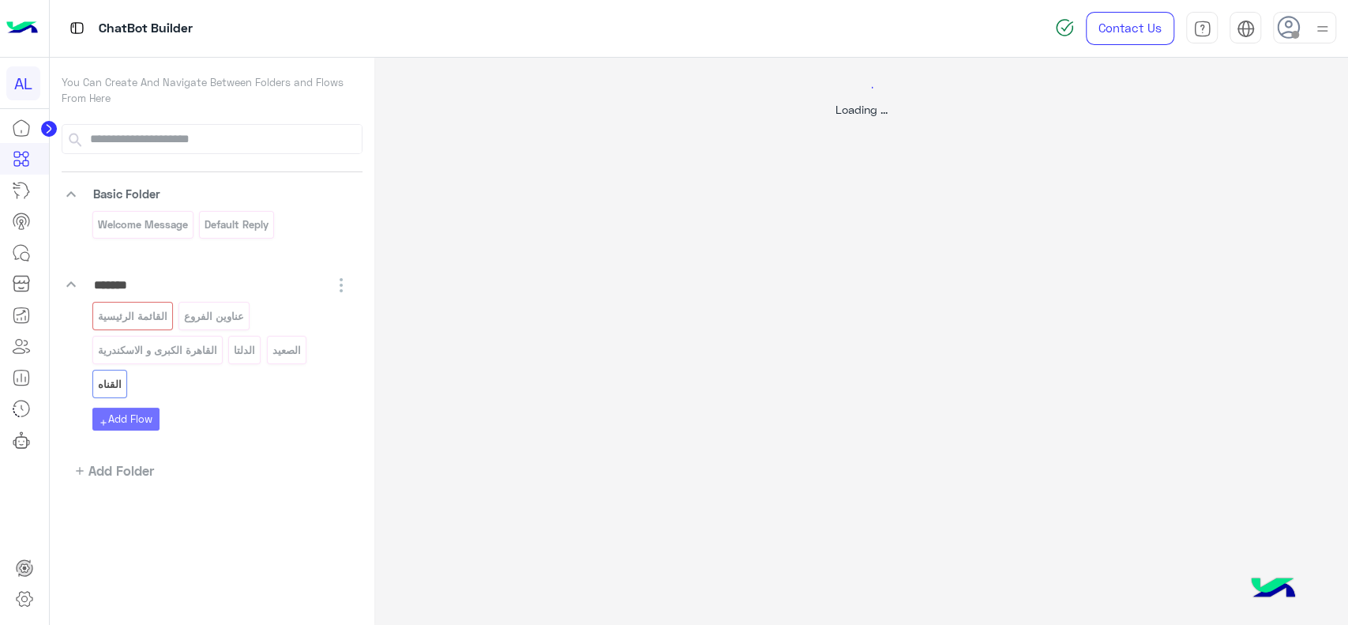
scroll to position [0, 0]
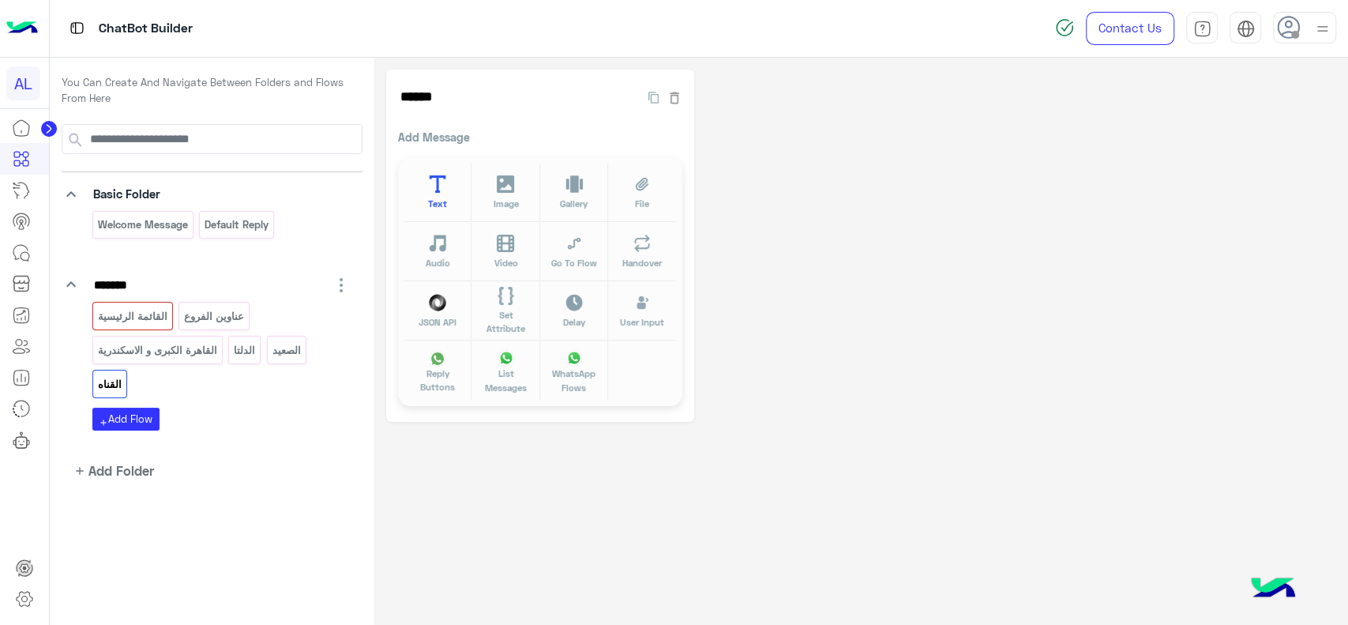
click at [452, 201] on button "Text" at bounding box center [437, 192] width 68 height 59
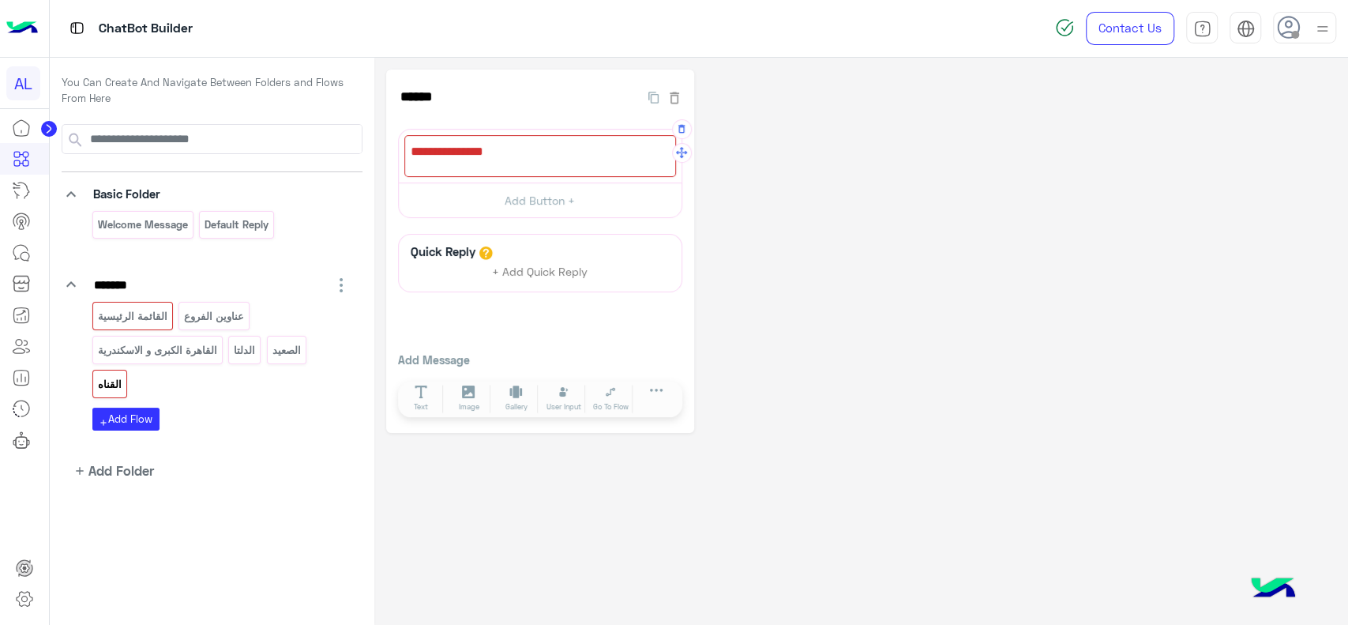
click at [476, 144] on div at bounding box center [540, 156] width 272 height 42
paste textarea "**********"
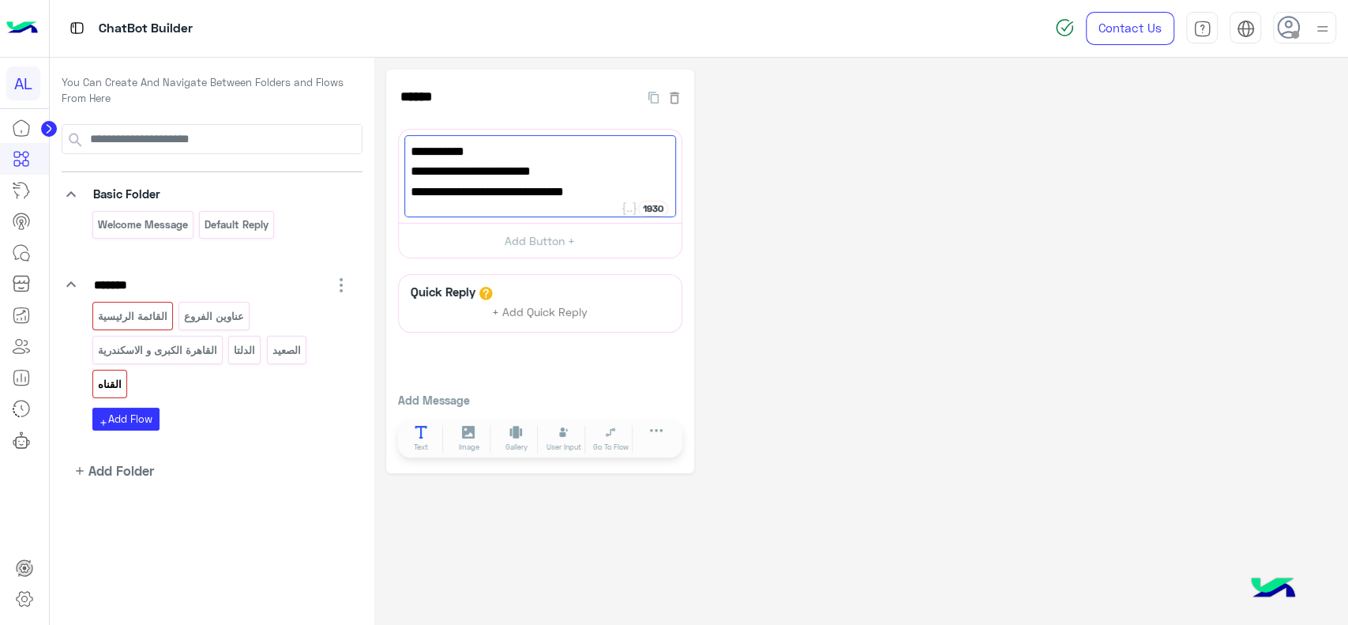
type textarea "**********"
click at [415, 433] on icon at bounding box center [421, 432] width 13 height 13
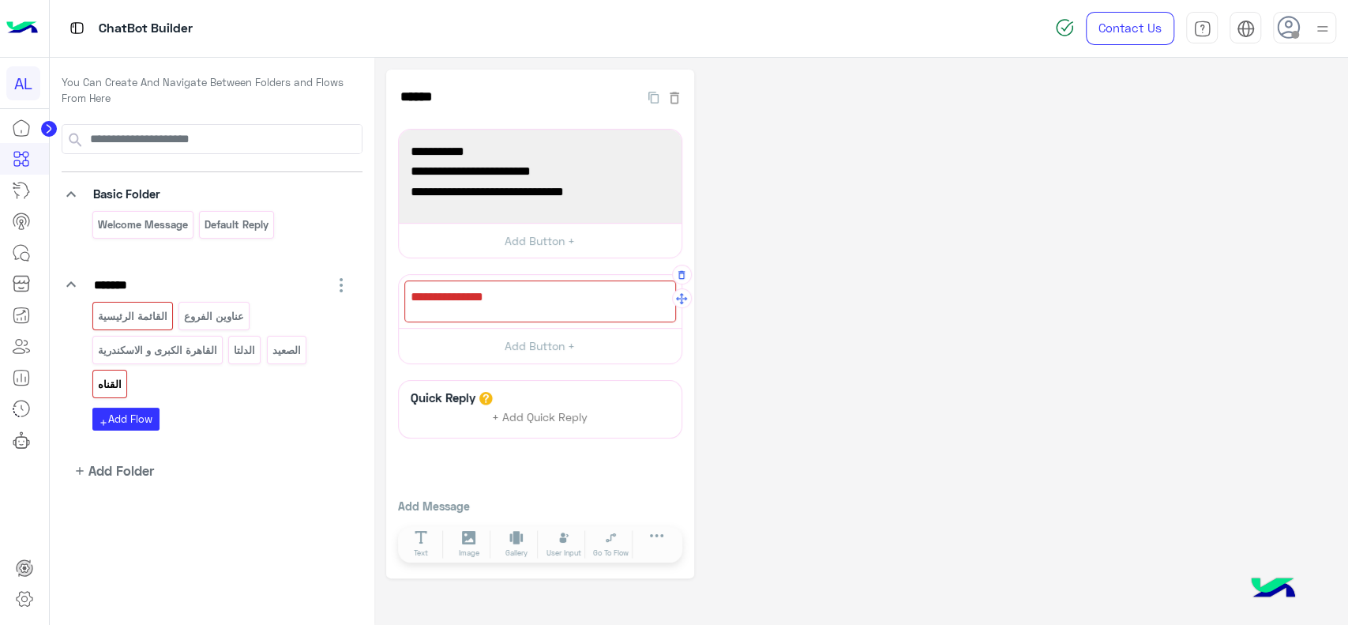
click at [491, 298] on div at bounding box center [540, 301] width 272 height 42
paste textarea "**********"
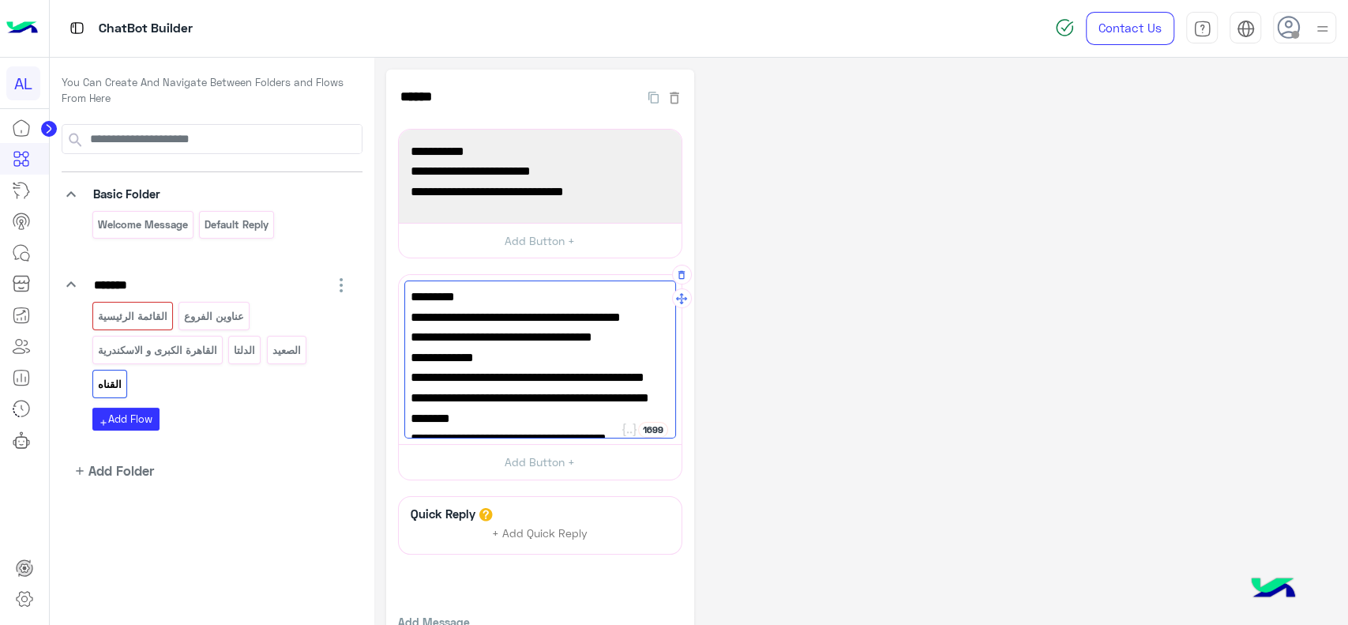
click at [436, 347] on span "11 ش الجمهورية أمام برج الخليج بنك مصر" at bounding box center [540, 337] width 259 height 21
click at [432, 328] on span "https://maps.app.goo.gl/1jtwLLeC9Ud3BrV89 🌍" at bounding box center [540, 317] width 259 height 21
click at [433, 347] on span "11 ش الجمهورية أمام برج الخليج بنك مصر" at bounding box center [540, 337] width 259 height 21
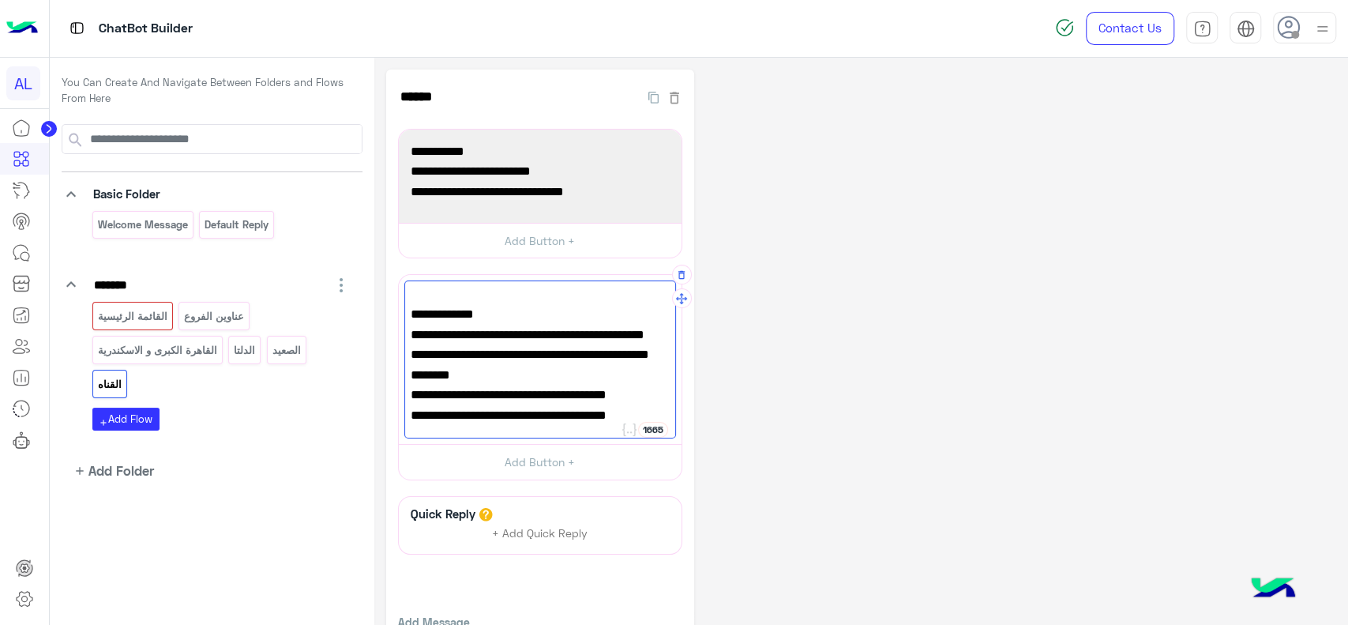
scroll to position [144, 0]
click at [561, 325] on span "السلطان حسين شارع عثمان بن عفان بجانب دليفري طلبات" at bounding box center [540, 304] width 259 height 40
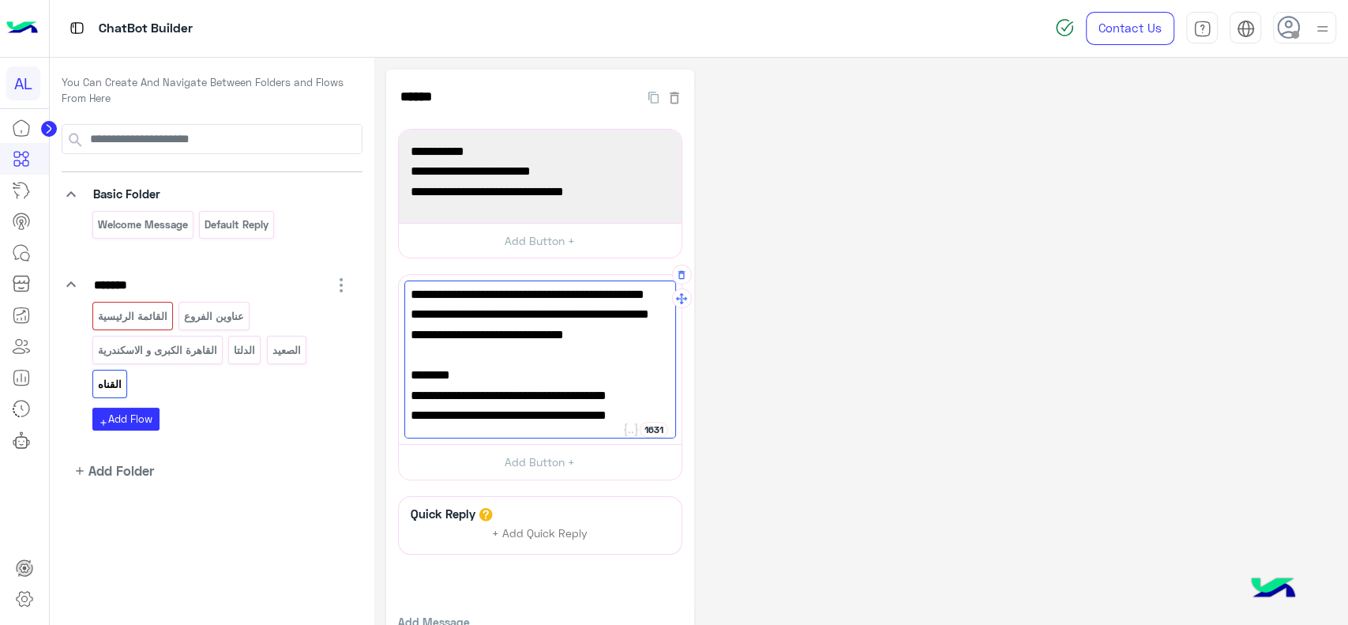
scroll to position [224, 0]
type textarea "**********"
click at [700, 387] on div "**********" at bounding box center [861, 381] width 950 height 625
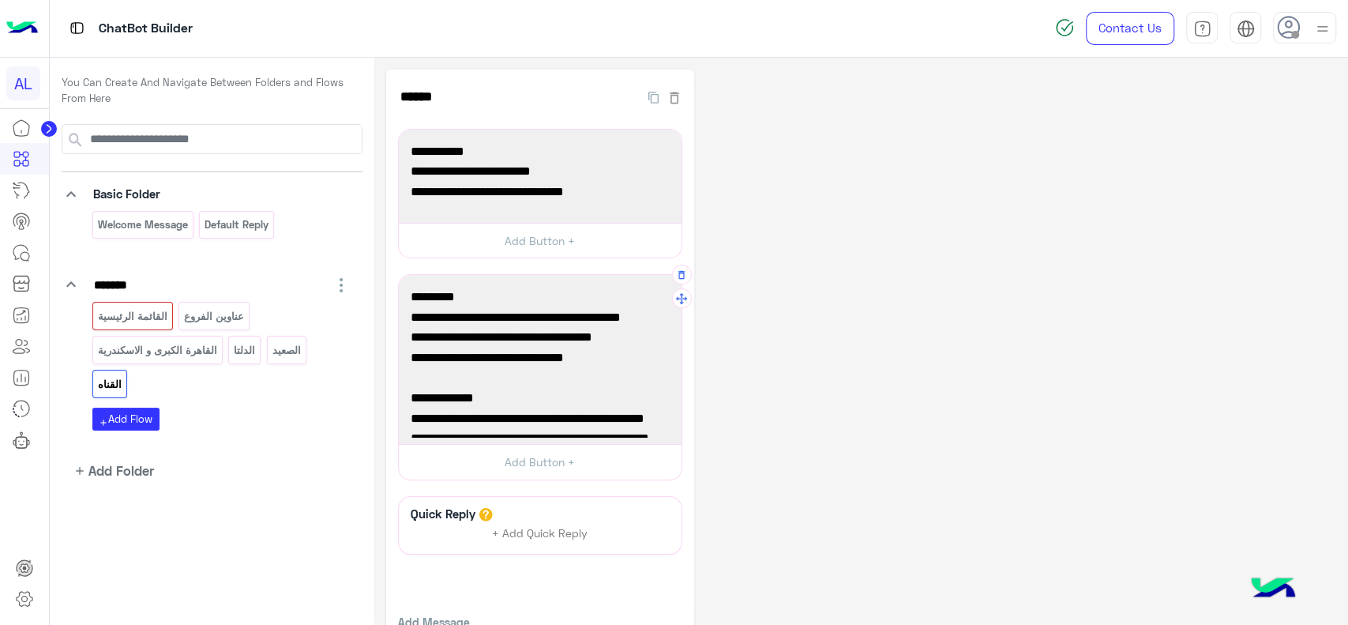
scroll to position [193, 0]
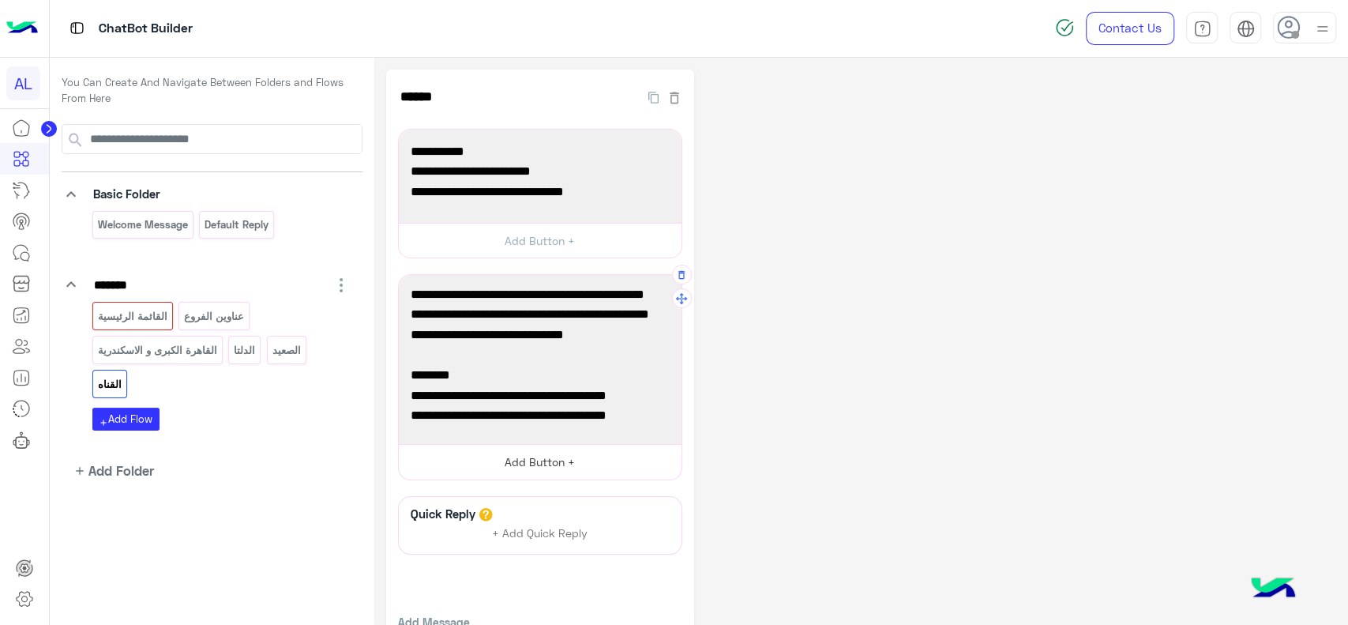
click at [548, 454] on button "Add Button +" at bounding box center [540, 462] width 283 height 36
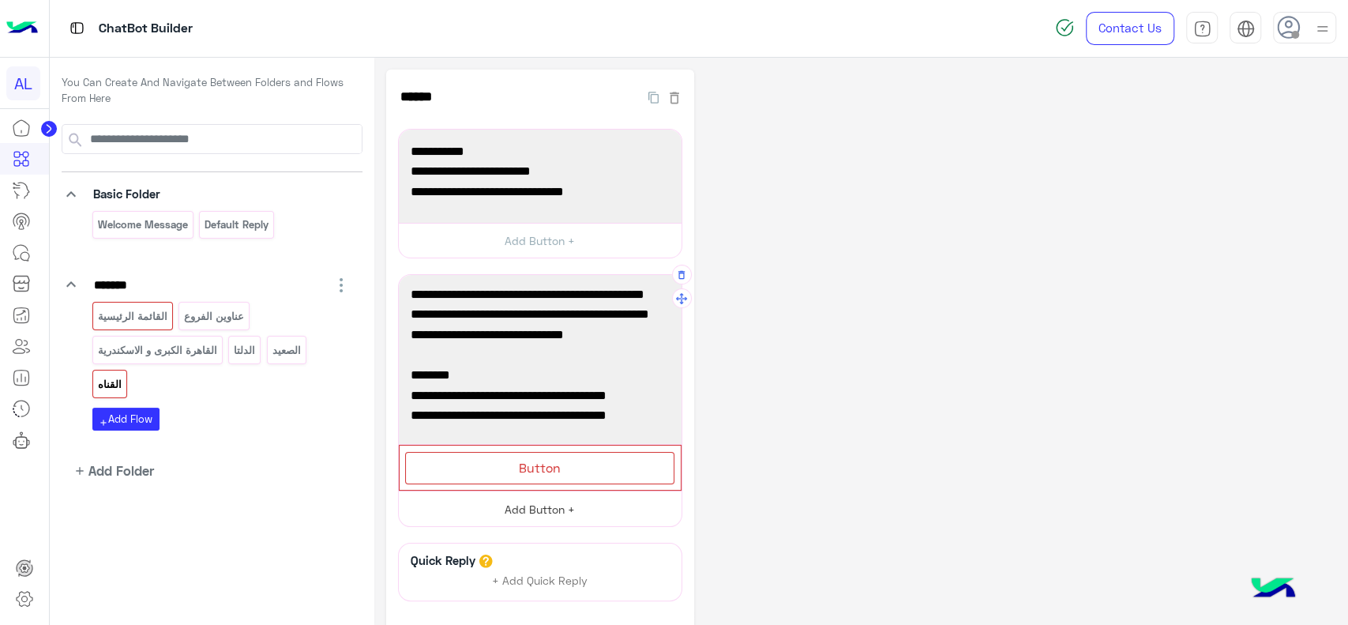
click at [548, 454] on div "Button" at bounding box center [539, 468] width 269 height 32
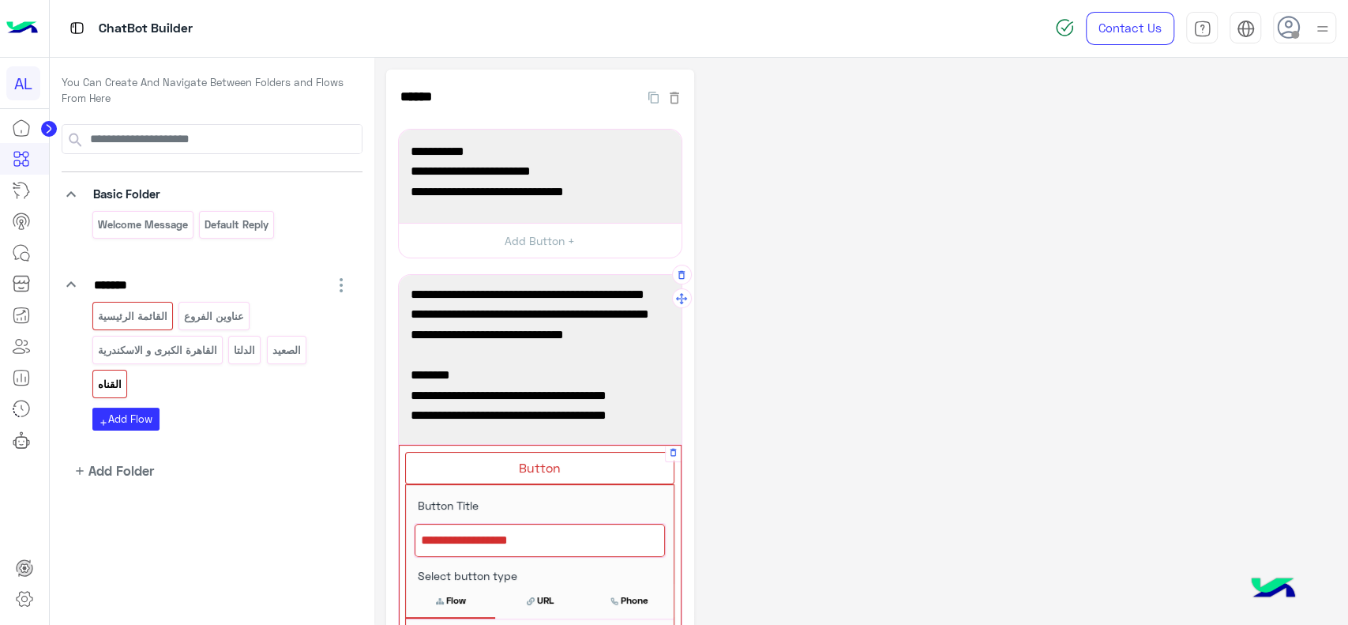
click at [520, 539] on div at bounding box center [540, 539] width 250 height 33
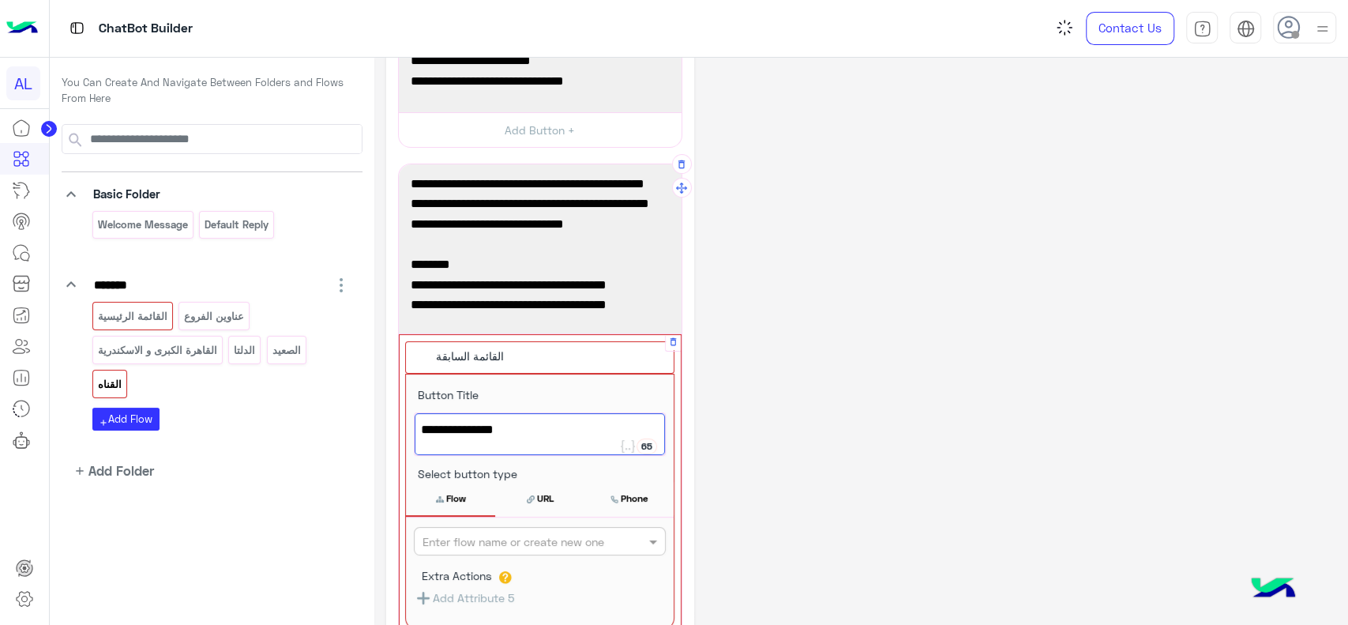
type textarea "**********"
click at [518, 543] on input "text" at bounding box center [513, 541] width 182 height 17
type input "***"
click at [515, 565] on div "عناوين الفروع" at bounding box center [540, 571] width 252 height 29
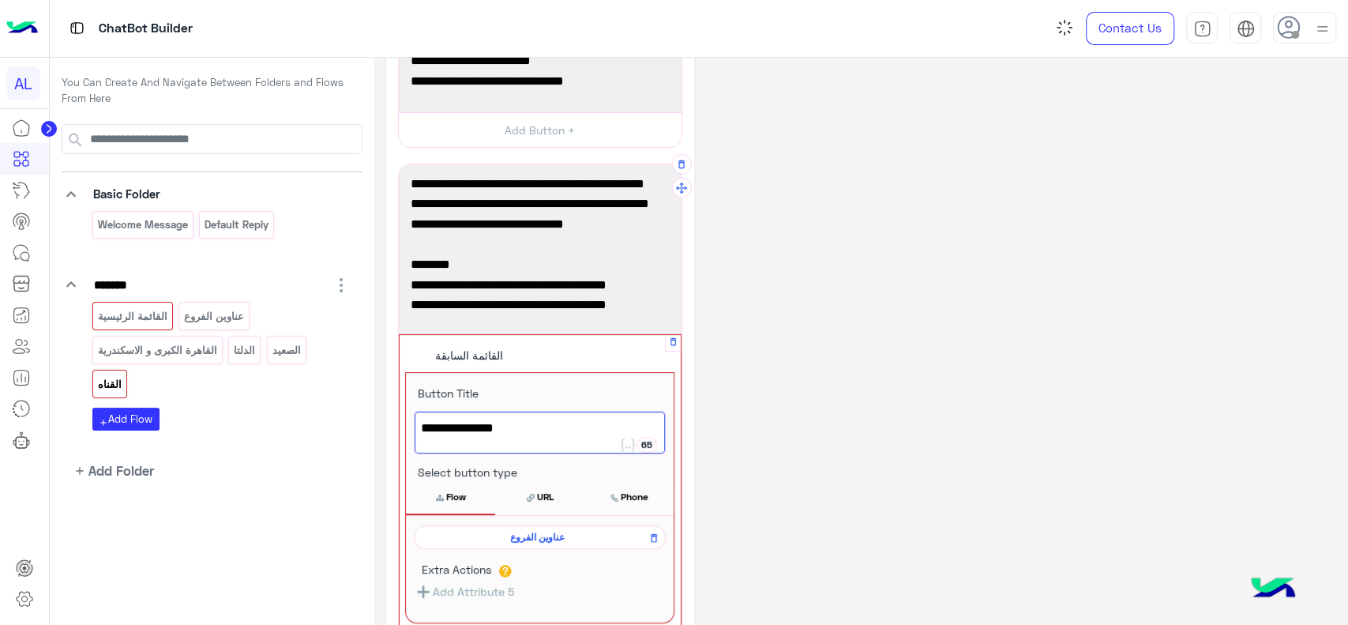
click at [777, 261] on div "**********" at bounding box center [861, 420] width 950 height 922
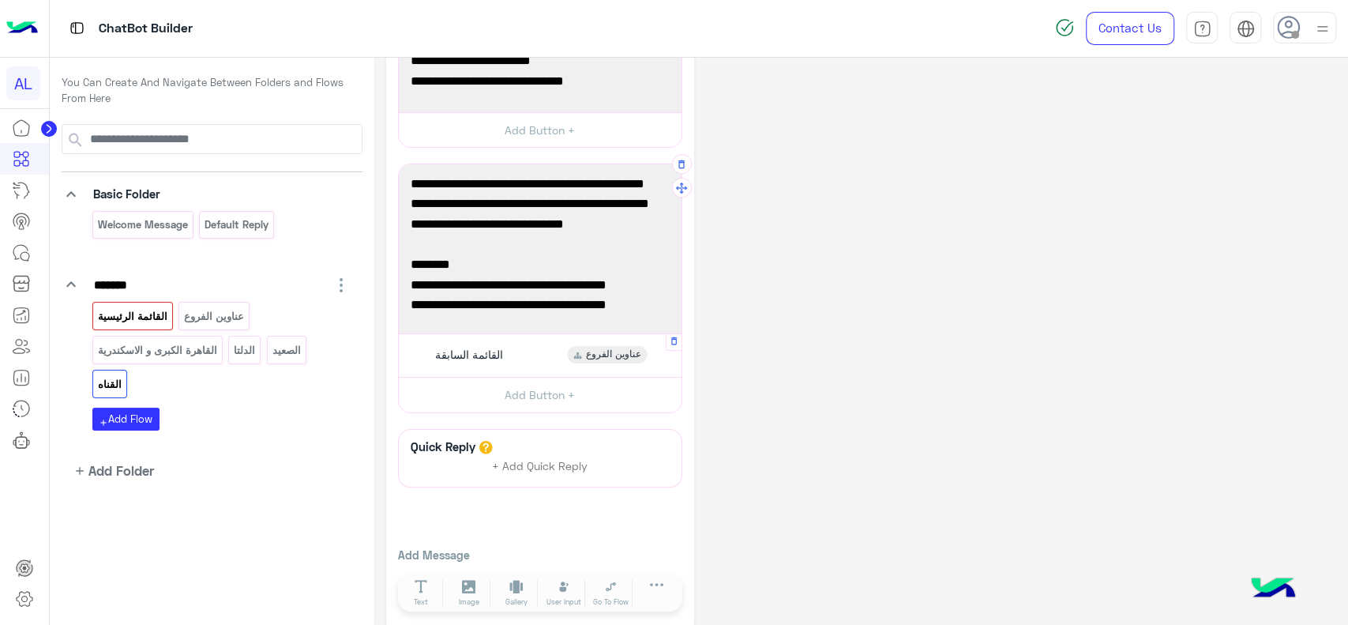
click at [163, 312] on p "القائمة الرئيسية" at bounding box center [132, 316] width 72 height 18
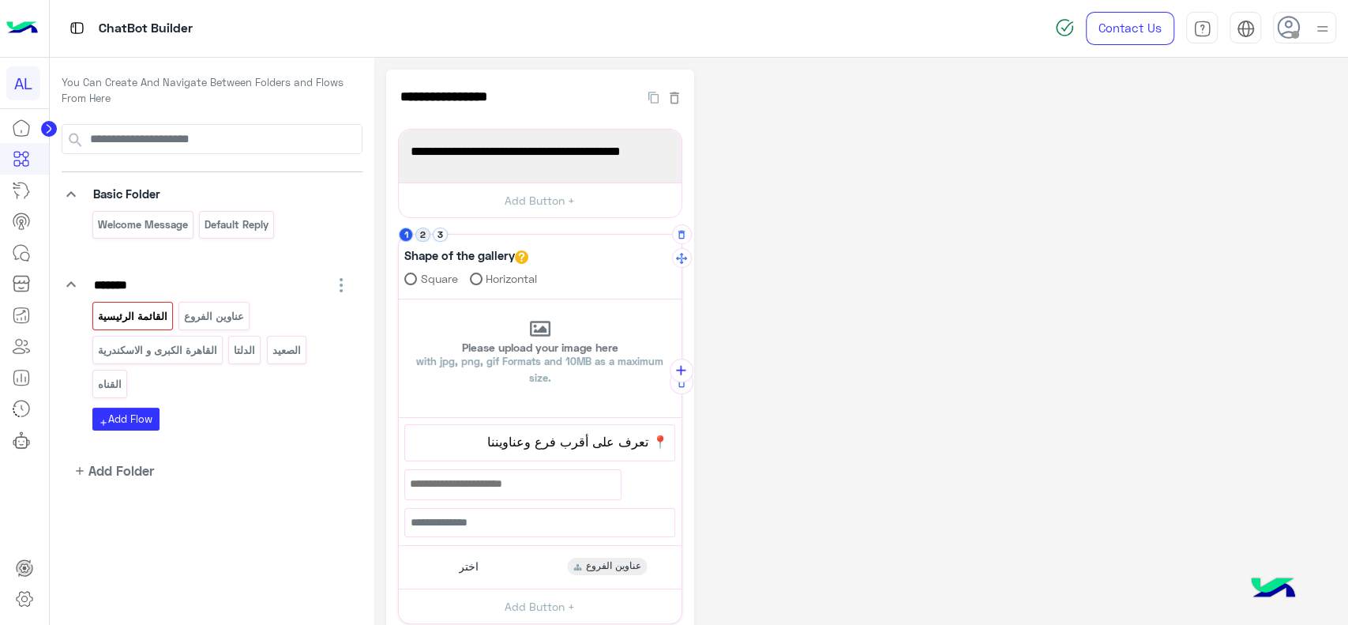
click at [427, 231] on button "2" at bounding box center [422, 234] width 15 height 15
click at [8, 496] on div at bounding box center [24, 369] width 49 height 514
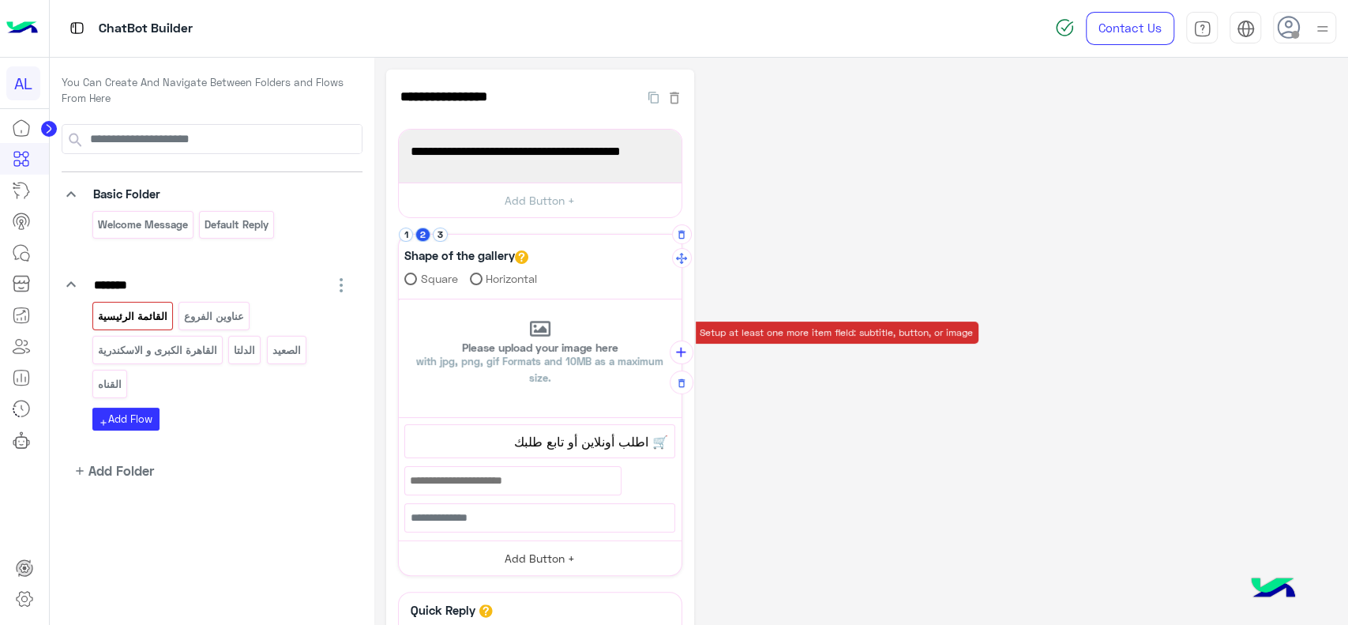
click at [516, 557] on button "Add Button +" at bounding box center [540, 558] width 283 height 36
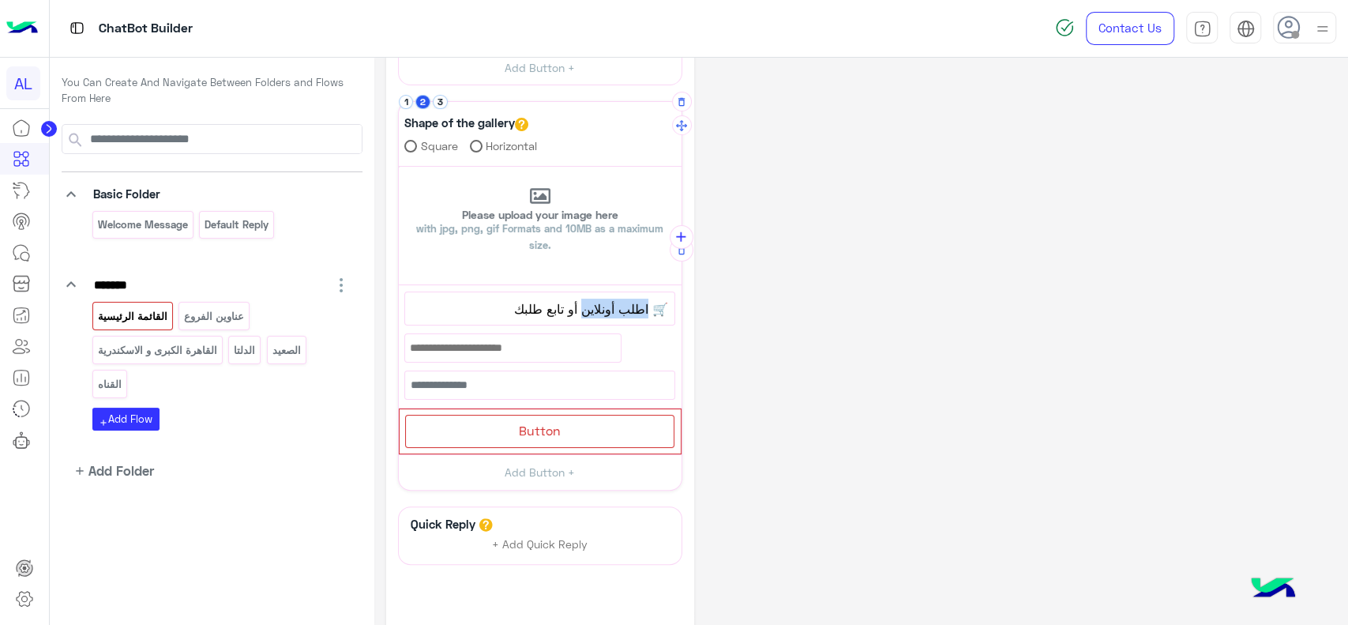
drag, startPoint x: 583, startPoint y: 303, endPoint x: 645, endPoint y: 316, distance: 63.6
click at [645, 316] on span "🛒 اطلب أونلاين أو تابع طلبك" at bounding box center [539, 308] width 257 height 21
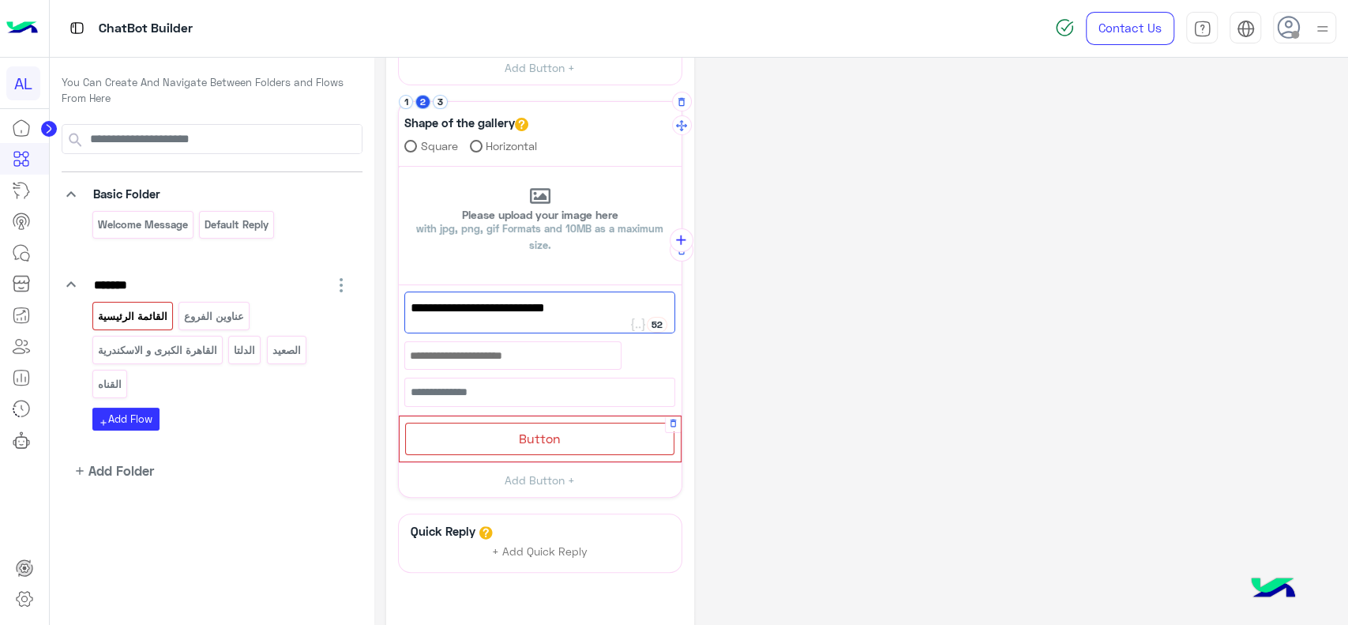
click at [525, 442] on span "Button" at bounding box center [540, 437] width 42 height 15
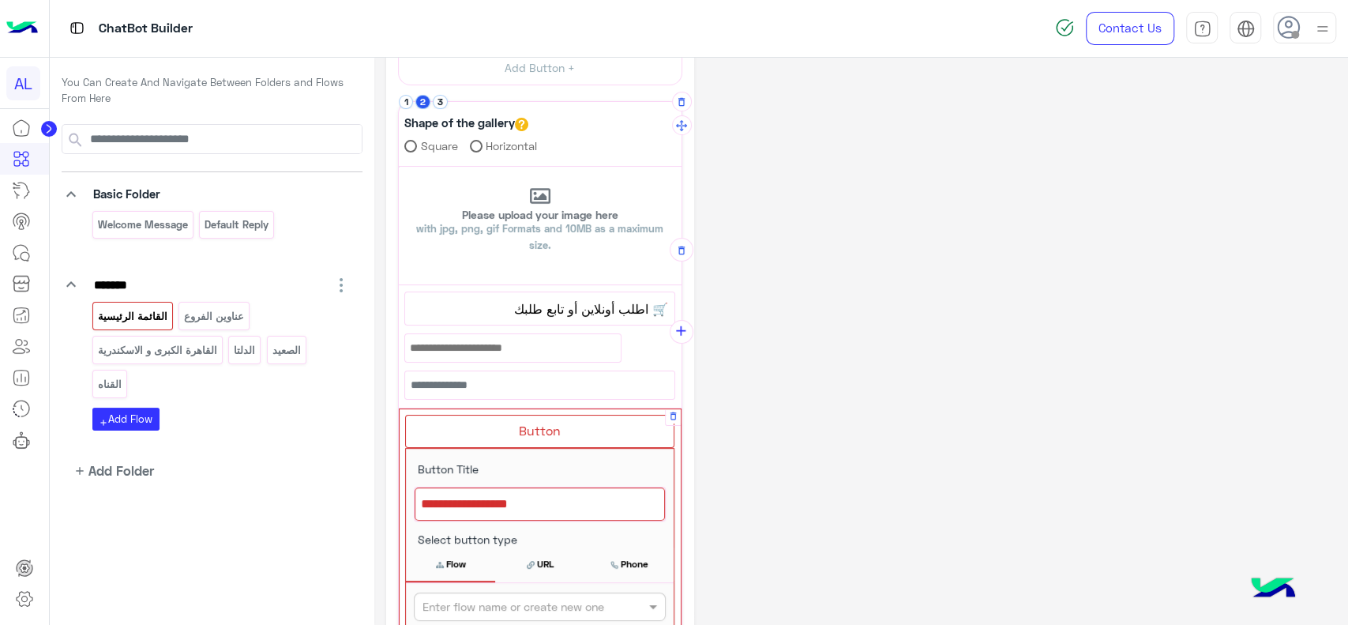
click at [495, 500] on div at bounding box center [540, 503] width 250 height 33
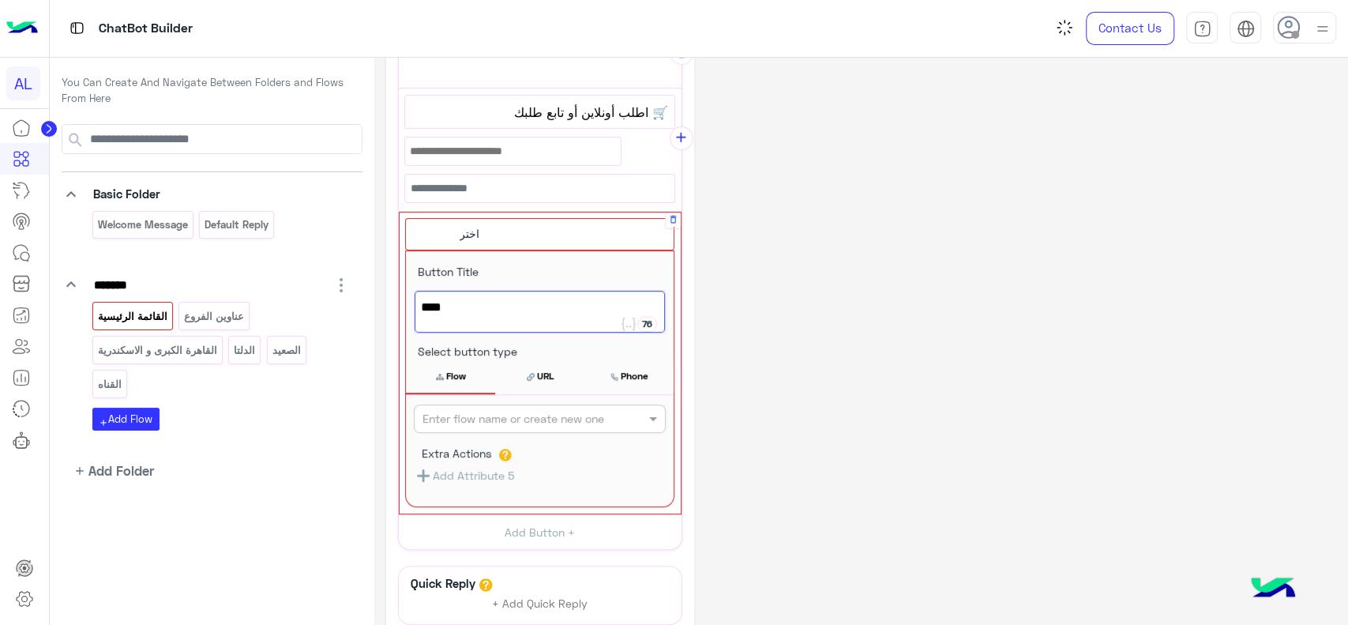
scroll to position [330, 0]
type textarea "****"
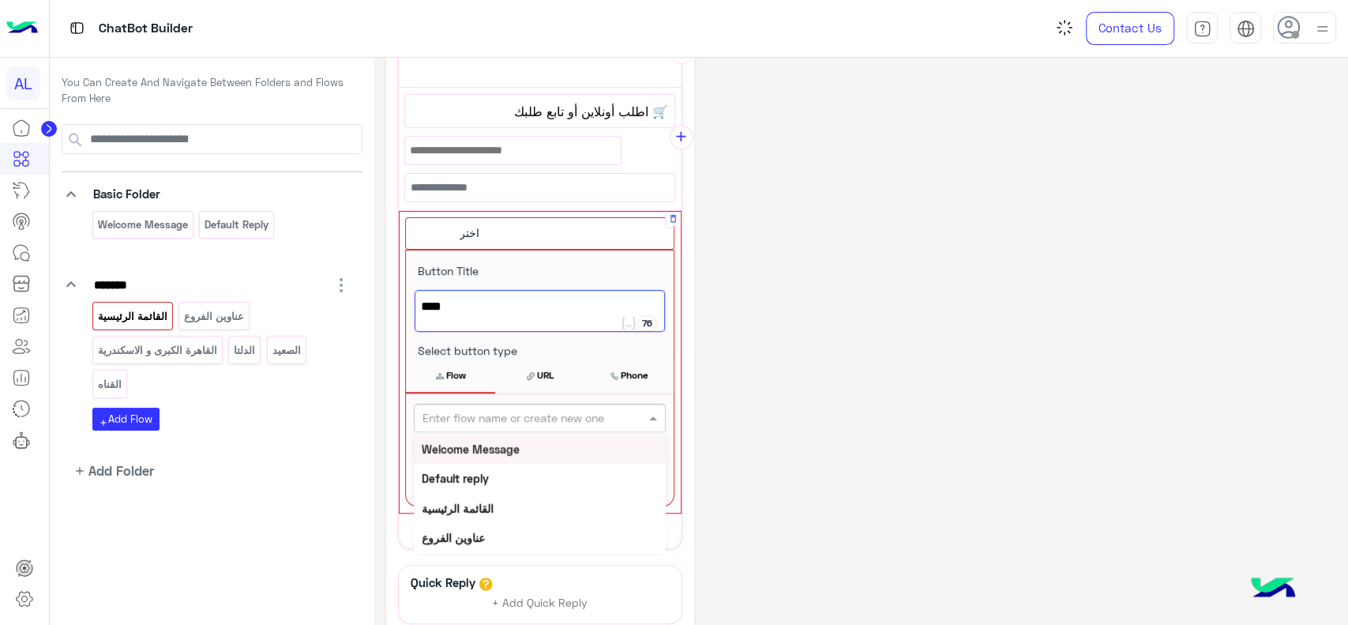
click at [522, 420] on input "text" at bounding box center [513, 418] width 182 height 17
paste input "**********"
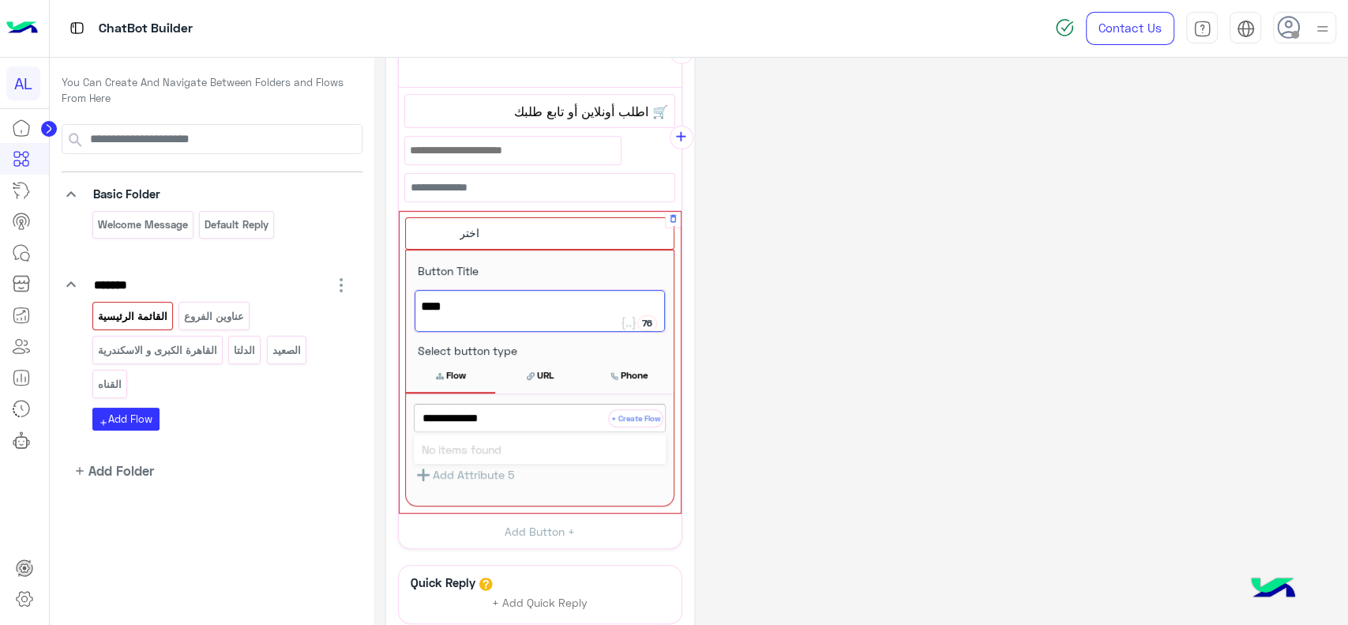
type input "**********"
click at [639, 421] on button "+ Create Flow" at bounding box center [635, 418] width 55 height 18
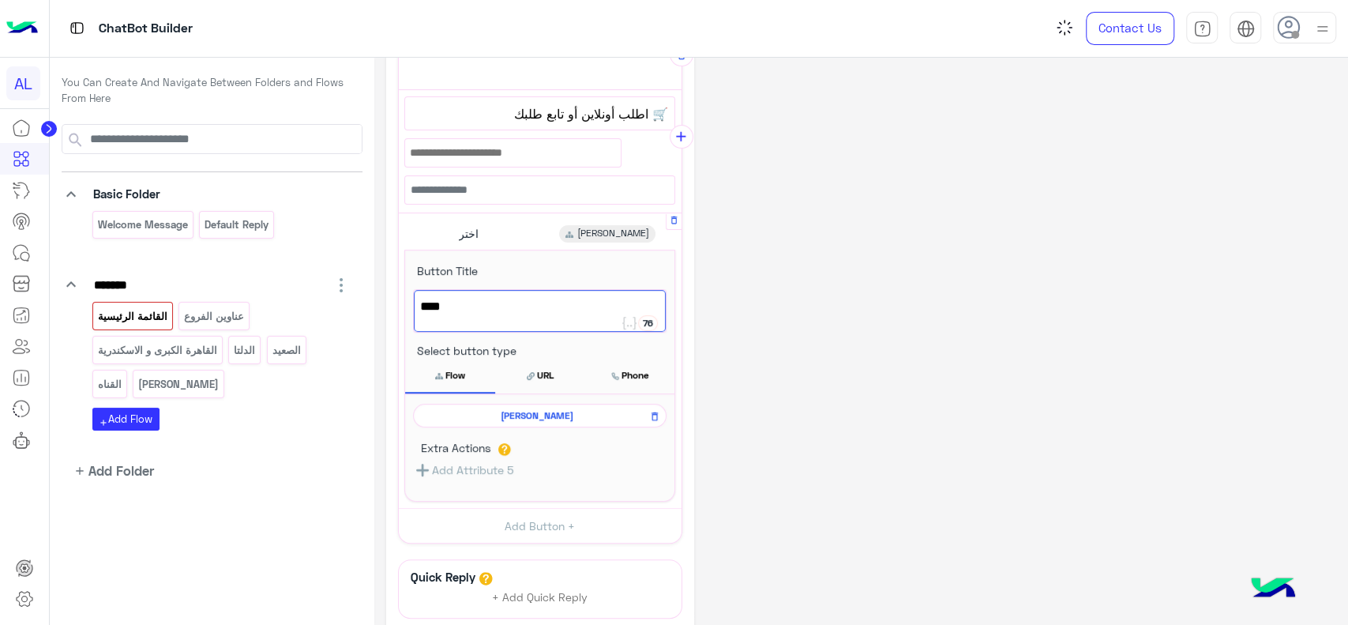
scroll to position [327, 0]
click at [545, 418] on span "[PERSON_NAME]" at bounding box center [537, 416] width 231 height 14
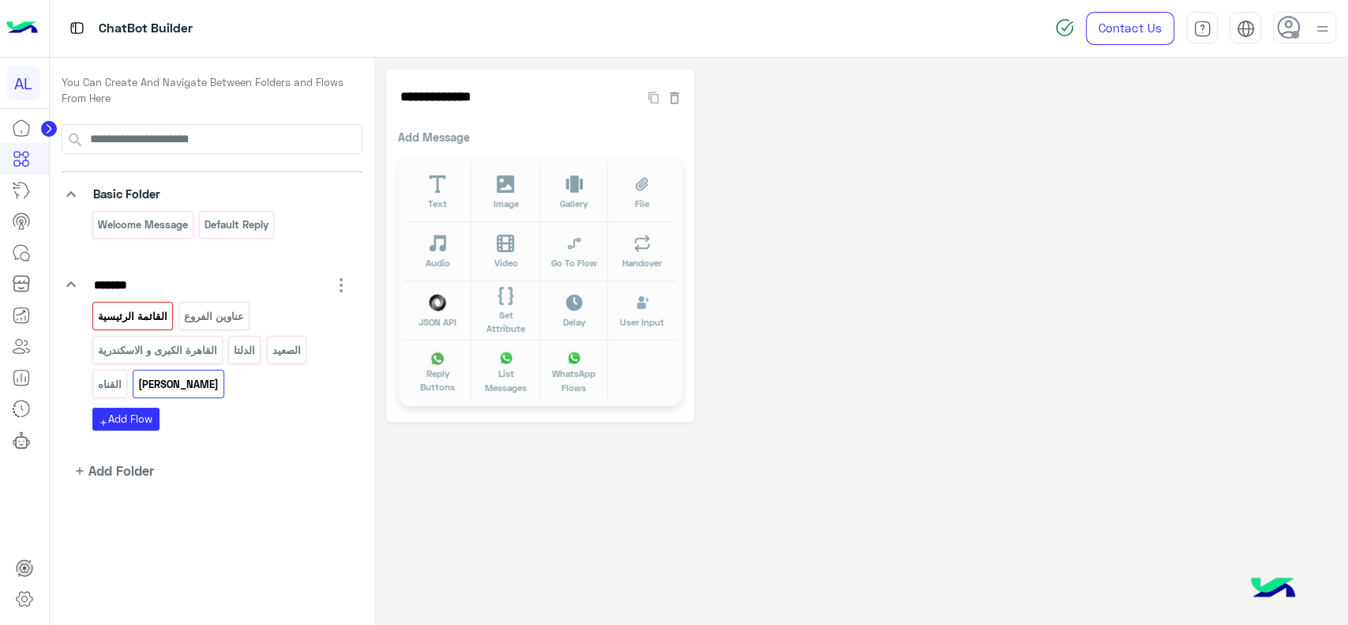
click at [159, 310] on p "القائمة الرئيسية" at bounding box center [132, 316] width 72 height 18
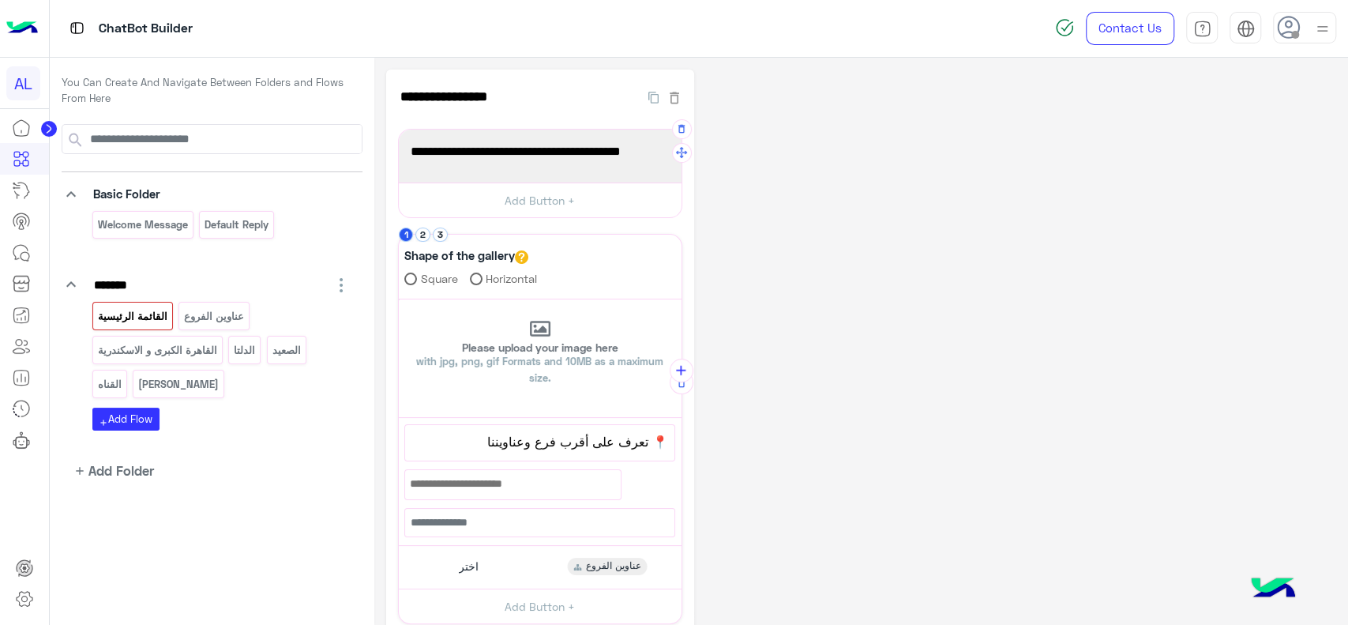
click at [548, 163] on div "برجاء اختيار المناسب ليك القائمة الاتية🛒👀" at bounding box center [540, 156] width 272 height 42
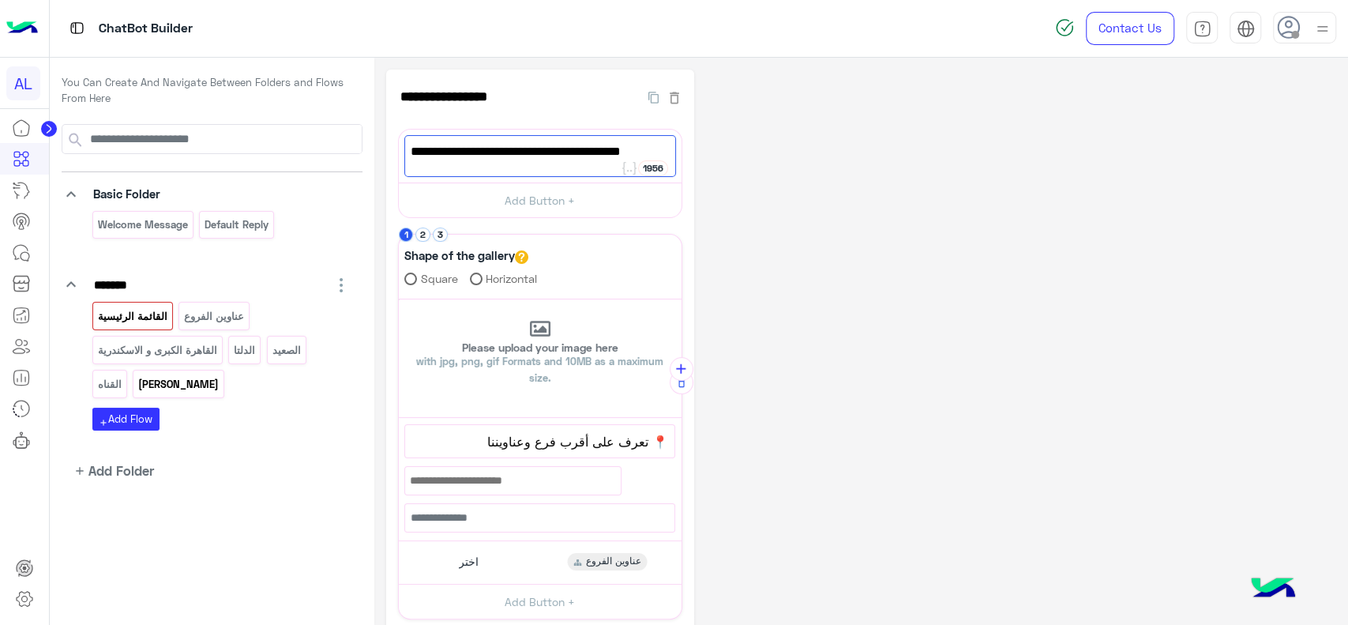
click at [162, 386] on p "[PERSON_NAME]" at bounding box center [178, 384] width 83 height 18
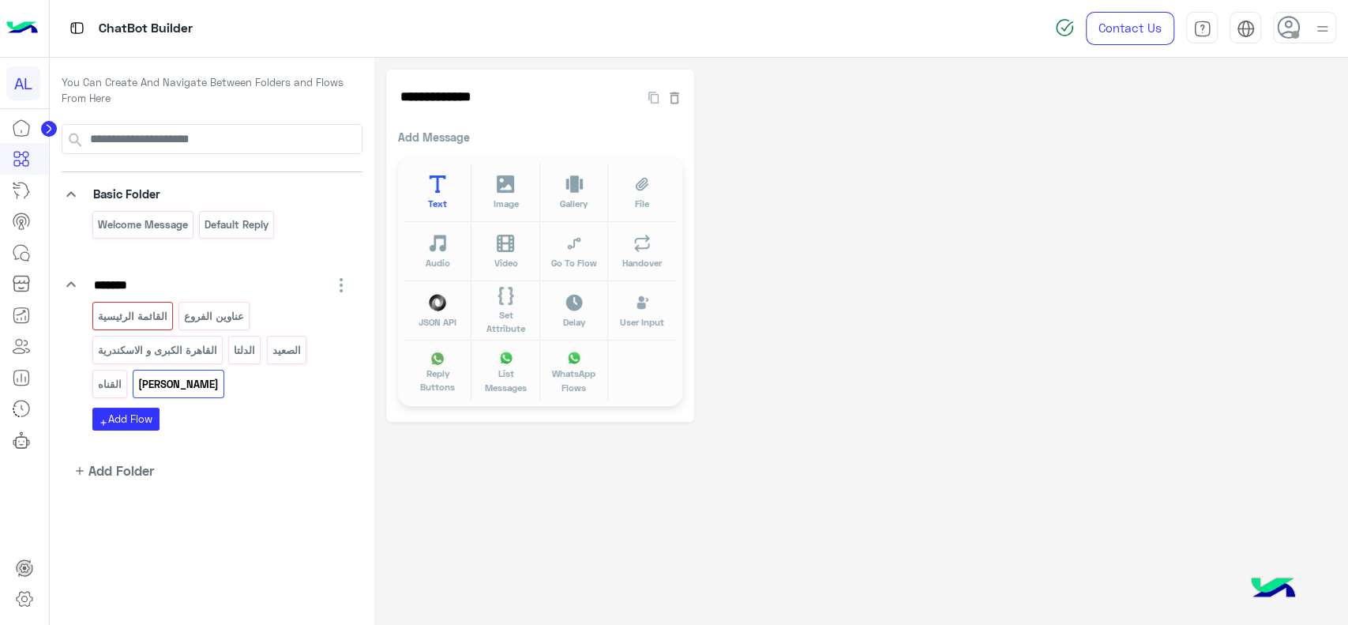
click at [445, 199] on span "Text" at bounding box center [437, 203] width 19 height 13
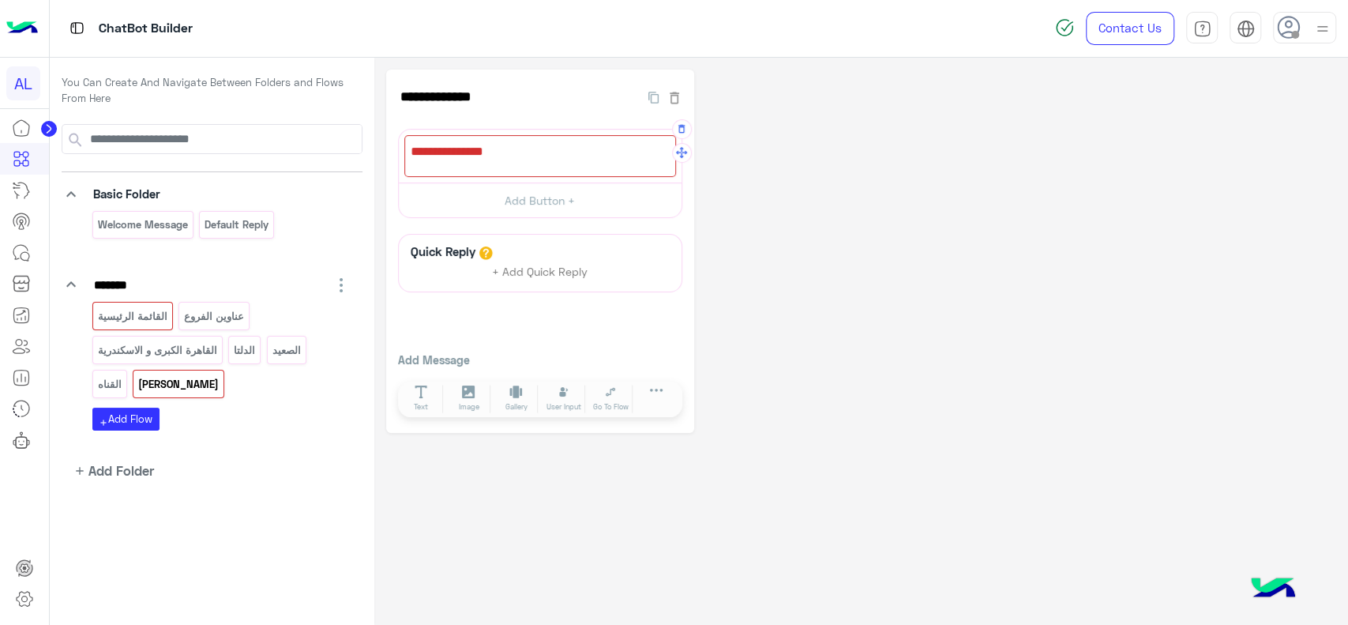
click at [459, 138] on div at bounding box center [540, 156] width 272 height 42
paste textarea "**********"
type textarea "**********"
click at [735, 166] on div "**********" at bounding box center [861, 250] width 950 height 363
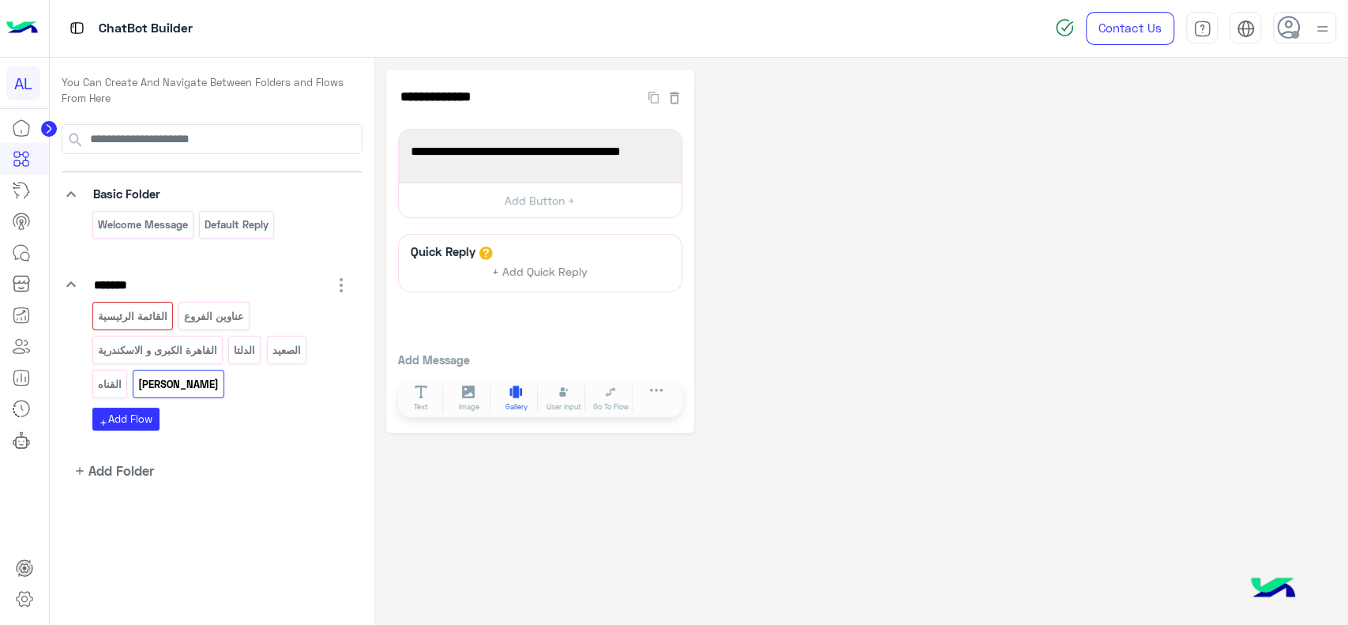
click at [516, 402] on span "Gallery" at bounding box center [516, 406] width 22 height 11
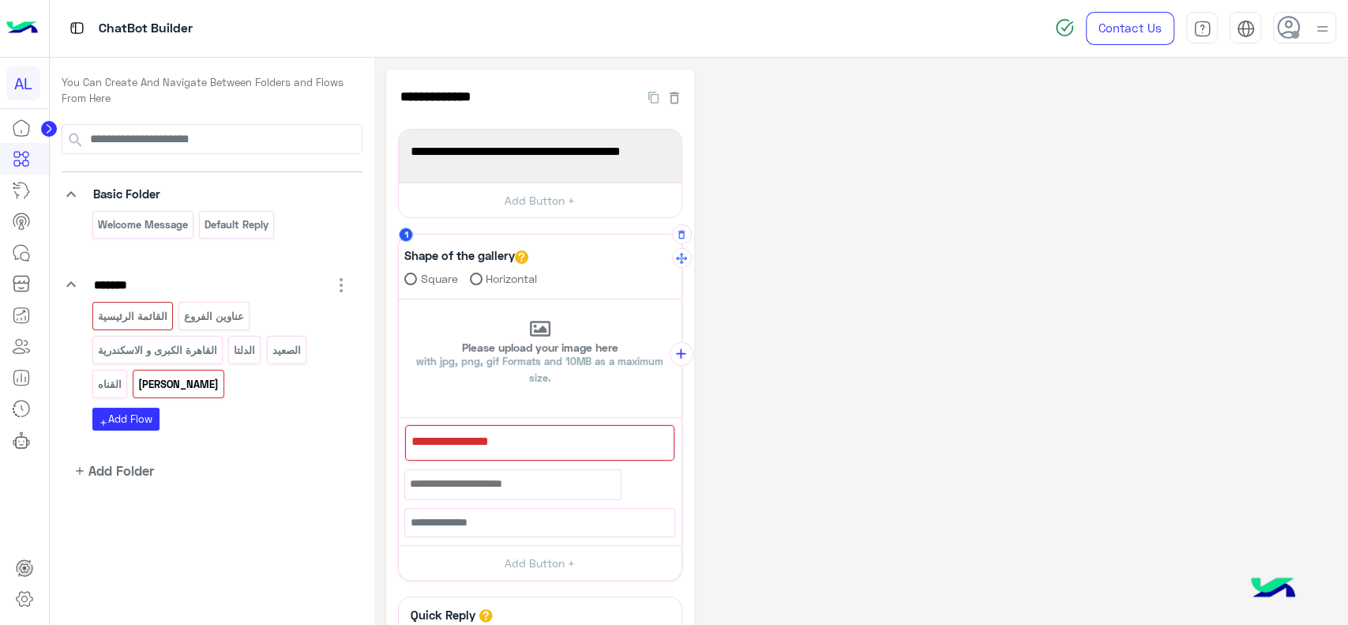
click at [484, 440] on div at bounding box center [539, 443] width 269 height 36
paste textarea "**********"
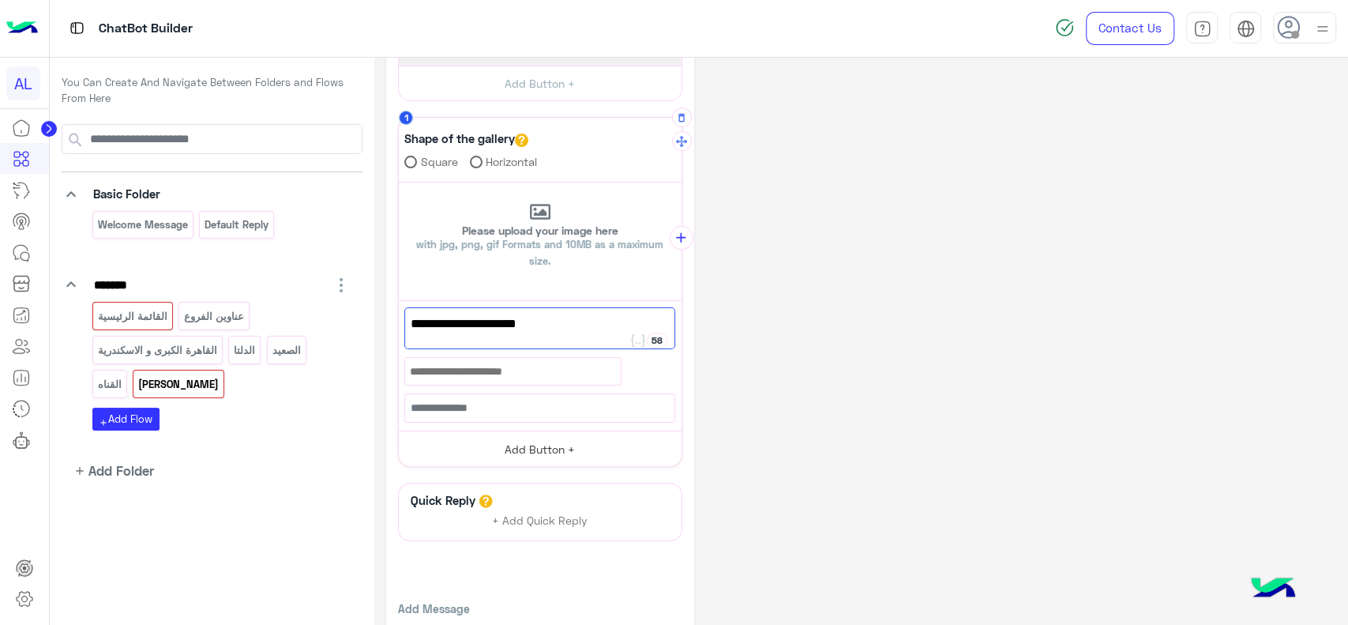
scroll to position [118, 0]
type textarea "**********"
click at [512, 376] on div at bounding box center [512, 370] width 215 height 27
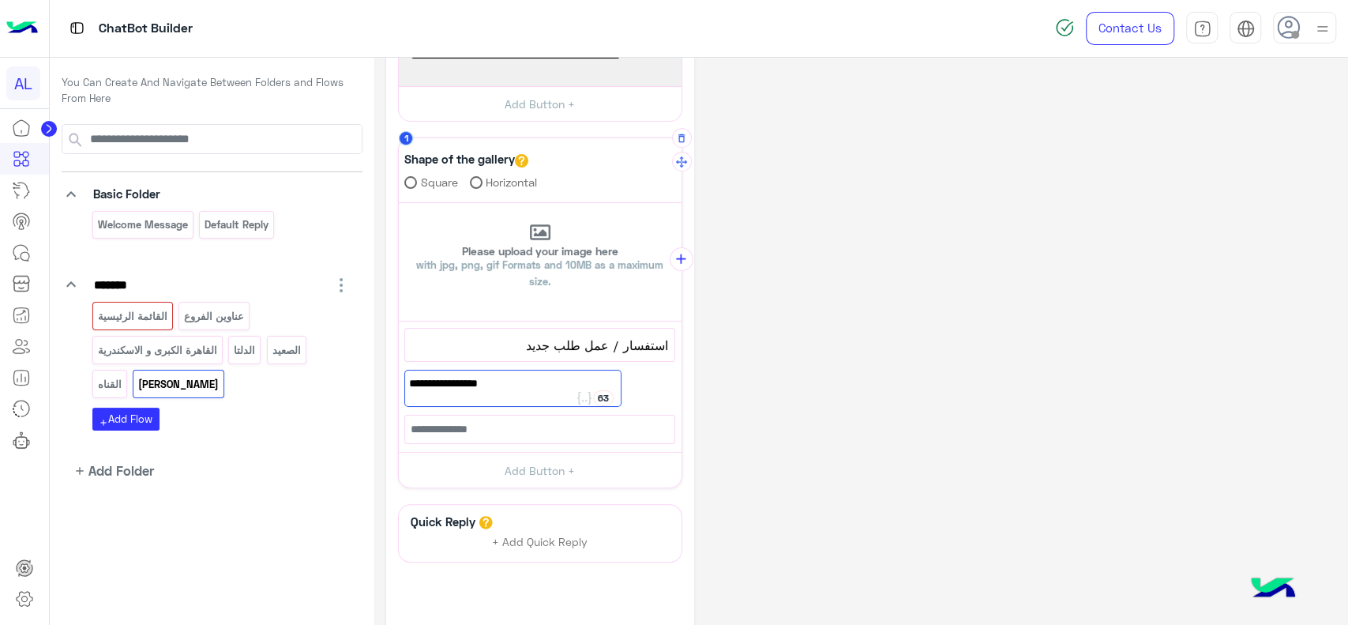
scroll to position [99, 0]
type textarea "**********"
click at [757, 347] on div "**********" at bounding box center [861, 336] width 950 height 730
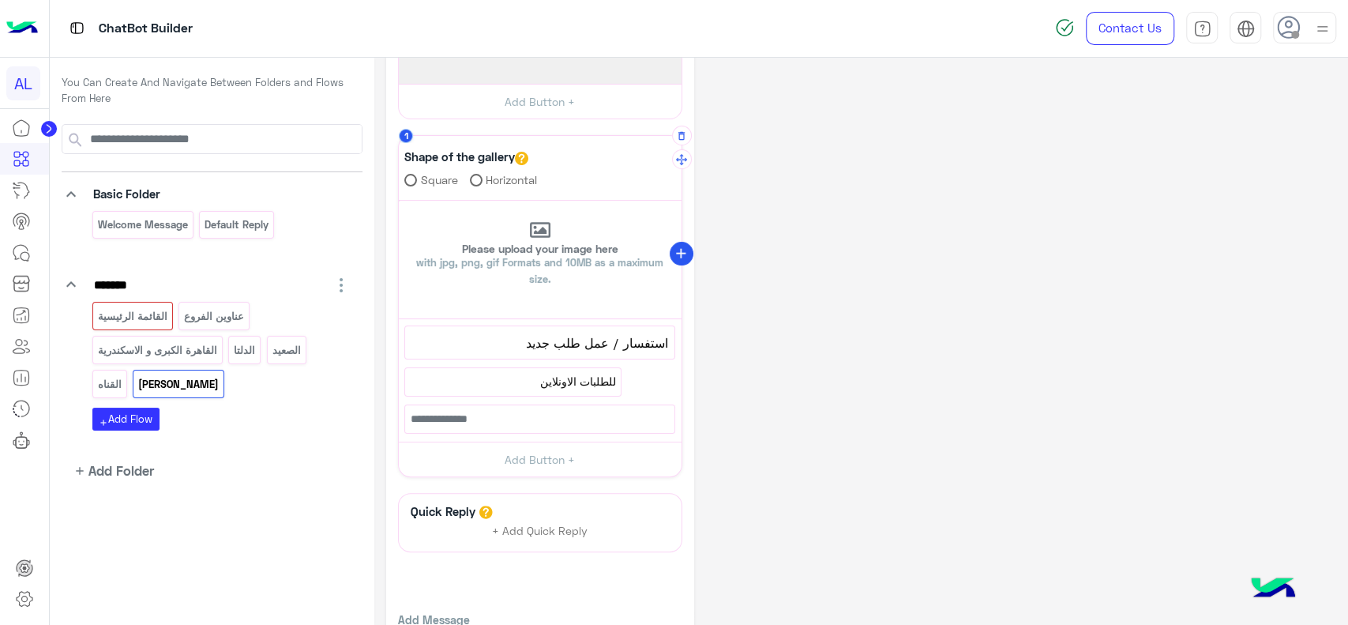
click at [683, 255] on icon "add" at bounding box center [681, 254] width 17 height 17
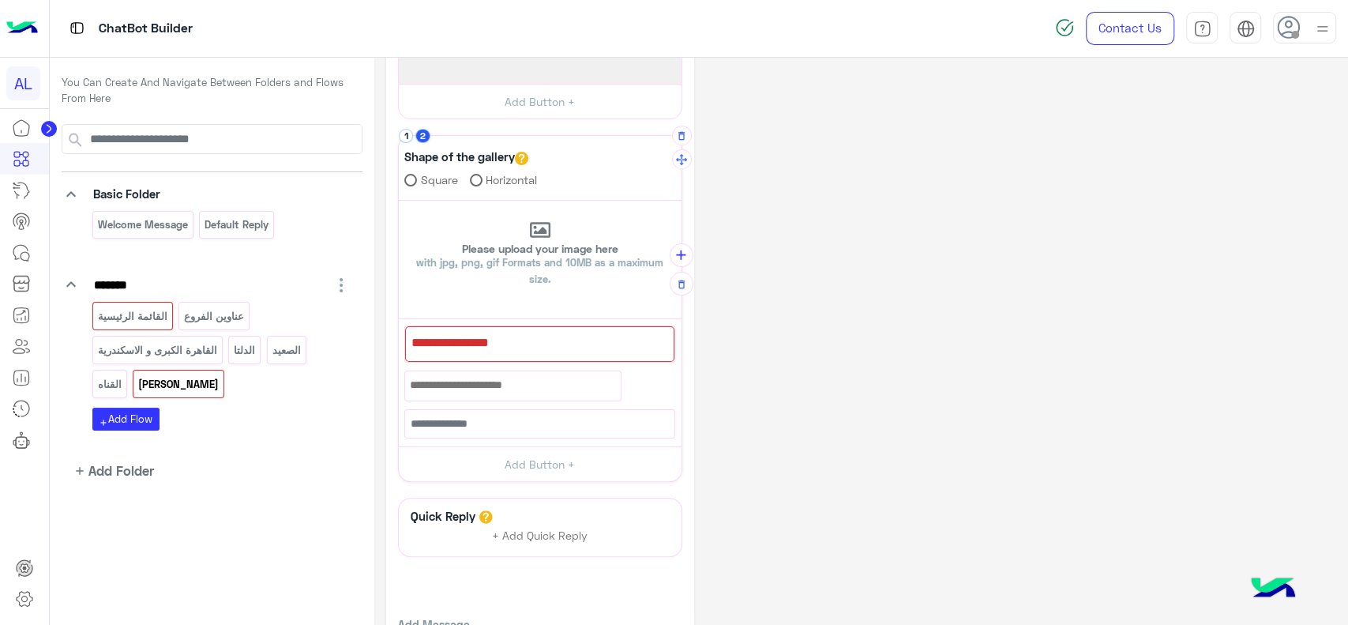
click at [538, 355] on div at bounding box center [539, 344] width 269 height 36
paste textarea "**********"
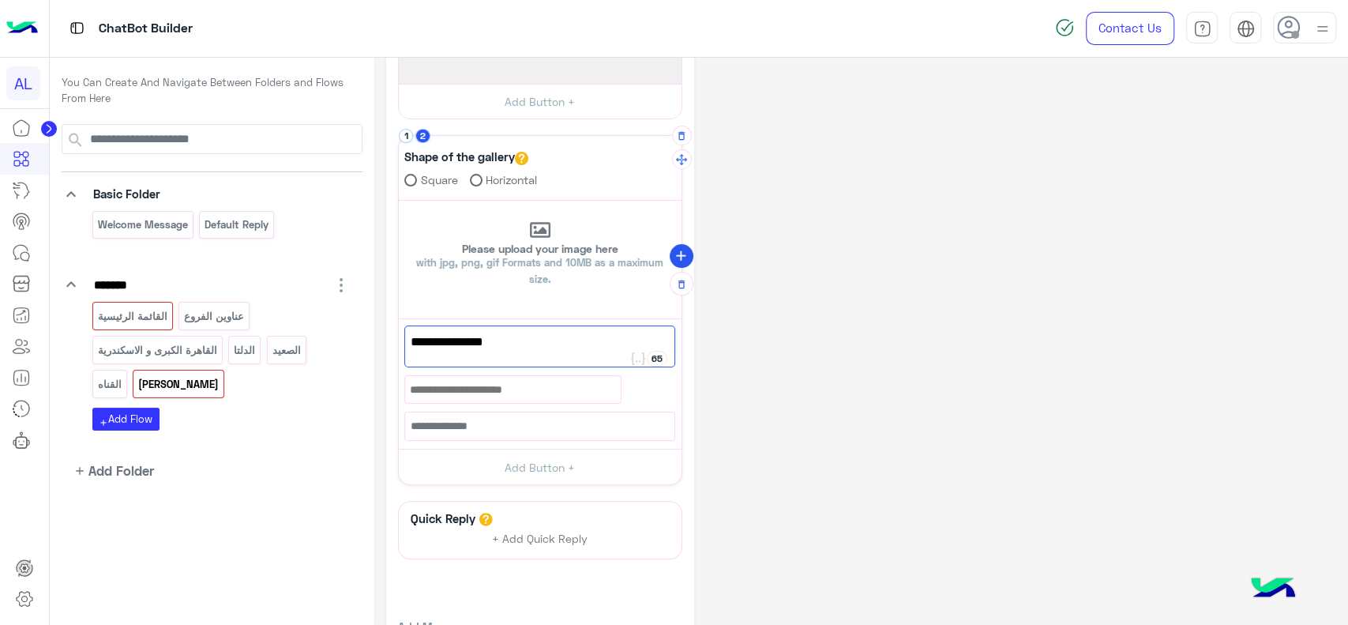
type textarea "**********"
click at [682, 261] on icon "add" at bounding box center [681, 256] width 17 height 17
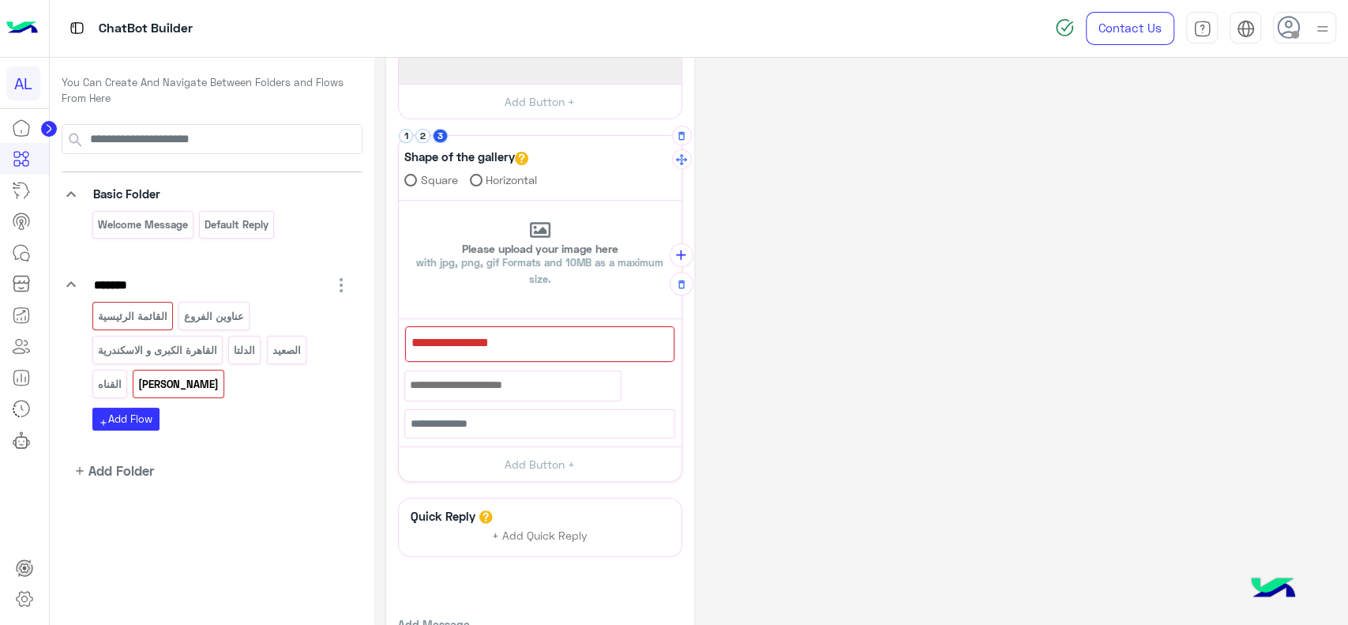
click at [520, 343] on div at bounding box center [539, 344] width 269 height 36
paste textarea "**********"
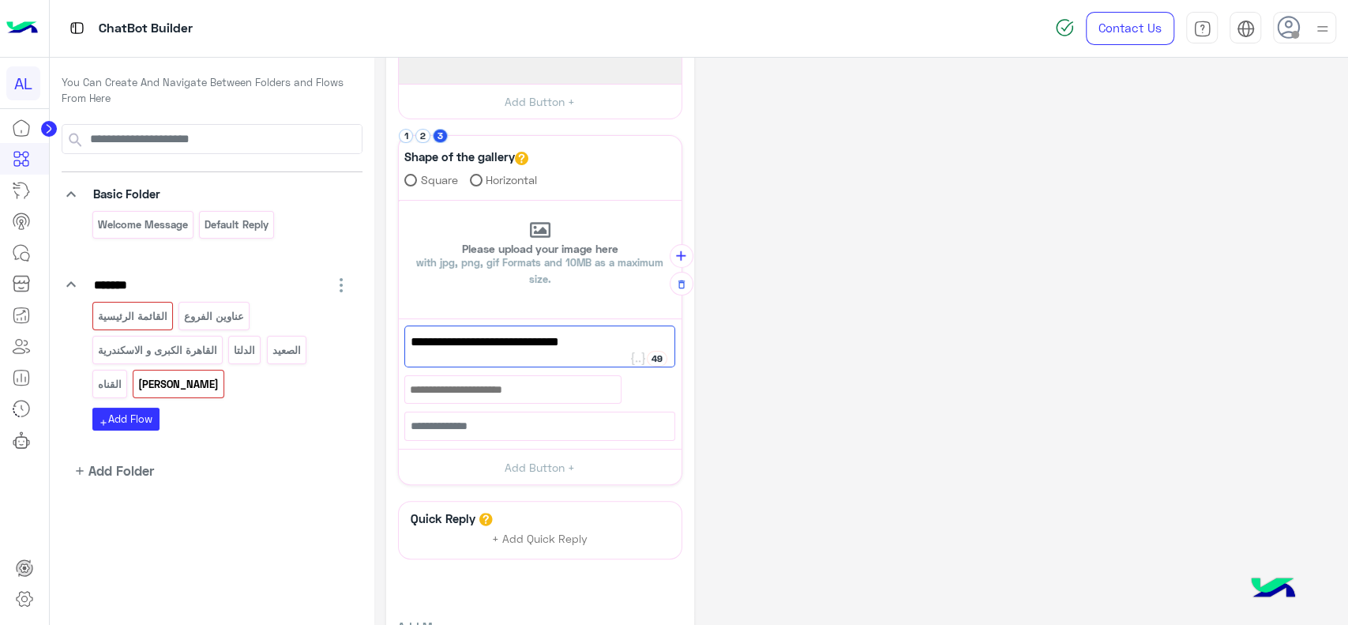
type textarea "**********"
click at [764, 306] on div "**********" at bounding box center [861, 335] width 950 height 729
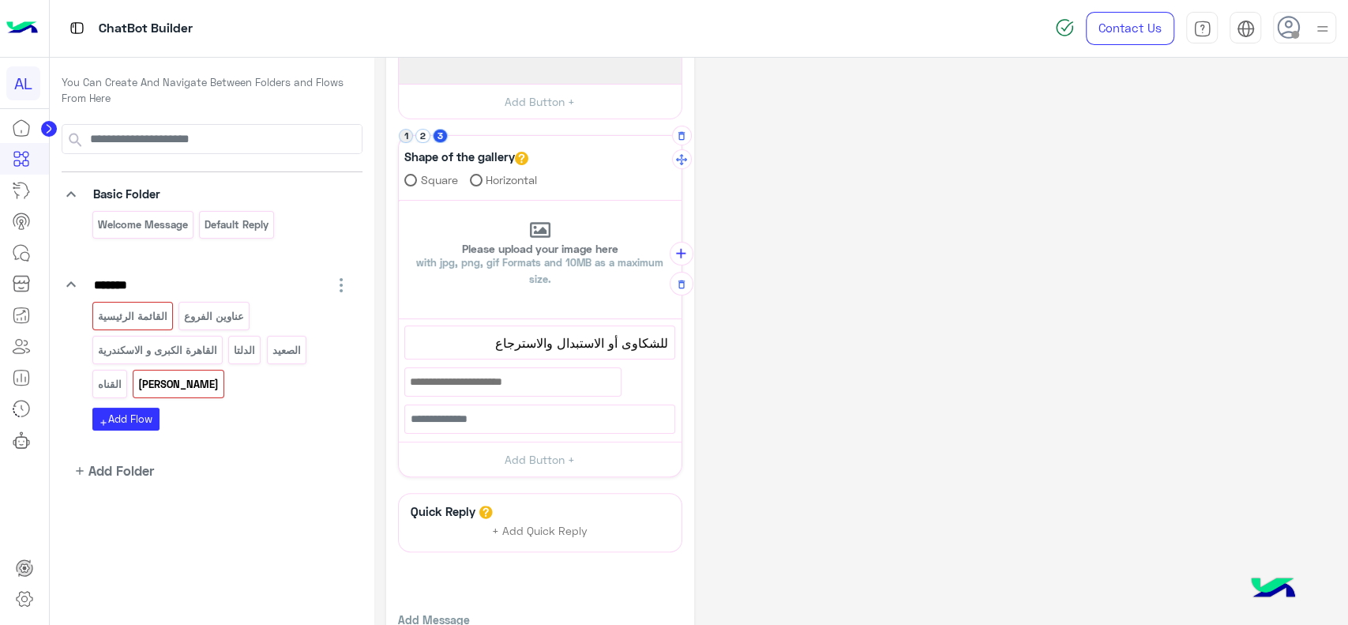
click at [408, 140] on button "1" at bounding box center [406, 136] width 15 height 15
click at [520, 455] on button "Add Button +" at bounding box center [540, 459] width 283 height 36
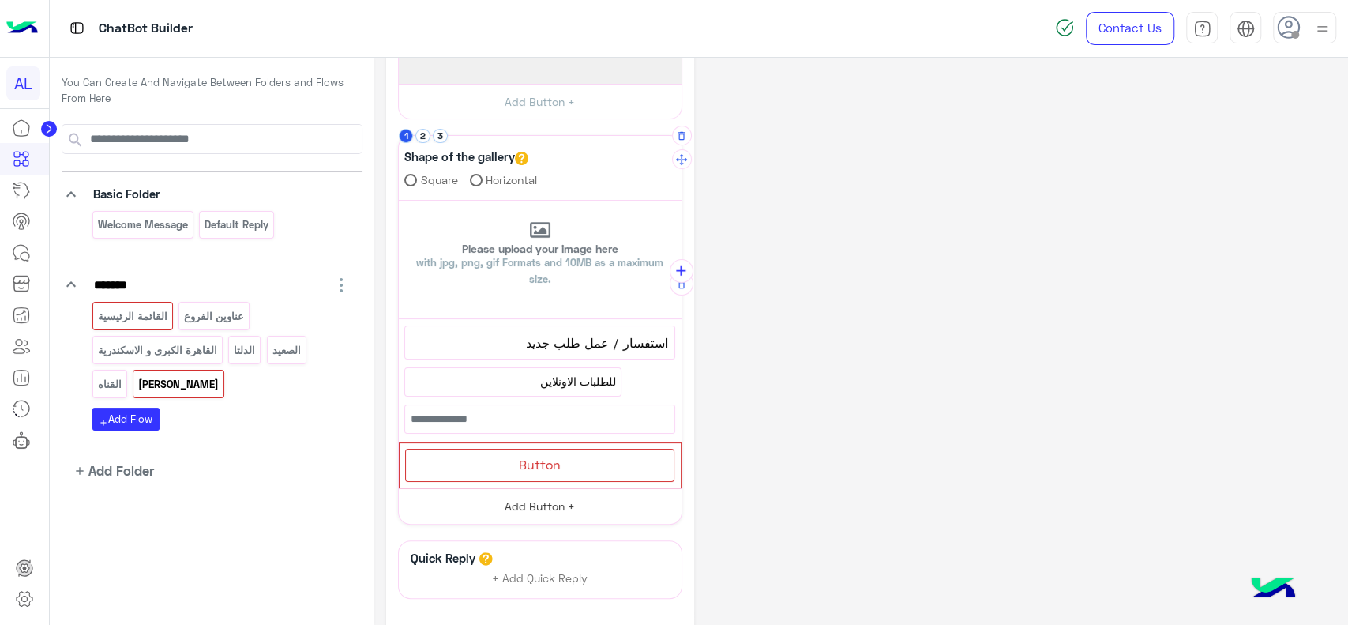
click at [520, 456] on span "Button" at bounding box center [540, 463] width 42 height 15
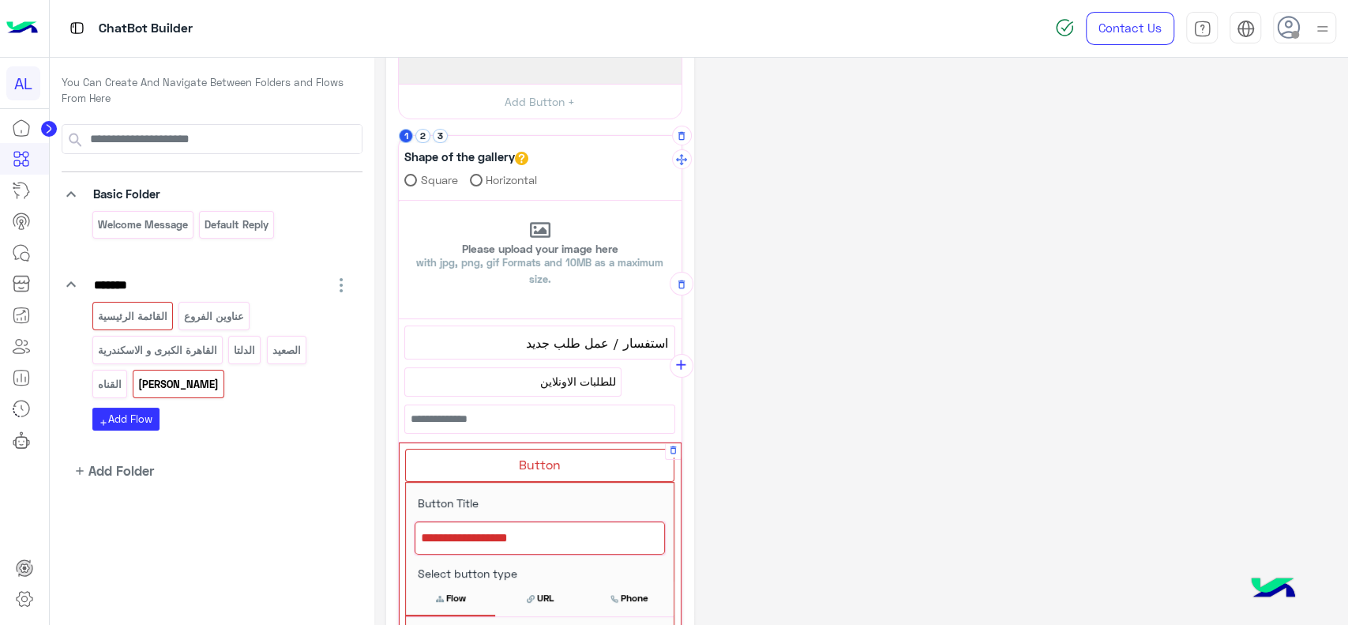
click at [499, 527] on div at bounding box center [540, 537] width 250 height 33
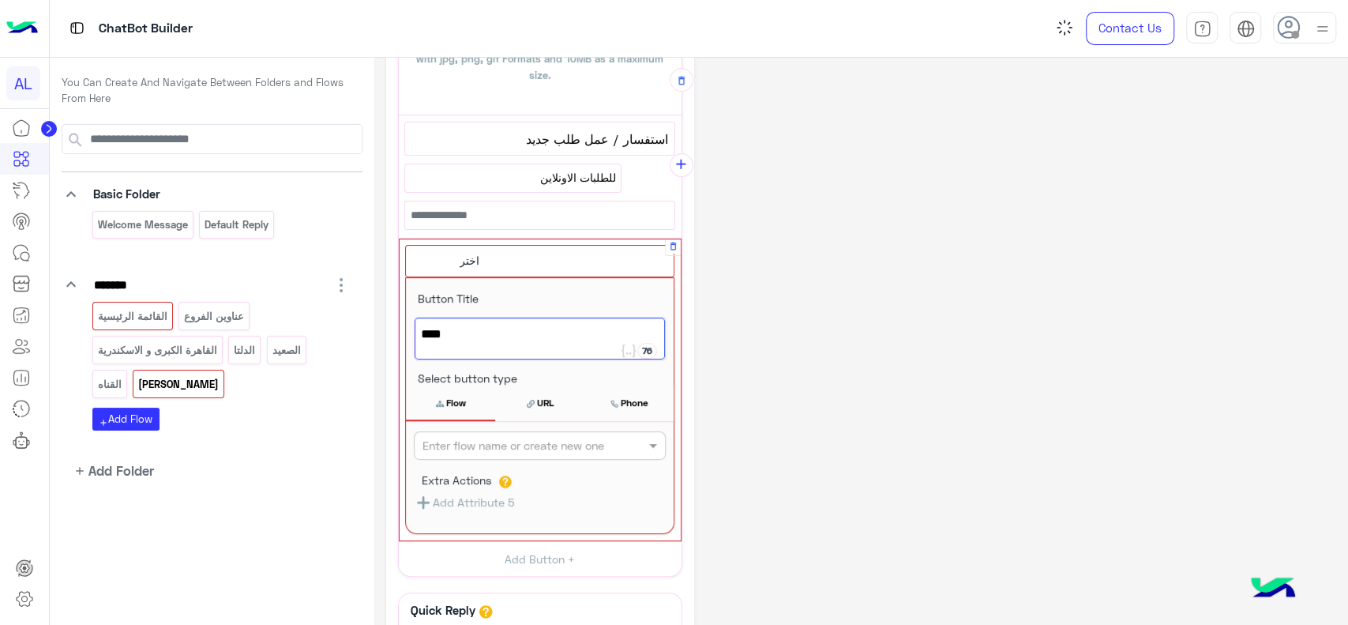
scroll to position [306, 0]
type textarea "****"
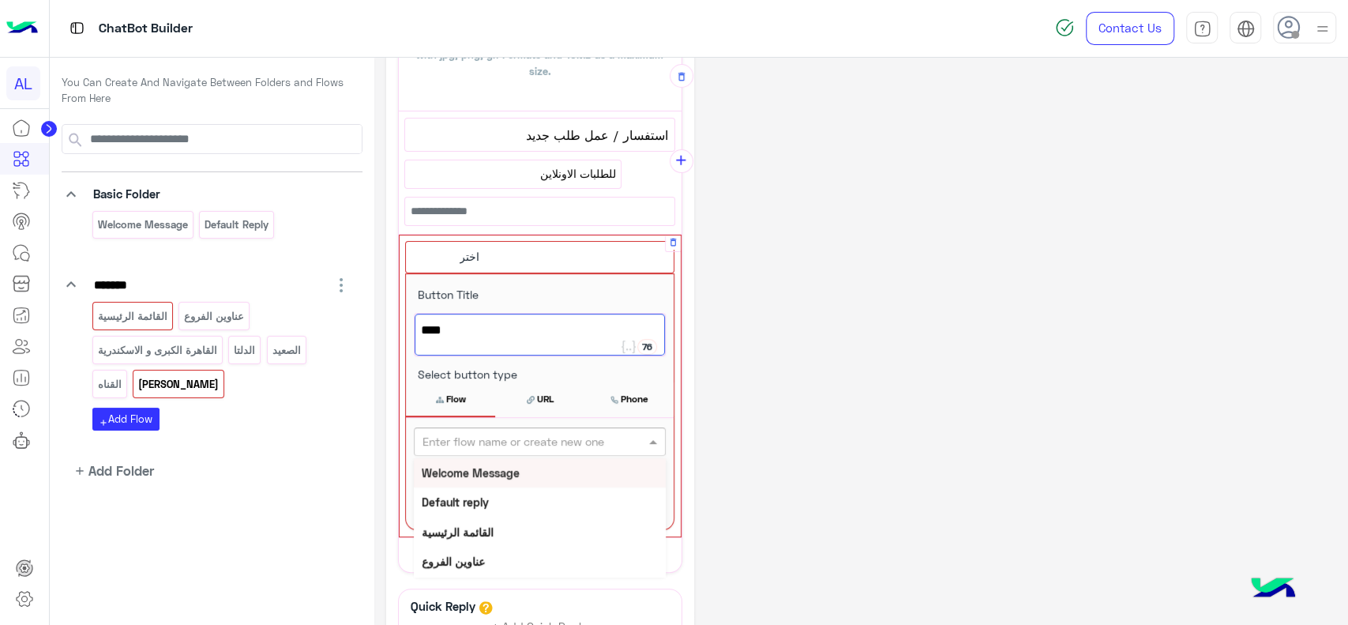
click at [496, 445] on input "text" at bounding box center [513, 441] width 182 height 17
click at [213, 535] on div "You Can Create And Navigate Between Folders and Flows From Here keyboard_arrow_…" at bounding box center [212, 346] width 325 height 577
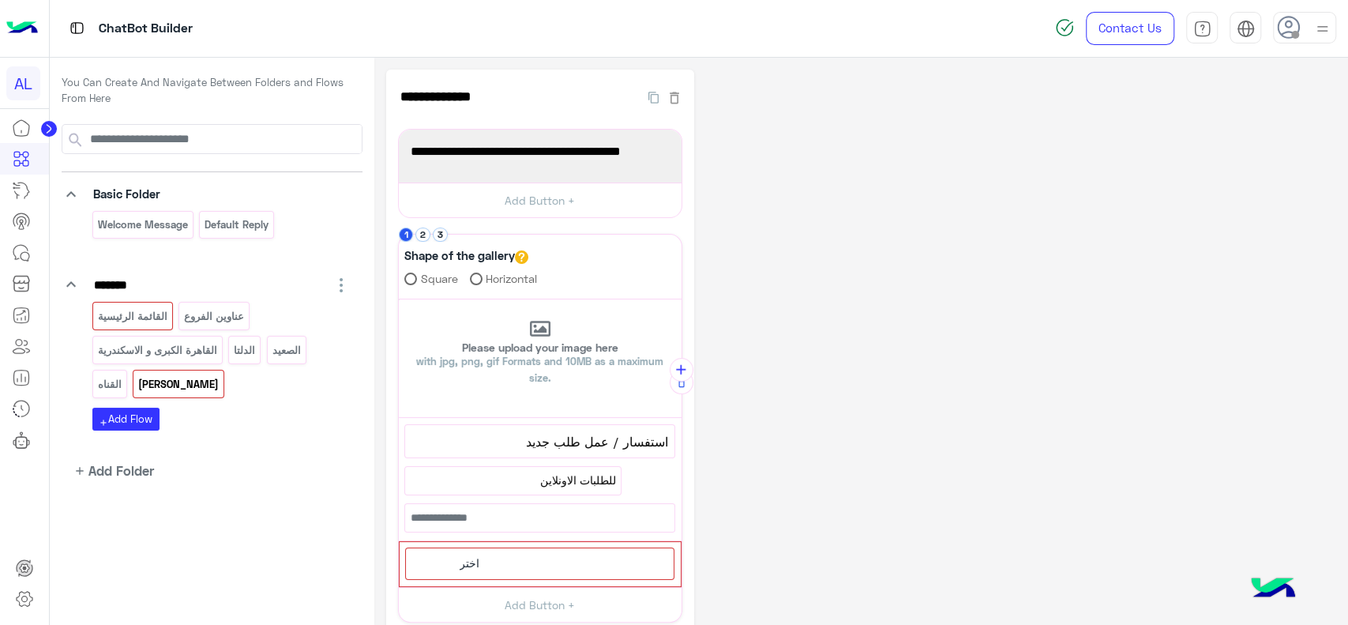
scroll to position [208, 0]
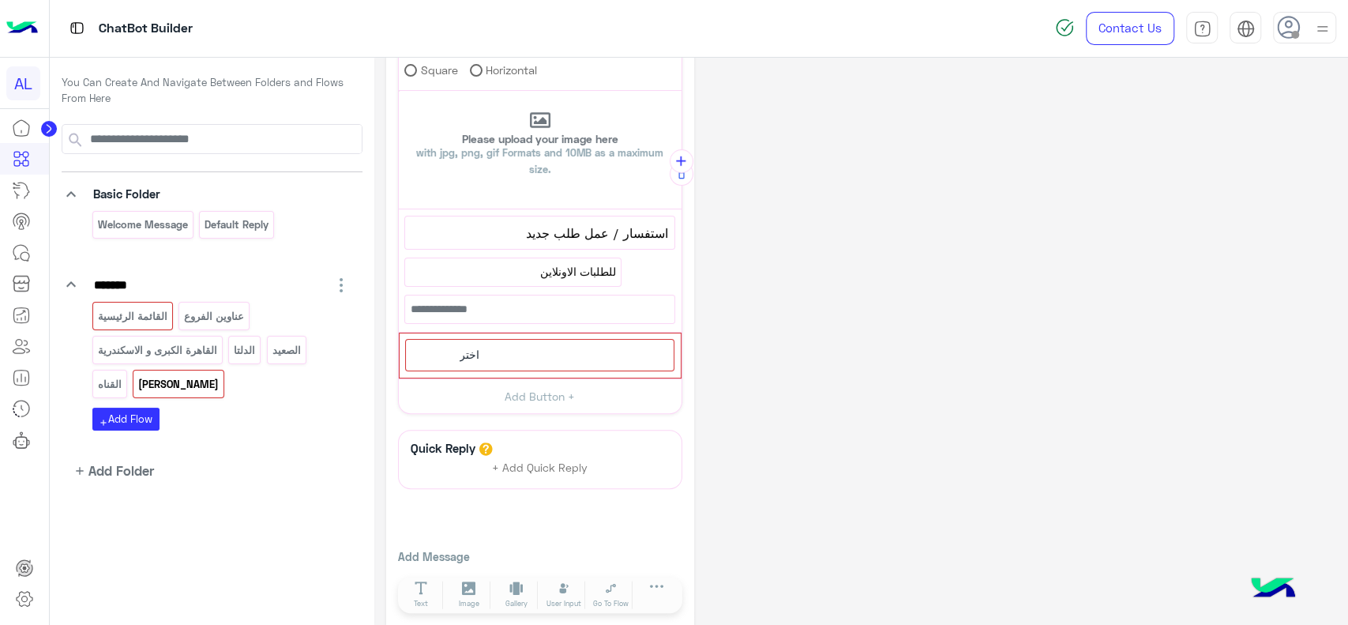
click at [486, 339] on div "اختر" at bounding box center [539, 355] width 269 height 32
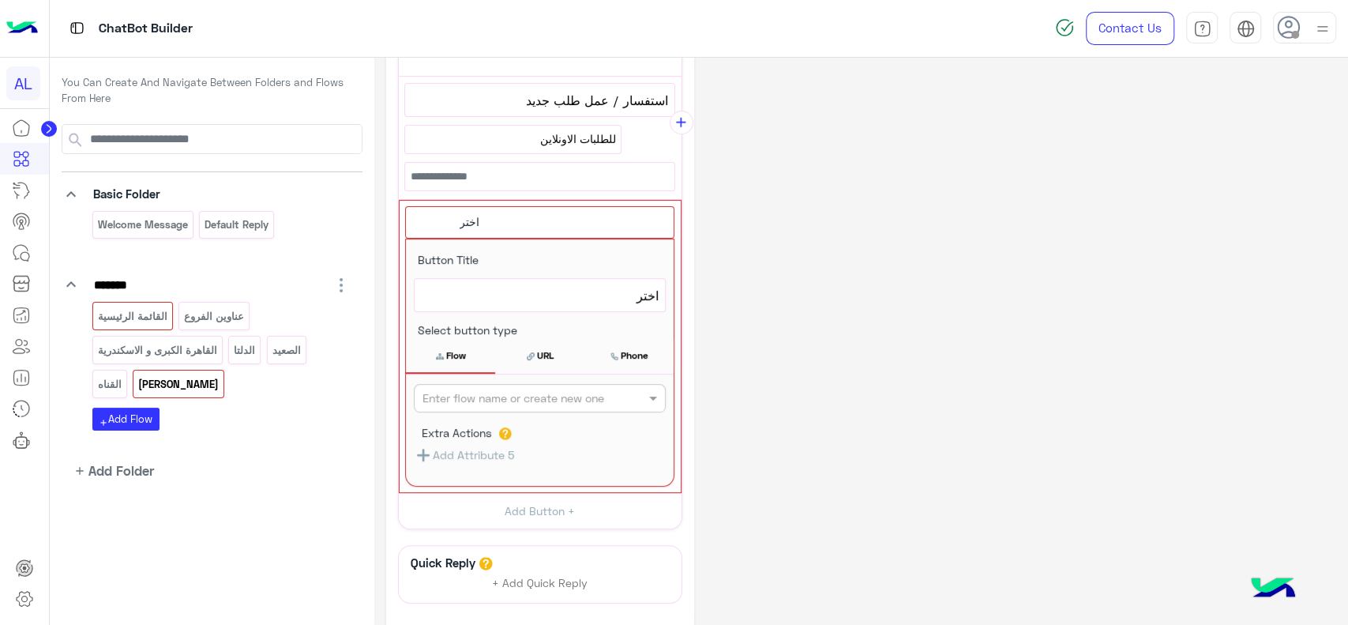
scroll to position [341, 0]
click at [481, 390] on input "text" at bounding box center [513, 398] width 182 height 17
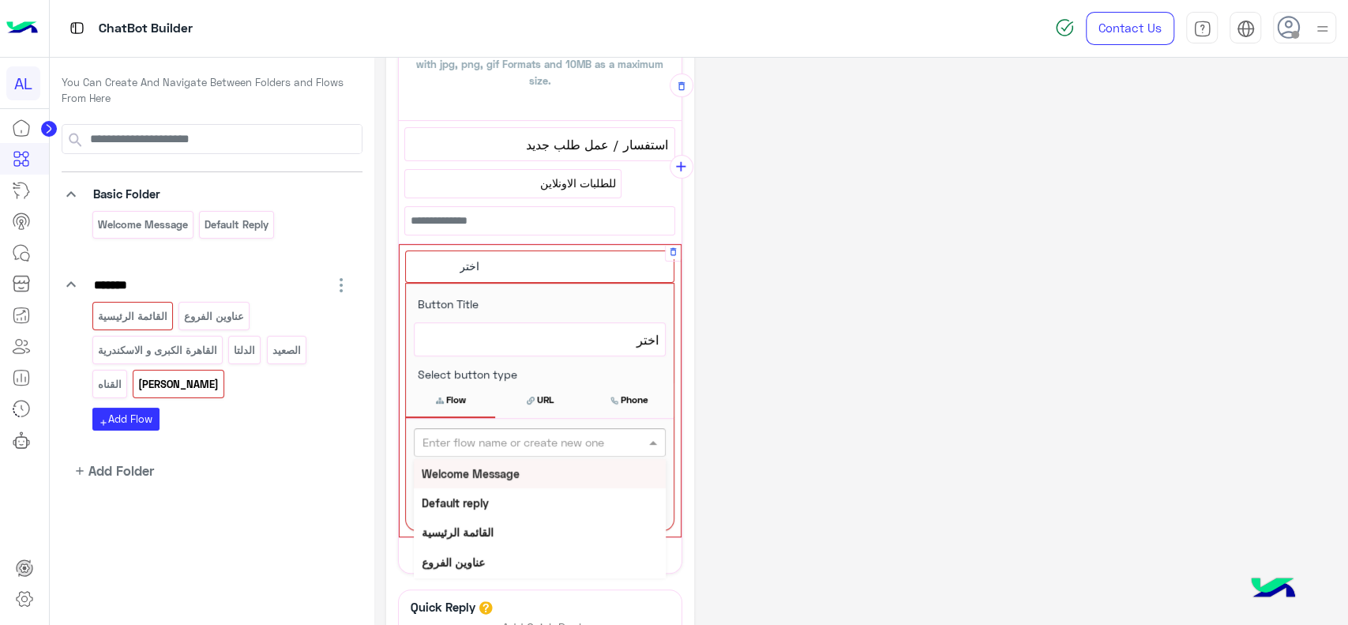
scroll to position [307, 0]
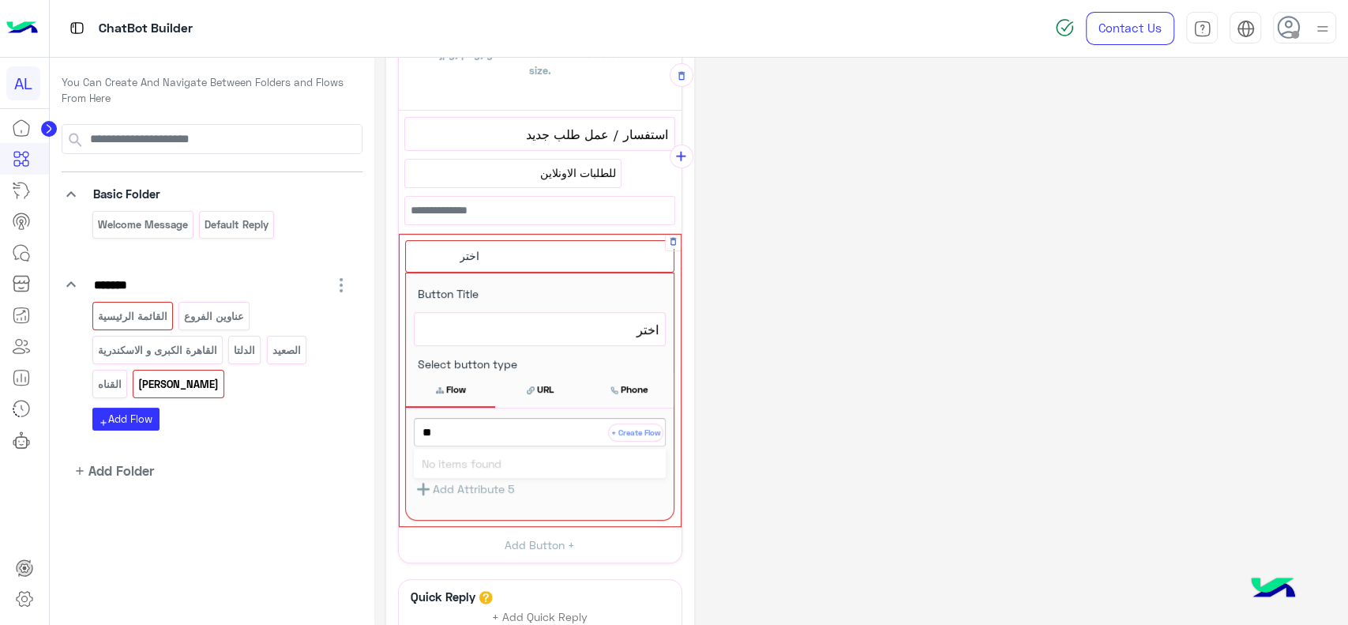
type input "*"
type input "********"
click at [635, 426] on button "+ Create Flow" at bounding box center [635, 432] width 55 height 18
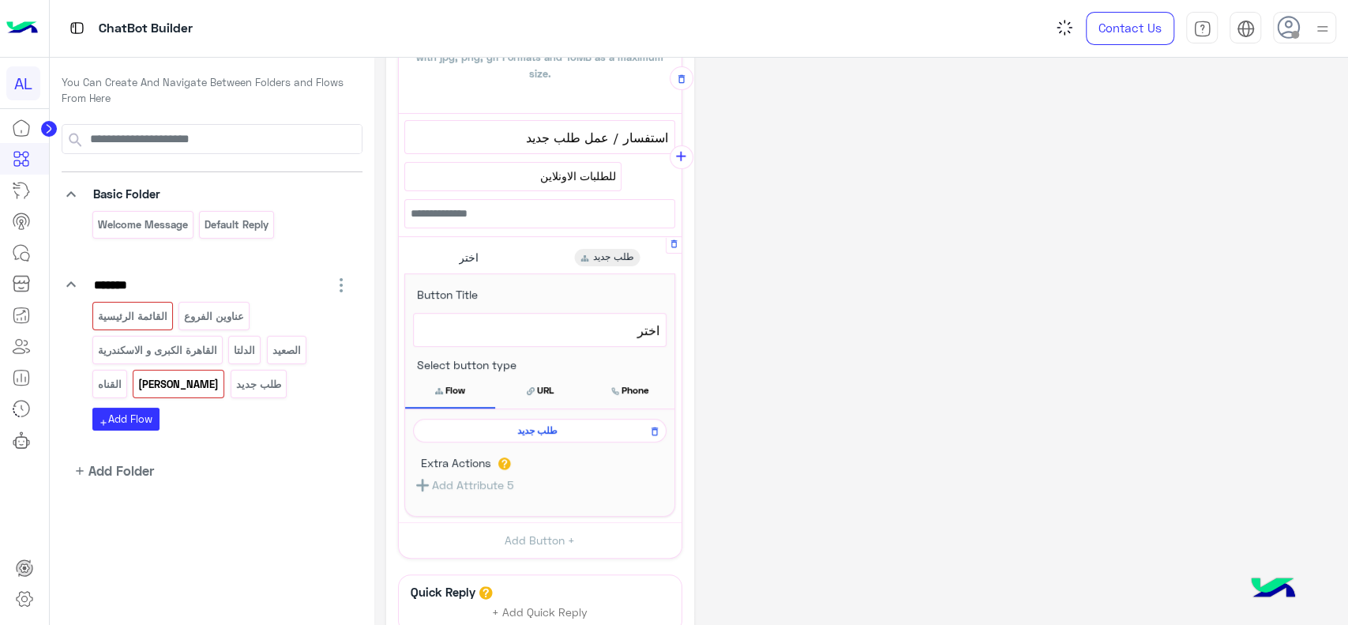
scroll to position [303, 0]
